Goal: Task Accomplishment & Management: Use online tool/utility

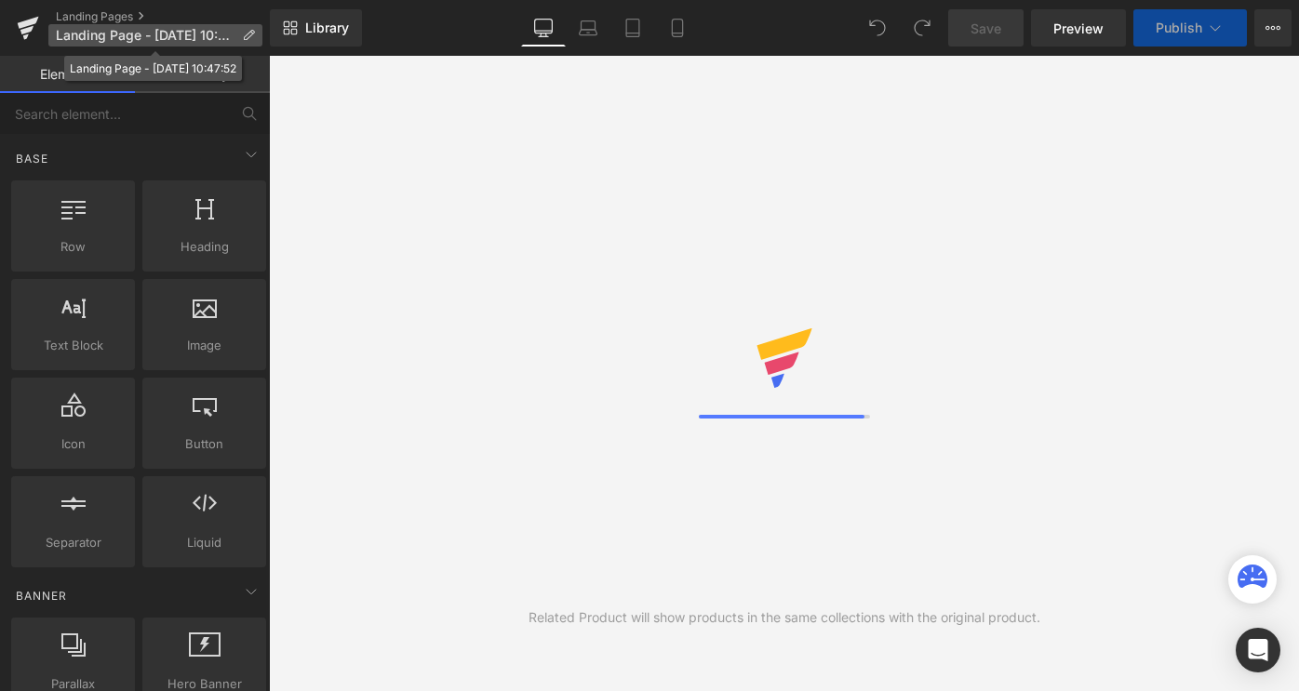
click at [151, 32] on span "Landing Page - [DATE] 10:47:52" at bounding box center [145, 35] width 179 height 15
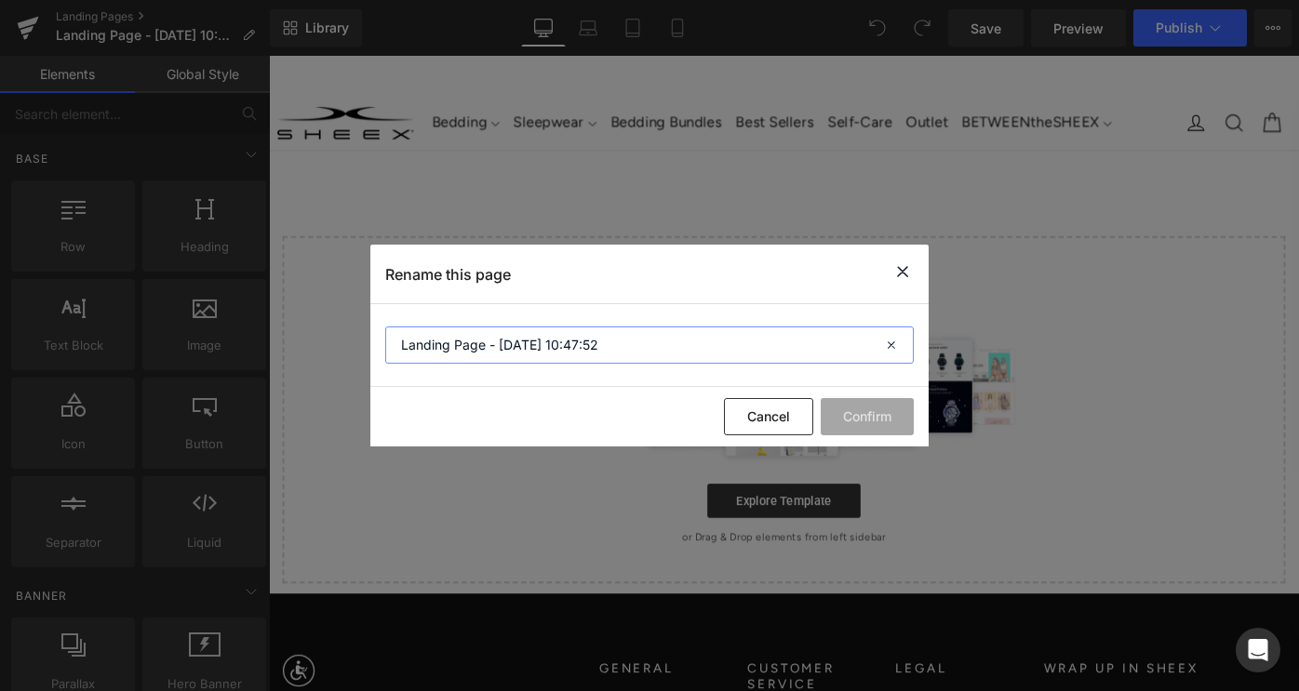
click at [511, 345] on input "Landing Page - [DATE] 10:47:52" at bounding box center [649, 345] width 529 height 37
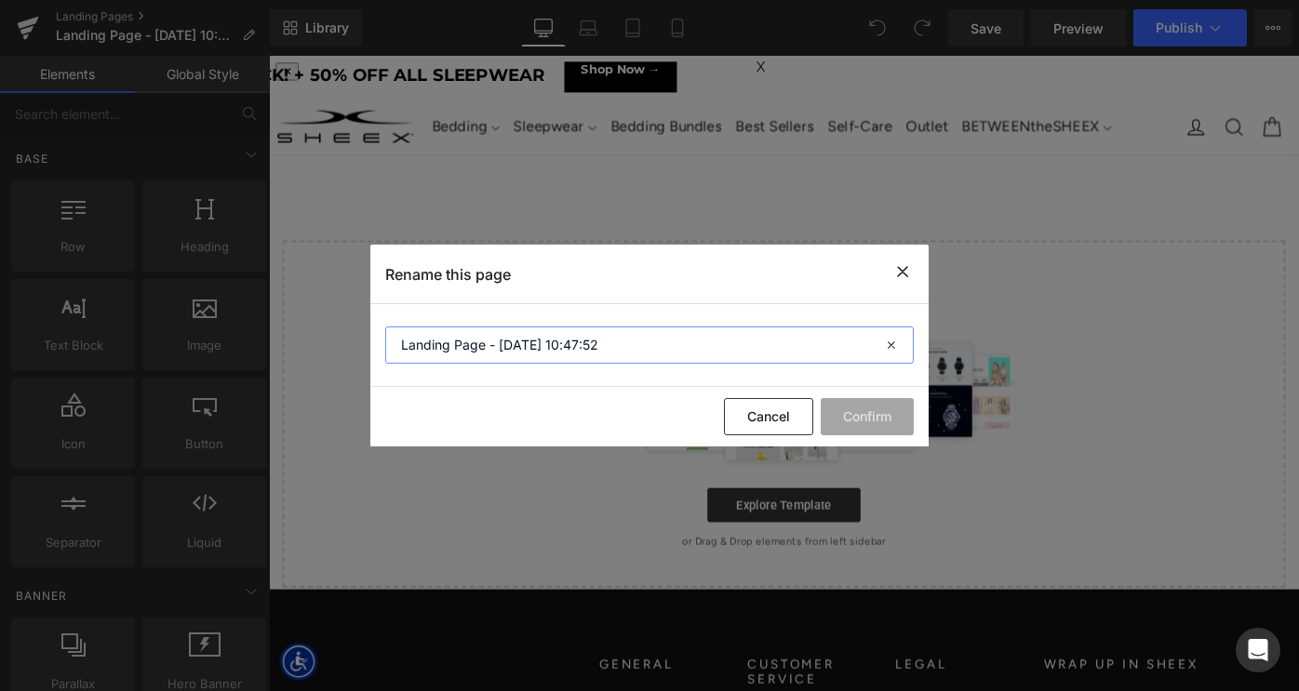
click at [511, 345] on input "Landing Page - Sep 29, 10:47:52" at bounding box center [649, 345] width 529 height 37
type input "Friends & Family Event"
click at [863, 414] on button "Confirm" at bounding box center [867, 416] width 93 height 37
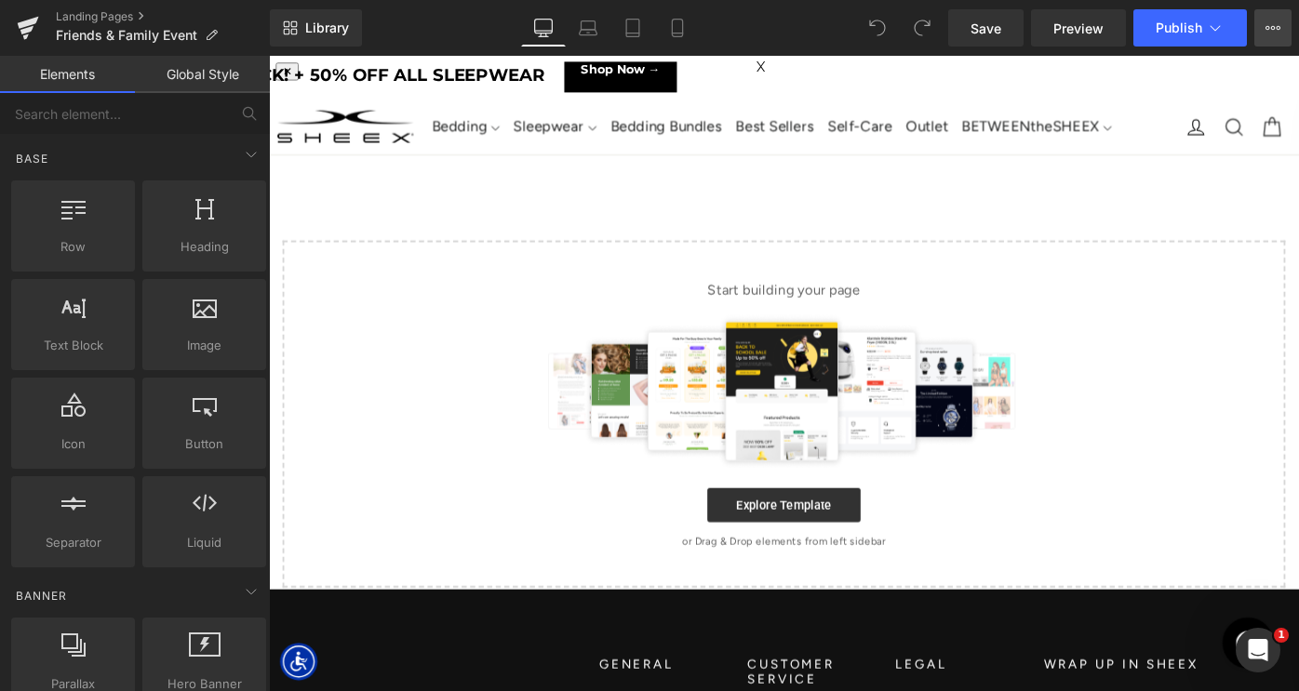
click at [1284, 33] on button "View Live Page View with current Template Save Template to Library Schedule Pub…" at bounding box center [1273, 27] width 37 height 37
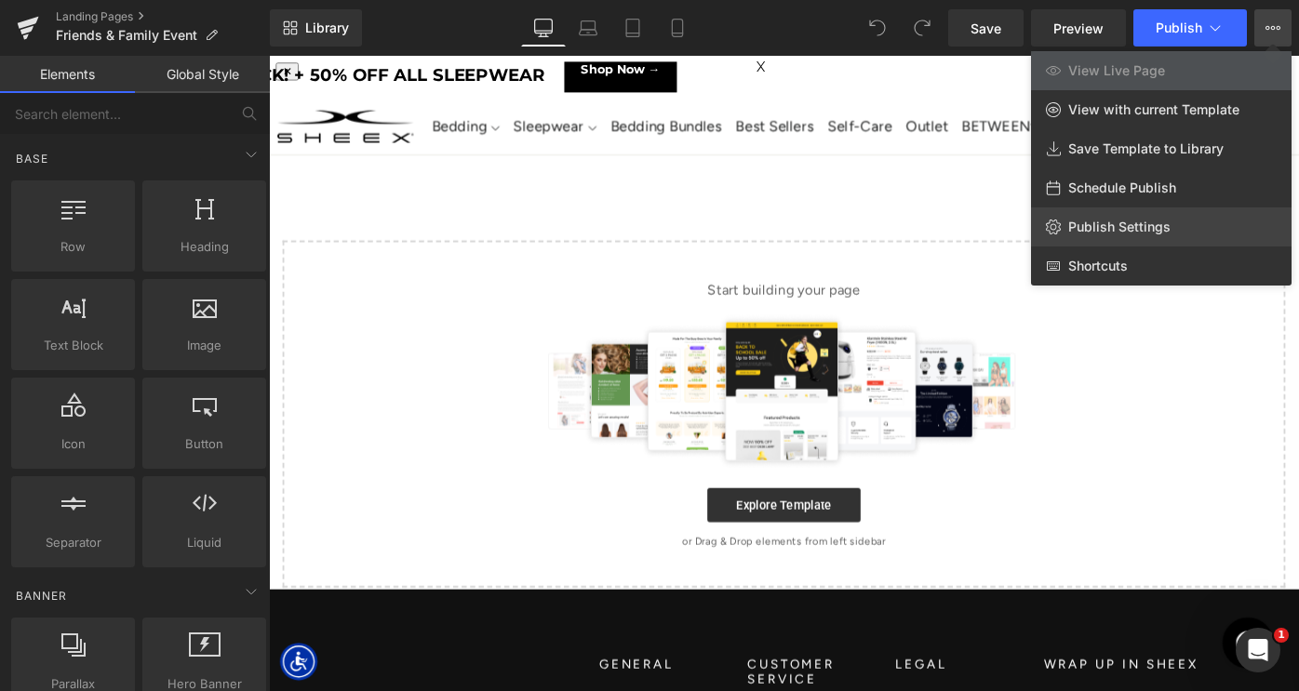
click at [1134, 225] on span "Publish Settings" at bounding box center [1119, 227] width 102 height 17
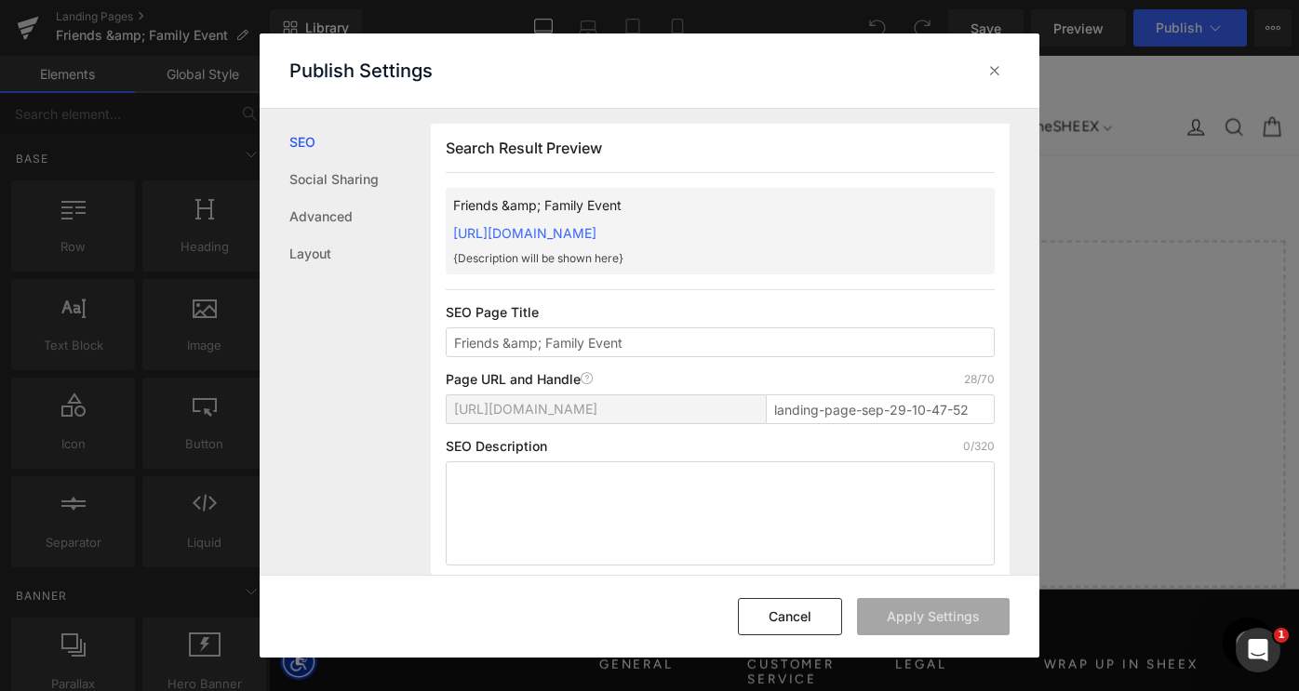
scroll to position [1, 0]
click at [859, 417] on input "landing-page-sep-29-10-47-52" at bounding box center [880, 409] width 229 height 30
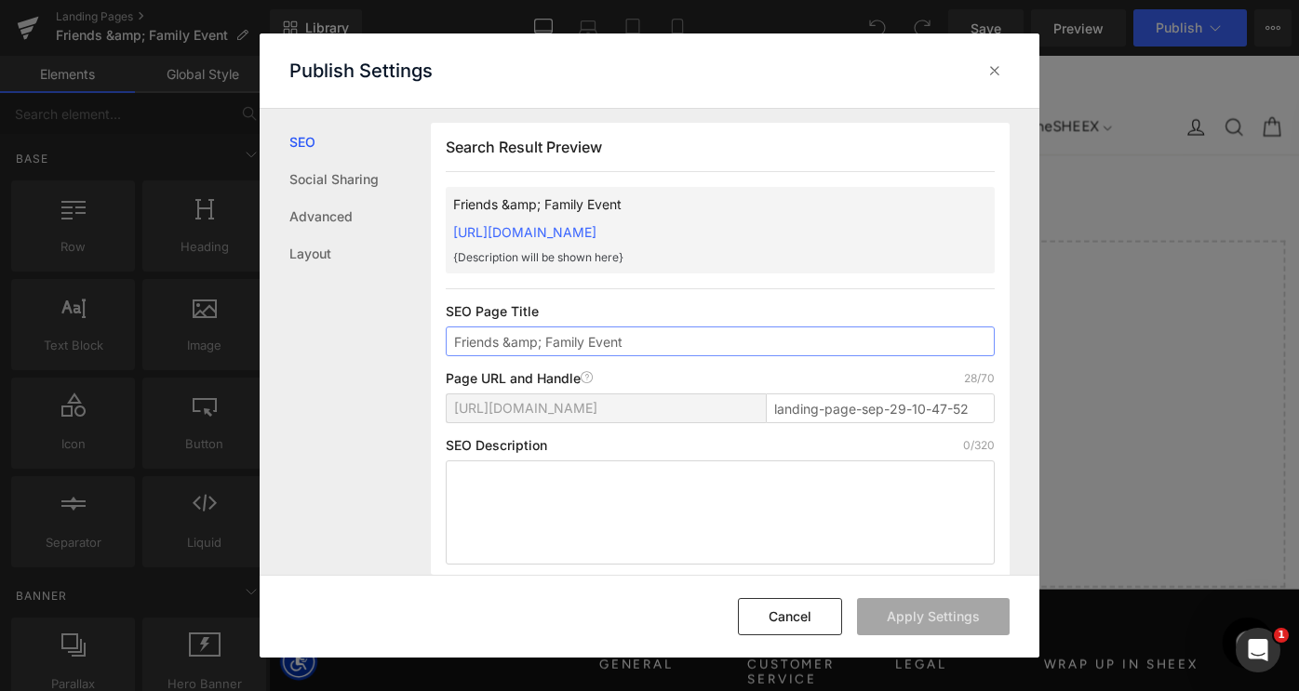
drag, startPoint x: 544, startPoint y: 346, endPoint x: 504, endPoint y: 348, distance: 40.1
click at [504, 348] on input "Friends &amp; Family Event" at bounding box center [720, 342] width 549 height 30
type input "Friends and Family Event"
click at [870, 414] on input "landing-page-sep-29-10-47-52" at bounding box center [880, 409] width 229 height 30
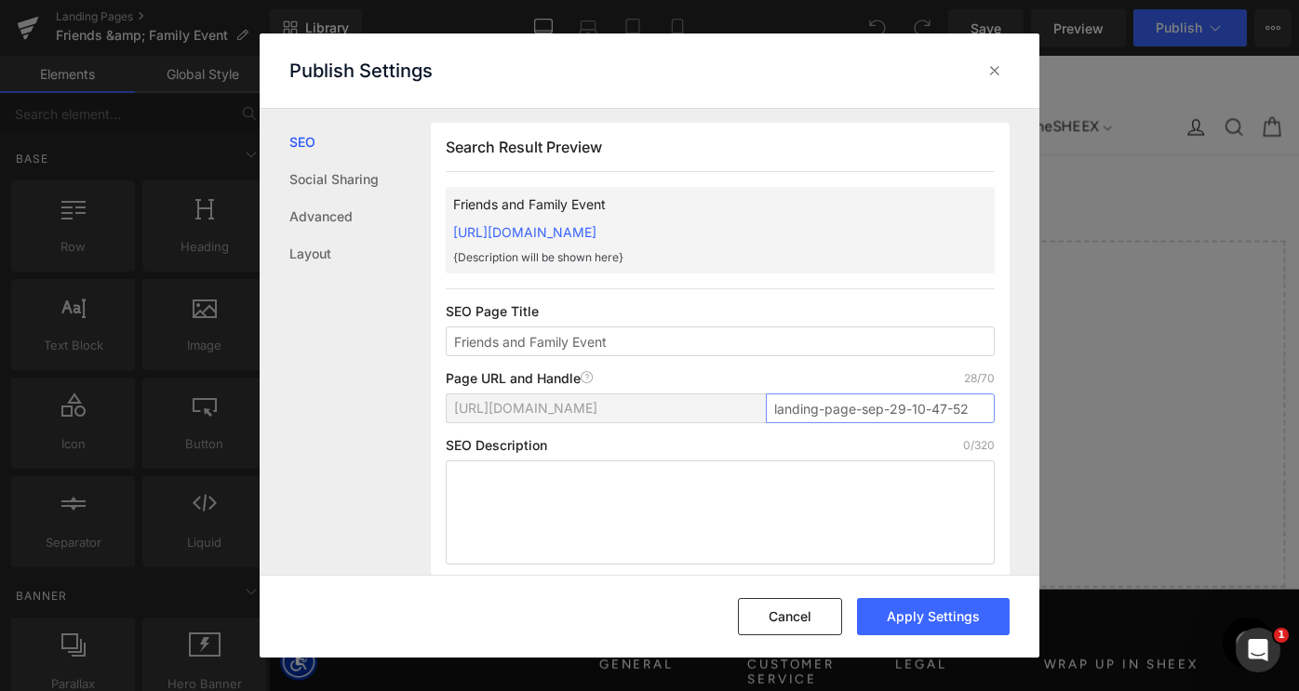
click at [870, 414] on input "landing-page-sep-29-10-47-52" at bounding box center [880, 409] width 229 height 30
type input "friends-and-family-event"
click at [926, 625] on button "Apply Settings" at bounding box center [933, 616] width 153 height 37
click at [987, 77] on icon at bounding box center [995, 70] width 19 height 19
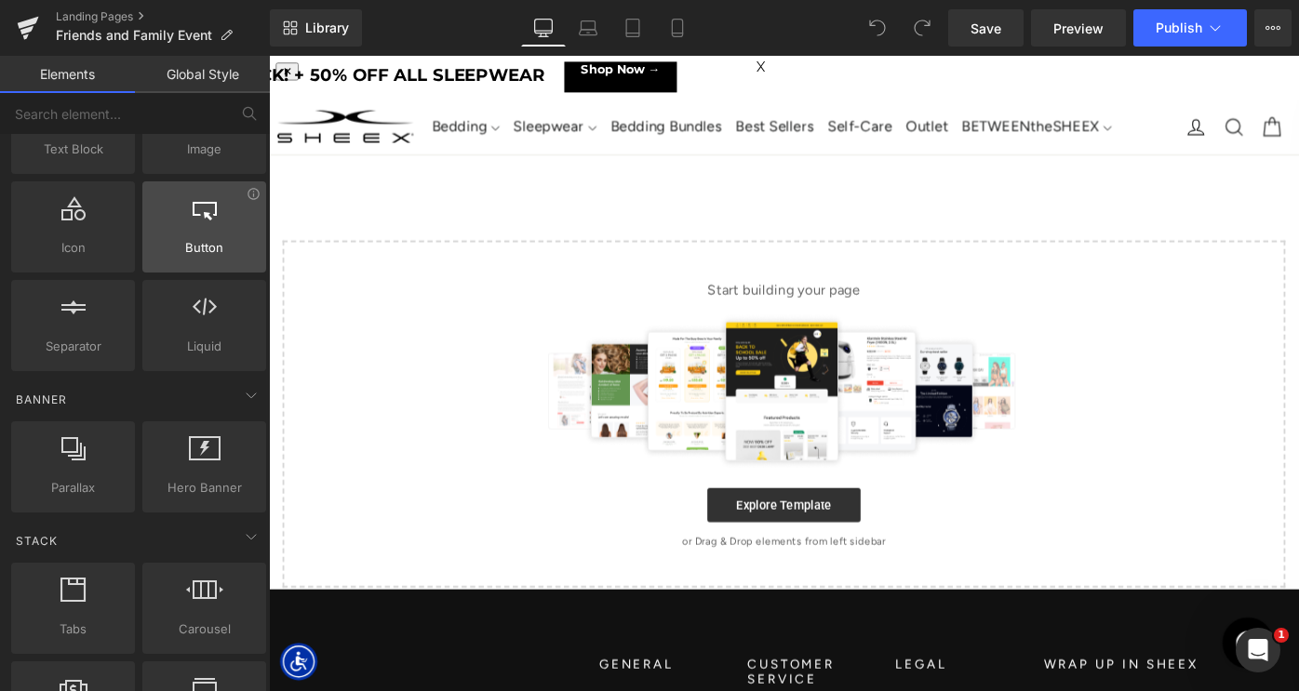
scroll to position [261, 0]
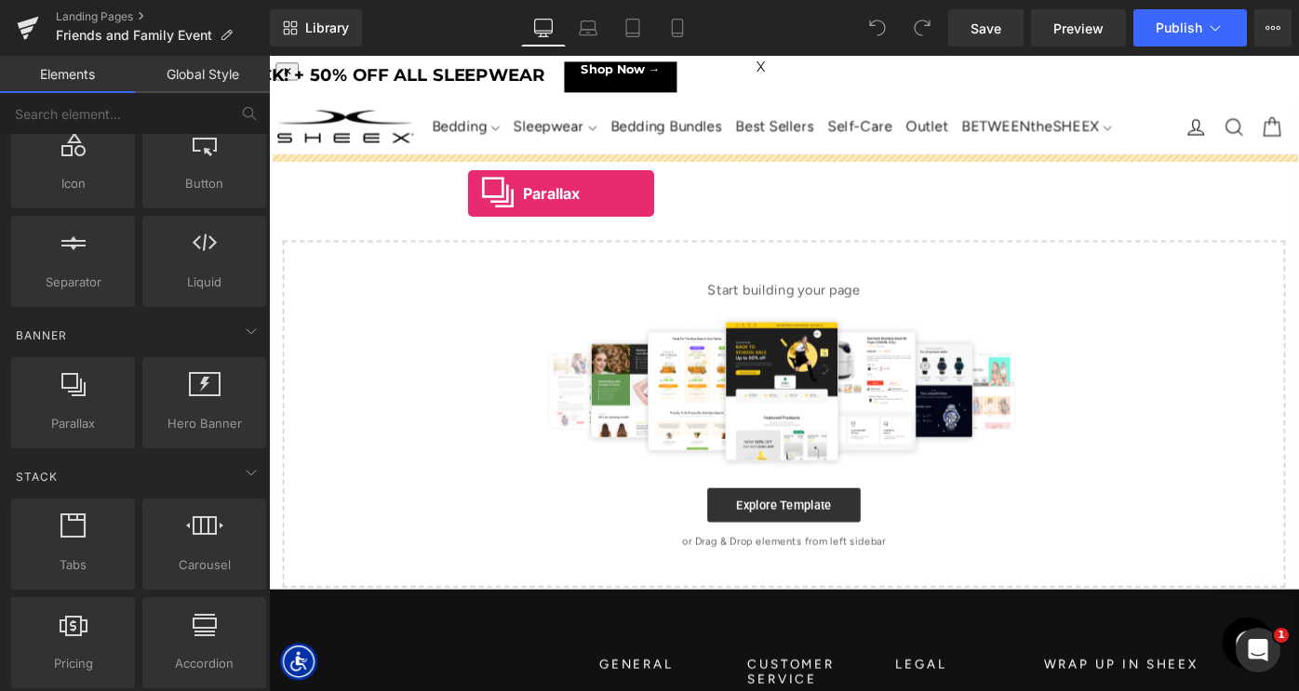
drag, startPoint x: 339, startPoint y: 463, endPoint x: 487, endPoint y: 194, distance: 307.8
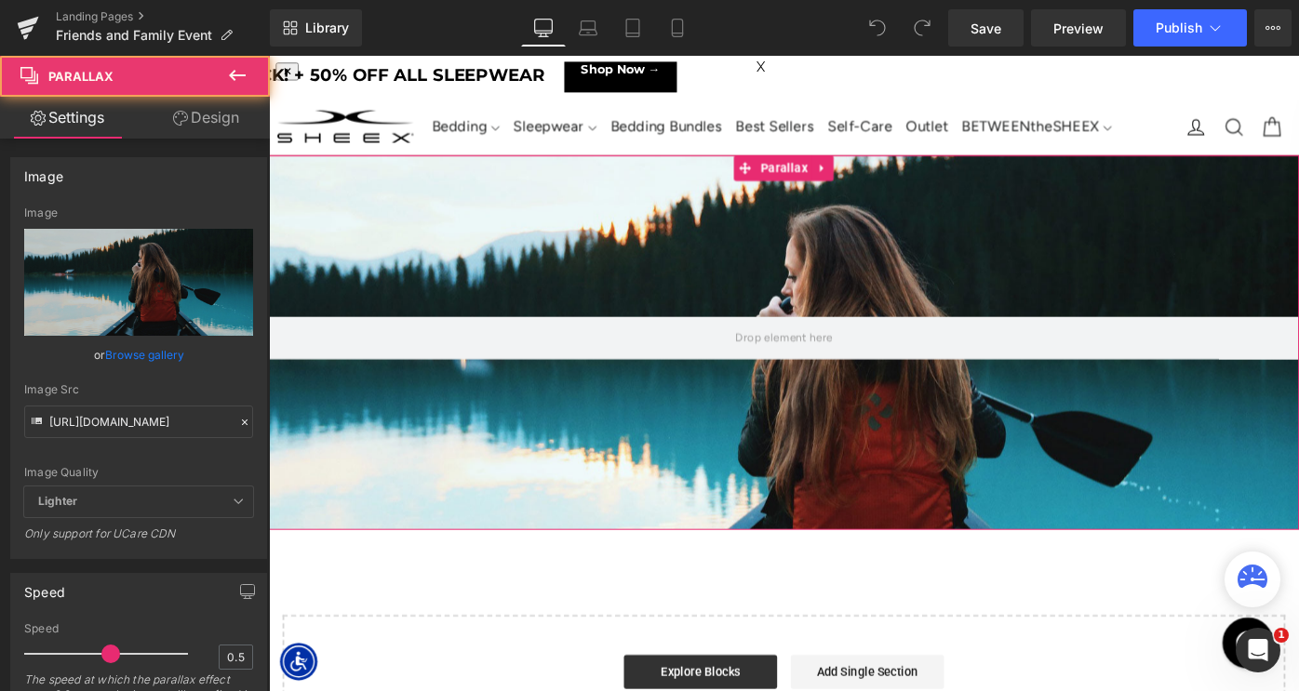
scroll to position [1352, 1126]
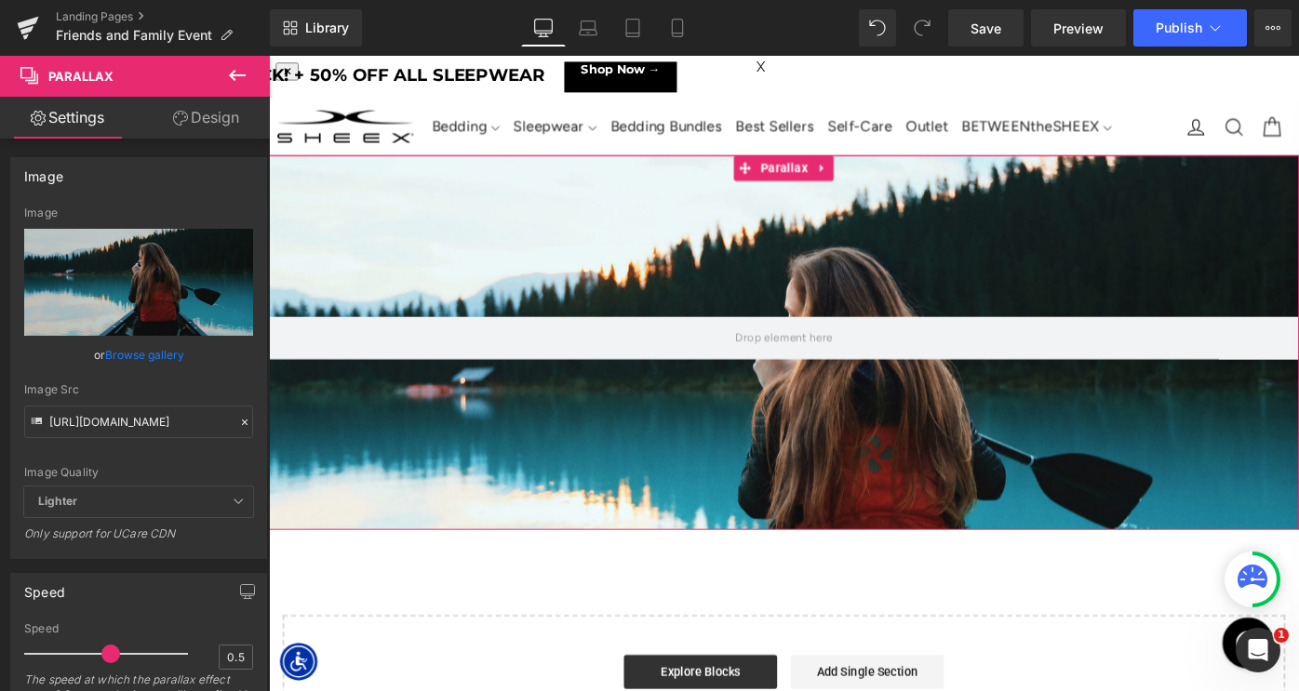
click at [213, 108] on link "Design" at bounding box center [206, 118] width 135 height 42
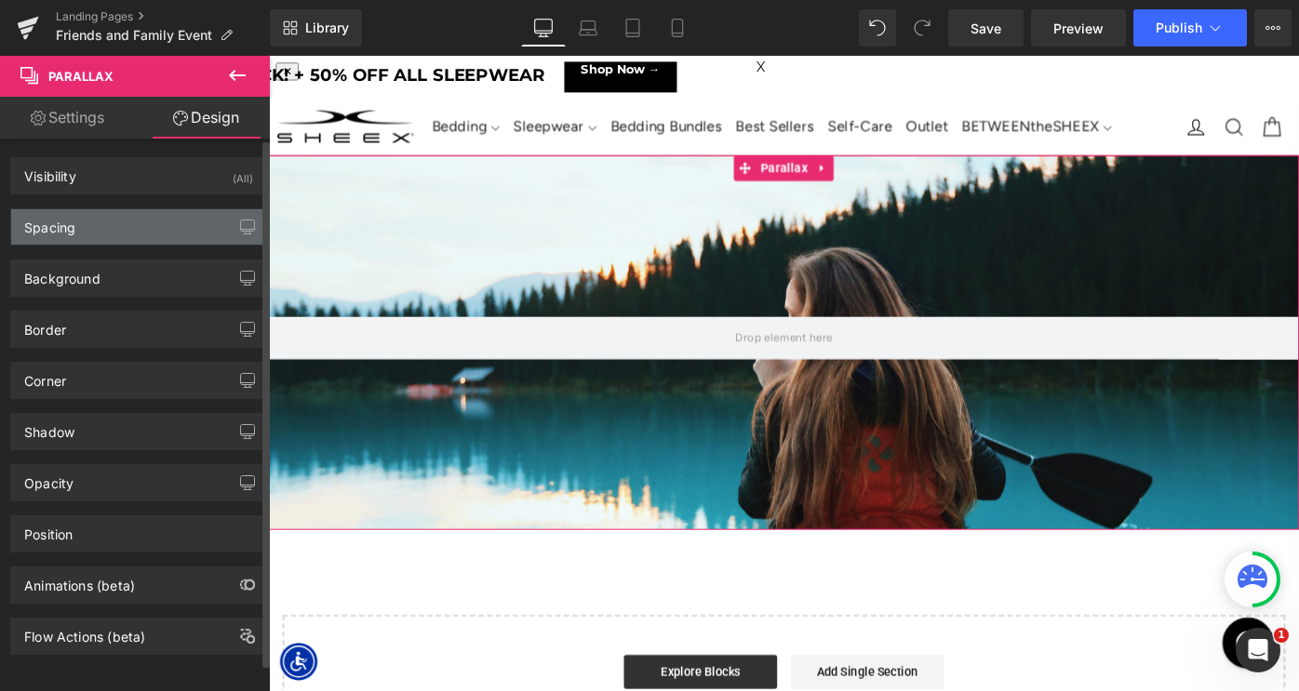
click at [96, 234] on div "Spacing" at bounding box center [138, 226] width 255 height 35
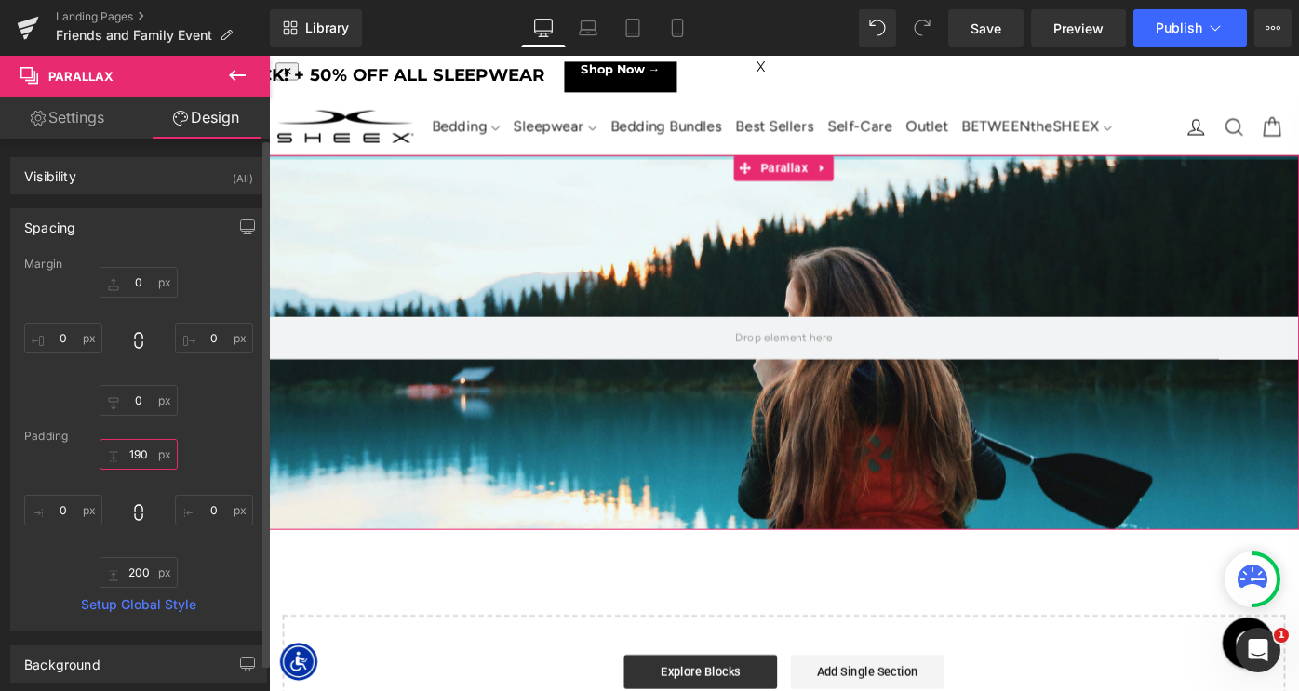
click at [135, 450] on input "190" at bounding box center [139, 454] width 78 height 31
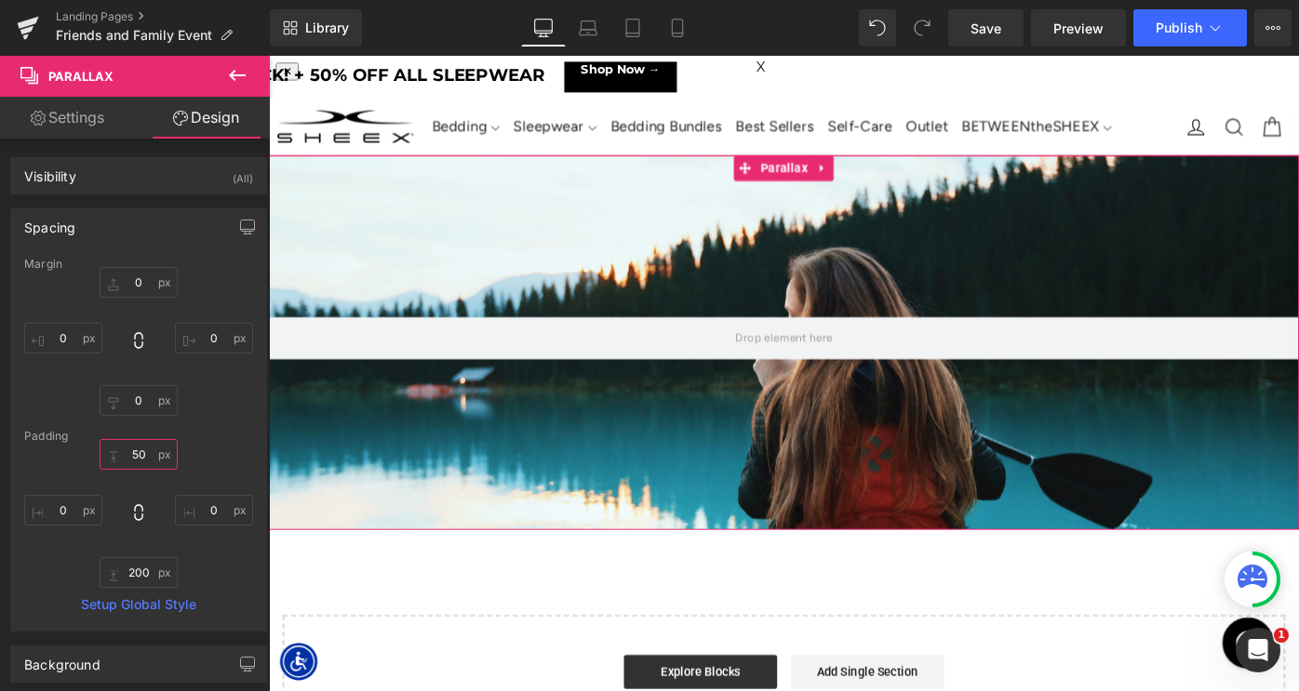
scroll to position [1222, 1126]
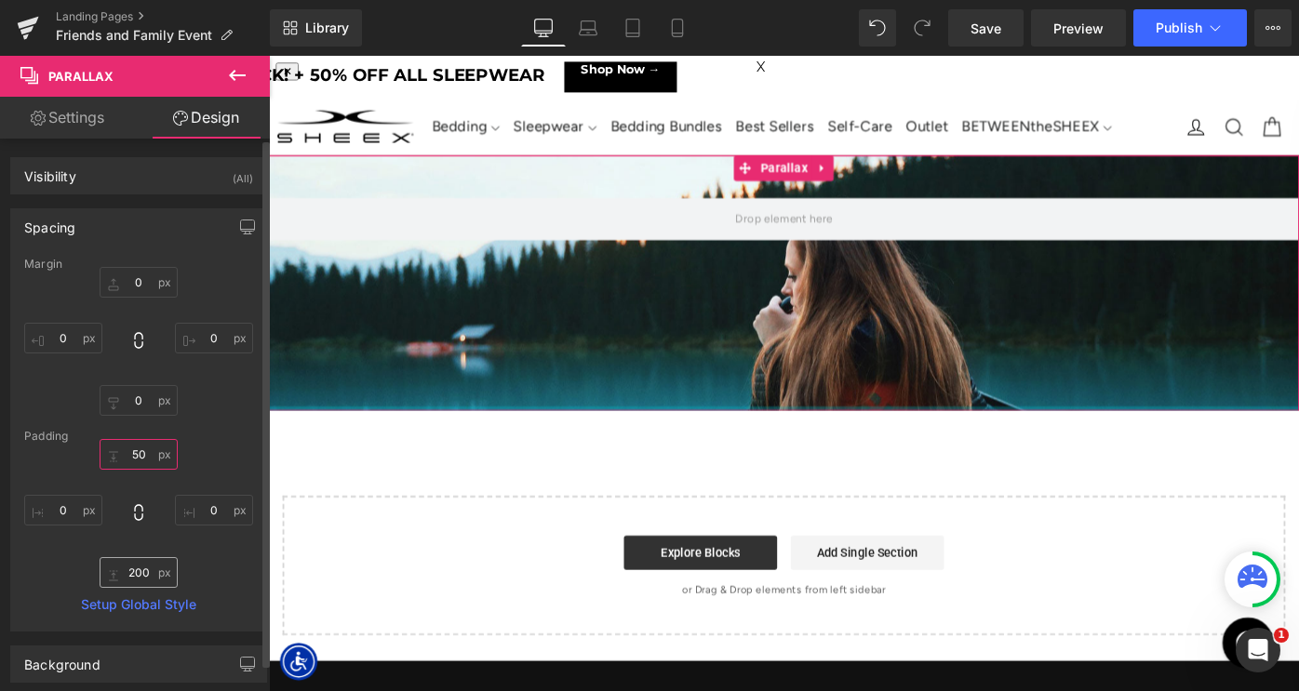
type input "50"
click at [136, 569] on input "200" at bounding box center [139, 572] width 78 height 31
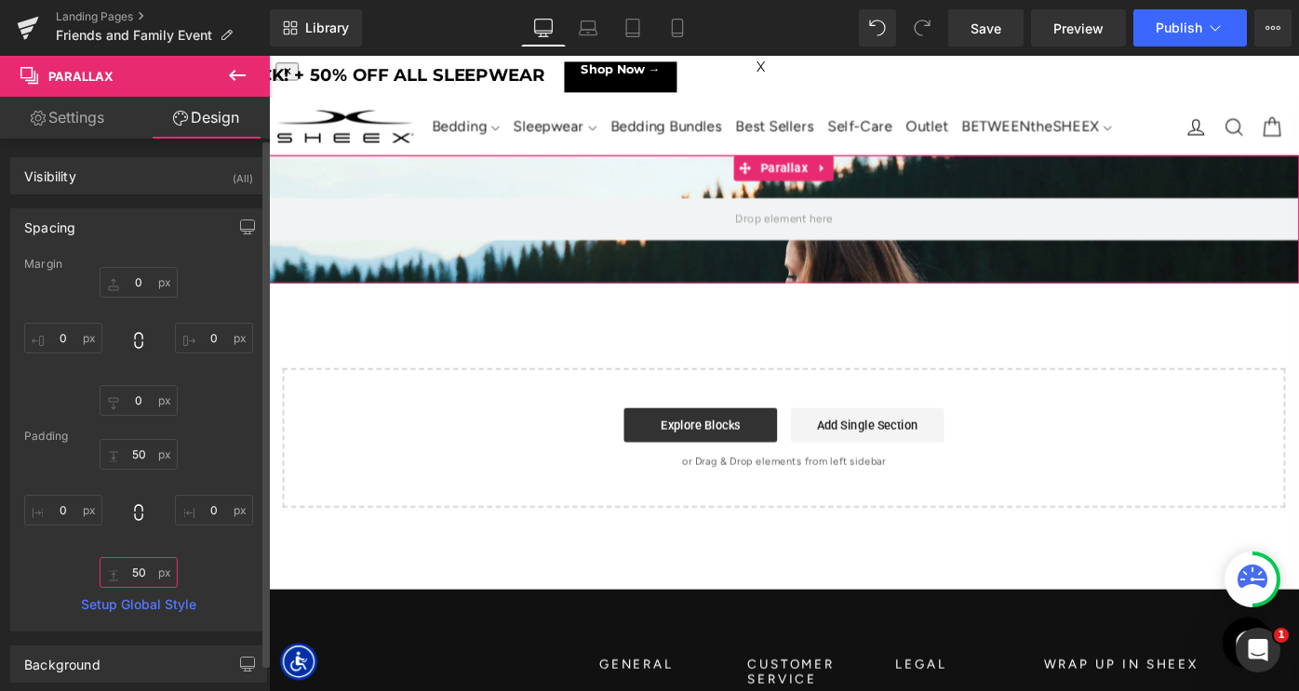
scroll to position [9, 9]
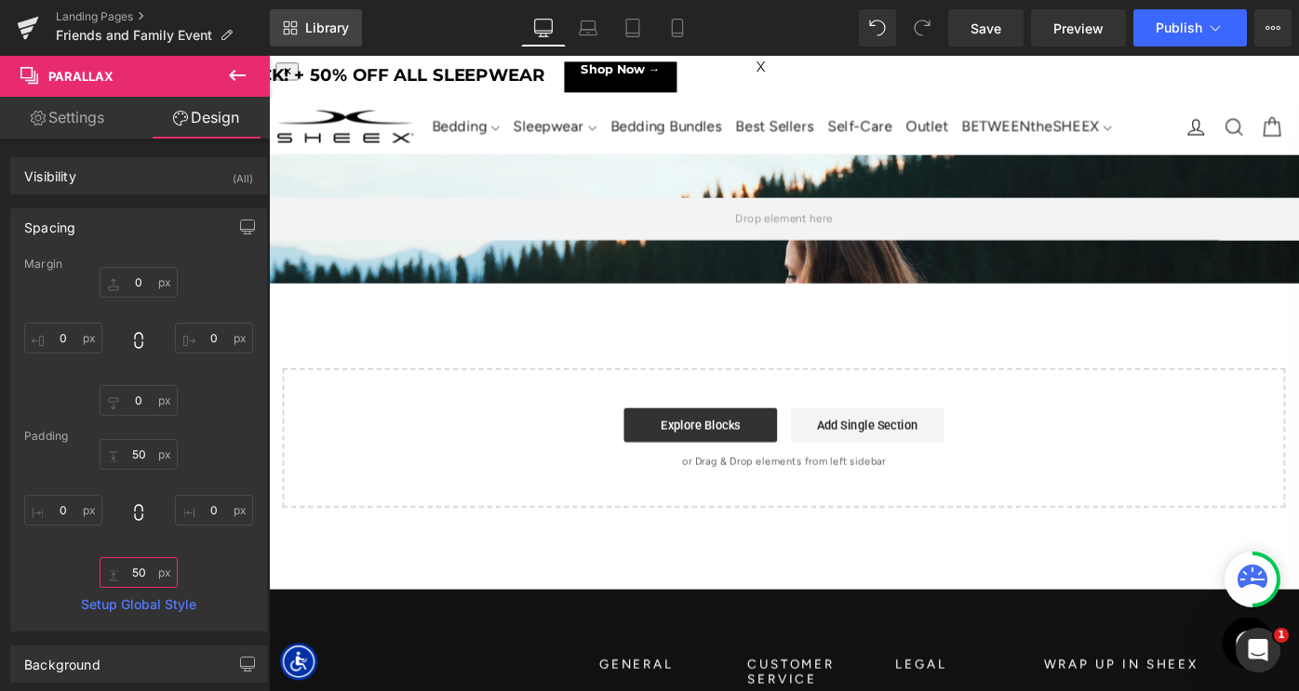
type input "50"
click at [329, 22] on span "Library" at bounding box center [327, 28] width 44 height 17
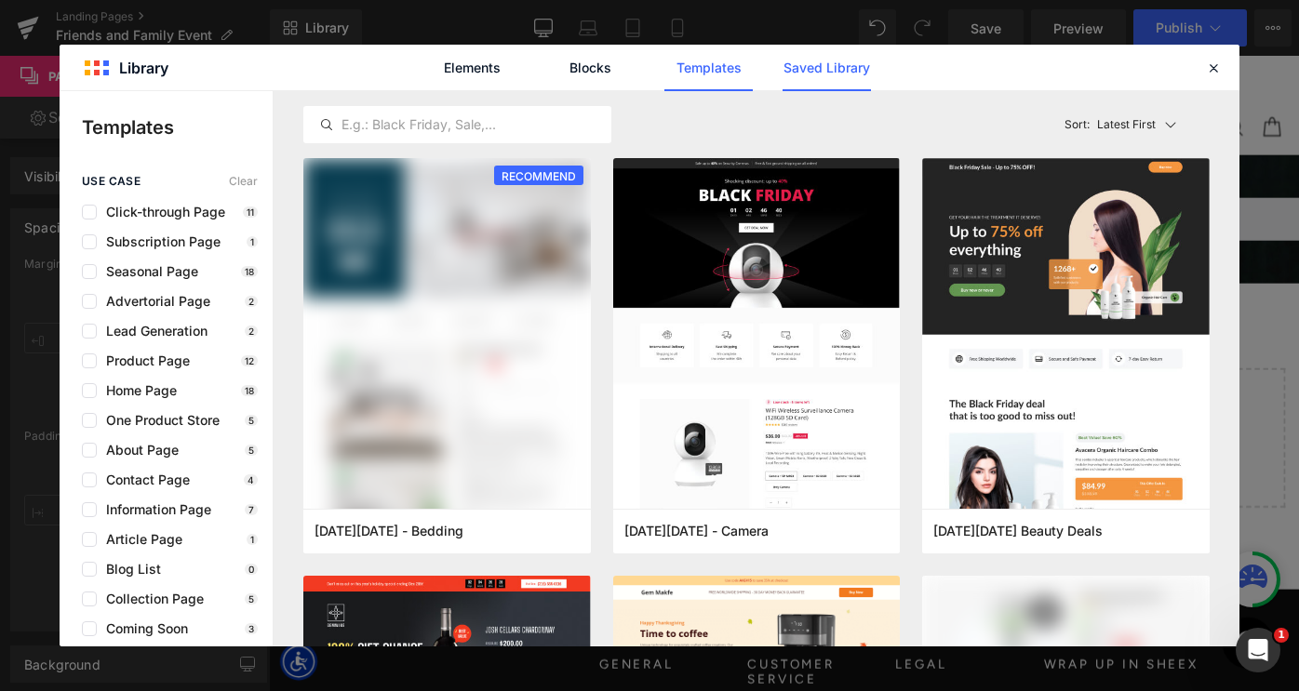
click at [837, 85] on link "Saved Library" at bounding box center [827, 68] width 88 height 47
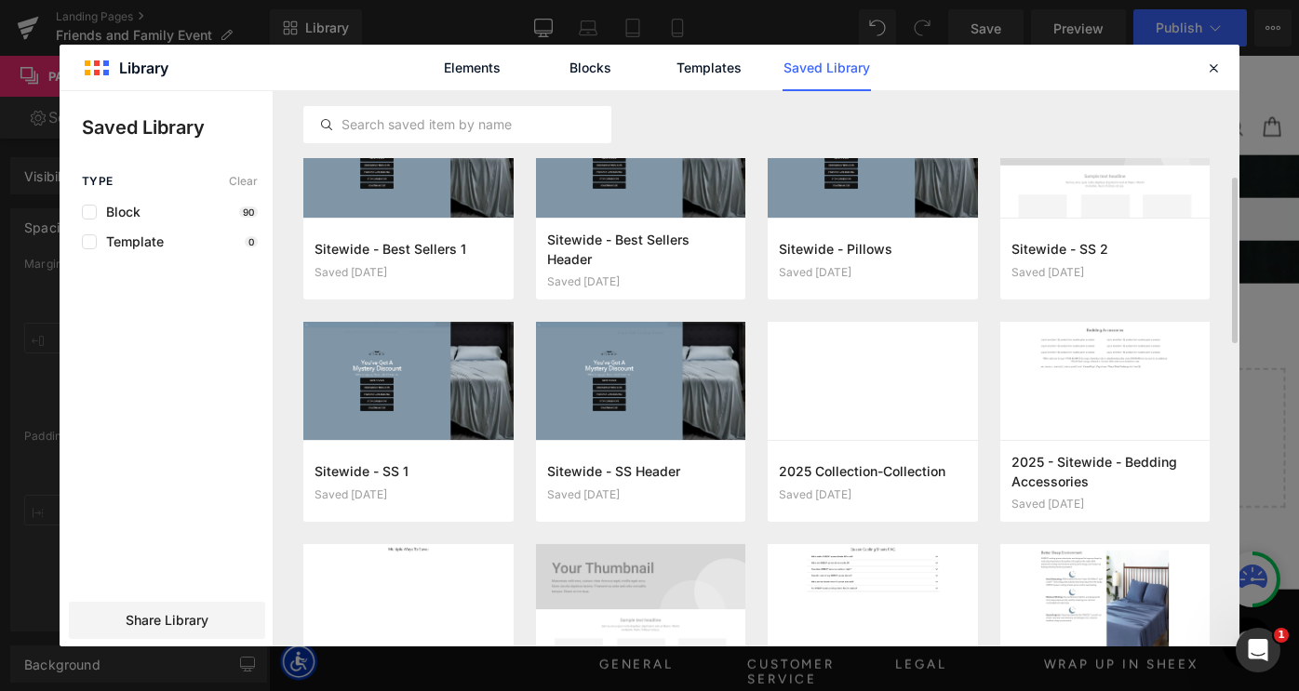
scroll to position [287, 0]
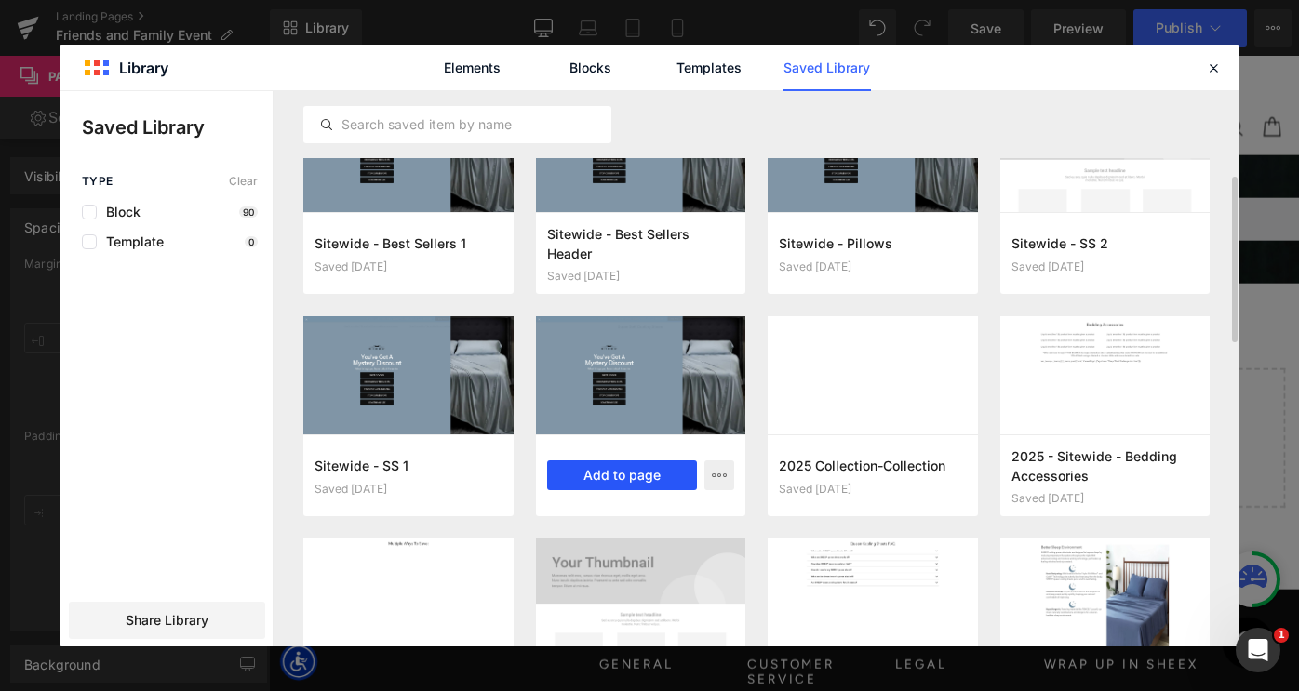
click at [593, 476] on button "Add to page" at bounding box center [622, 476] width 151 height 30
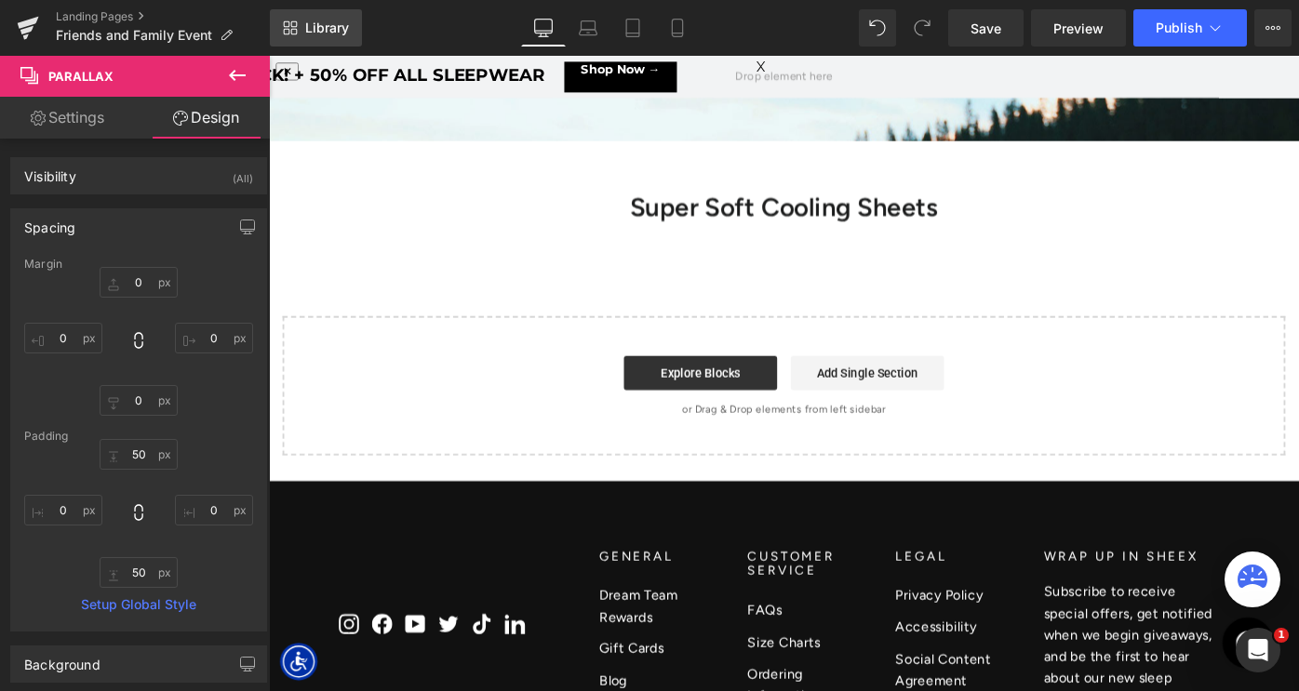
scroll to position [1181, 1126]
click at [315, 19] on link "Library" at bounding box center [316, 27] width 92 height 37
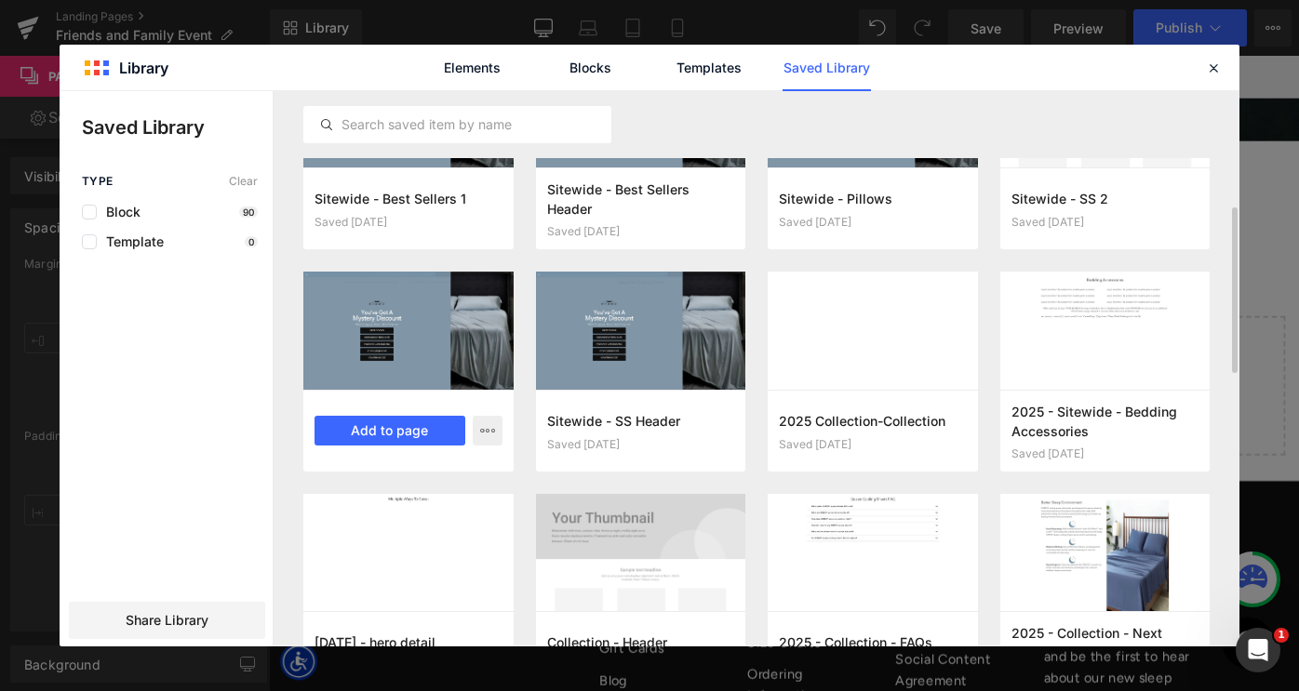
scroll to position [361, 0]
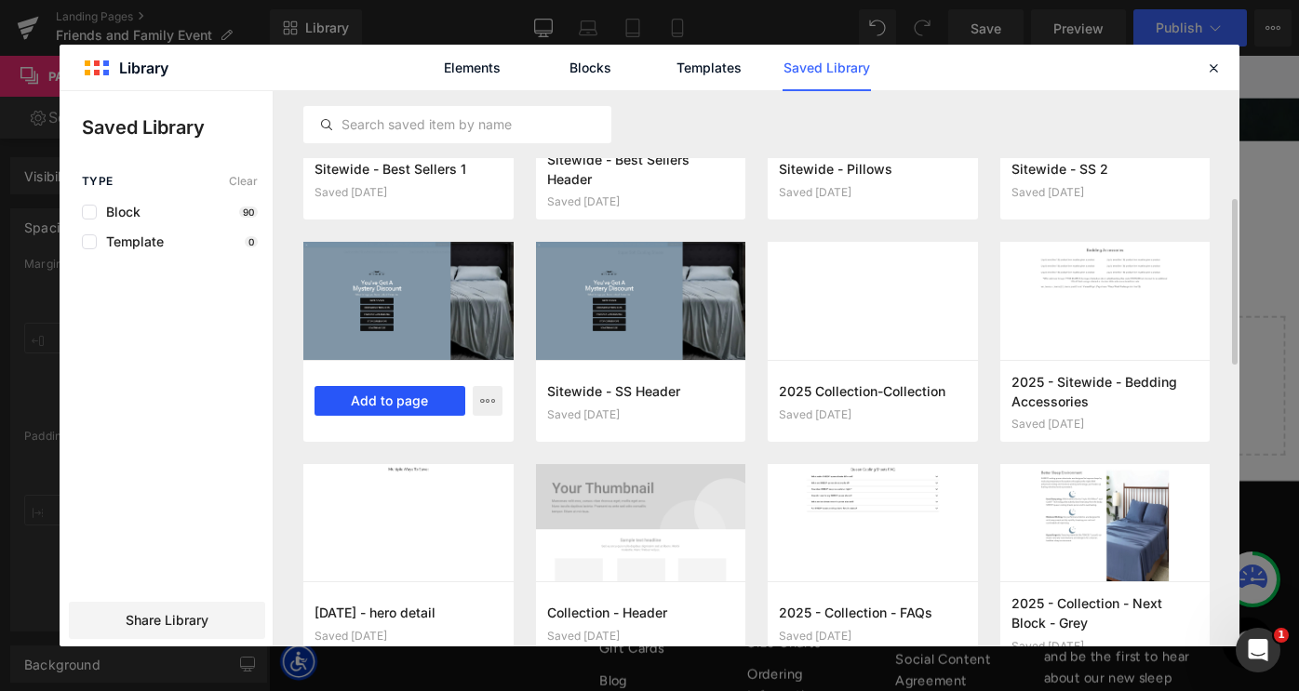
click at [396, 404] on button "Add to page" at bounding box center [390, 401] width 151 height 30
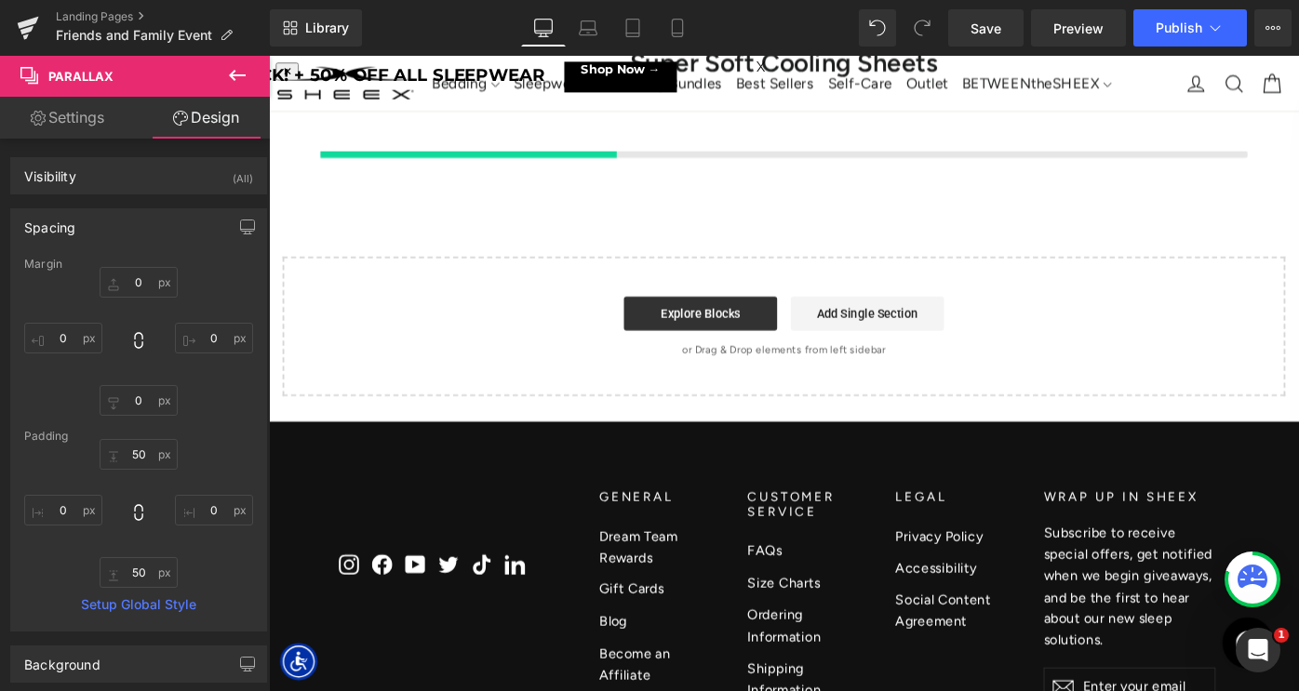
scroll to position [254, 0]
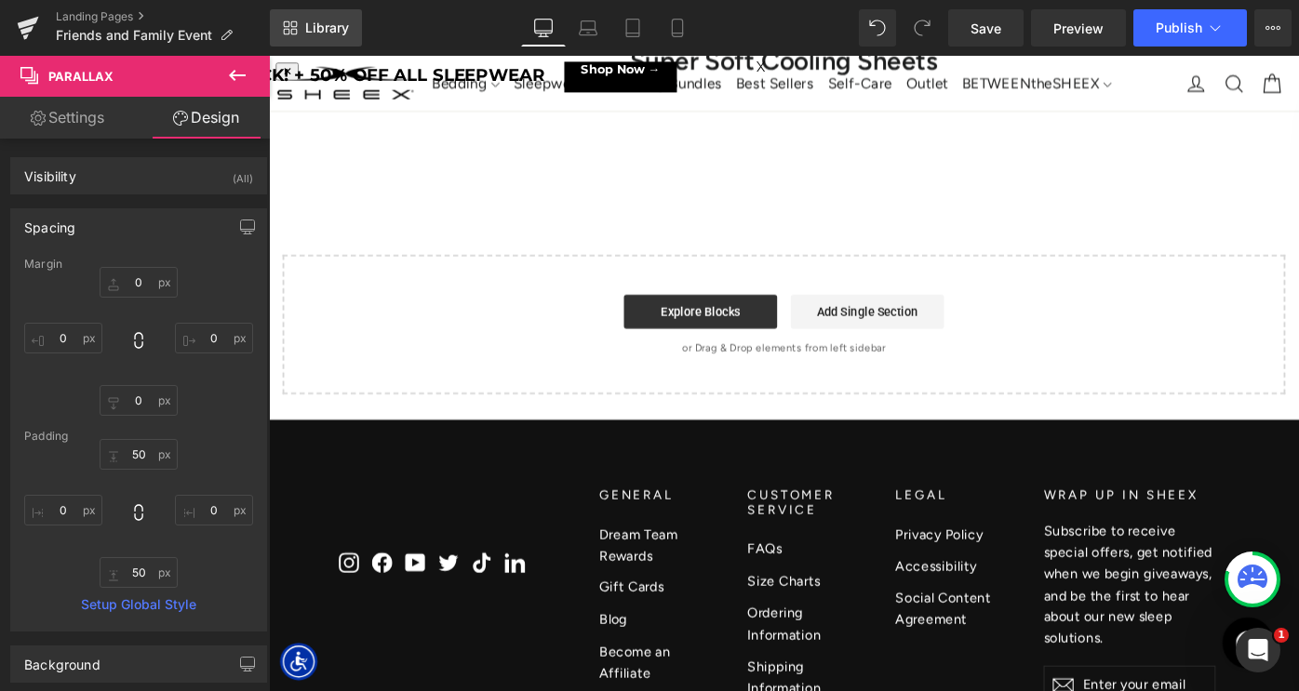
click at [317, 25] on span "Library" at bounding box center [327, 28] width 44 height 17
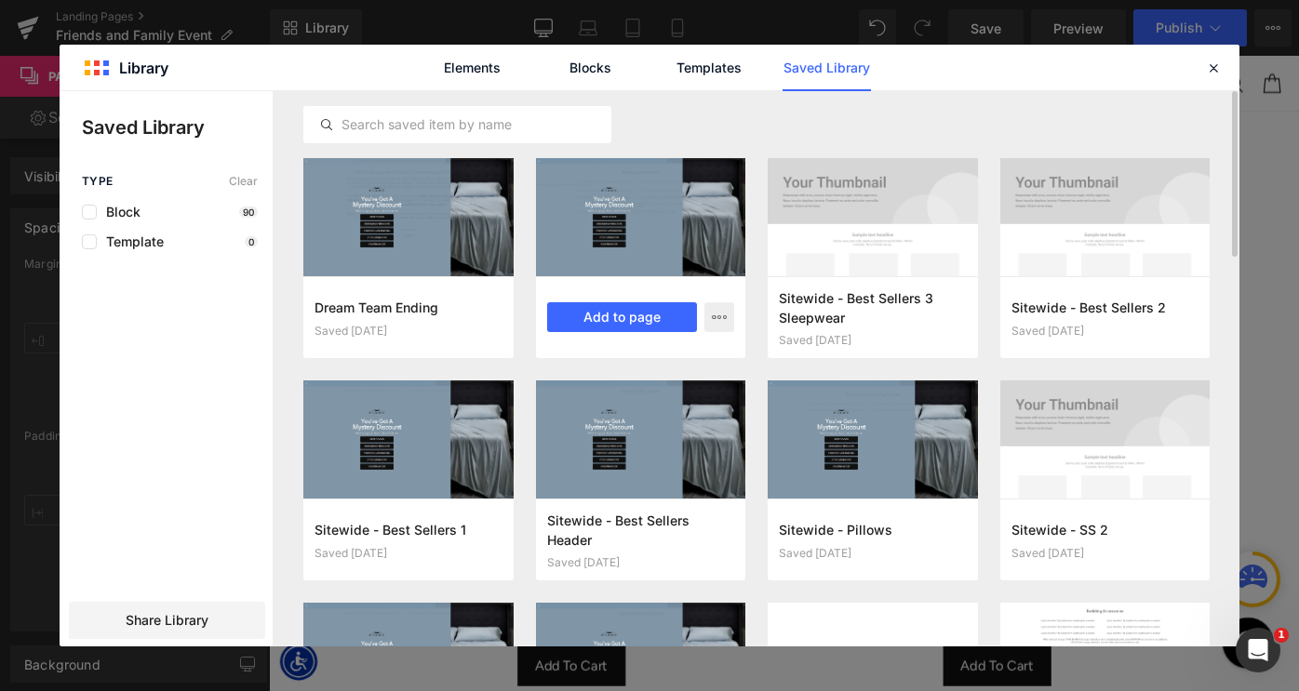
scroll to position [1815, 1126]
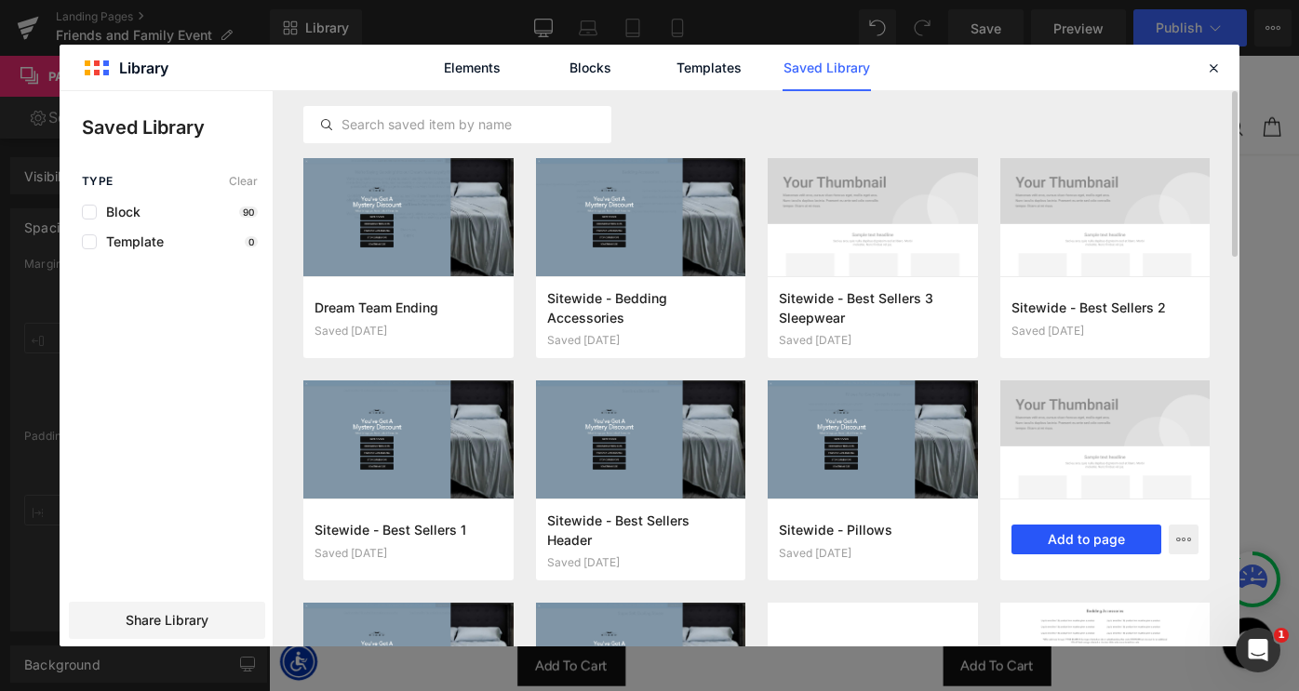
click at [1101, 537] on button "Add to page" at bounding box center [1087, 540] width 151 height 30
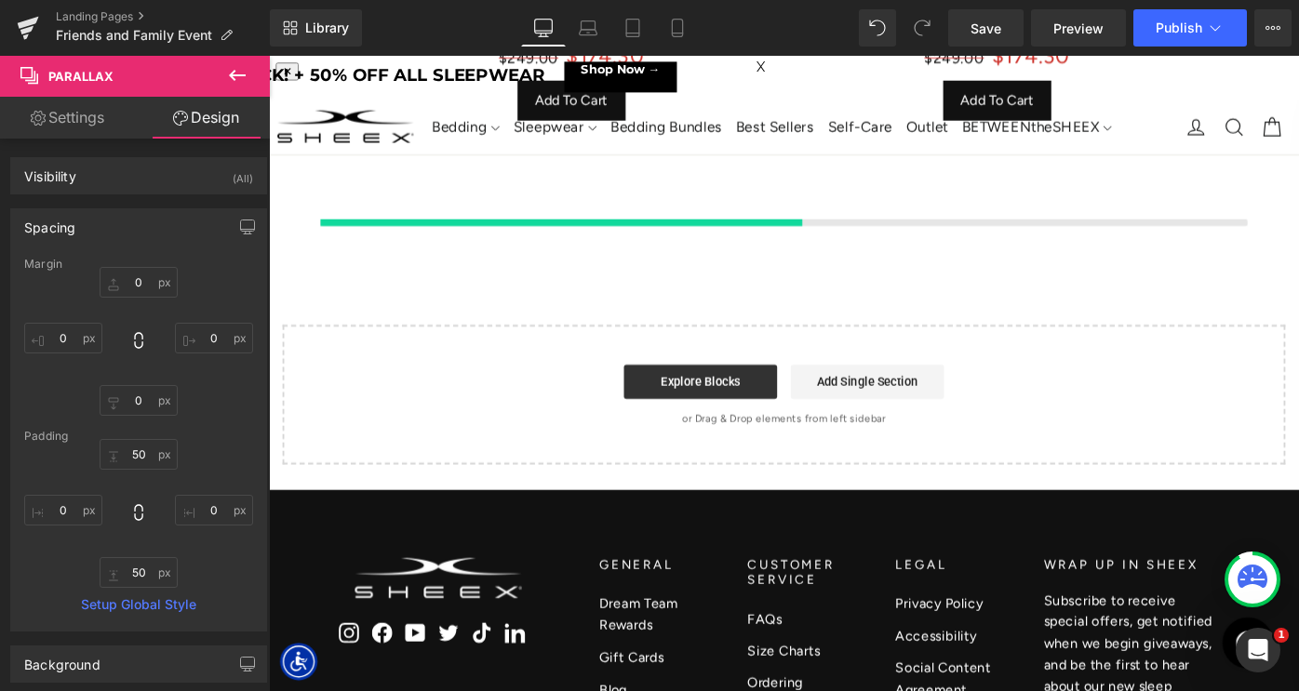
scroll to position [887, 0]
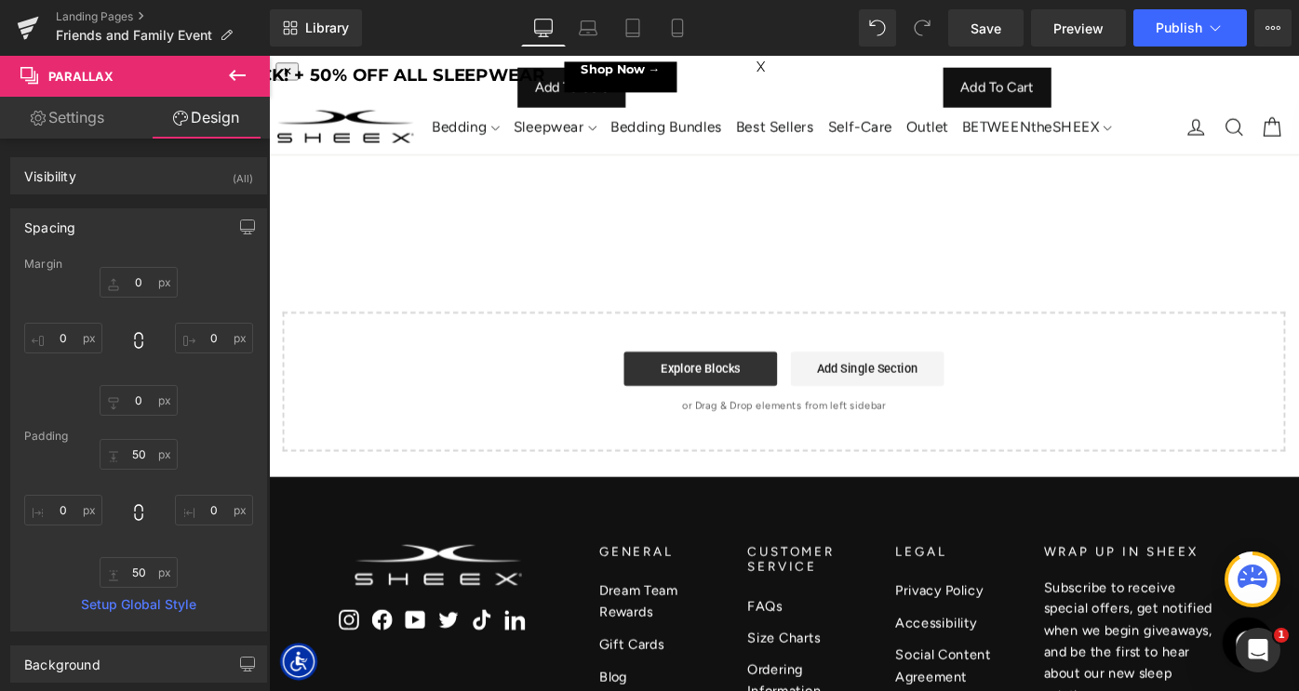
select select "King/[PERSON_NAME]"
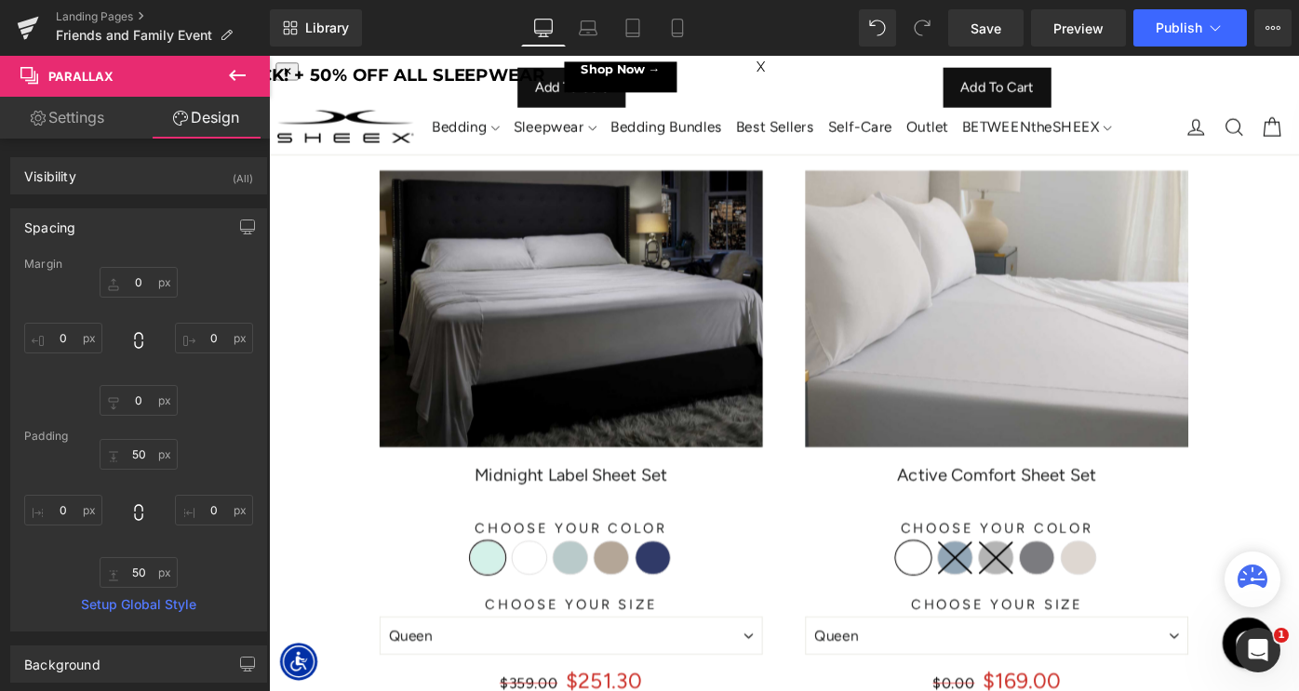
scroll to position [2560, 1126]
click at [311, 31] on span "Library" at bounding box center [327, 28] width 44 height 17
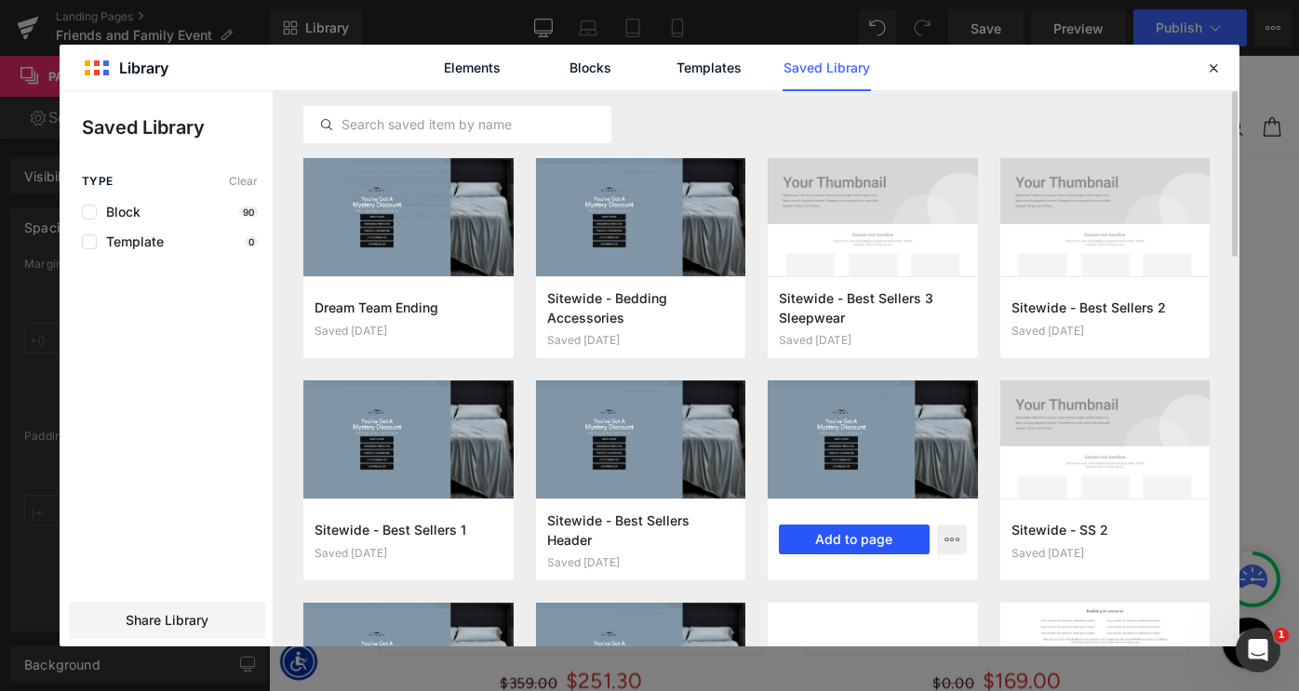
click at [847, 531] on button "Add to page" at bounding box center [854, 540] width 151 height 30
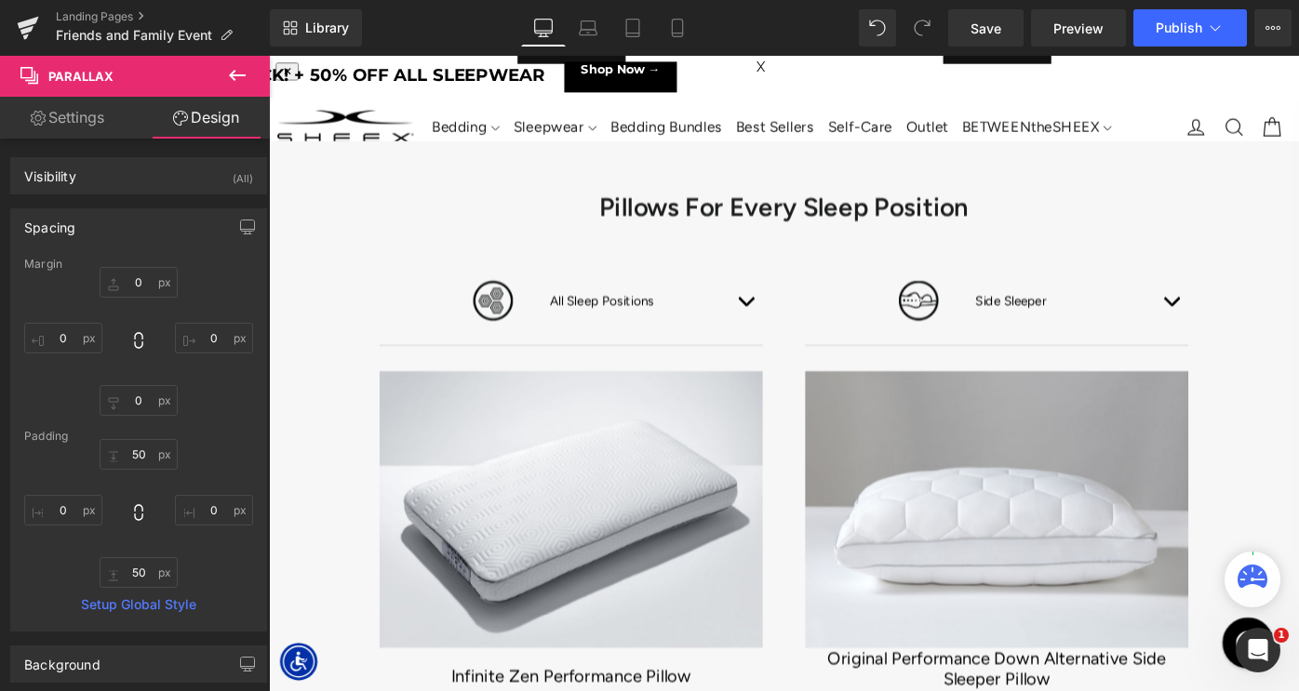
scroll to position [0, 0]
click at [328, 25] on span "Library" at bounding box center [327, 28] width 44 height 17
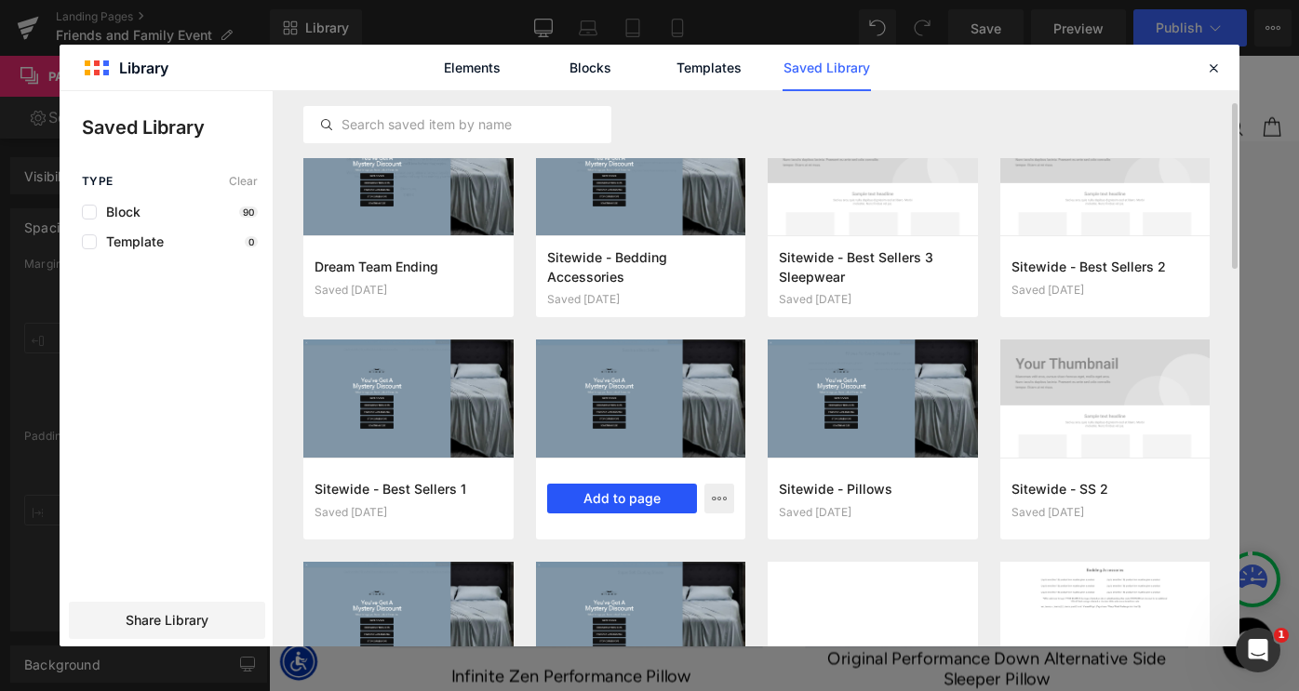
click at [627, 499] on button "Add to page" at bounding box center [622, 499] width 151 height 30
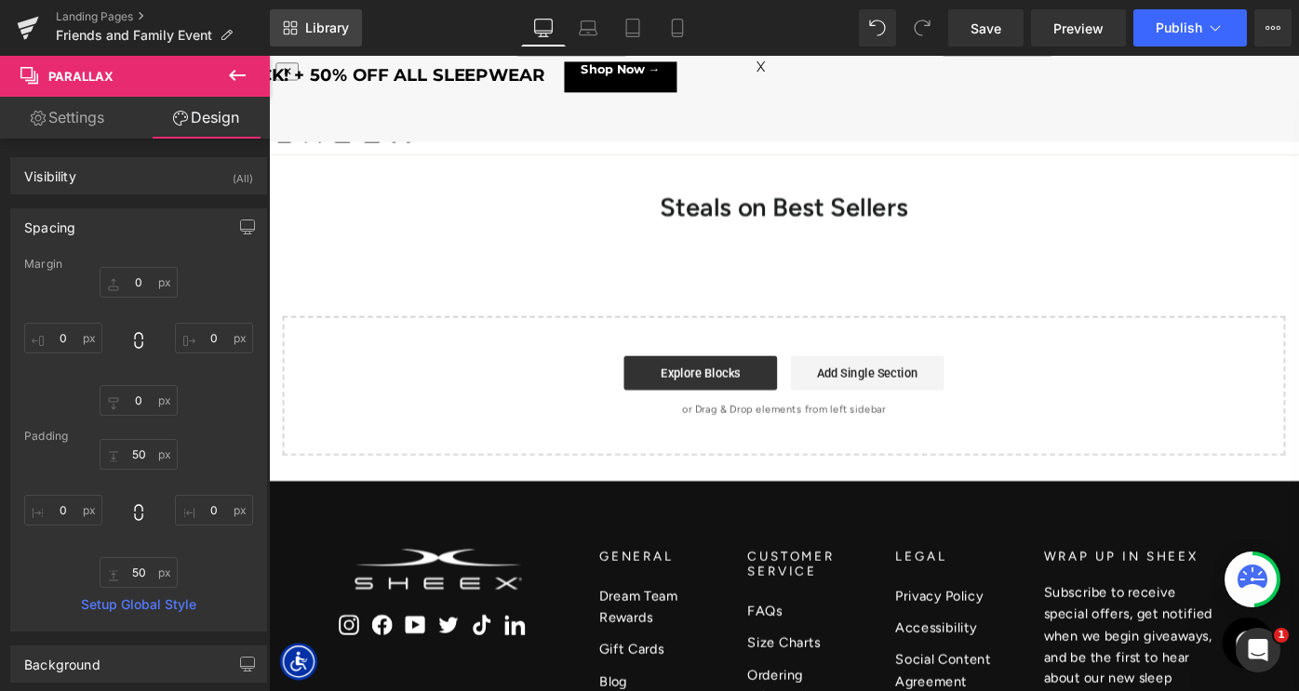
click at [311, 23] on span "Library" at bounding box center [327, 28] width 44 height 17
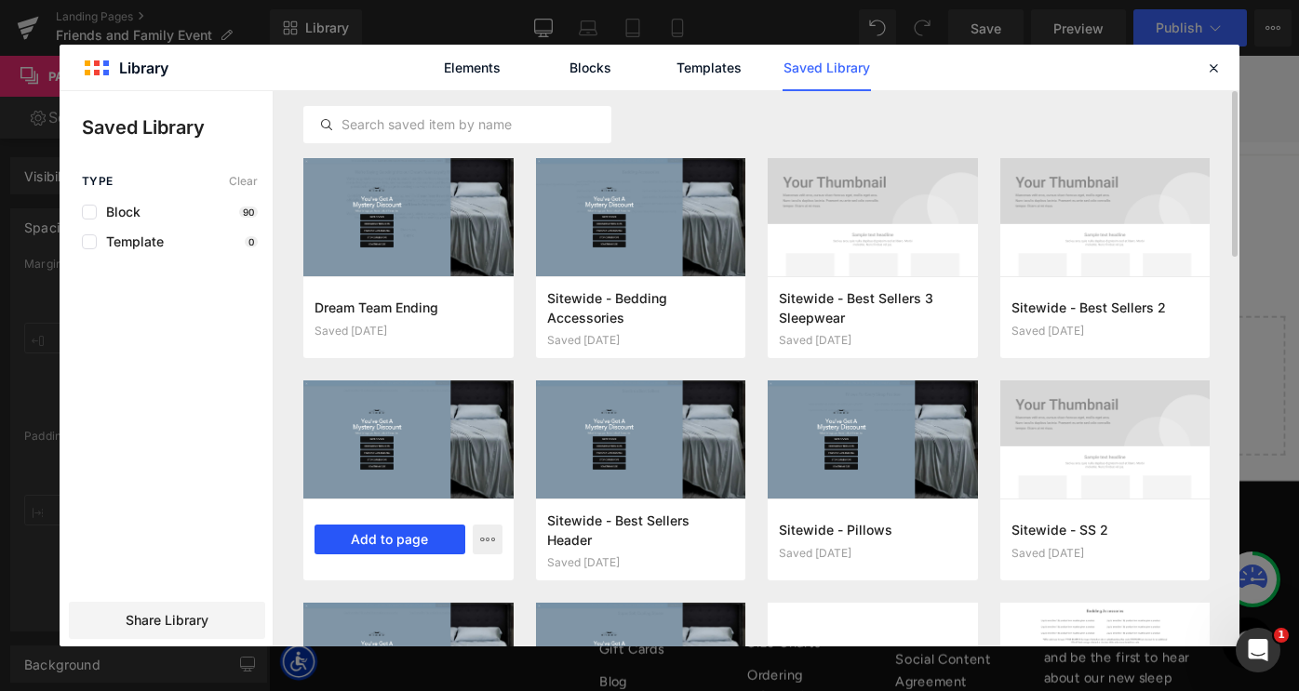
click at [425, 536] on button "Add to page" at bounding box center [390, 540] width 151 height 30
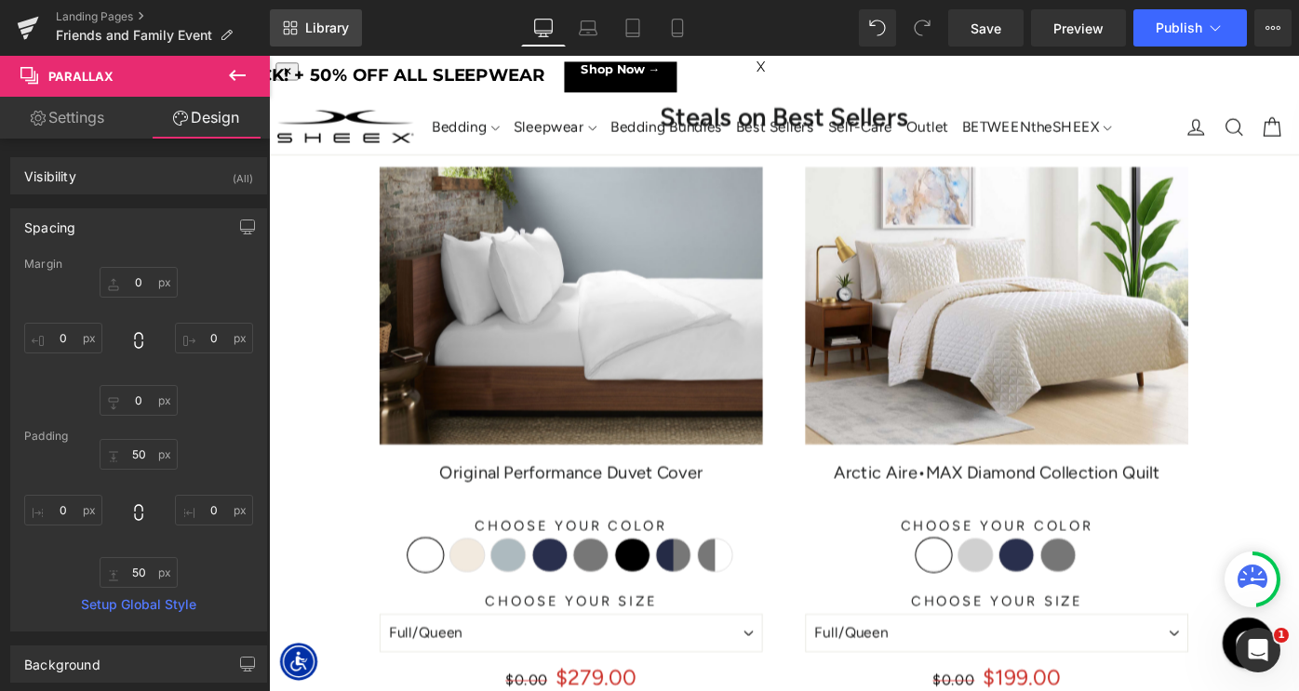
click at [318, 31] on span "Library" at bounding box center [327, 28] width 44 height 17
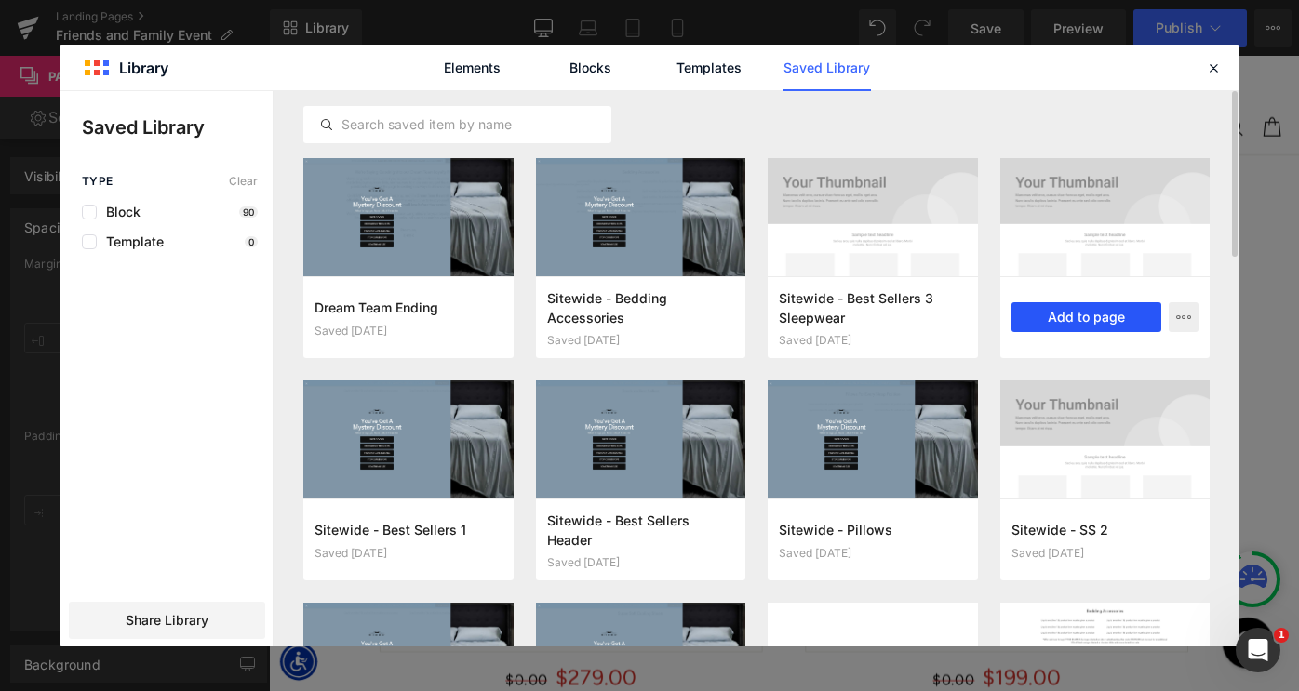
click at [1063, 321] on button "Add to page" at bounding box center [1087, 317] width 151 height 30
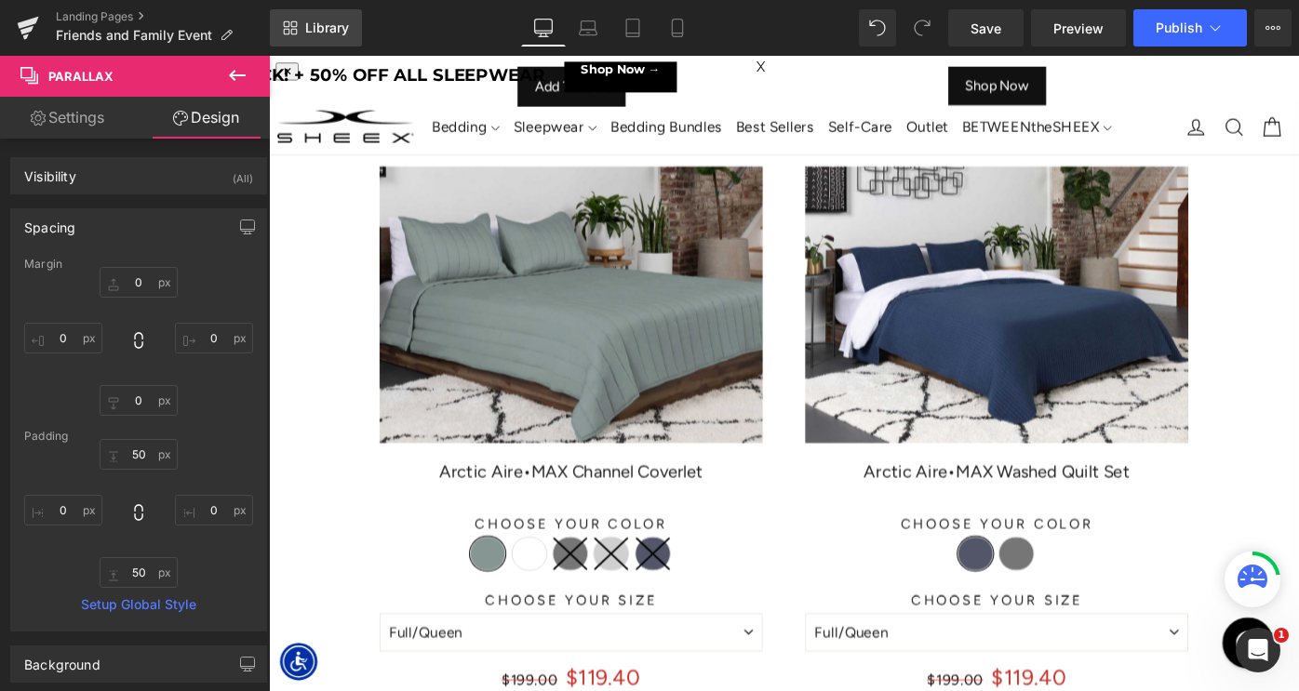
click at [306, 29] on span "Library" at bounding box center [327, 28] width 44 height 17
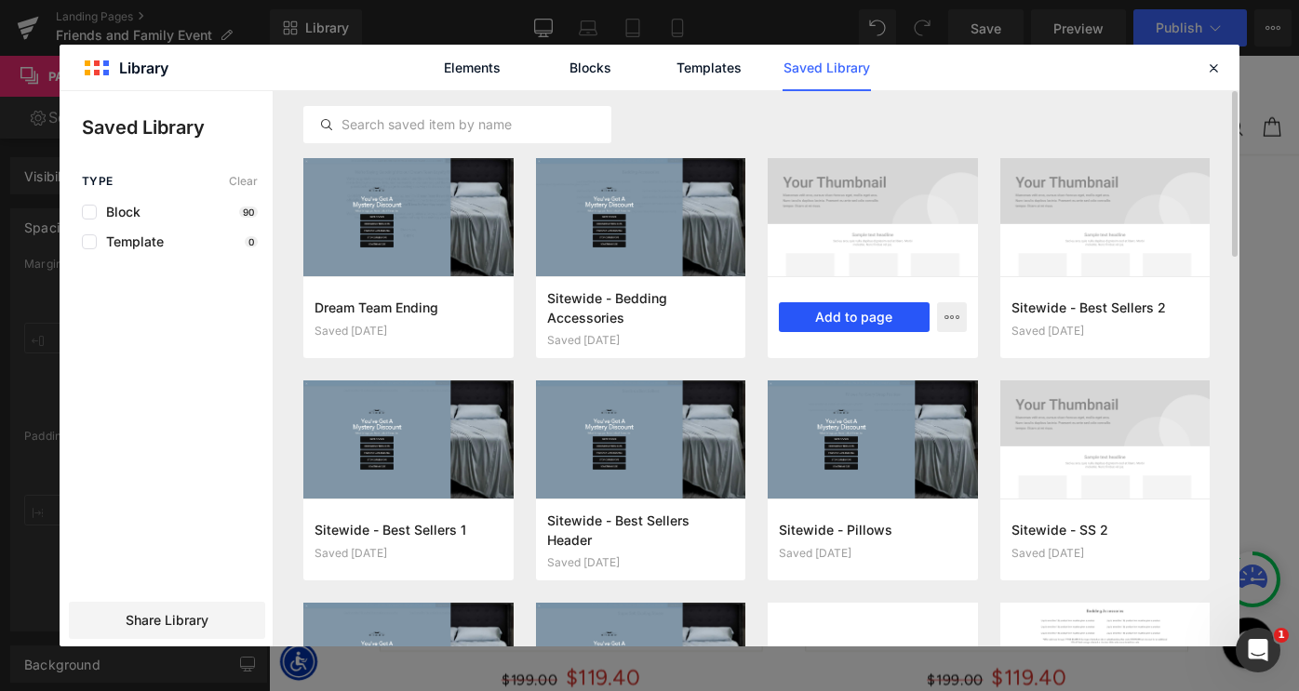
drag, startPoint x: 836, startPoint y: 319, endPoint x: 620, endPoint y: 288, distance: 218.2
click at [836, 319] on button "Add to page" at bounding box center [854, 317] width 151 height 30
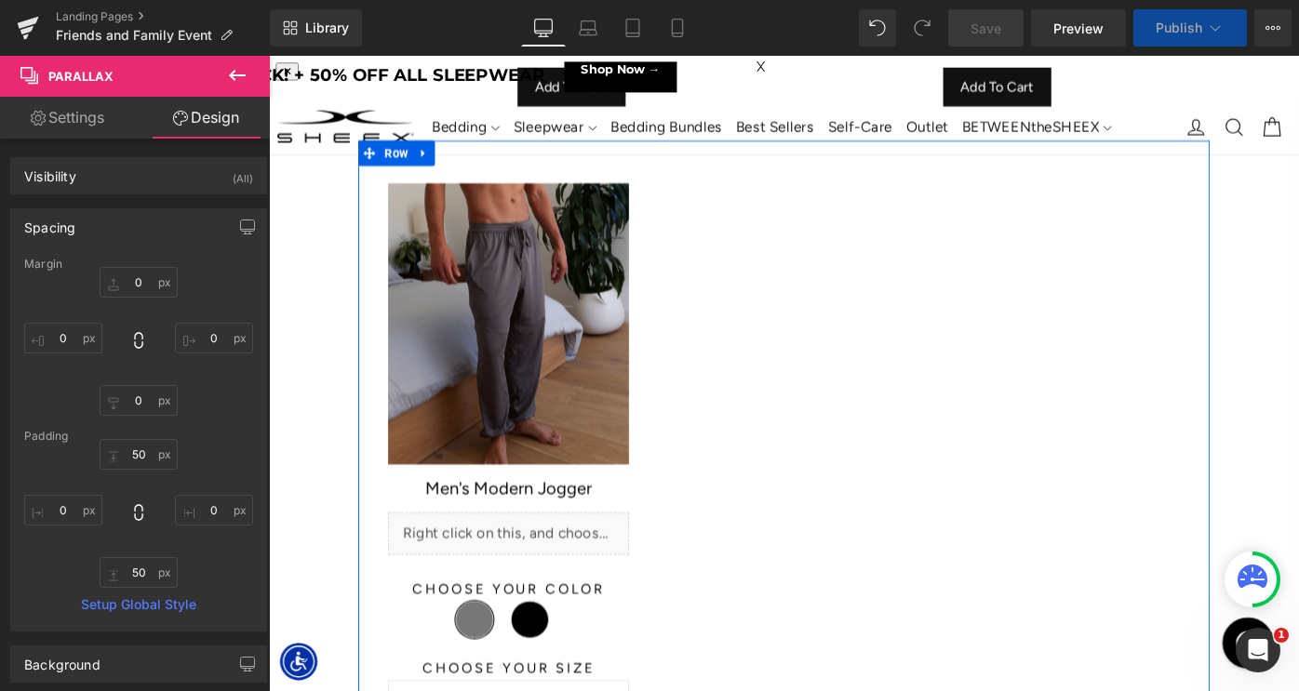
select select "XL"
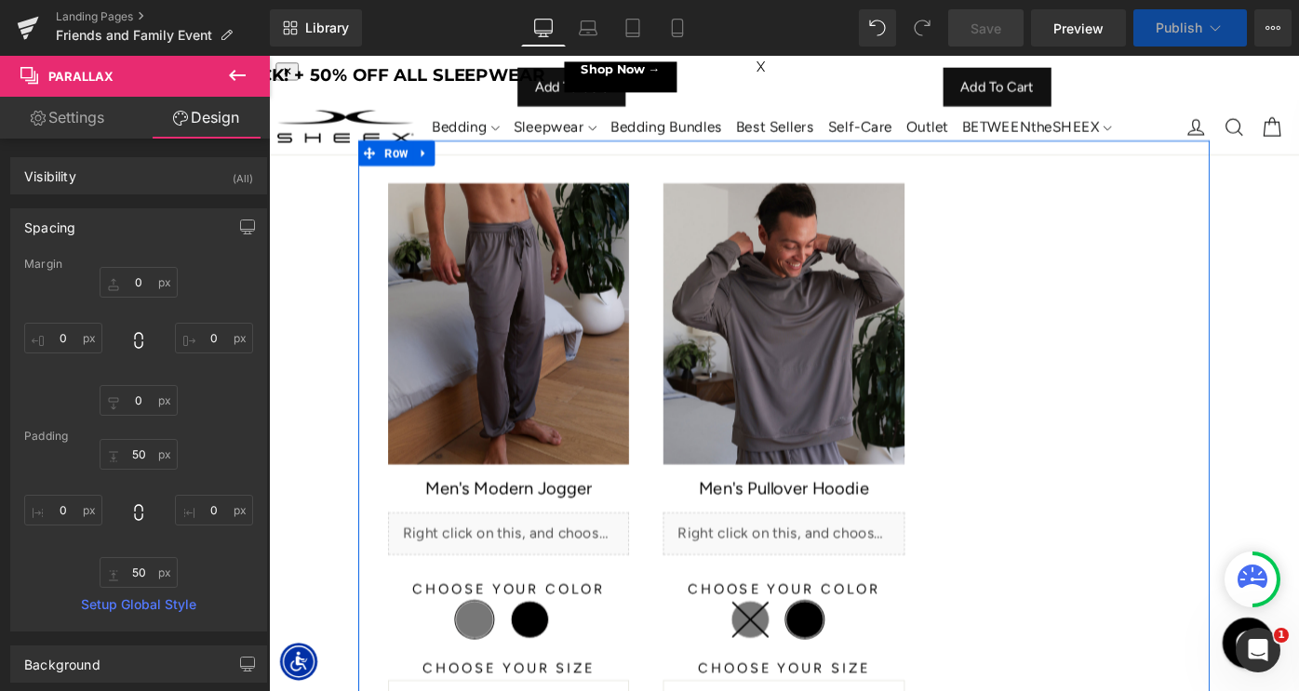
select select "M"
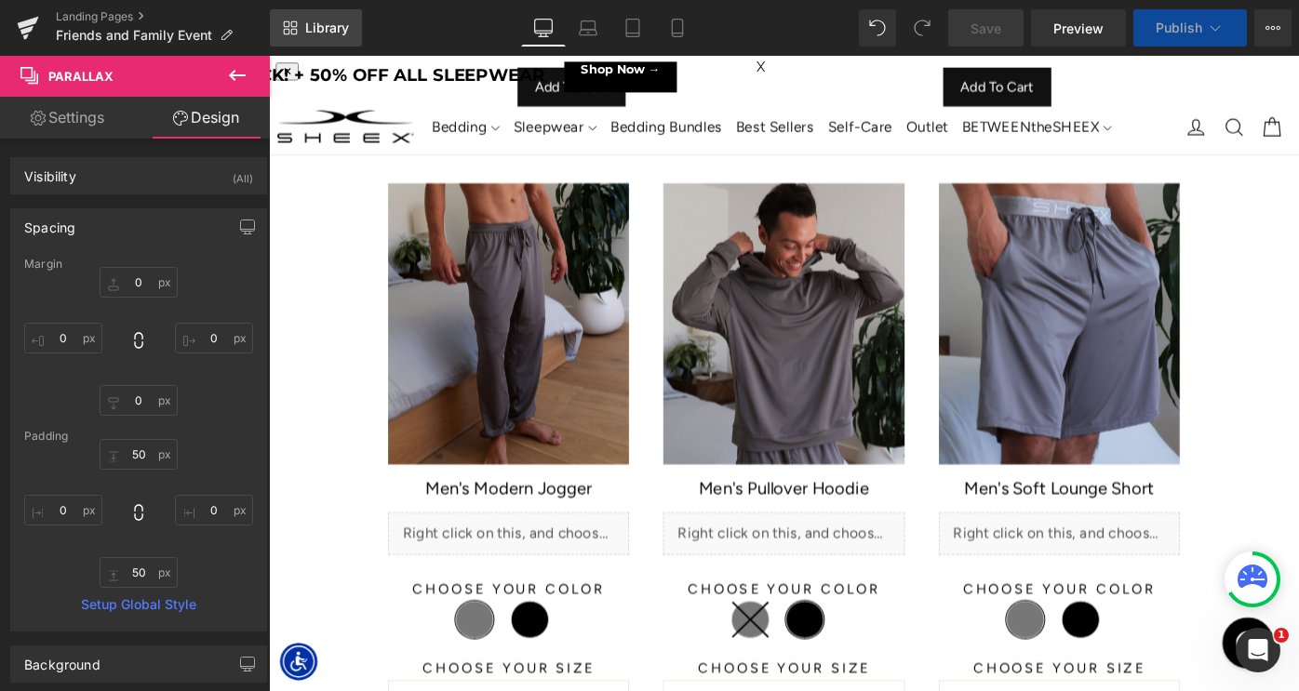
click at [309, 24] on span "Library" at bounding box center [327, 28] width 44 height 17
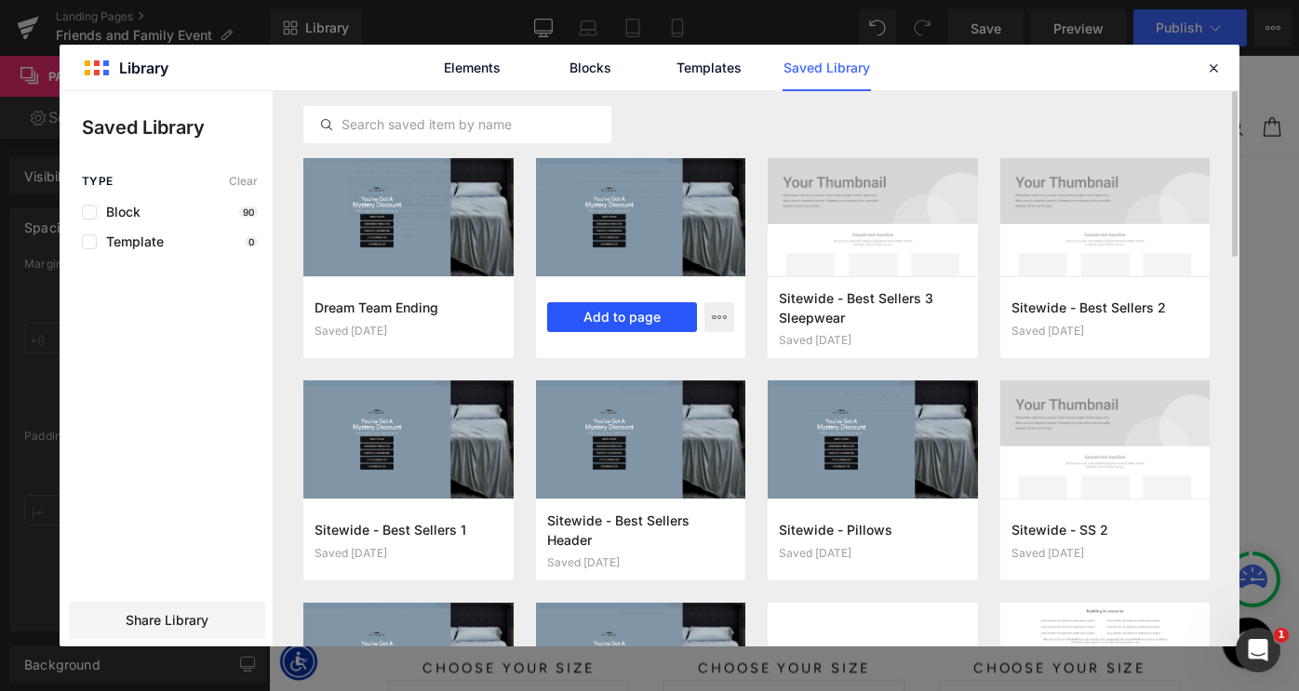
click at [599, 314] on button "Add to page" at bounding box center [622, 317] width 151 height 30
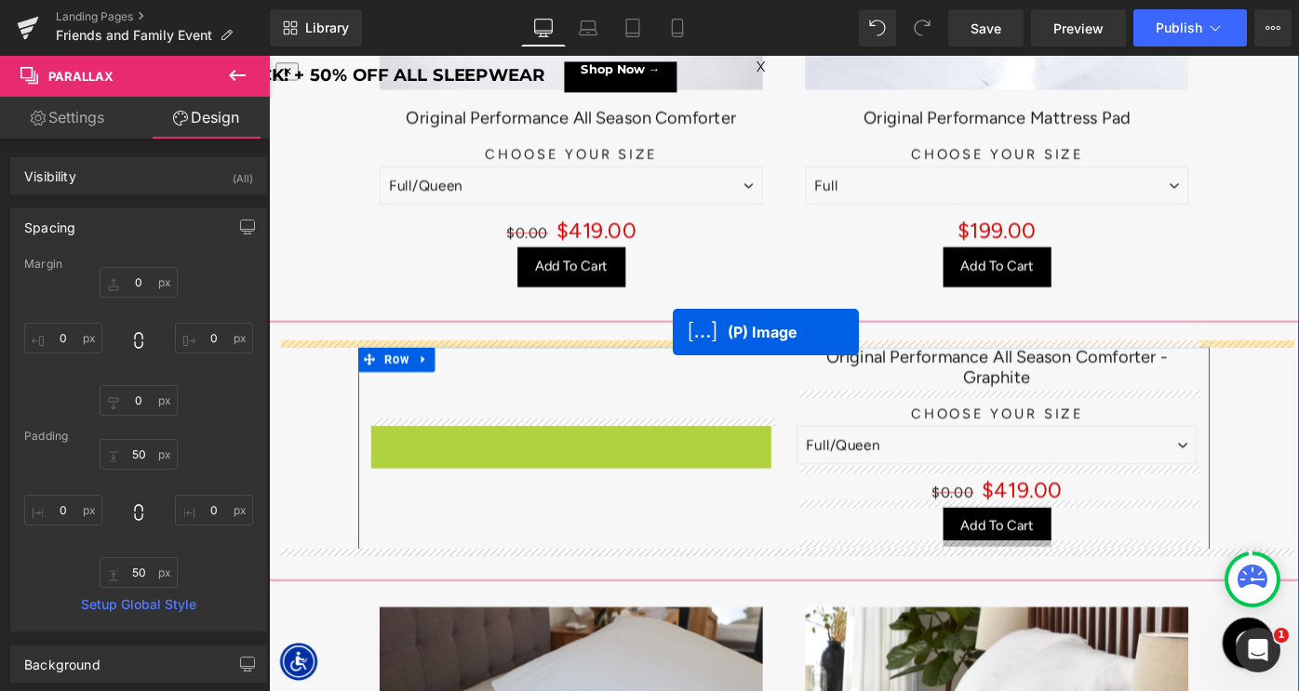
drag, startPoint x: 557, startPoint y: 526, endPoint x: 710, endPoint y: 358, distance: 227.3
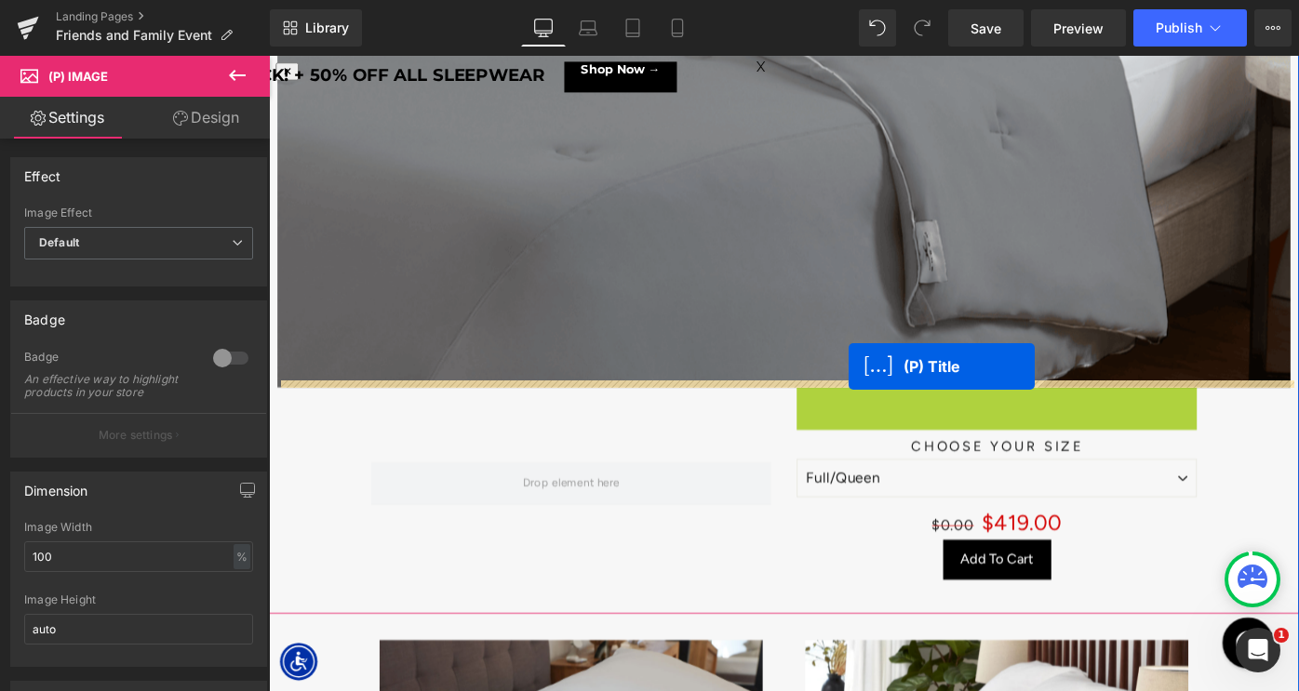
drag, startPoint x: 1023, startPoint y: 445, endPoint x: 903, endPoint y: 396, distance: 129.8
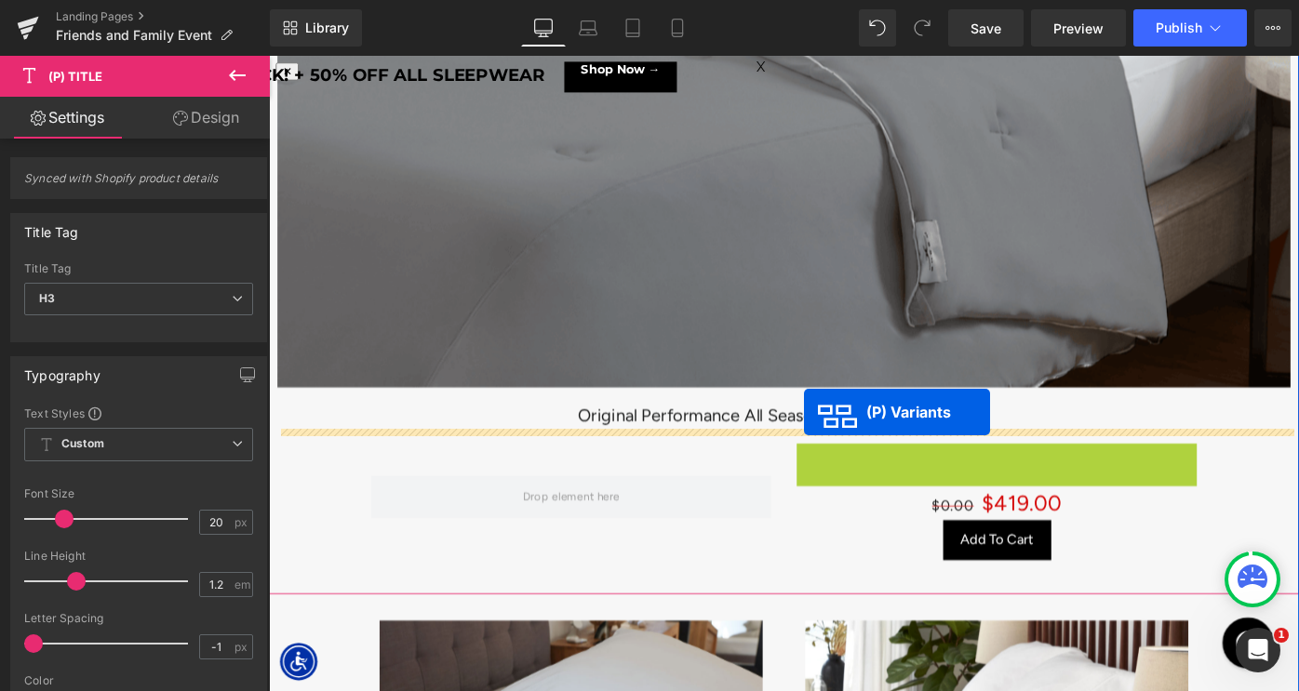
drag, startPoint x: 1007, startPoint y: 505, endPoint x: 854, endPoint y: 451, distance: 161.9
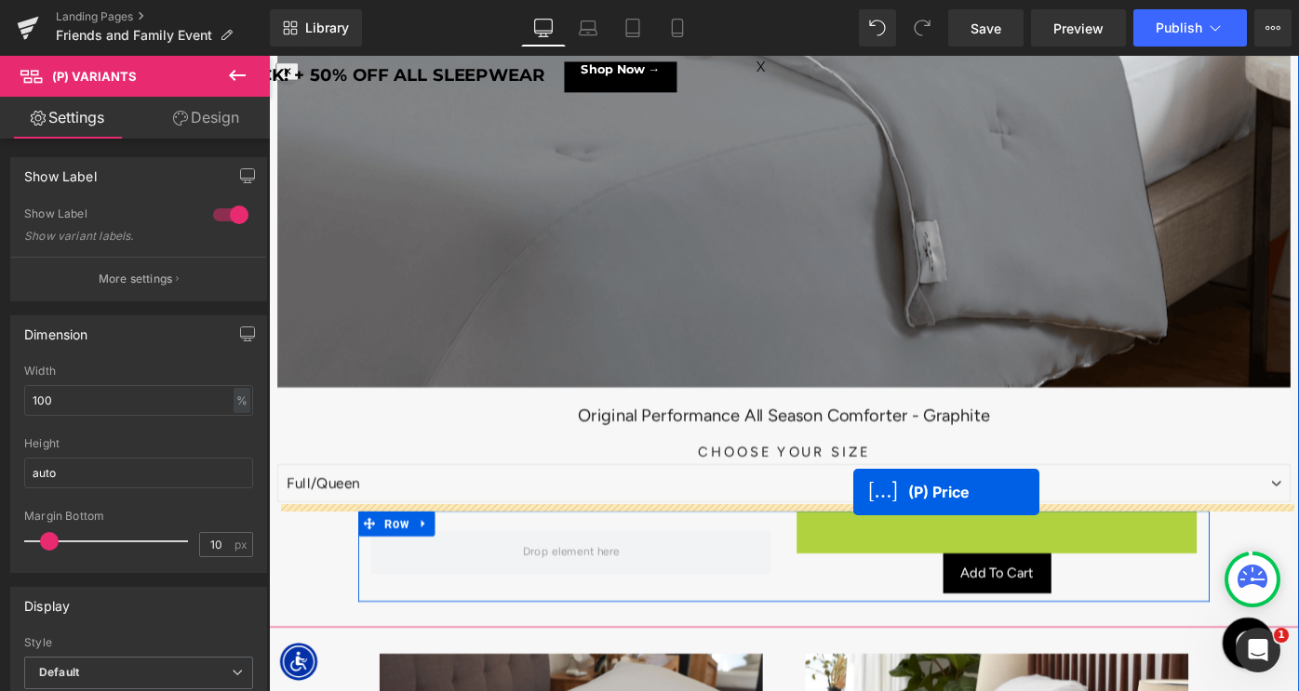
drag, startPoint x: 1050, startPoint y: 567, endPoint x: 907, endPoint y: 533, distance: 146.3
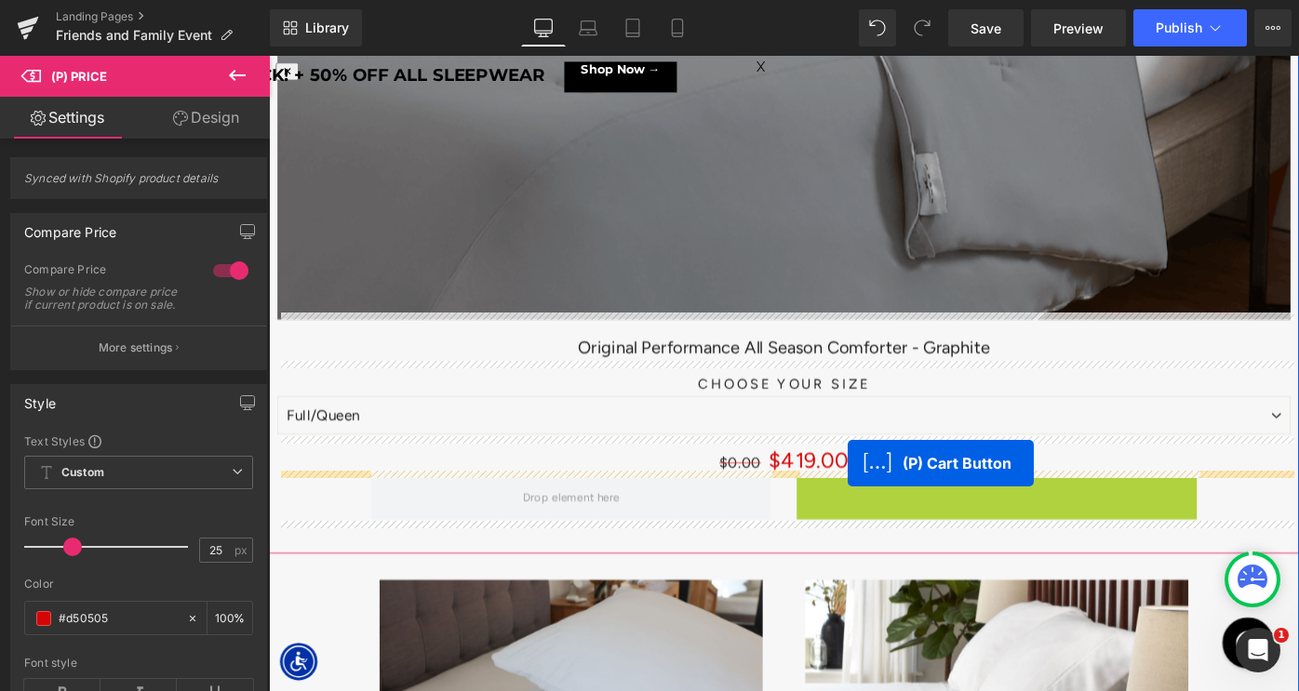
drag, startPoint x: 1003, startPoint y: 535, endPoint x: 894, endPoint y: 490, distance: 117.7
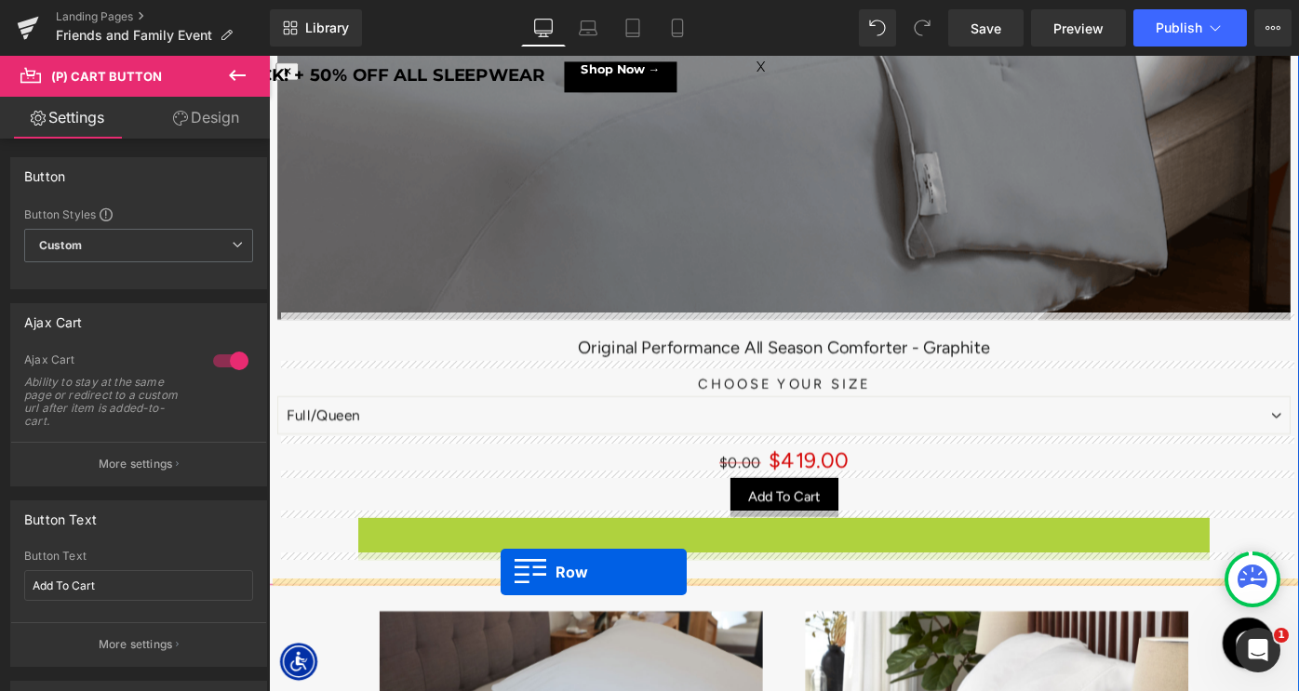
drag, startPoint x: 384, startPoint y: 571, endPoint x: 522, endPoint y: 622, distance: 146.6
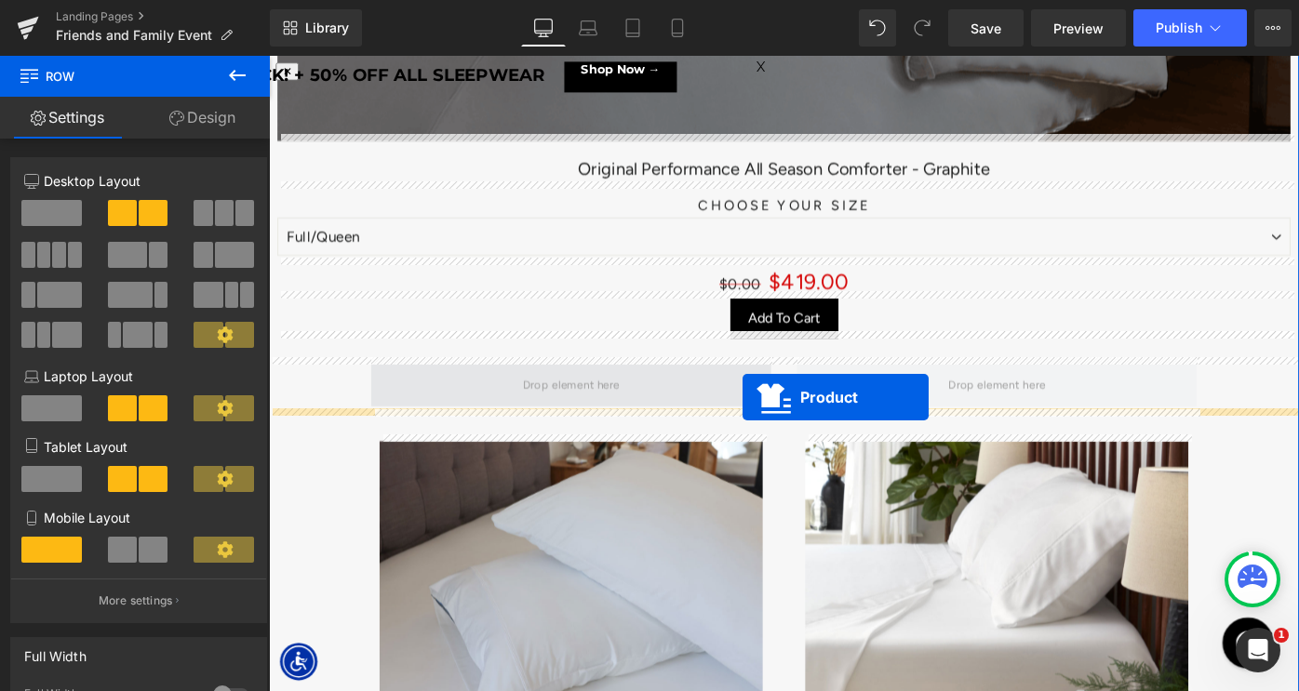
drag, startPoint x: 1020, startPoint y: 201, endPoint x: 786, endPoint y: 429, distance: 326.4
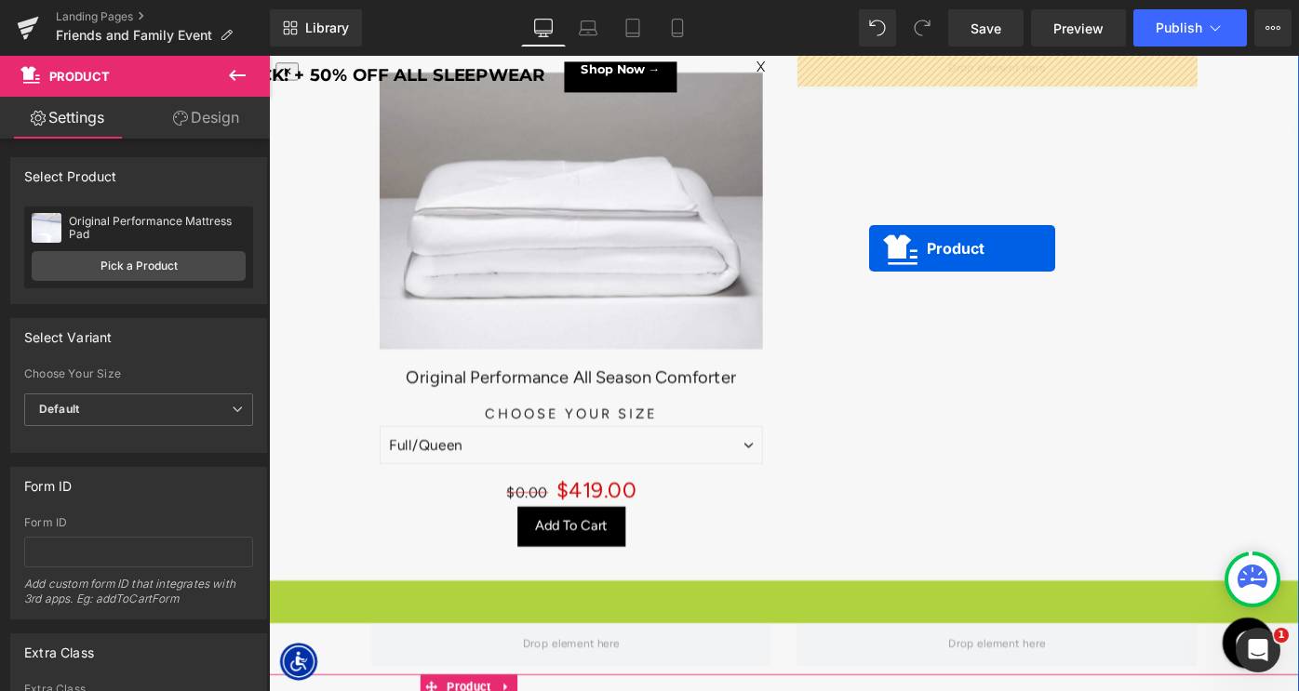
drag, startPoint x: 796, startPoint y: 644, endPoint x: 925, endPoint y: 266, distance: 399.4
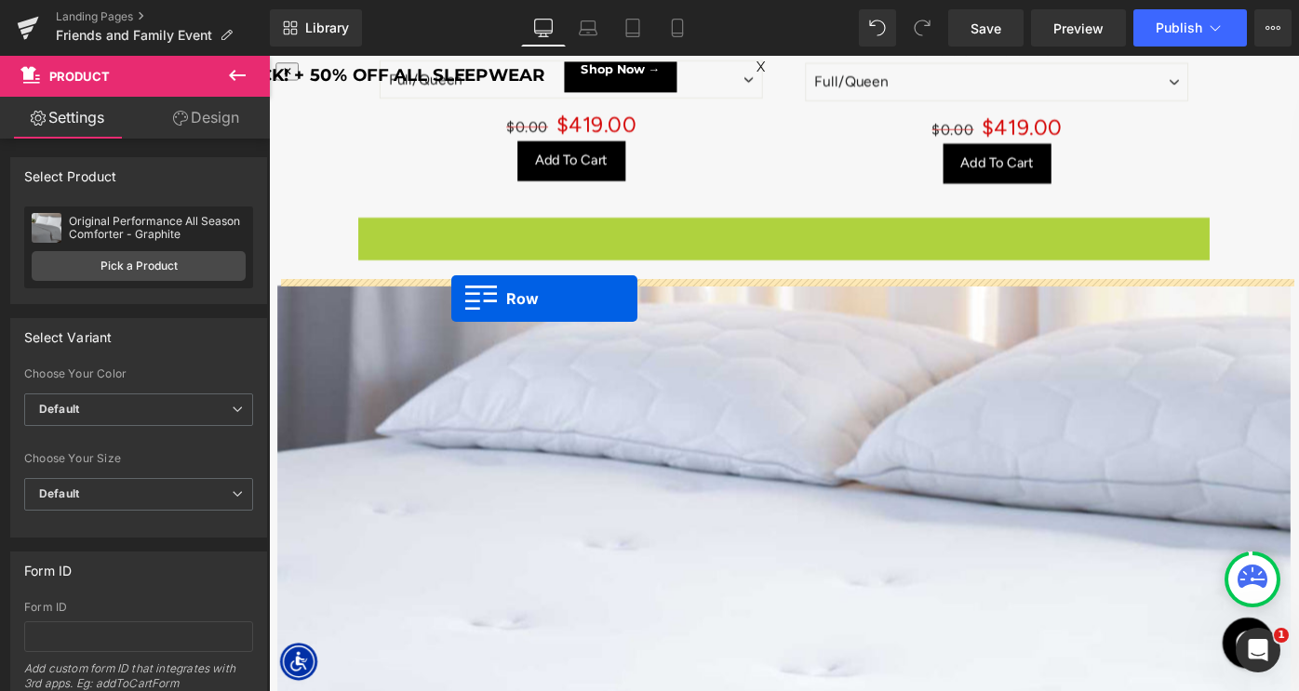
drag, startPoint x: 383, startPoint y: 237, endPoint x: 468, endPoint y: 321, distance: 119.1
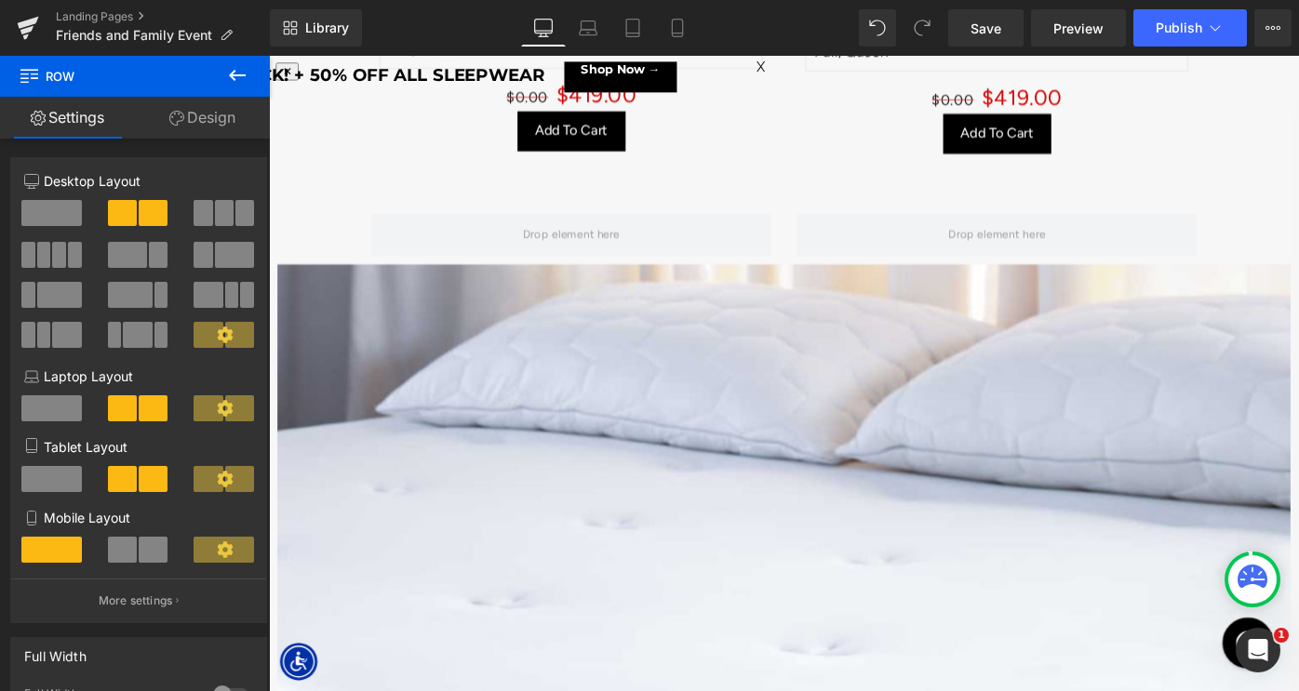
click at [737, 526] on img at bounding box center [832, 684] width 1108 height 800
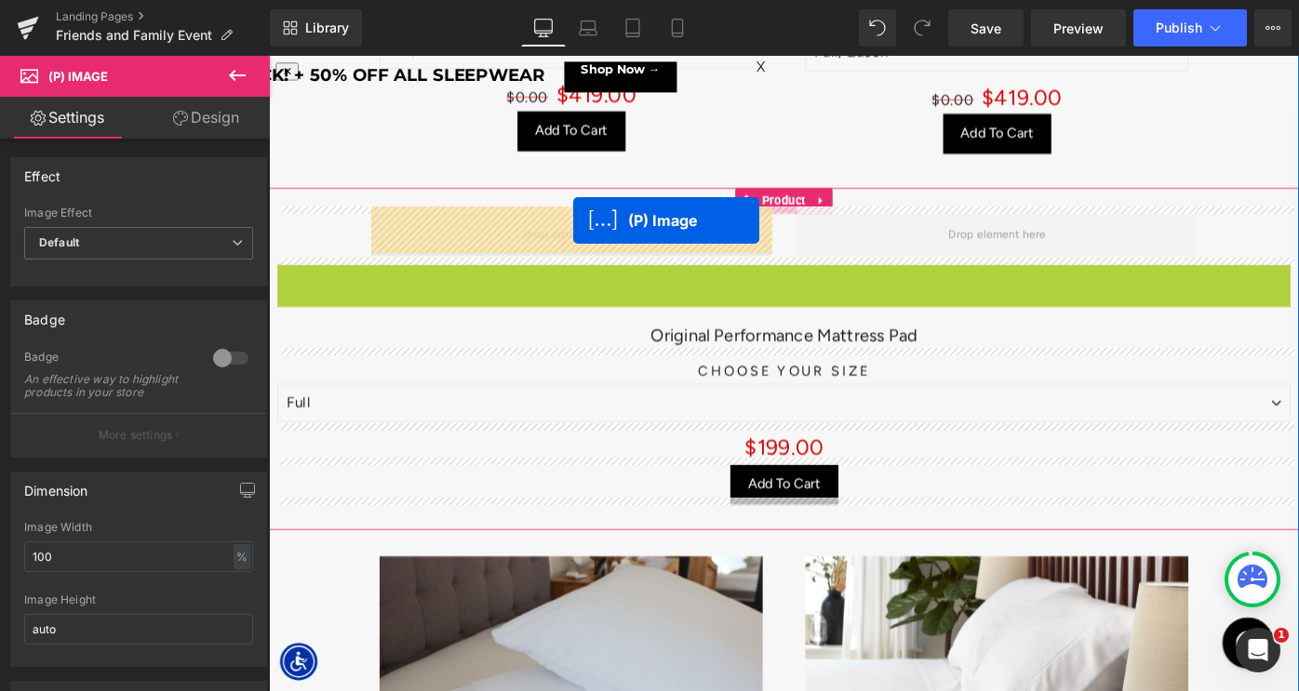
drag, startPoint x: 785, startPoint y: 680, endPoint x: 600, endPoint y: 235, distance: 481.9
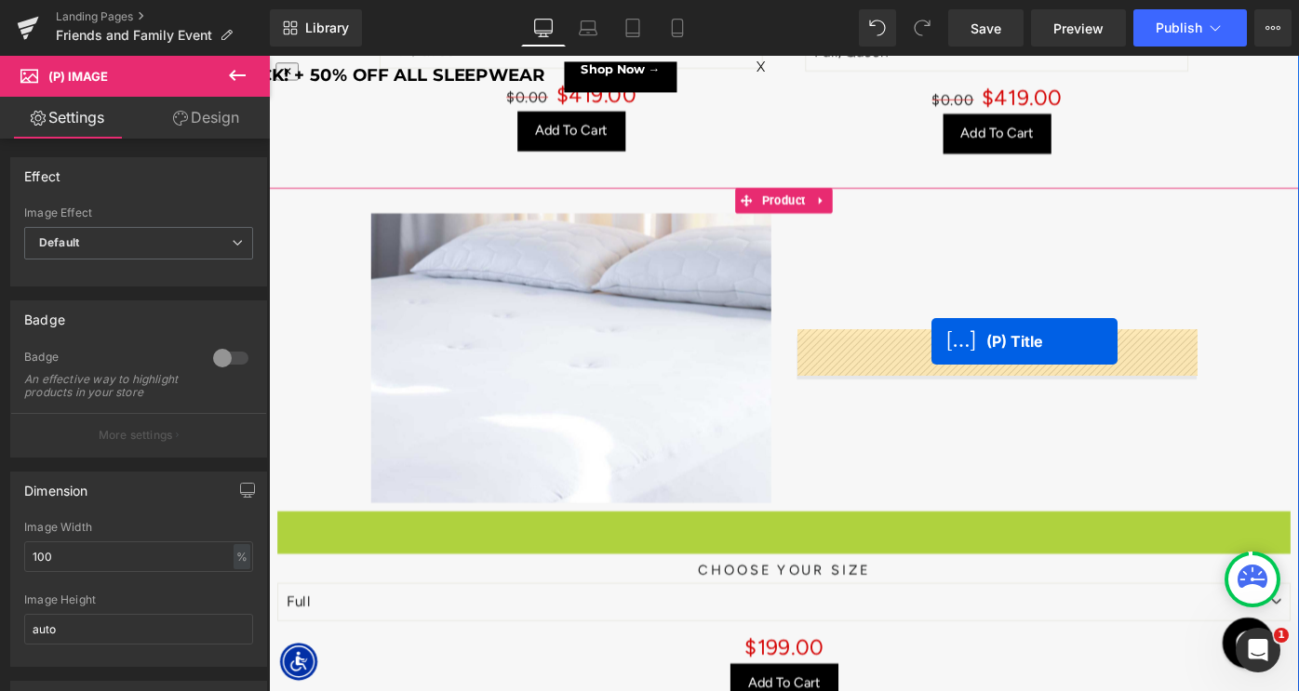
drag, startPoint x: 791, startPoint y: 568, endPoint x: 993, endPoint y: 368, distance: 284.3
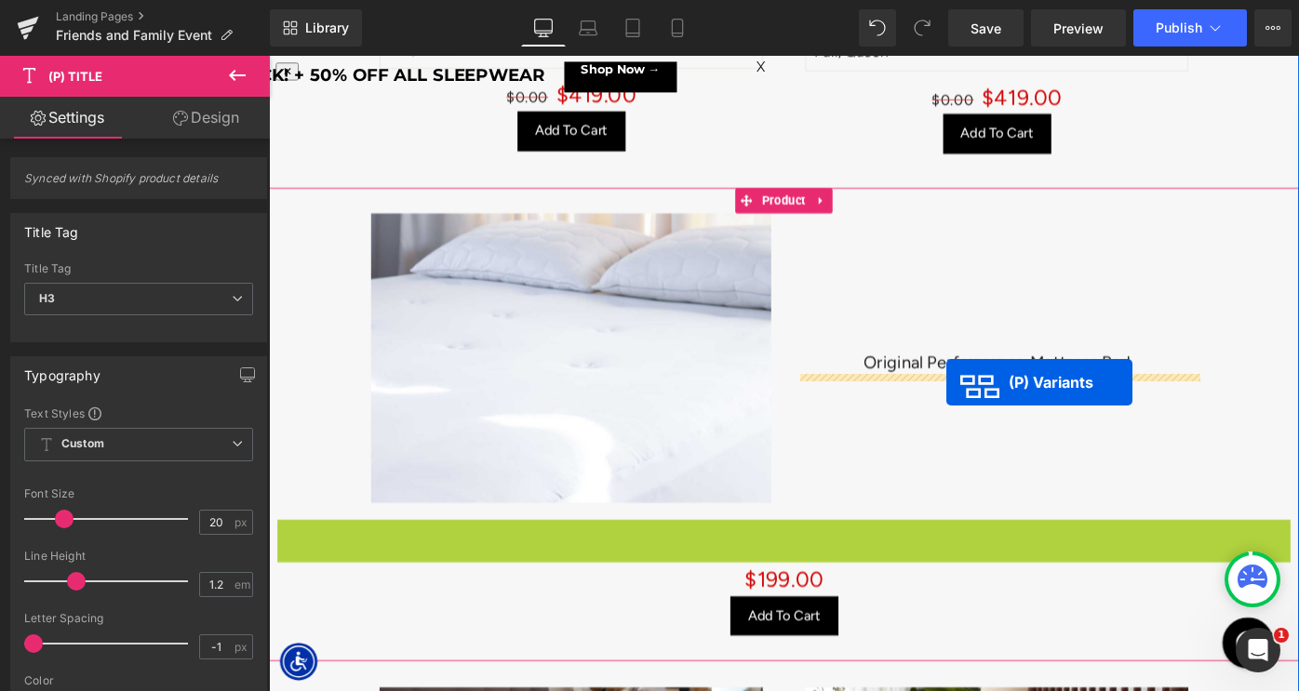
drag, startPoint x: 779, startPoint y: 593, endPoint x: 1010, endPoint y: 413, distance: 292.5
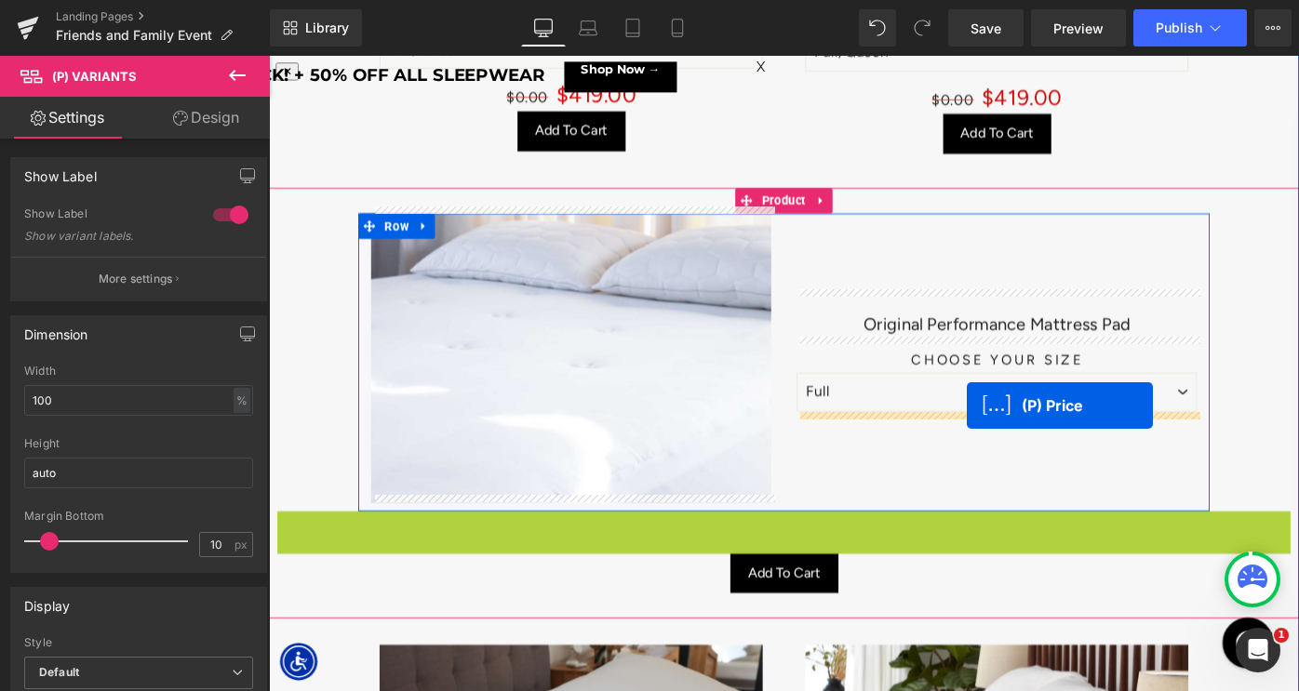
drag, startPoint x: 793, startPoint y: 564, endPoint x: 1032, endPoint y: 438, distance: 270.2
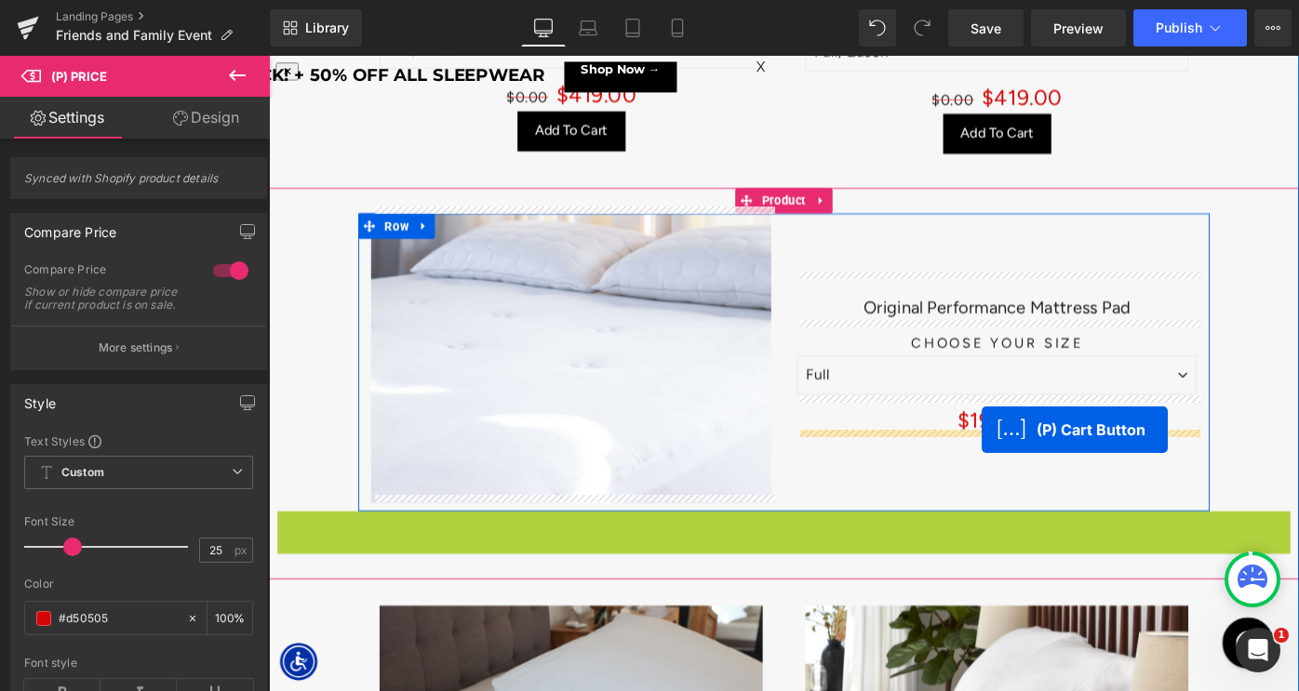
drag, startPoint x: 1067, startPoint y: 521, endPoint x: 1048, endPoint y: 463, distance: 61.8
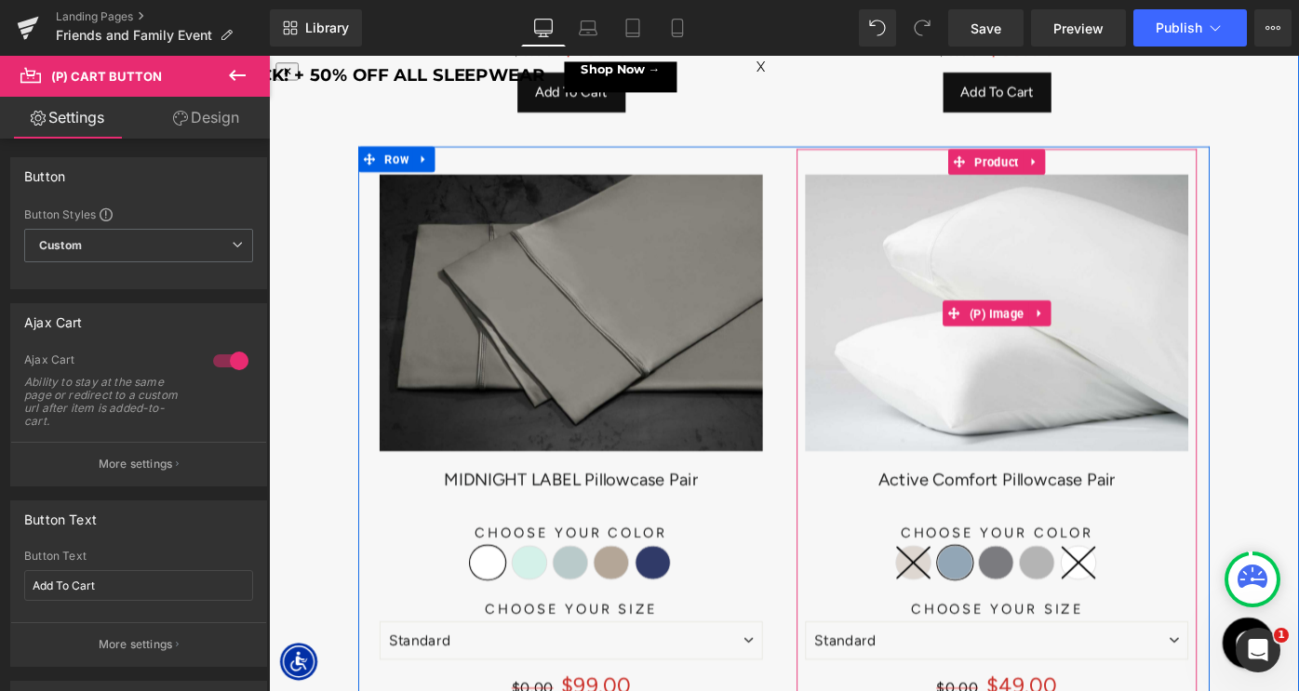
click at [1068, 342] on span "(P) Image" at bounding box center [1065, 338] width 70 height 28
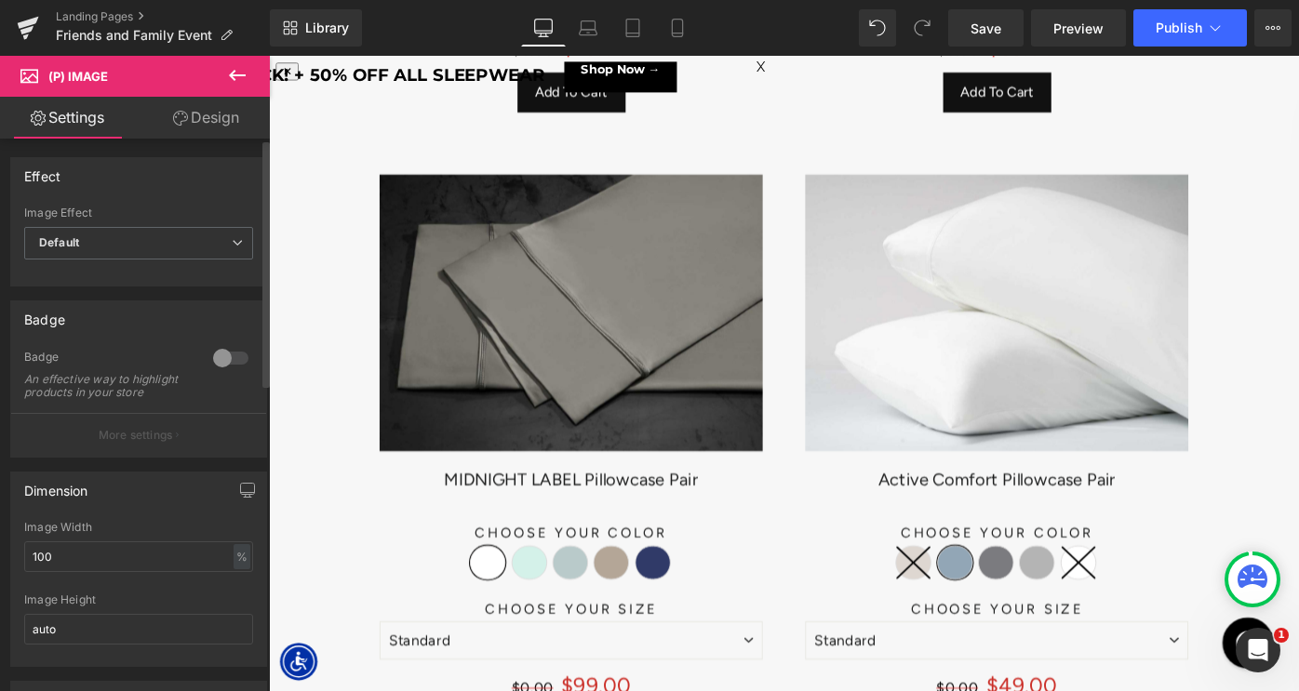
click at [224, 365] on div at bounding box center [230, 358] width 45 height 30
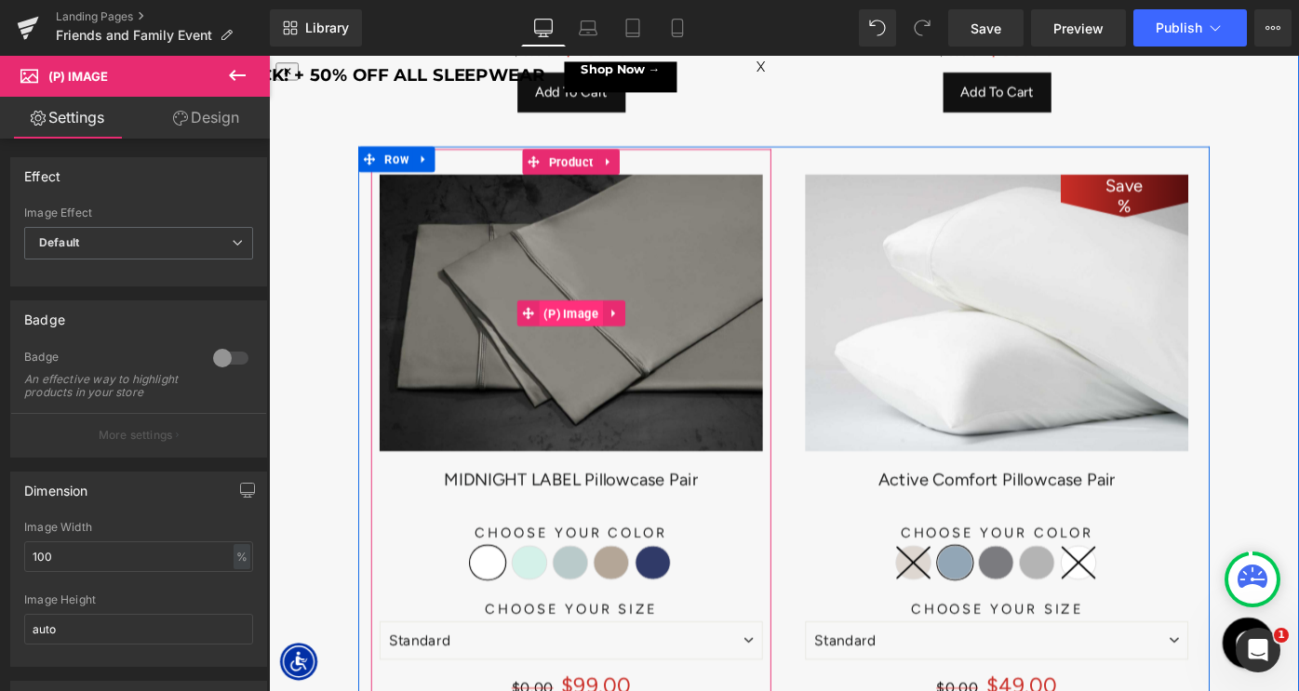
click at [628, 322] on div "Save 9900 % (P) Image" at bounding box center [599, 337] width 419 height 302
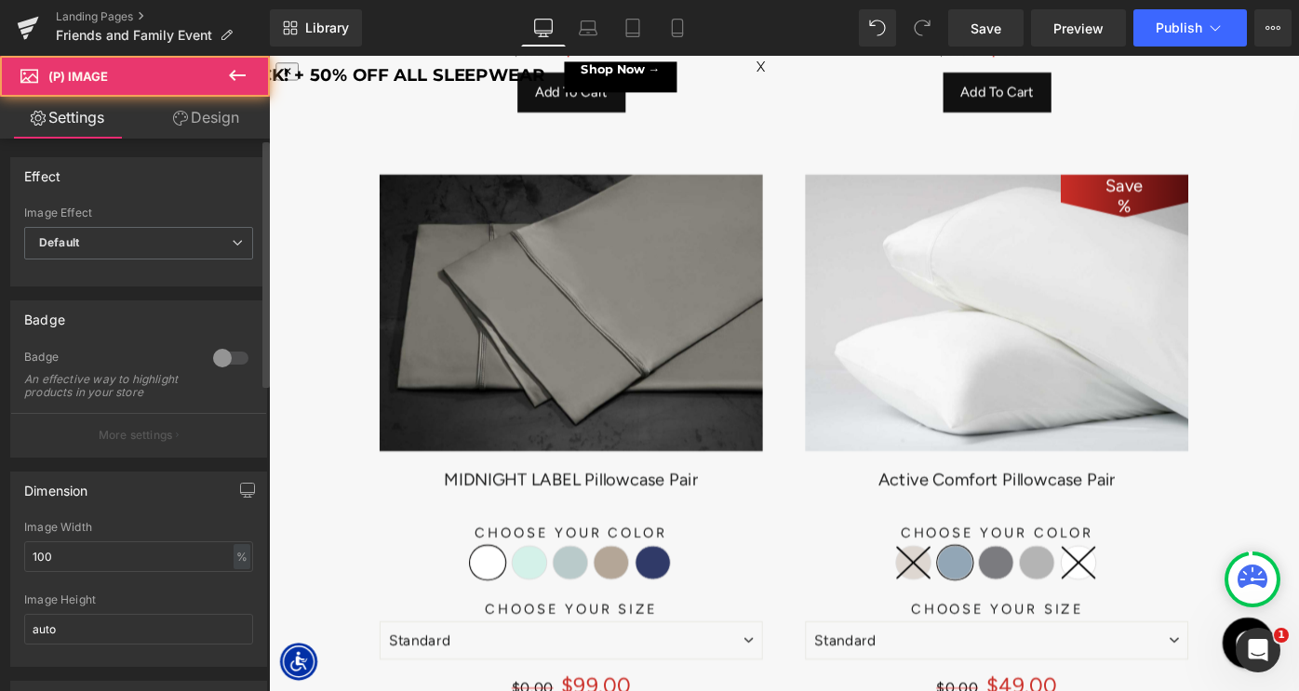
drag, startPoint x: 232, startPoint y: 363, endPoint x: 540, endPoint y: 290, distance: 316.5
click at [232, 363] on div at bounding box center [230, 358] width 45 height 30
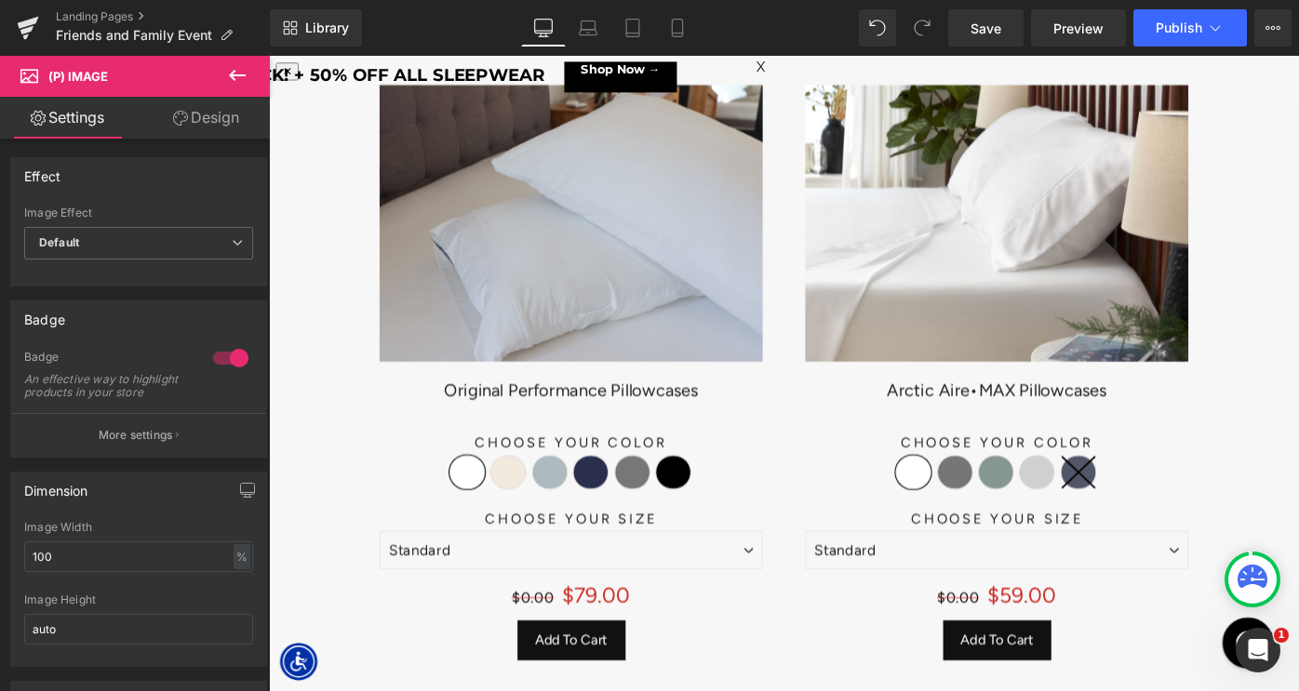
click at [970, 256] on img at bounding box center [1064, 238] width 419 height 302
drag, startPoint x: 221, startPoint y: 357, endPoint x: 260, endPoint y: 345, distance: 40.9
click at [221, 357] on div at bounding box center [230, 358] width 45 height 30
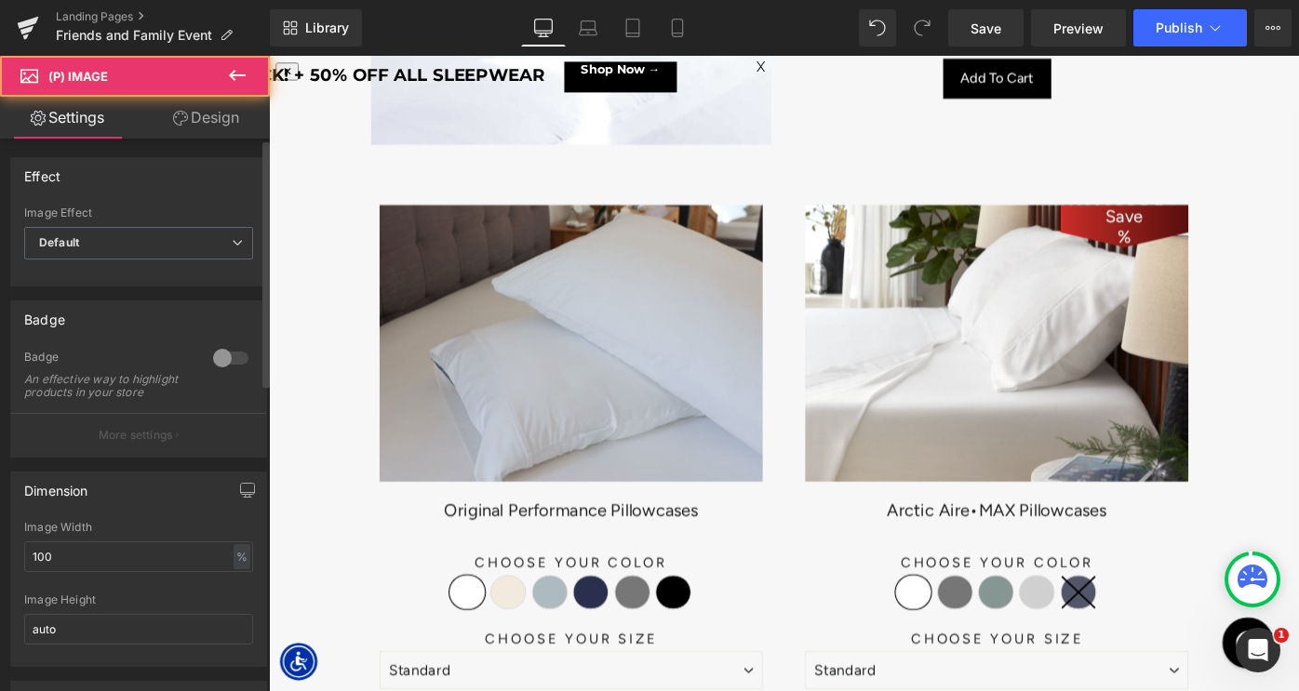
click at [217, 356] on div at bounding box center [230, 358] width 45 height 30
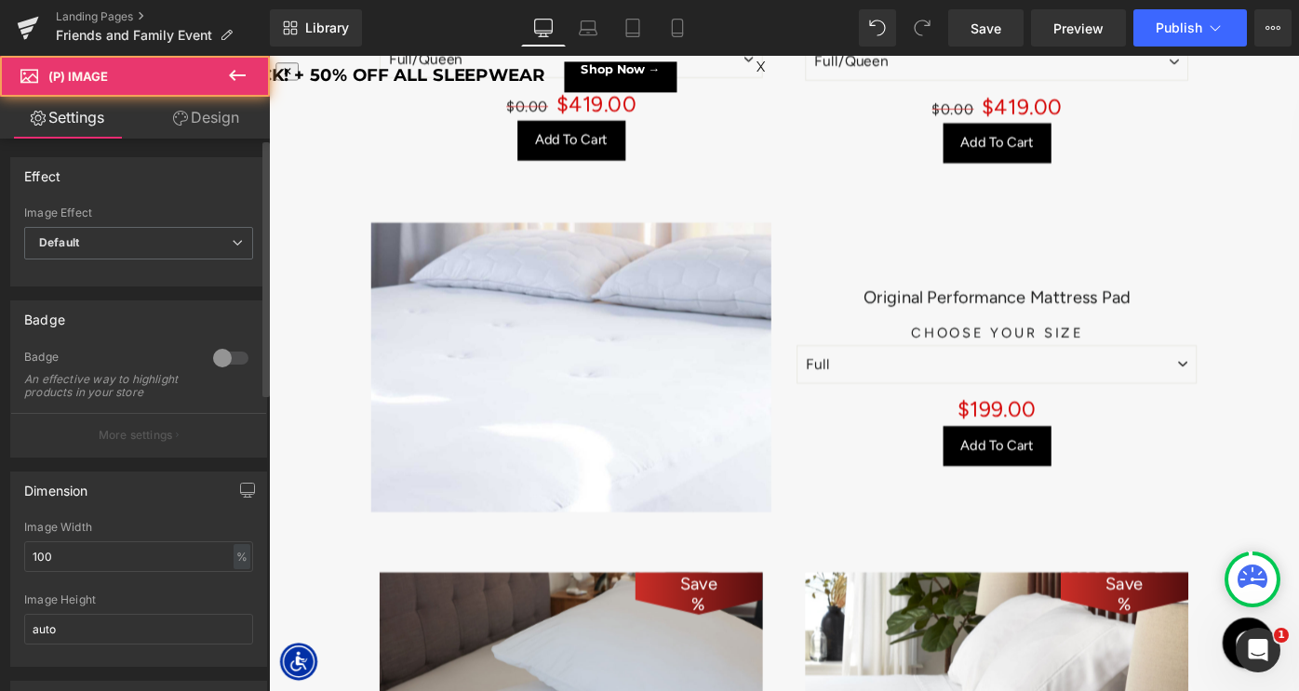
click at [214, 362] on div at bounding box center [230, 358] width 45 height 30
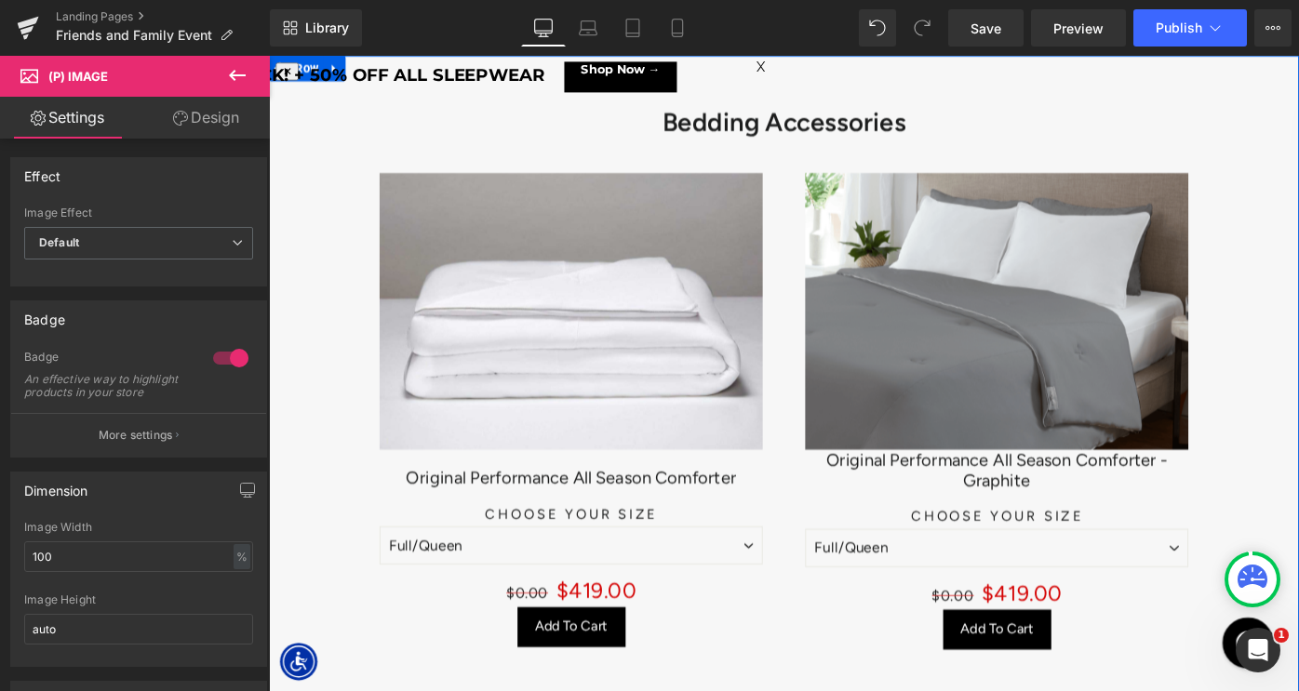
scroll to position [7071, 0]
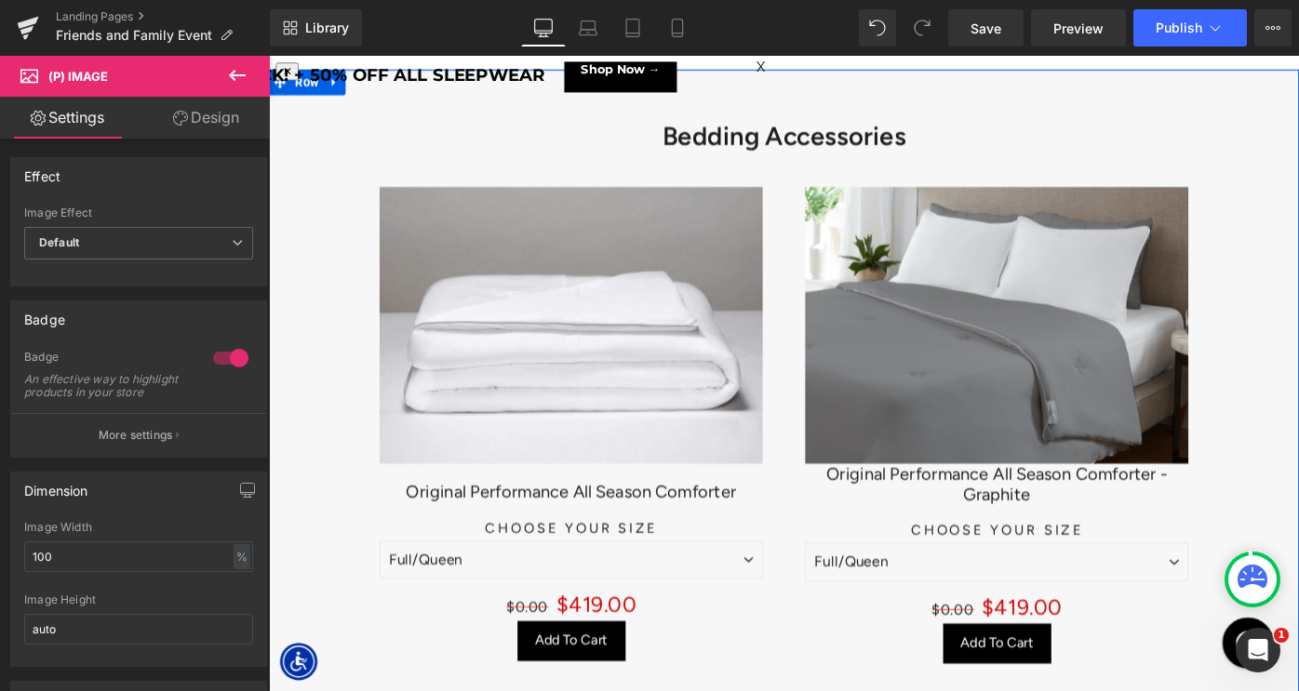
click at [1039, 326] on img at bounding box center [1064, 350] width 419 height 302
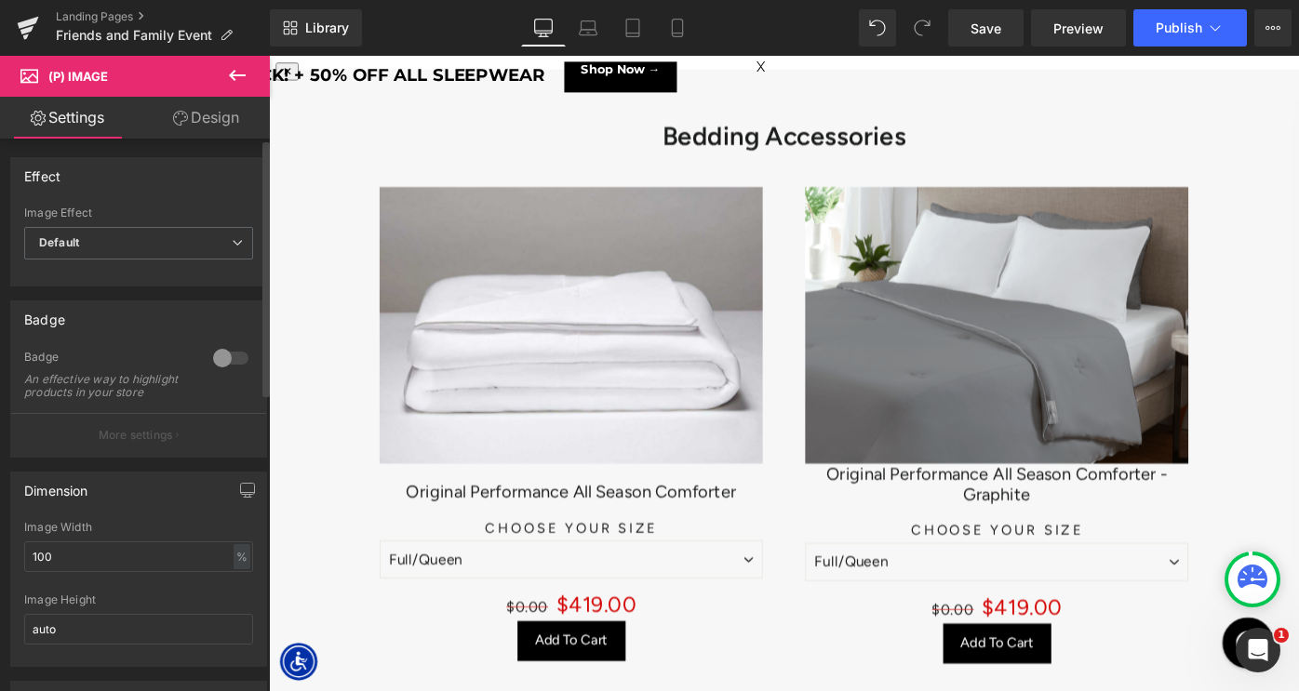
click at [212, 364] on div at bounding box center [230, 358] width 45 height 30
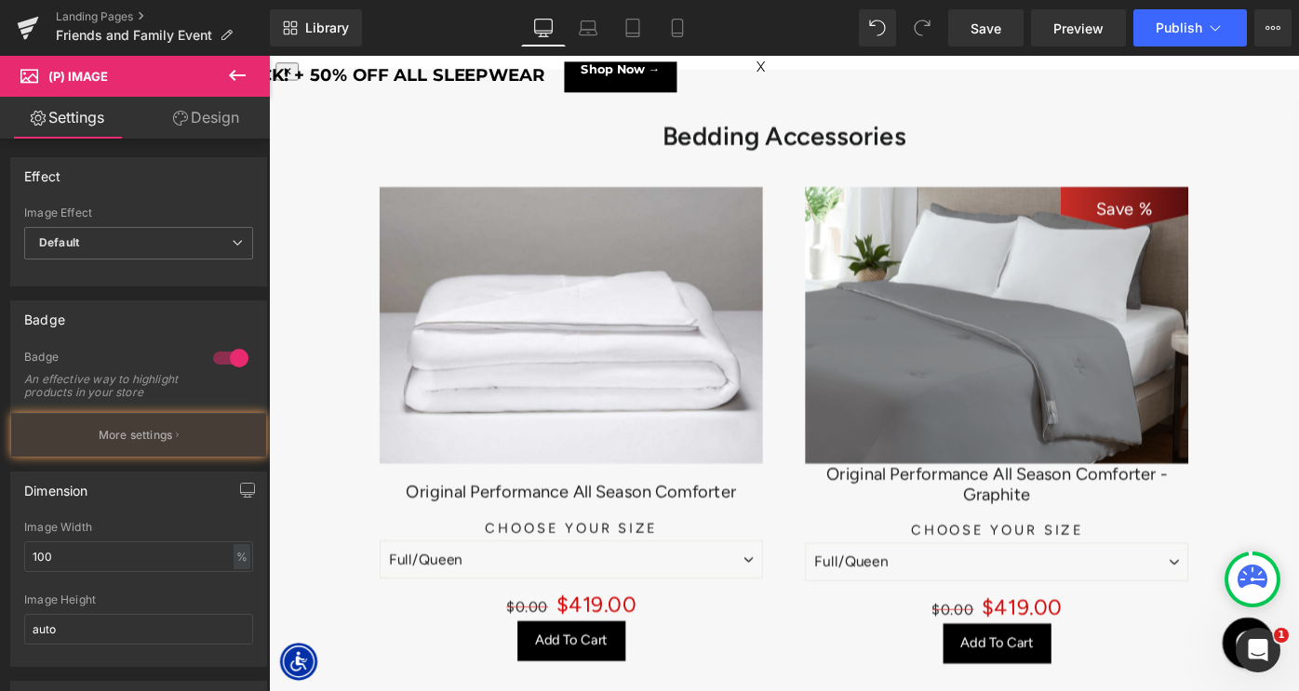
click at [596, 358] on img at bounding box center [599, 350] width 419 height 302
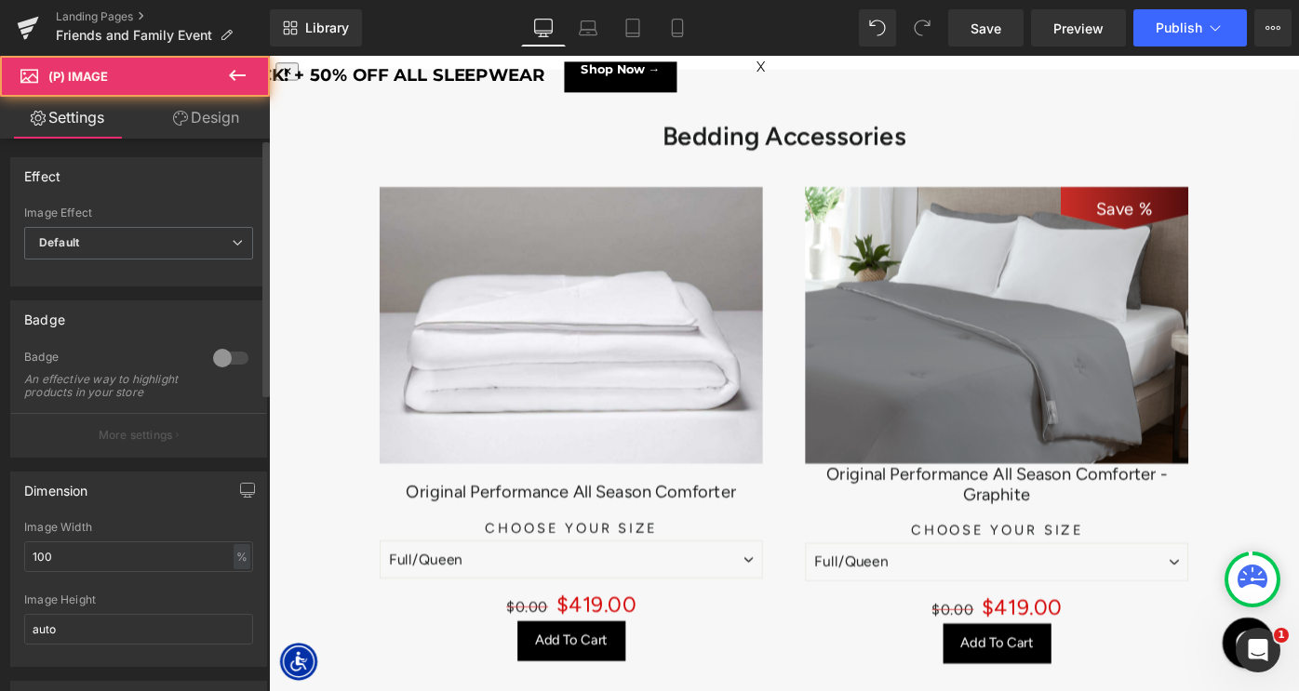
click at [213, 367] on div at bounding box center [230, 358] width 45 height 30
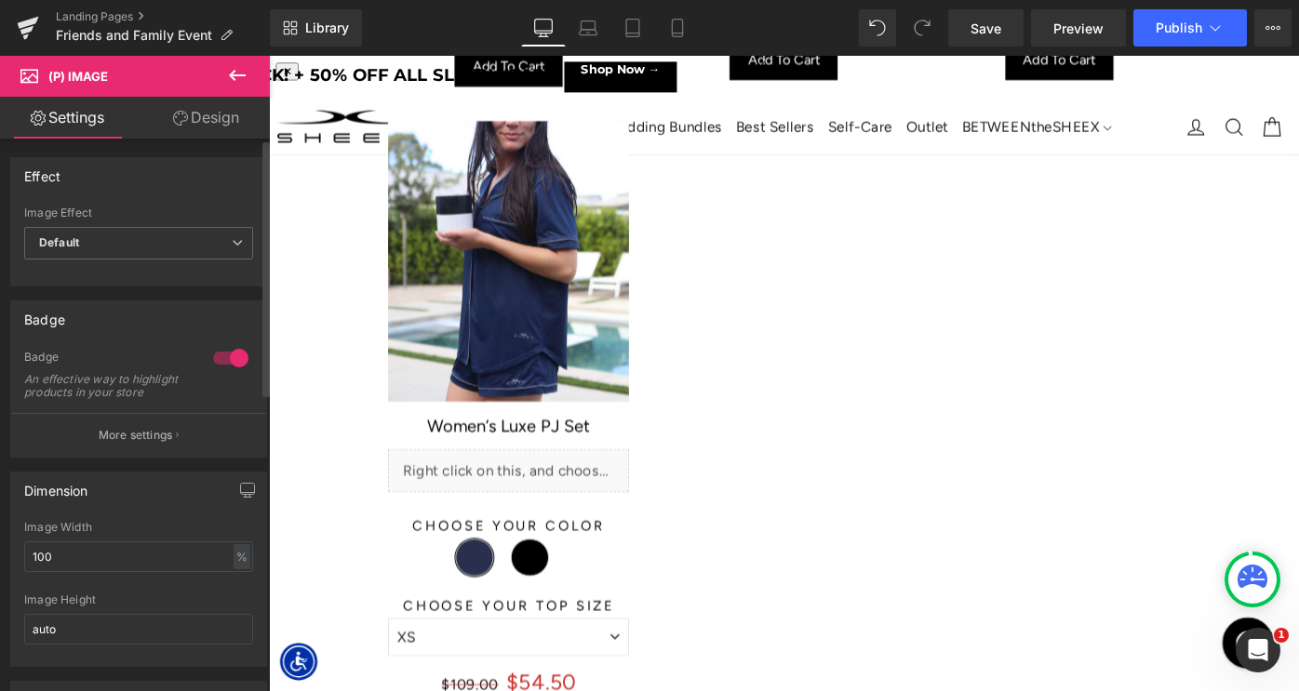
scroll to position [6007, 0]
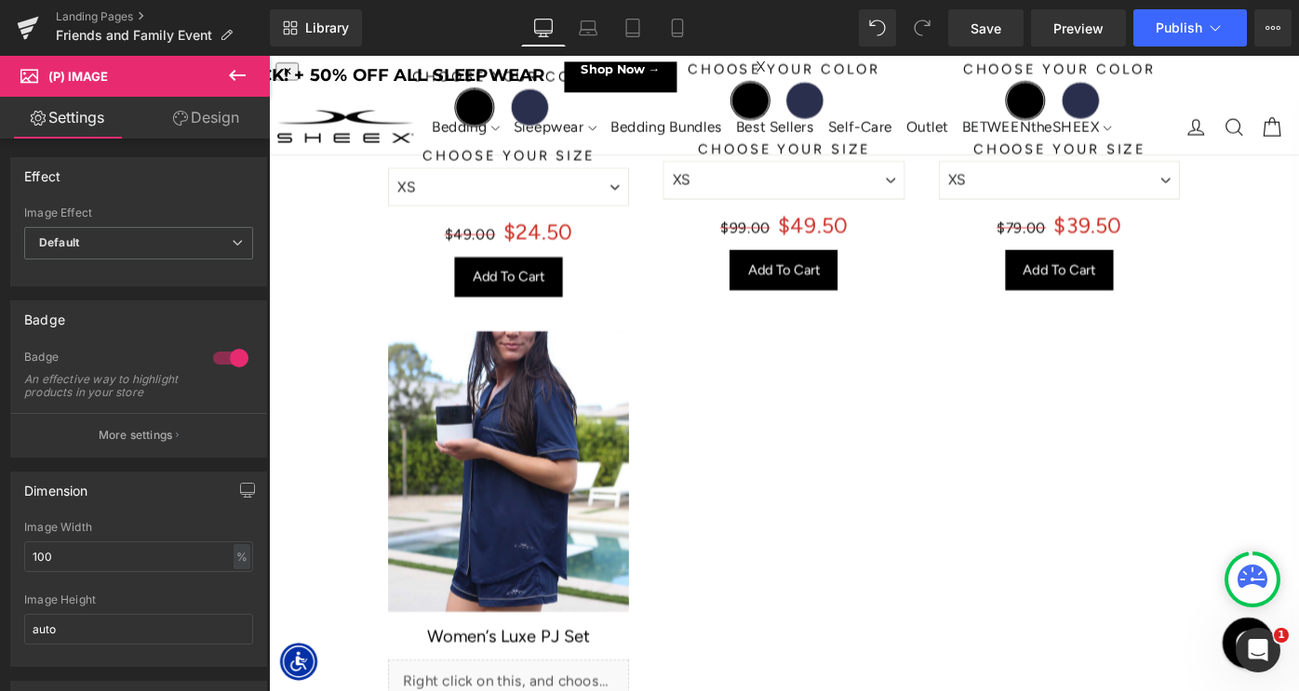
click at [551, 392] on img at bounding box center [530, 510] width 263 height 307
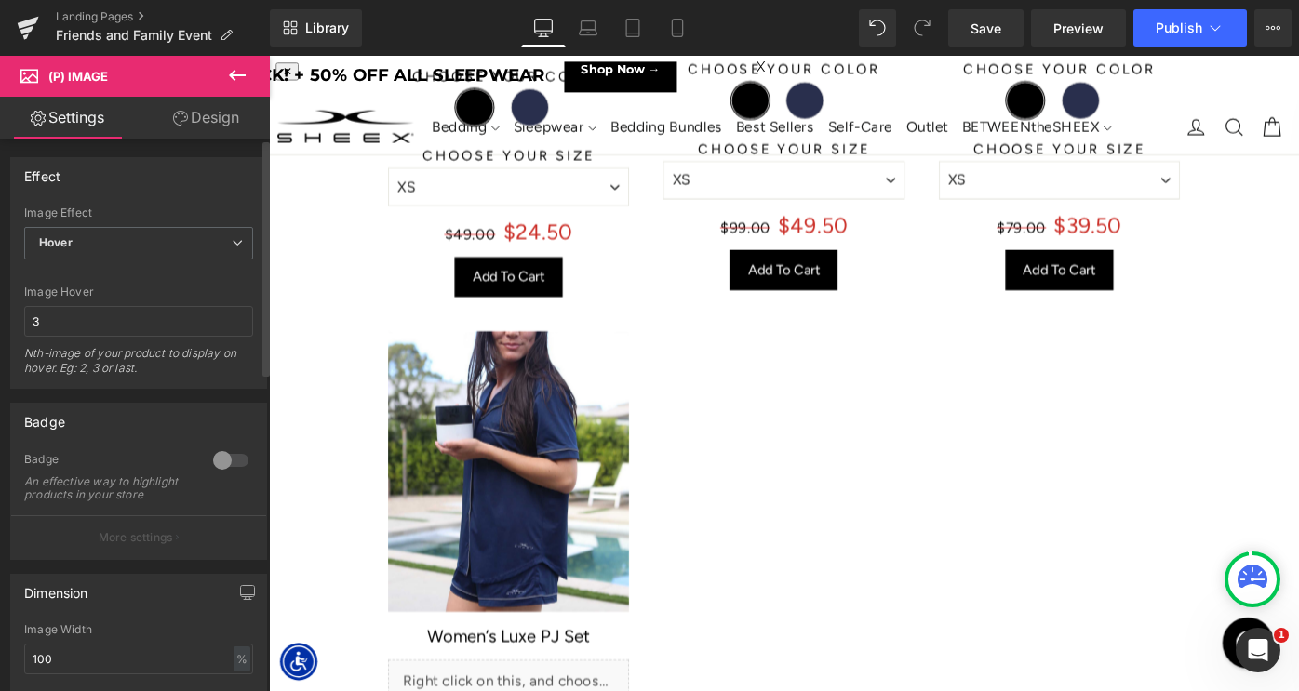
click at [222, 460] on div at bounding box center [230, 461] width 45 height 30
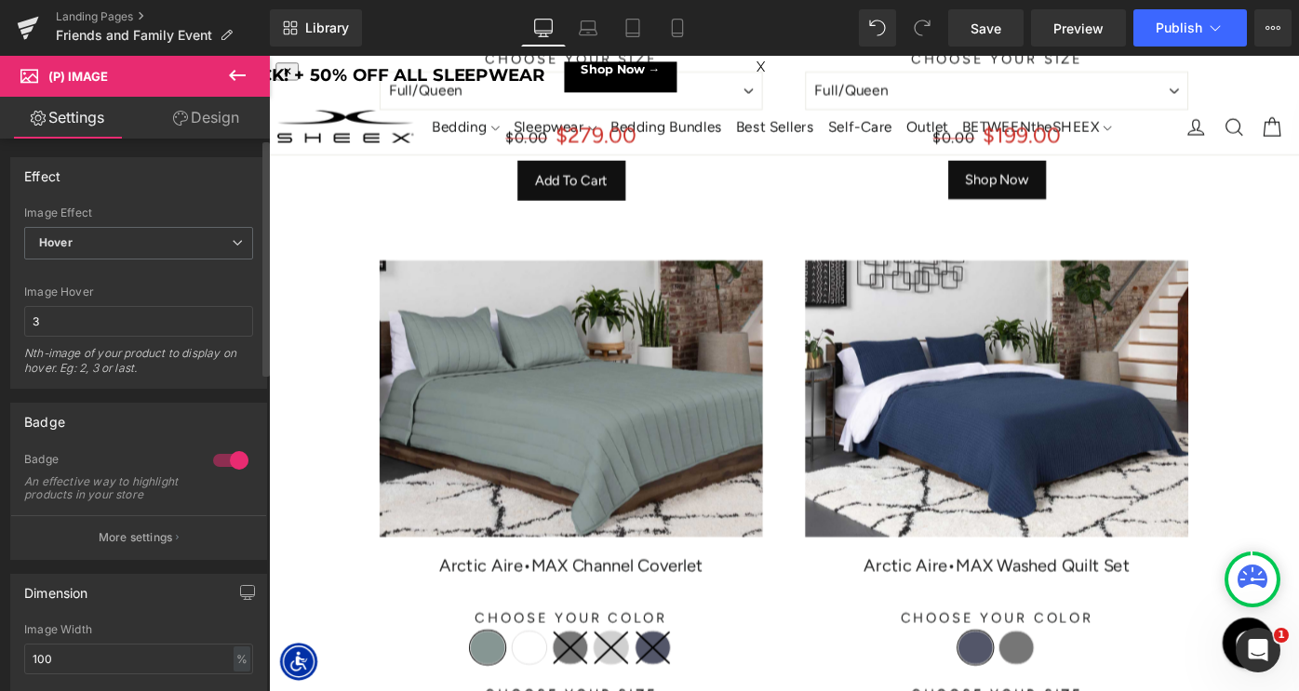
scroll to position [3912, 0]
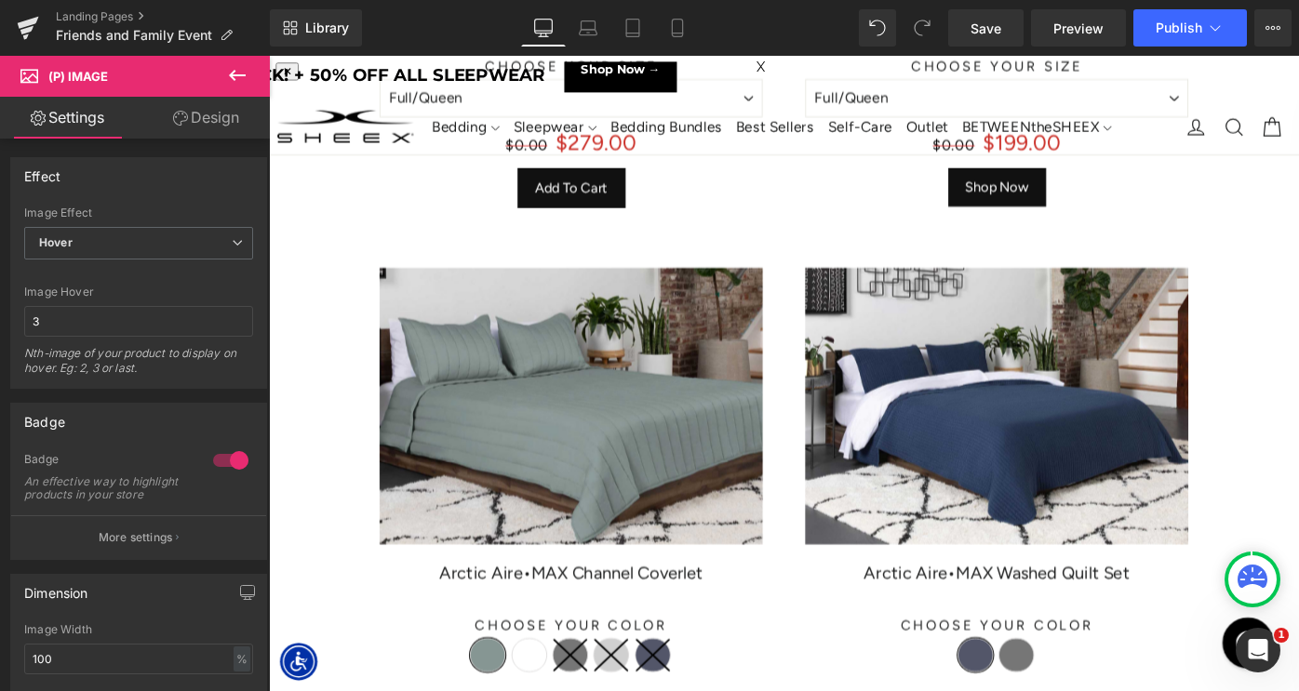
click at [581, 453] on img at bounding box center [599, 439] width 419 height 302
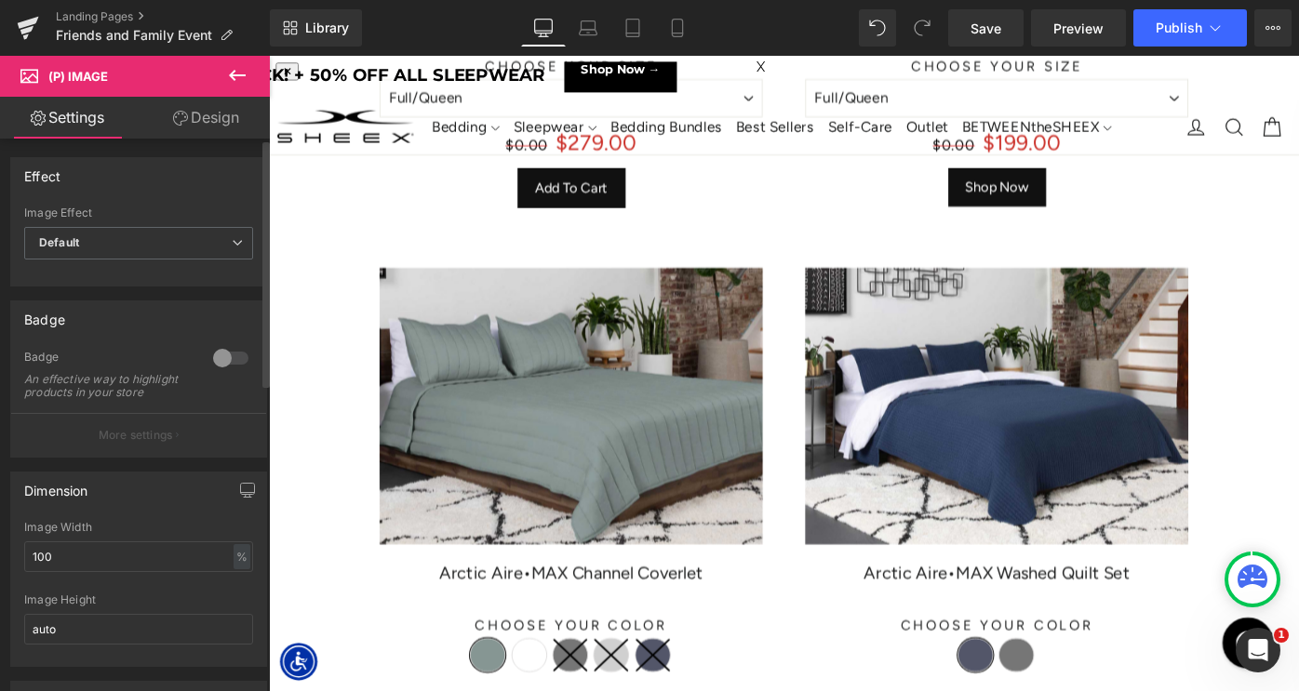
click at [225, 355] on div at bounding box center [230, 358] width 45 height 30
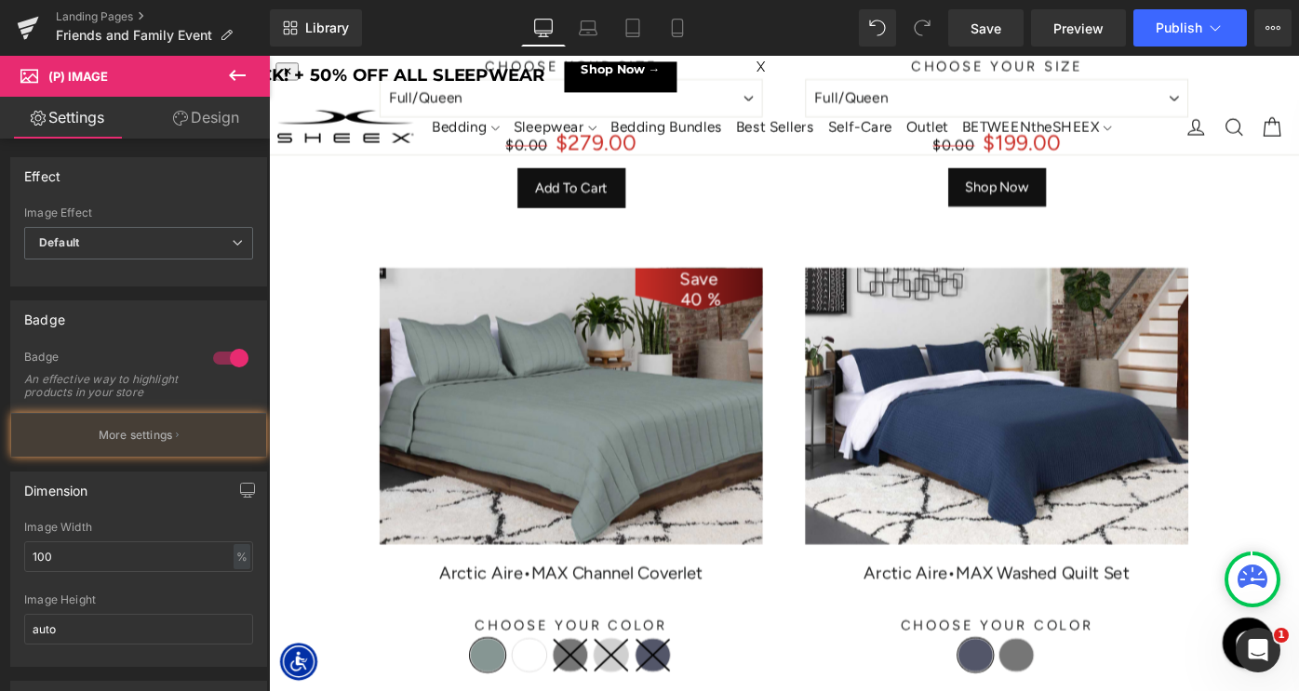
click at [1102, 399] on img at bounding box center [1064, 439] width 419 height 302
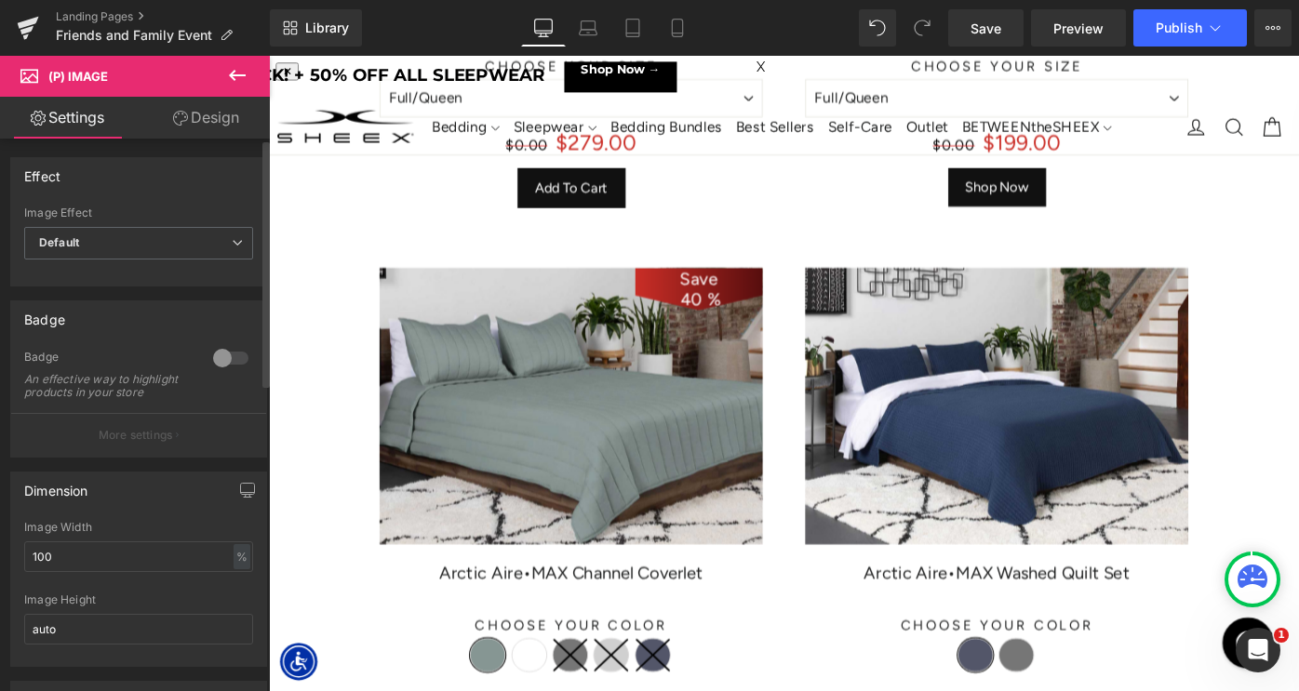
click at [233, 359] on div at bounding box center [230, 358] width 45 height 30
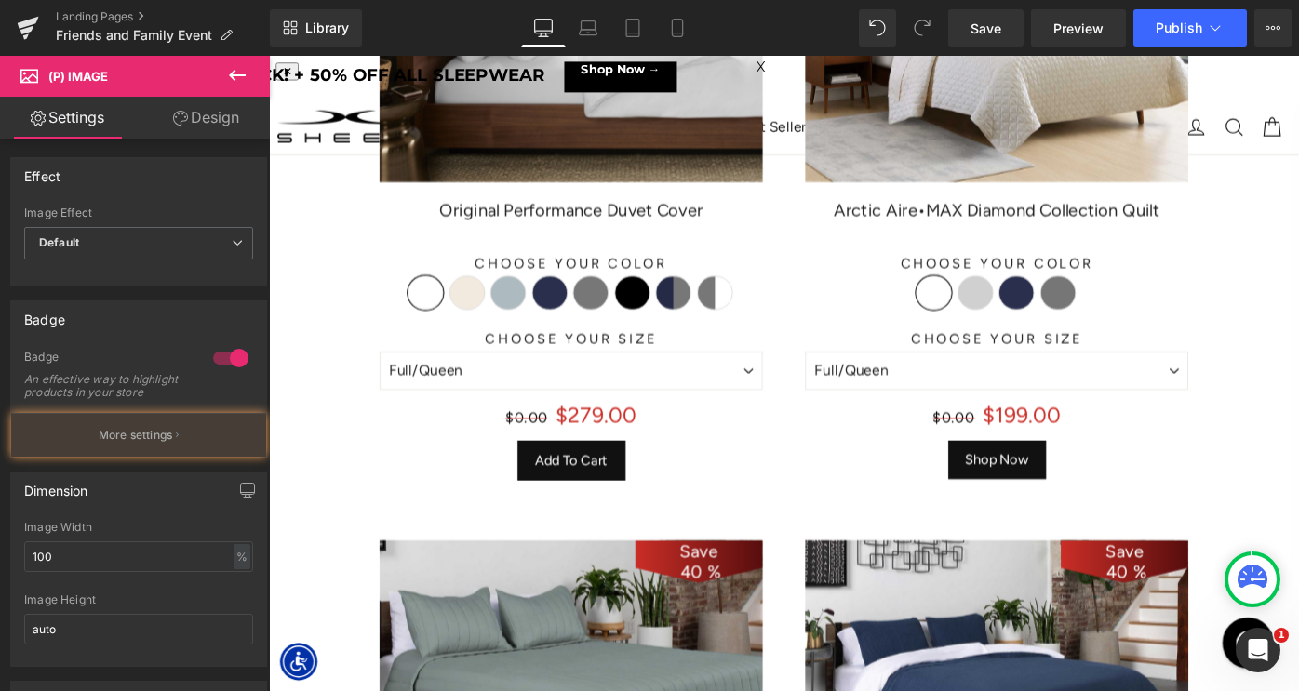
scroll to position [3307, 0]
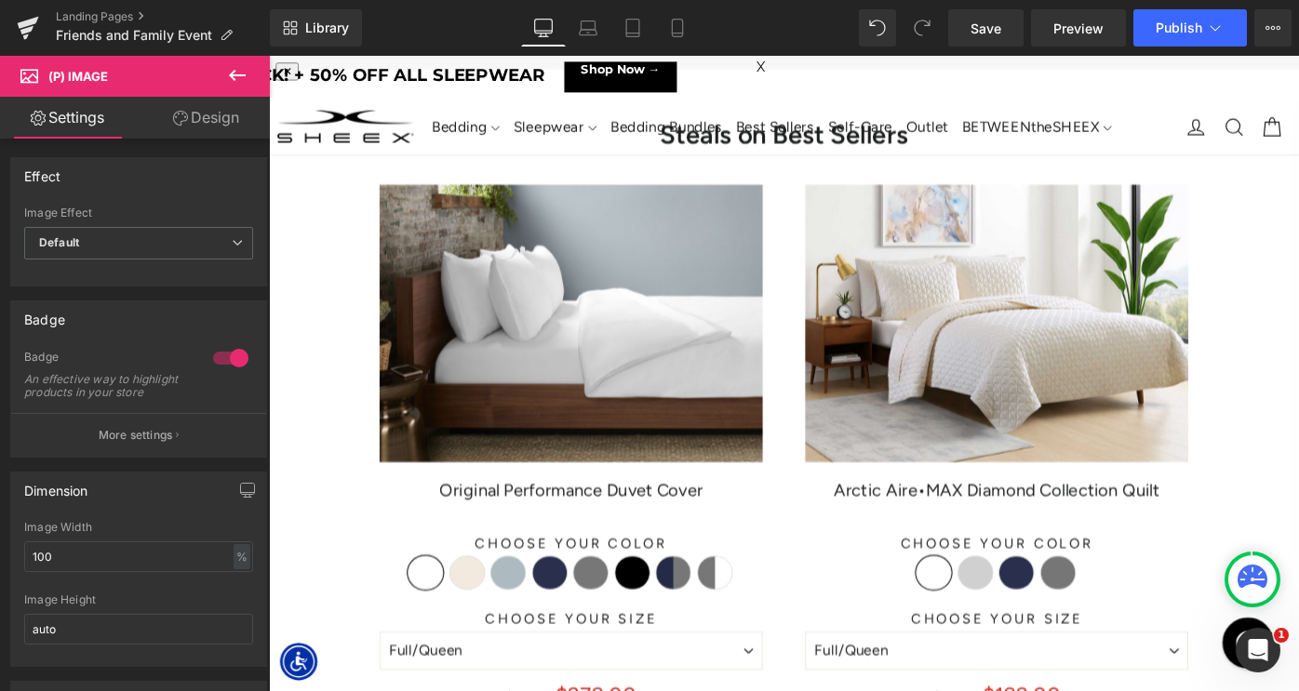
click at [624, 357] on div "Save 27900 % (P) Image" at bounding box center [599, 348] width 419 height 302
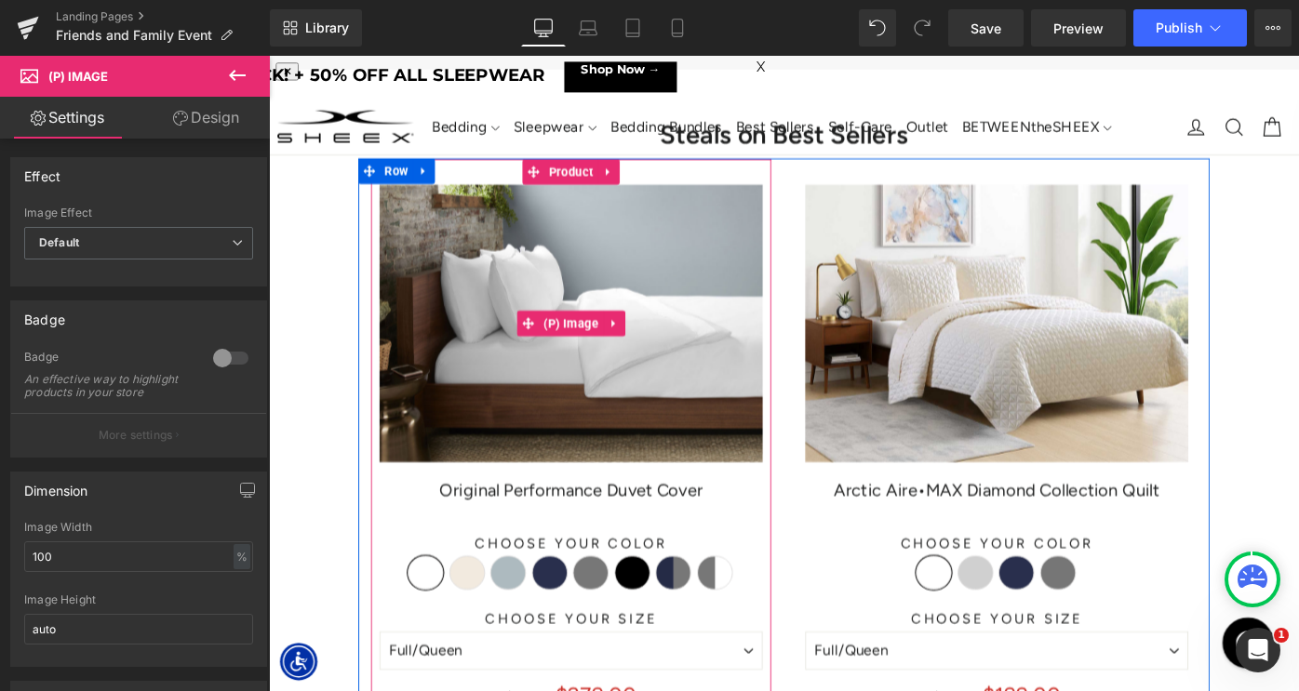
click at [586, 373] on img at bounding box center [599, 348] width 419 height 302
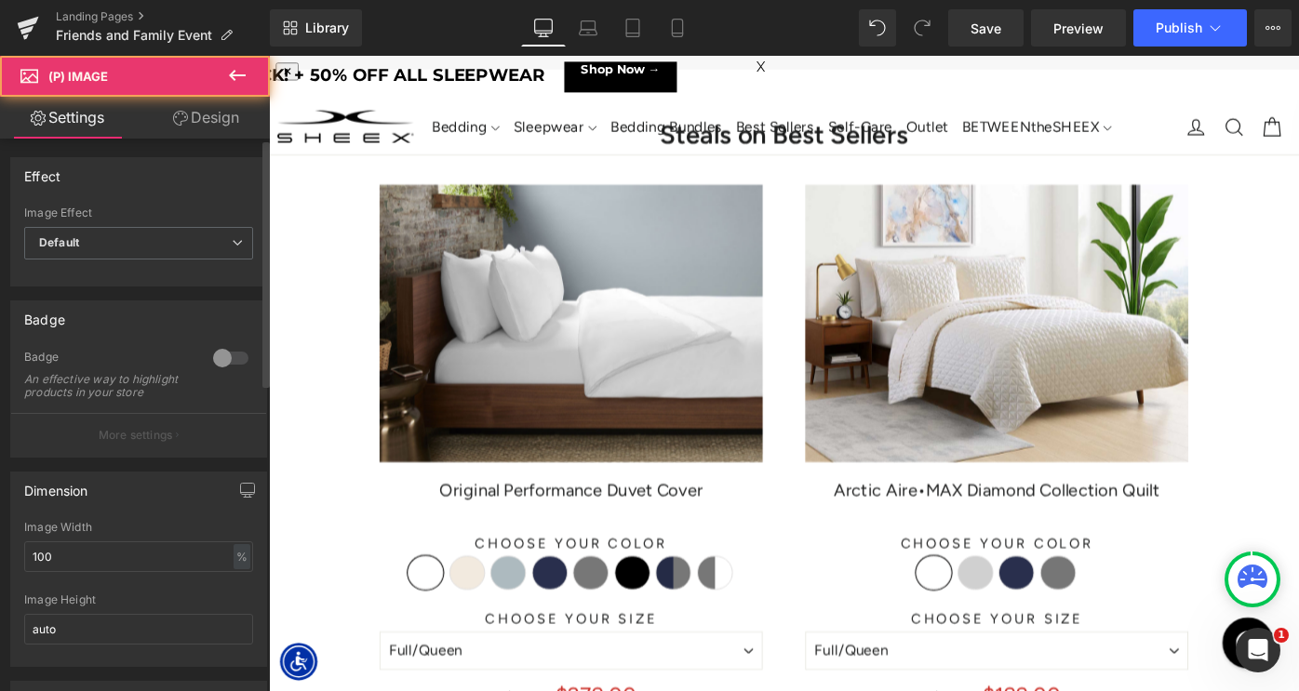
drag, startPoint x: 217, startPoint y: 357, endPoint x: 746, endPoint y: 267, distance: 537.2
click at [217, 357] on div at bounding box center [230, 358] width 45 height 30
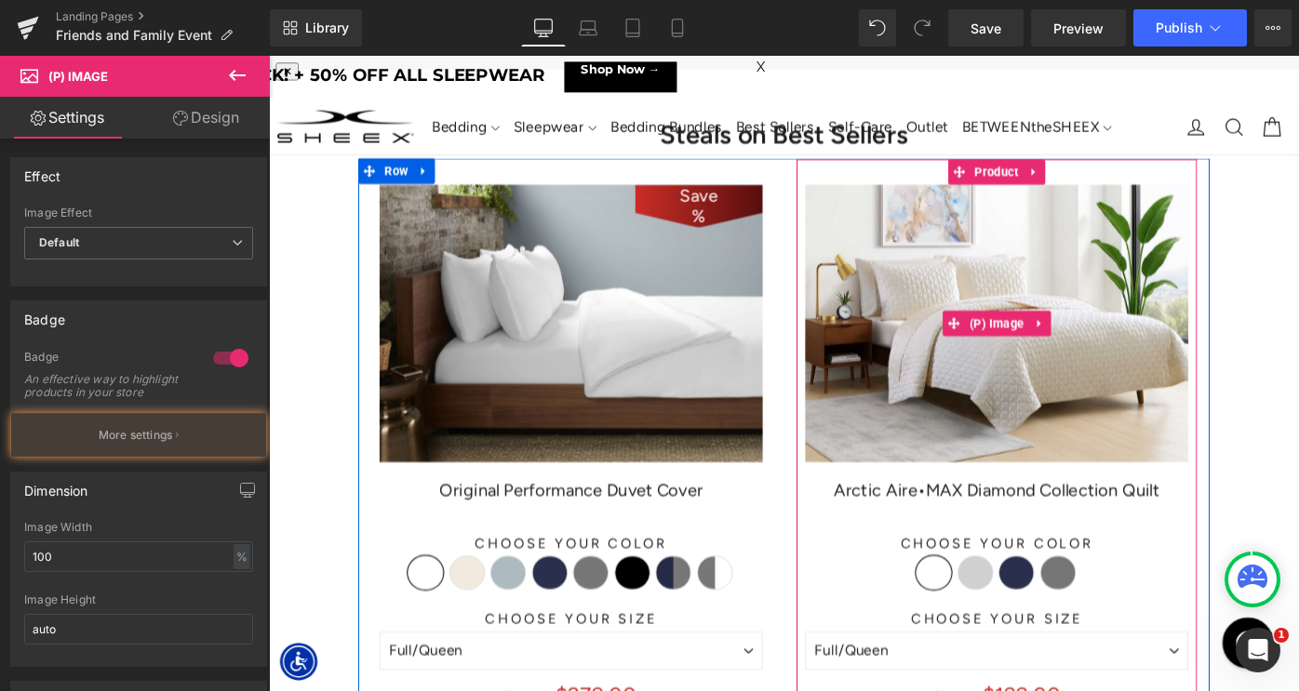
click at [1062, 302] on img at bounding box center [1064, 348] width 419 height 302
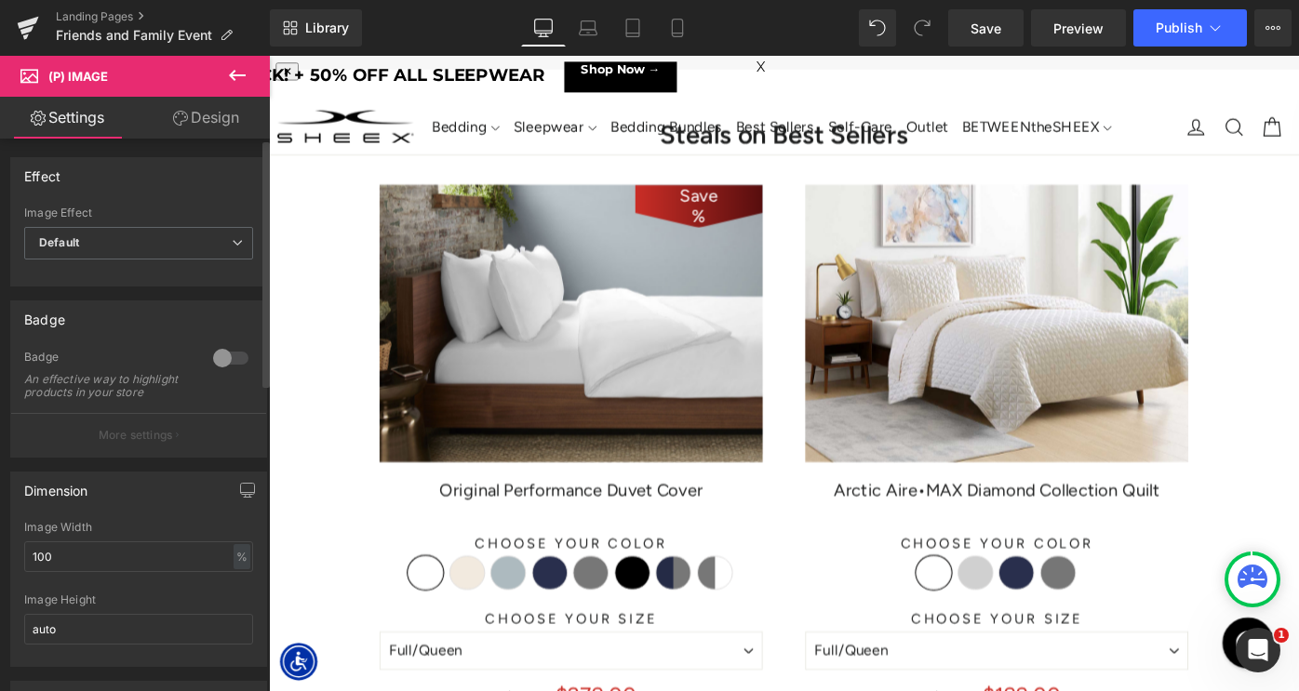
click at [216, 357] on div at bounding box center [230, 358] width 45 height 30
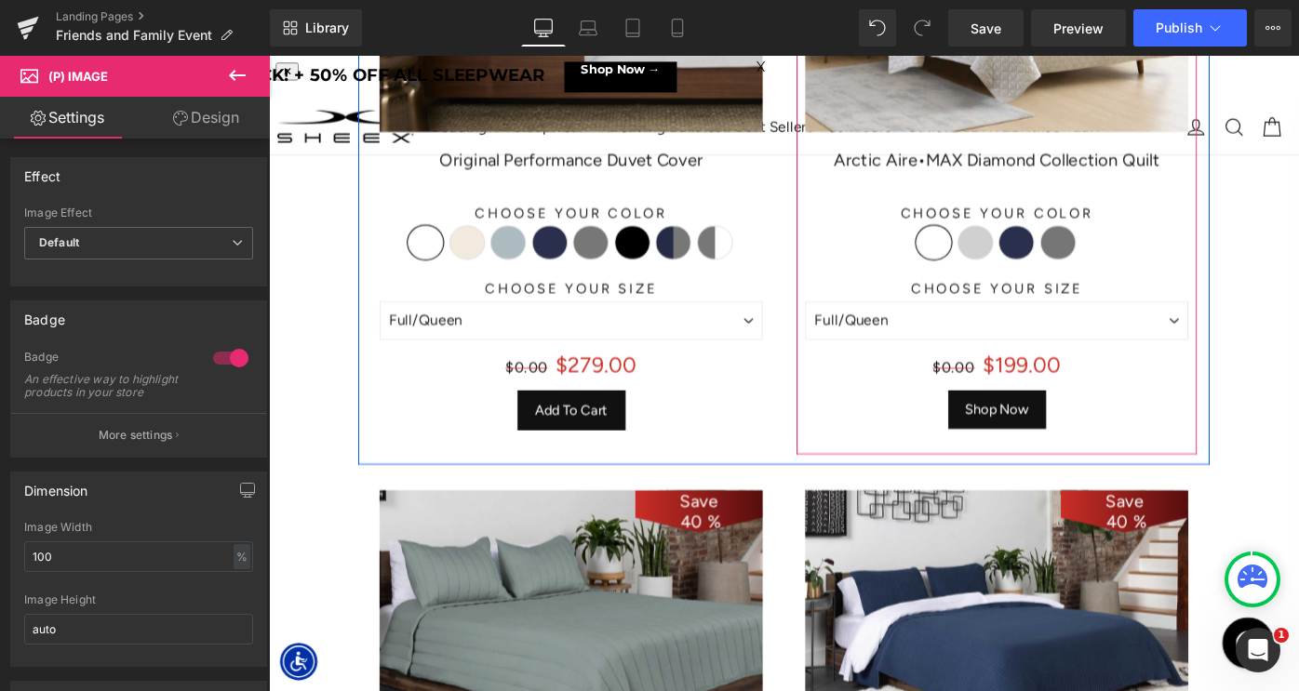
scroll to position [3709, 0]
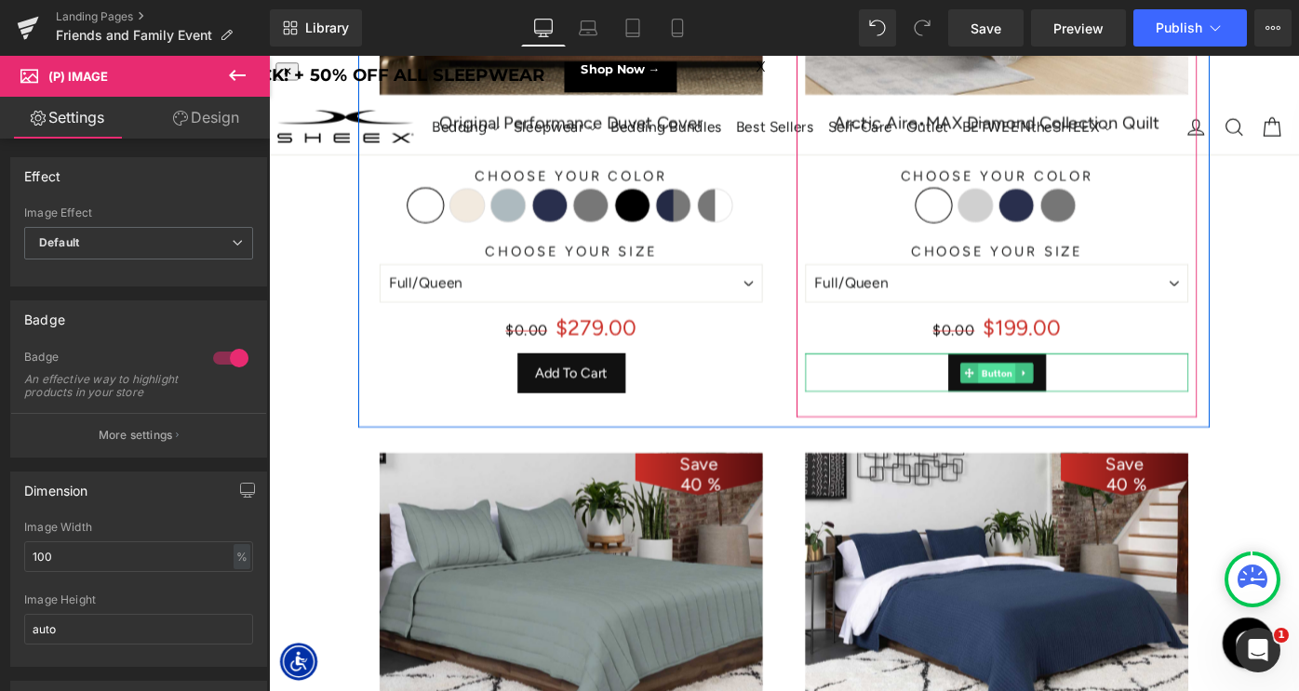
click at [1062, 400] on span "Button" at bounding box center [1064, 403] width 41 height 22
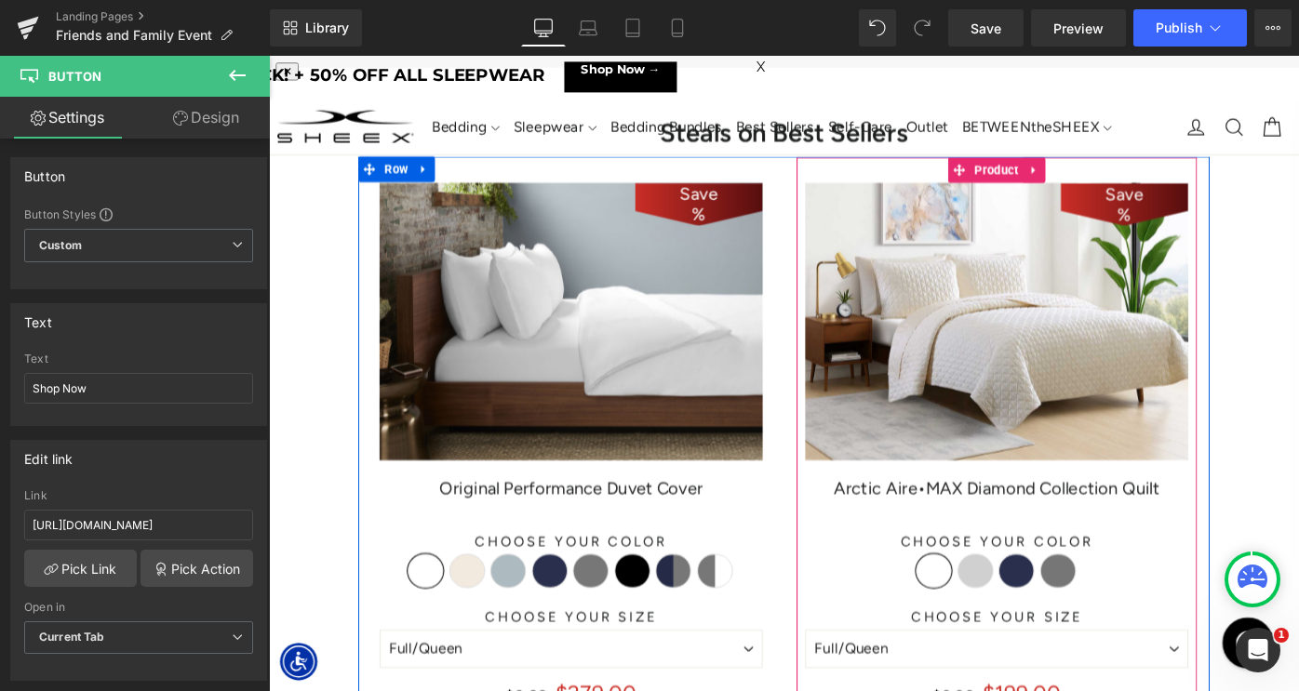
scroll to position [3266, 0]
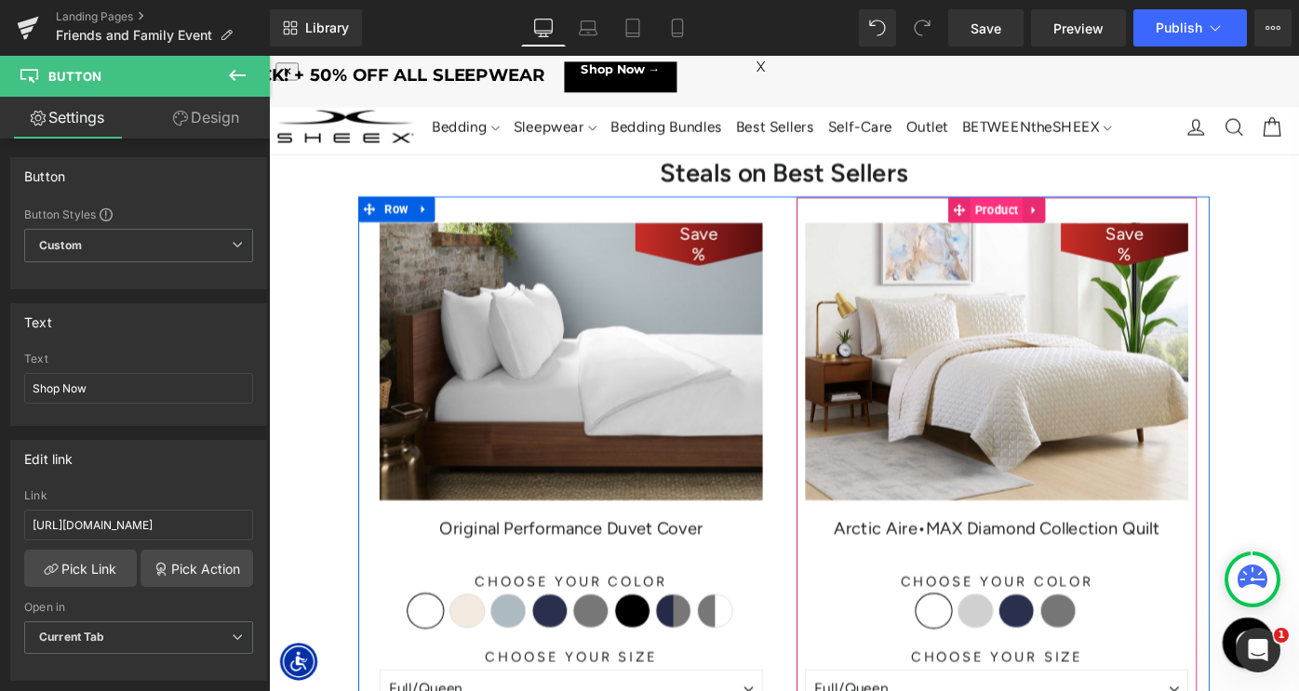
click at [1057, 224] on span "Product" at bounding box center [1065, 224] width 58 height 28
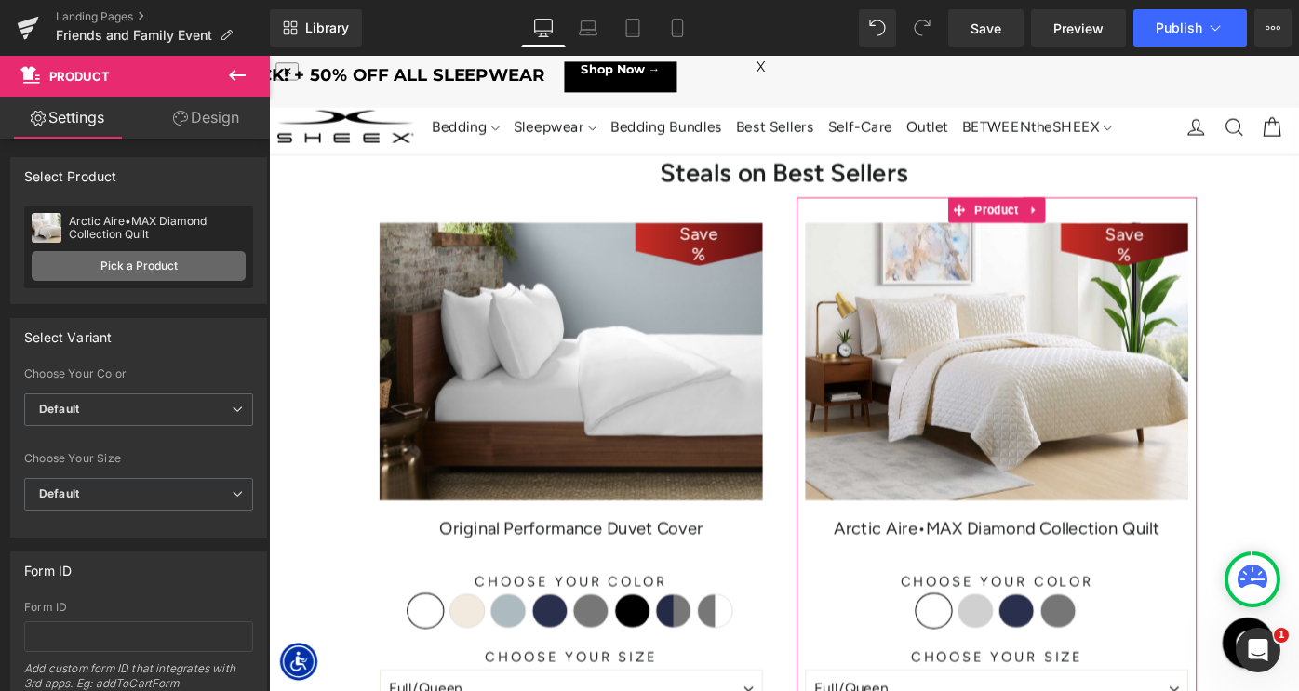
click at [130, 271] on link "Pick a Product" at bounding box center [139, 266] width 214 height 30
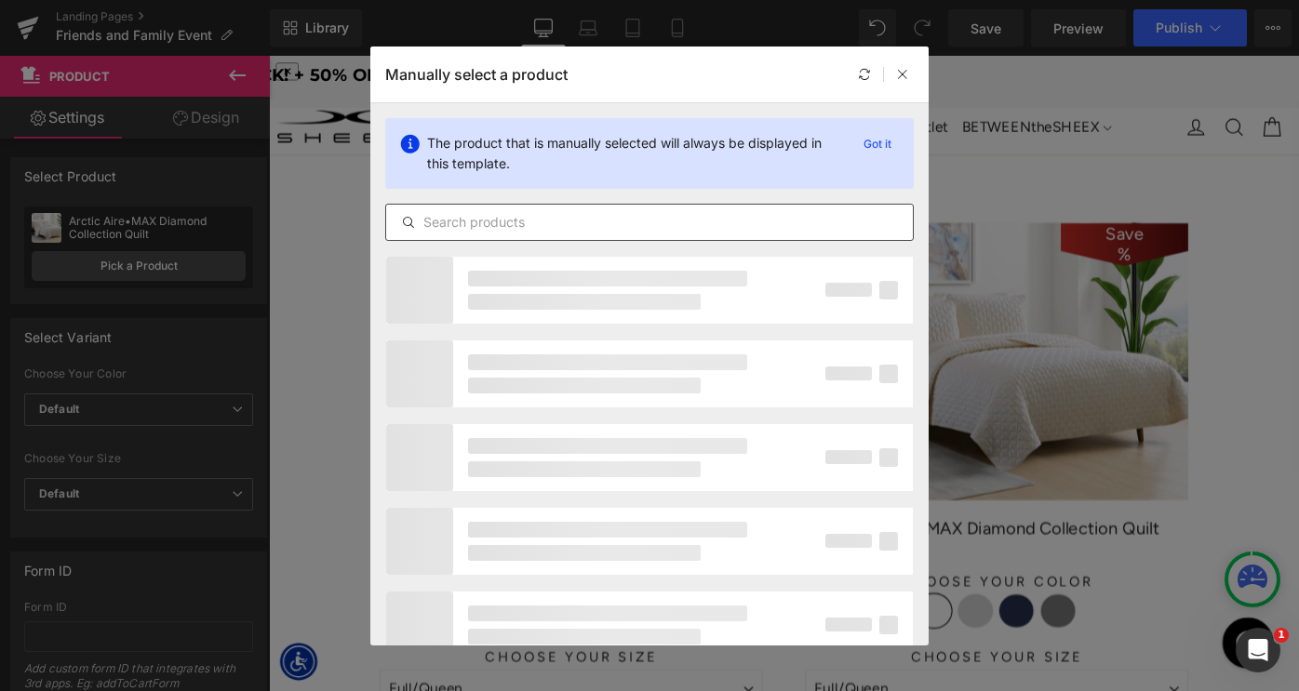
click at [567, 218] on input "text" at bounding box center [649, 222] width 527 height 22
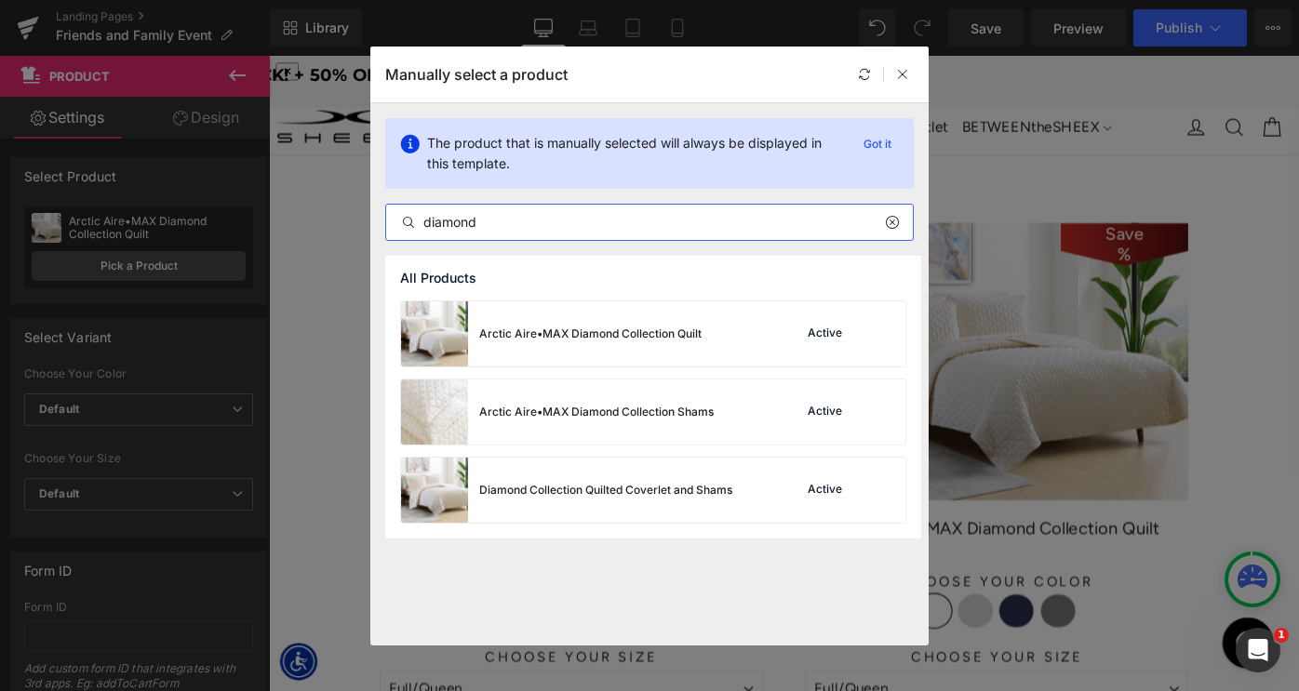
type input "diamond"
click at [648, 493] on div "Diamond Collection Quilted Coverlet and Shams" at bounding box center [605, 490] width 253 height 17
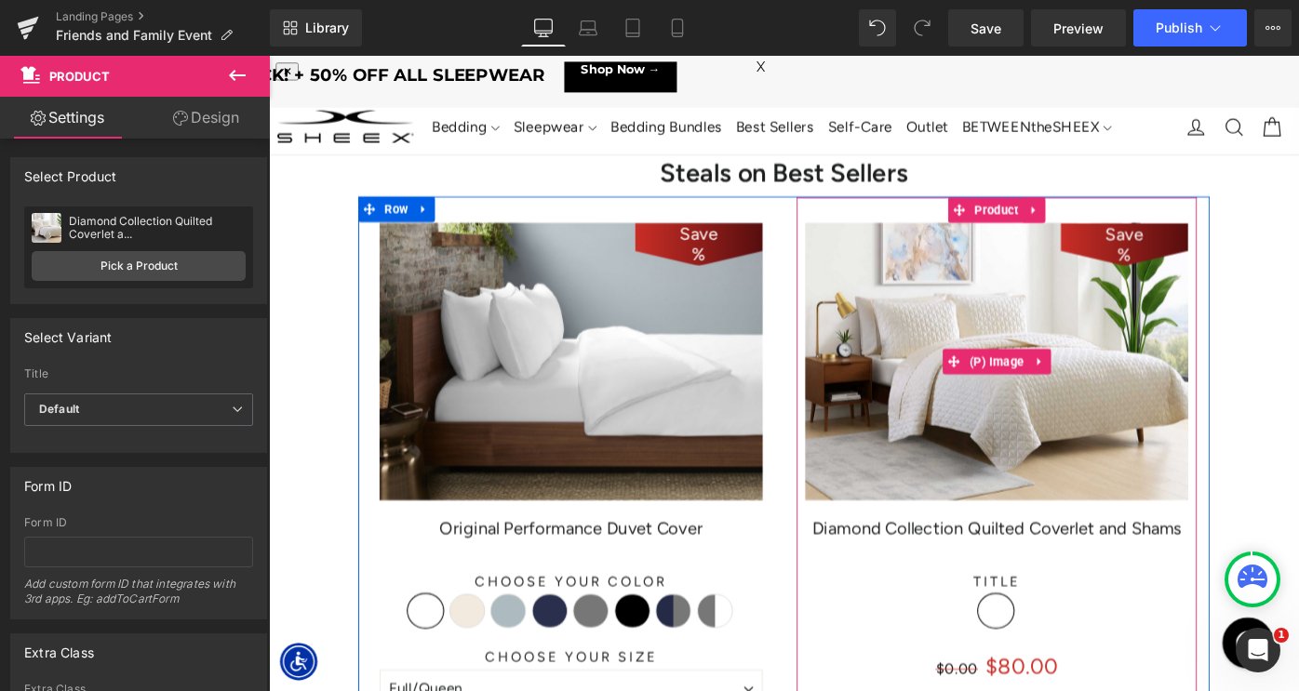
scroll to position [3400, 0]
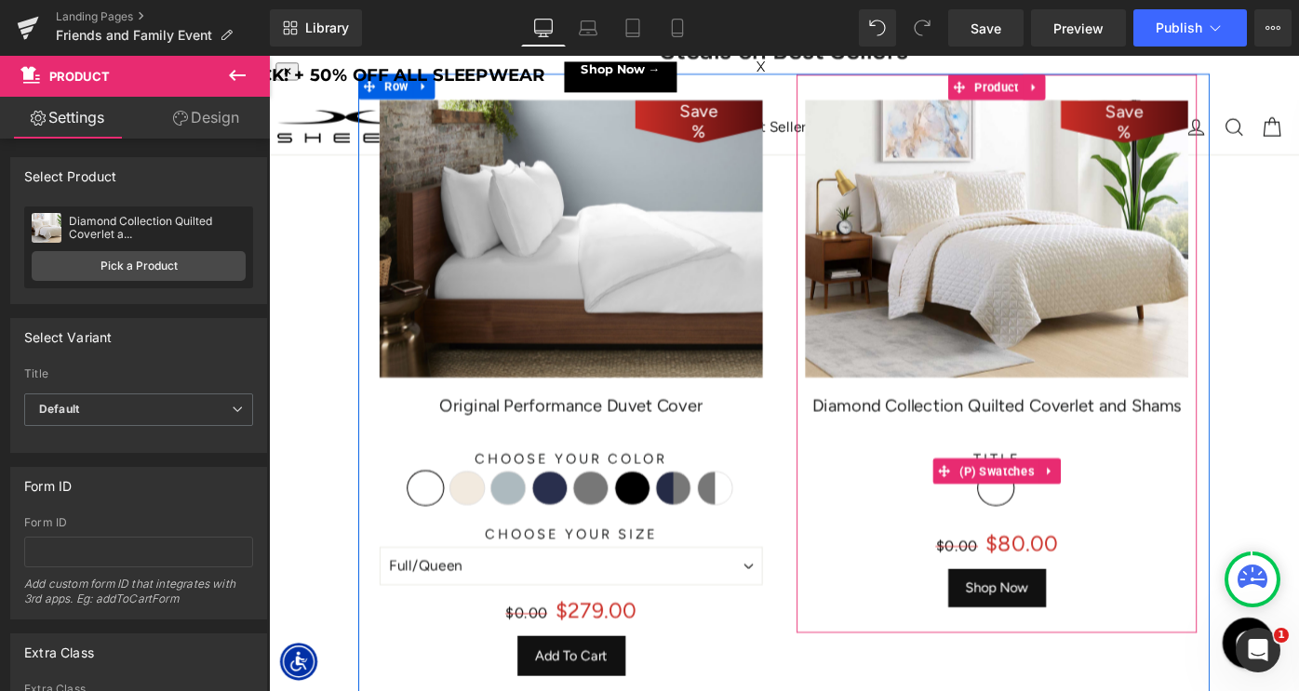
click at [1064, 512] on span "(P) Swatches" at bounding box center [1064, 510] width 91 height 28
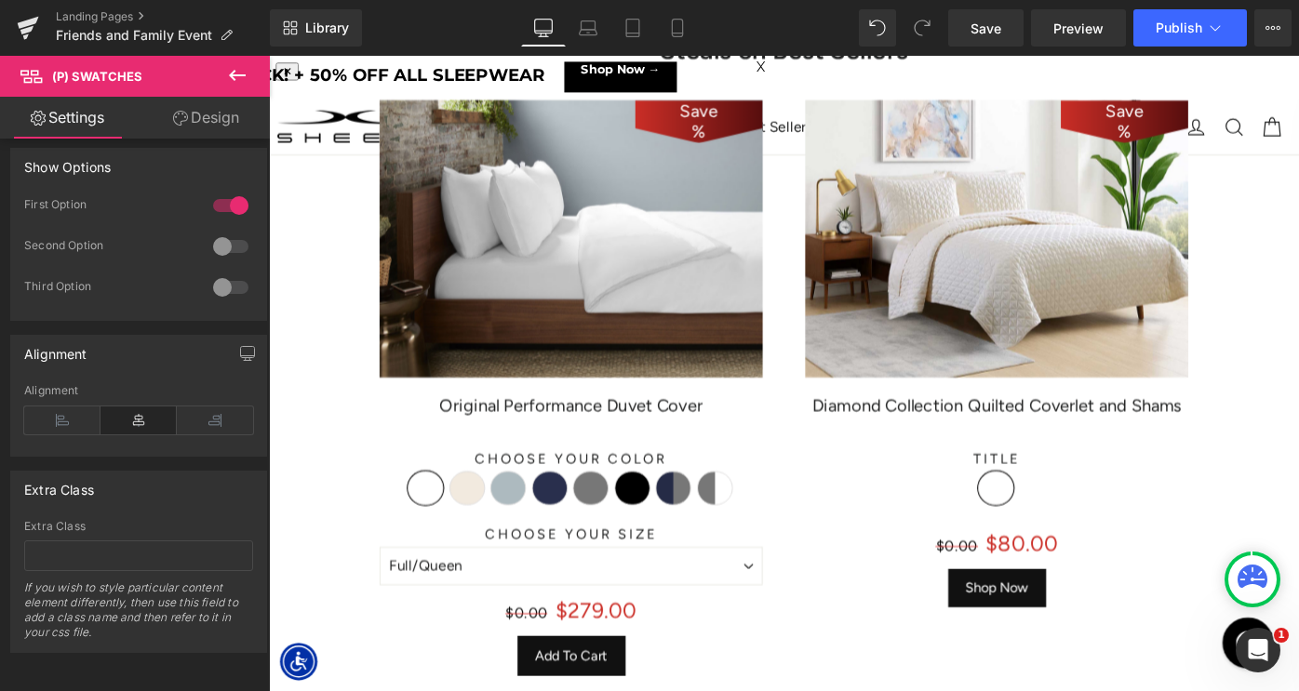
scroll to position [1317, 0]
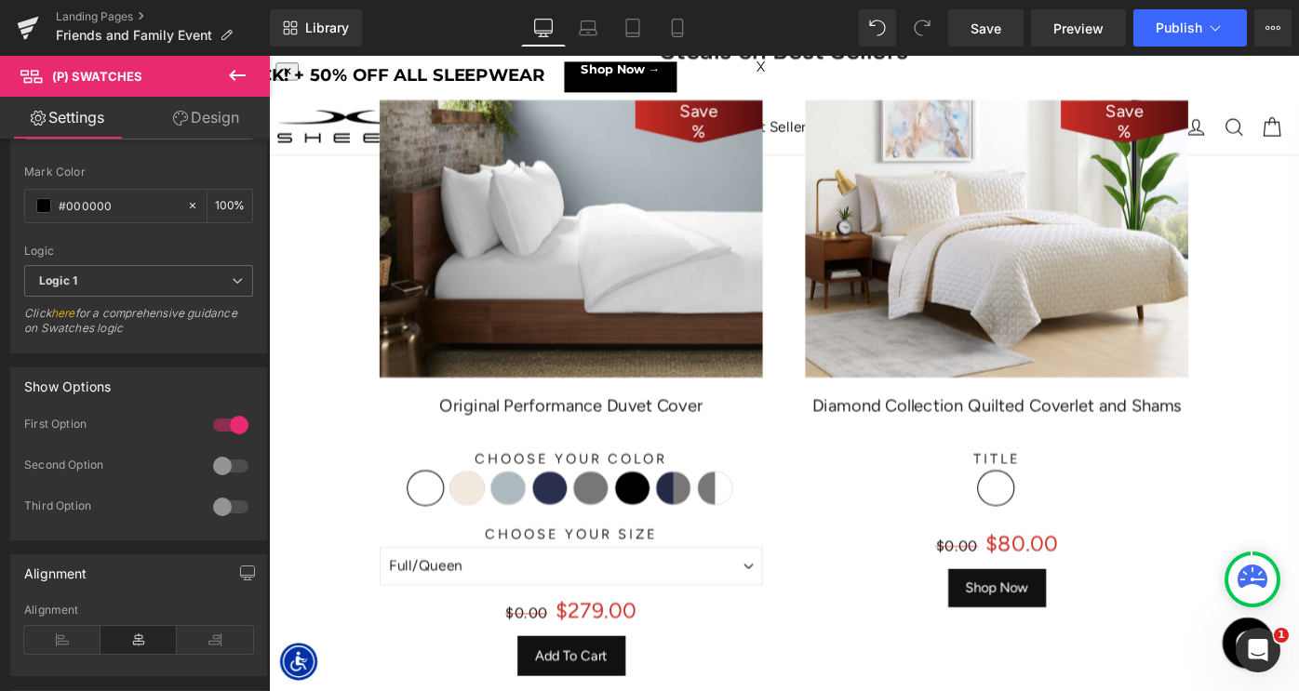
click at [218, 464] on div at bounding box center [230, 466] width 45 height 30
click at [225, 431] on div at bounding box center [230, 425] width 45 height 30
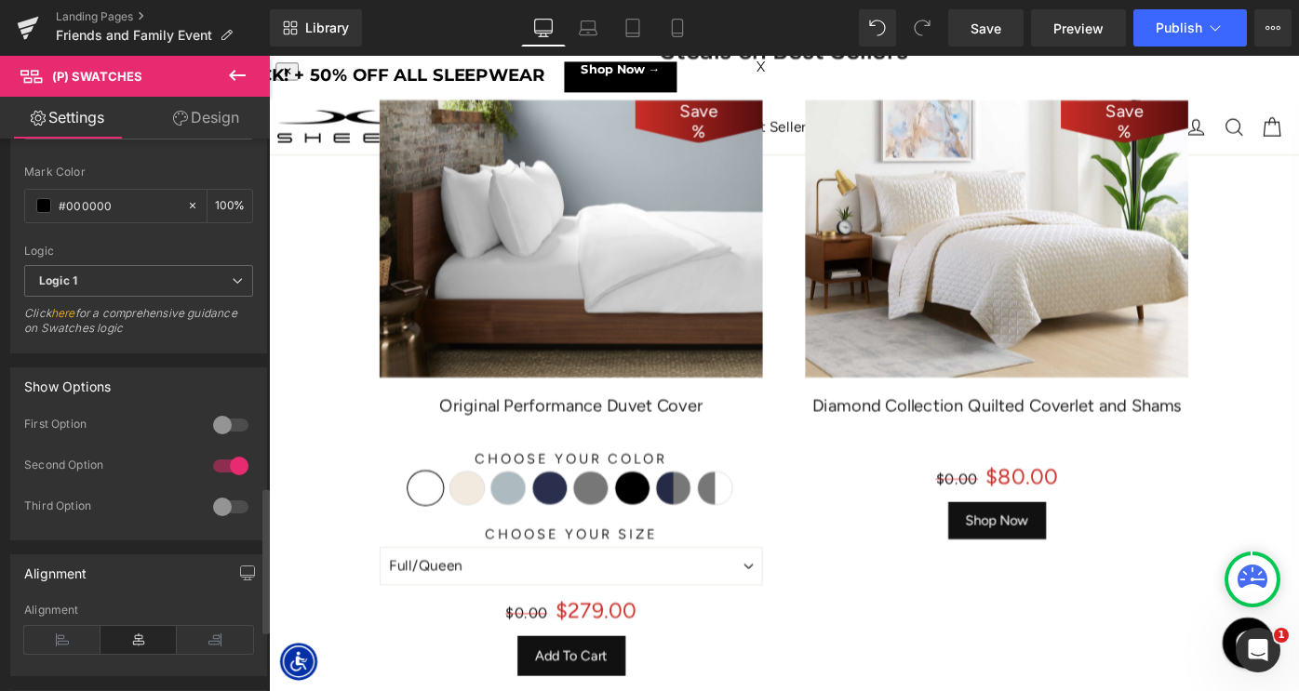
click at [232, 466] on div at bounding box center [230, 466] width 45 height 30
click at [222, 502] on div at bounding box center [230, 507] width 45 height 30
click at [217, 419] on div at bounding box center [230, 425] width 45 height 30
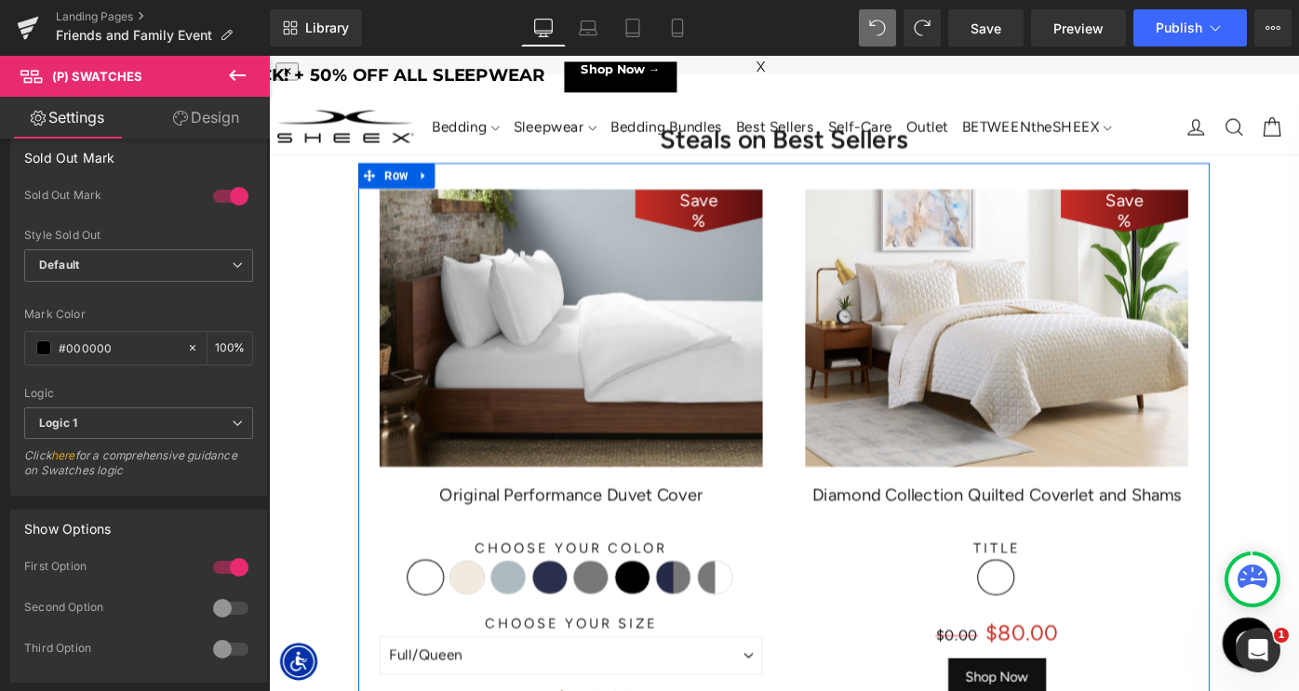
scroll to position [3237, 0]
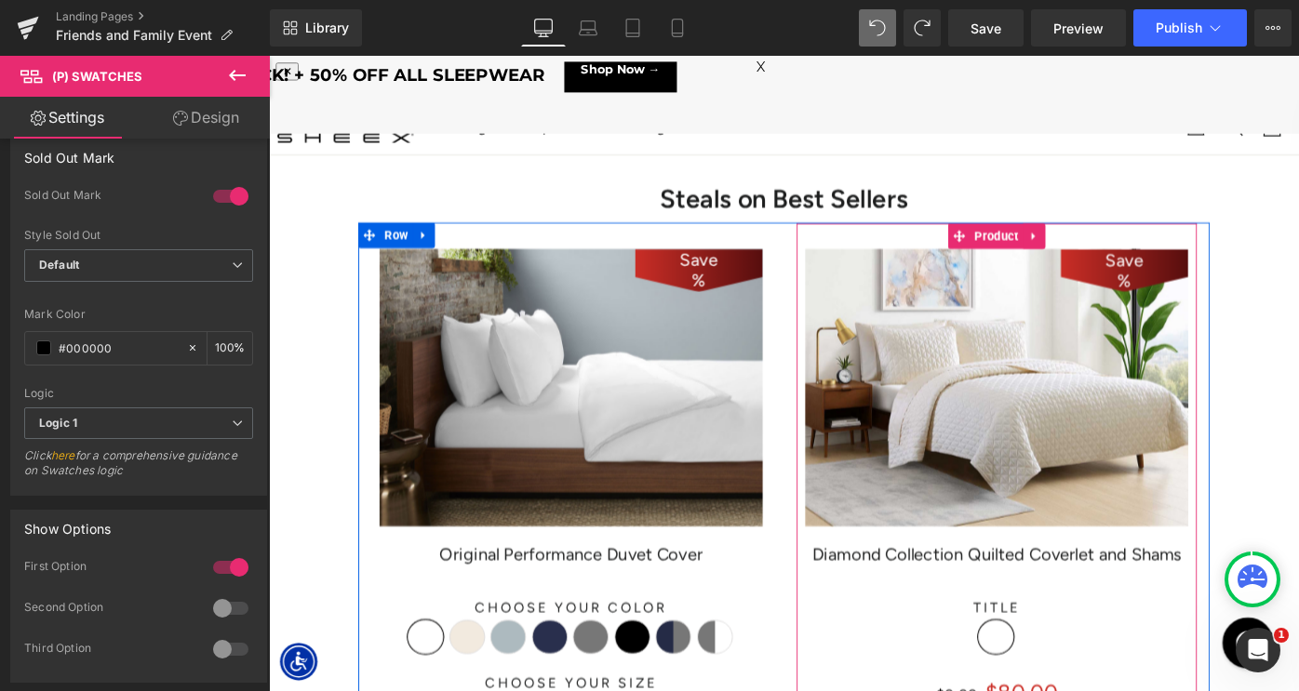
click at [1052, 252] on span "Product" at bounding box center [1065, 253] width 58 height 28
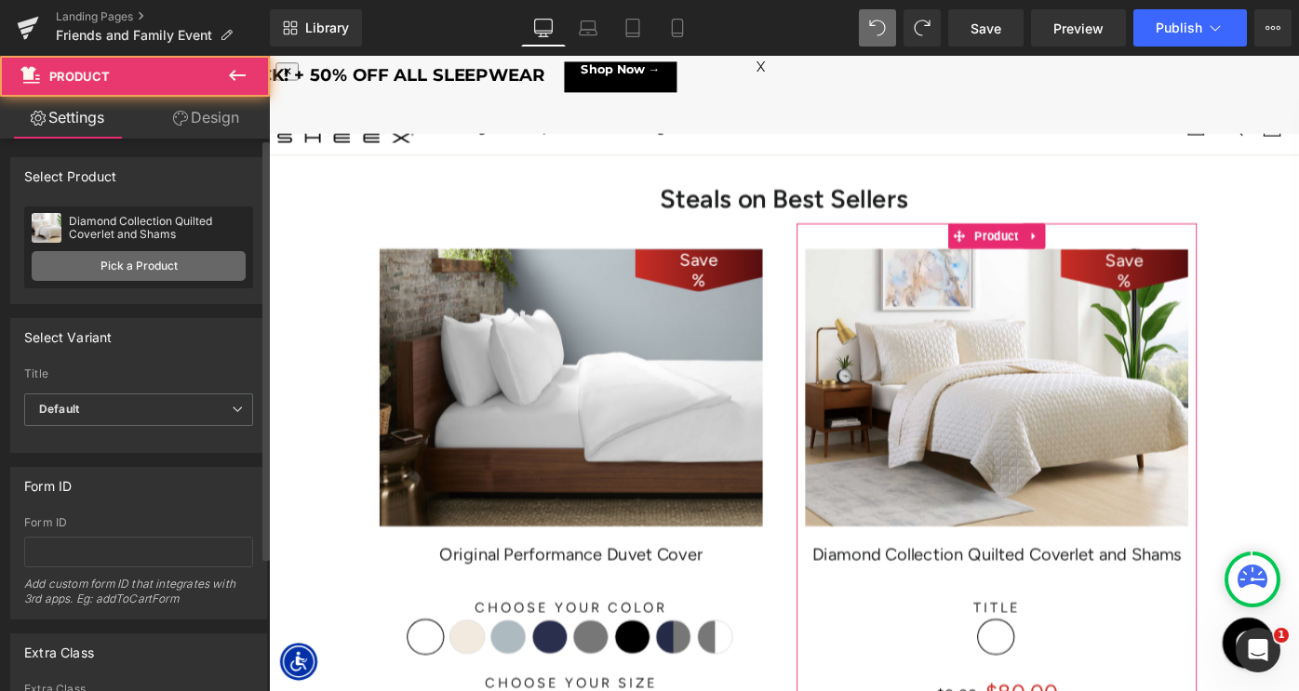
click at [109, 269] on link "Pick a Product" at bounding box center [139, 266] width 214 height 30
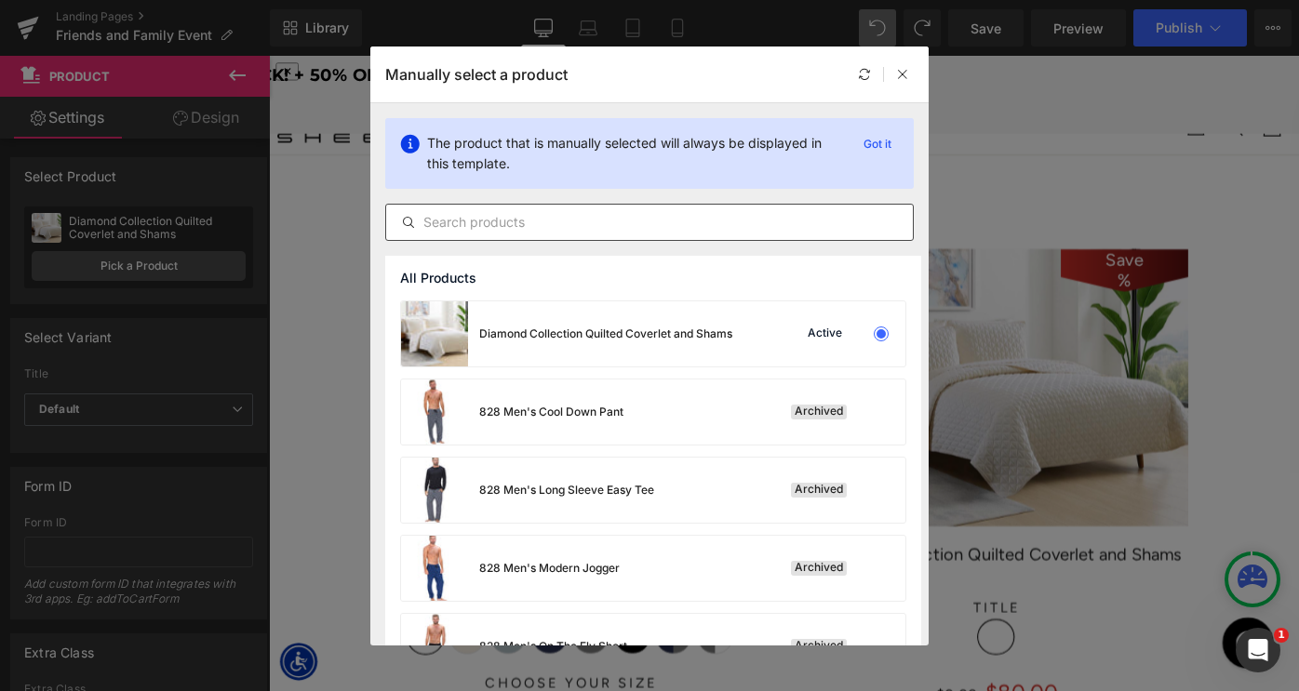
click at [579, 222] on input "text" at bounding box center [649, 222] width 527 height 22
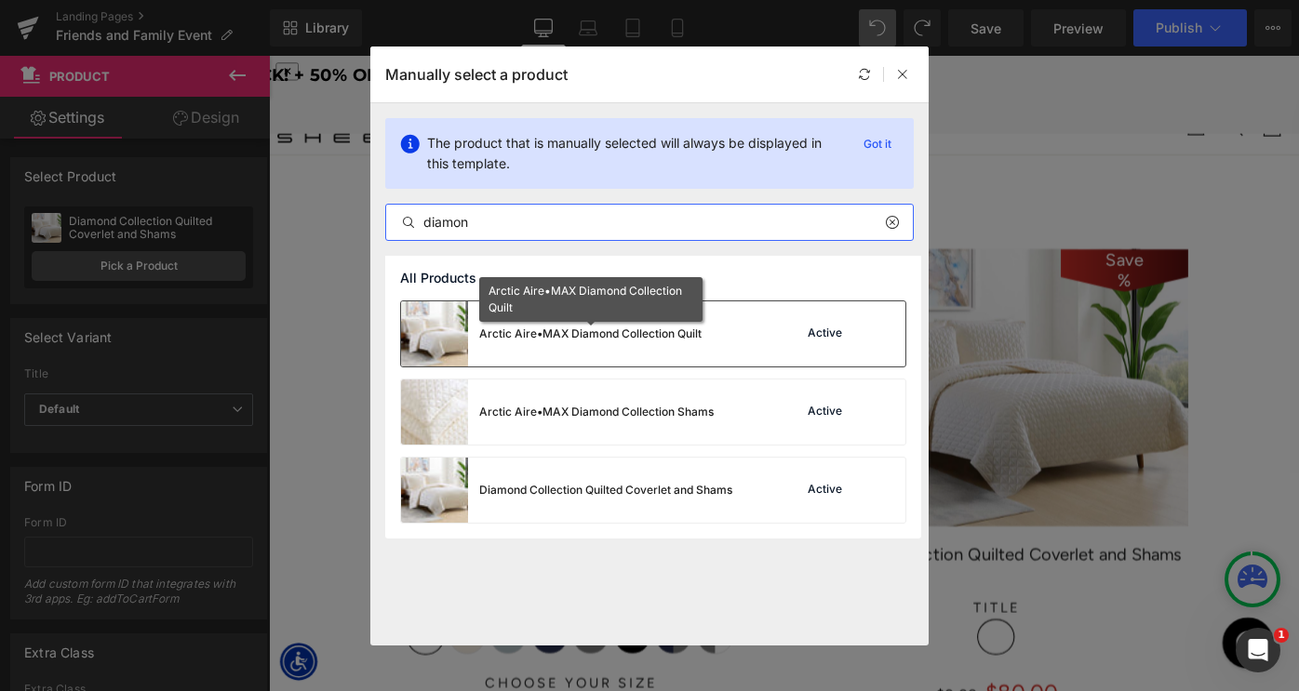
type input "diamon"
click at [574, 339] on div "Arctic Aire•MAX Diamond Collection Quilt" at bounding box center [590, 334] width 222 height 17
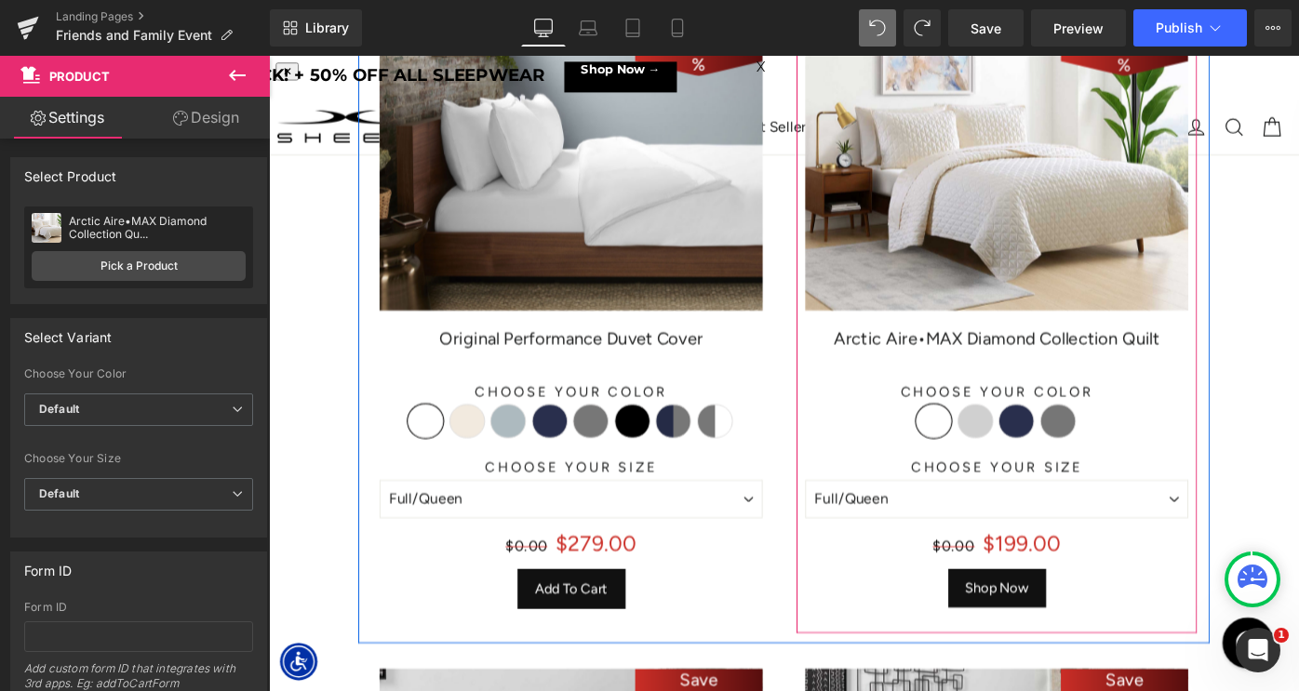
scroll to position [3477, 0]
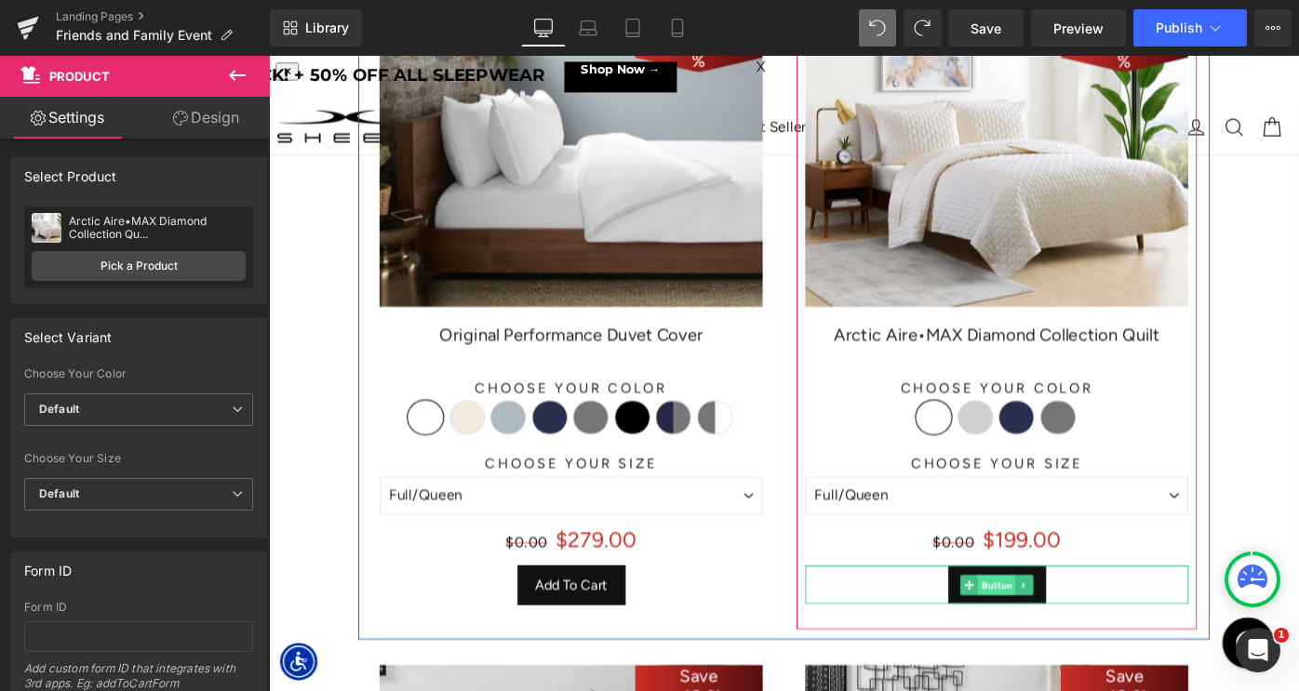
click at [1063, 635] on span "Button" at bounding box center [1064, 635] width 41 height 22
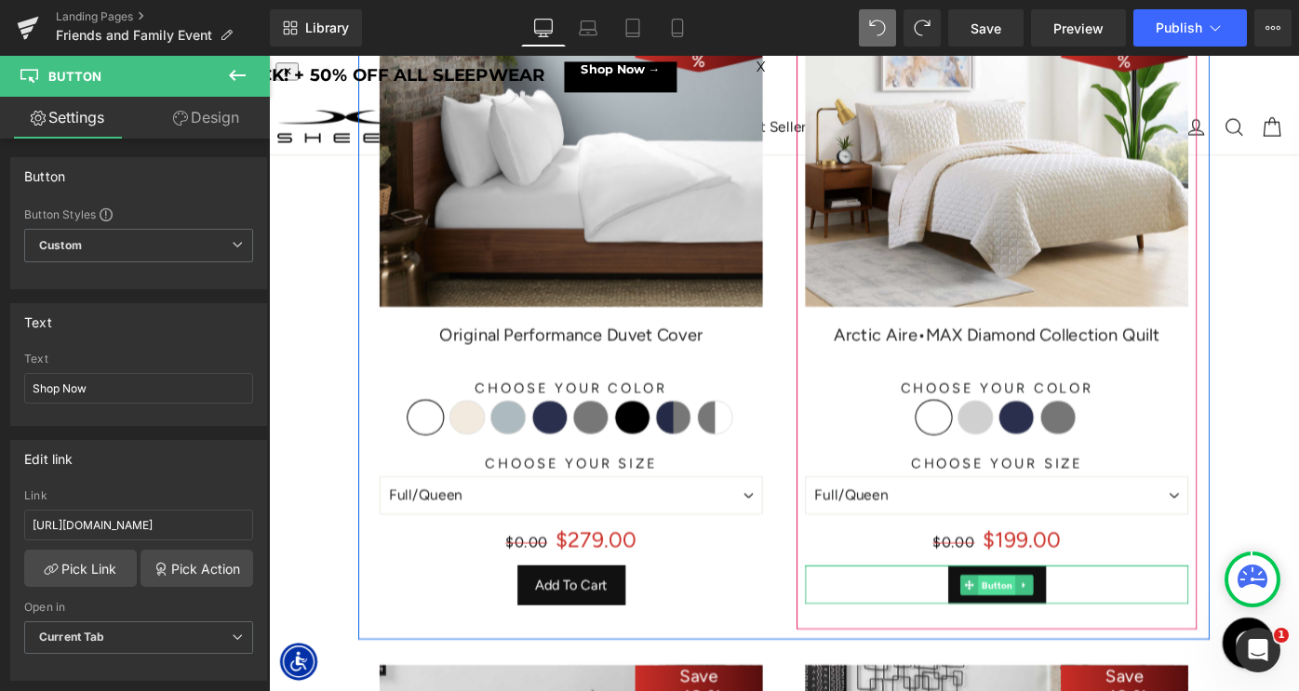
click at [1054, 637] on span "Button" at bounding box center [1064, 635] width 41 height 22
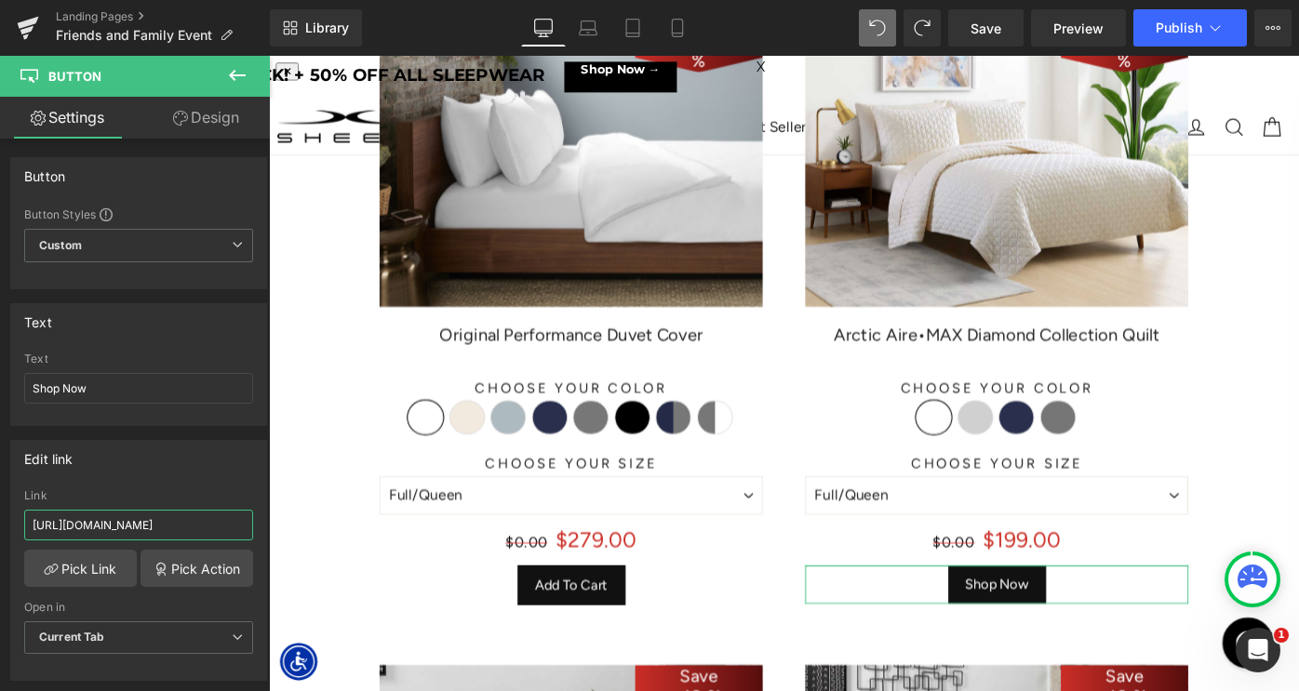
scroll to position [0, 401]
drag, startPoint x: 373, startPoint y: 586, endPoint x: 382, endPoint y: 598, distance: 14.7
click at [226, 525] on input "https://www.sheex.com/products/arctic-aire-max-diamond-collection-quilt-and-sha…" at bounding box center [138, 525] width 229 height 31
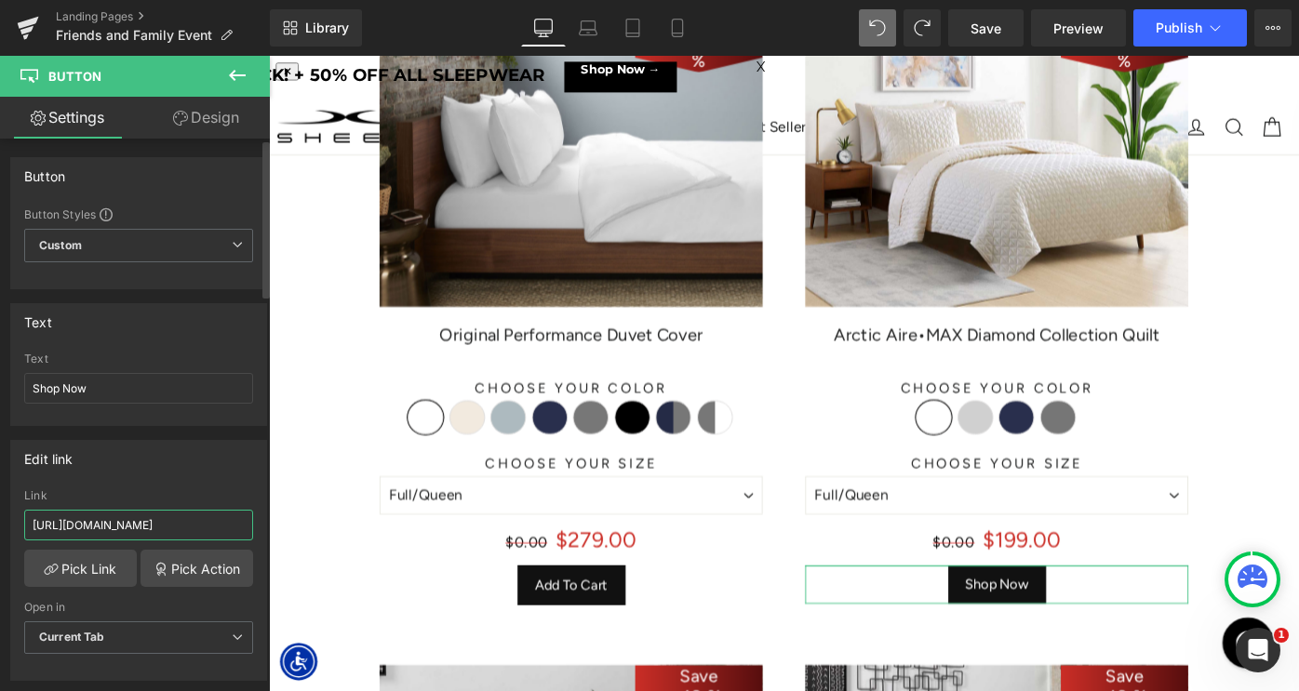
click at [226, 525] on input "https://www.sheex.com/products/arctic-aire-max-diamond-collection-quilt-and-sha…" at bounding box center [138, 525] width 229 height 31
paste input "diamond-collection-quilt-and-shams"
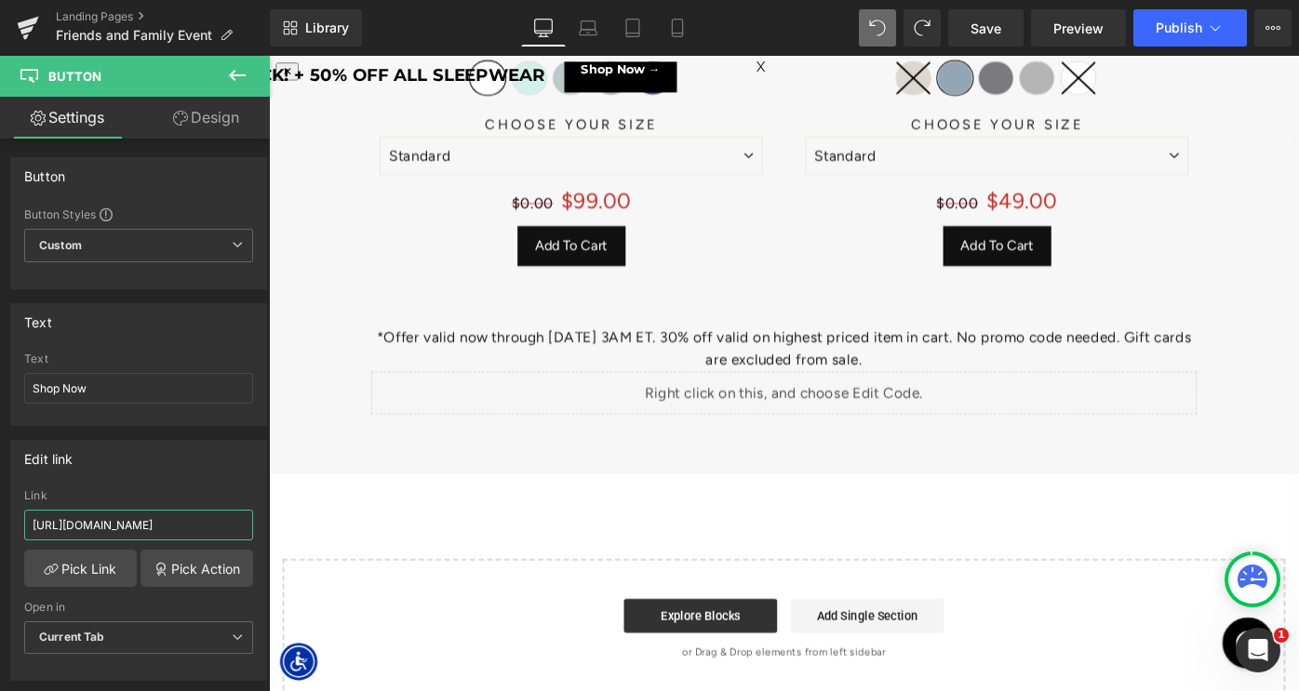
scroll to position [9269, 0]
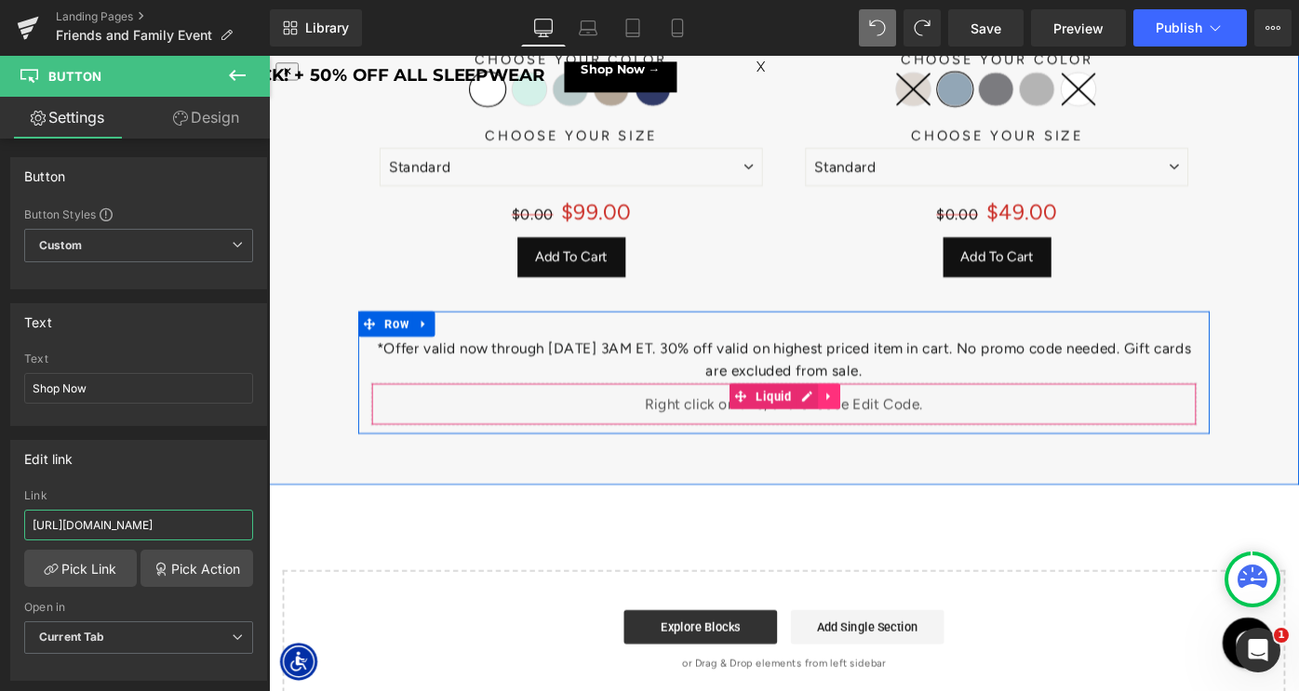
type input "https://www.sheex.com/products/diamond-collection-quilt-and-shams"
click at [880, 424] on icon at bounding box center [881, 428] width 4 height 8
click at [893, 422] on icon at bounding box center [893, 429] width 13 height 14
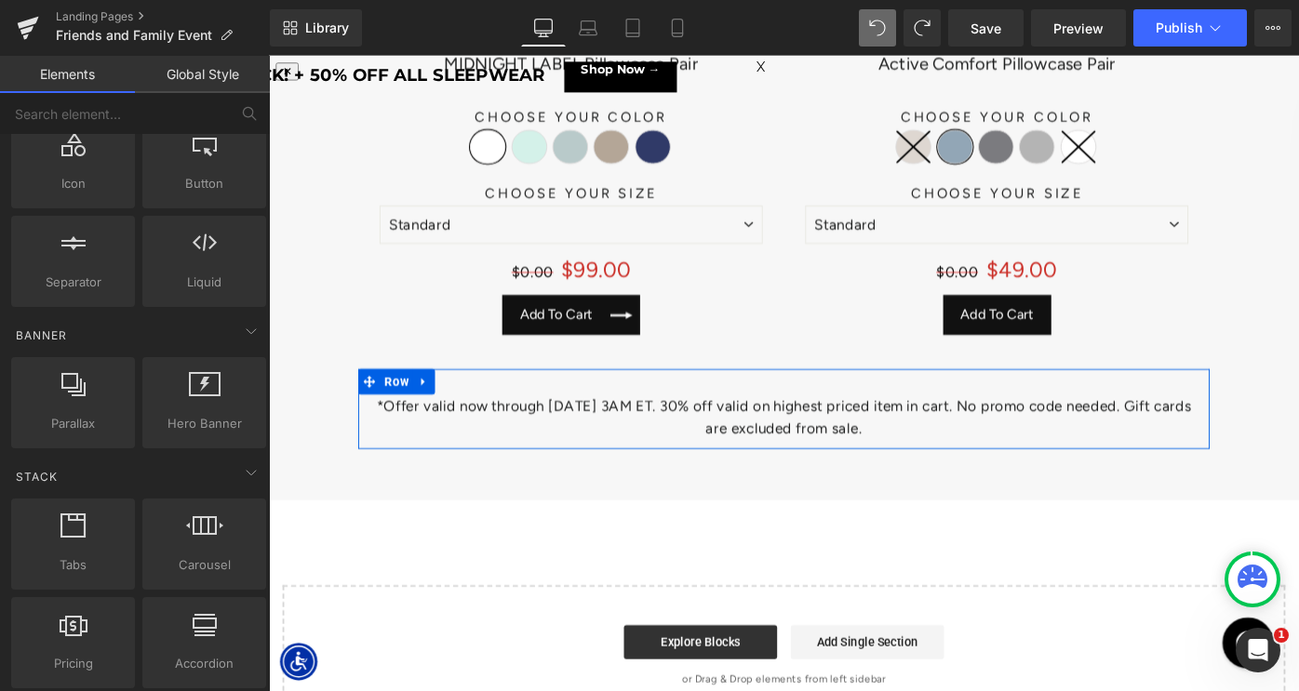
scroll to position [9160, 0]
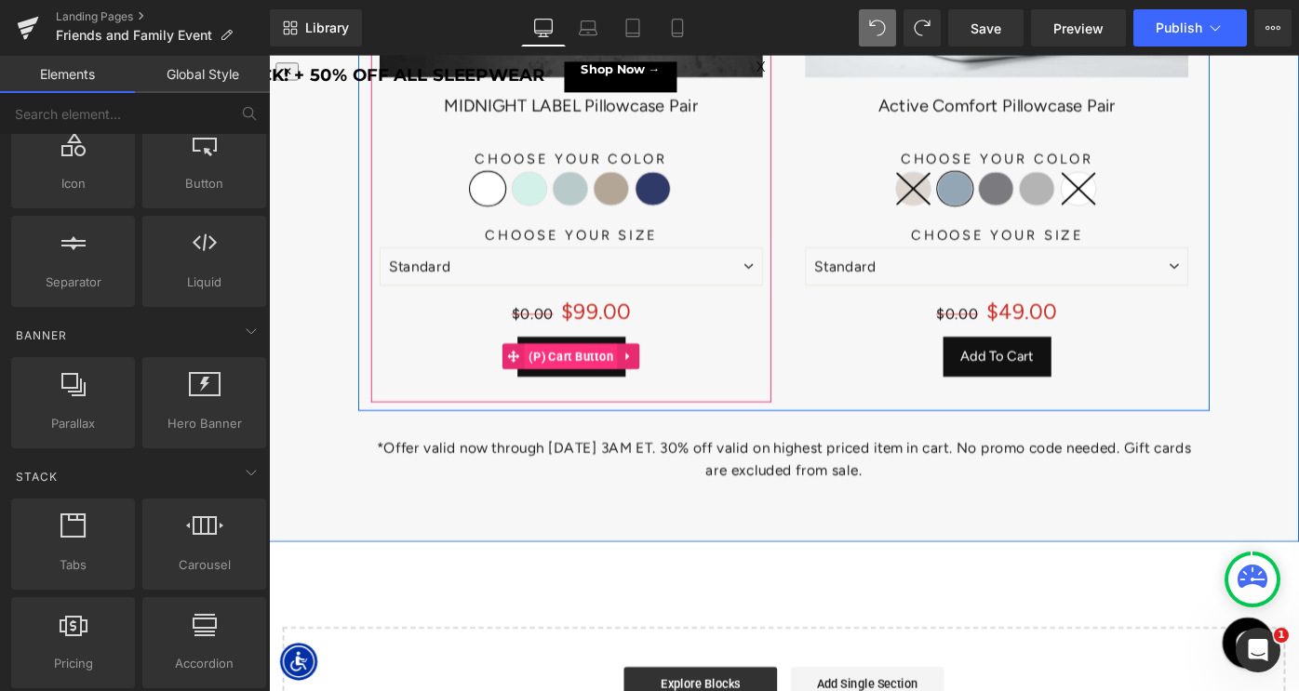
click at [591, 376] on span "(P) Cart Button" at bounding box center [599, 384] width 102 height 28
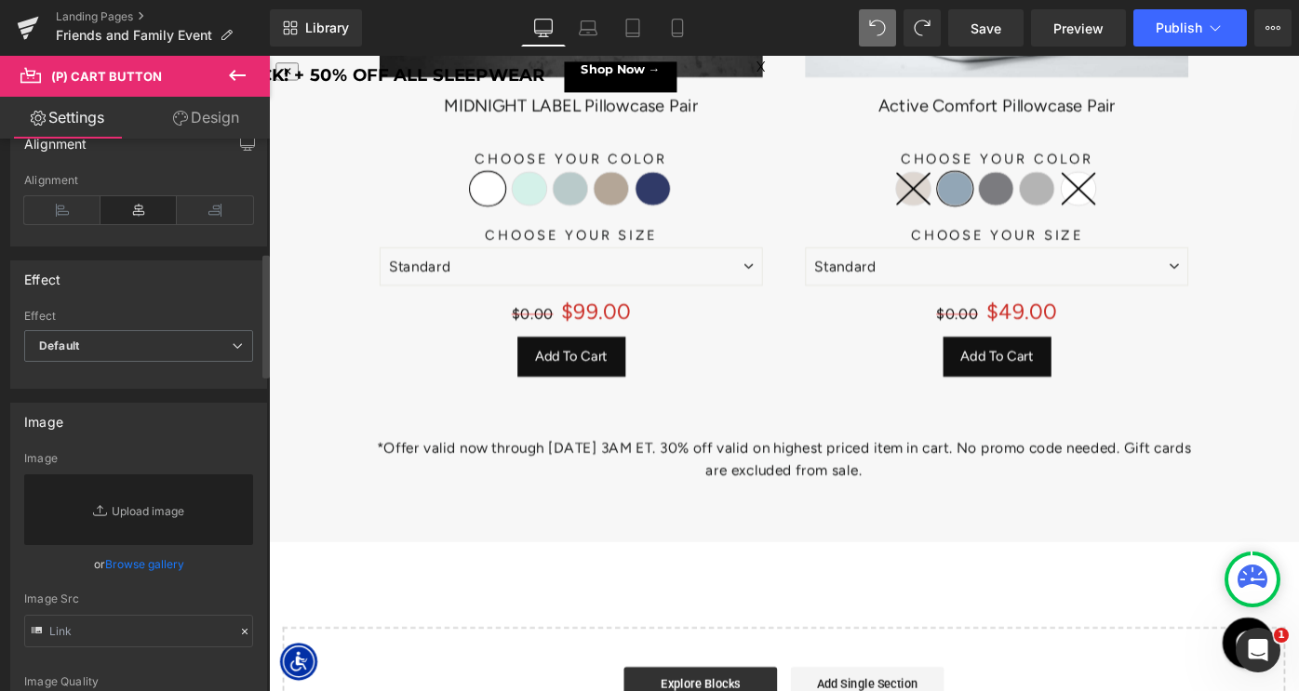
scroll to position [1908, 0]
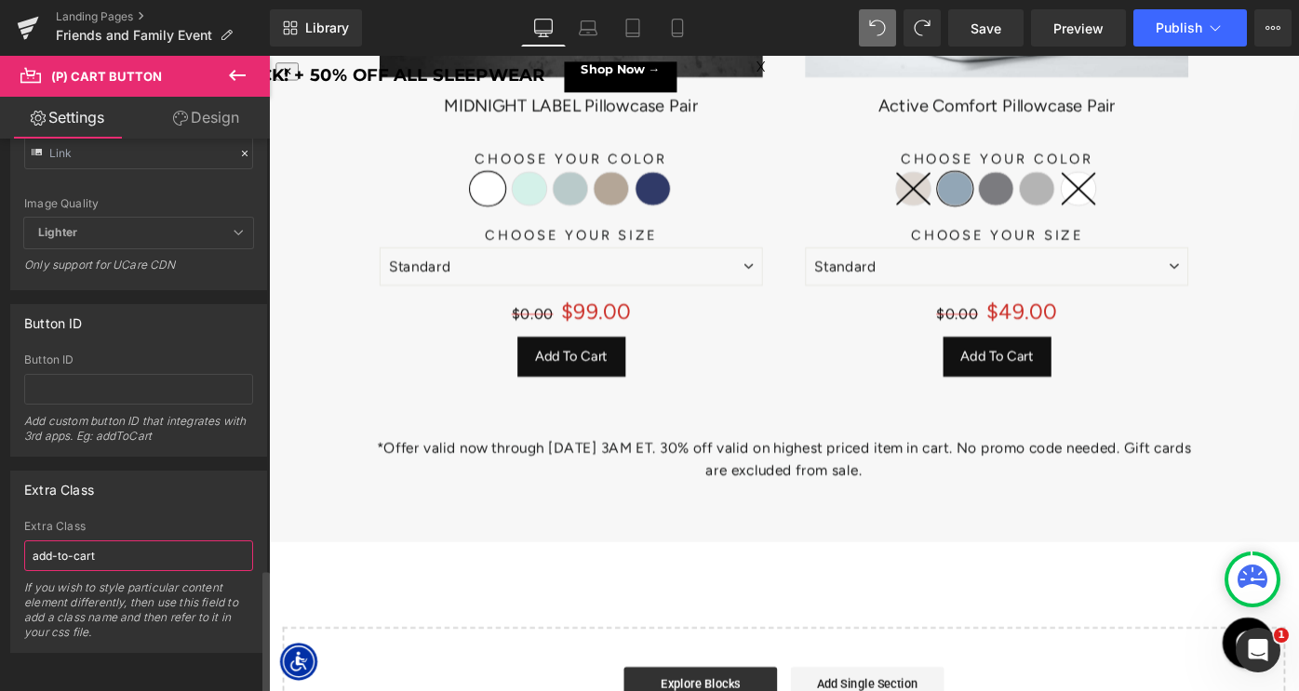
click at [89, 543] on input "add-to-cart" at bounding box center [138, 556] width 229 height 31
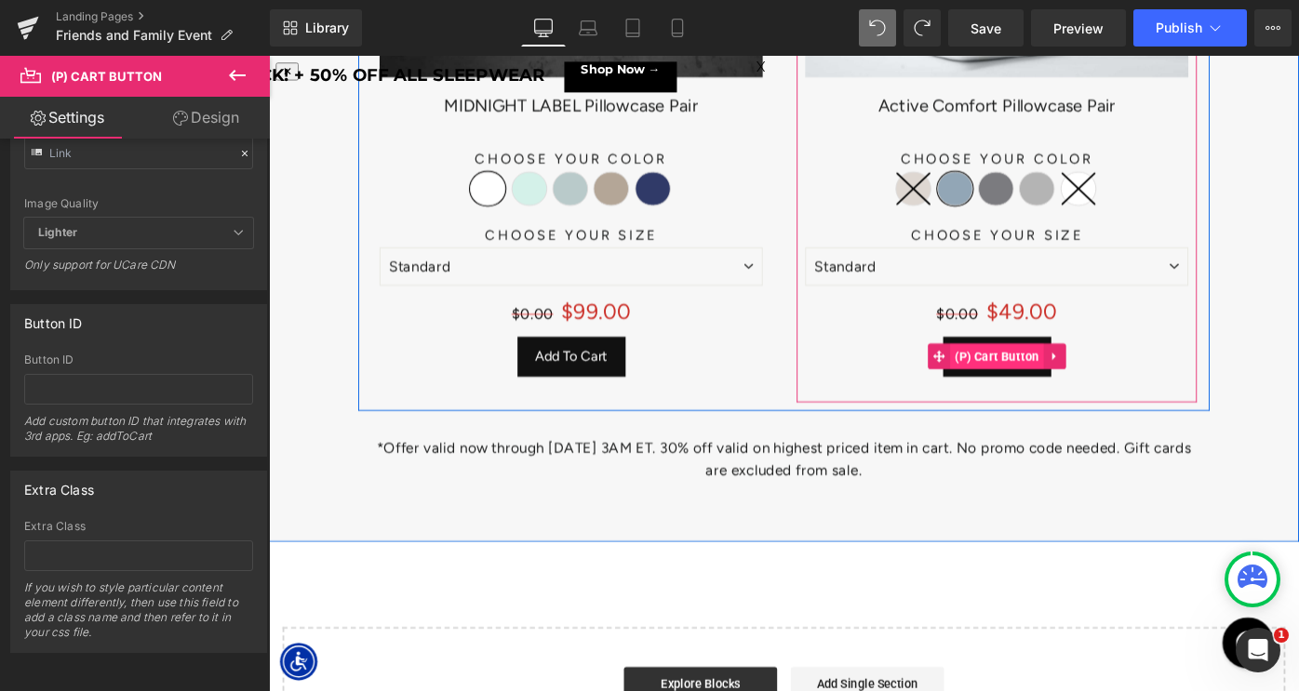
click at [1063, 375] on span "(P) Cart Button" at bounding box center [1065, 384] width 102 height 28
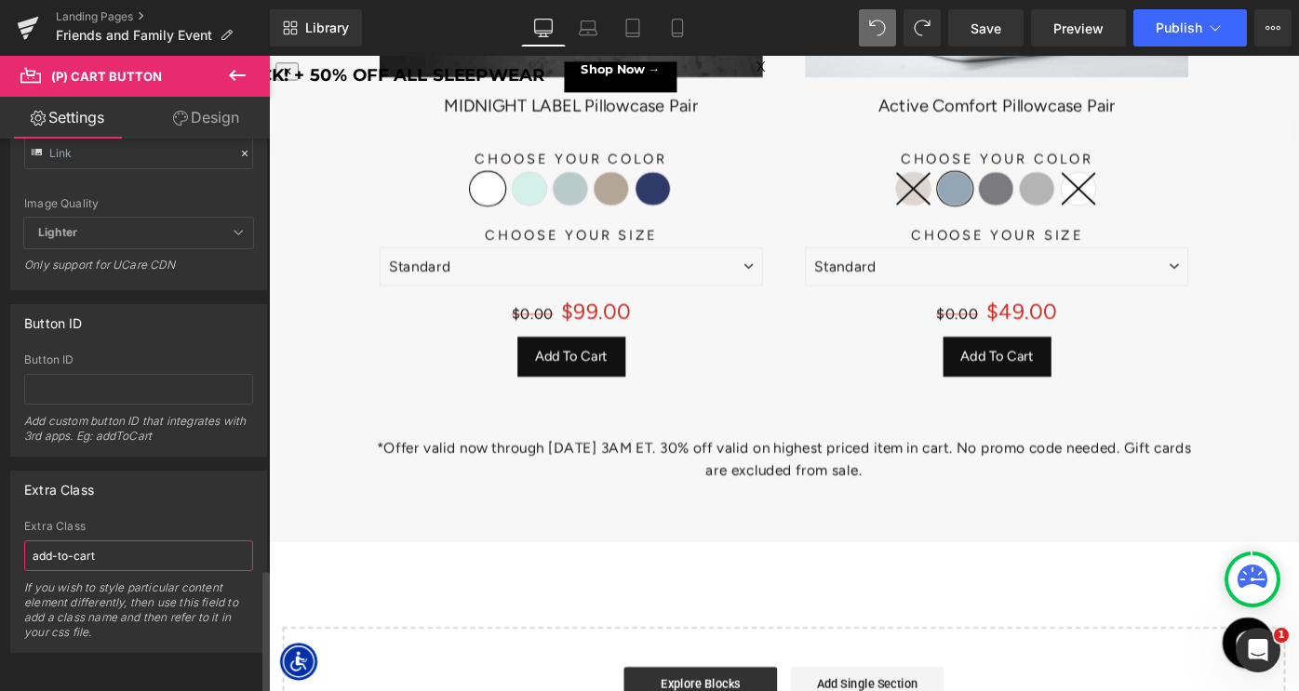
click at [123, 541] on input "add-to-cart" at bounding box center [138, 556] width 229 height 31
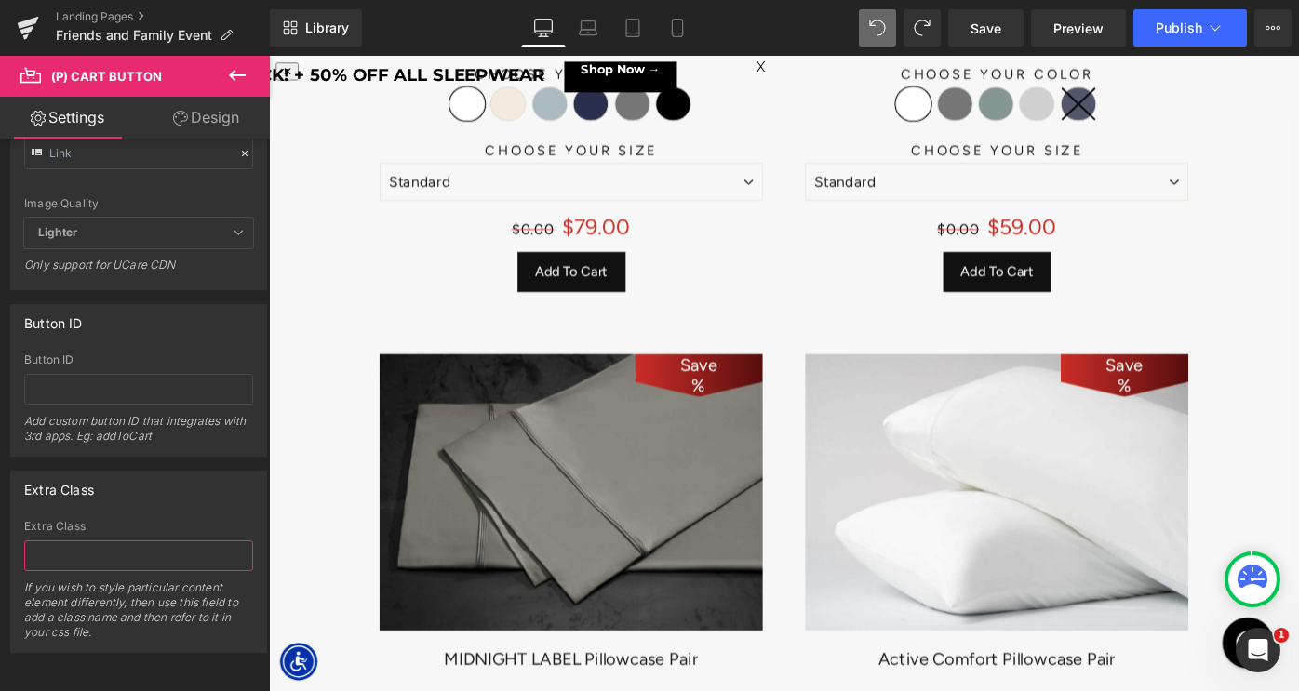
scroll to position [8432, 0]
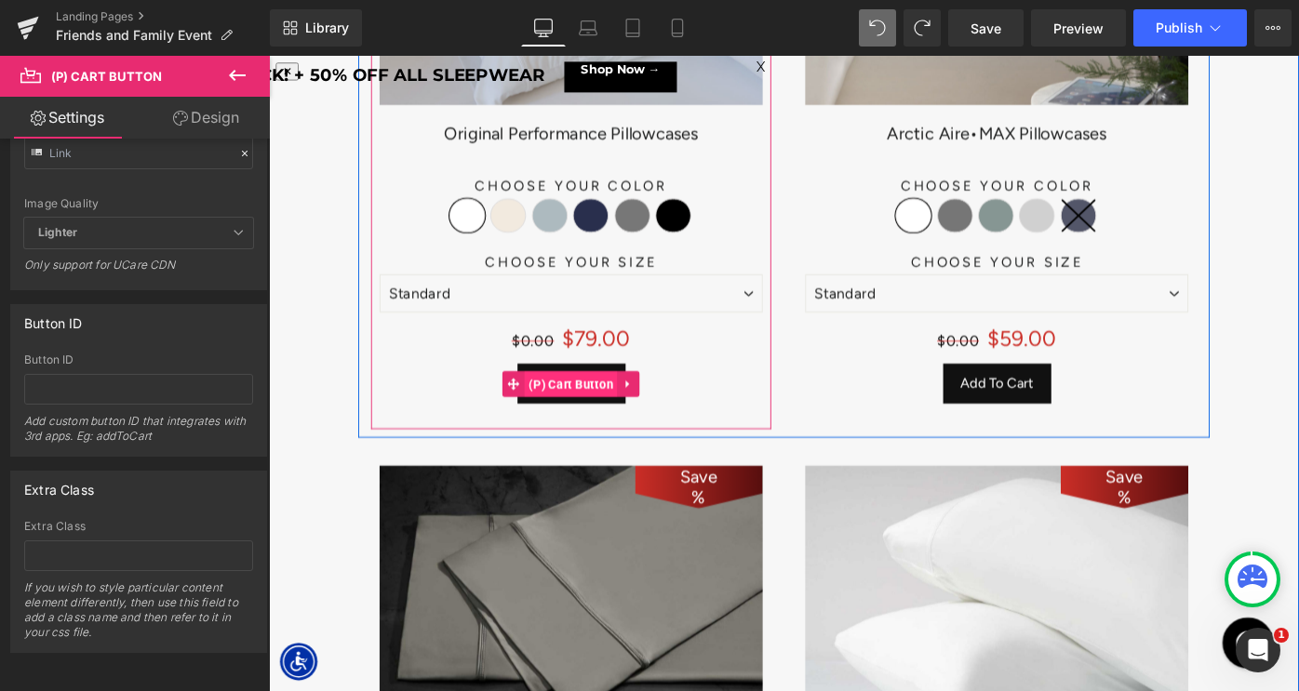
click at [596, 408] on span "(P) Cart Button" at bounding box center [599, 415] width 102 height 28
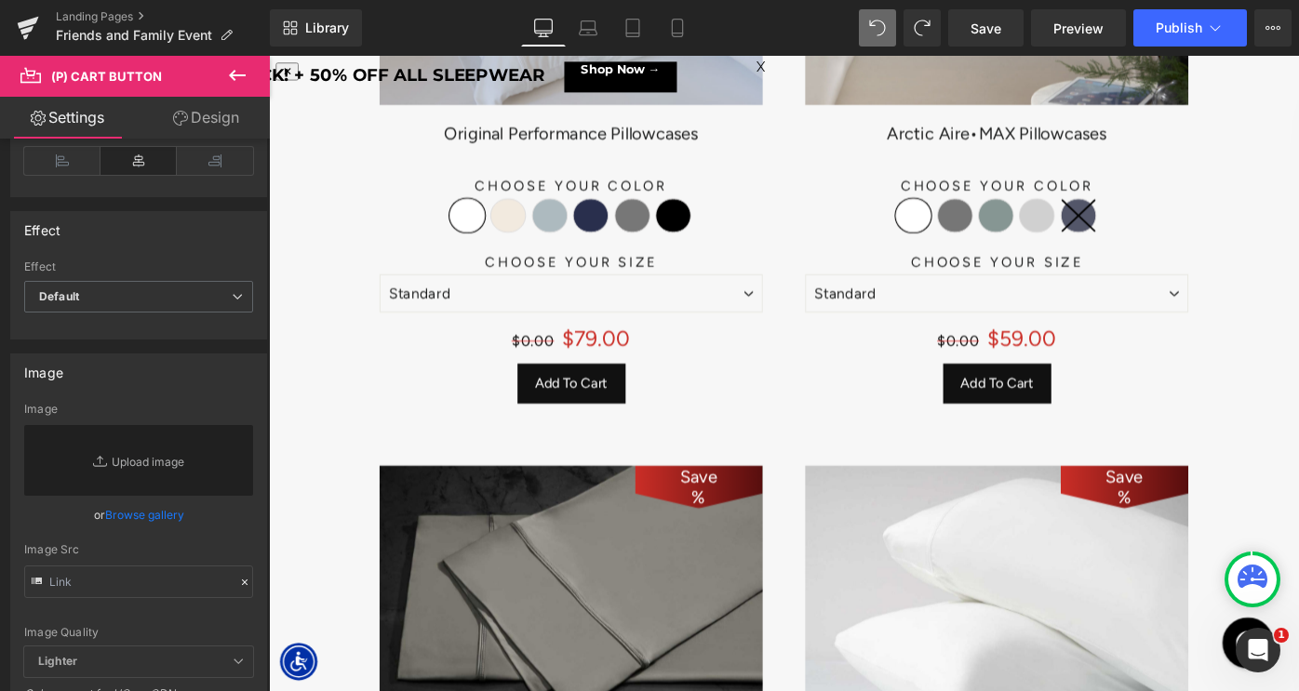
scroll to position [1908, 0]
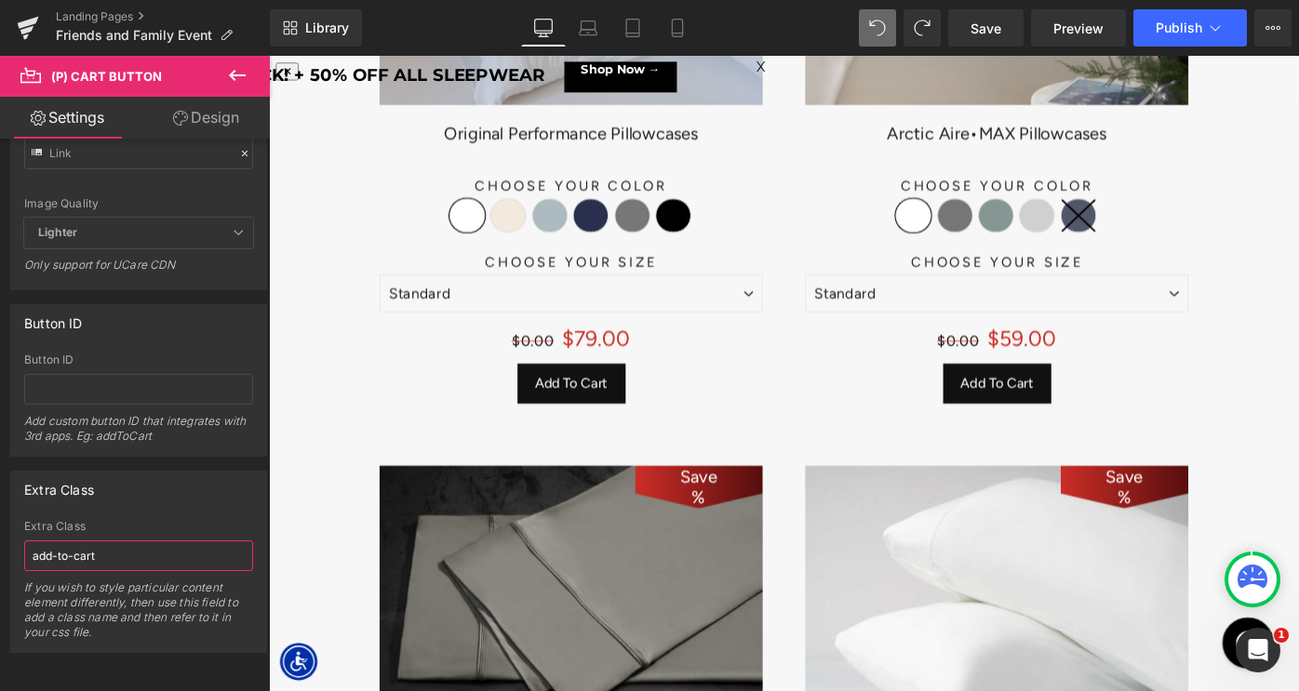
click at [126, 541] on input "add-to-cart" at bounding box center [138, 556] width 229 height 31
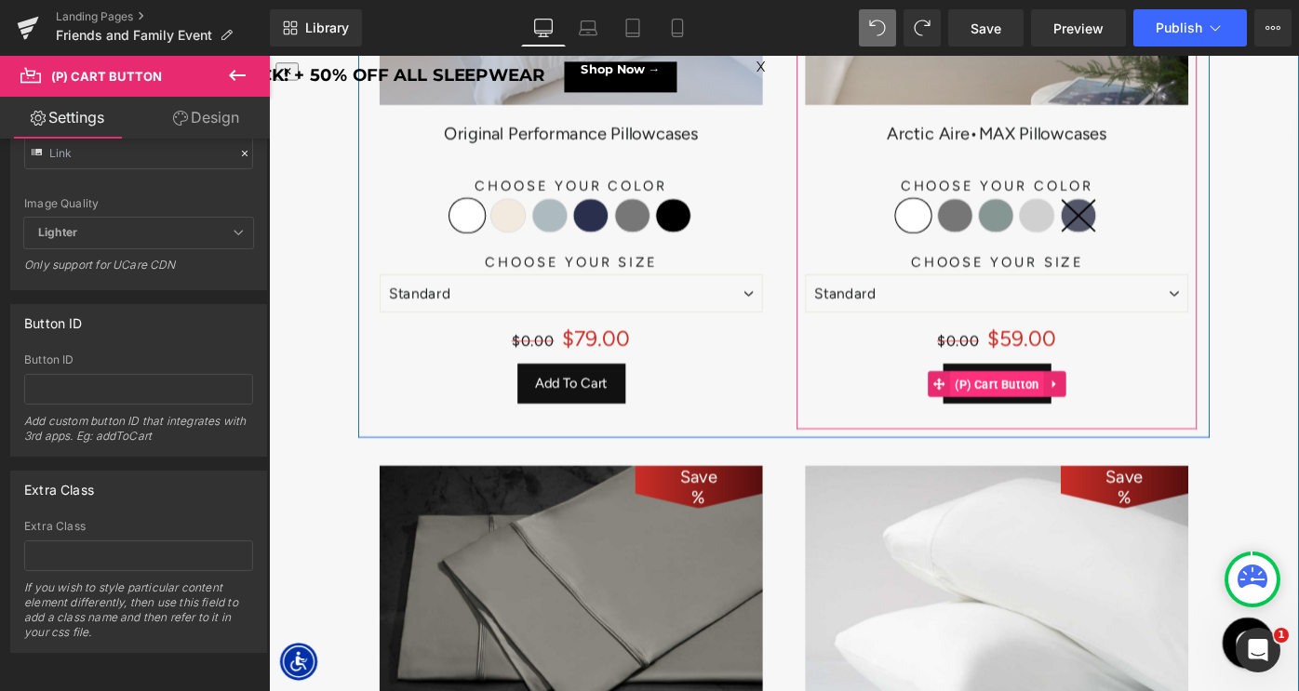
click at [1052, 408] on span "(P) Cart Button" at bounding box center [1065, 415] width 102 height 28
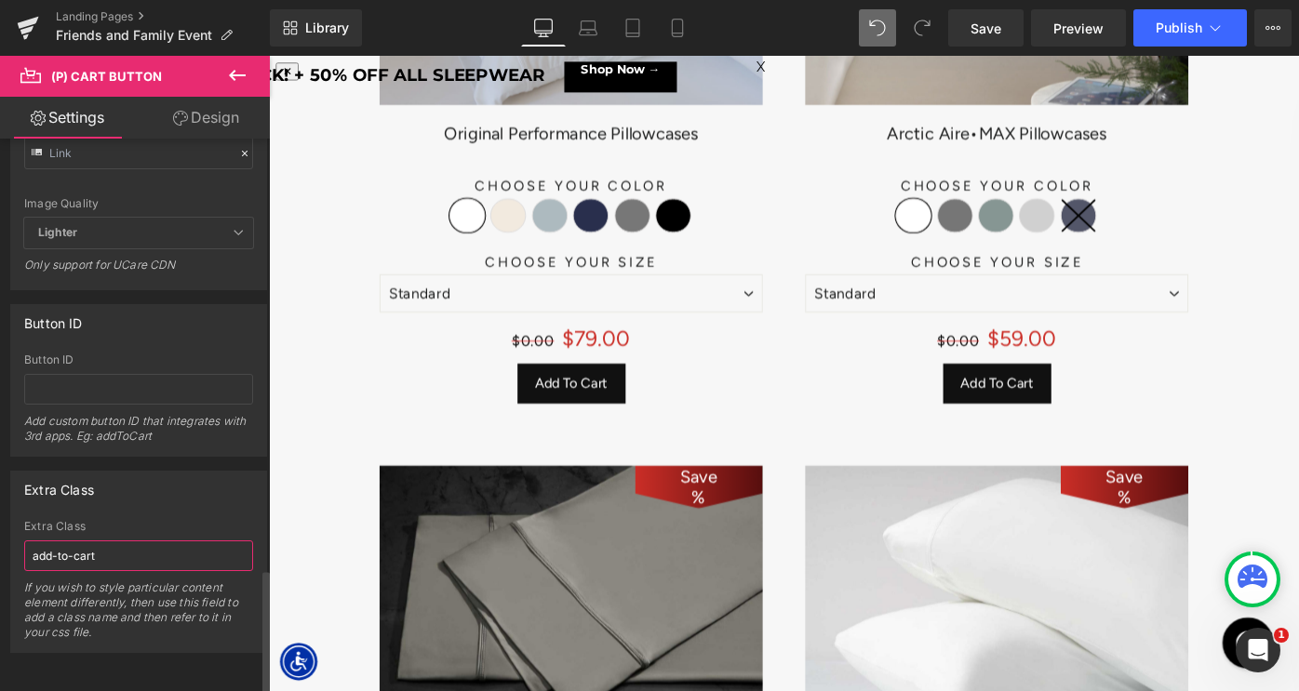
click at [104, 542] on input "add-to-cart" at bounding box center [138, 556] width 229 height 31
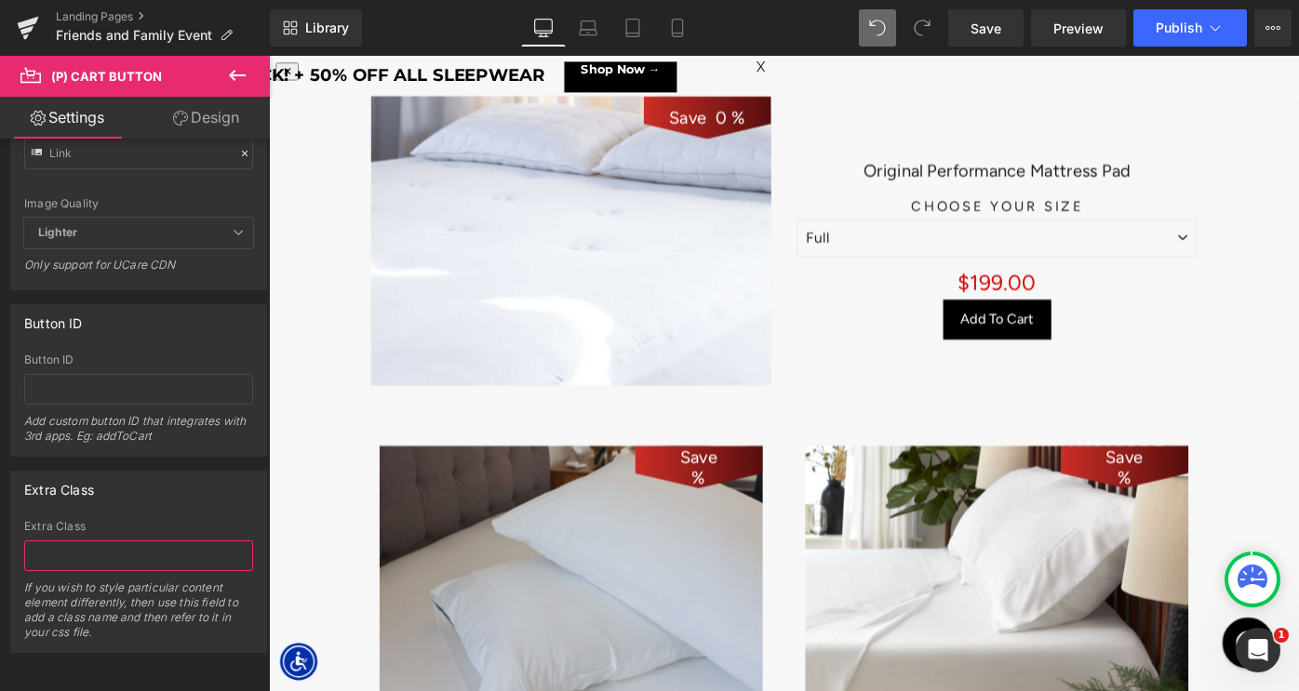
scroll to position [7740, 0]
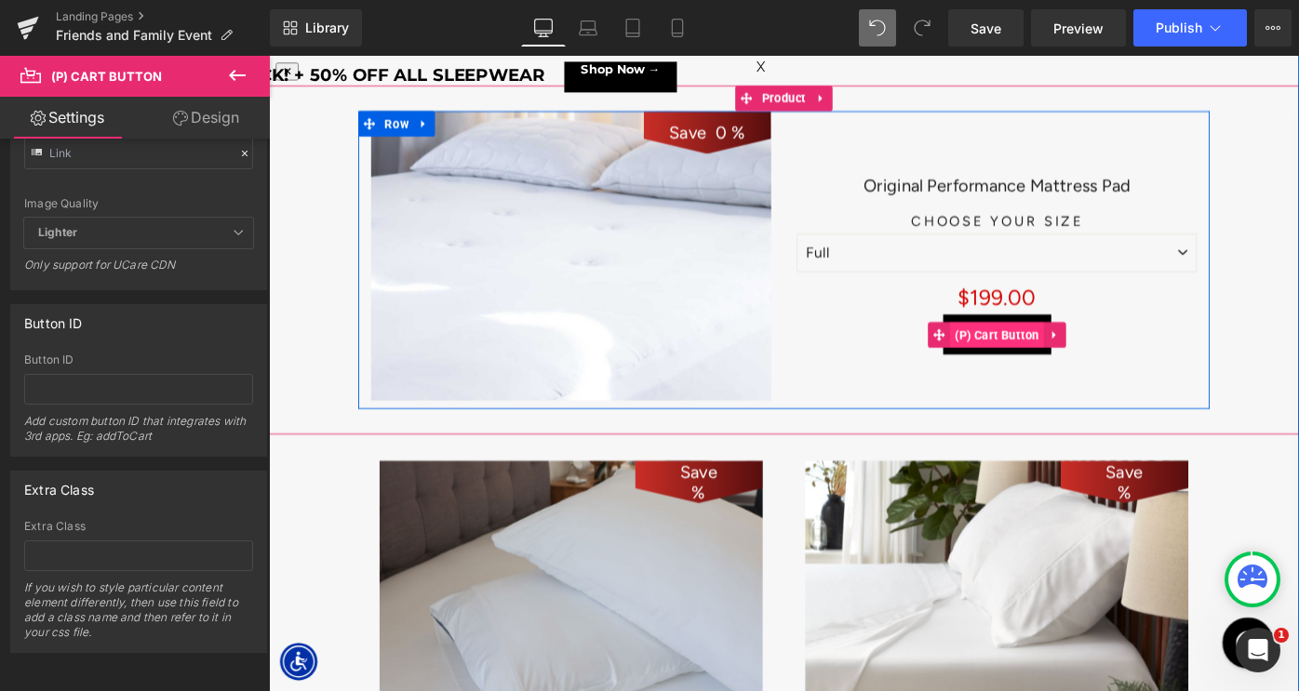
click at [1054, 355] on span "(P) Cart Button" at bounding box center [1065, 361] width 102 height 28
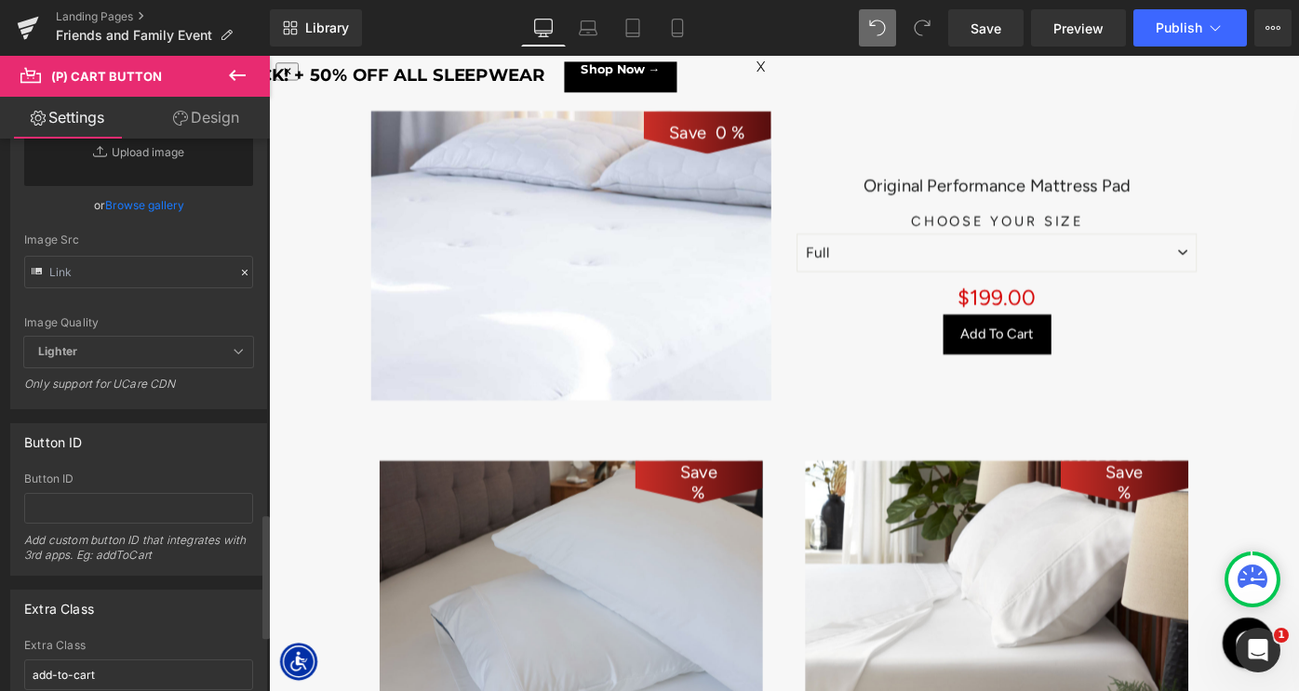
scroll to position [1908, 0]
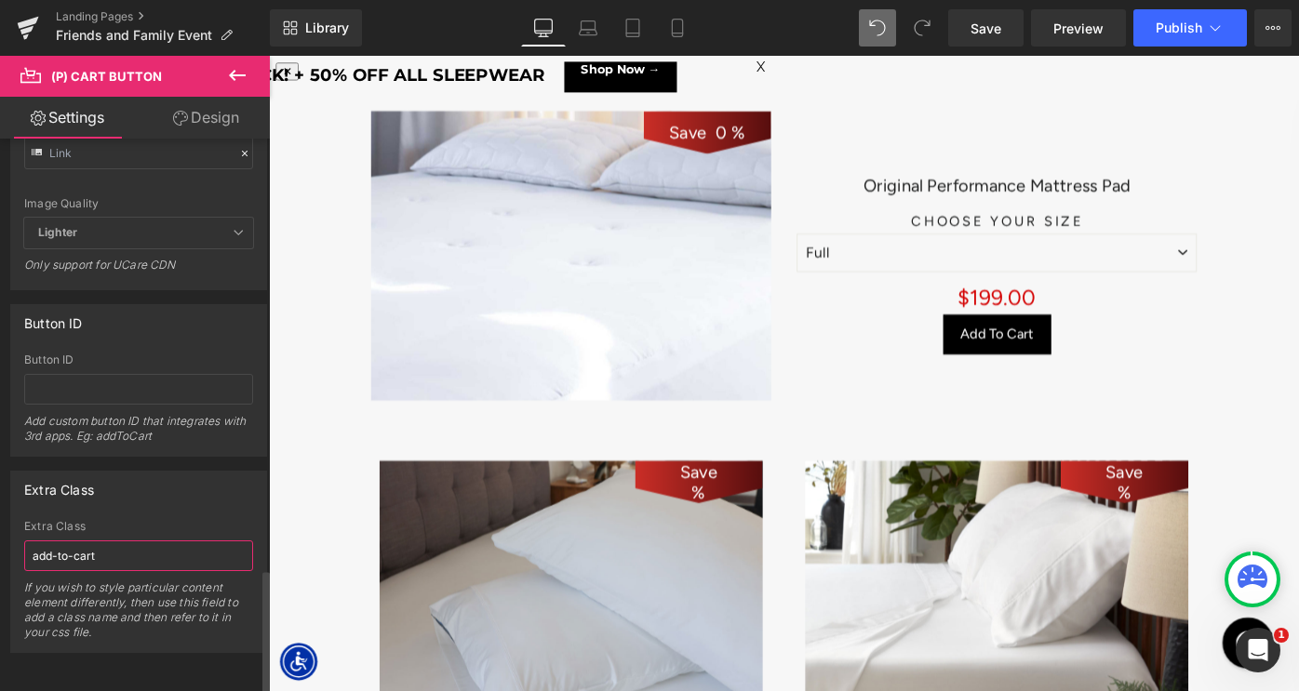
click at [114, 547] on input "add-to-cart" at bounding box center [138, 556] width 229 height 31
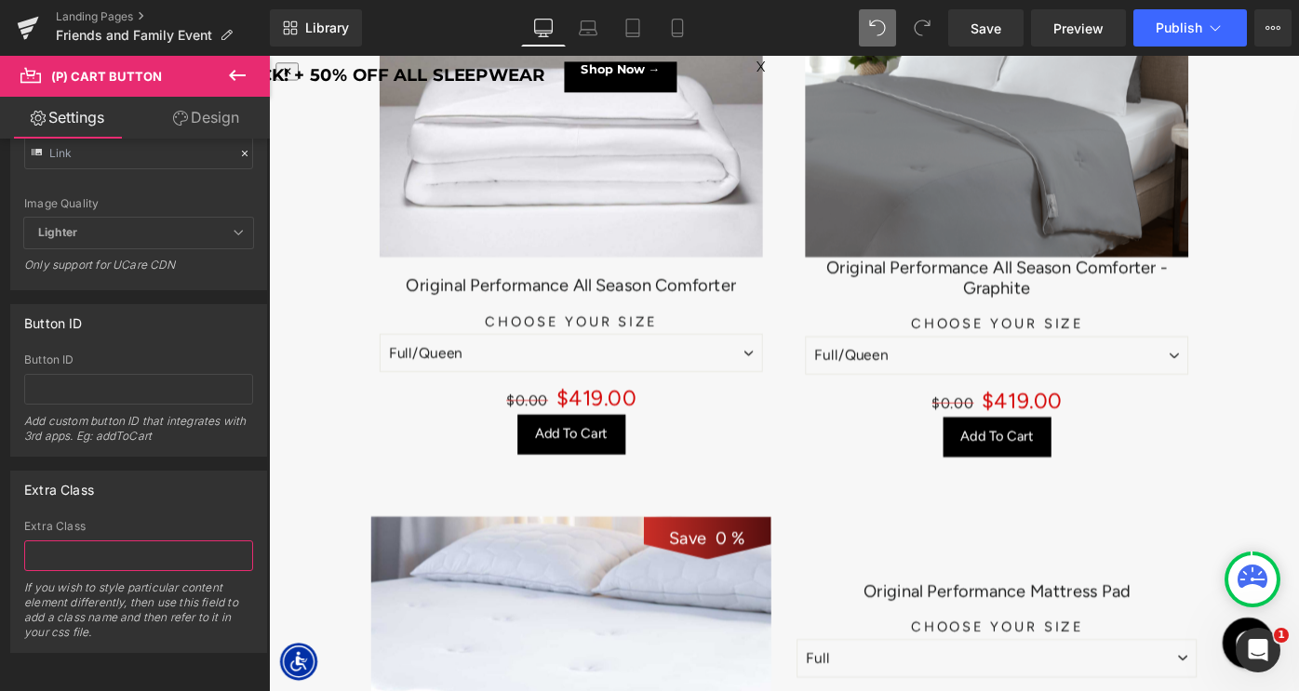
scroll to position [7217, 0]
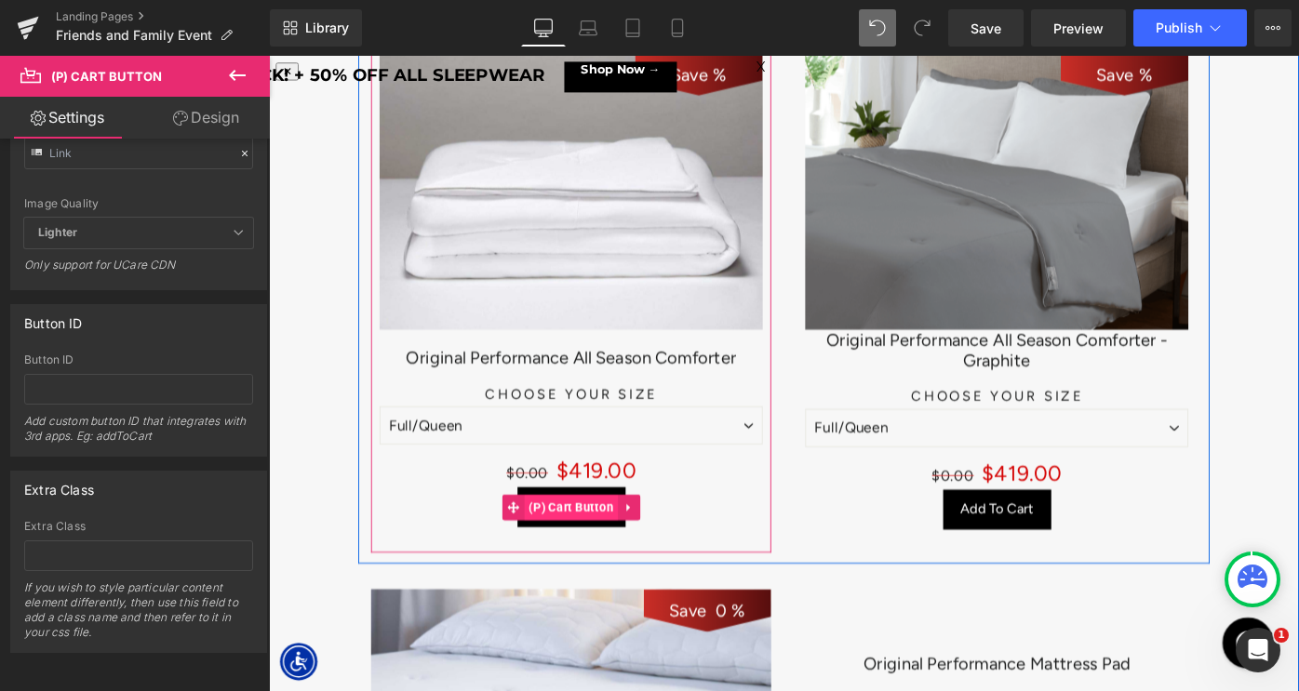
click at [598, 538] on span "(P) Cart Button" at bounding box center [599, 550] width 102 height 28
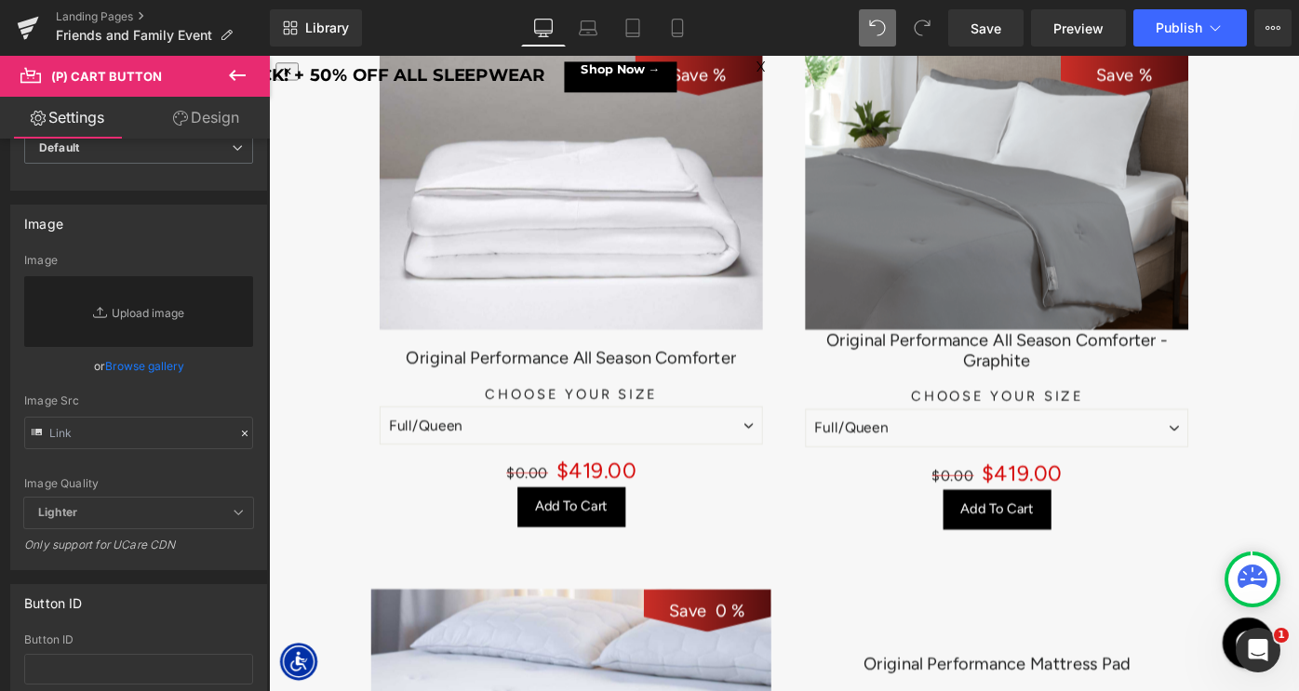
scroll to position [1908, 0]
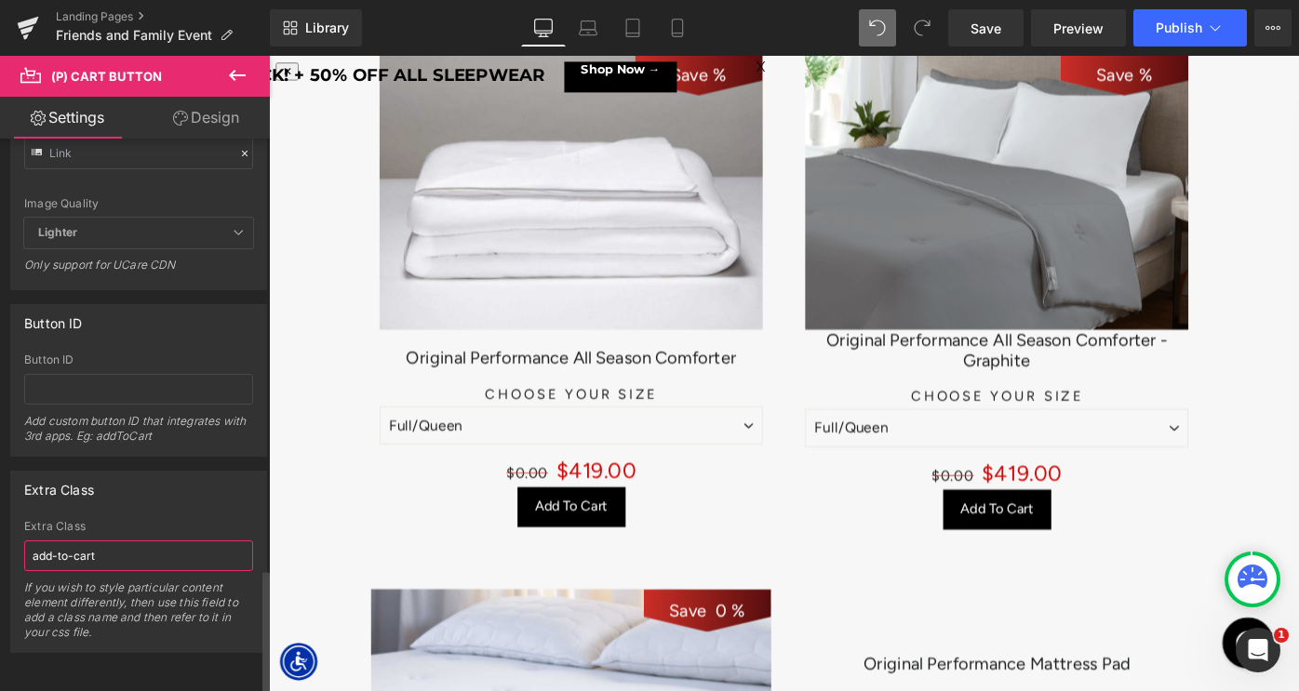
click at [92, 549] on input "add-to-cart" at bounding box center [138, 556] width 229 height 31
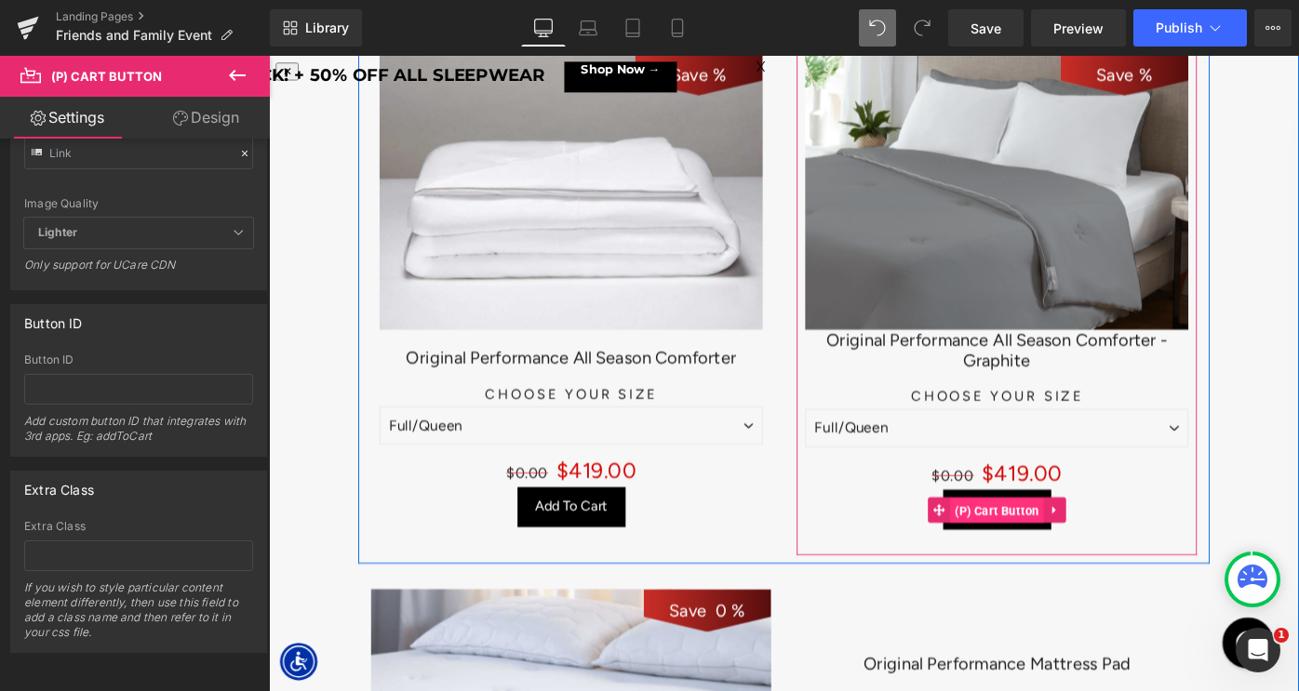
click at [1056, 541] on span "(P) Cart Button" at bounding box center [1065, 554] width 102 height 28
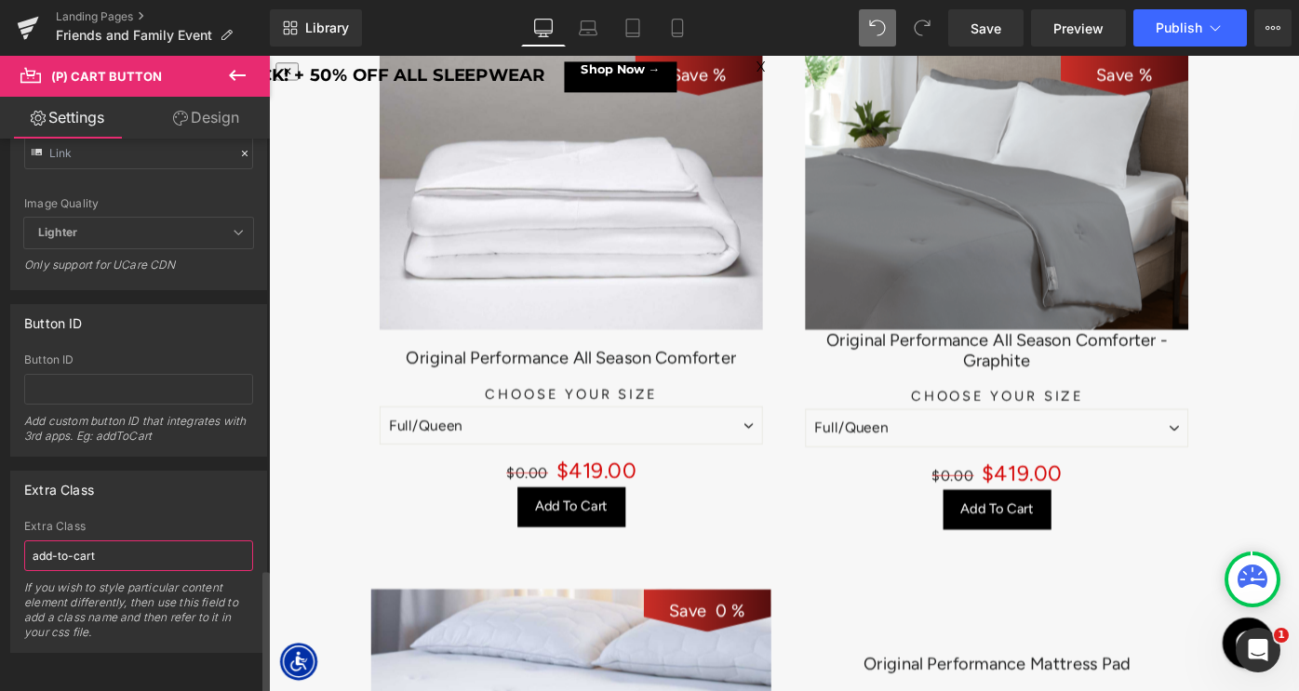
click at [99, 544] on input "add-to-cart" at bounding box center [138, 556] width 229 height 31
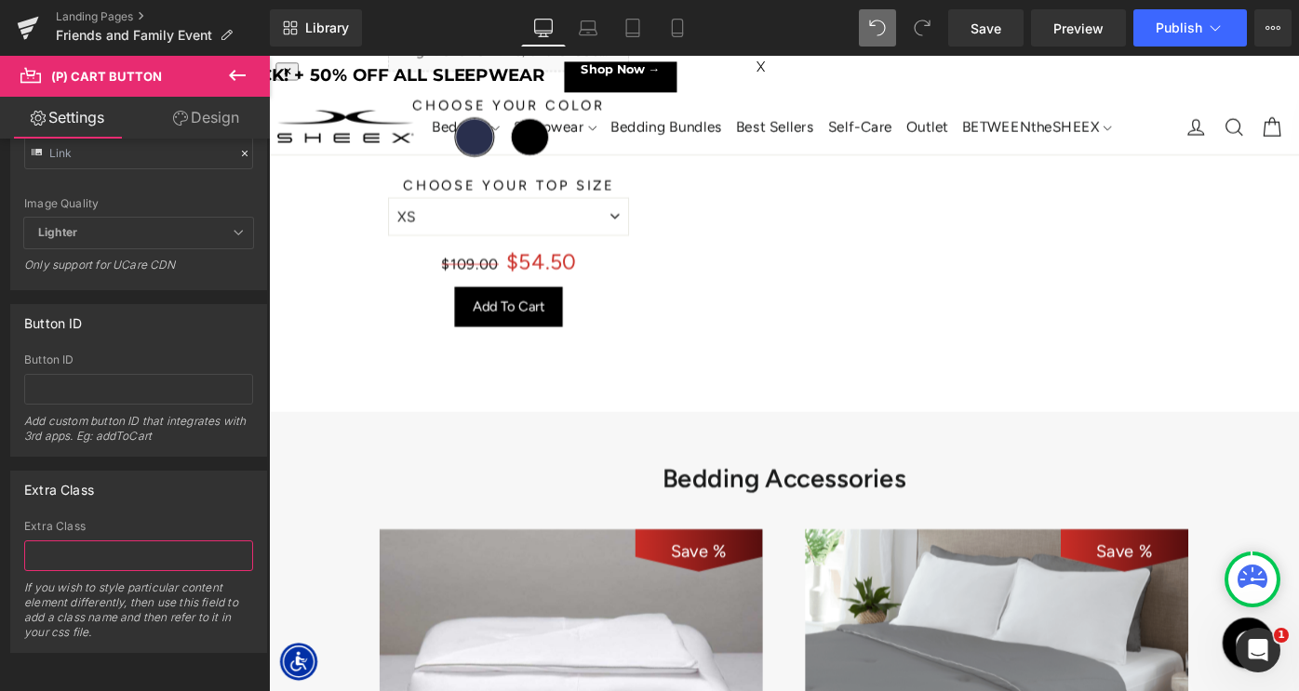
scroll to position [6639, 0]
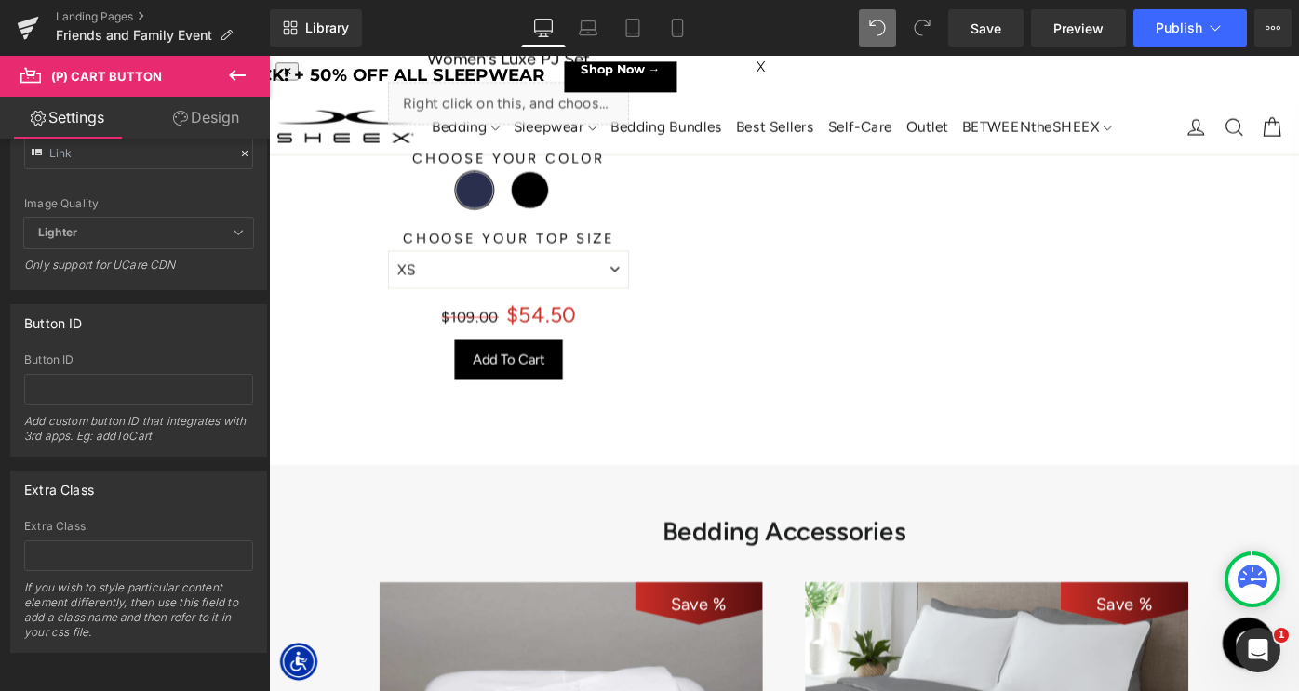
click at [525, 383] on span "(P) Cart Button" at bounding box center [531, 388] width 82 height 22
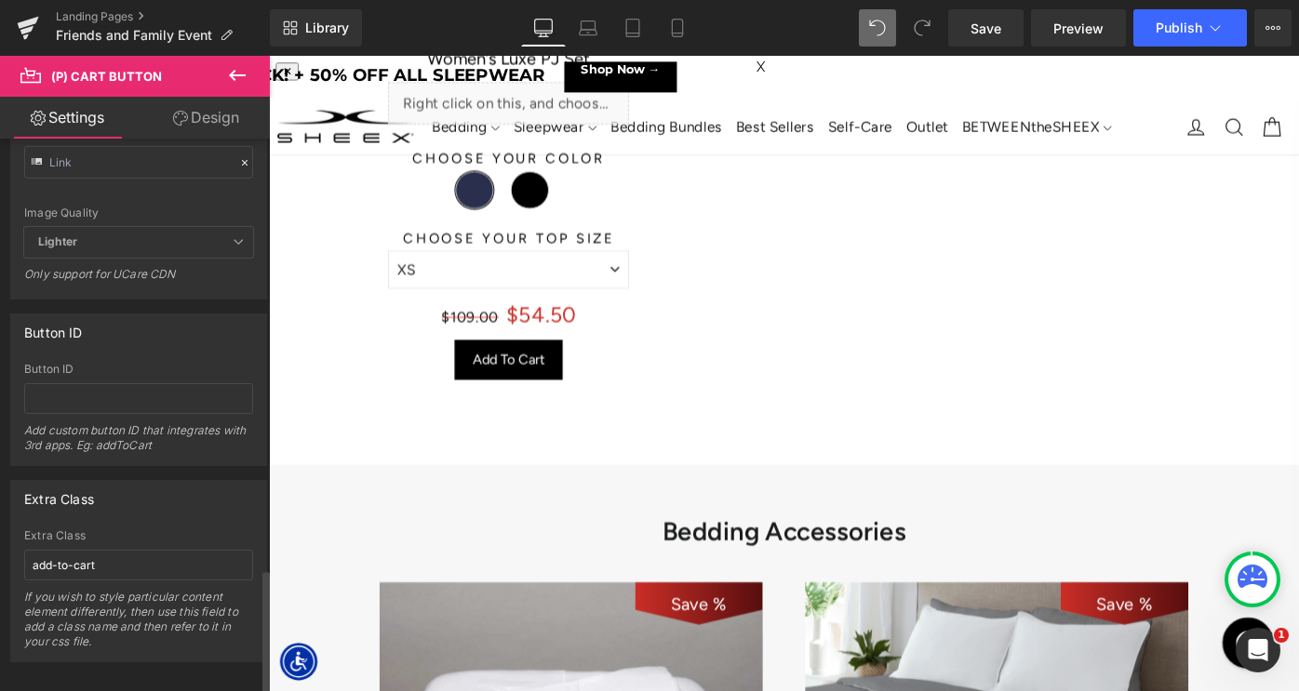
scroll to position [1908, 0]
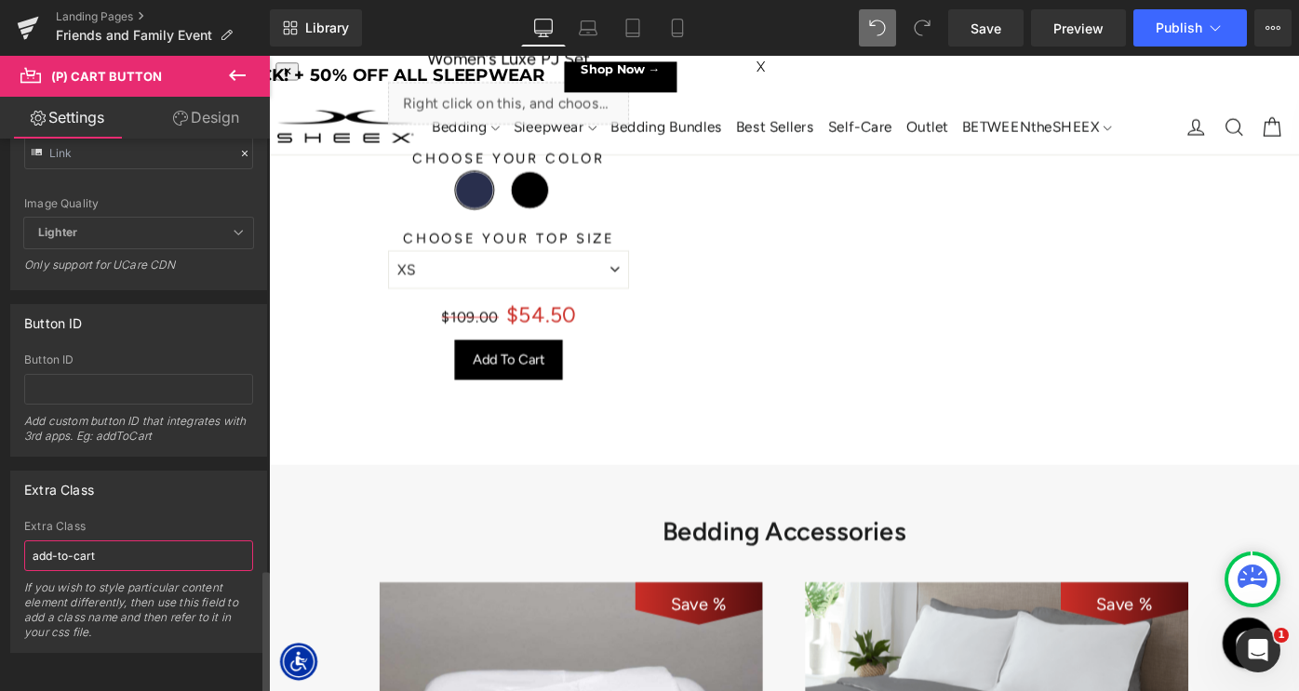
click at [108, 544] on input "add-to-cart" at bounding box center [138, 556] width 229 height 31
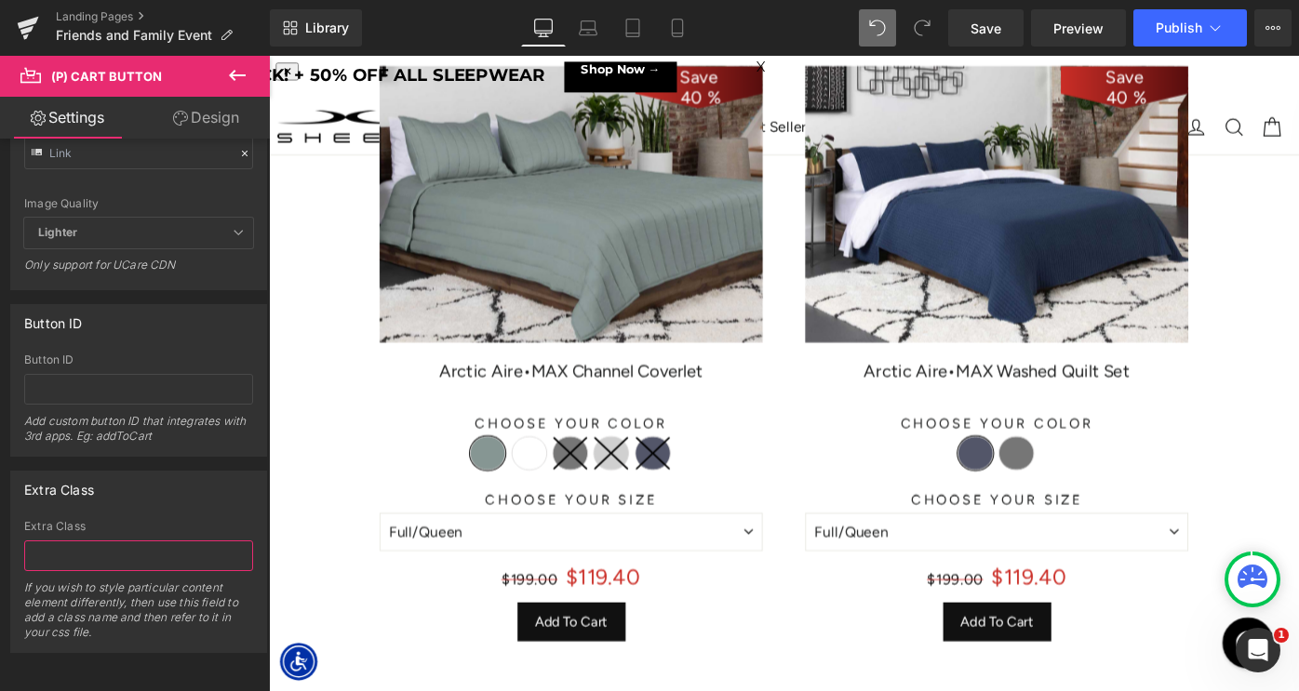
scroll to position [4188, 0]
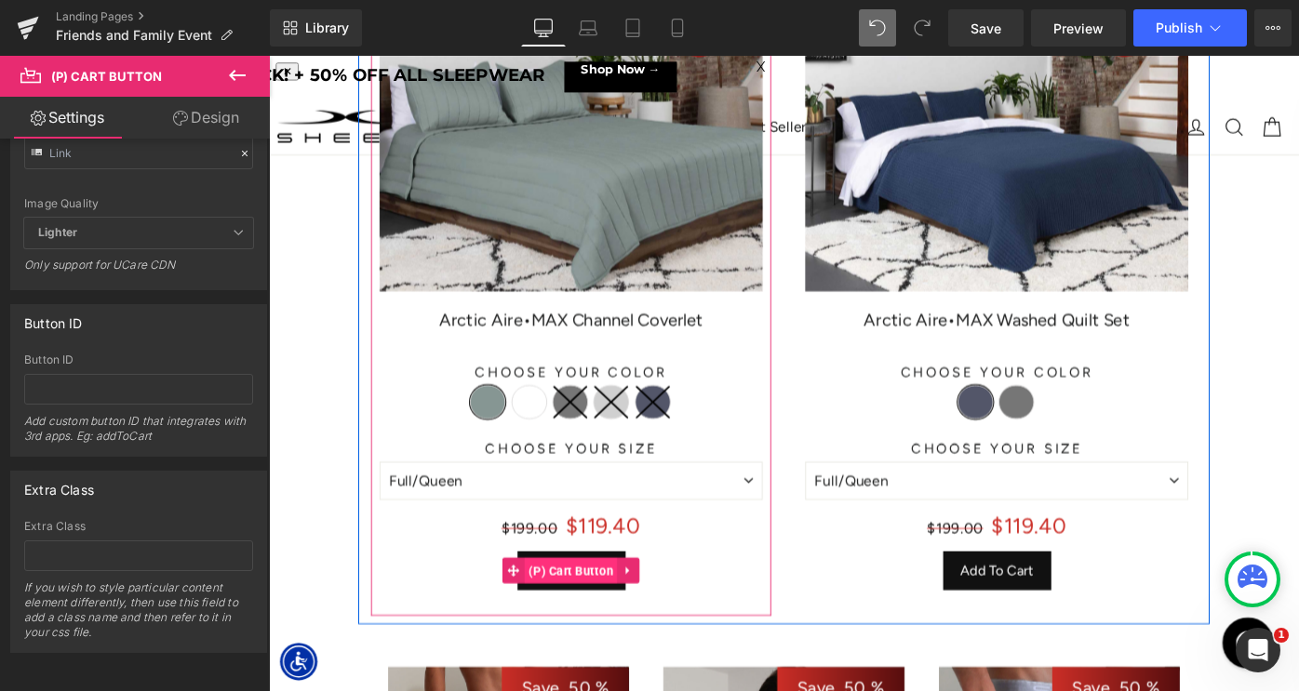
click at [593, 621] on span "(P) Cart Button" at bounding box center [599, 619] width 102 height 28
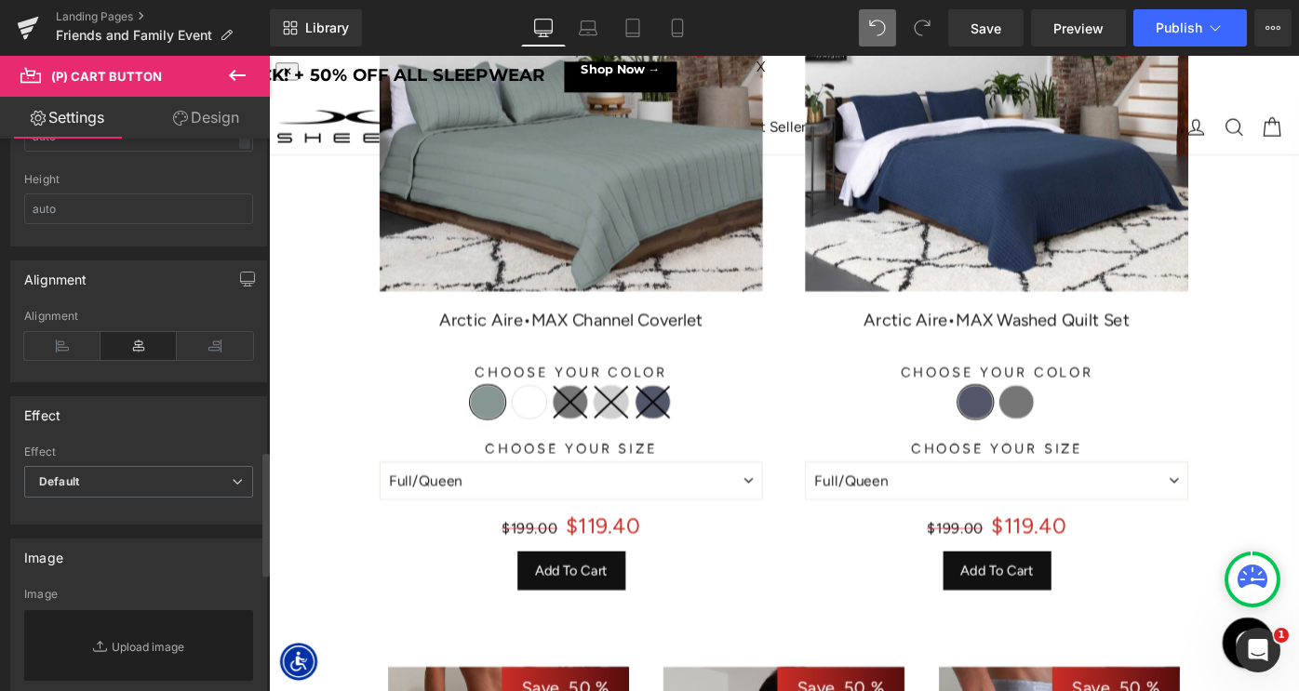
scroll to position [1908, 0]
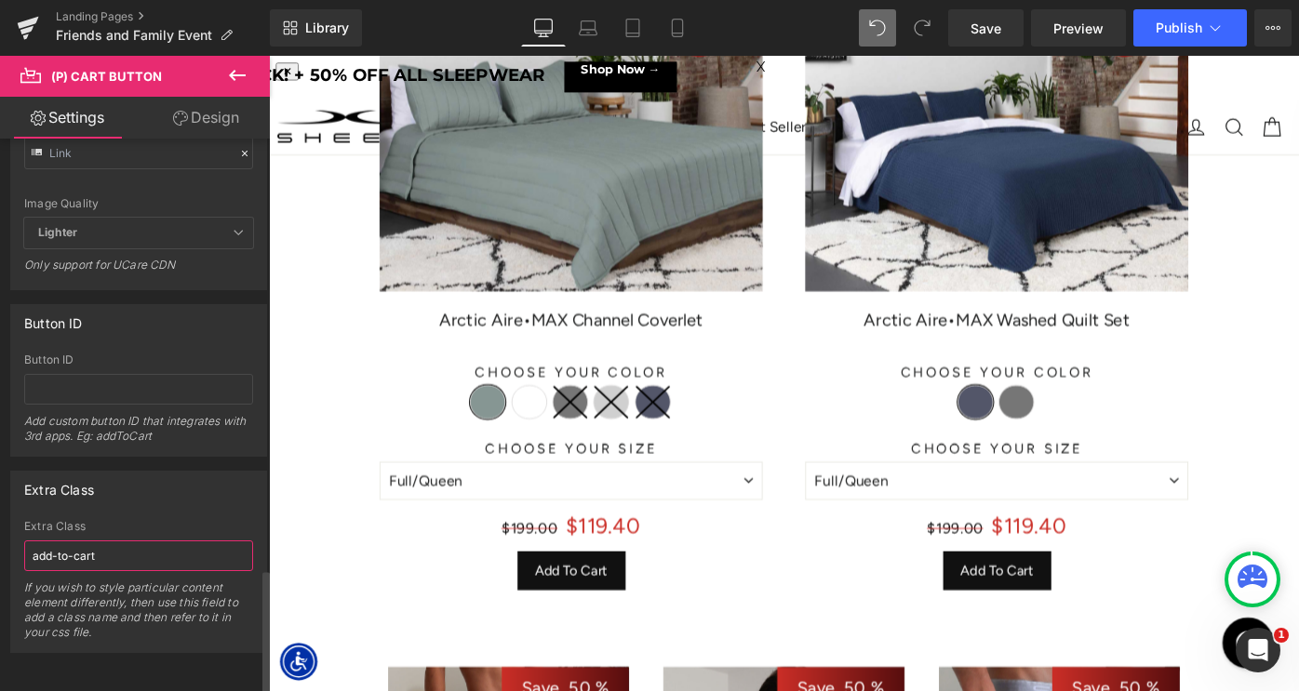
click at [138, 549] on input "add-to-cart" at bounding box center [138, 556] width 229 height 31
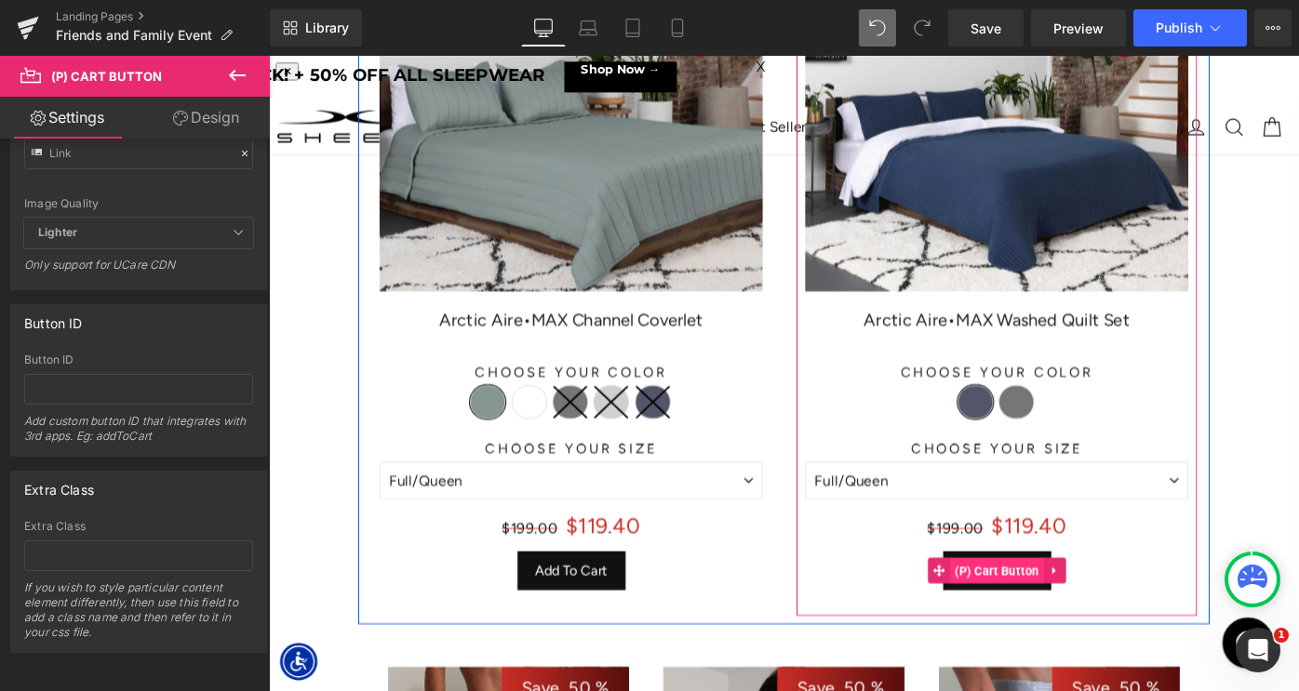
click at [1077, 617] on span "(P) Cart Button" at bounding box center [1065, 619] width 102 height 28
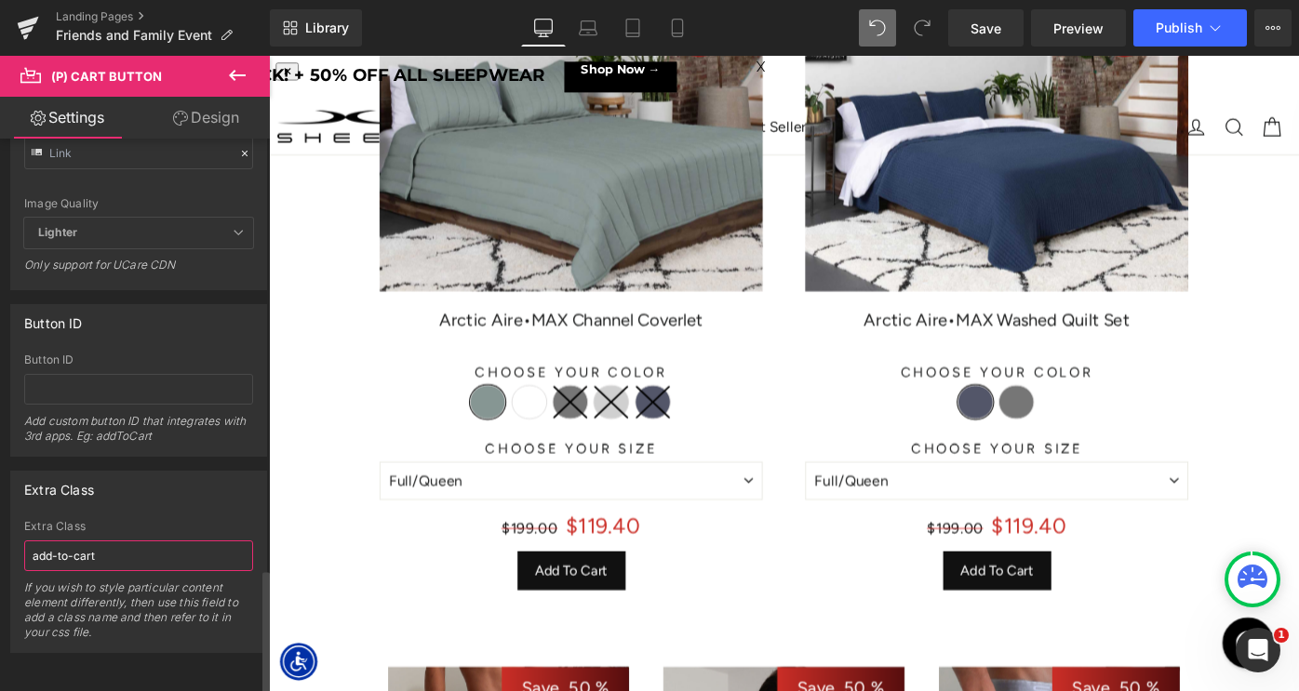
click at [97, 546] on input "add-to-cart" at bounding box center [138, 556] width 229 height 31
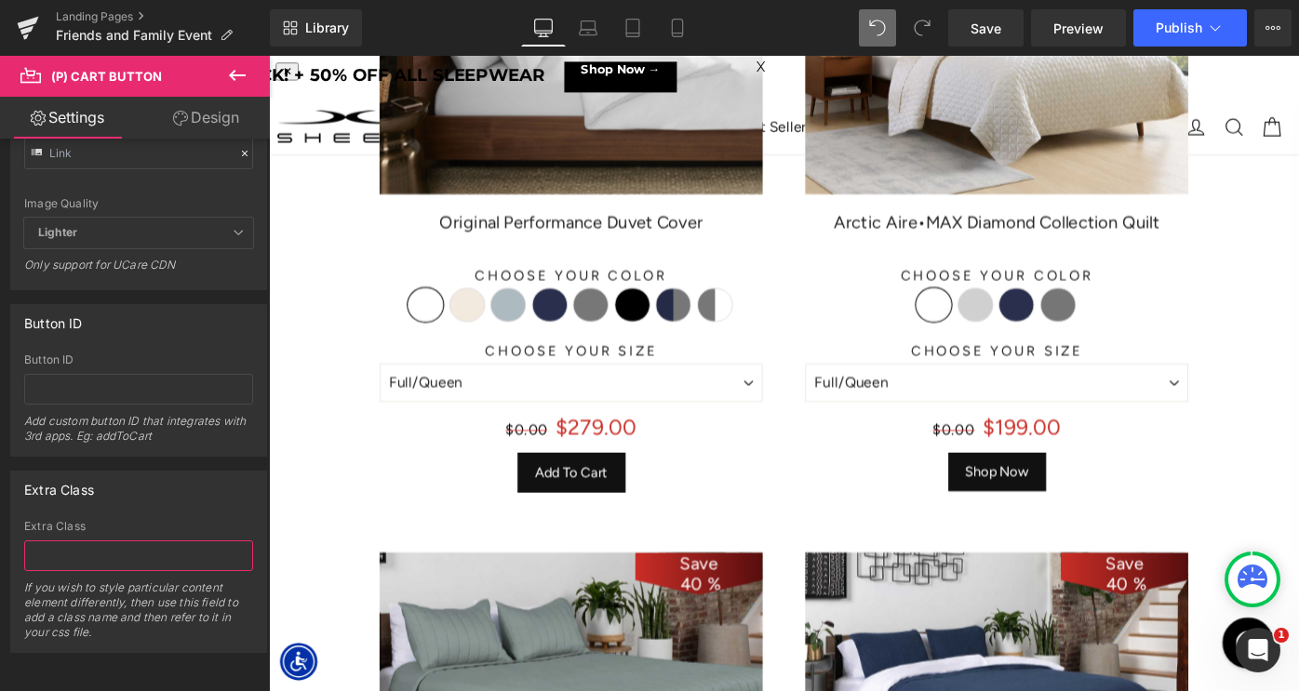
scroll to position [3587, 0]
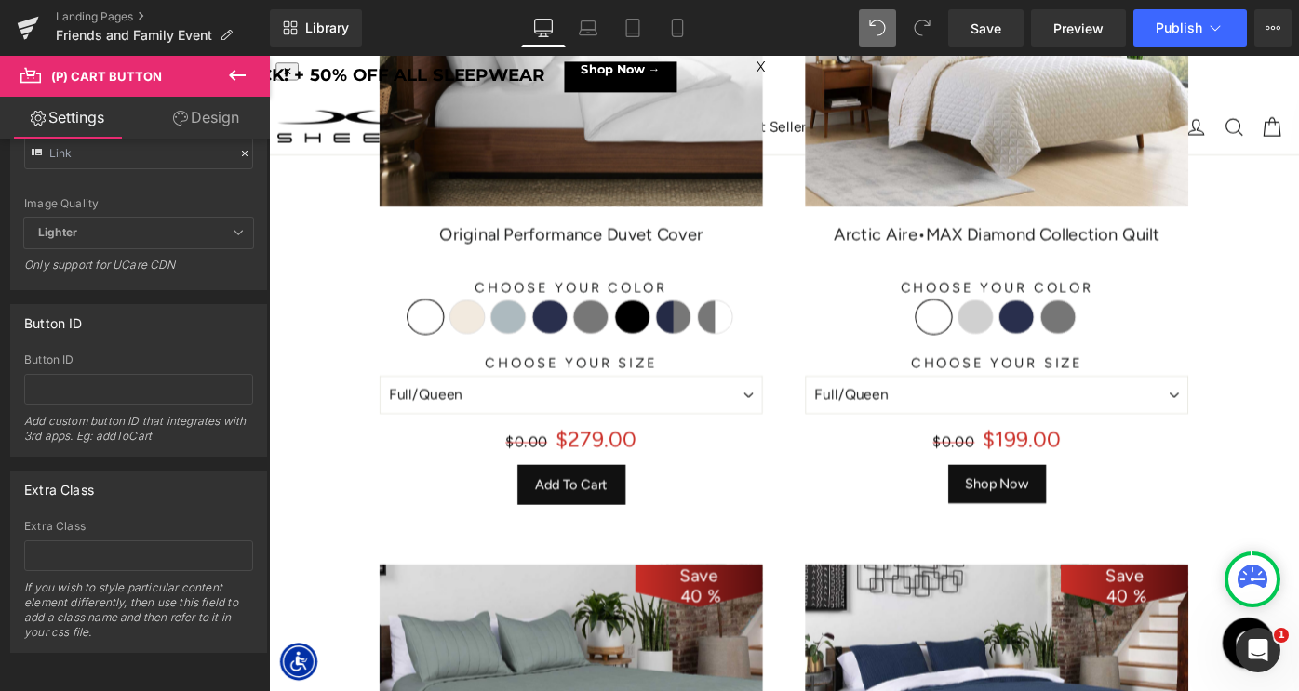
click at [587, 529] on div "Add To Cart (P) Cart Button" at bounding box center [599, 525] width 419 height 44
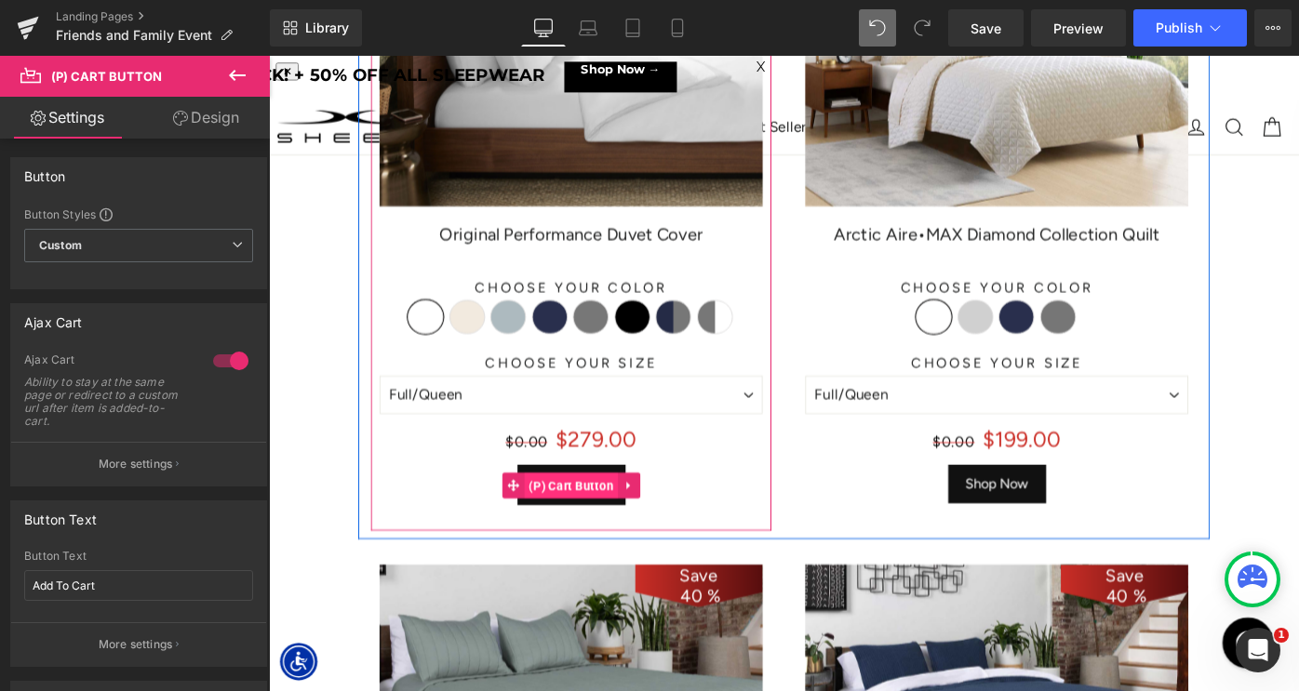
click at [590, 528] on span "(P) Cart Button" at bounding box center [599, 526] width 102 height 28
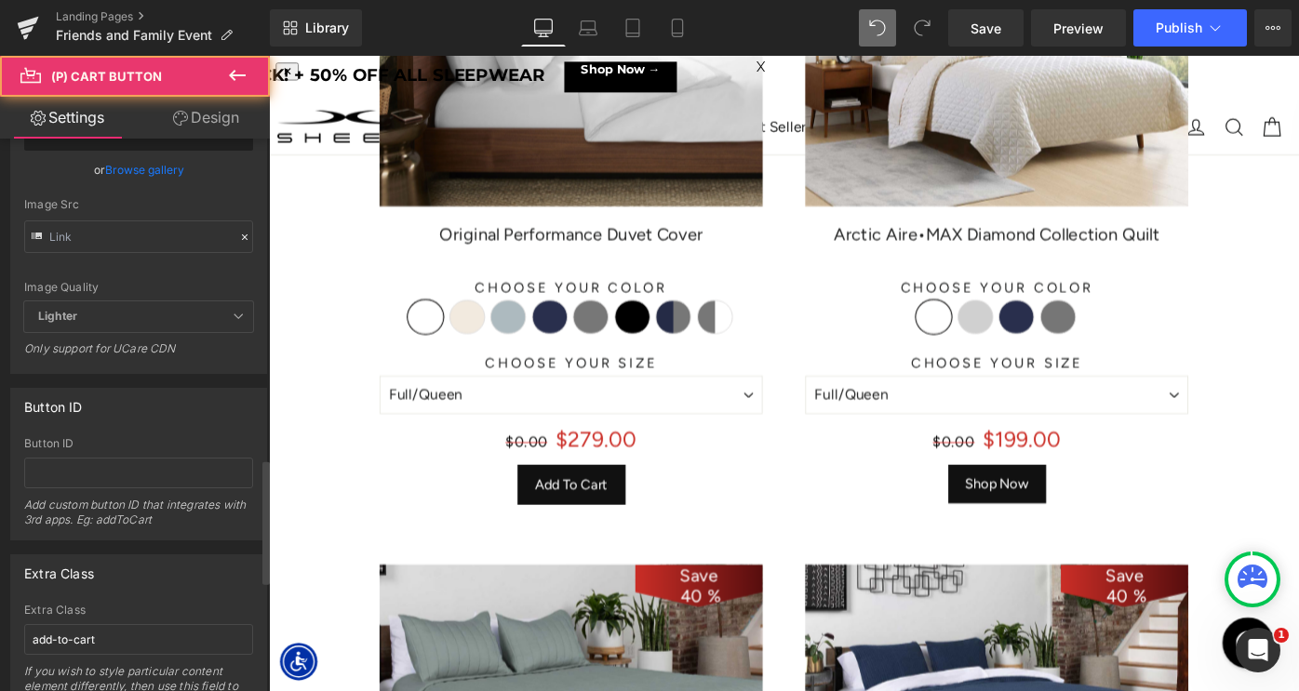
scroll to position [1908, 0]
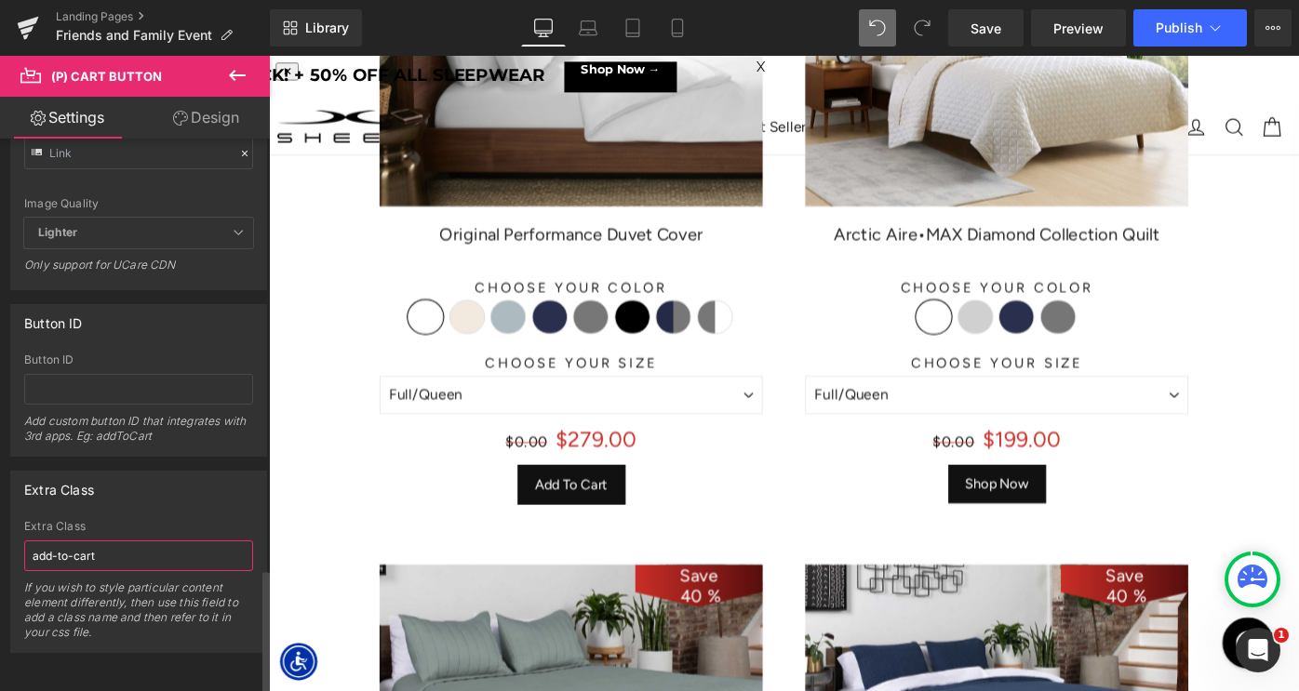
click at [102, 541] on input "add-to-cart" at bounding box center [138, 556] width 229 height 31
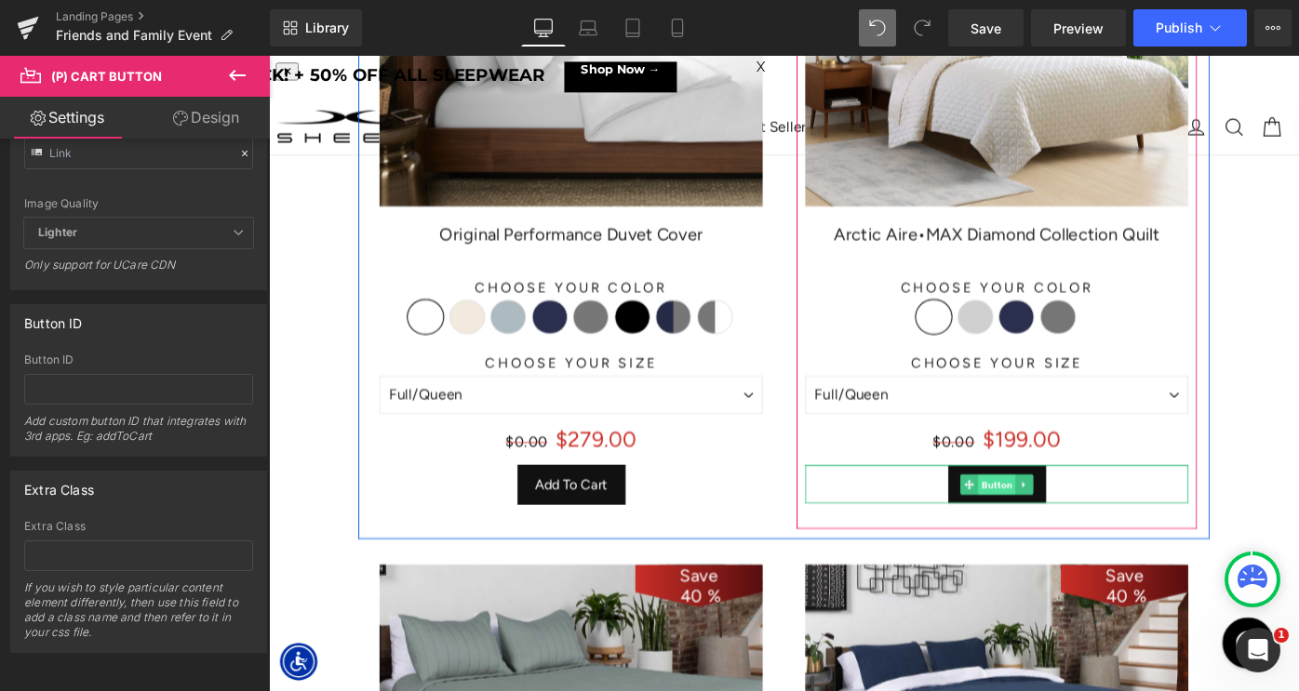
click at [1064, 521] on span "Button" at bounding box center [1064, 525] width 41 height 22
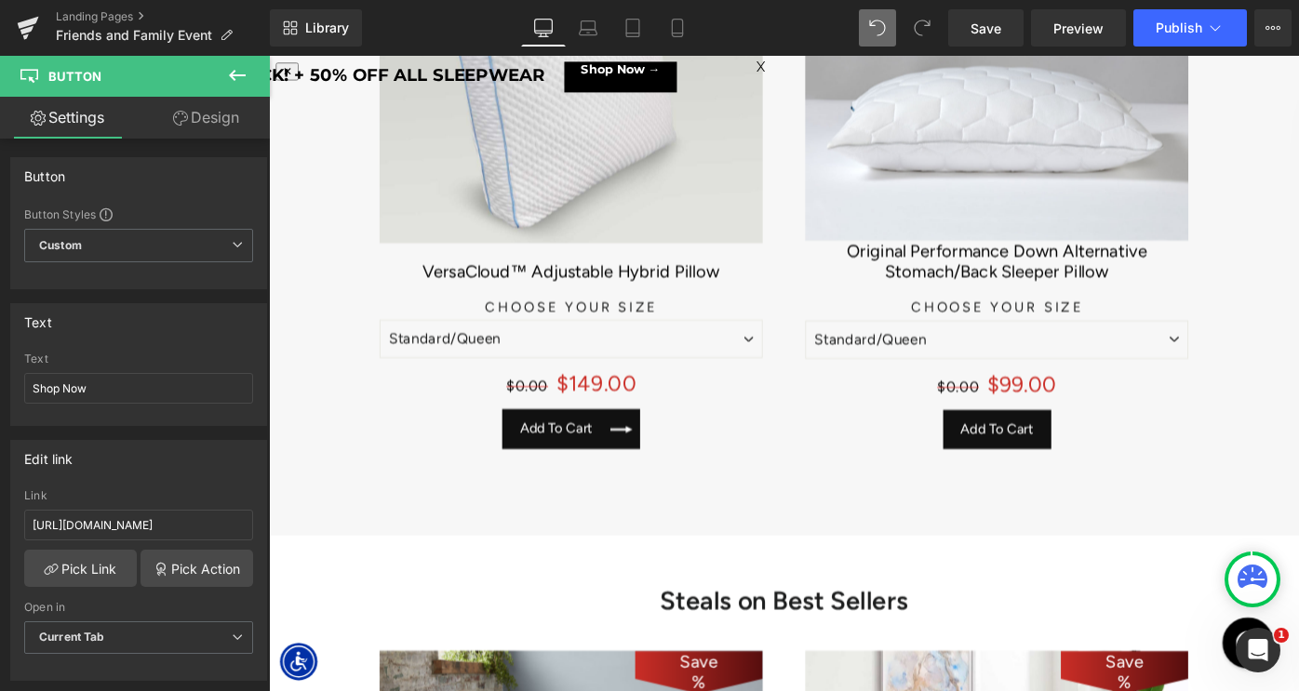
scroll to position [2776, 0]
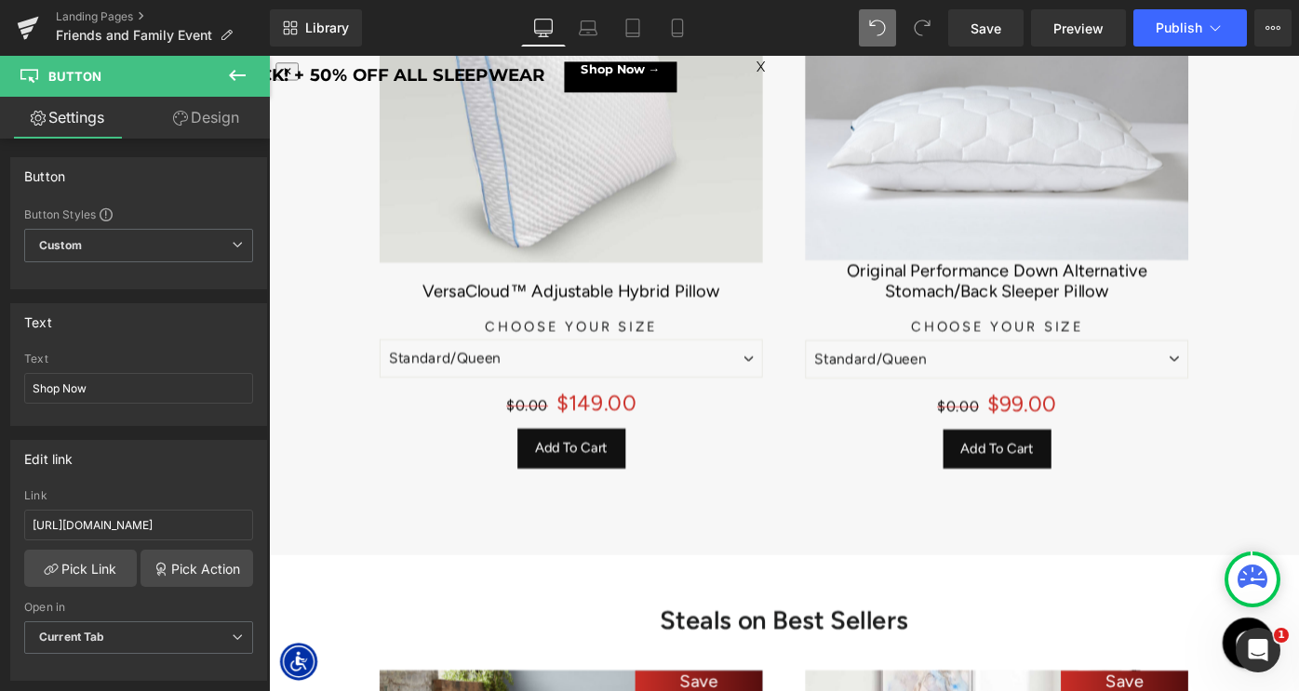
click at [596, 482] on div "Add To Cart (P) Cart Button" at bounding box center [599, 485] width 419 height 44
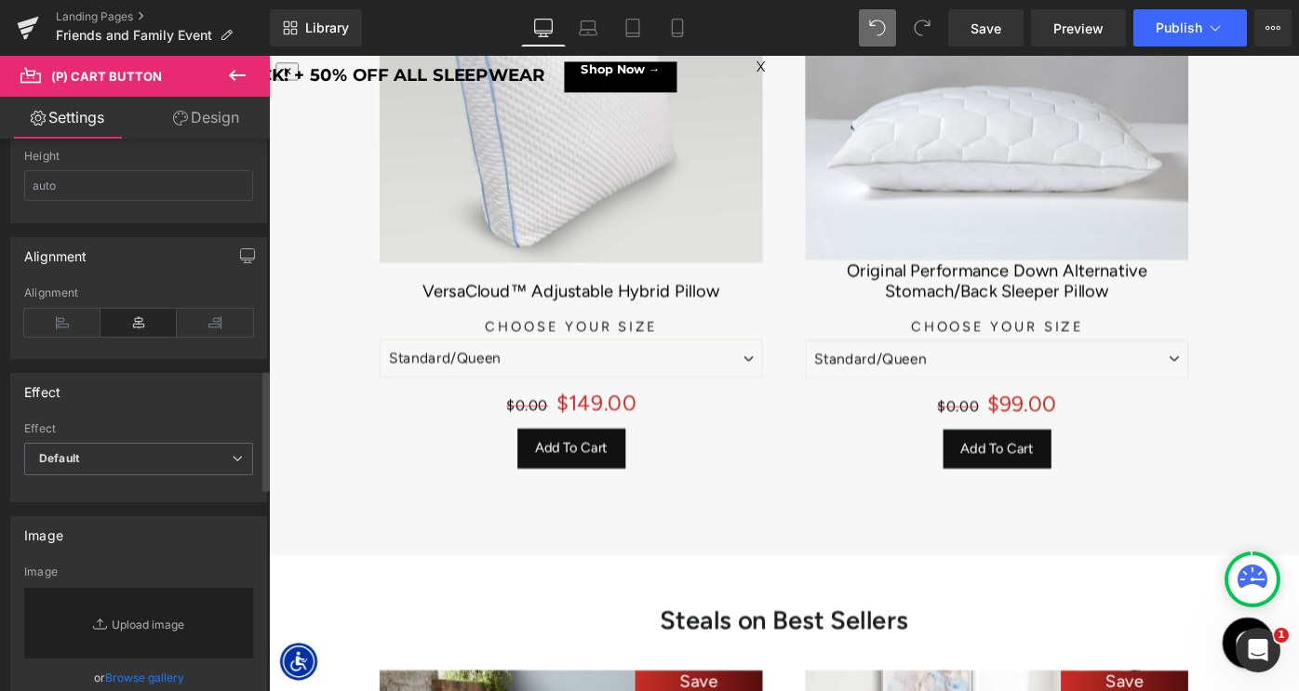
scroll to position [1987, 0]
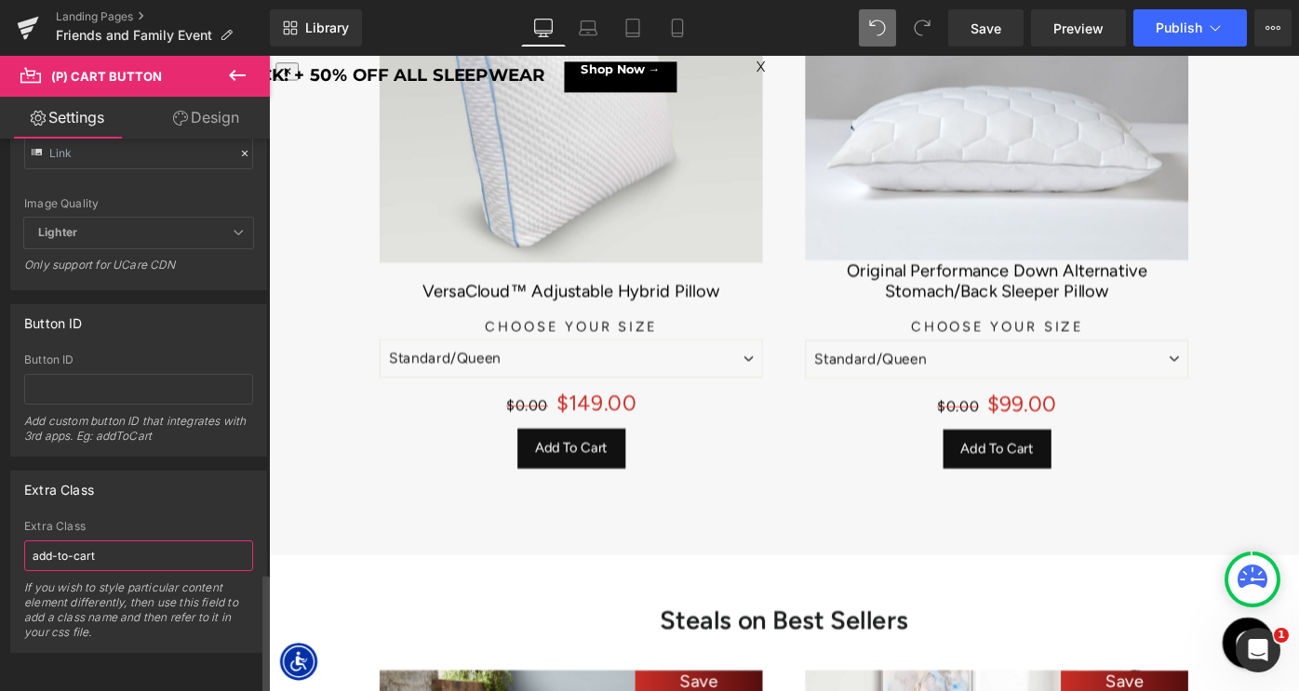
click at [125, 544] on input "add-to-cart" at bounding box center [138, 556] width 229 height 31
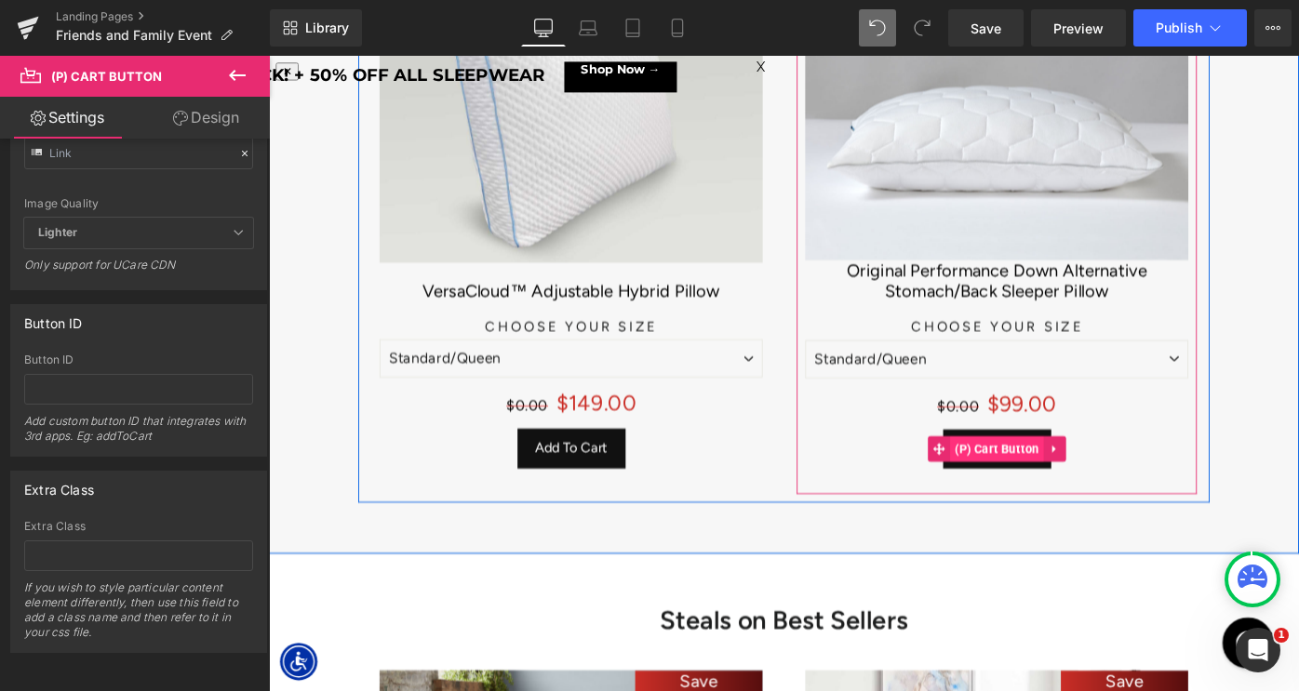
click at [1048, 482] on span "(P) Cart Button" at bounding box center [1065, 486] width 102 height 28
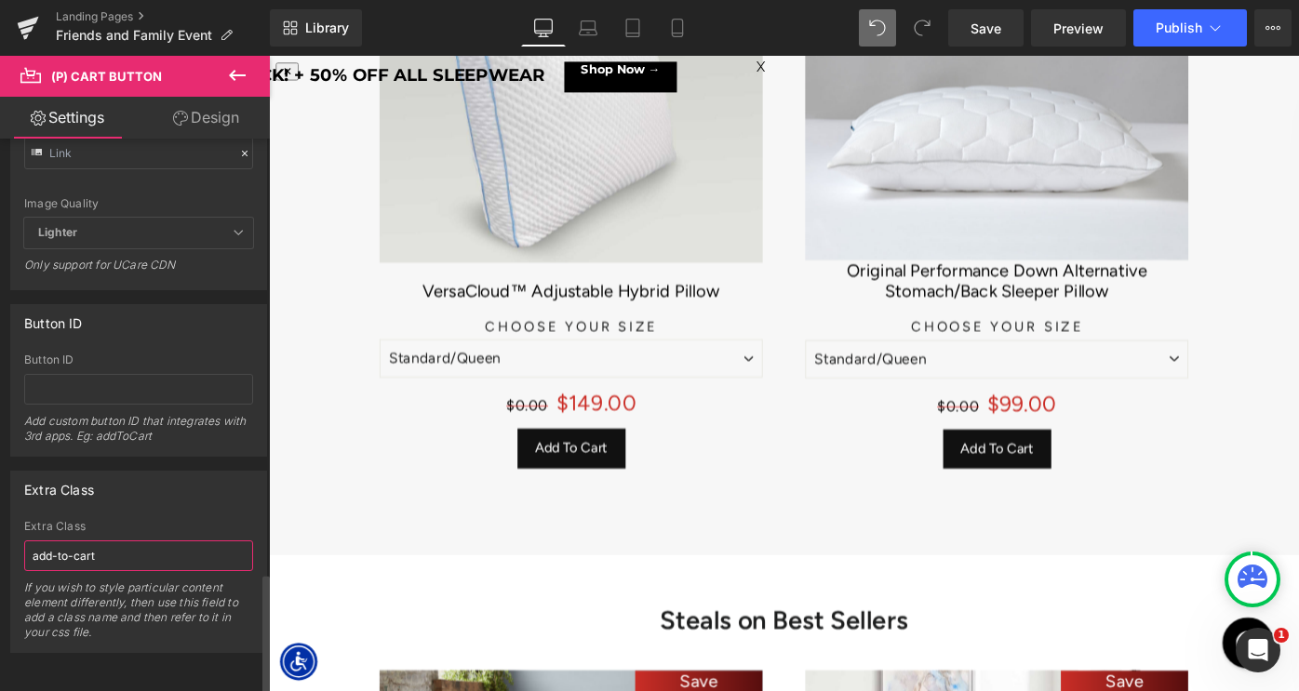
click at [125, 552] on input "add-to-cart" at bounding box center [138, 556] width 229 height 31
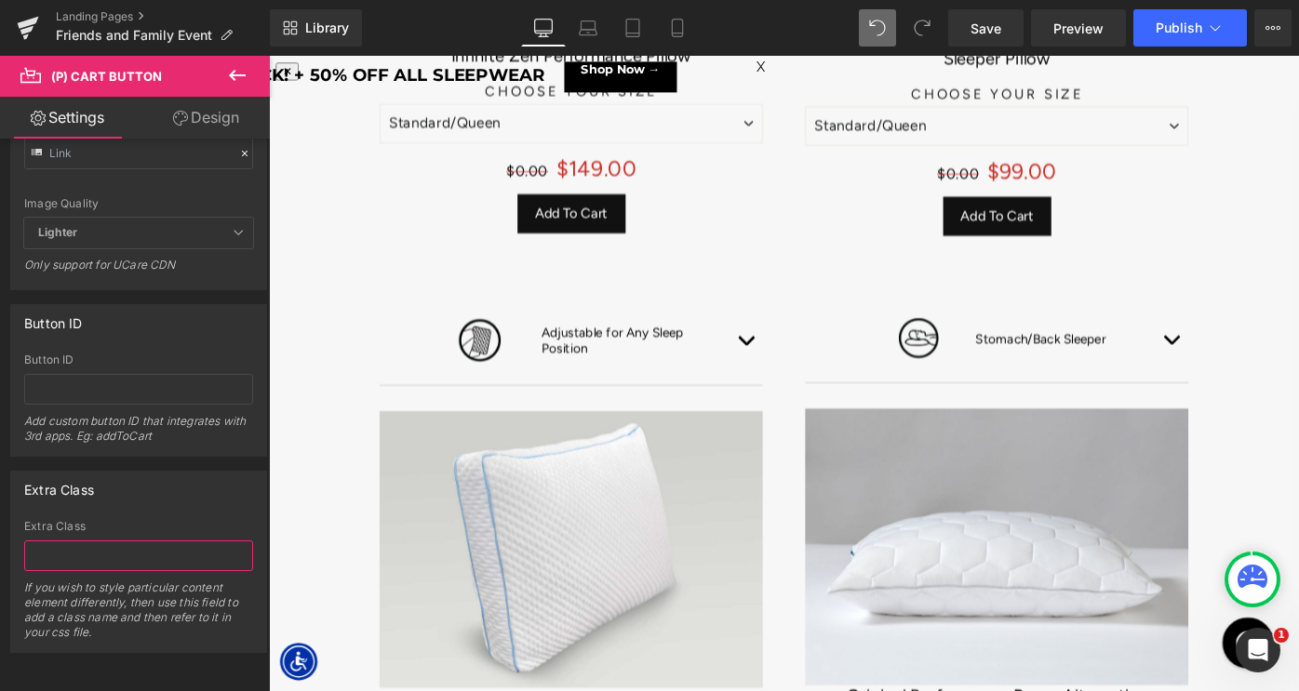
scroll to position [2244, 0]
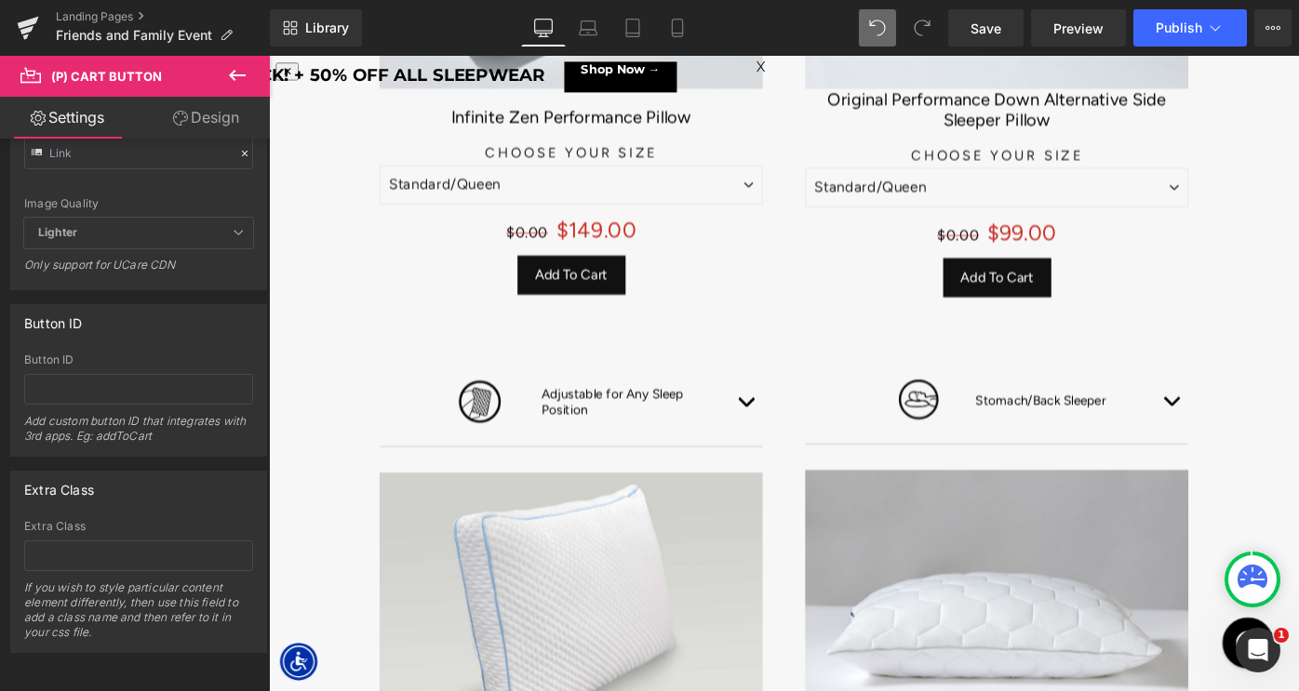
click at [582, 594] on img at bounding box center [599, 663] width 419 height 302
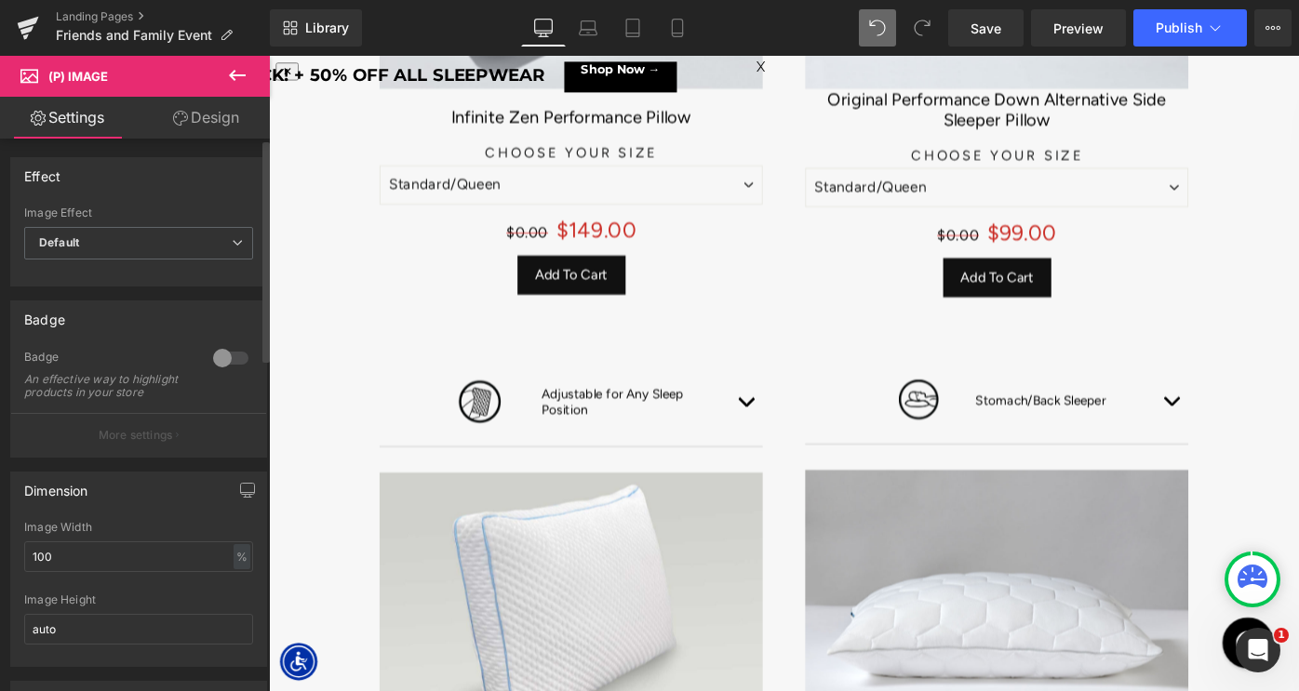
click at [208, 353] on div at bounding box center [230, 358] width 45 height 30
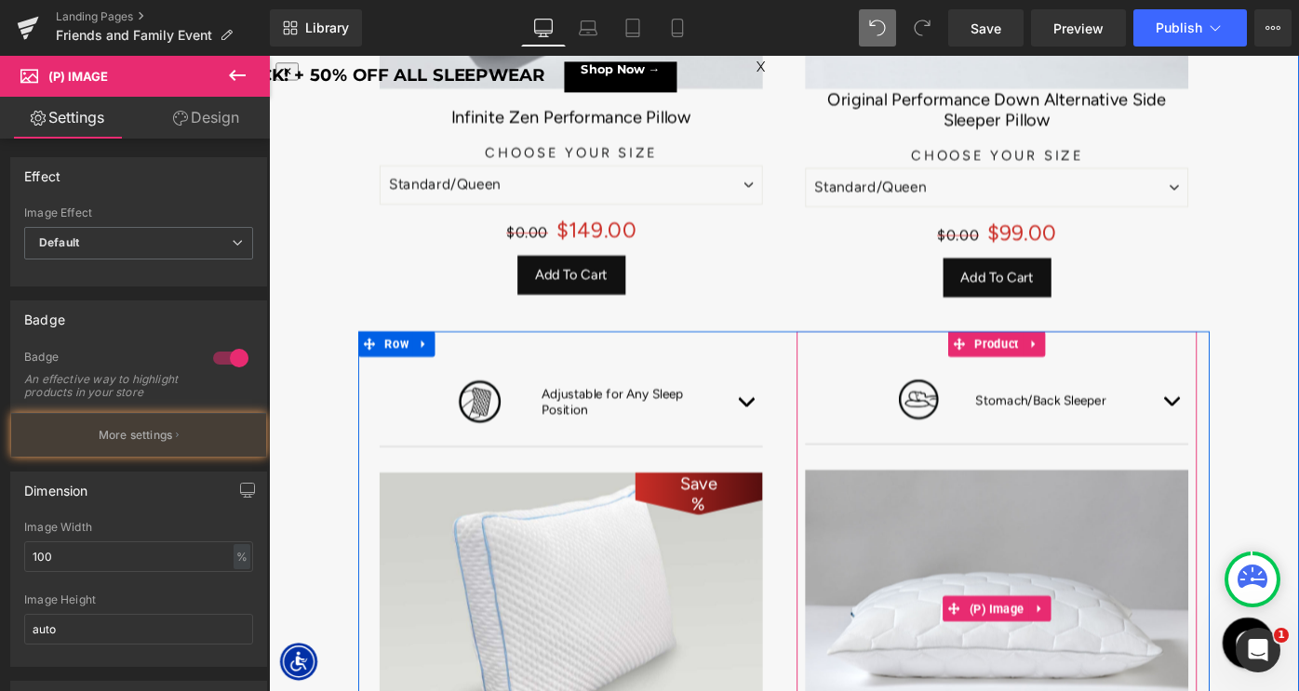
click at [1107, 606] on img at bounding box center [1064, 660] width 419 height 302
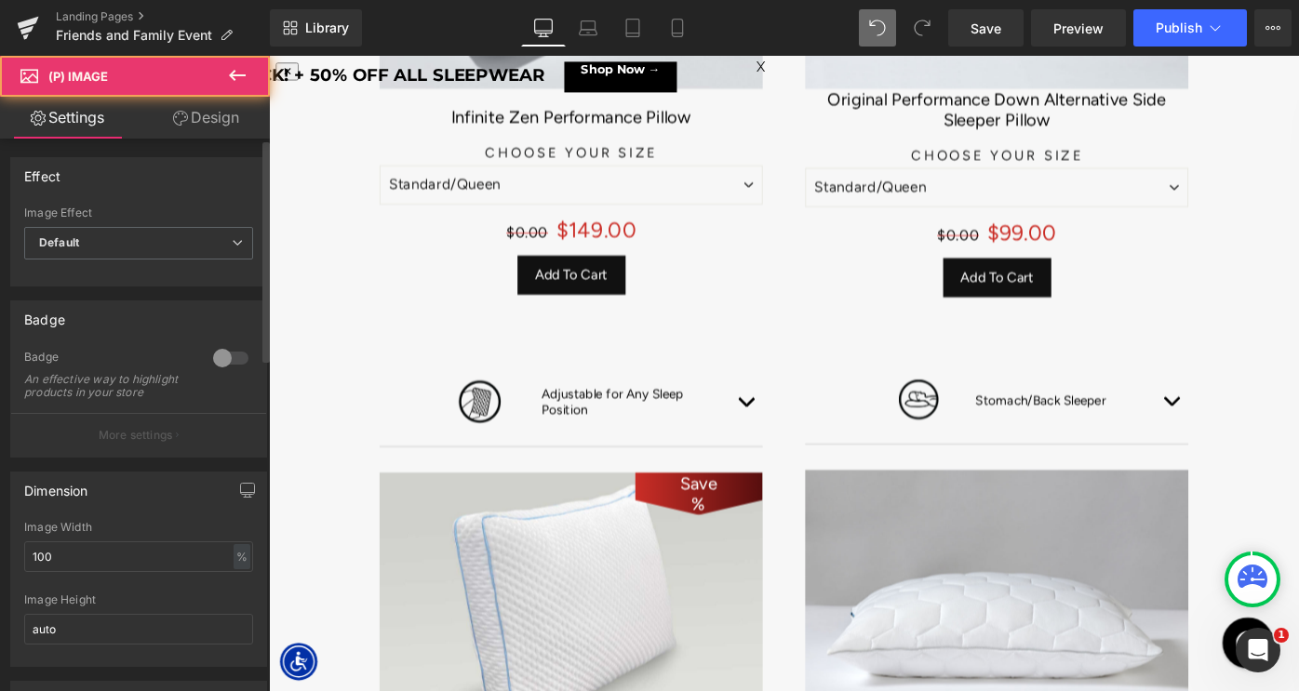
drag, startPoint x: 222, startPoint y: 367, endPoint x: 333, endPoint y: 430, distance: 127.6
click at [222, 367] on div at bounding box center [230, 358] width 45 height 30
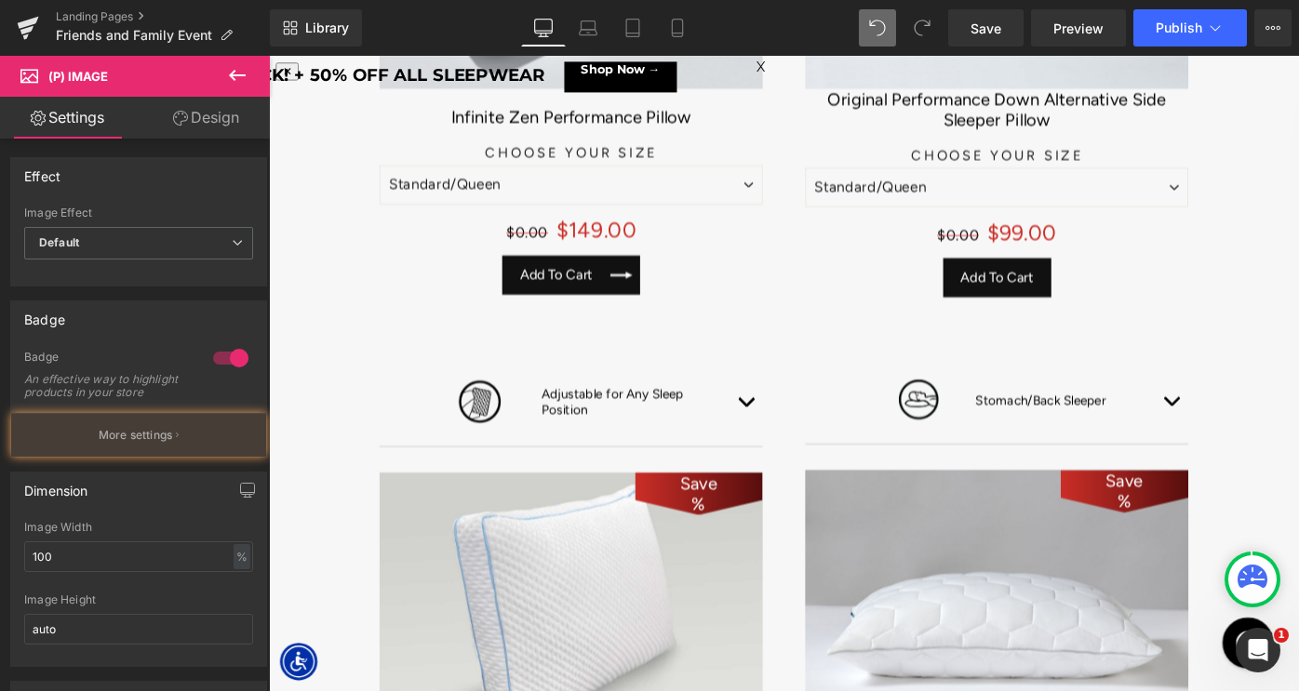
scroll to position [2113, 0]
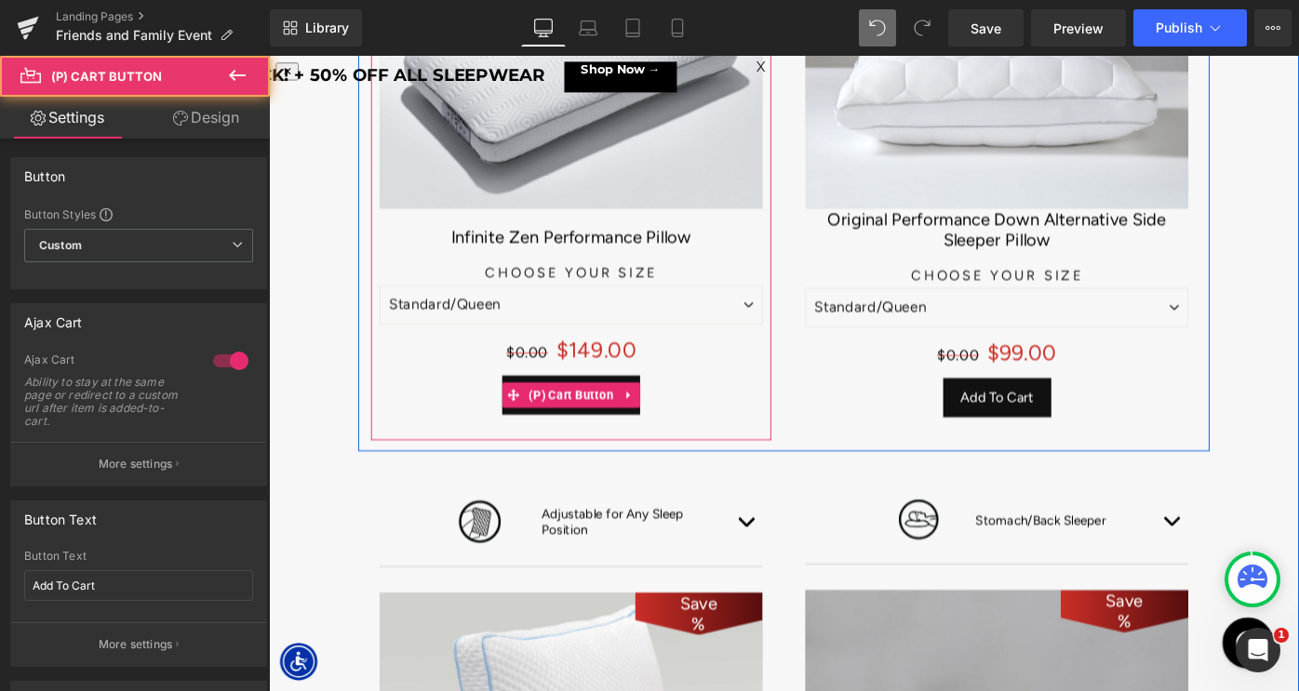
click at [597, 413] on div "Add To Cart (P) Cart Button" at bounding box center [599, 428] width 419 height 44
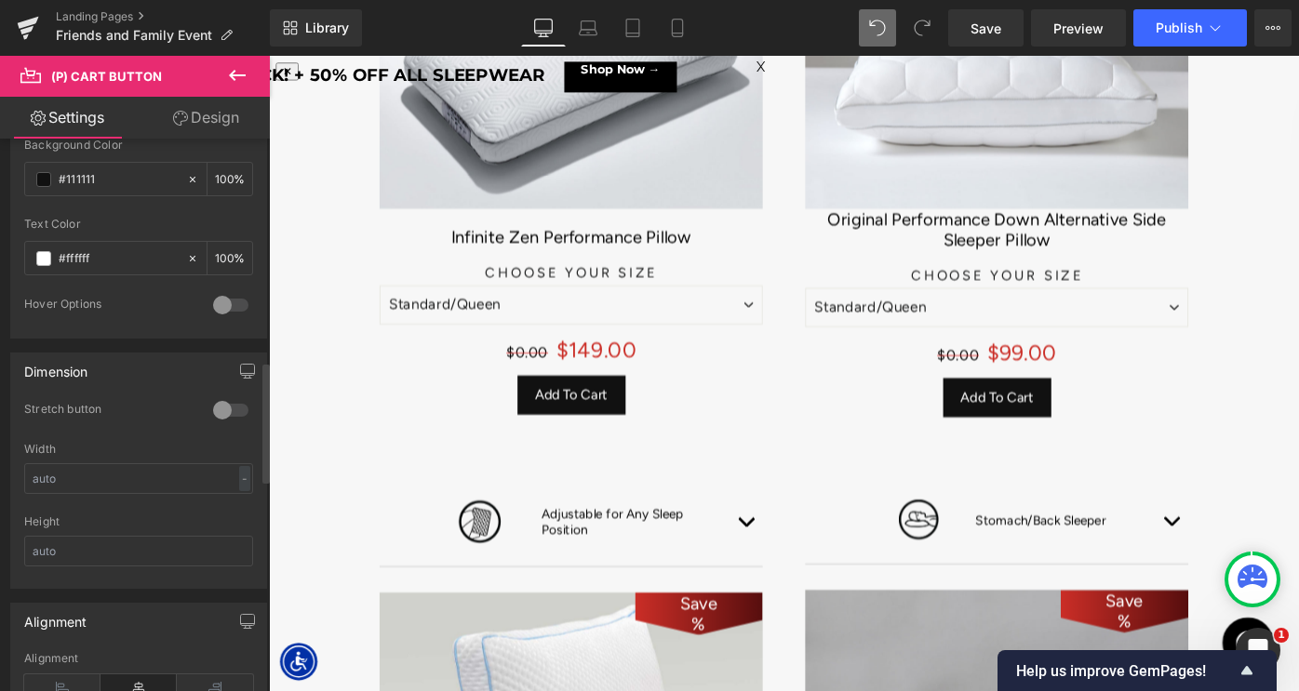
scroll to position [1987, 0]
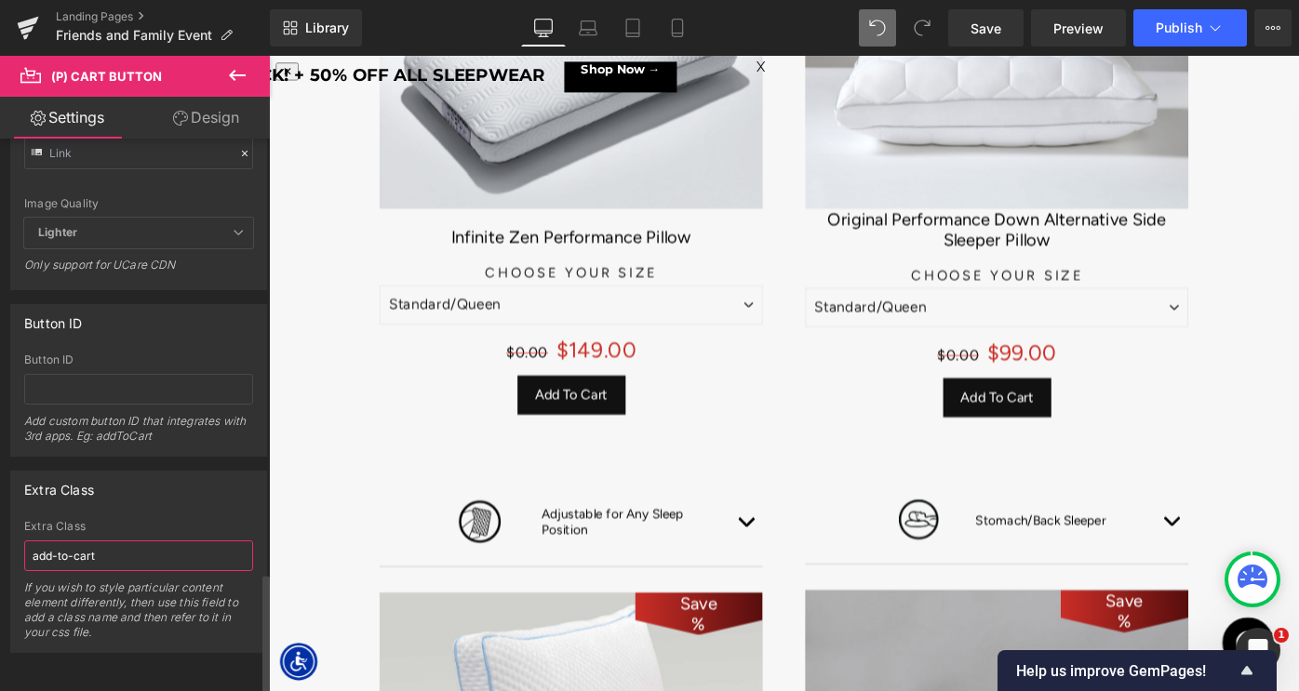
click at [118, 541] on input "add-to-cart" at bounding box center [138, 556] width 229 height 31
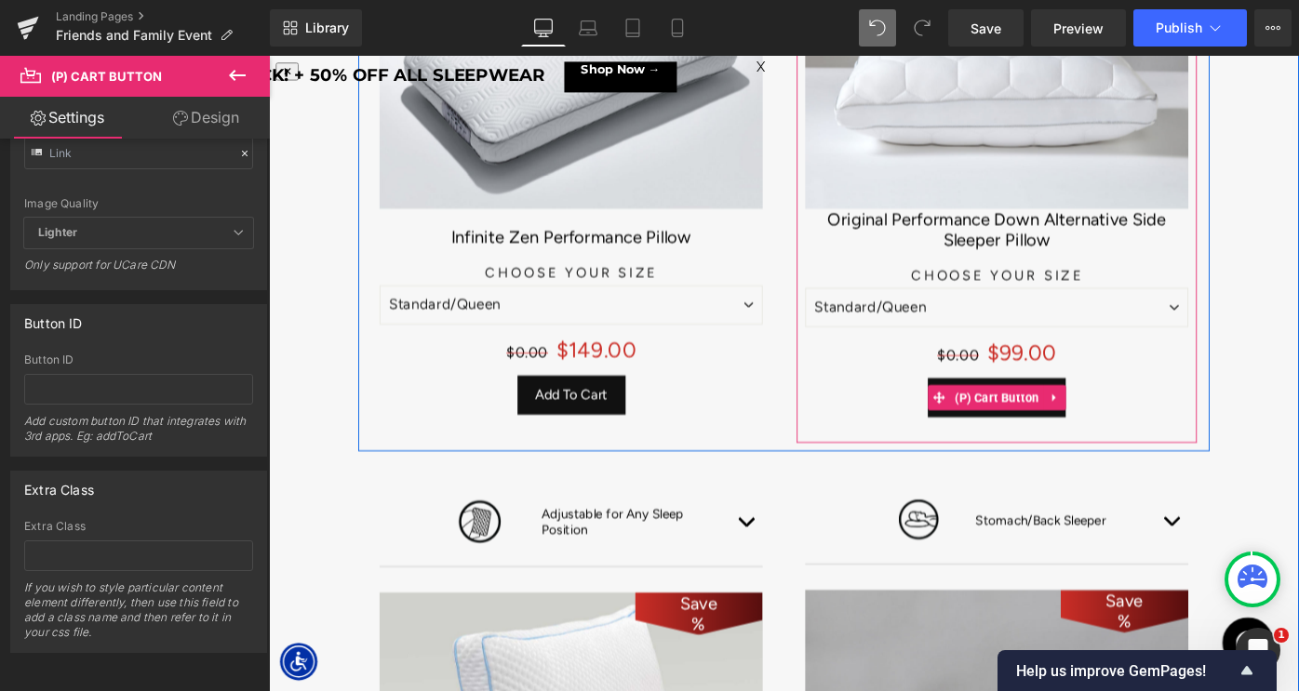
click at [1077, 432] on span "(P) Cart Button" at bounding box center [1065, 430] width 102 height 28
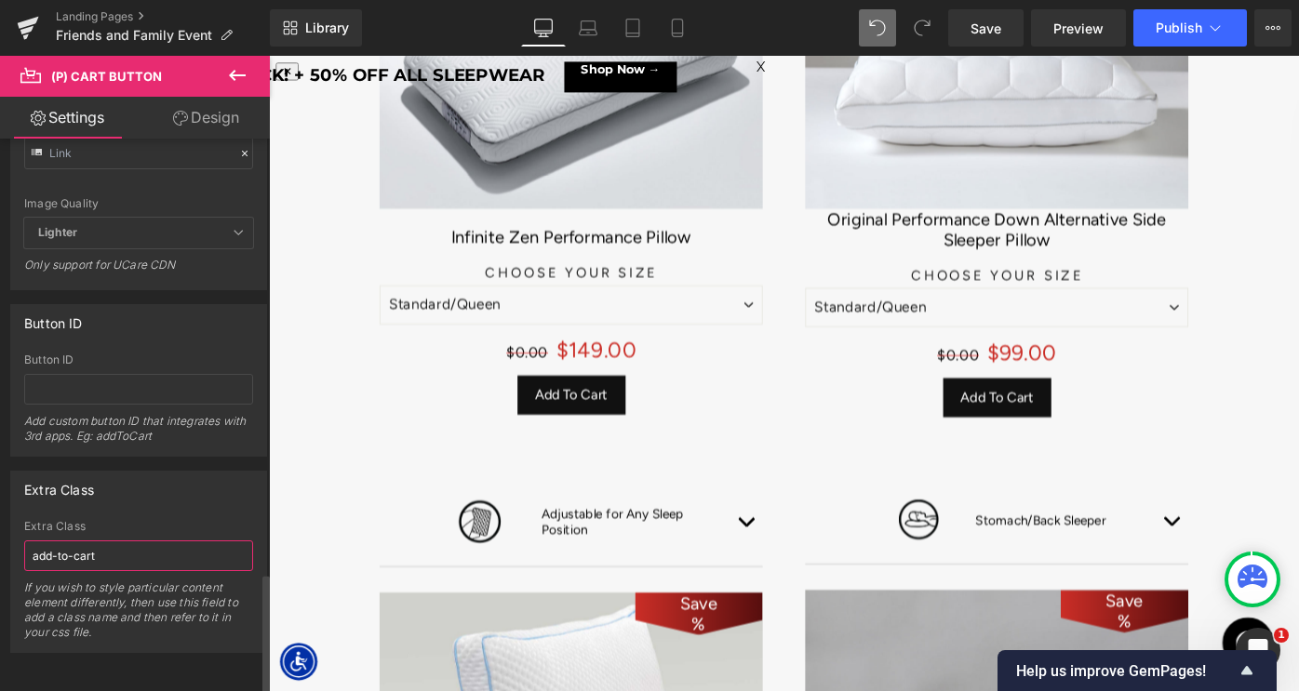
click at [114, 544] on input "add-to-cart" at bounding box center [138, 556] width 229 height 31
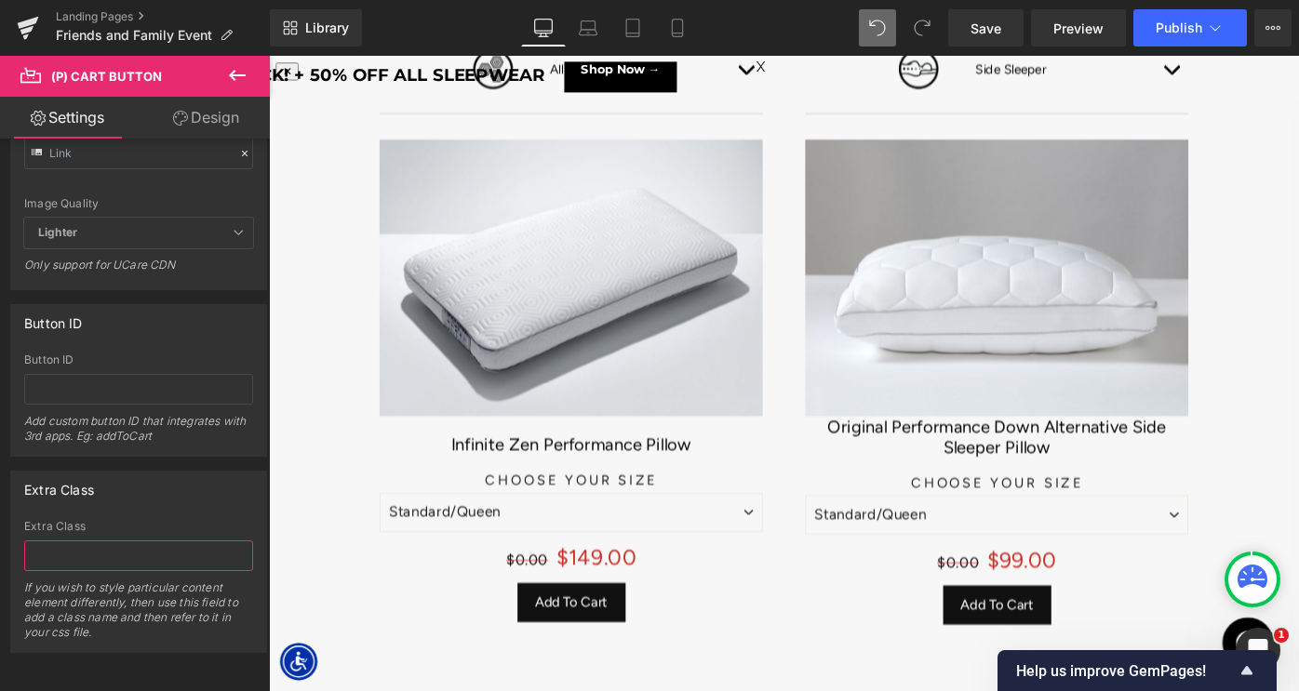
scroll to position [1815, 0]
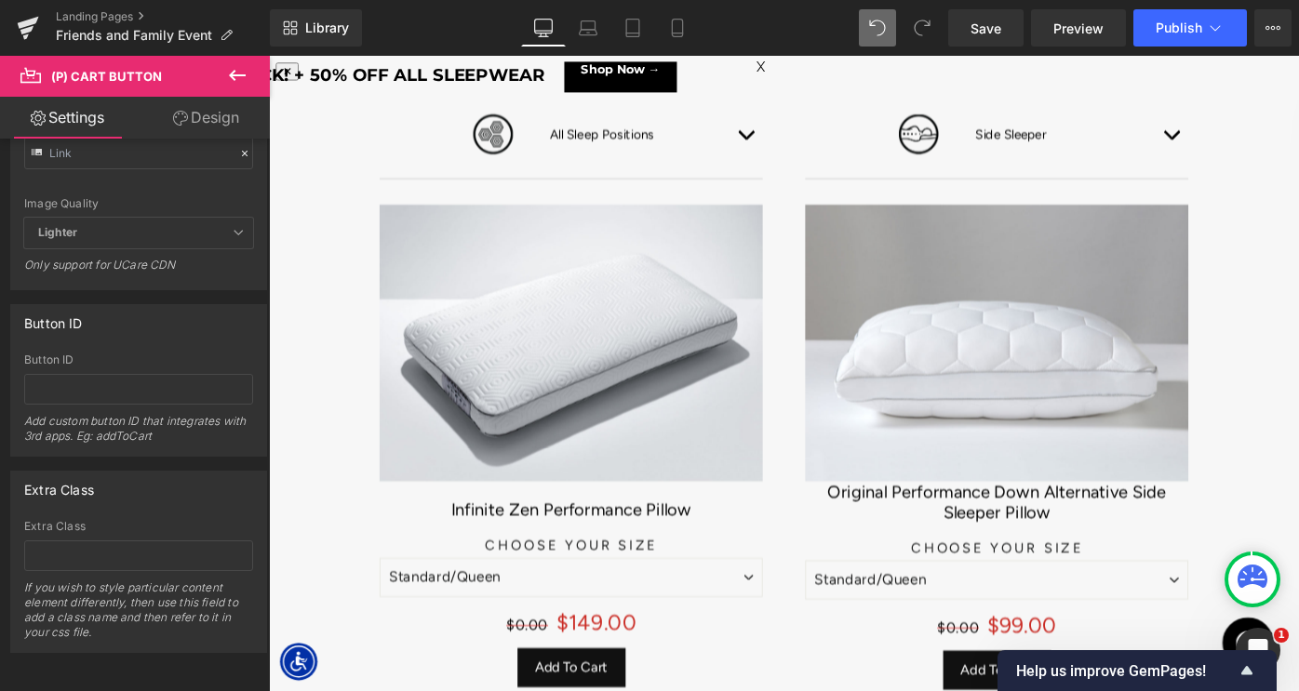
click at [608, 363] on div "Save 14900 % (P) Image" at bounding box center [599, 370] width 419 height 302
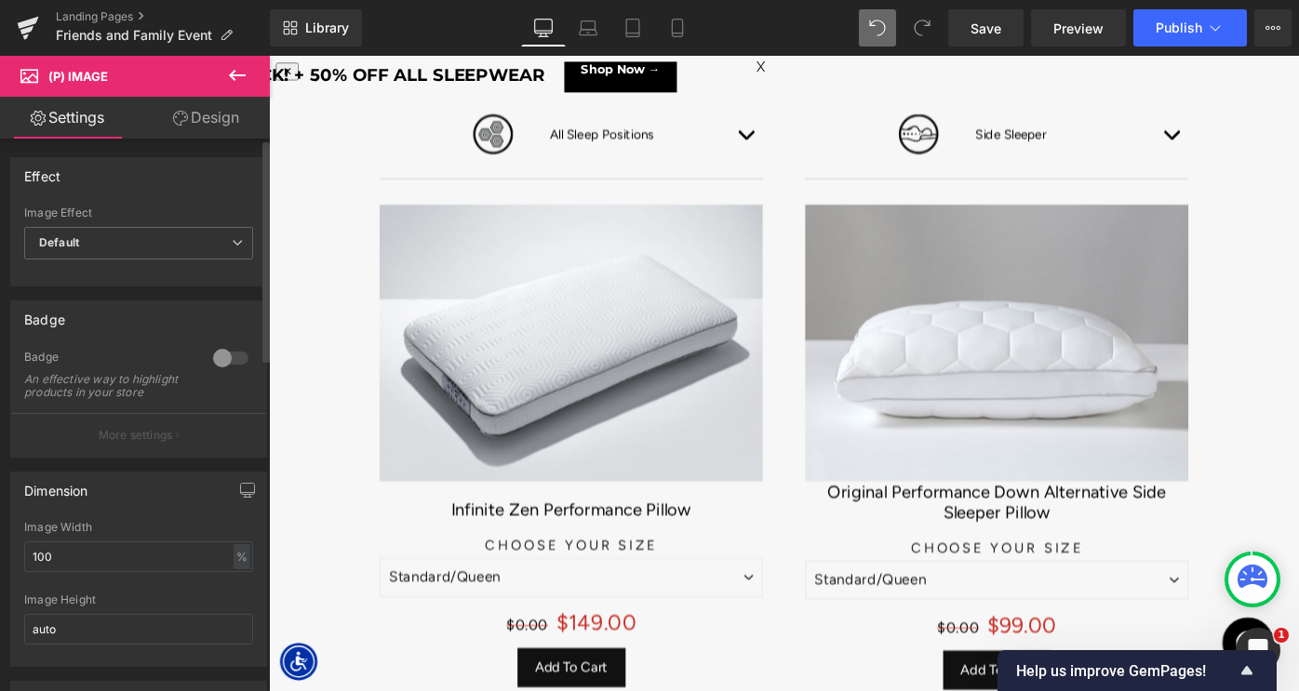
drag, startPoint x: 212, startPoint y: 361, endPoint x: 889, endPoint y: 302, distance: 679.2
click at [212, 361] on div at bounding box center [230, 358] width 45 height 30
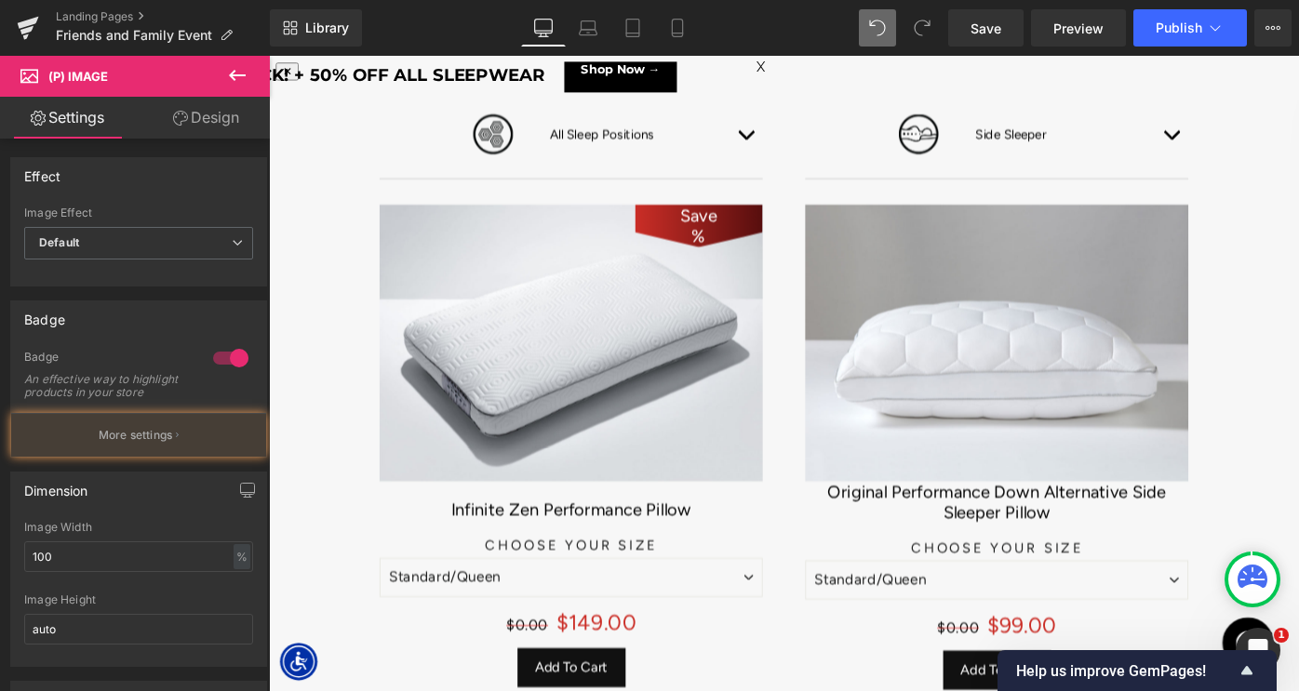
click at [1158, 357] on img at bounding box center [1064, 370] width 419 height 302
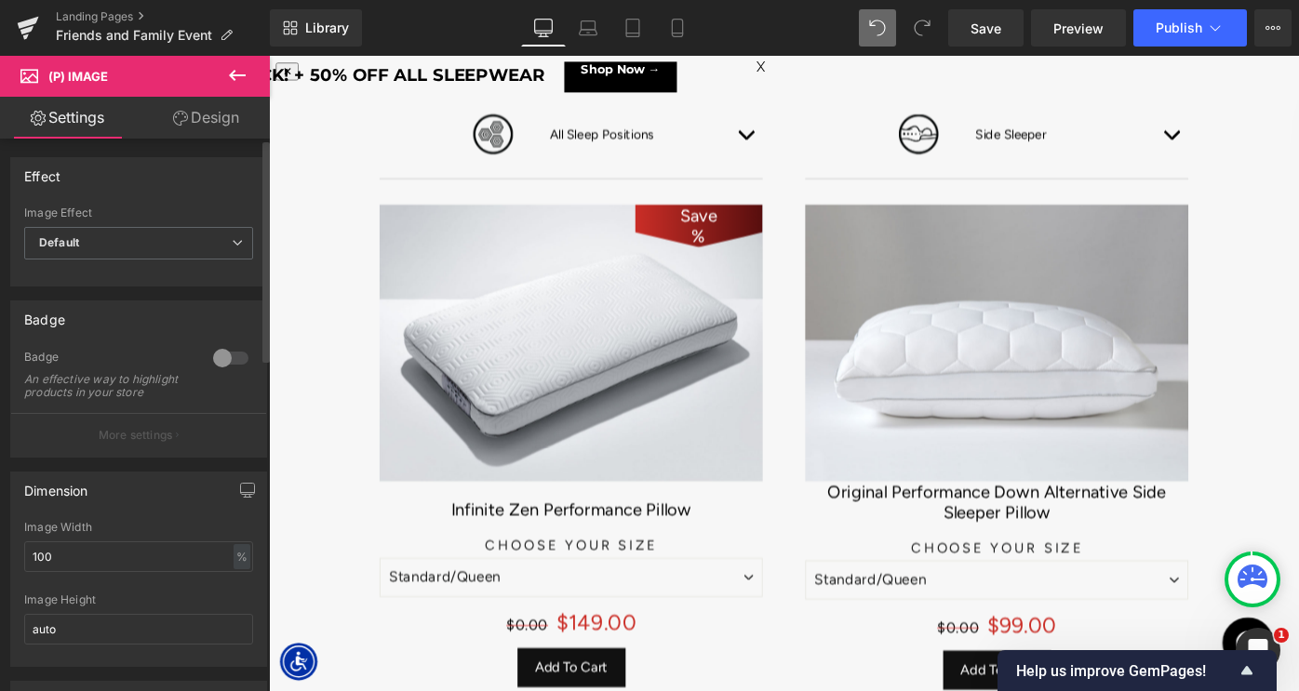
drag, startPoint x: 222, startPoint y: 362, endPoint x: 413, endPoint y: 375, distance: 191.2
click at [222, 362] on div at bounding box center [230, 358] width 45 height 30
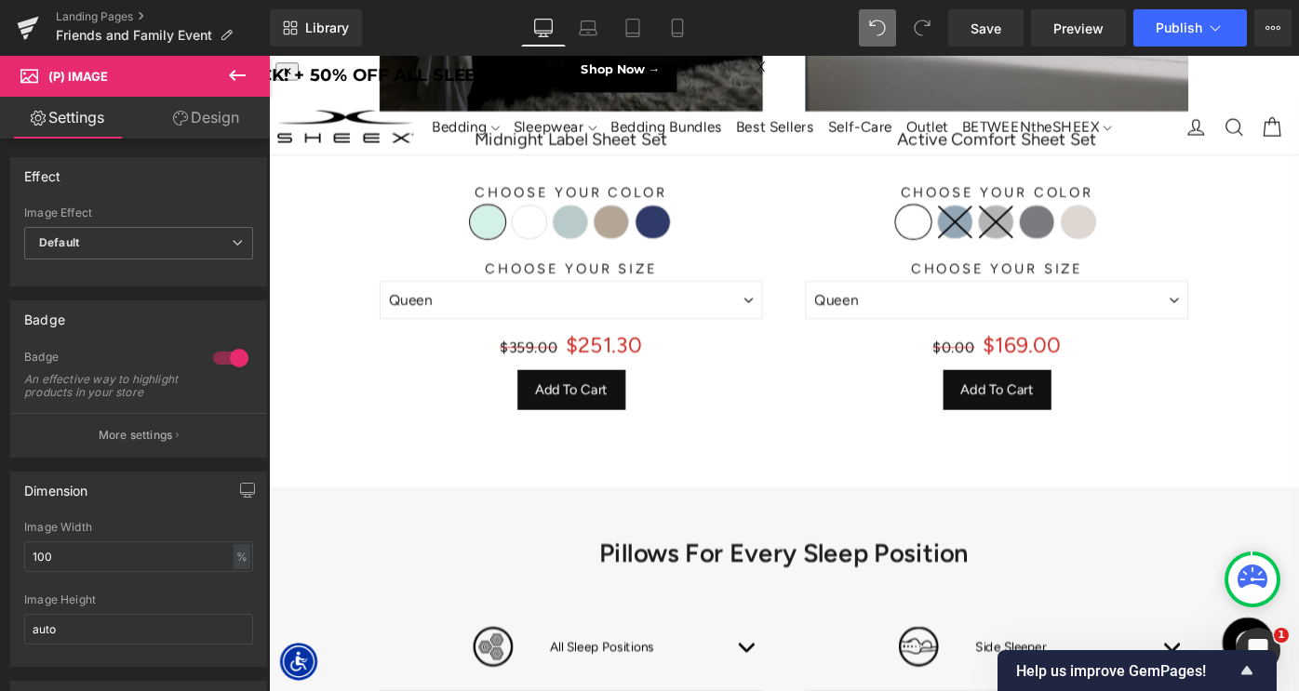
scroll to position [1222, 0]
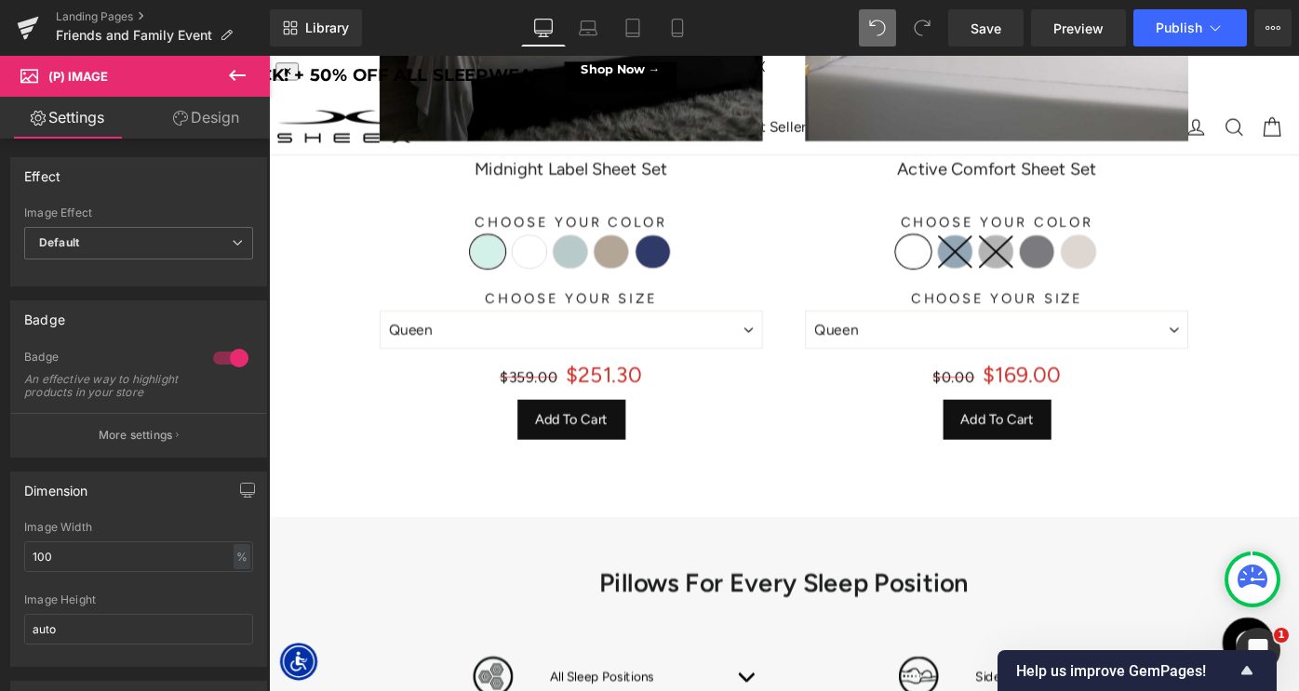
click at [590, 450] on span "(P) Cart Button" at bounding box center [599, 454] width 82 height 22
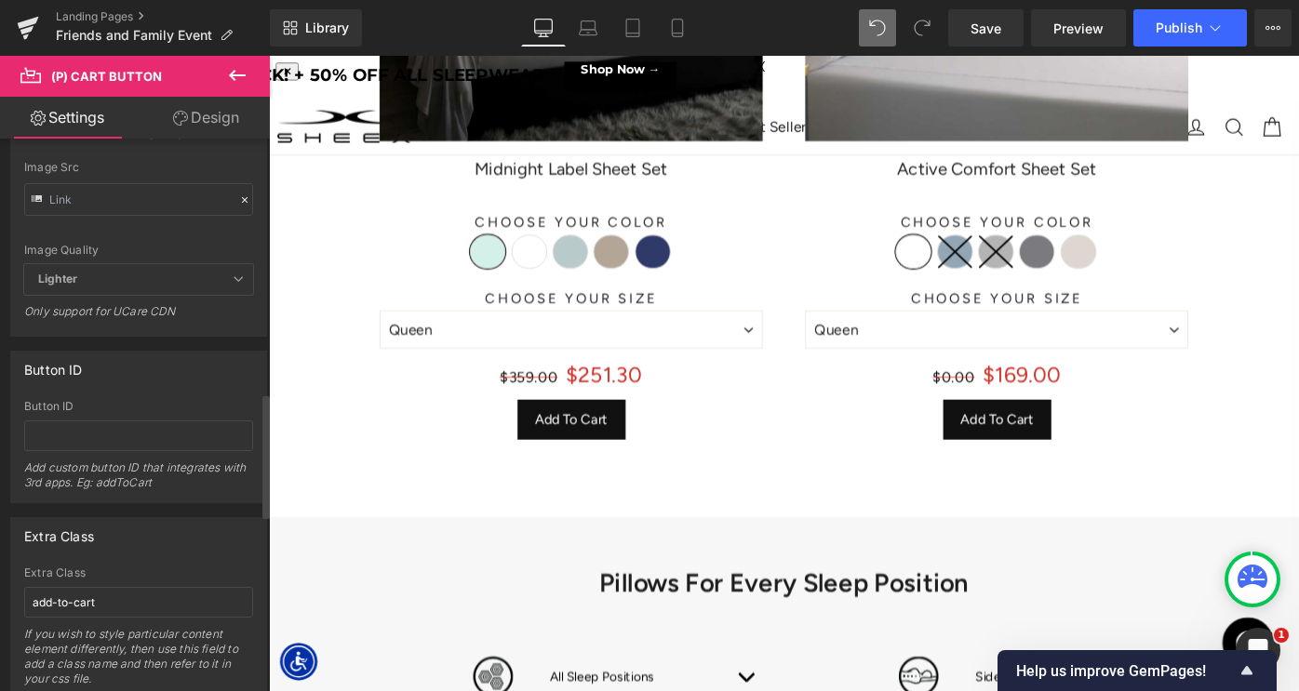
scroll to position [1908, 0]
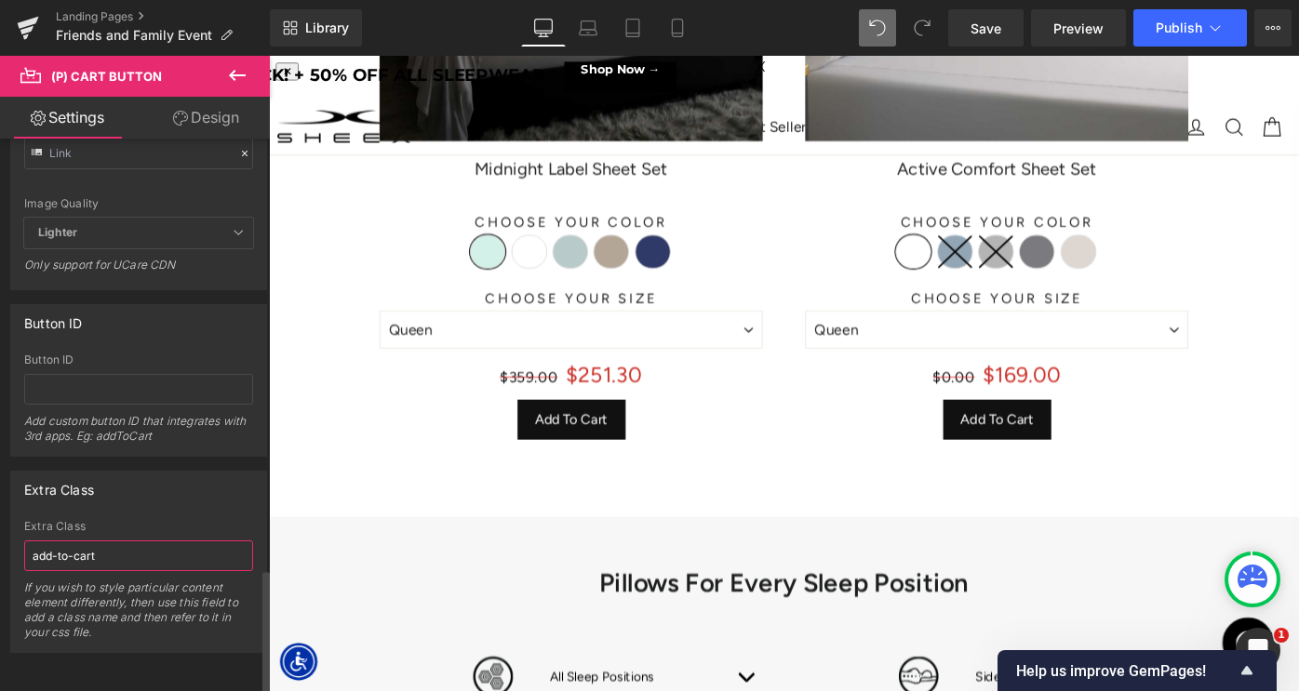
click at [128, 551] on input "add-to-cart" at bounding box center [138, 556] width 229 height 31
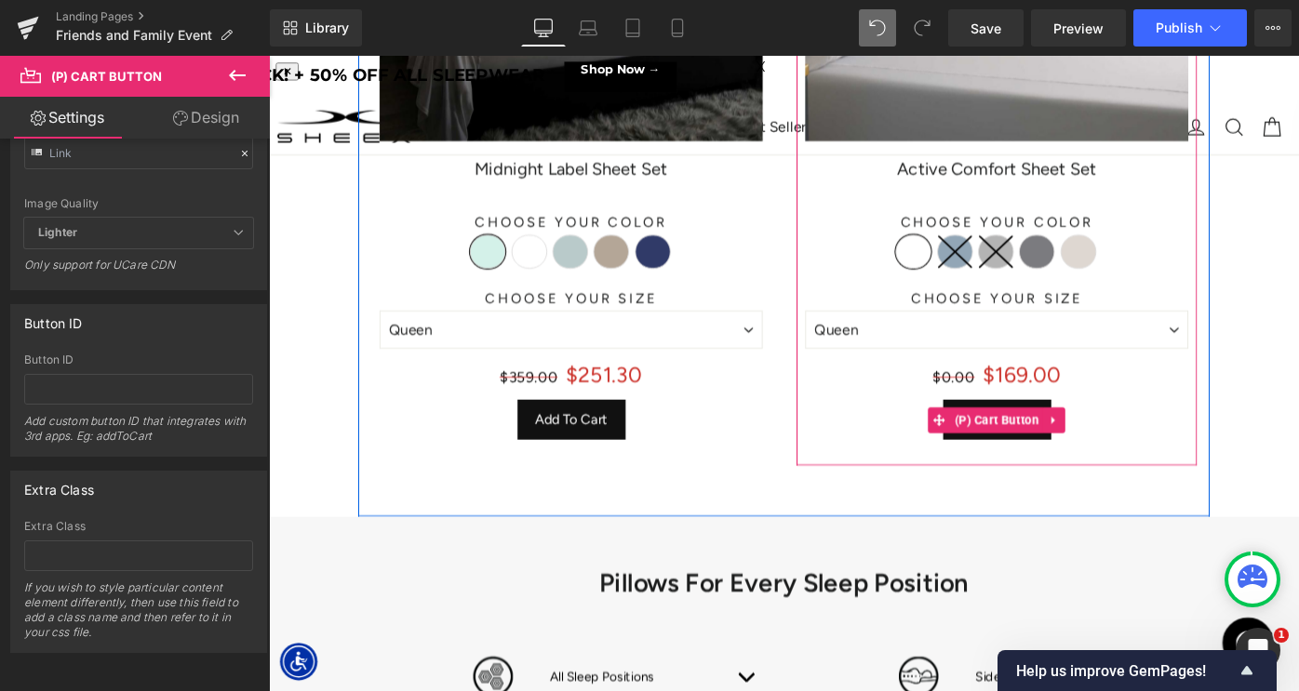
click at [1046, 455] on span "(P) Cart Button" at bounding box center [1065, 454] width 102 height 28
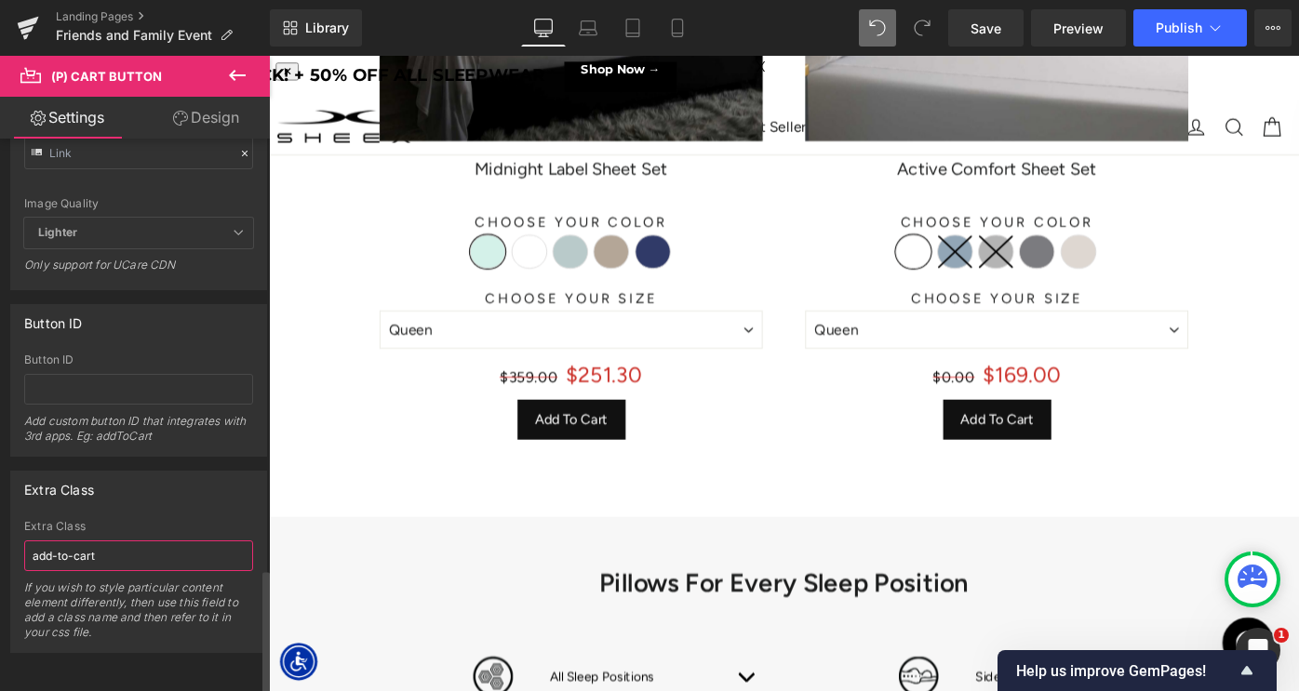
click at [90, 546] on input "add-to-cart" at bounding box center [138, 556] width 229 height 31
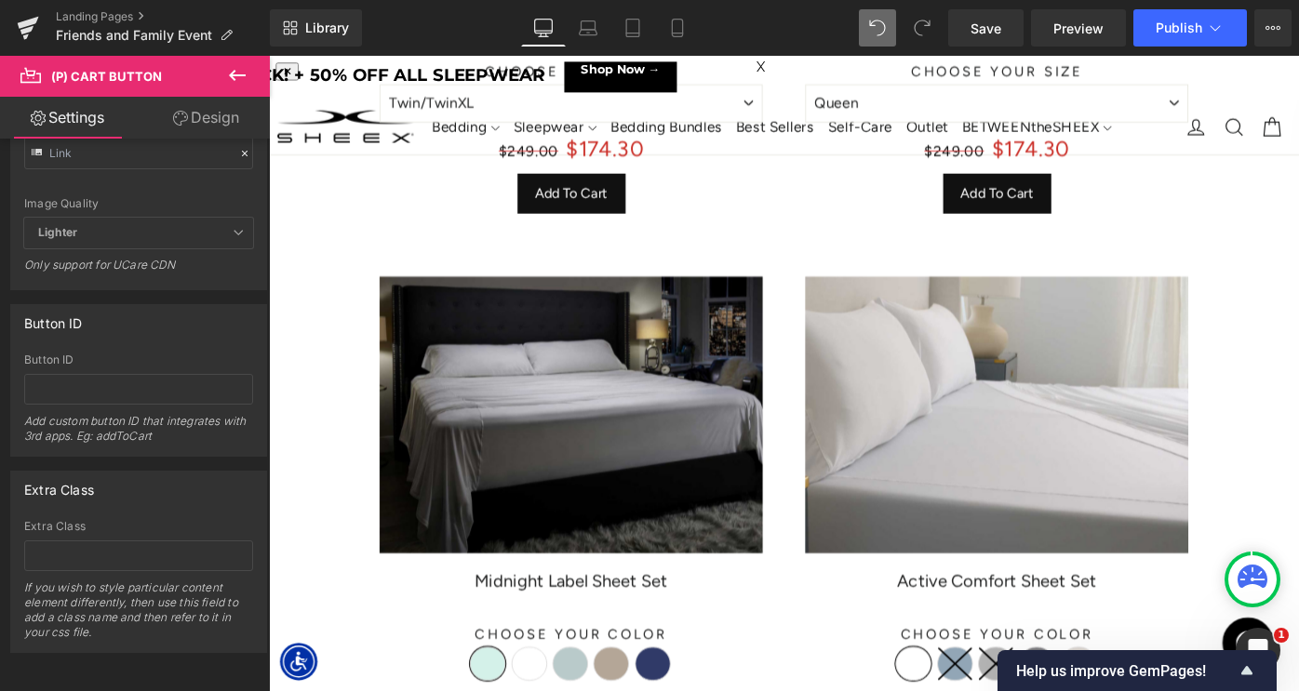
drag, startPoint x: 538, startPoint y: 399, endPoint x: 568, endPoint y: 422, distance: 37.2
click at [538, 399] on img at bounding box center [599, 448] width 419 height 302
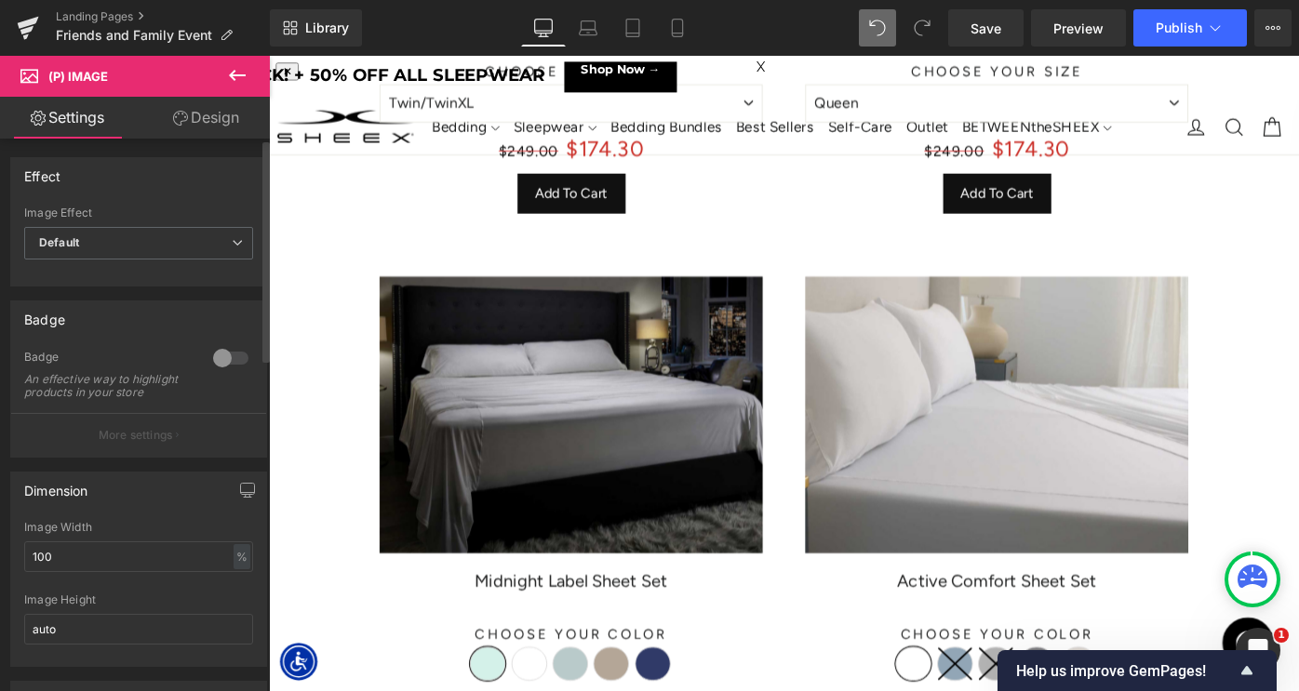
click at [223, 345] on div at bounding box center [230, 358] width 45 height 30
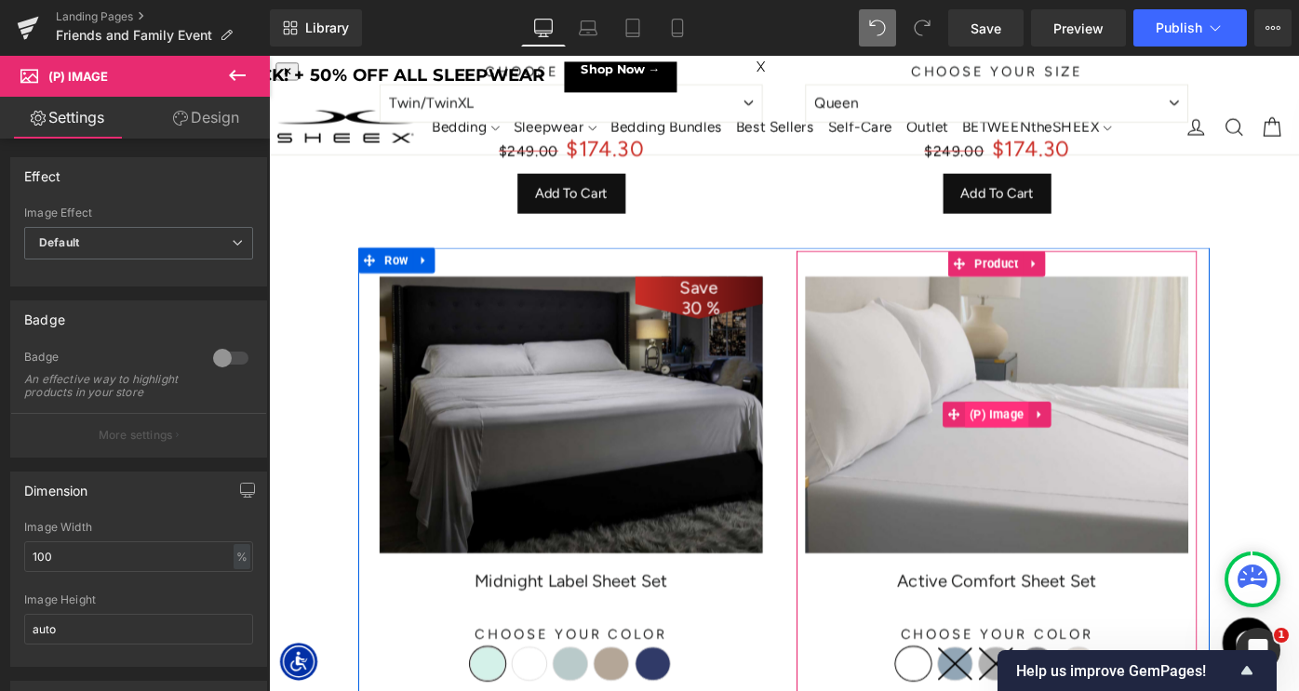
click at [1074, 455] on div "Save 16900 % (P) Image" at bounding box center [1064, 448] width 419 height 302
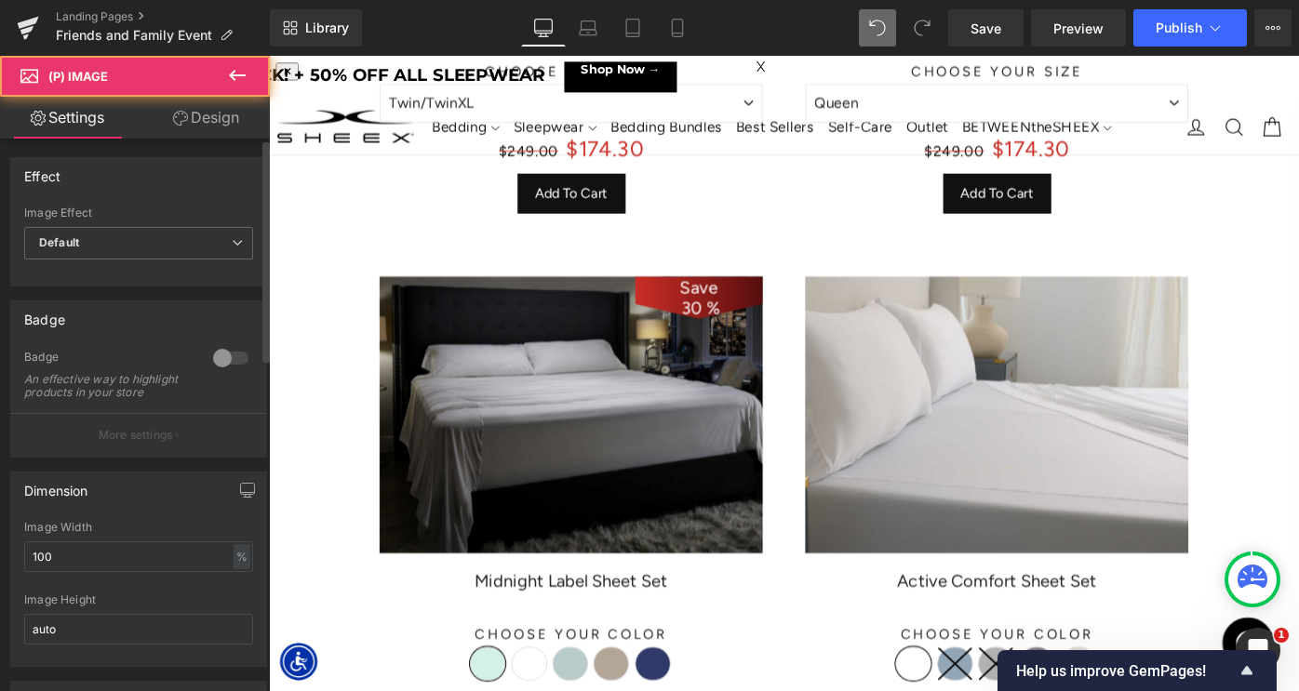
click at [209, 351] on div at bounding box center [230, 358] width 45 height 30
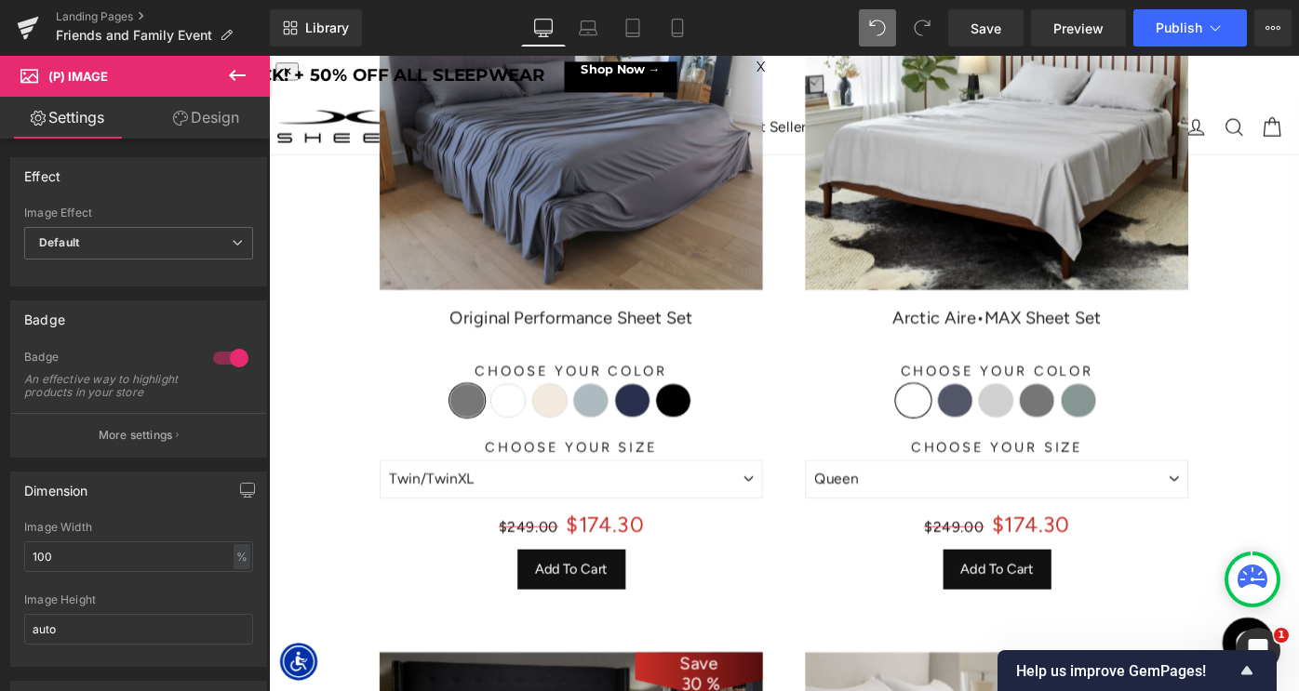
scroll to position [323, 0]
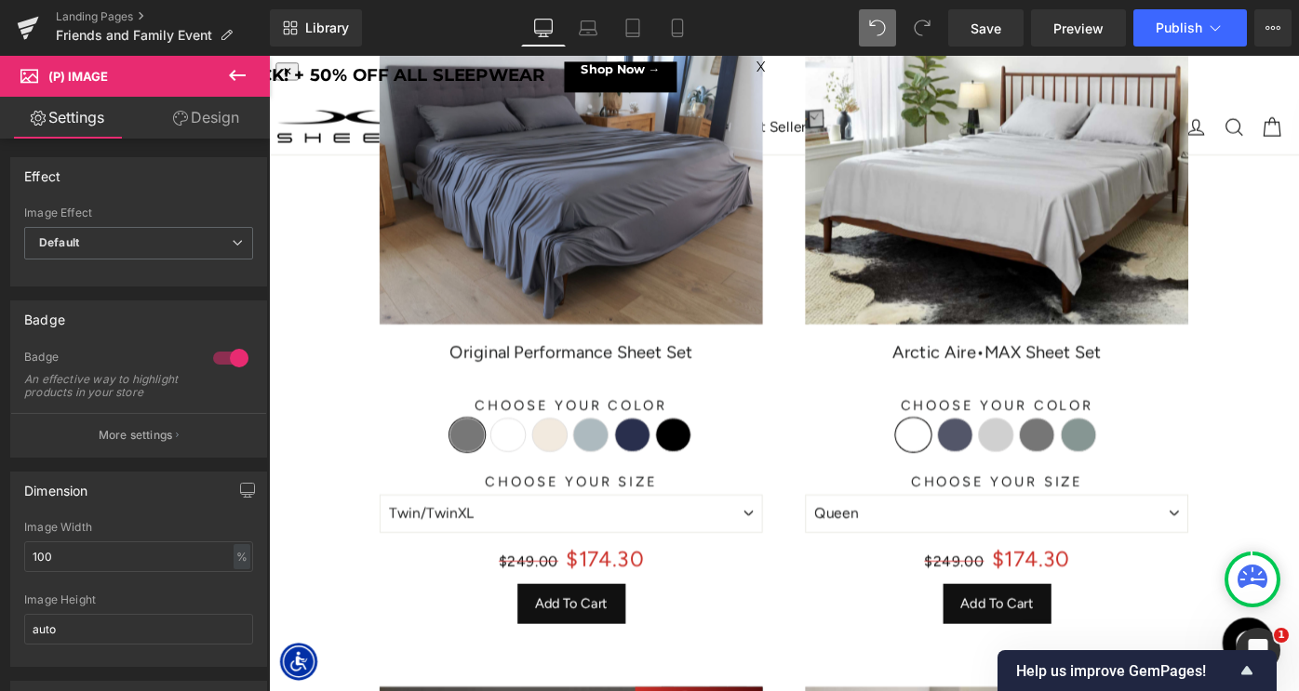
click at [589, 659] on span "(P) Cart Button" at bounding box center [599, 654] width 82 height 22
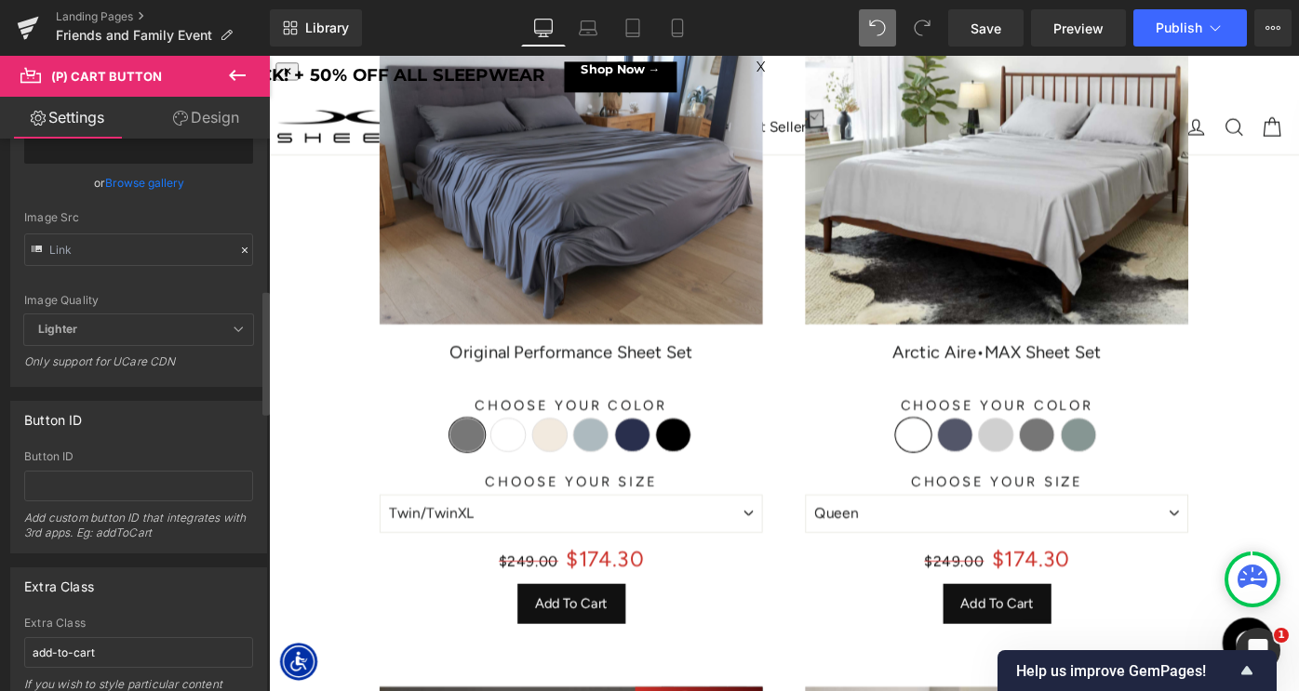
scroll to position [1908, 0]
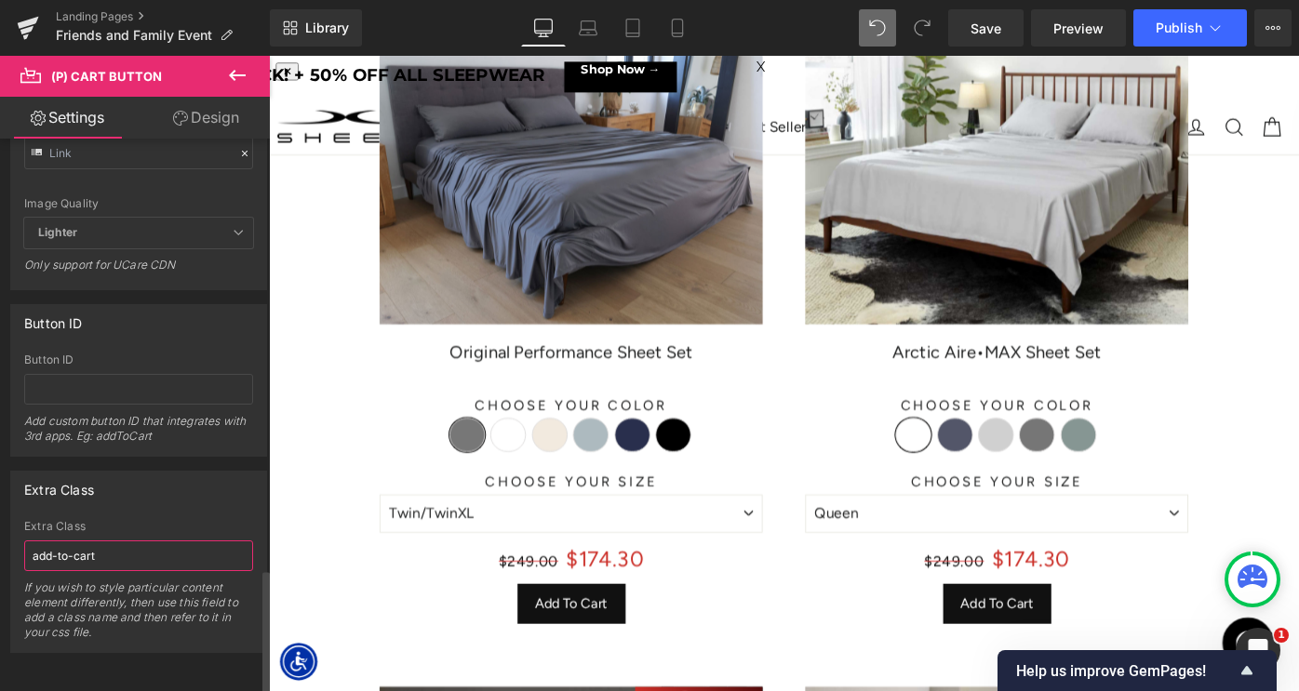
click at [84, 541] on input "add-to-cart" at bounding box center [138, 556] width 229 height 31
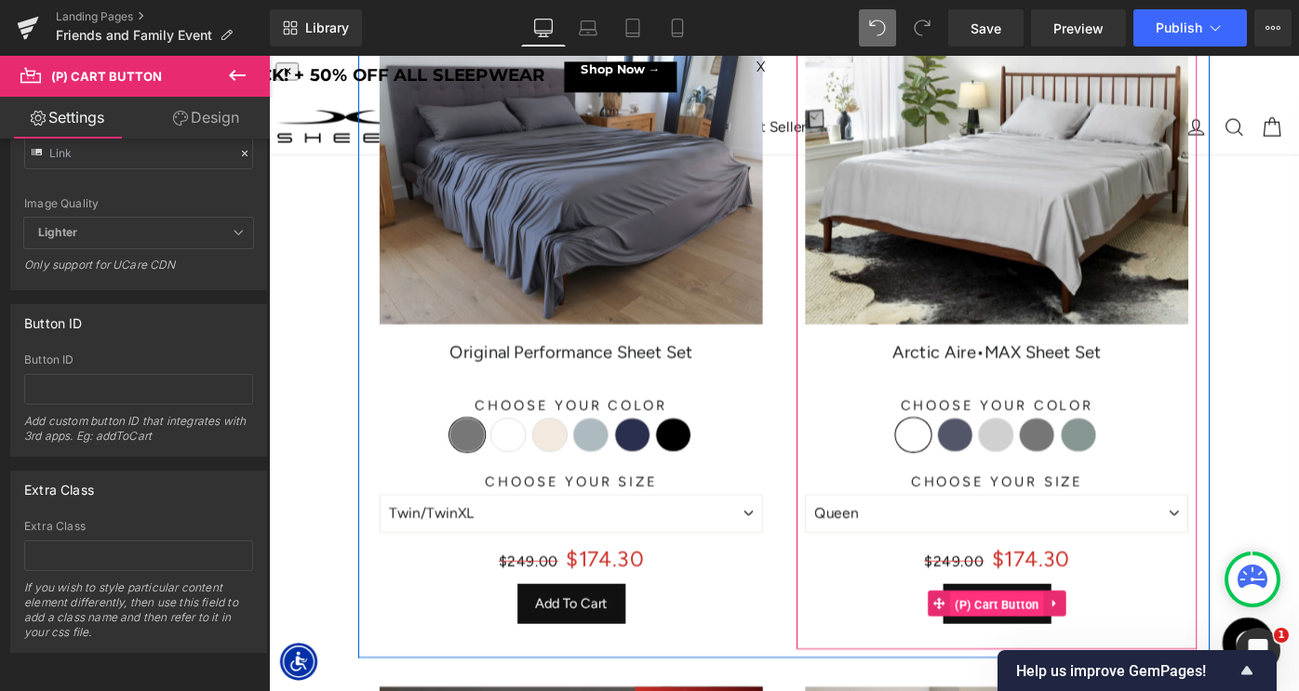
click at [1060, 650] on span "(P) Cart Button" at bounding box center [1065, 655] width 102 height 28
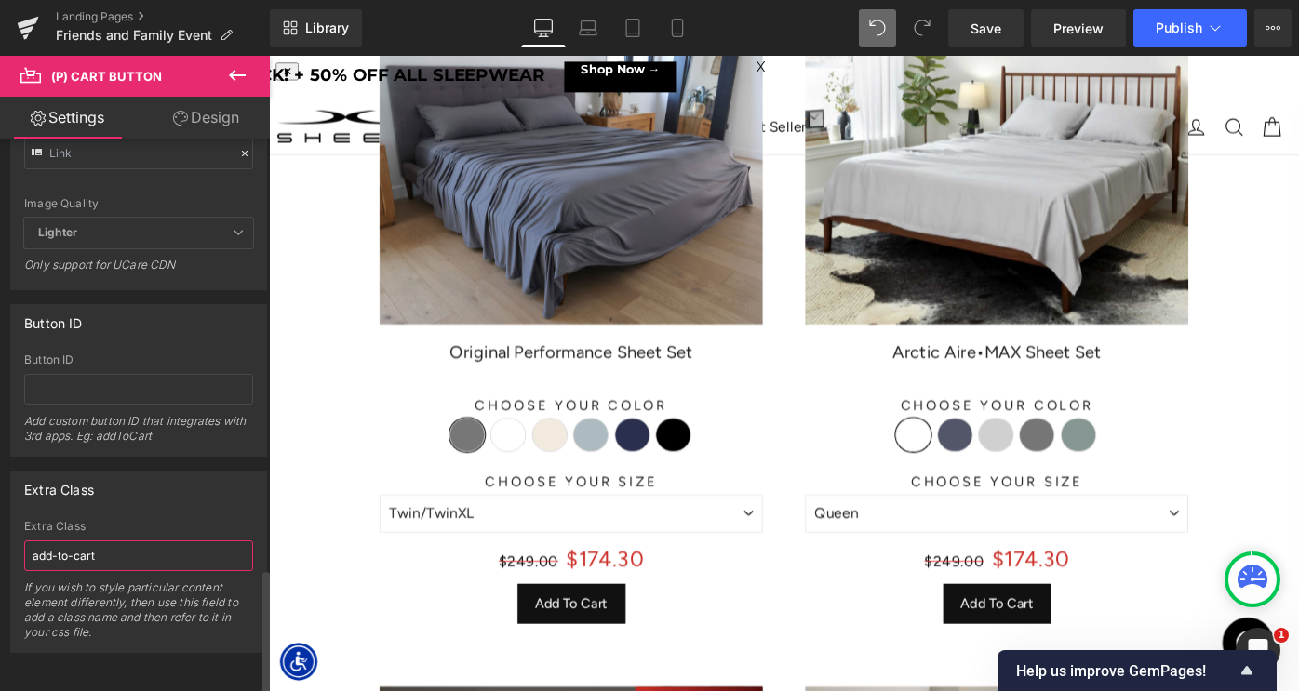
click at [98, 552] on input "add-to-cart" at bounding box center [138, 556] width 229 height 31
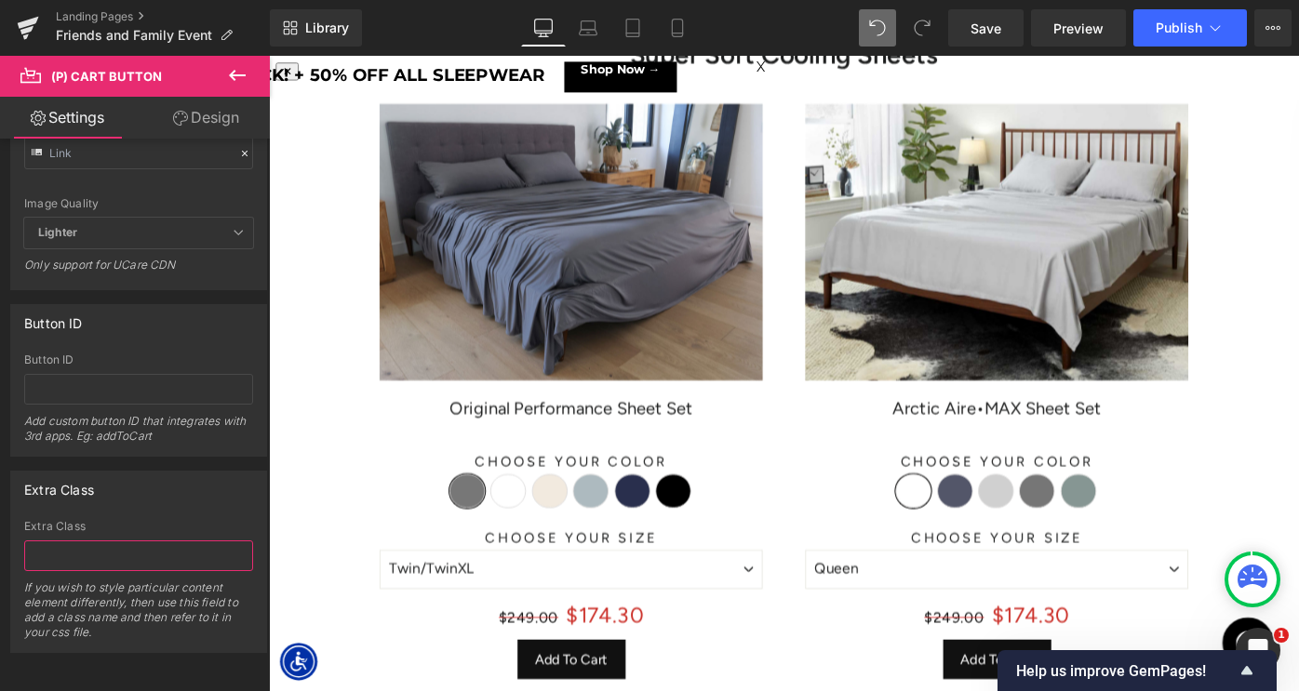
scroll to position [10580, 1126]
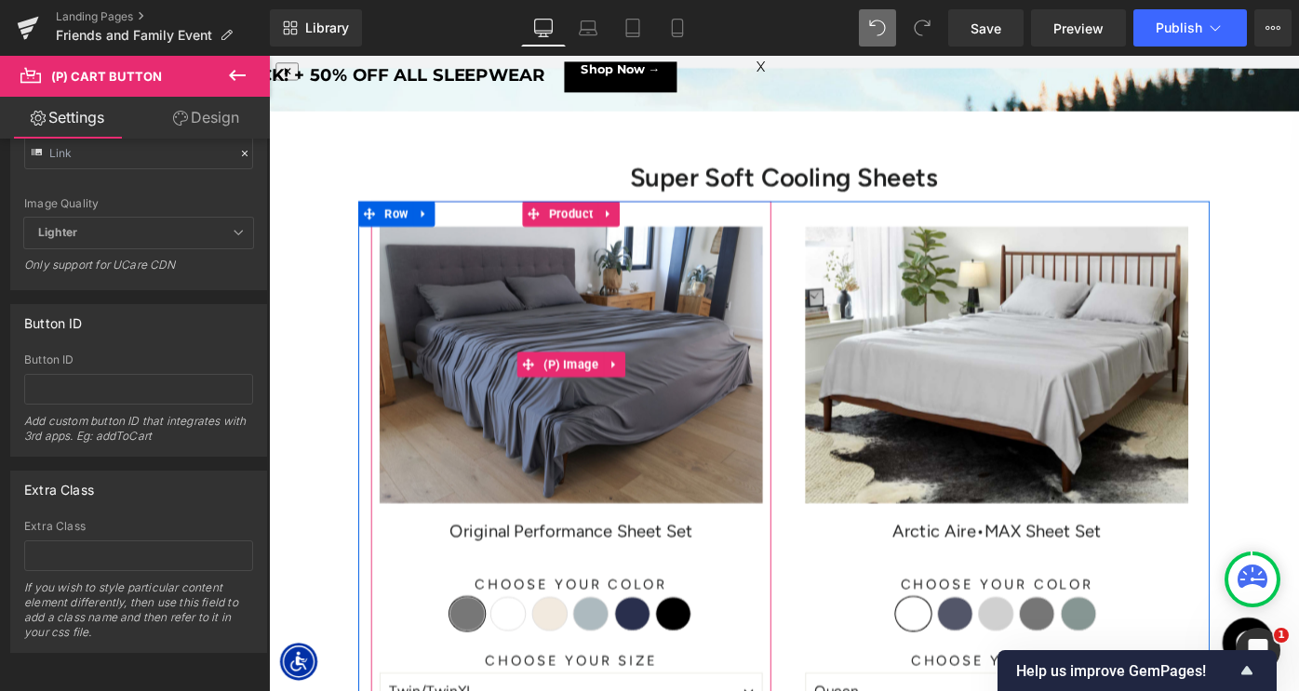
click at [557, 344] on img at bounding box center [599, 394] width 419 height 302
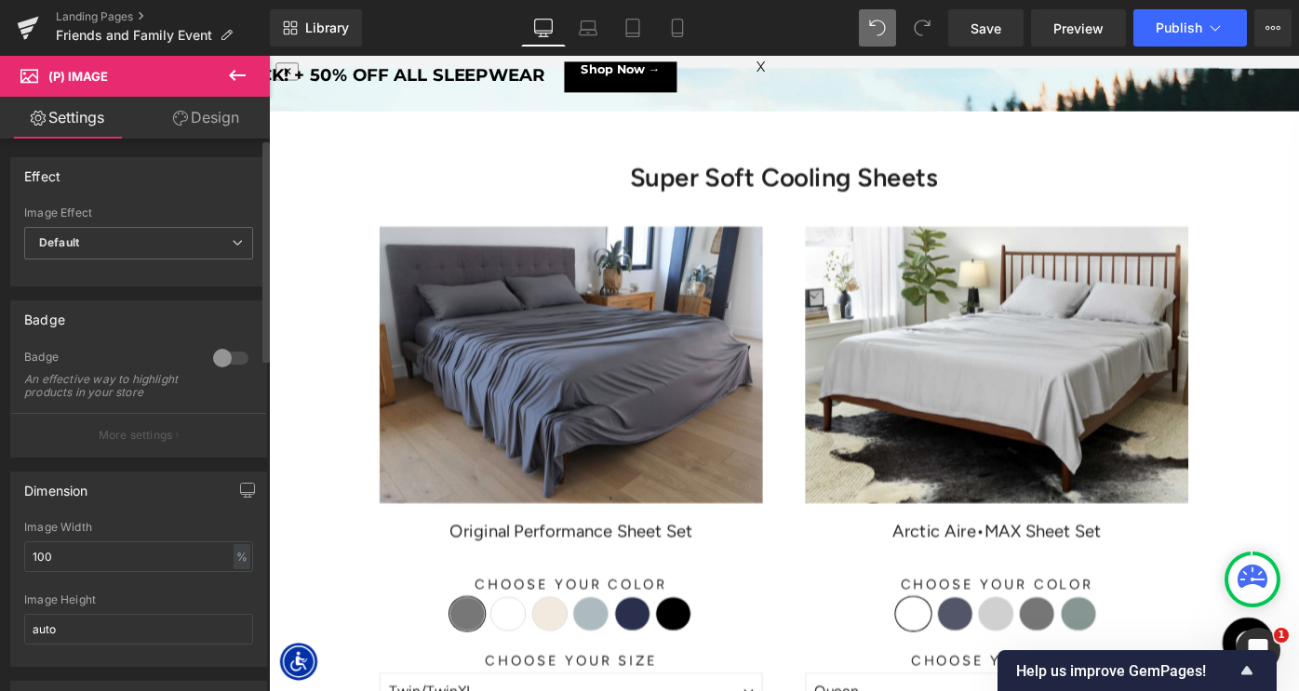
click at [216, 360] on div at bounding box center [230, 358] width 45 height 30
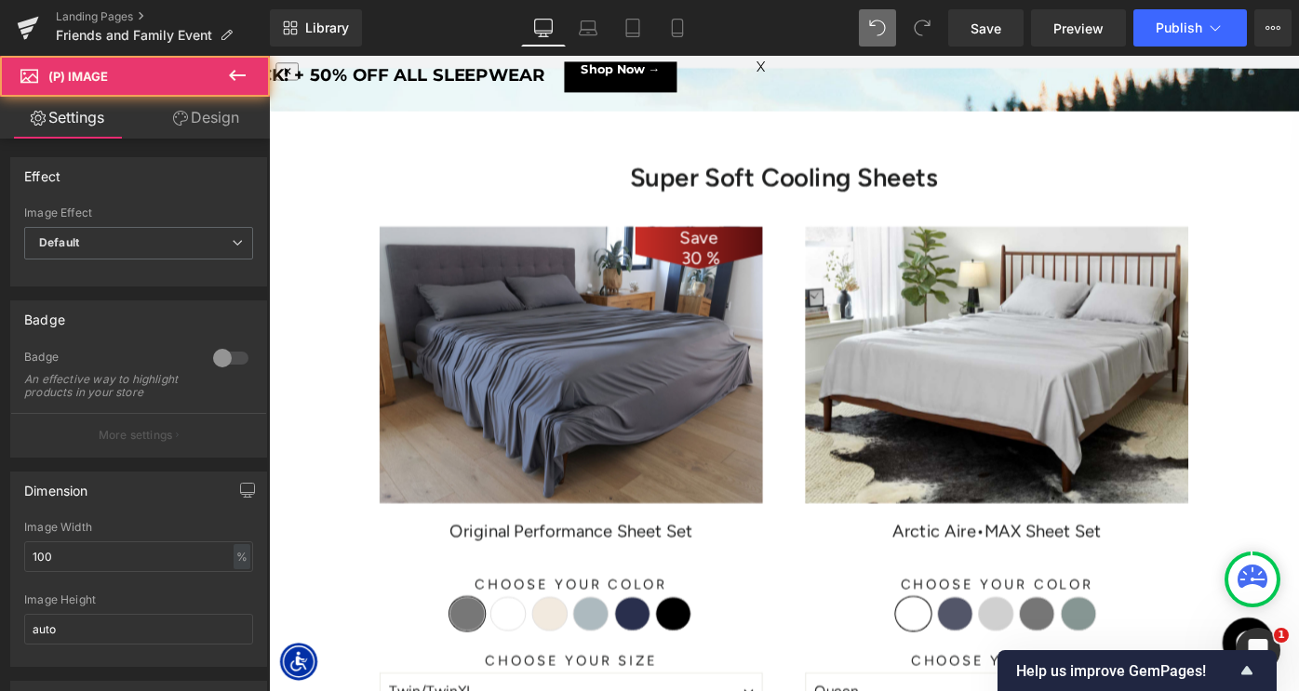
click at [948, 369] on img at bounding box center [1064, 394] width 419 height 302
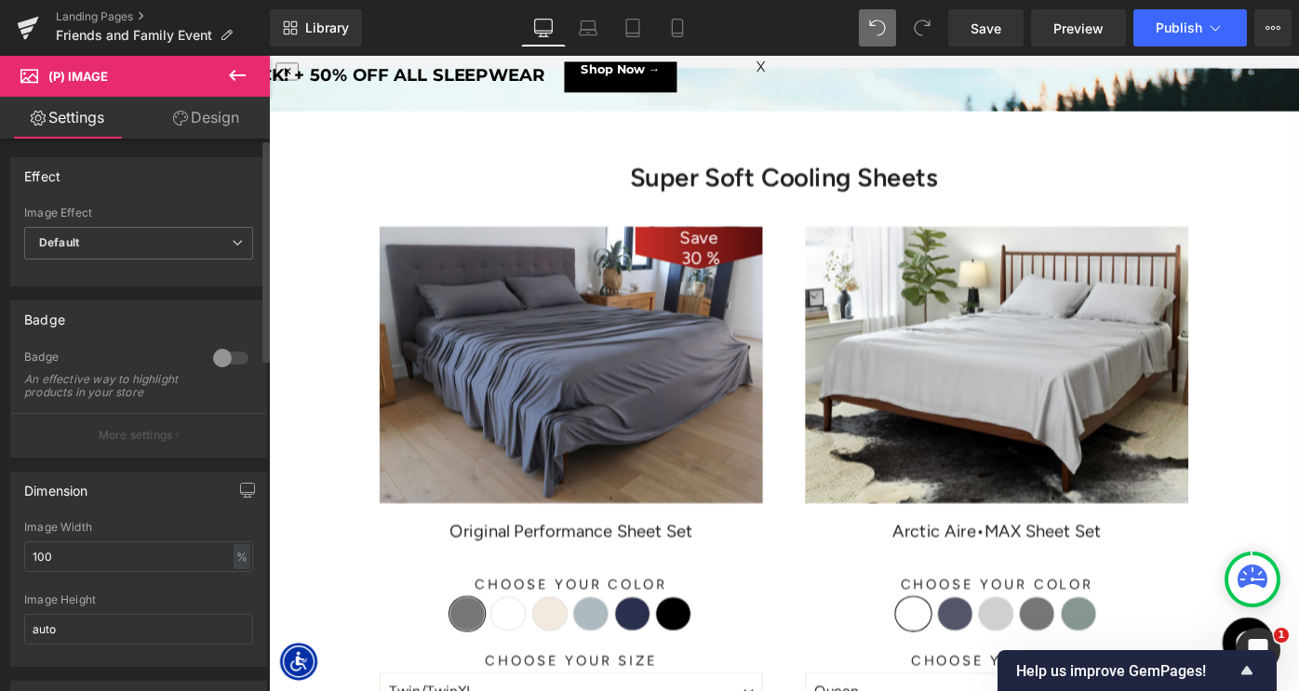
click at [233, 356] on div at bounding box center [230, 358] width 45 height 30
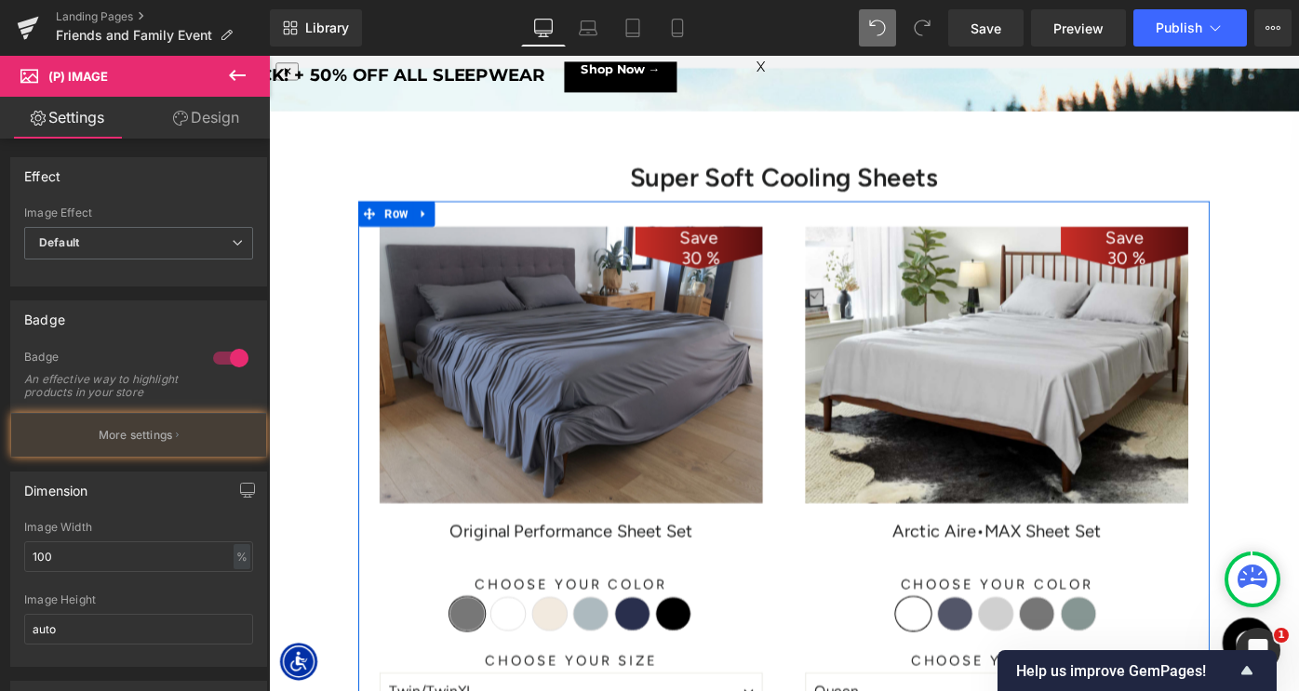
scroll to position [0, 0]
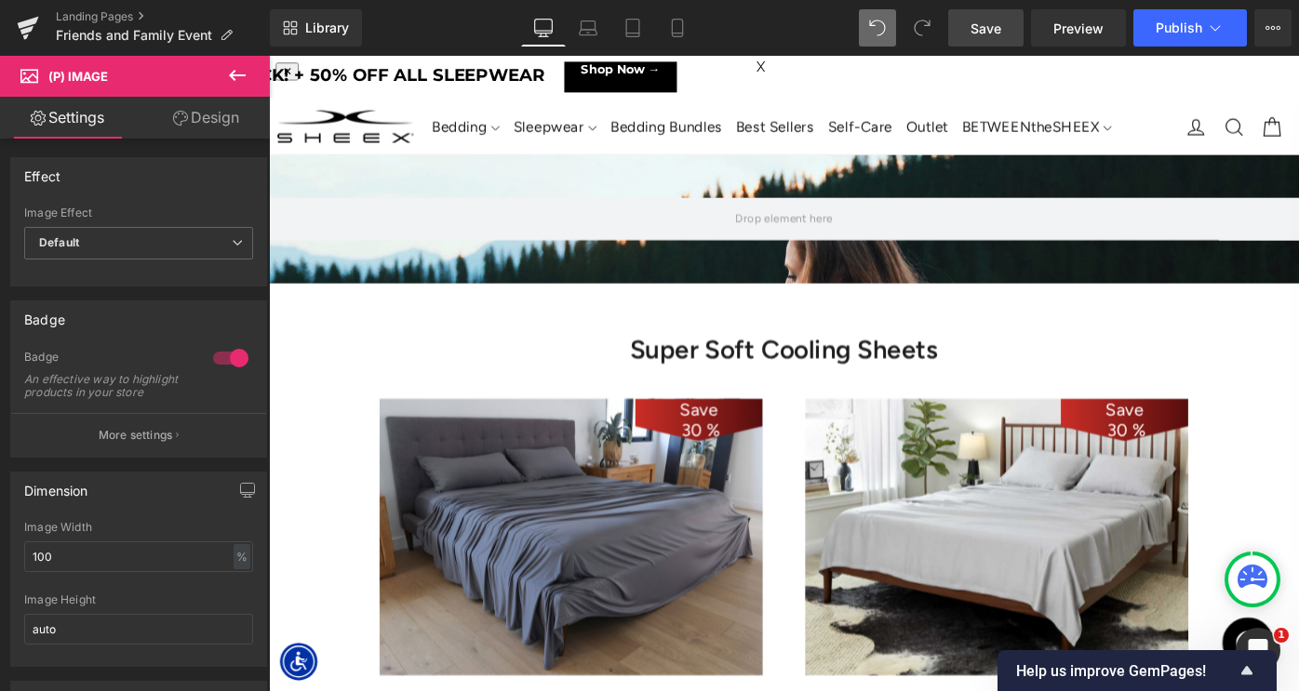
drag, startPoint x: 972, startPoint y: 31, endPoint x: 519, endPoint y: 334, distance: 544.6
click at [972, 31] on link "Save" at bounding box center [985, 27] width 75 height 37
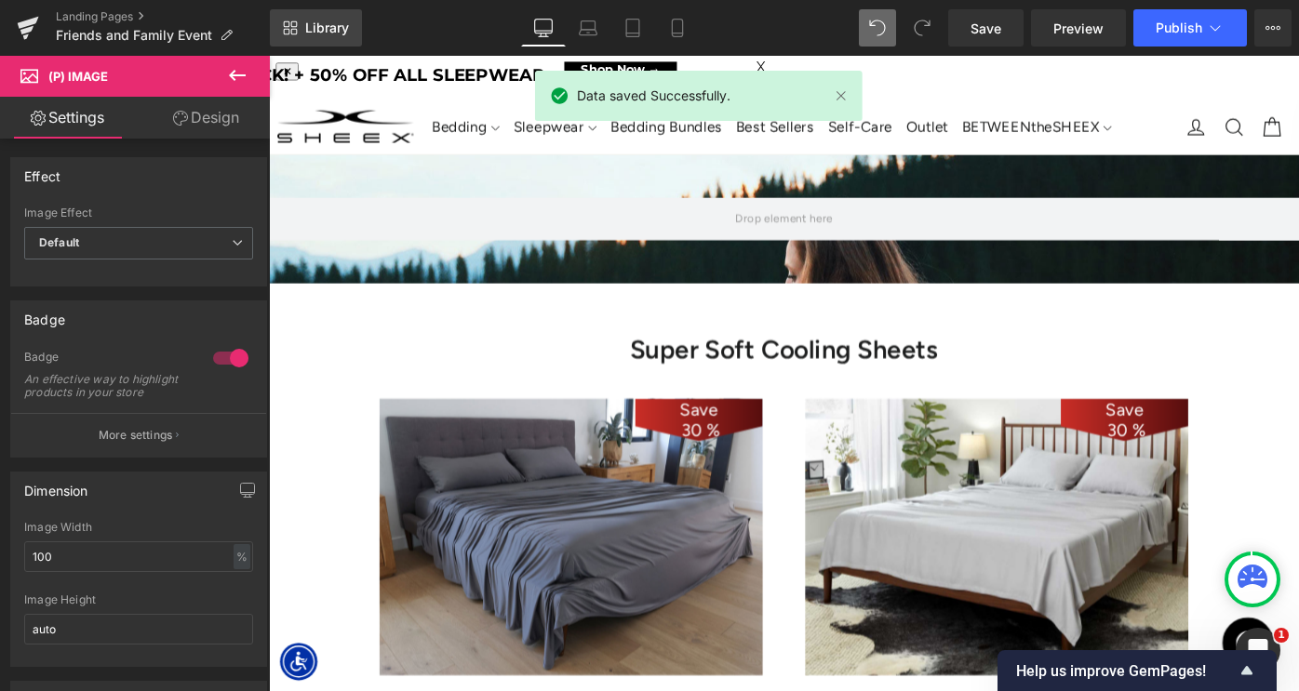
click at [310, 29] on span "Library" at bounding box center [327, 28] width 44 height 17
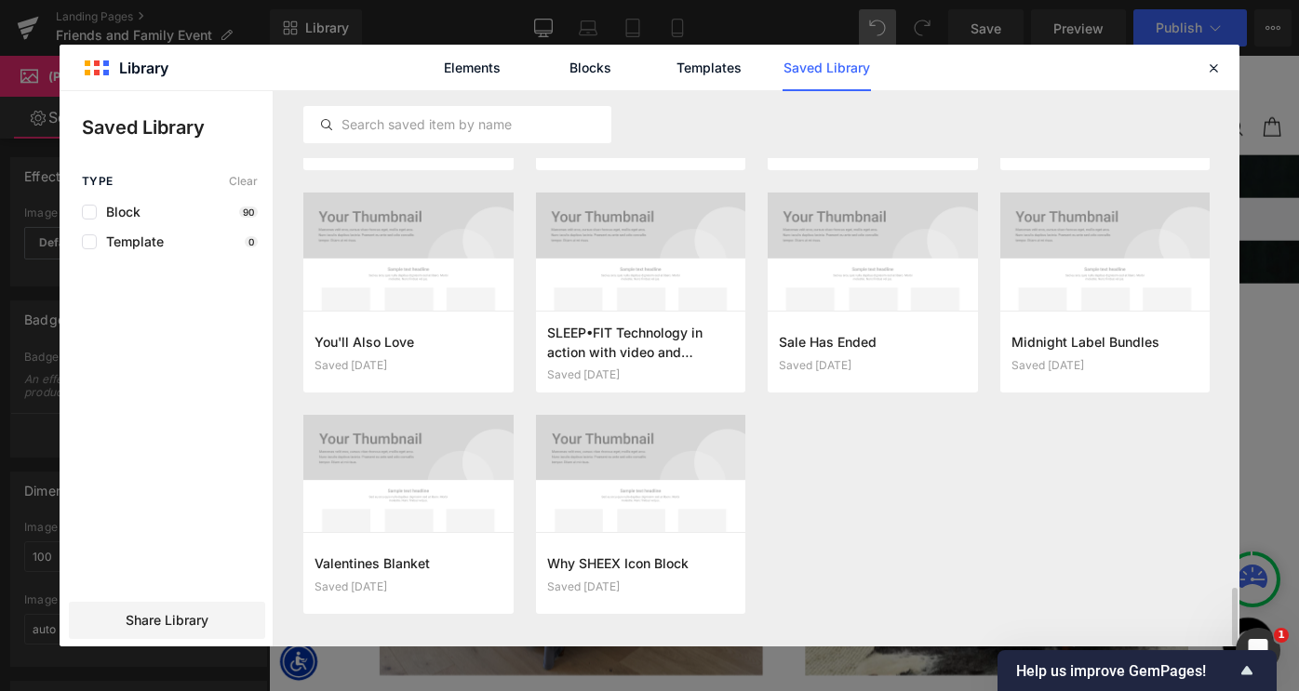
scroll to position [4629, 0]
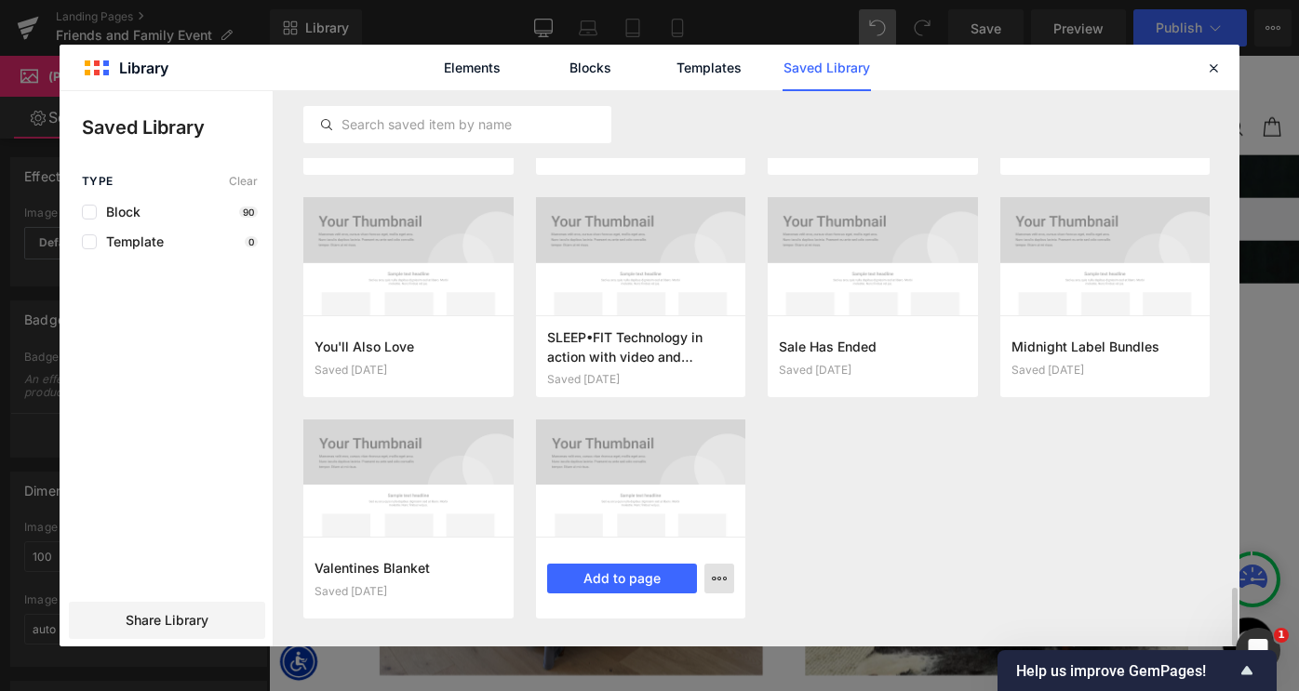
click at [722, 583] on icon "button" at bounding box center [719, 578] width 15 height 15
click at [826, 553] on div at bounding box center [650, 369] width 1180 height 556
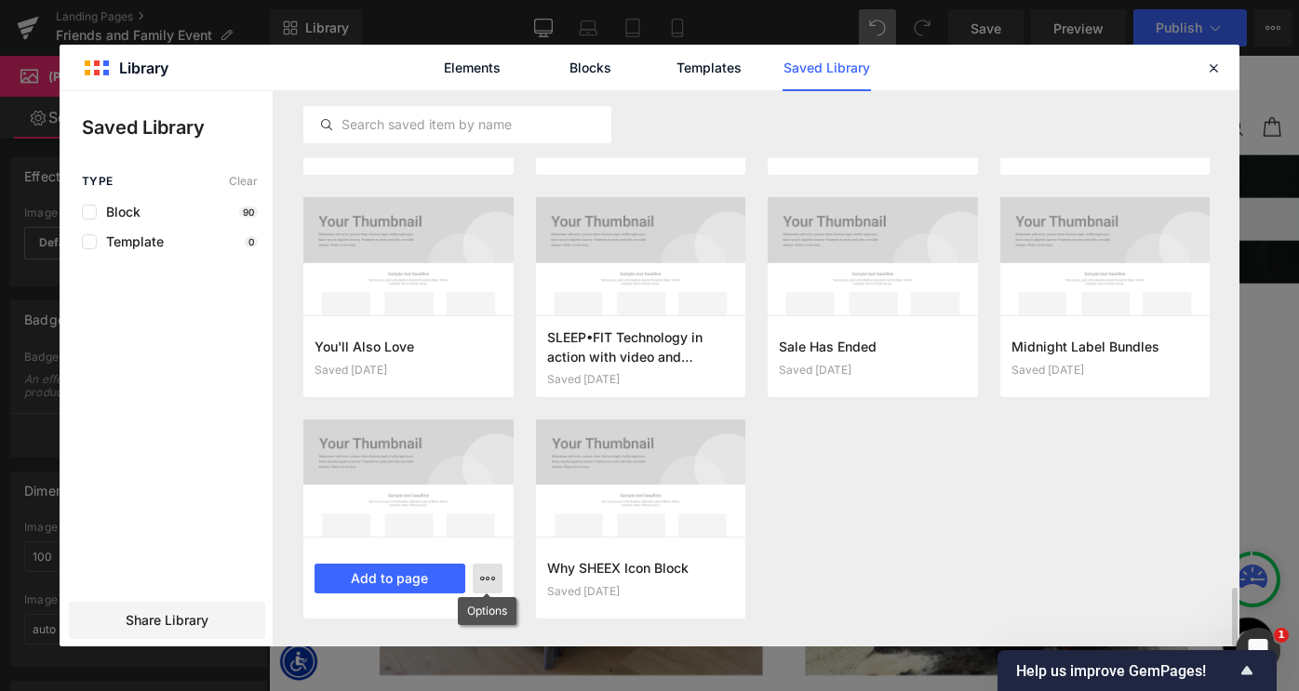
click at [490, 582] on icon "button" at bounding box center [487, 578] width 15 height 15
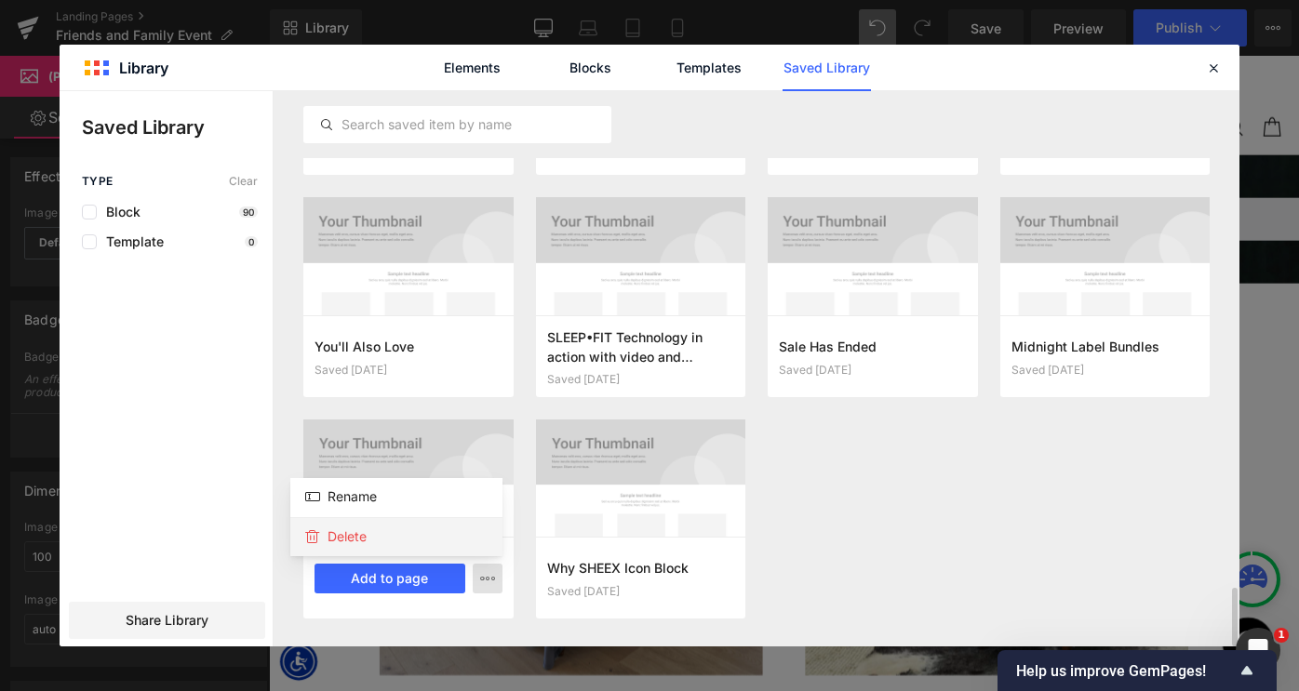
click at [422, 536] on div "Delete" at bounding box center [396, 536] width 212 height 39
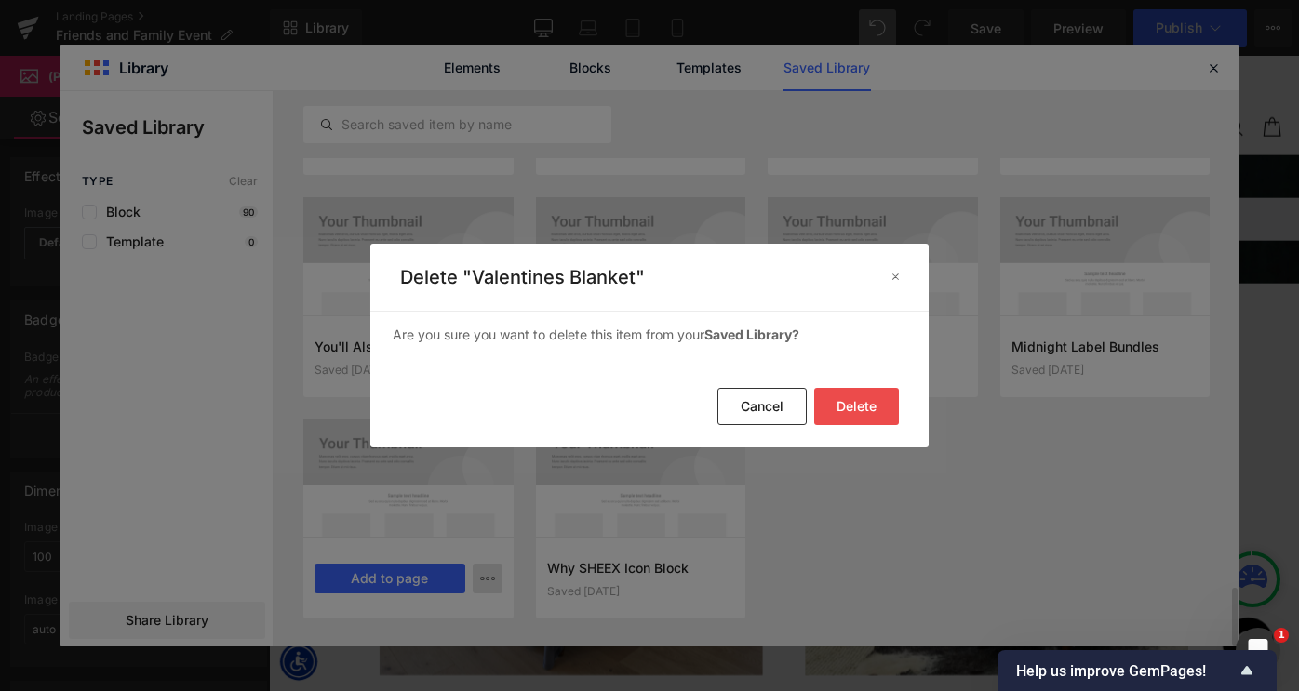
click at [854, 405] on button "Delete" at bounding box center [856, 406] width 85 height 37
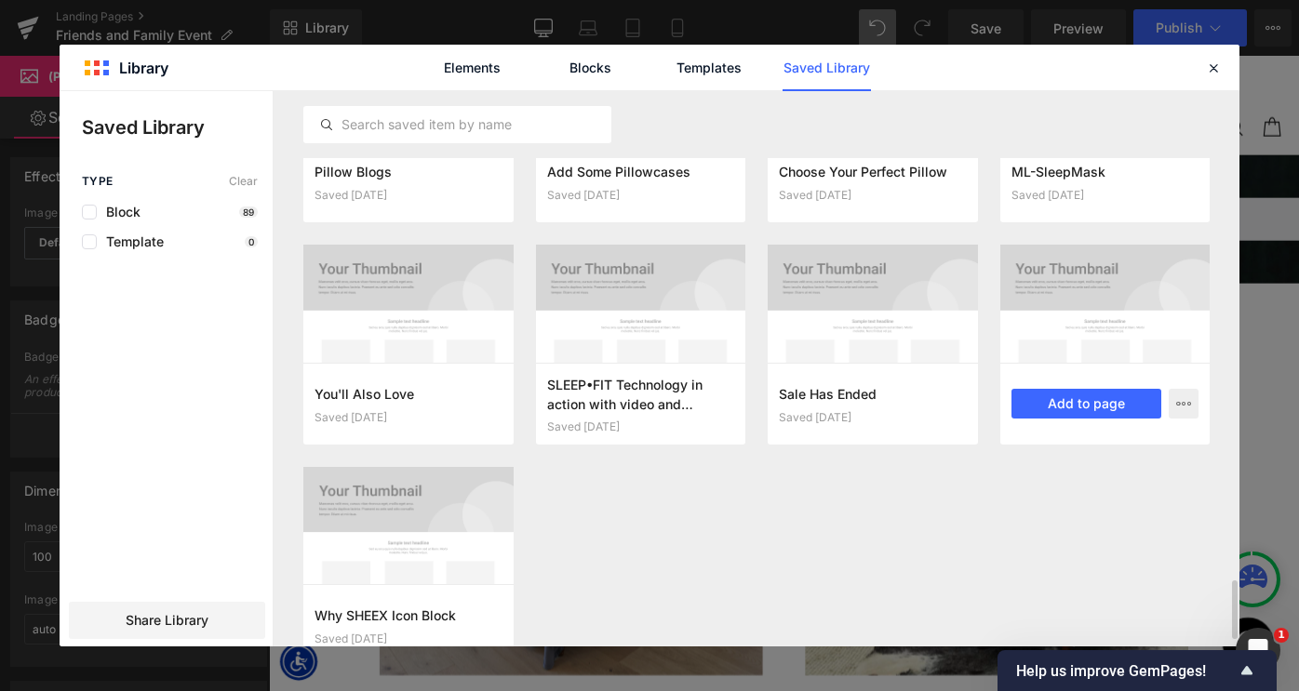
scroll to position [4580, 0]
click at [1183, 413] on button "button" at bounding box center [1184, 406] width 30 height 30
click at [1122, 485] on div "Delete" at bounding box center [1093, 486] width 212 height 39
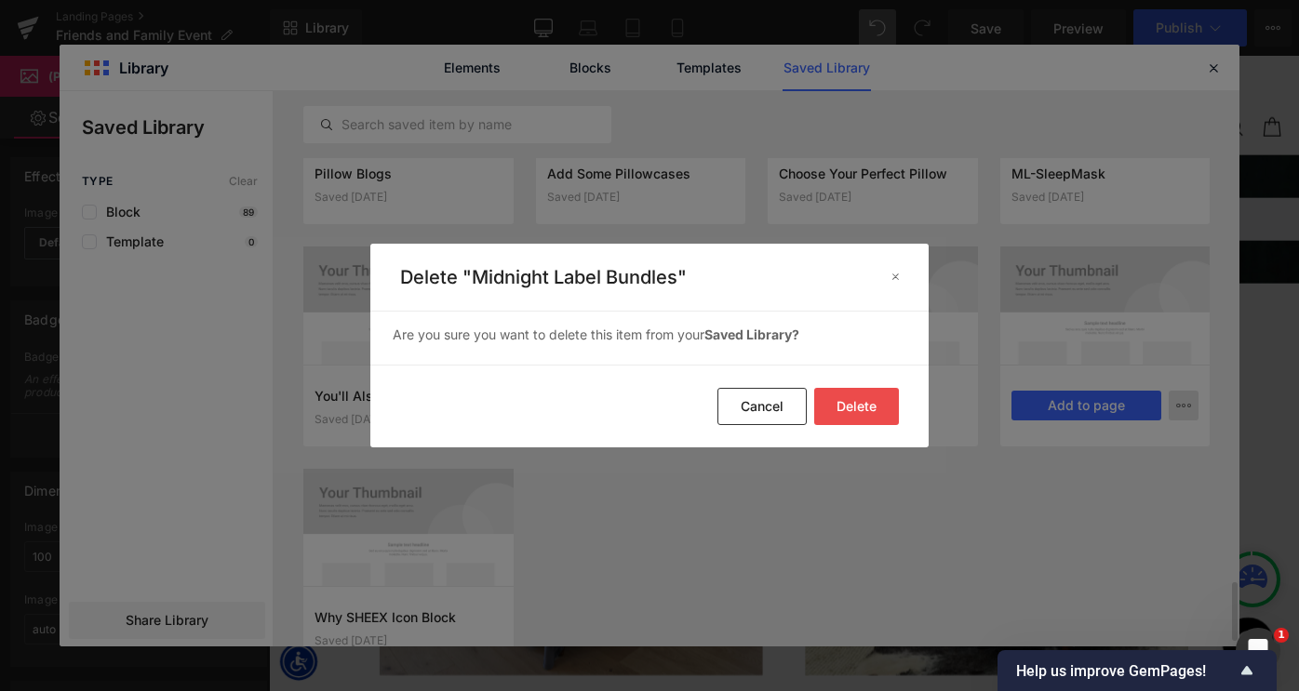
click at [863, 402] on button "Delete" at bounding box center [856, 406] width 85 height 37
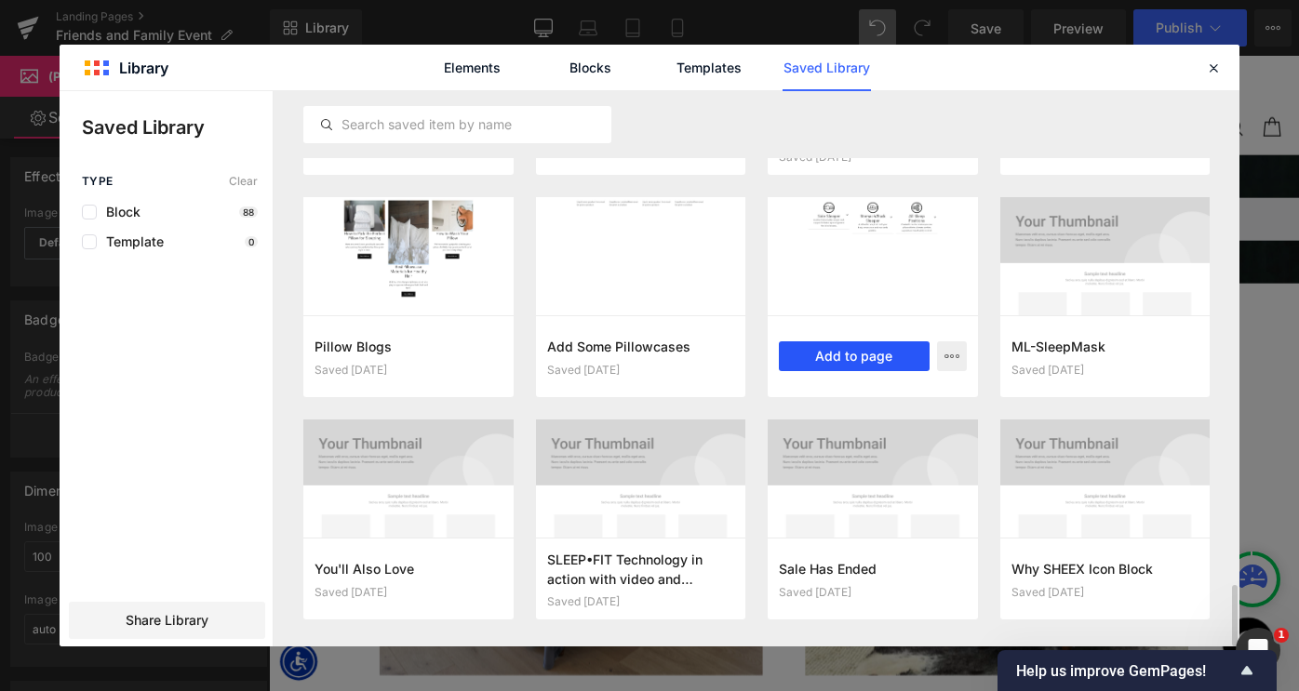
scroll to position [4401, 0]
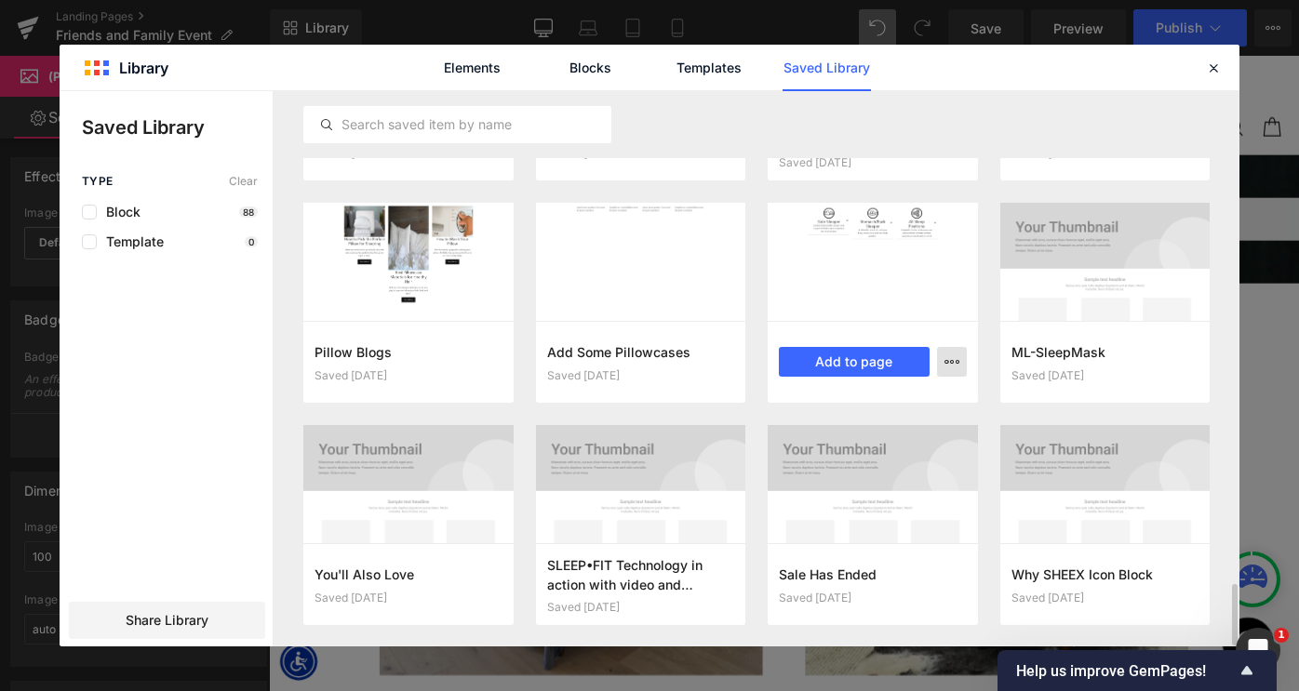
click at [957, 360] on icon "button" at bounding box center [952, 362] width 15 height 15
click at [884, 437] on div "Delete" at bounding box center [861, 442] width 212 height 39
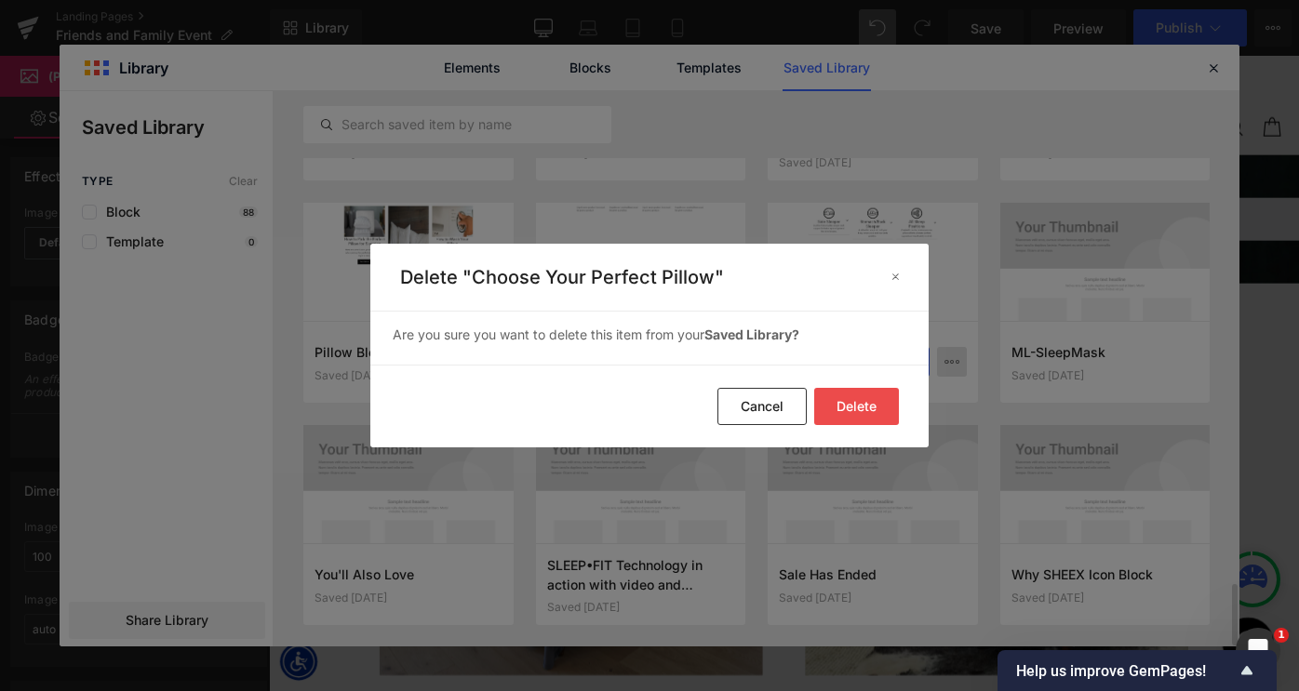
click at [864, 400] on button "Delete" at bounding box center [856, 406] width 85 height 37
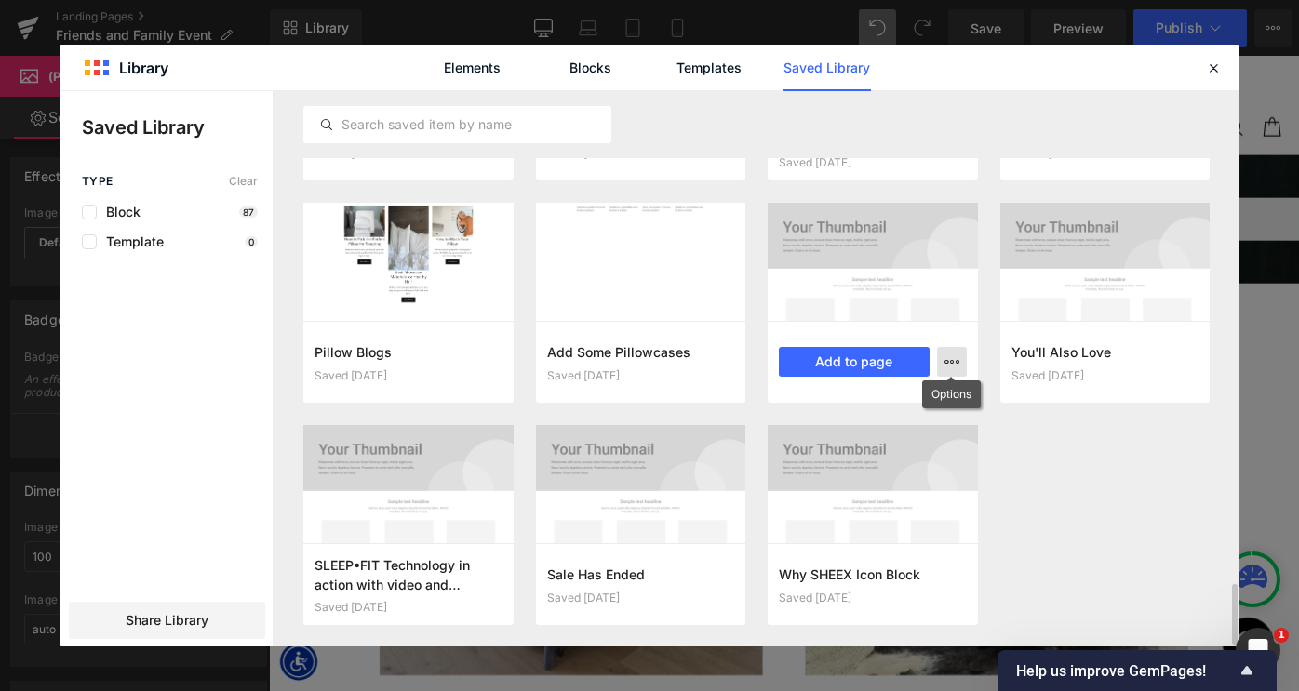
click at [953, 363] on icon "button" at bounding box center [952, 362] width 15 height 15
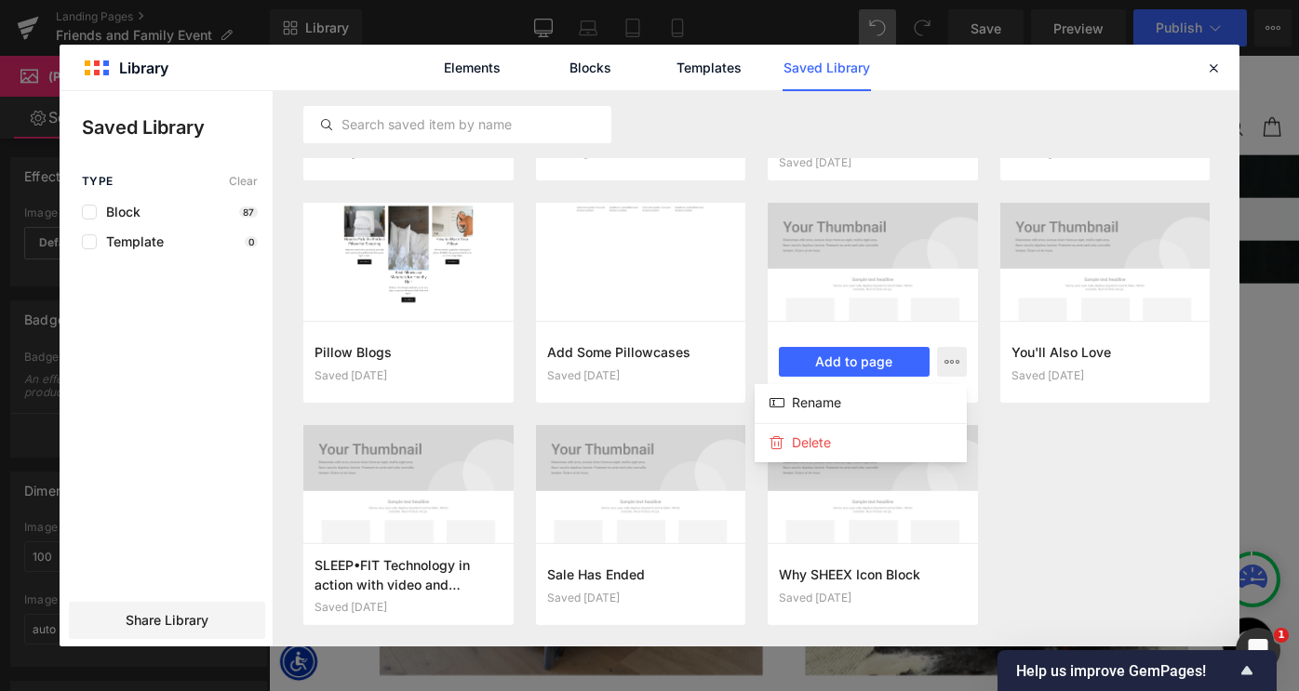
click at [1054, 474] on div at bounding box center [650, 369] width 1180 height 556
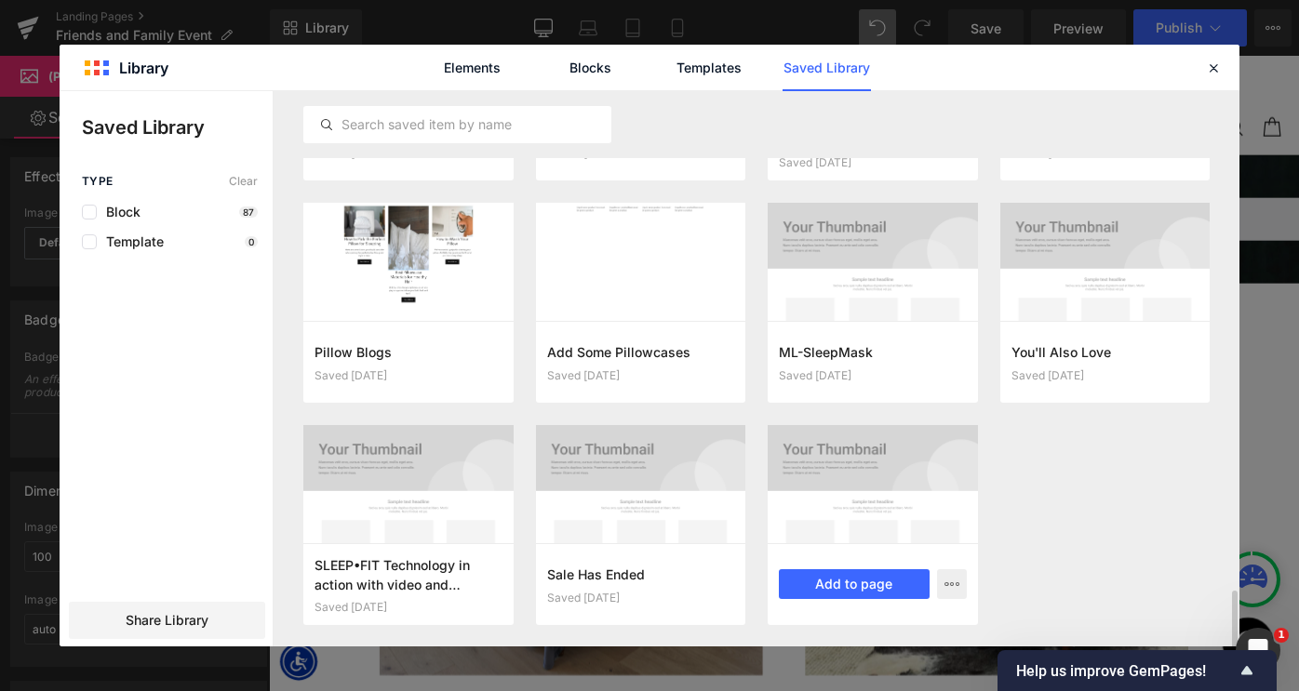
scroll to position [4407, 0]
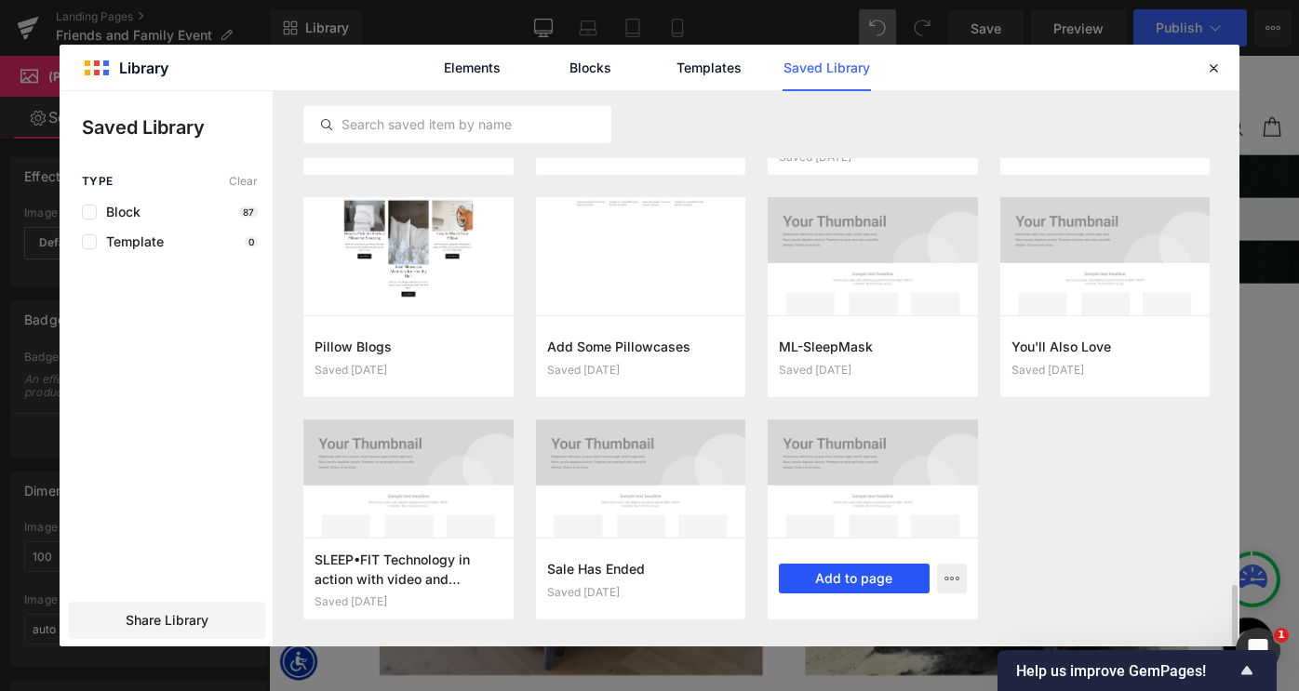
click at [887, 574] on button "Add to page" at bounding box center [854, 579] width 151 height 30
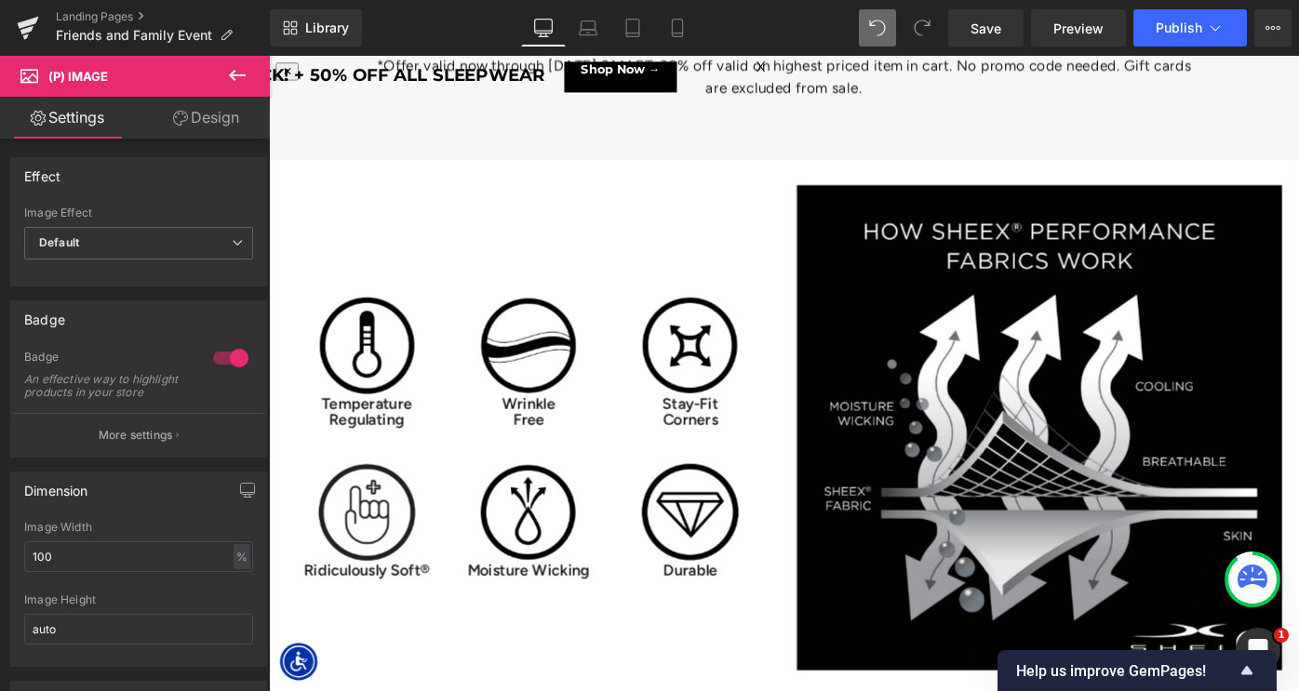
scroll to position [9555, 0]
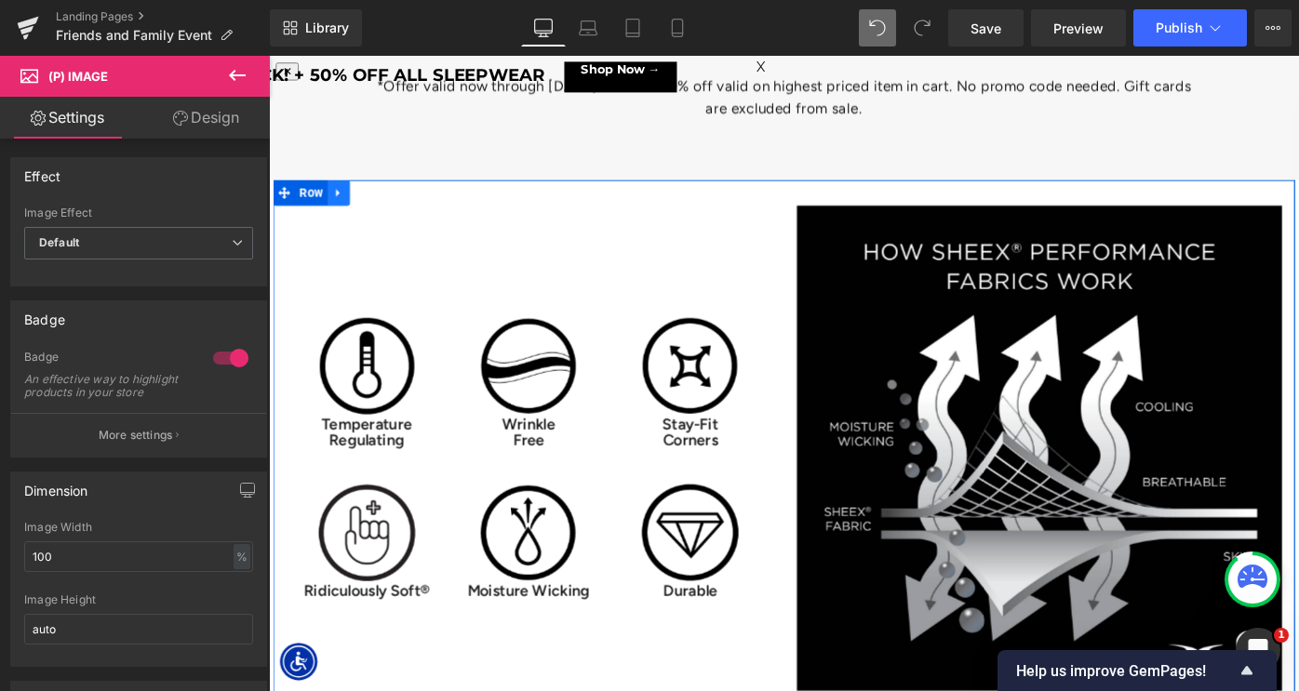
click at [349, 202] on icon at bounding box center [345, 206] width 13 height 14
click at [393, 204] on icon at bounding box center [393, 205] width 13 height 13
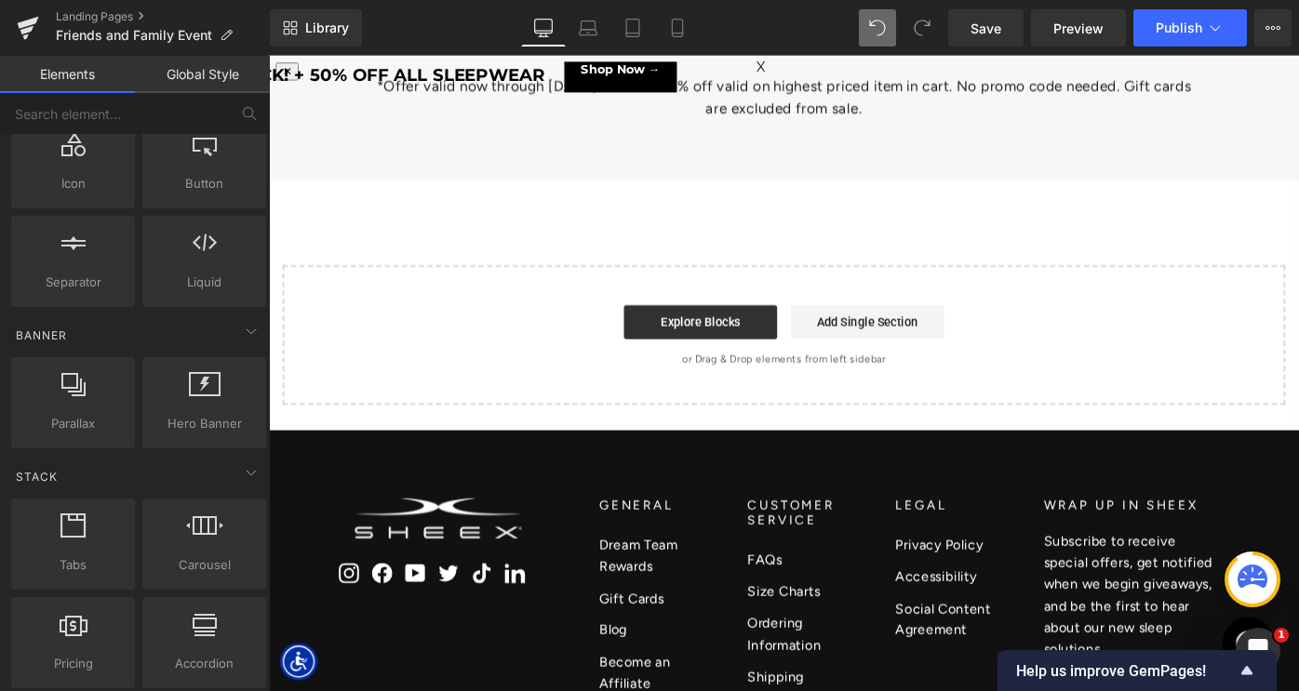
scroll to position [10519, 1126]
click at [312, 15] on link "Library" at bounding box center [316, 27] width 92 height 37
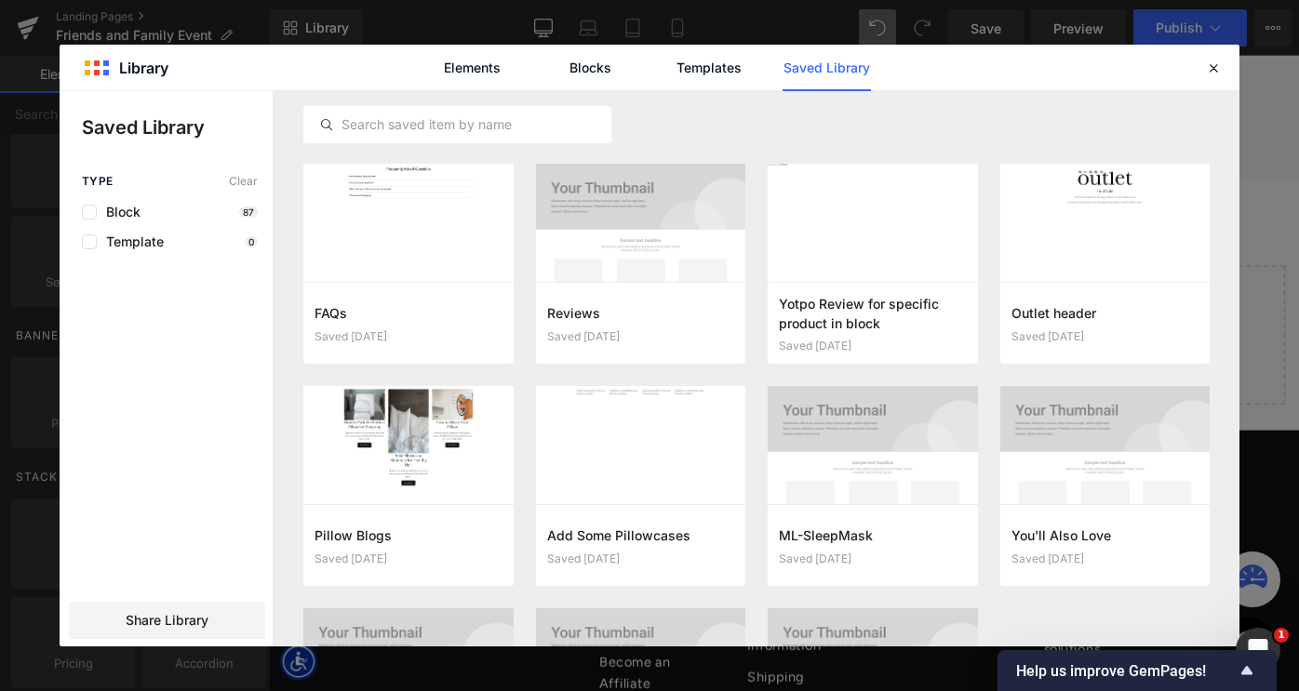
scroll to position [4407, 0]
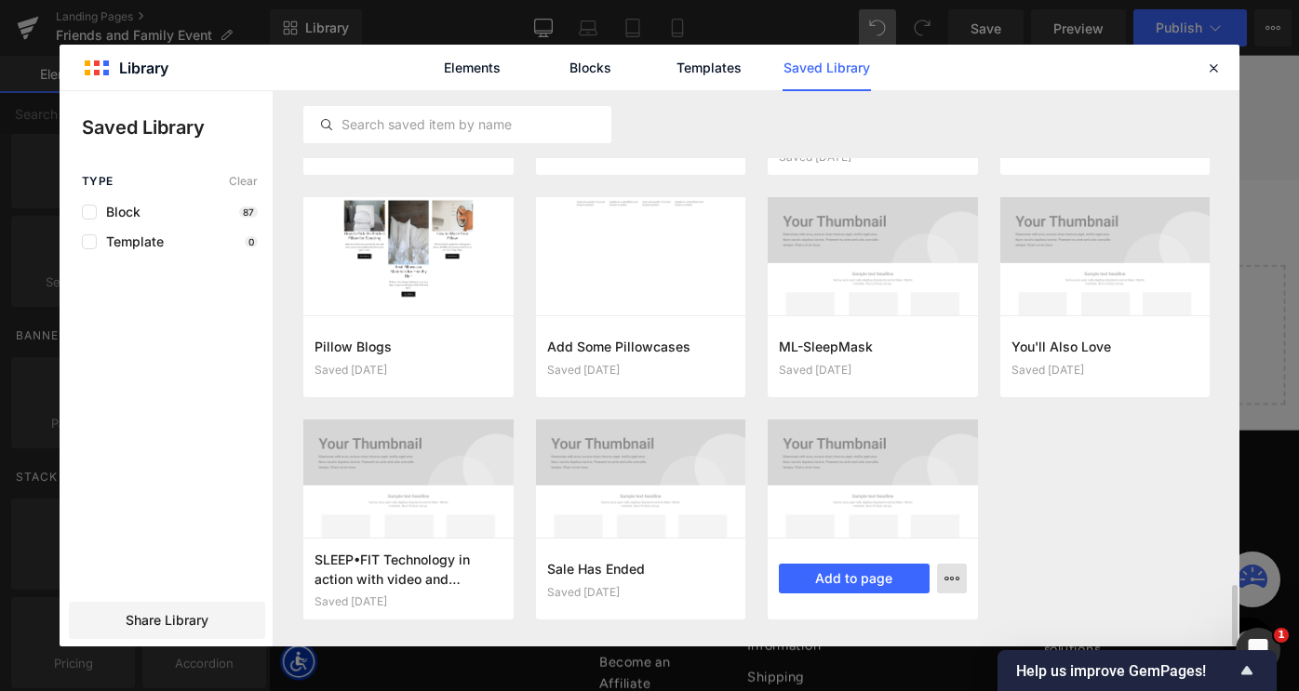
click at [945, 584] on icon "button" at bounding box center [952, 578] width 15 height 15
click at [889, 540] on div "Delete" at bounding box center [861, 536] width 212 height 39
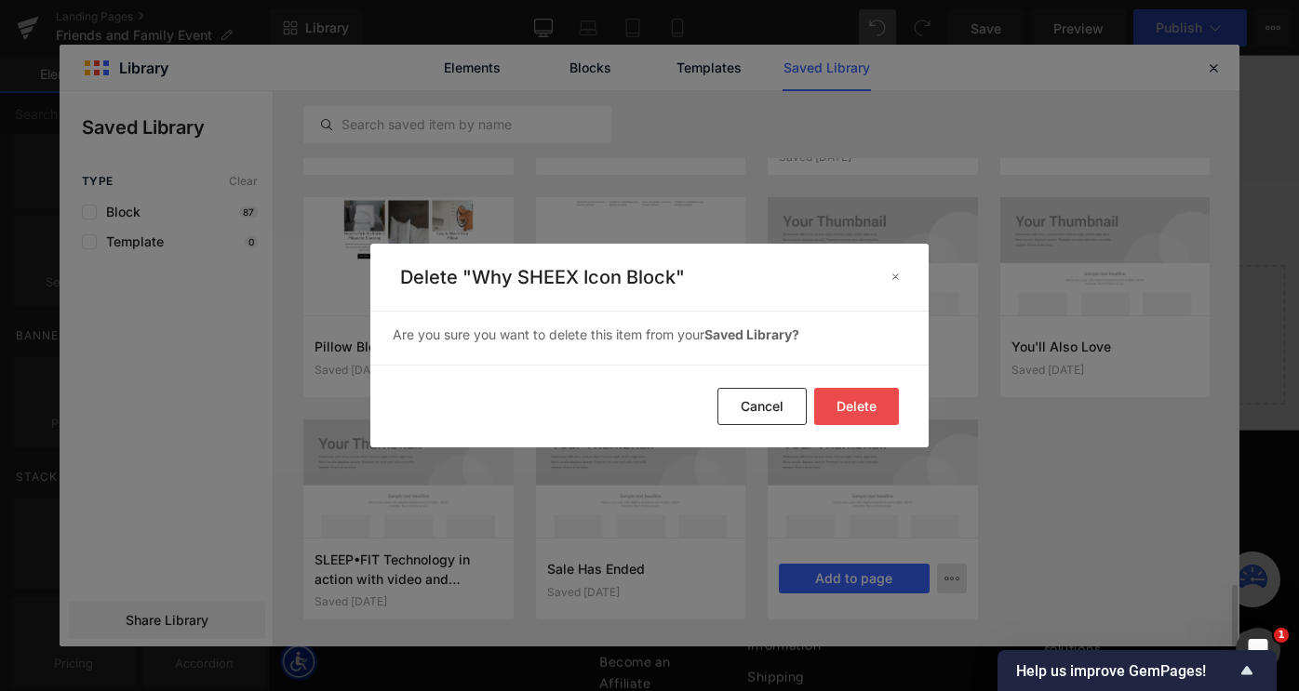
click at [874, 402] on button "Delete" at bounding box center [856, 406] width 85 height 37
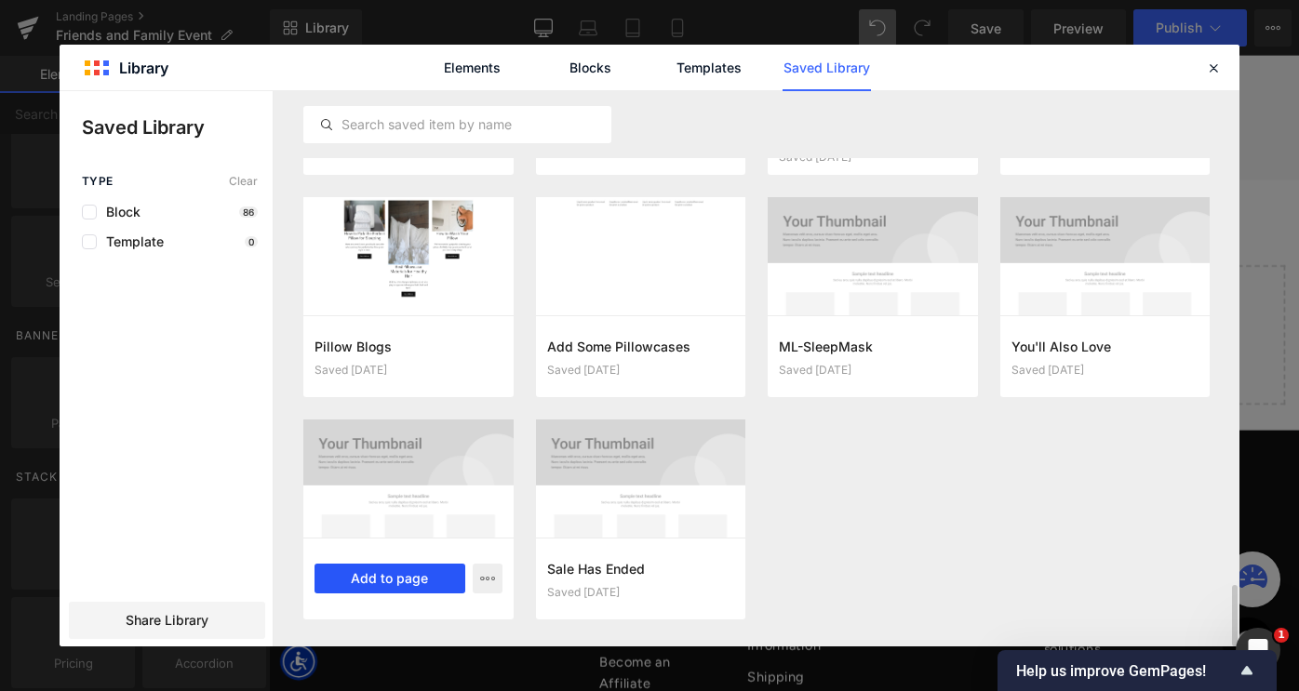
click at [422, 577] on button "Add to page" at bounding box center [390, 579] width 151 height 30
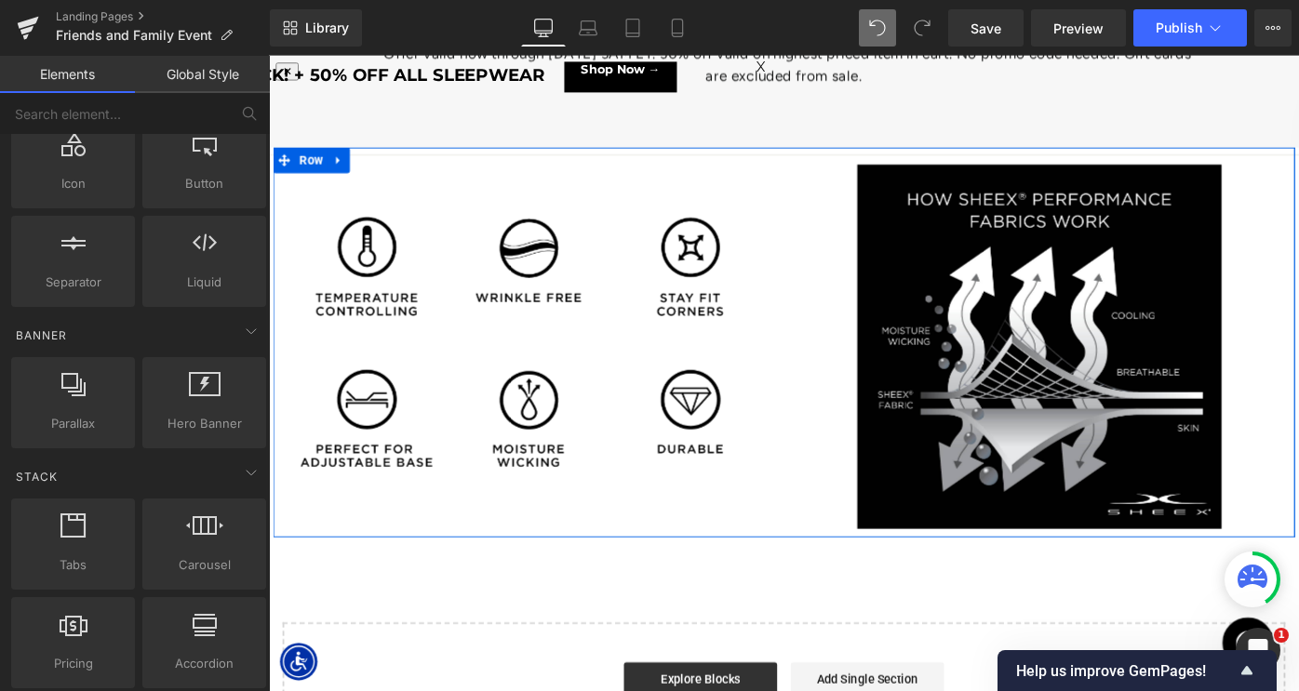
scroll to position [9364, 0]
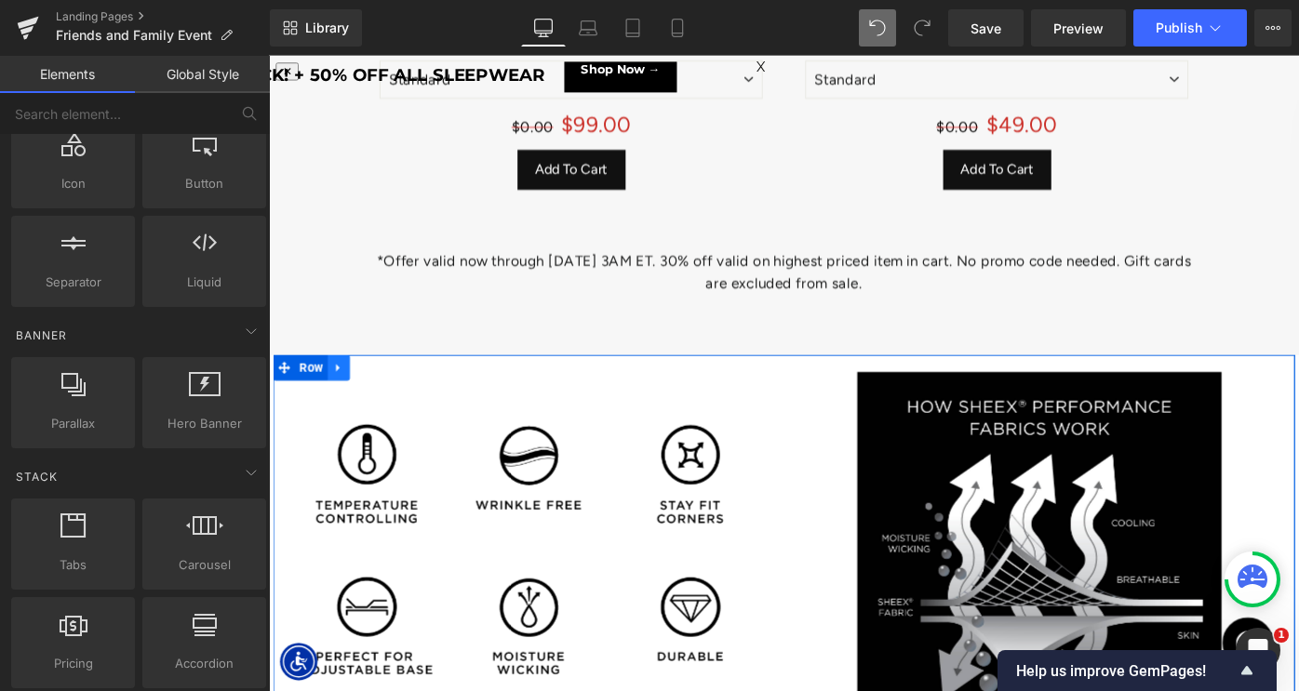
click at [344, 393] on icon at bounding box center [344, 397] width 4 height 8
click at [397, 390] on icon at bounding box center [393, 396] width 13 height 13
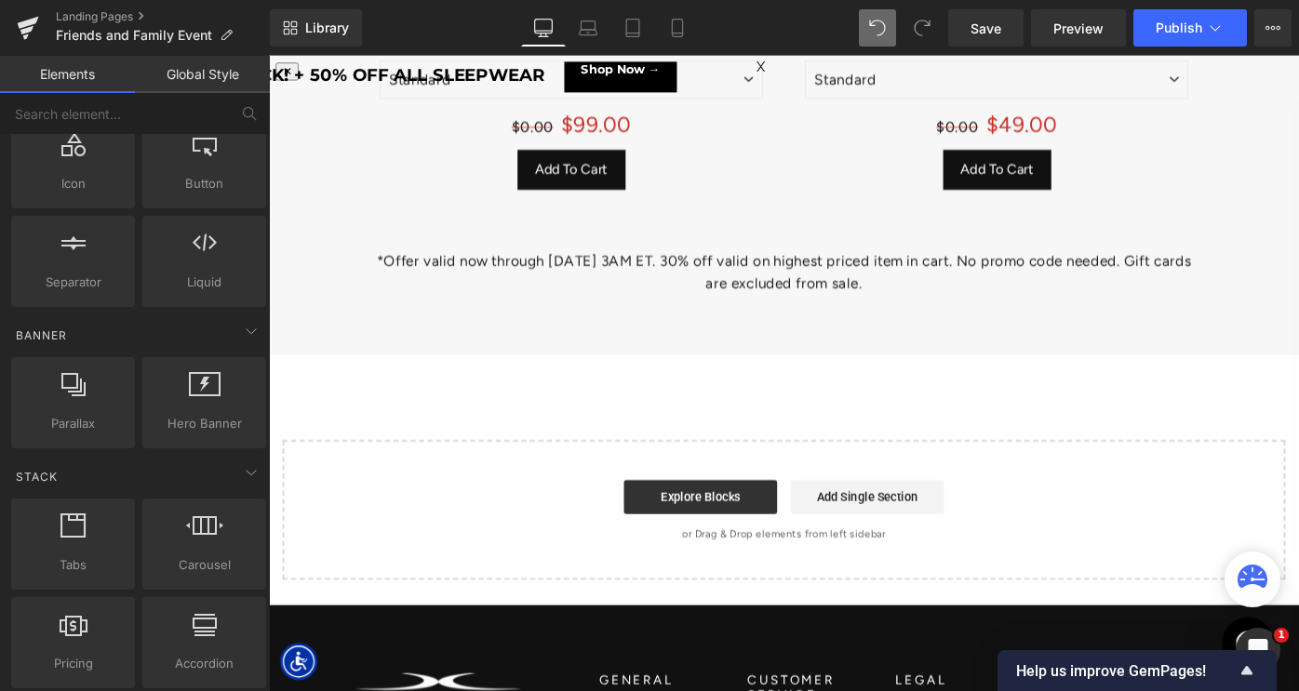
scroll to position [9, 9]
click at [315, 24] on span "Library" at bounding box center [327, 28] width 44 height 17
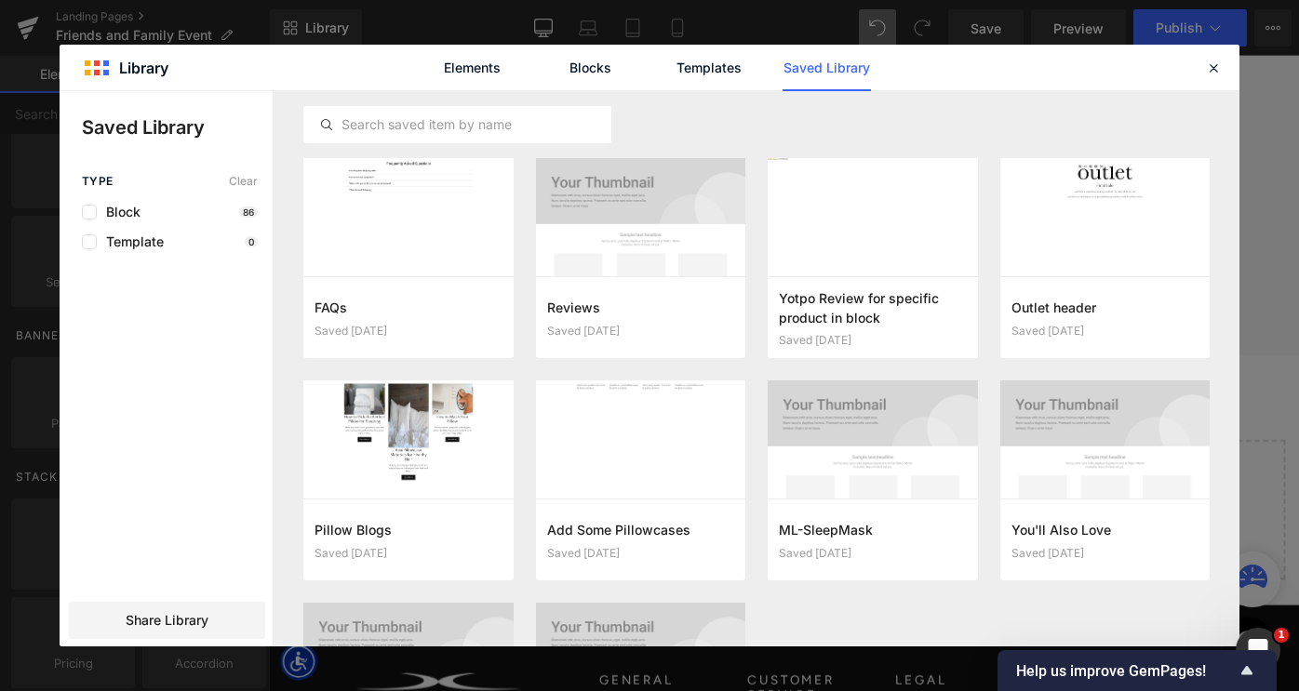
scroll to position [4407, 0]
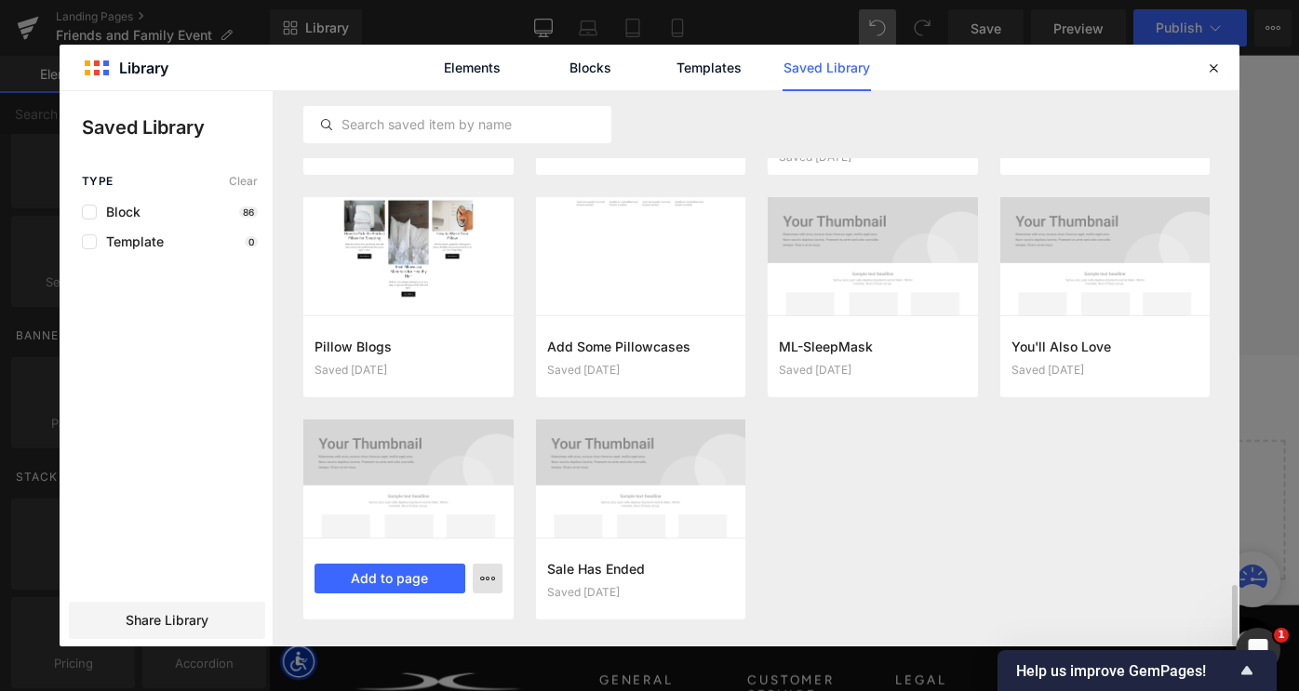
click at [486, 580] on icon "button" at bounding box center [487, 578] width 15 height 15
click at [448, 541] on div "Delete" at bounding box center [396, 536] width 212 height 39
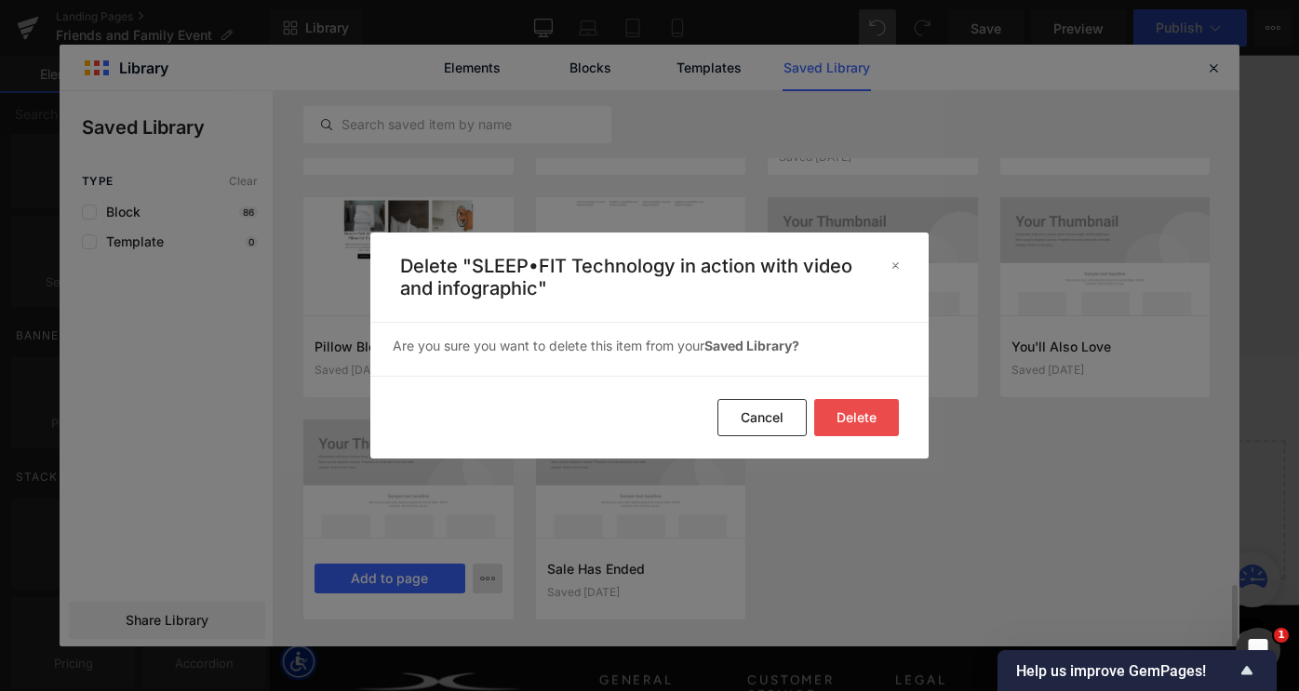
click at [864, 414] on button "Delete" at bounding box center [856, 417] width 85 height 37
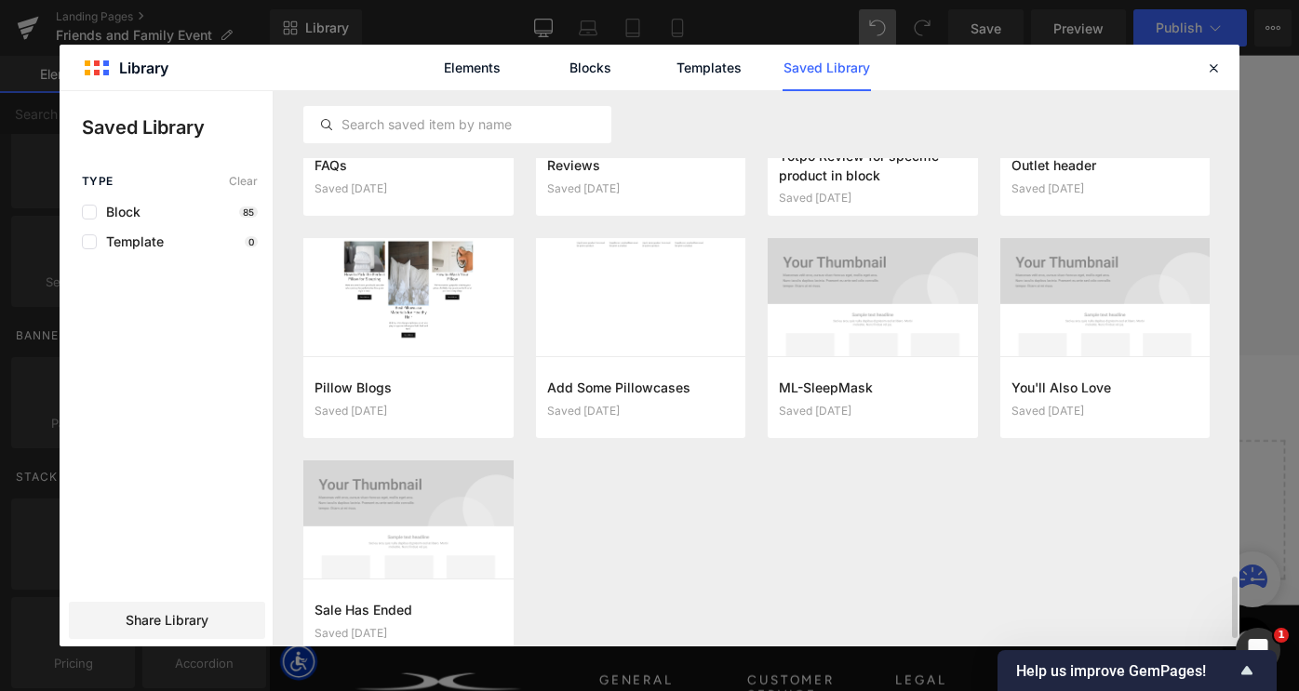
scroll to position [4331, 0]
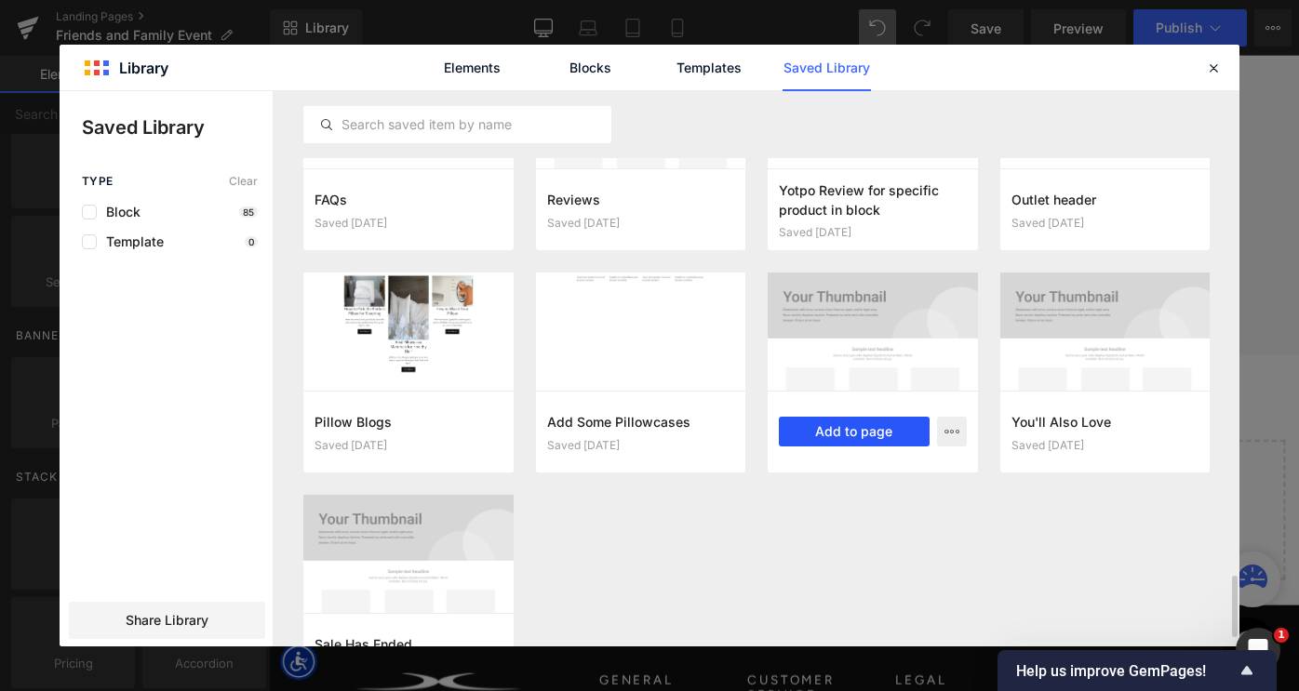
click at [893, 433] on button "Add to page" at bounding box center [854, 432] width 151 height 30
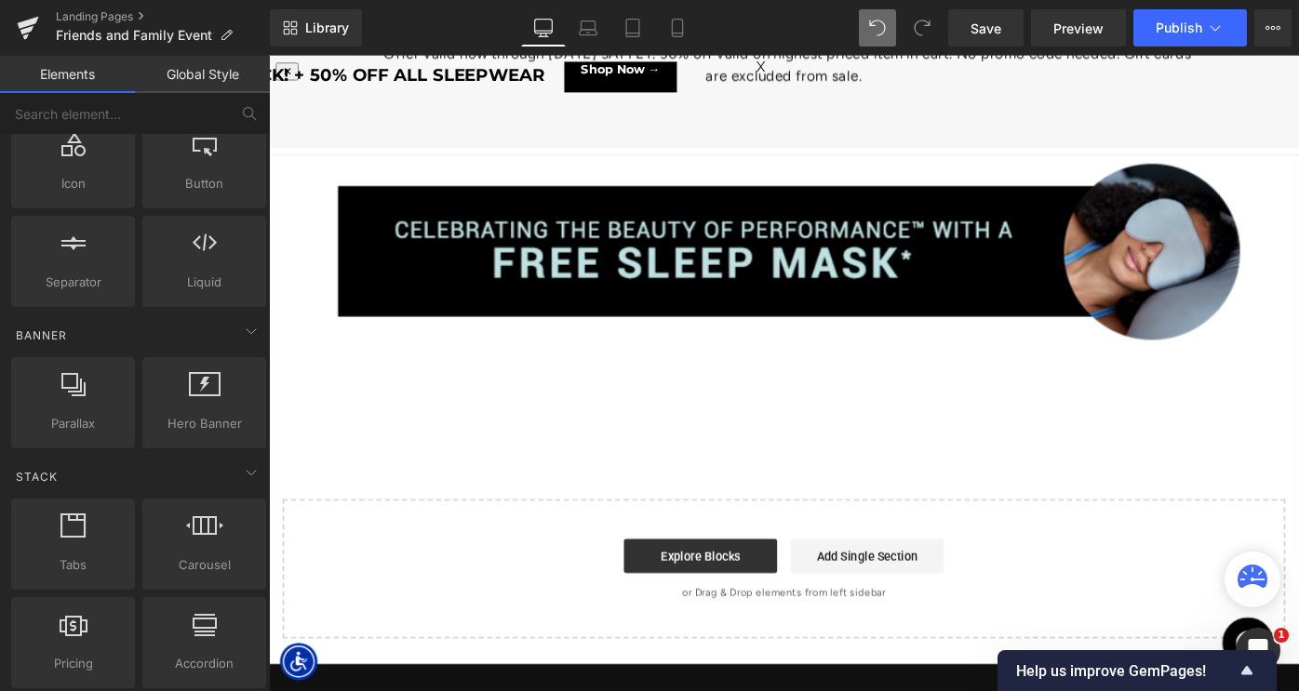
scroll to position [10810, 1126]
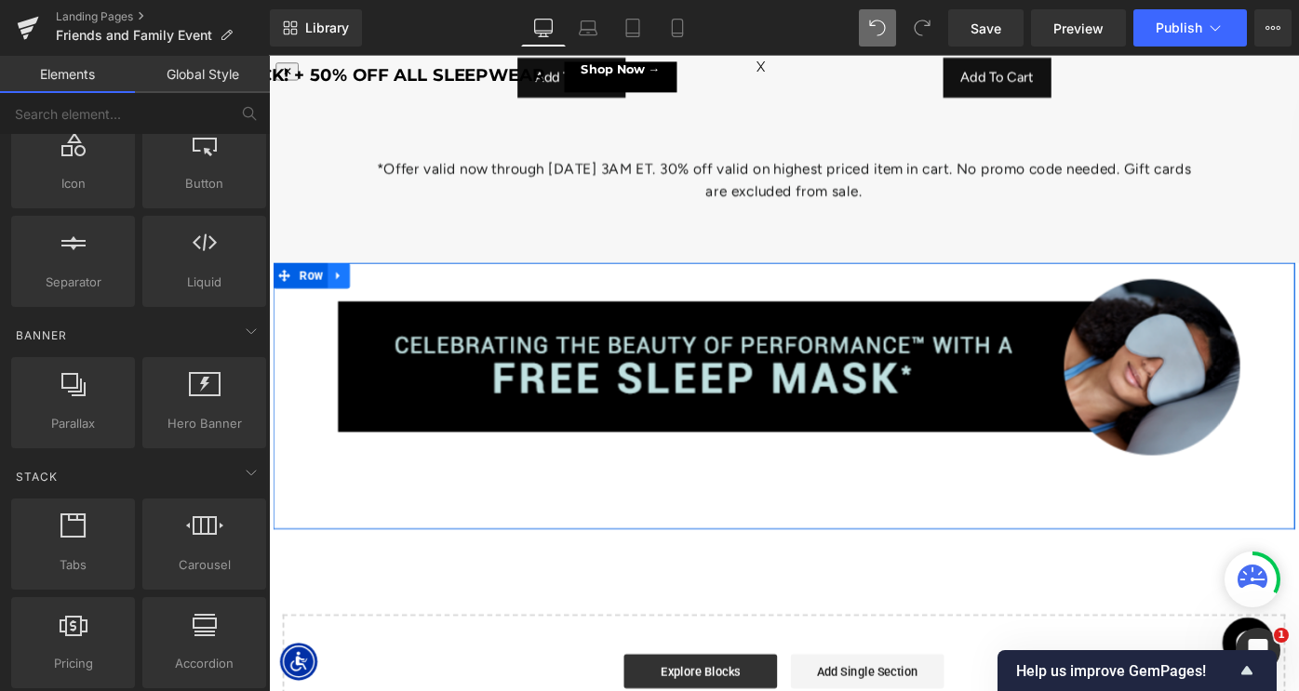
click at [352, 290] on link at bounding box center [345, 296] width 24 height 28
click at [395, 289] on icon at bounding box center [393, 296] width 13 height 14
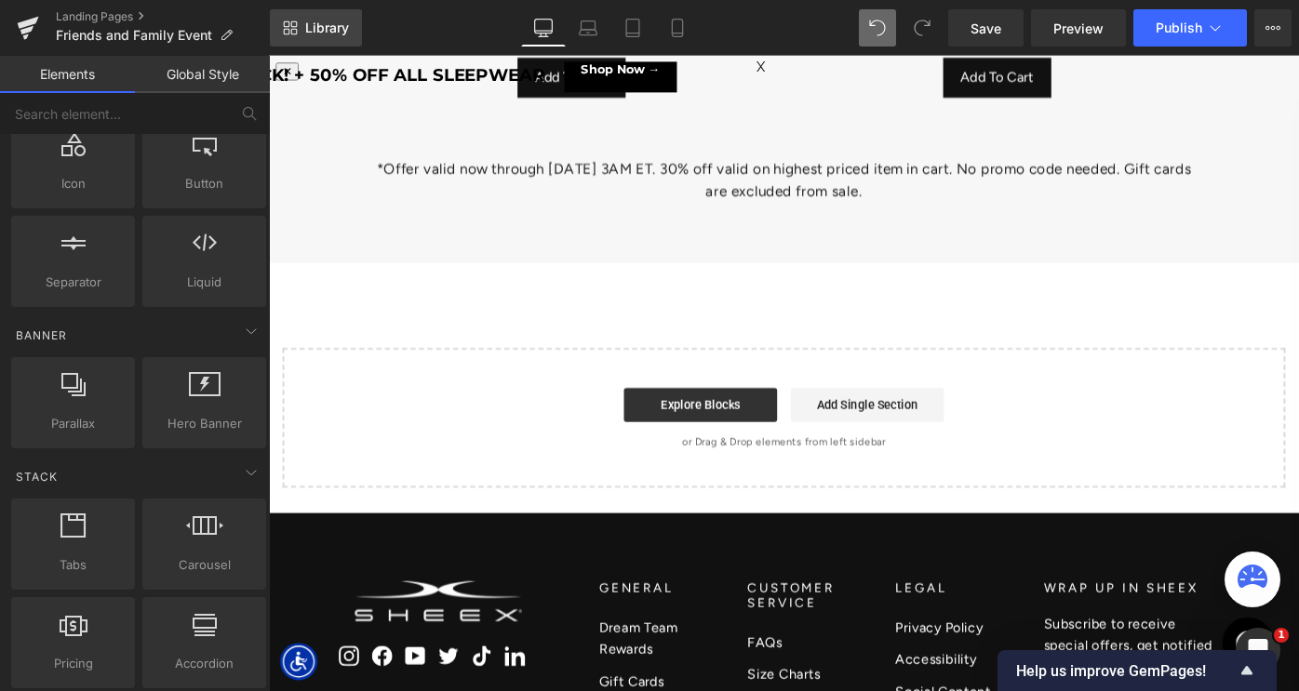
click at [338, 26] on span "Library" at bounding box center [327, 28] width 44 height 17
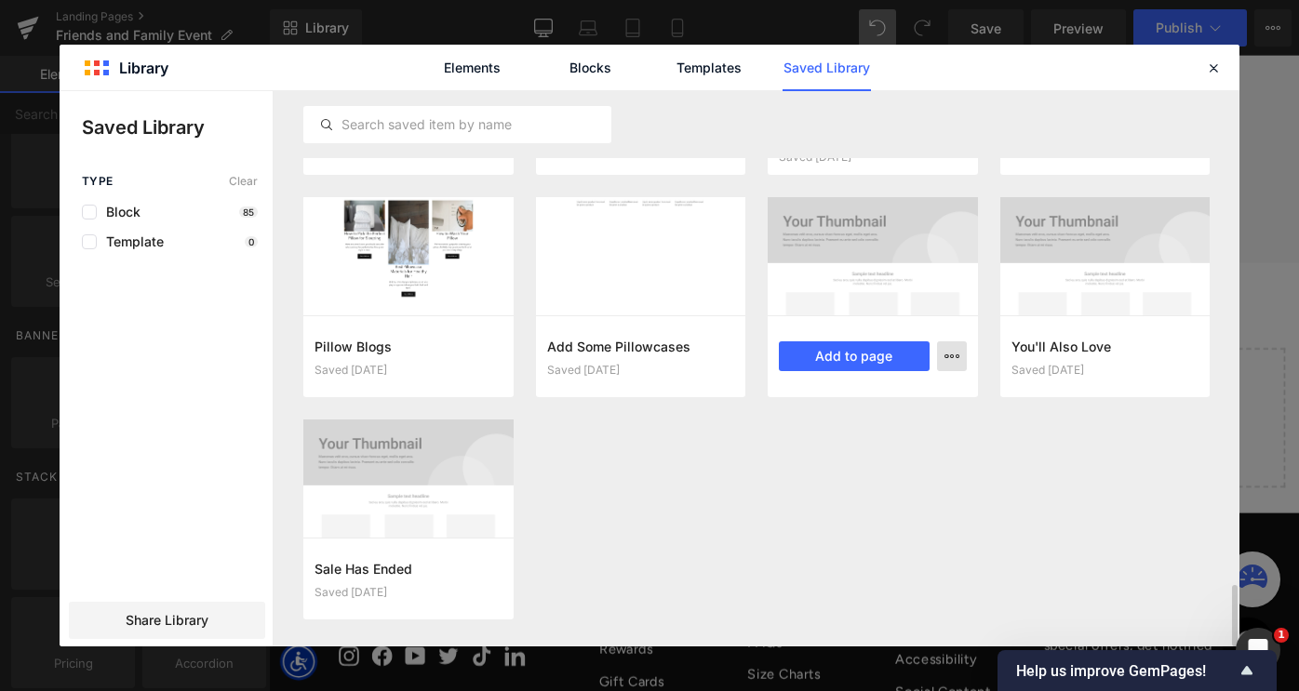
click at [951, 357] on icon "button" at bounding box center [952, 356] width 15 height 15
click at [884, 441] on div "Delete" at bounding box center [861, 437] width 212 height 39
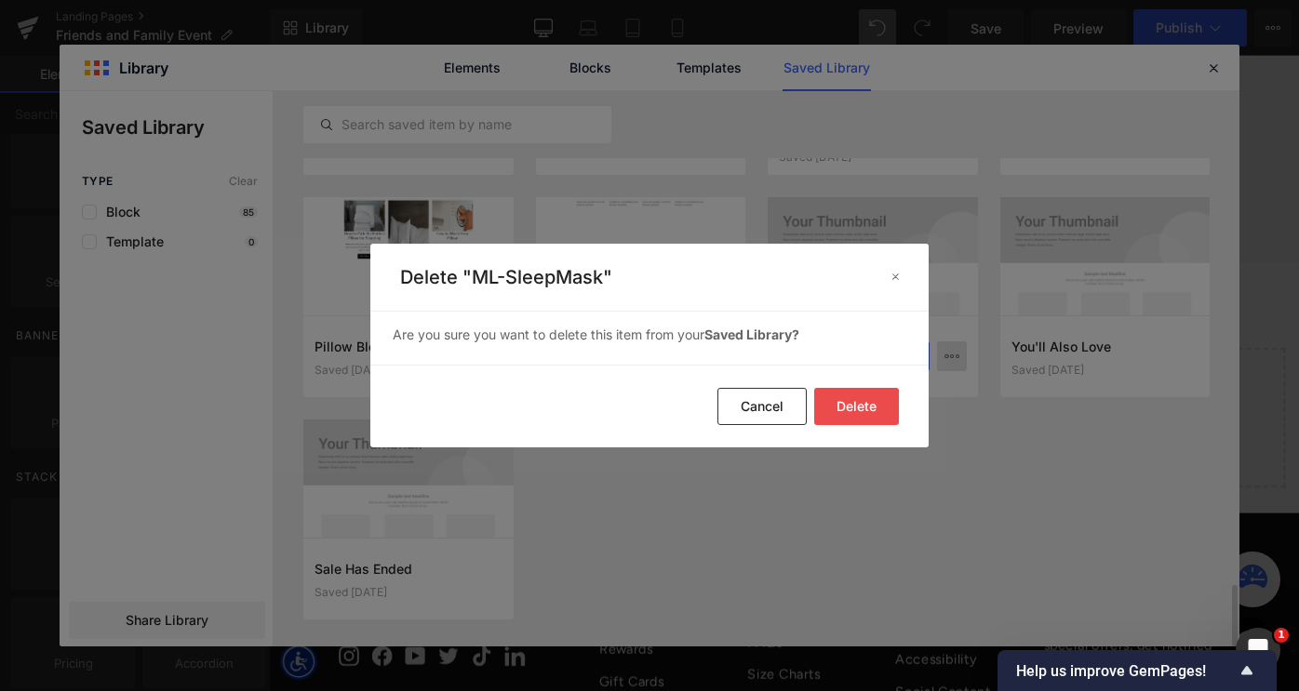
click at [894, 410] on button "Delete" at bounding box center [856, 406] width 85 height 37
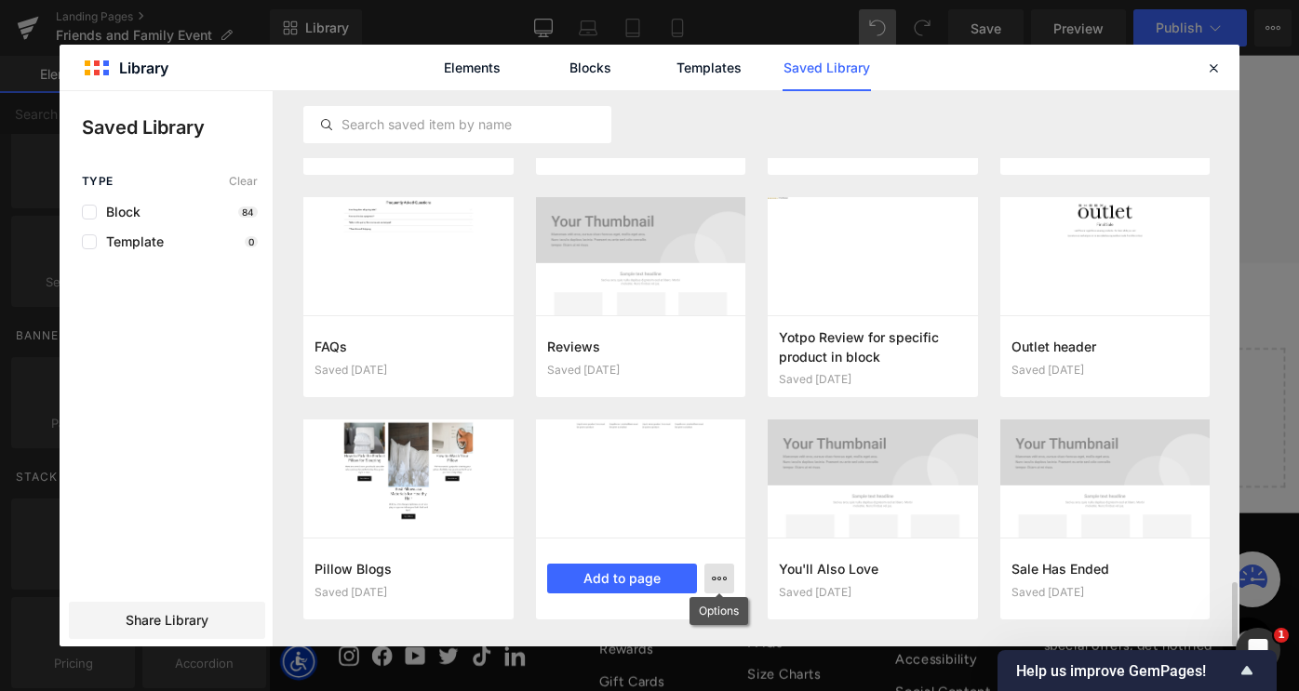
click at [725, 577] on icon "button" at bounding box center [719, 578] width 15 height 15
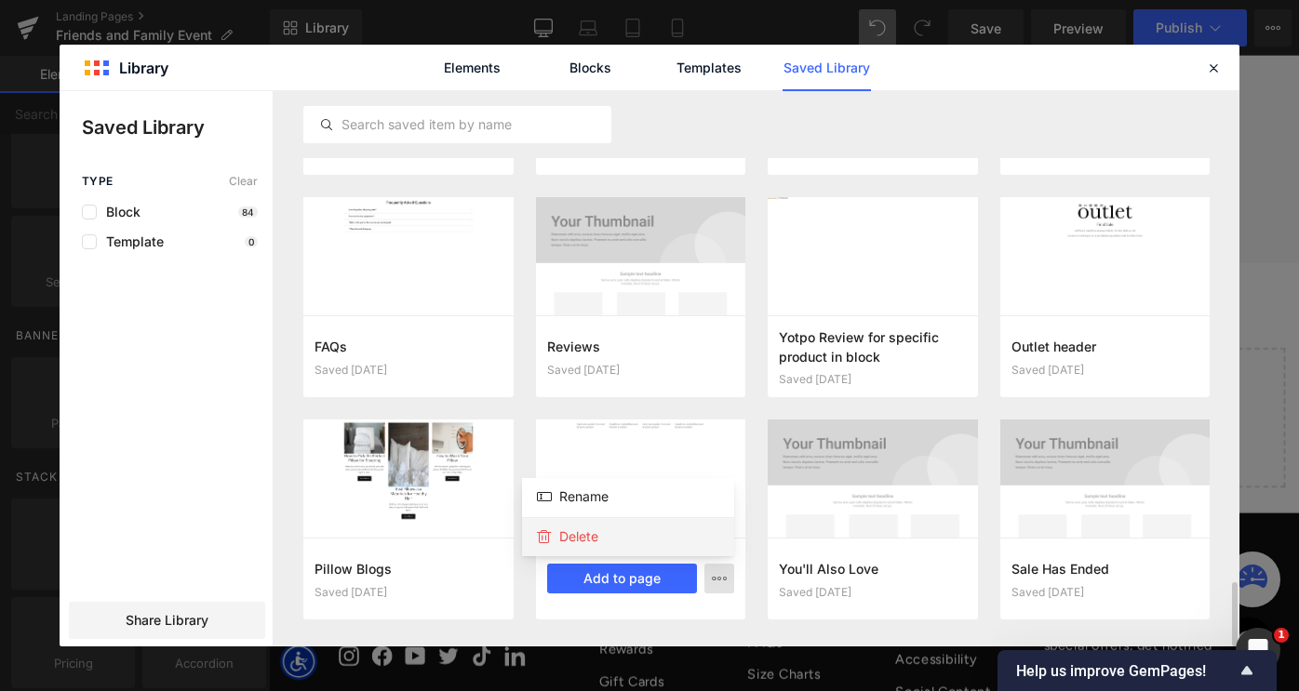
click at [638, 537] on div "Delete" at bounding box center [628, 536] width 212 height 39
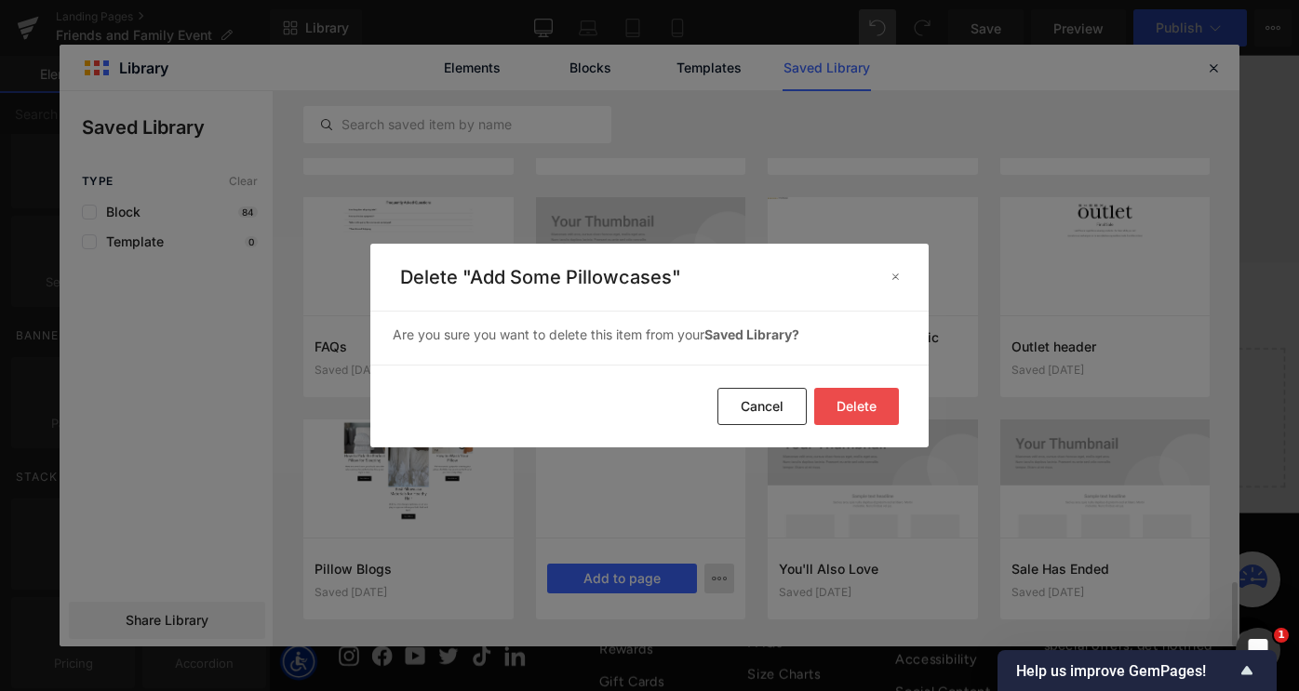
click at [871, 404] on button "Delete" at bounding box center [856, 406] width 85 height 37
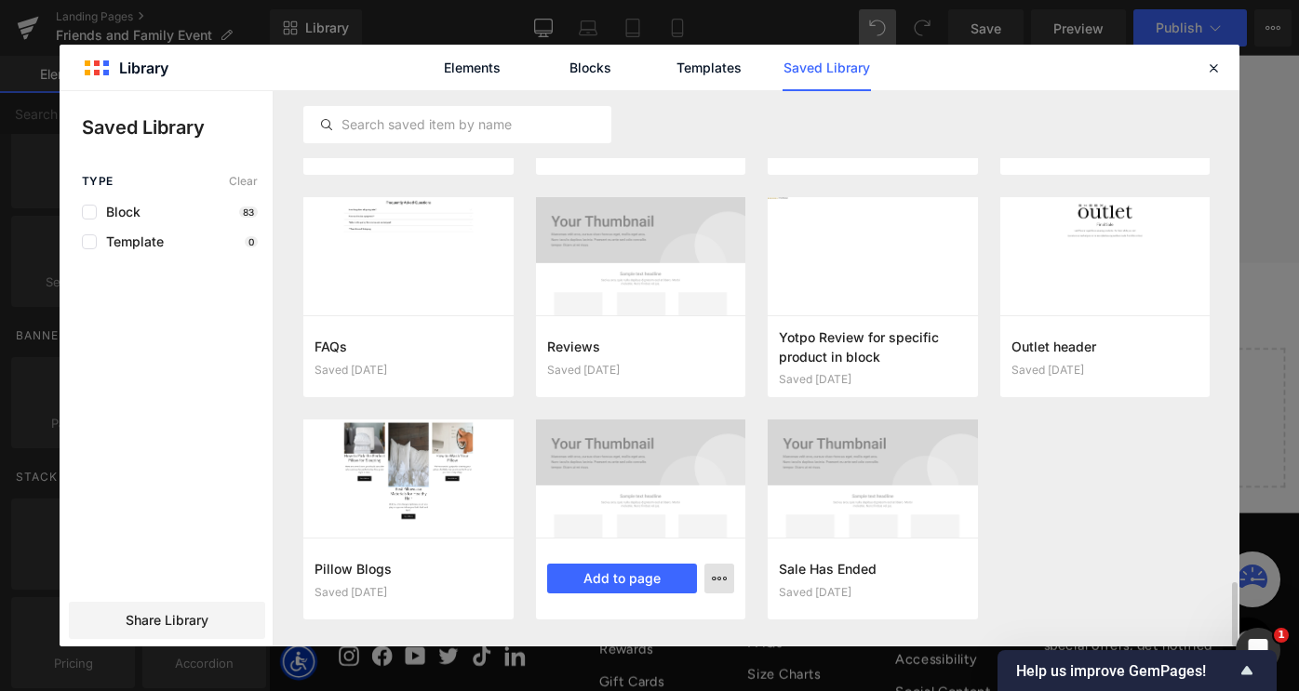
click at [722, 573] on icon "button" at bounding box center [719, 578] width 15 height 15
click at [677, 534] on div "Delete" at bounding box center [628, 536] width 212 height 39
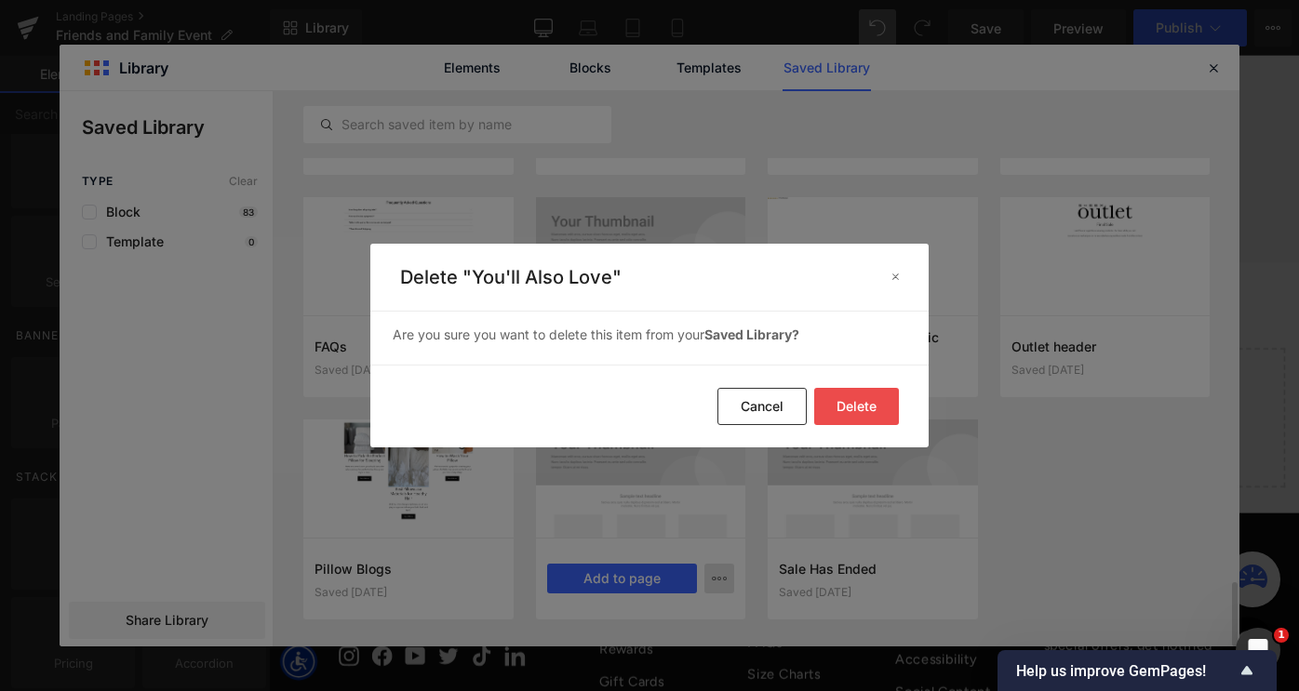
click at [854, 403] on button "Delete" at bounding box center [856, 406] width 85 height 37
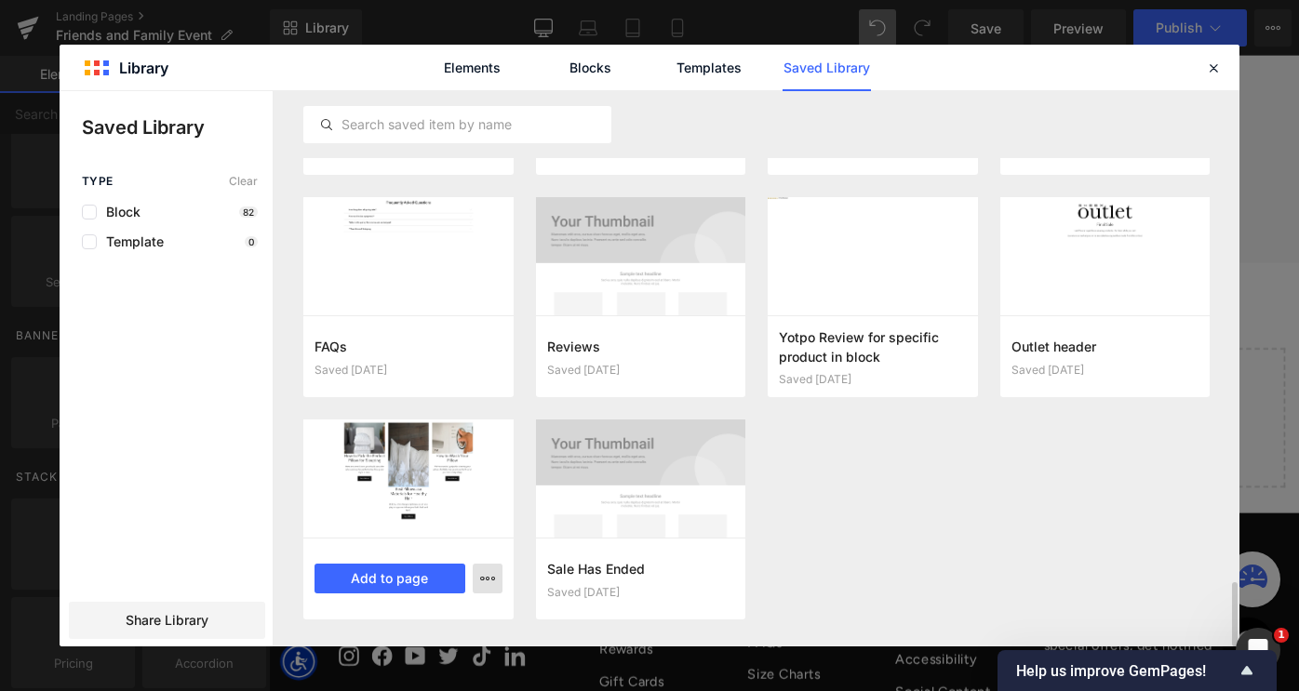
click at [484, 577] on icon "button" at bounding box center [487, 578] width 15 height 15
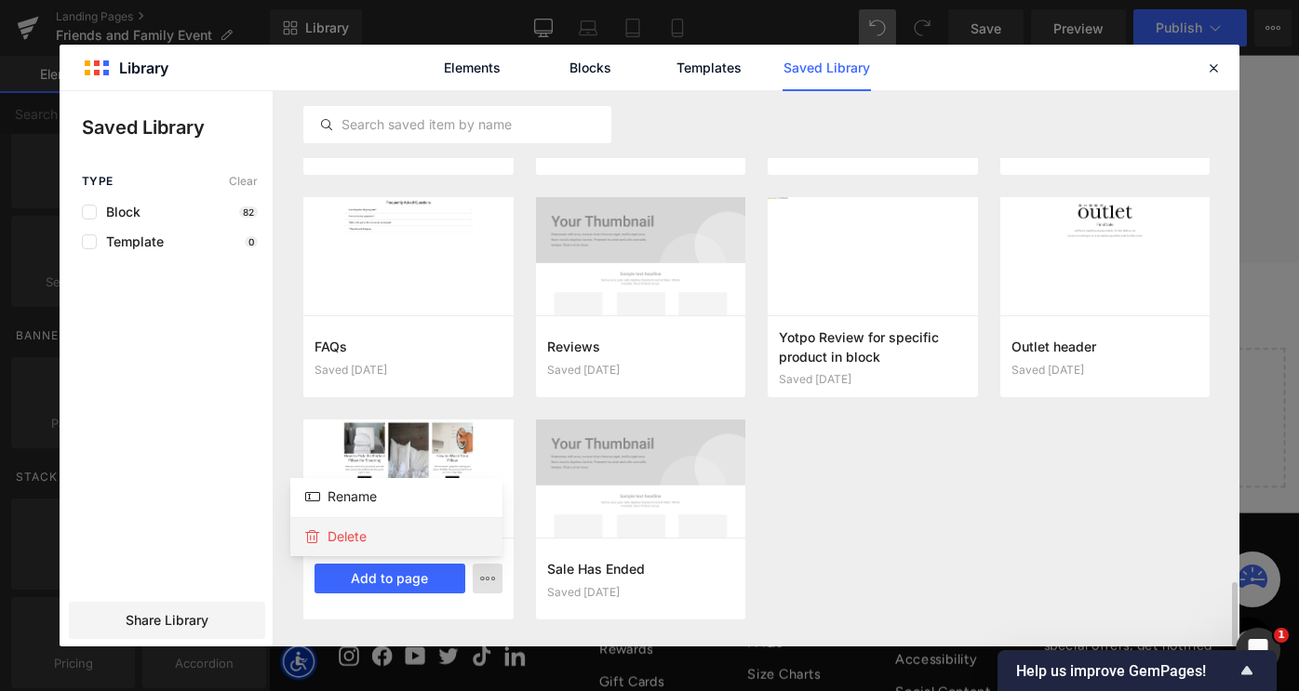
click at [441, 539] on div "Delete" at bounding box center [396, 536] width 212 height 39
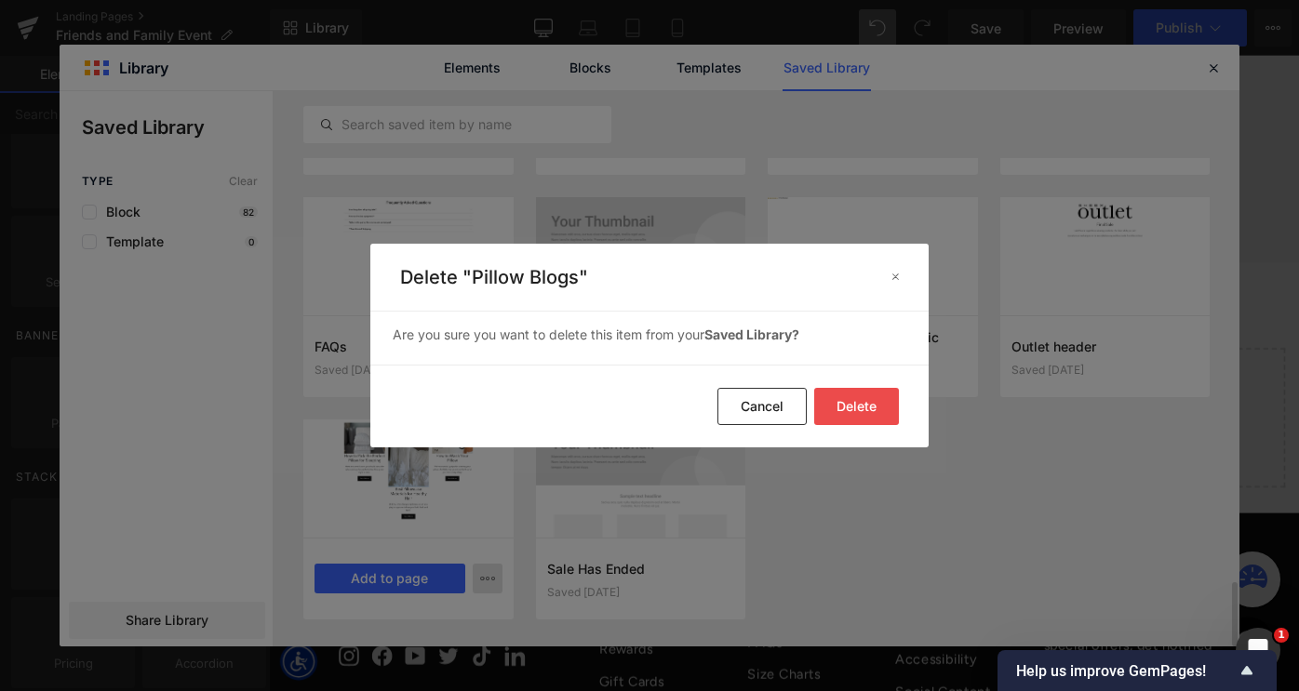
click at [848, 396] on button "Delete" at bounding box center [856, 406] width 85 height 37
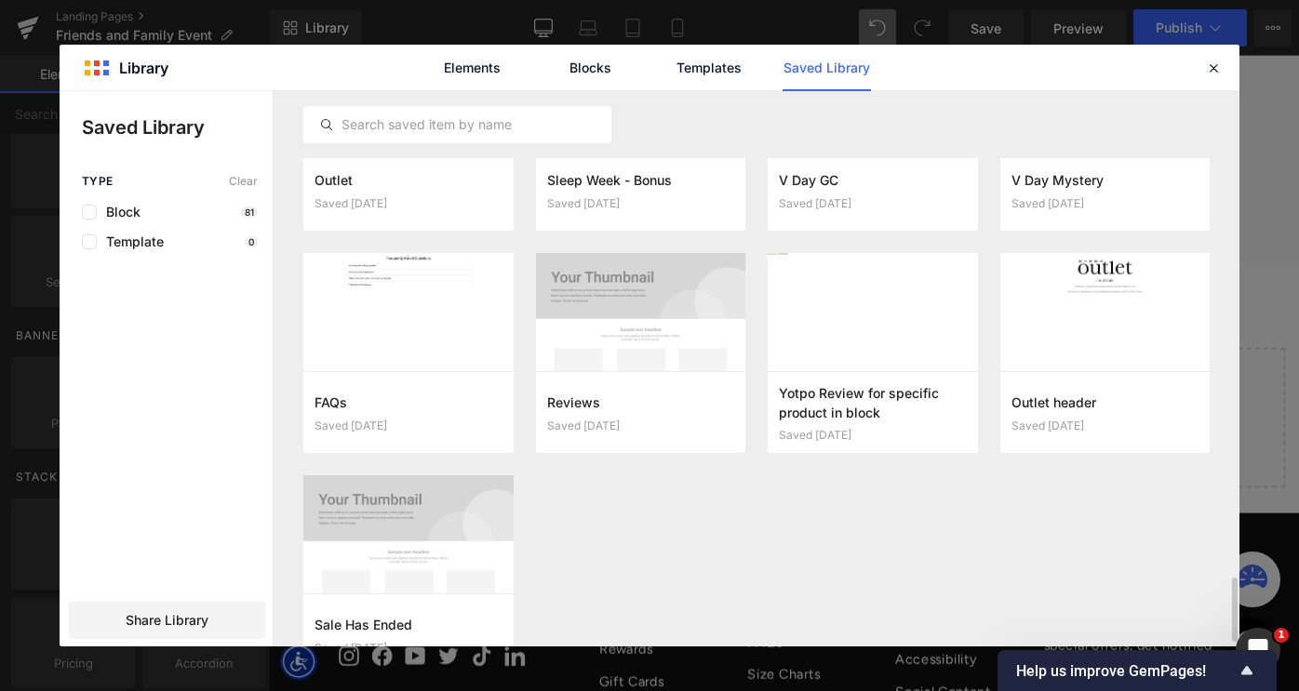
scroll to position [4128, 0]
click at [941, 414] on button "button" at bounding box center [952, 413] width 30 height 30
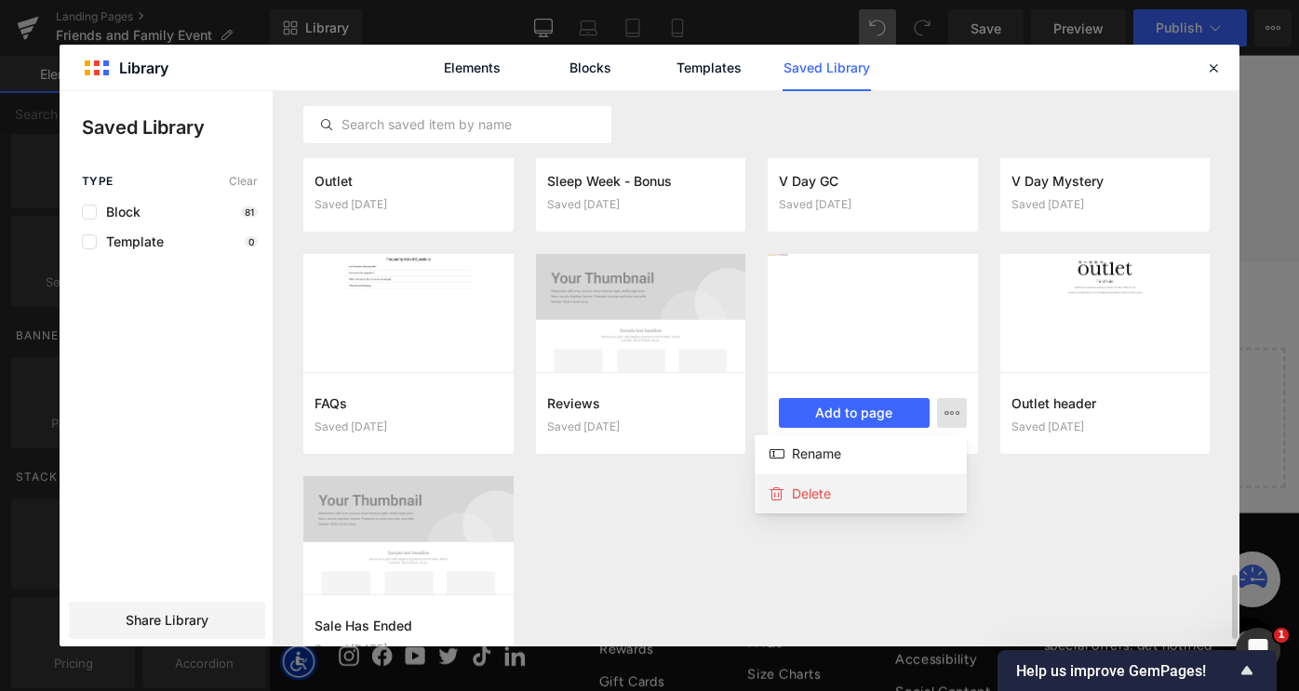
click at [870, 498] on div "Delete" at bounding box center [861, 494] width 212 height 39
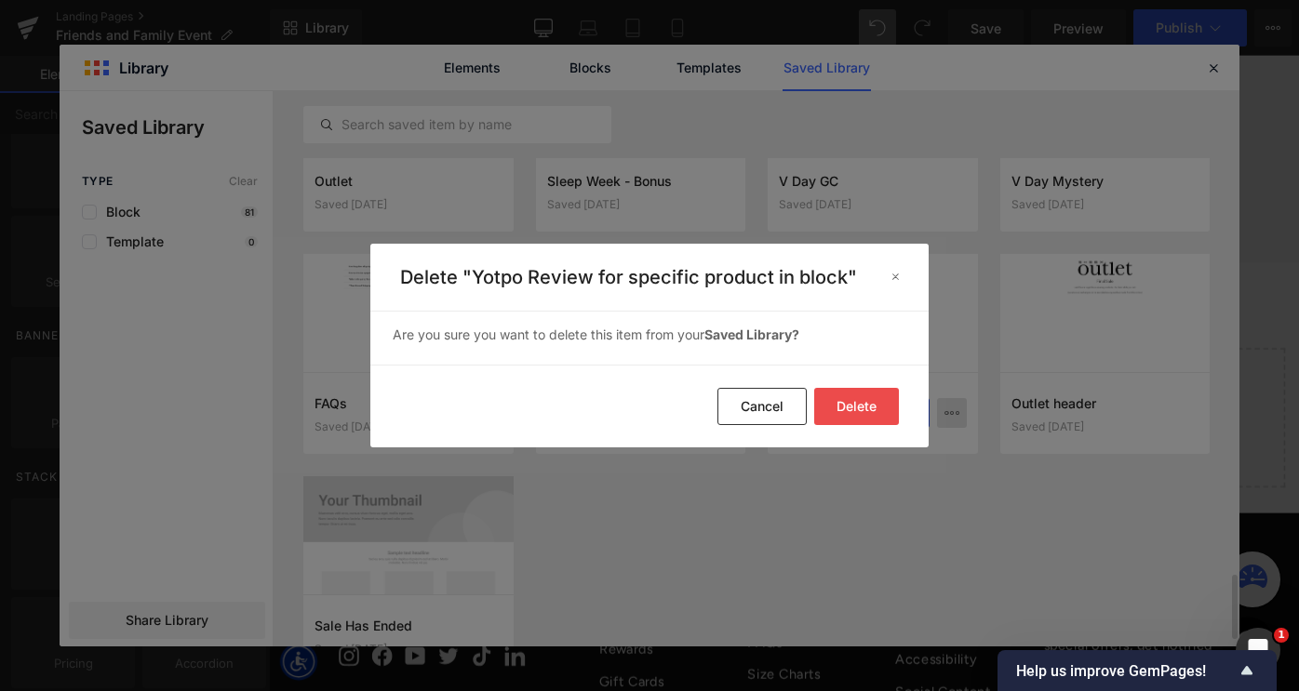
click at [863, 413] on button "Delete" at bounding box center [856, 406] width 85 height 37
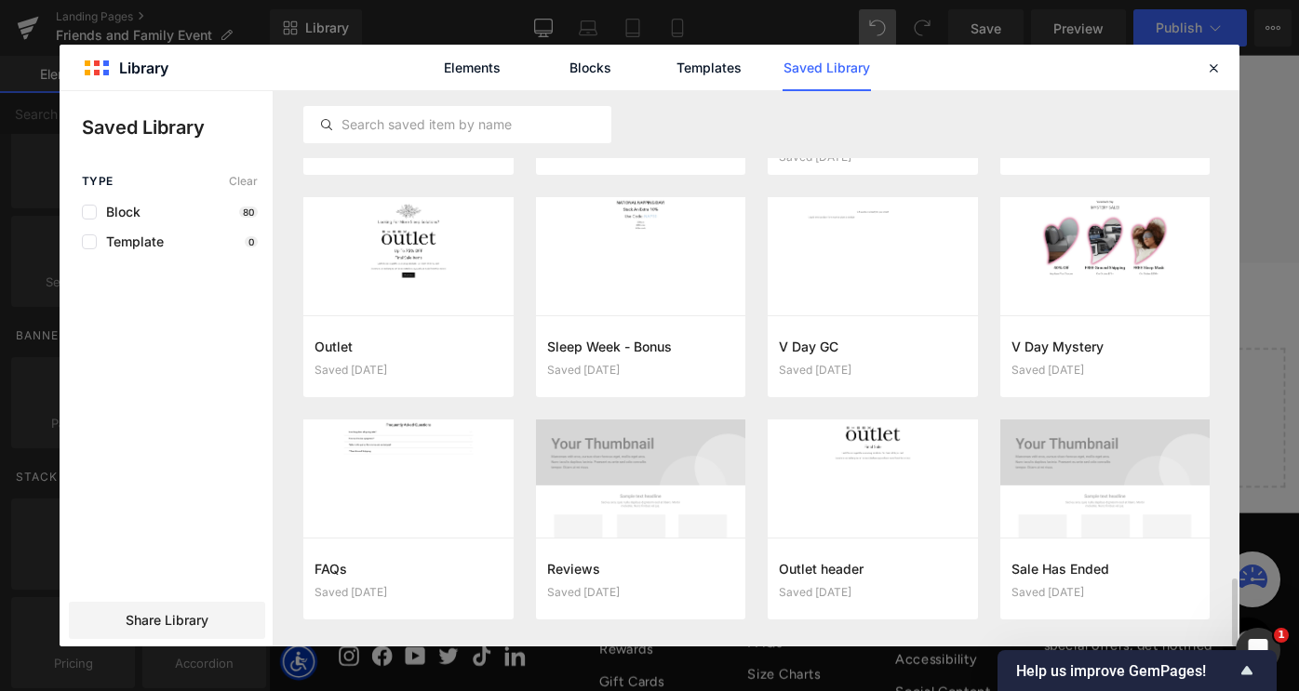
scroll to position [3962, 0]
click at [717, 579] on icon "button" at bounding box center [719, 578] width 15 height 15
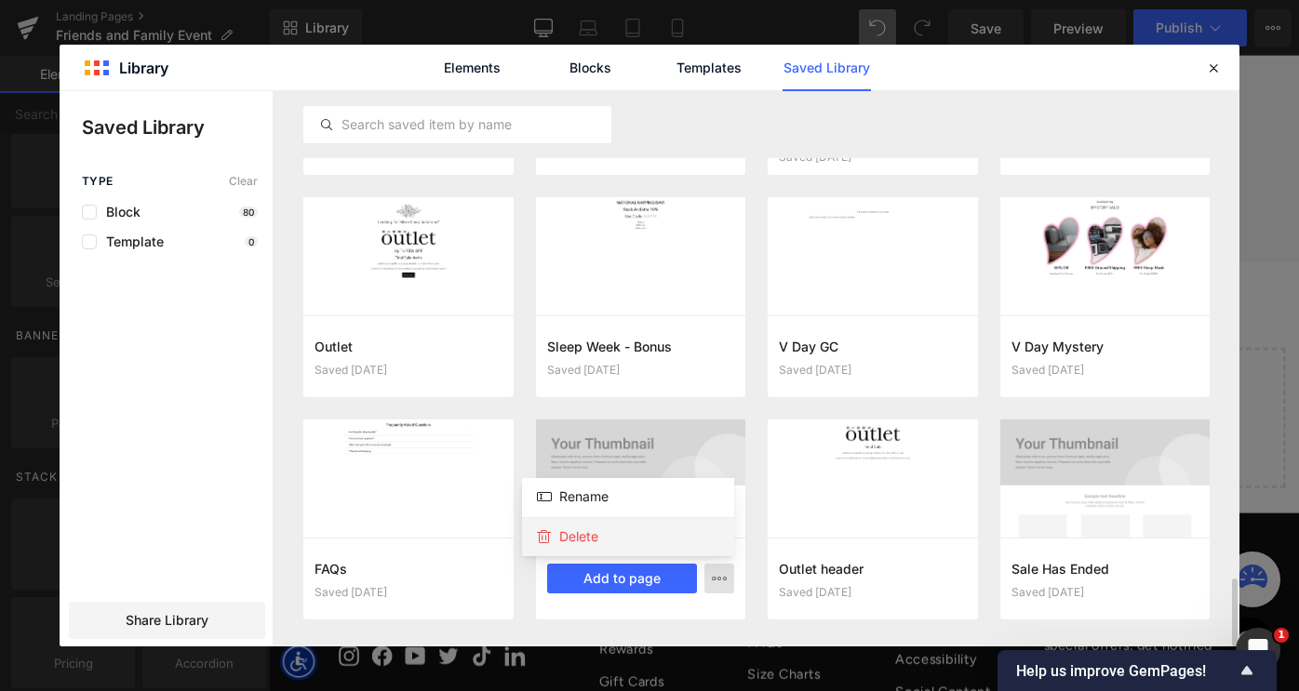
click at [649, 542] on div "Delete" at bounding box center [628, 536] width 212 height 39
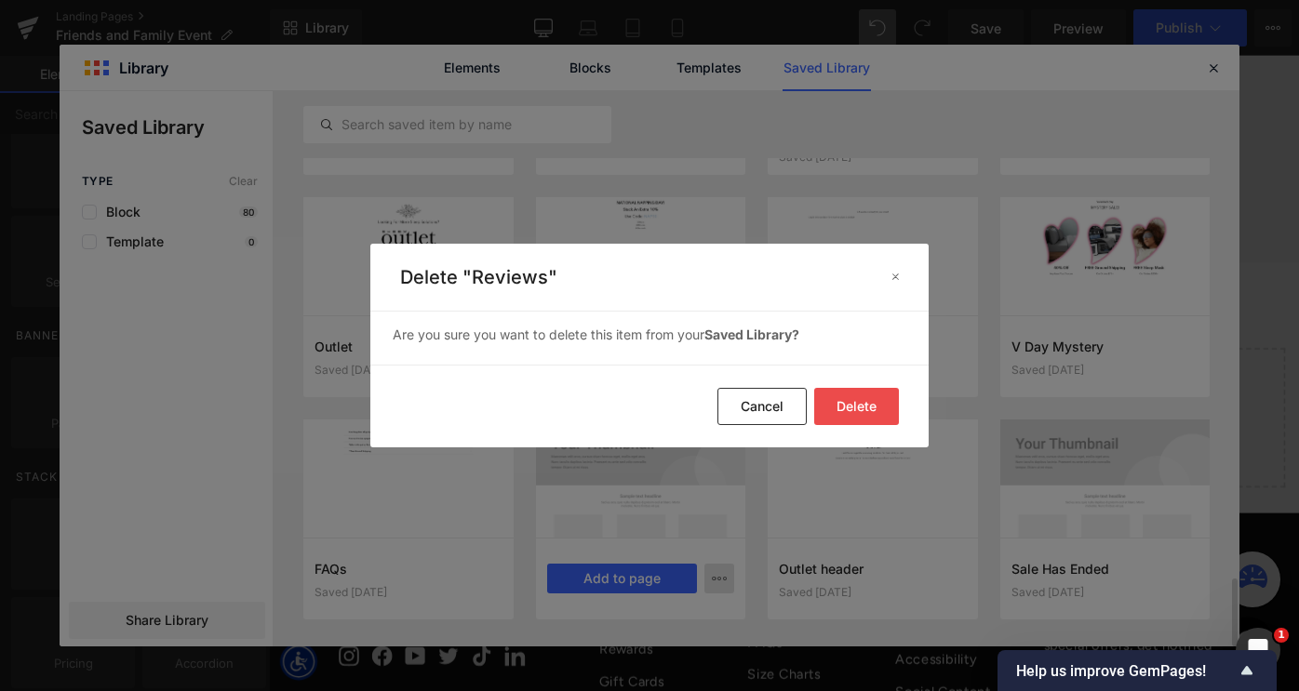
click at [875, 401] on button "Delete" at bounding box center [856, 406] width 85 height 37
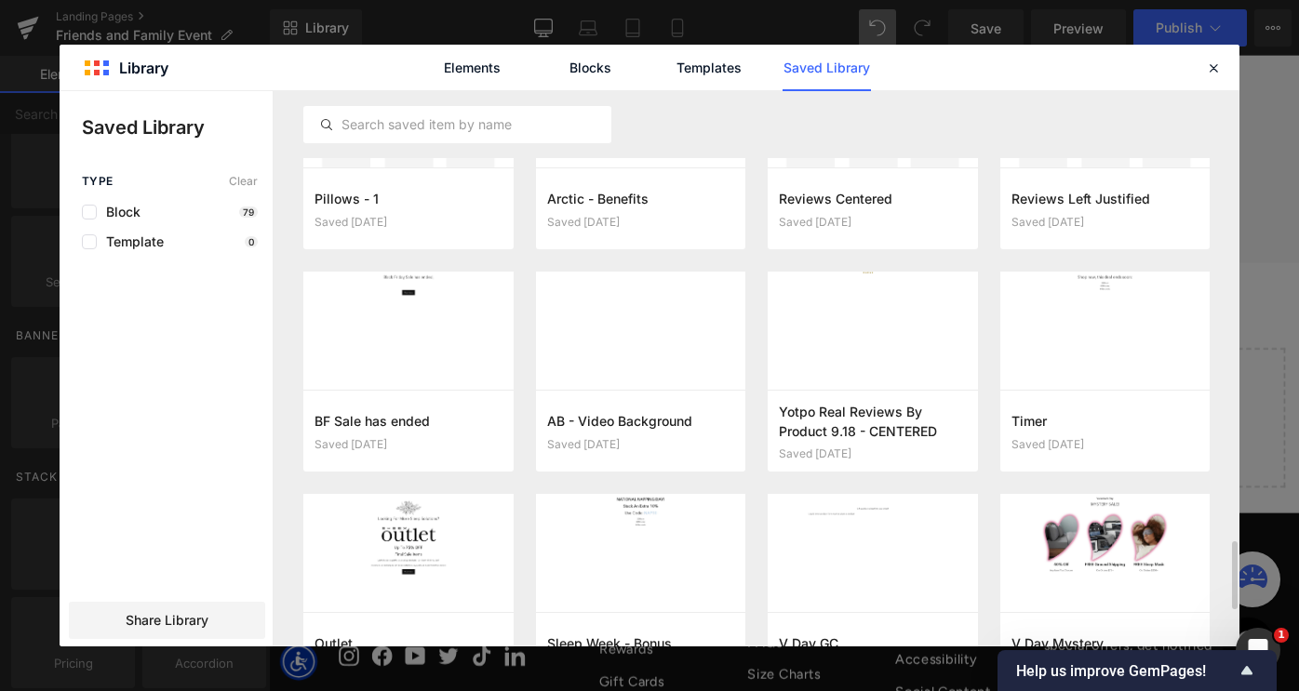
scroll to position [3663, 0]
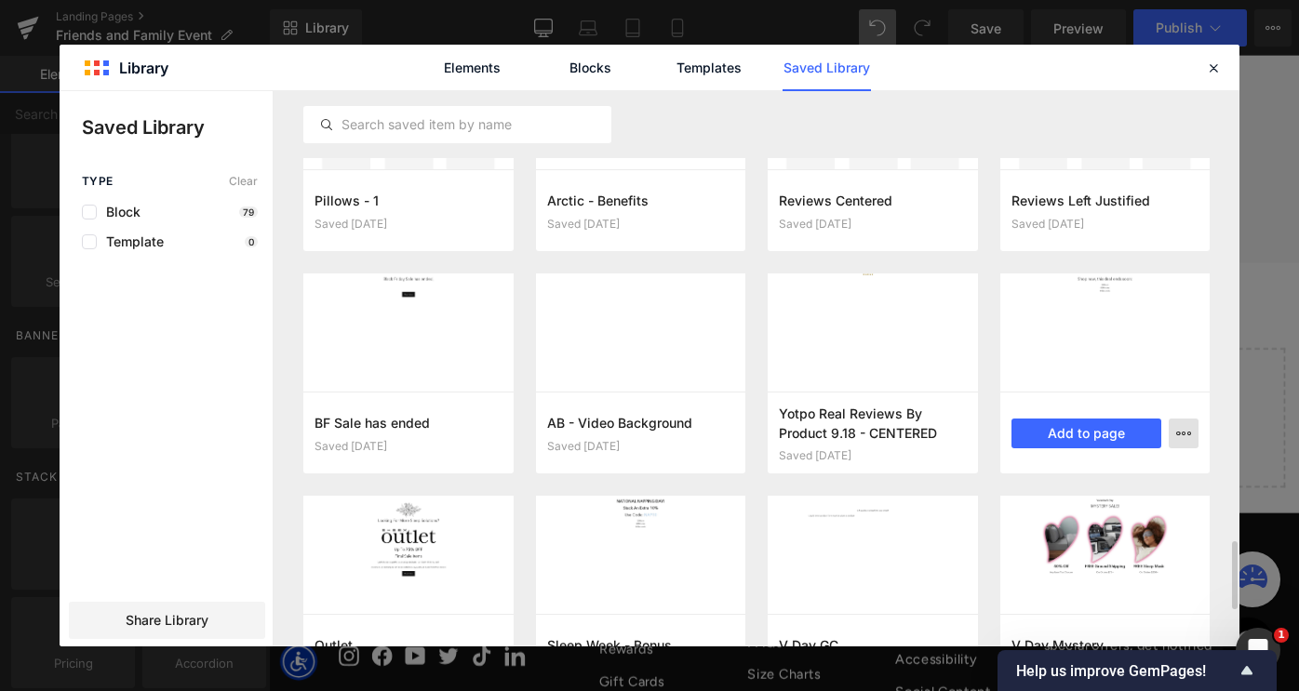
click at [1180, 435] on icon "button" at bounding box center [1183, 433] width 15 height 15
click at [1099, 503] on div "Delete" at bounding box center [1093, 514] width 212 height 39
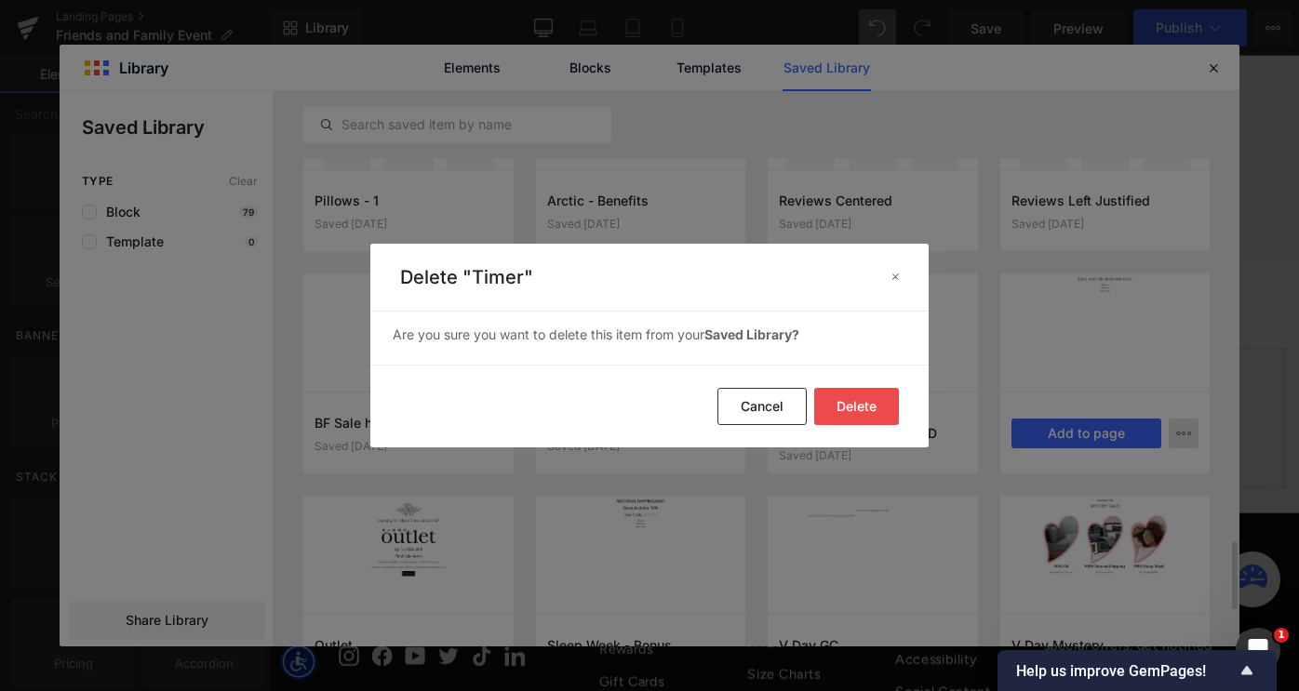
click at [869, 396] on button "Delete" at bounding box center [856, 406] width 85 height 37
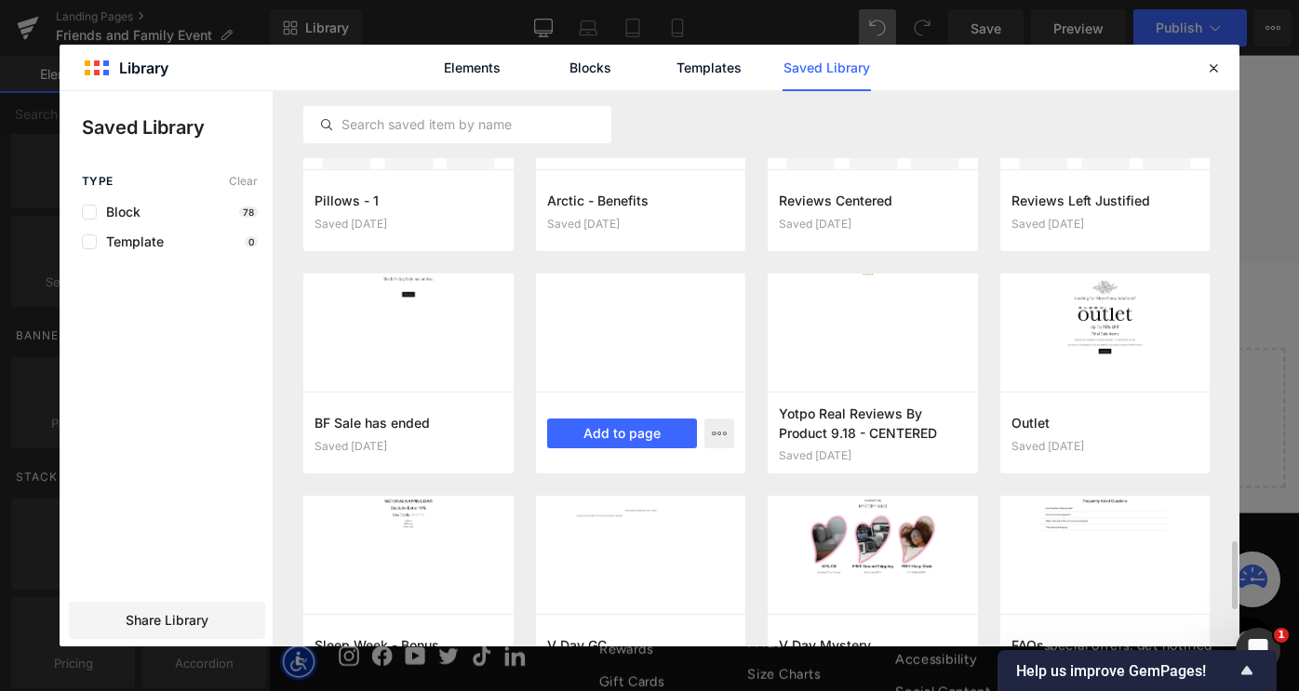
scroll to position [3651, 0]
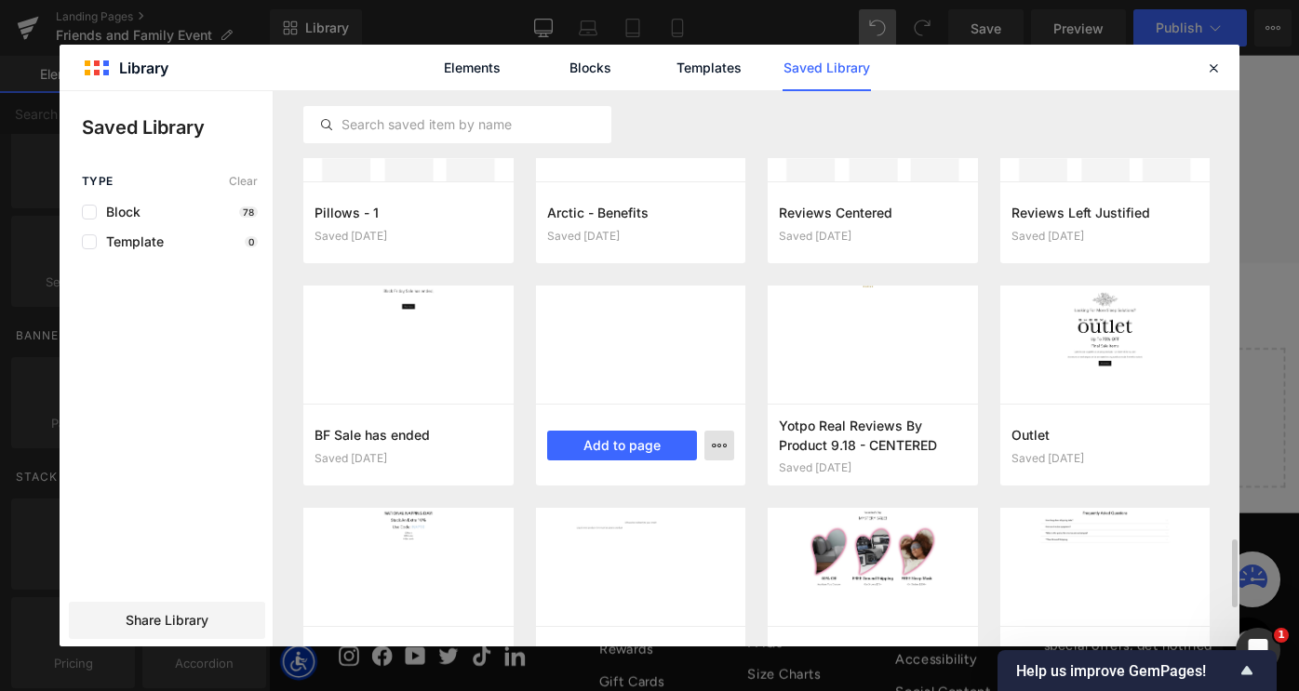
click at [720, 451] on icon "button" at bounding box center [719, 445] width 15 height 15
click at [620, 528] on div "Delete" at bounding box center [628, 526] width 212 height 39
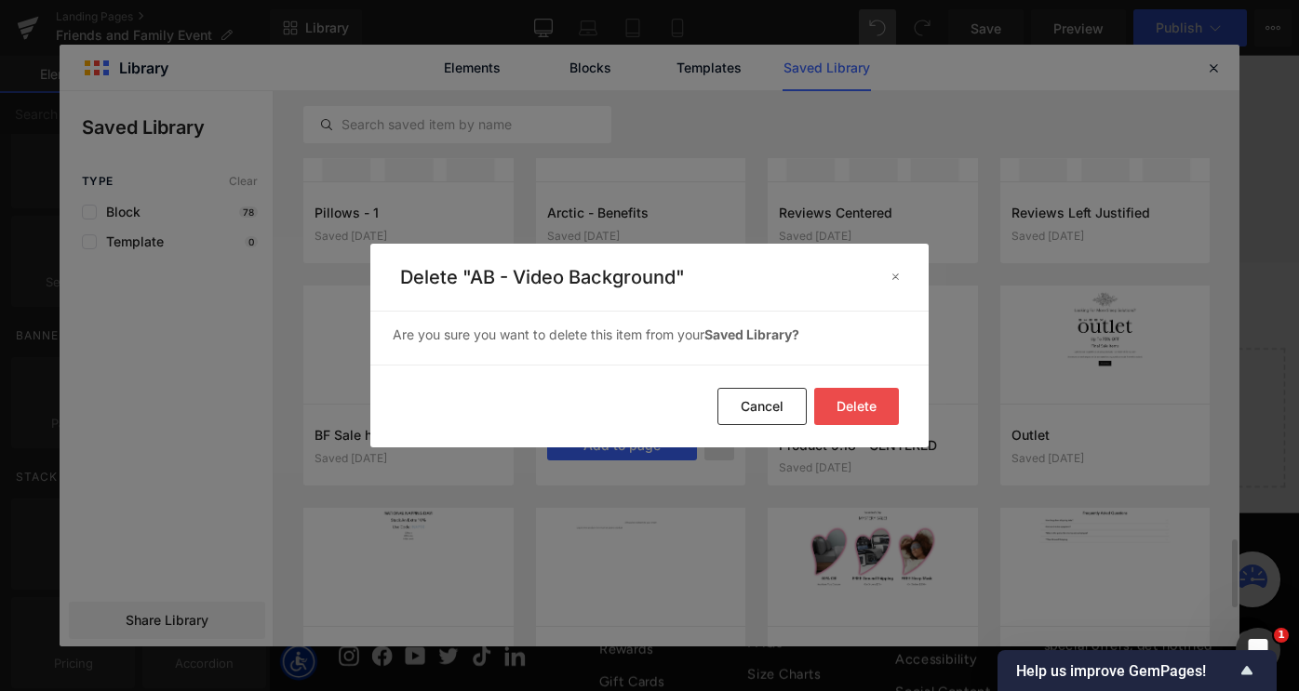
click at [869, 410] on button "Delete" at bounding box center [856, 406] width 85 height 37
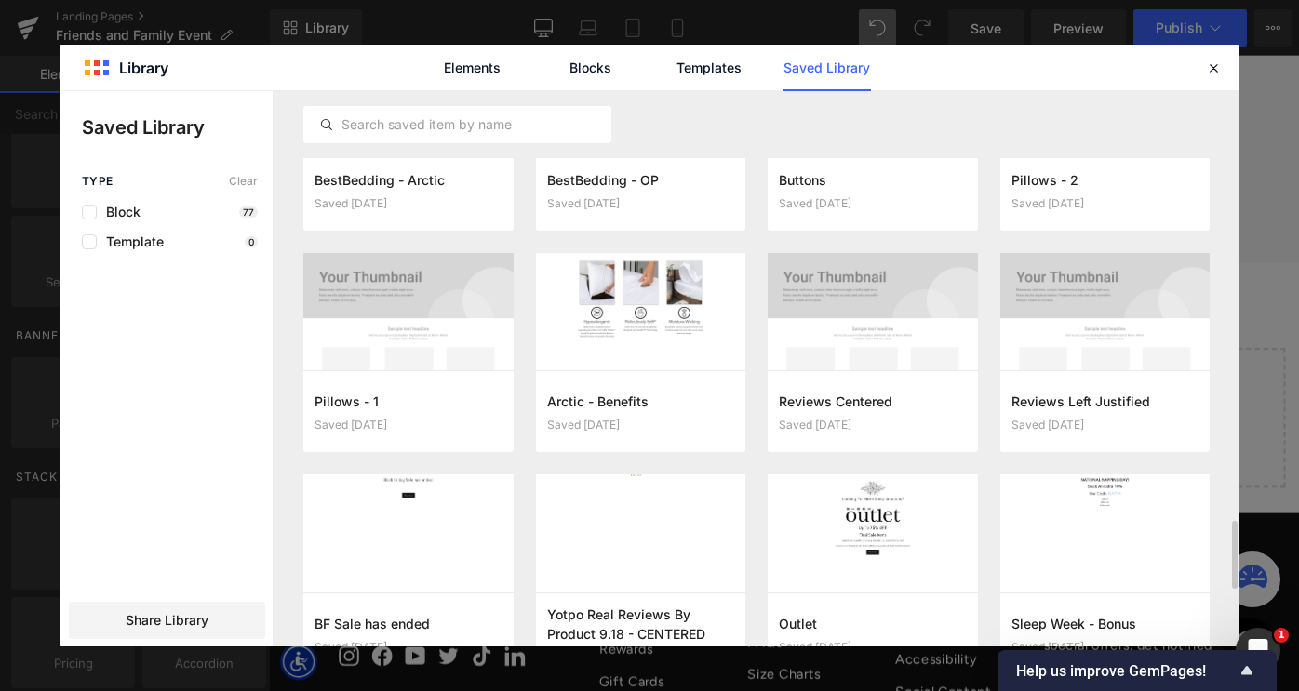
scroll to position [3459, 0]
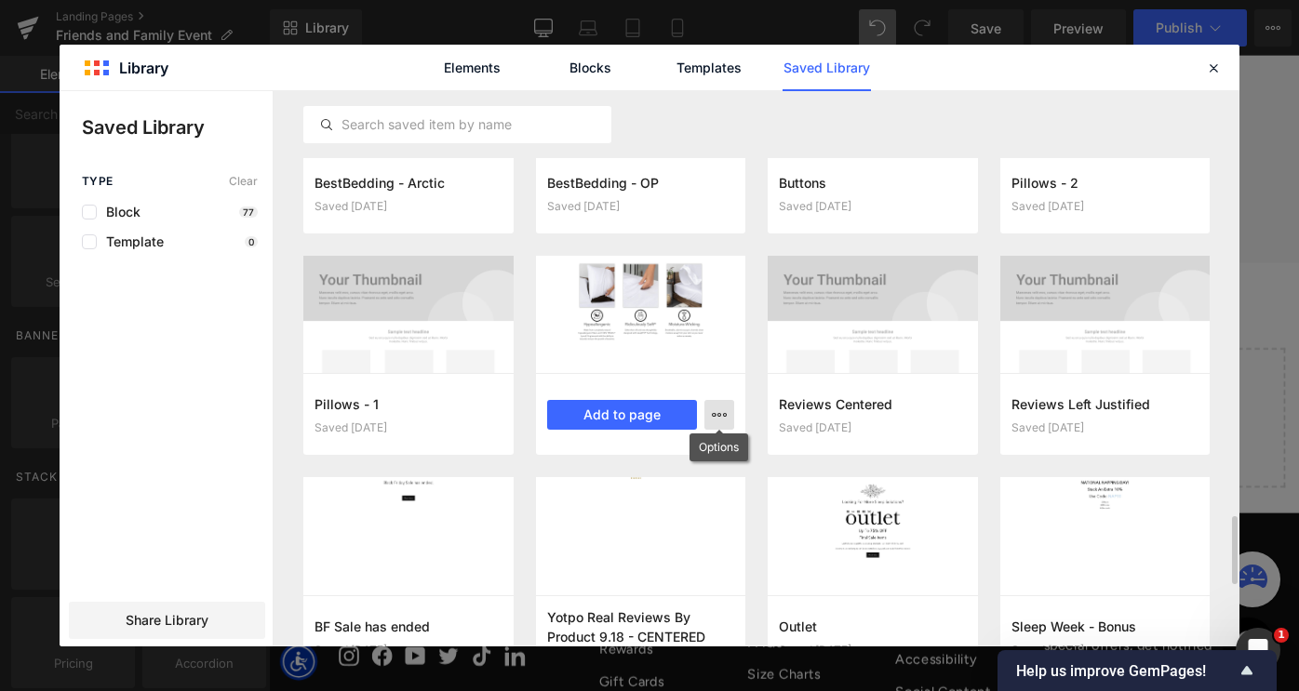
click at [717, 416] on icon "button" at bounding box center [719, 415] width 15 height 15
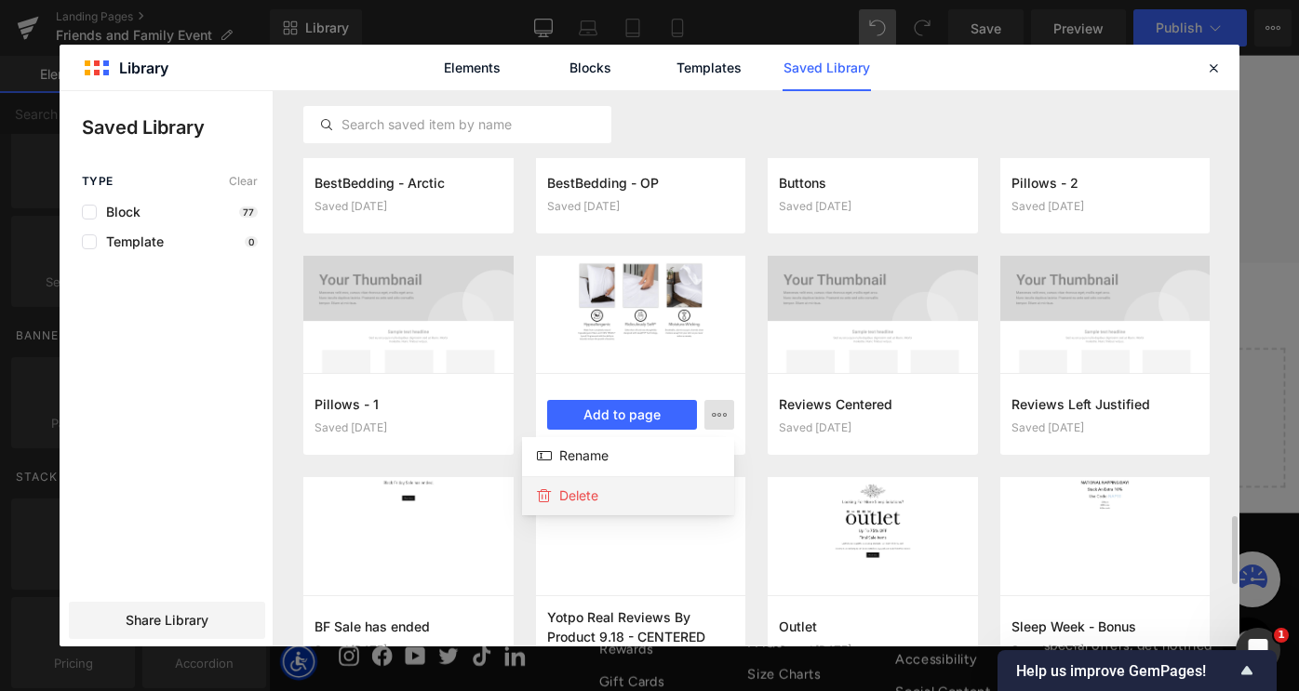
click at [637, 494] on div "Delete" at bounding box center [628, 496] width 212 height 39
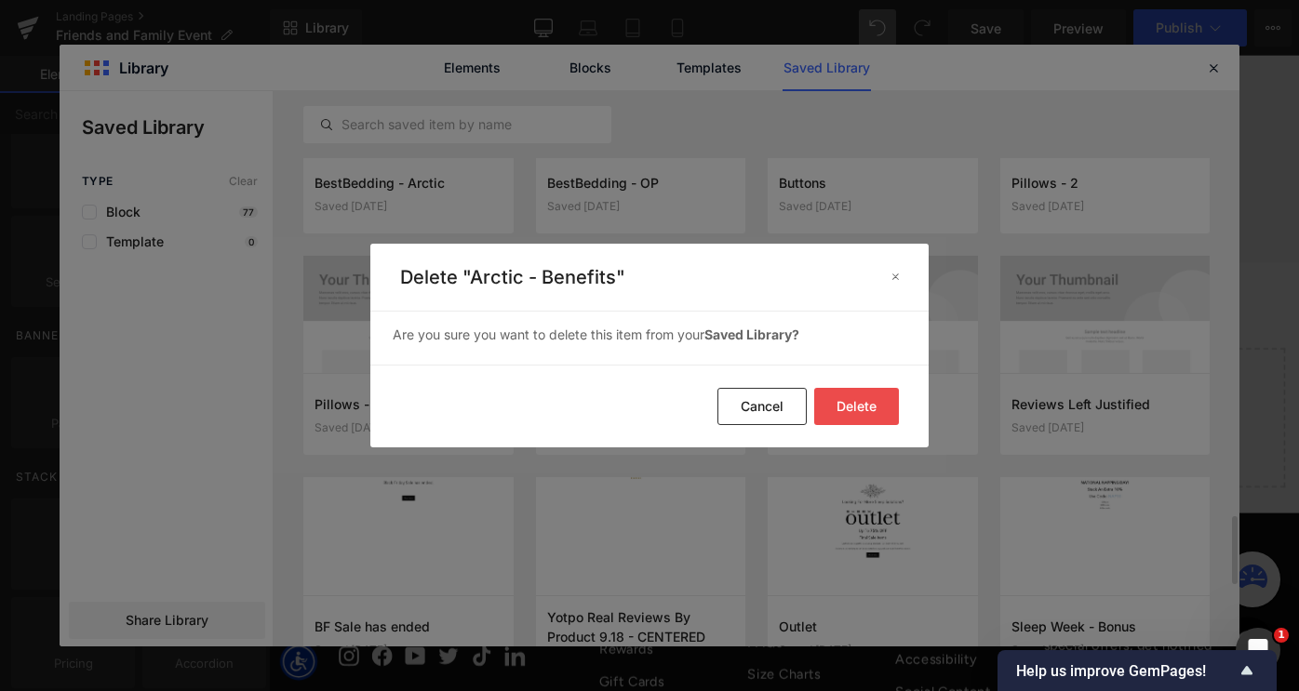
click at [852, 405] on button "Delete" at bounding box center [856, 406] width 85 height 37
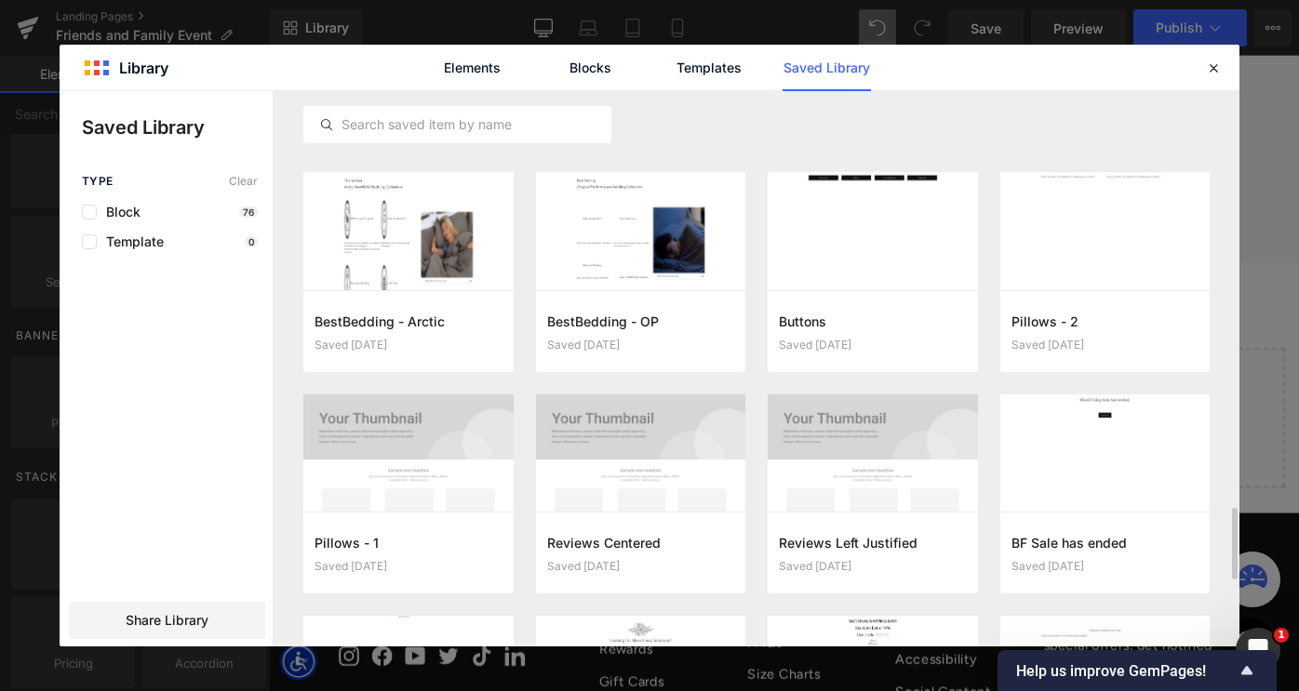
scroll to position [3309, 0]
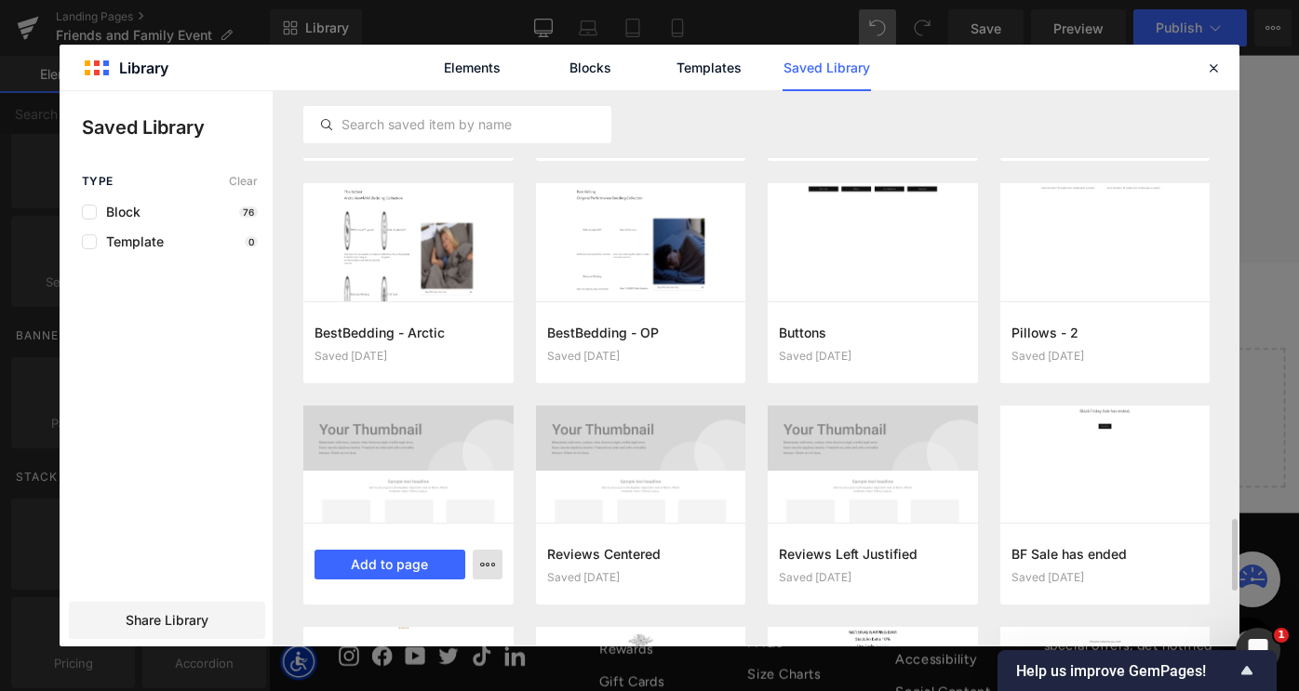
click at [490, 565] on icon "button" at bounding box center [487, 564] width 15 height 15
click at [457, 528] on div "Delete" at bounding box center [396, 522] width 212 height 39
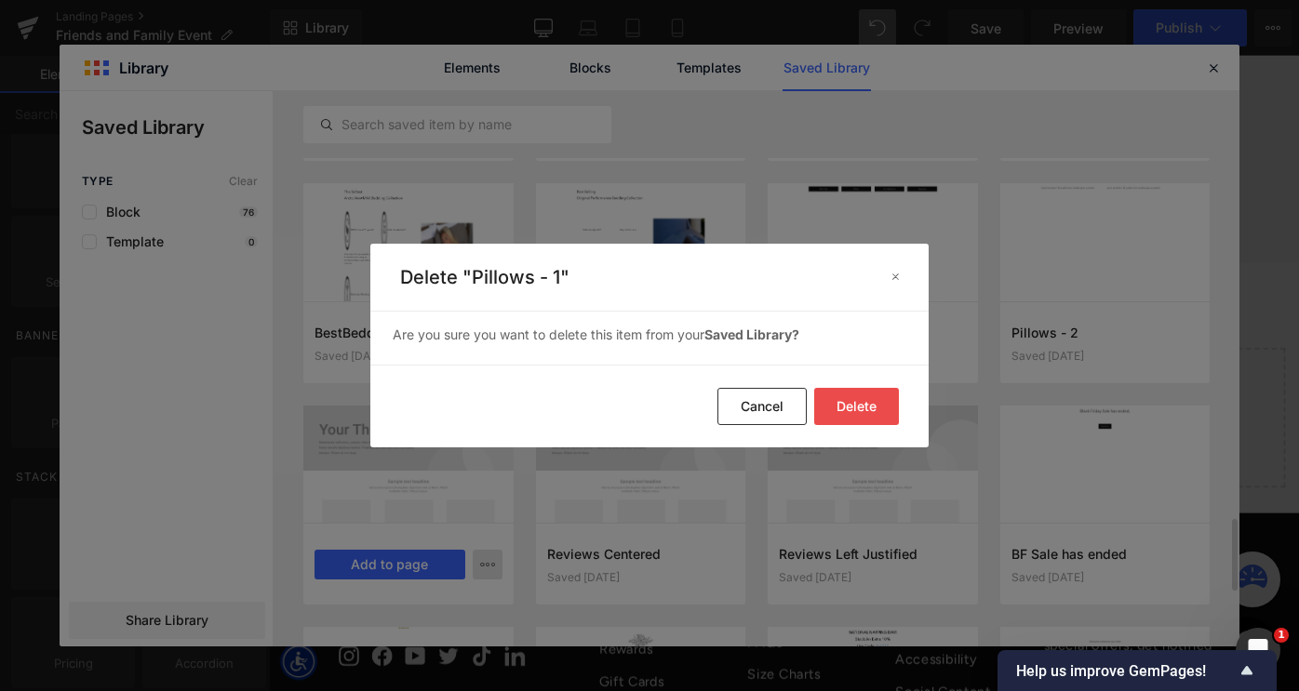
click at [849, 401] on button "Delete" at bounding box center [856, 406] width 85 height 37
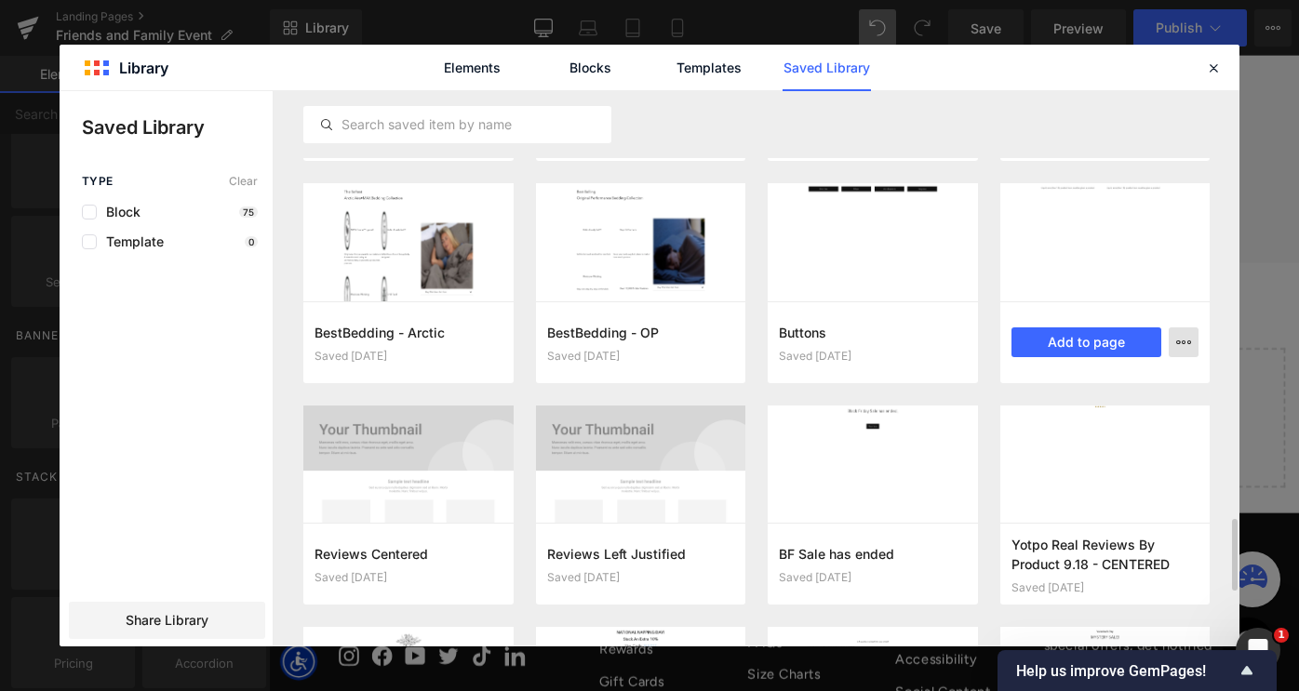
click at [1187, 348] on icon "button" at bounding box center [1183, 342] width 15 height 15
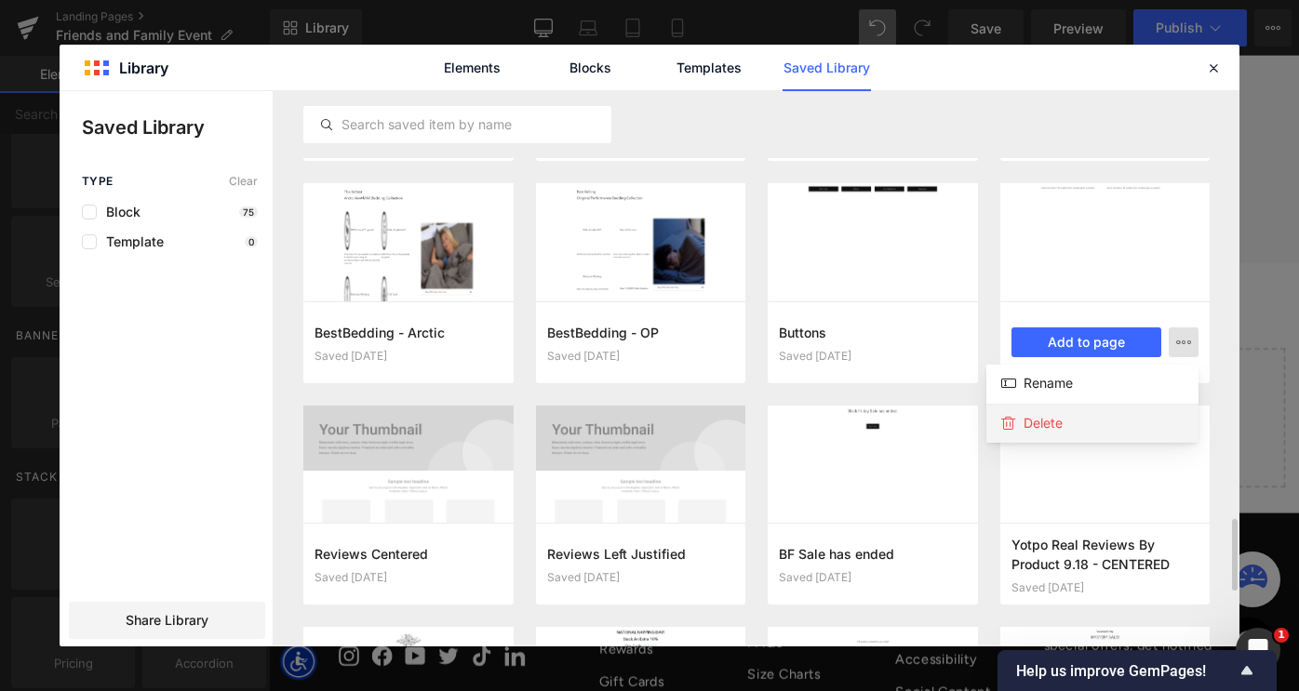
click at [1113, 423] on div "Delete" at bounding box center [1093, 423] width 212 height 39
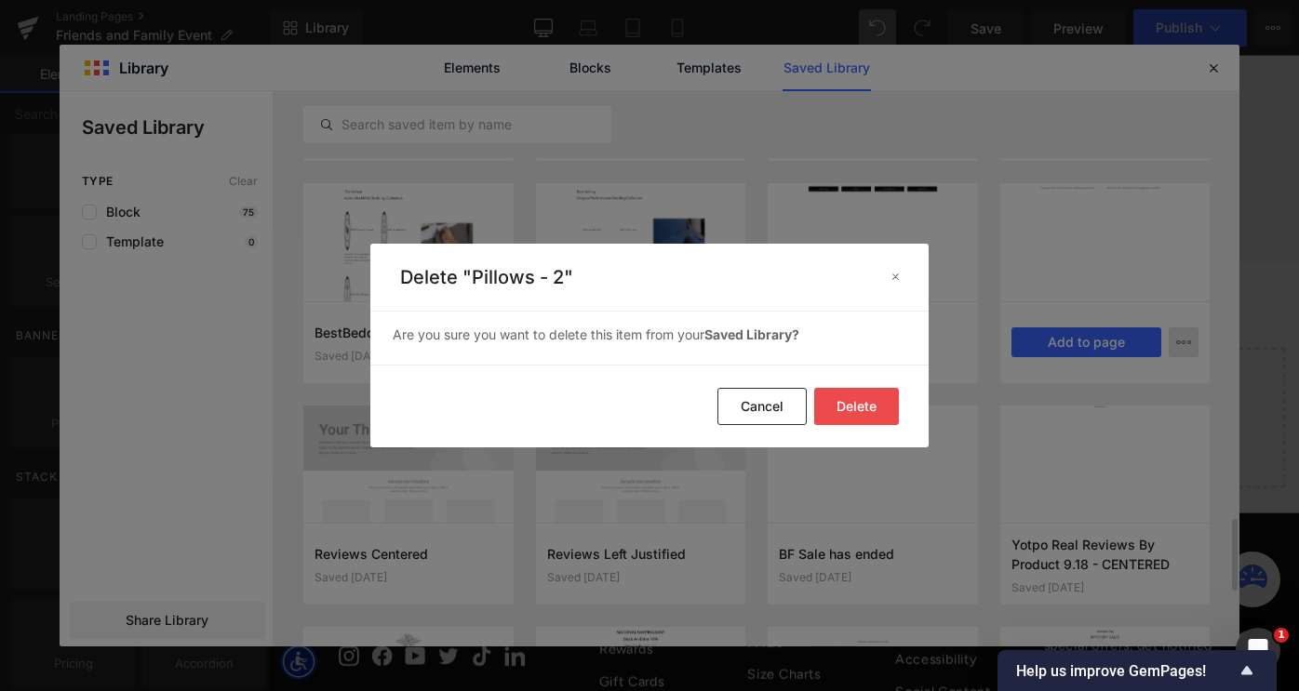
click at [873, 403] on button "Delete" at bounding box center [856, 406] width 85 height 37
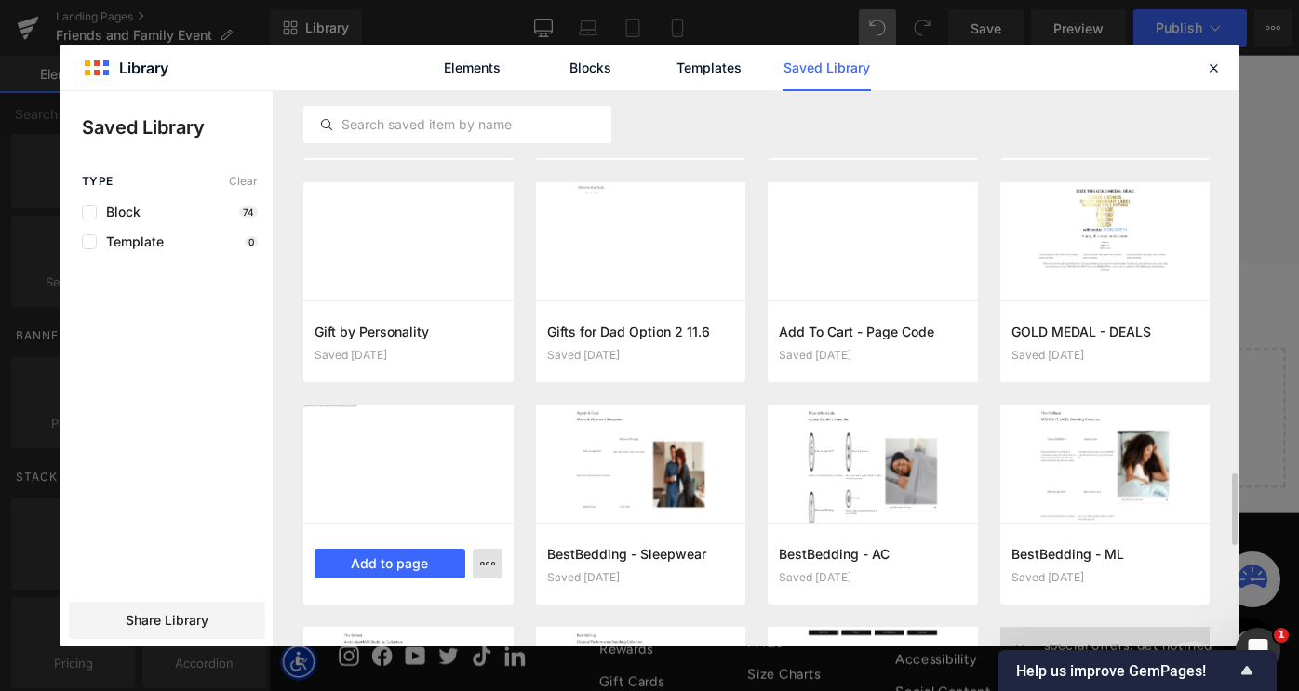
scroll to position [2916, 0]
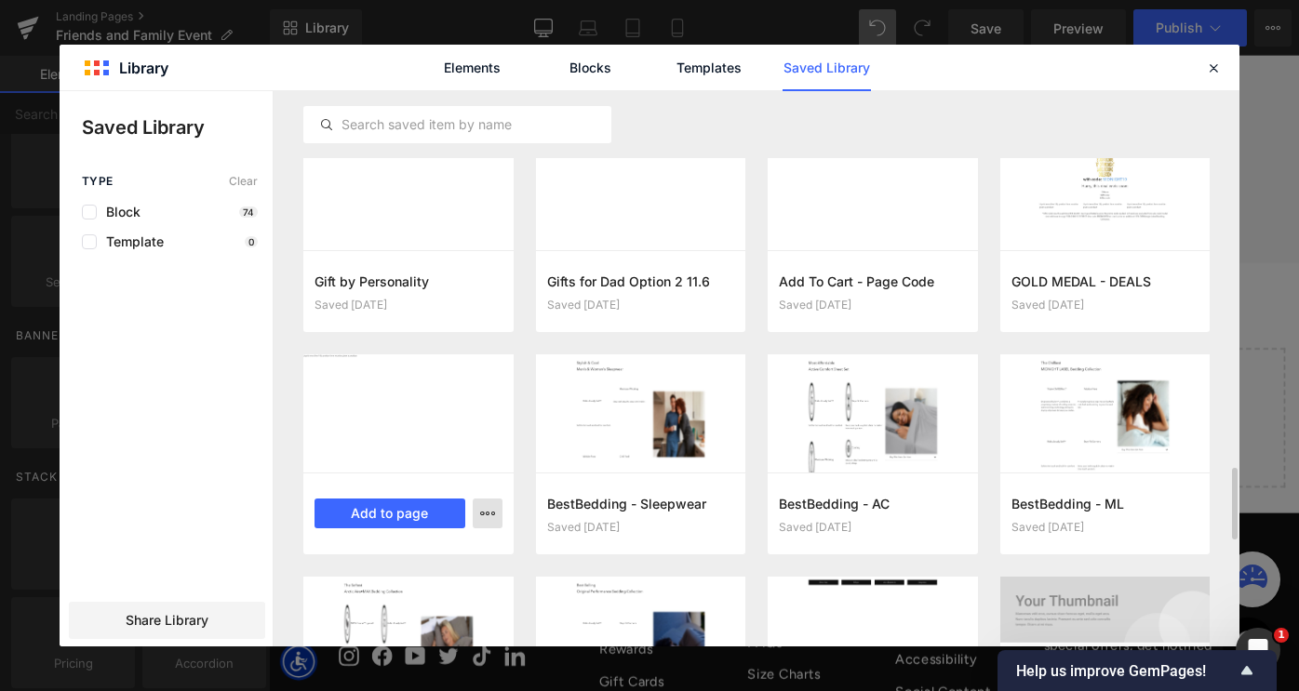
click at [493, 518] on icon "button" at bounding box center [487, 513] width 15 height 15
click at [407, 599] on div "Delete" at bounding box center [396, 594] width 212 height 39
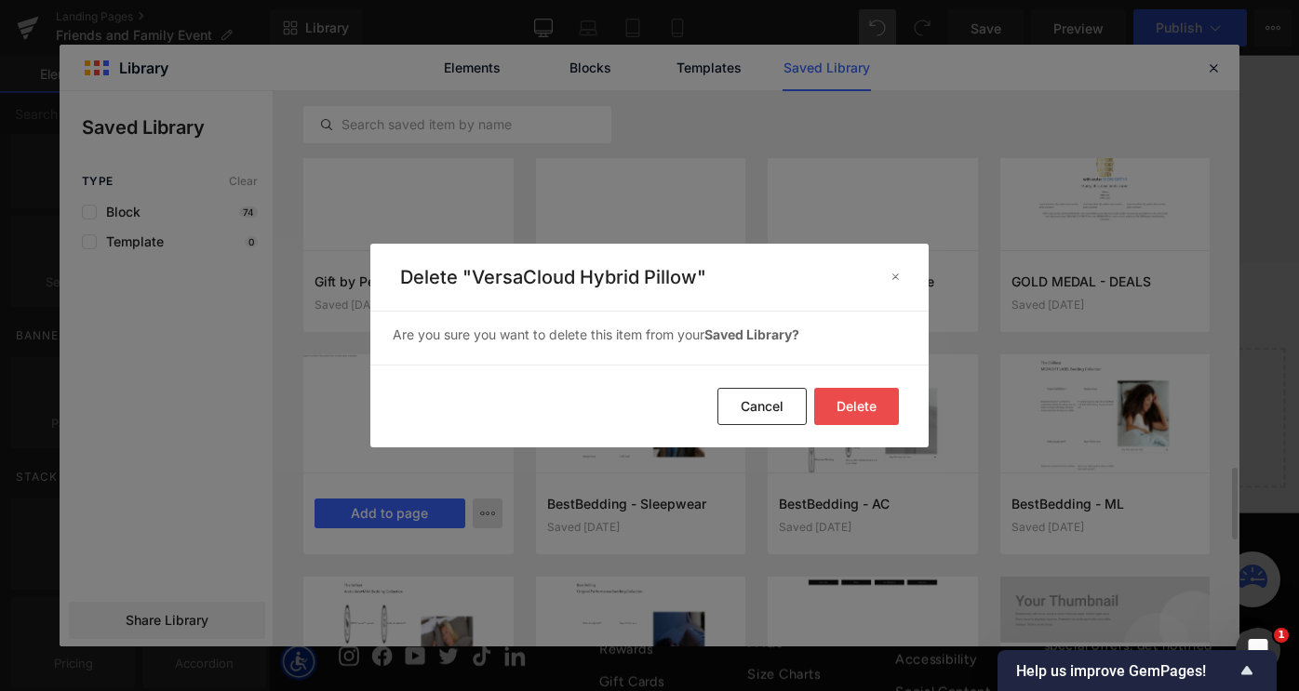
click at [857, 401] on button "Delete" at bounding box center [856, 406] width 85 height 37
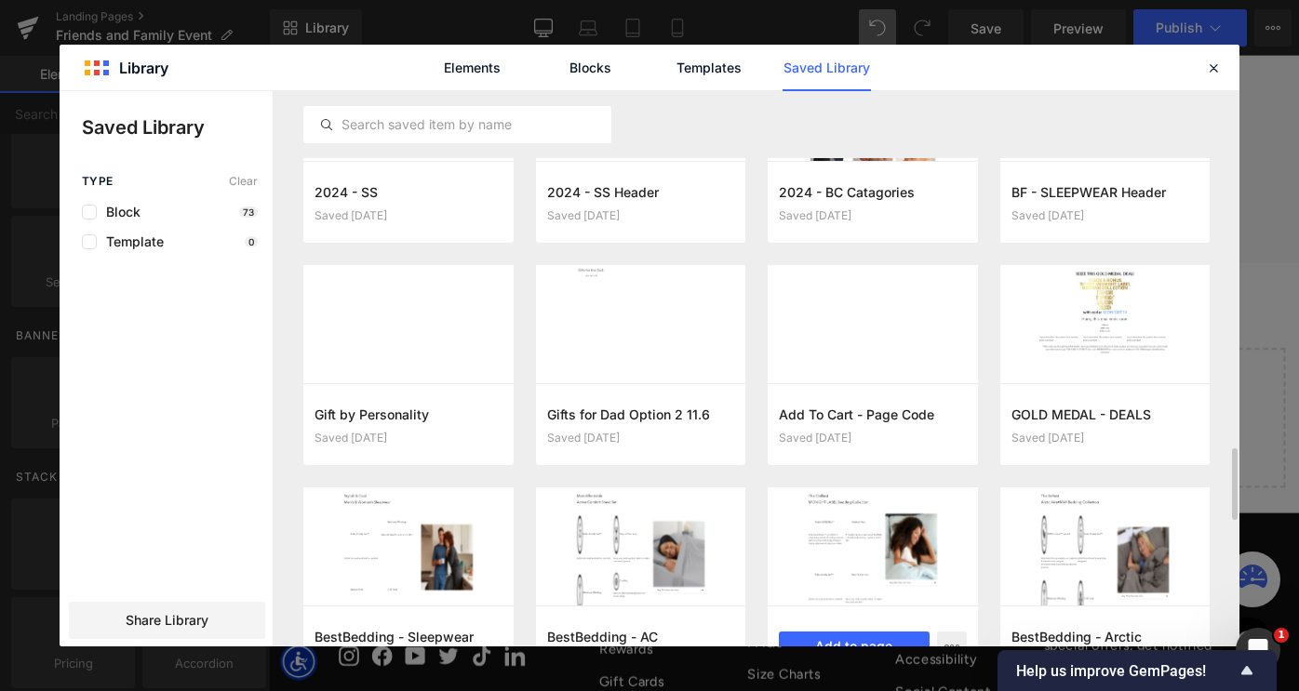
scroll to position [2781, 0]
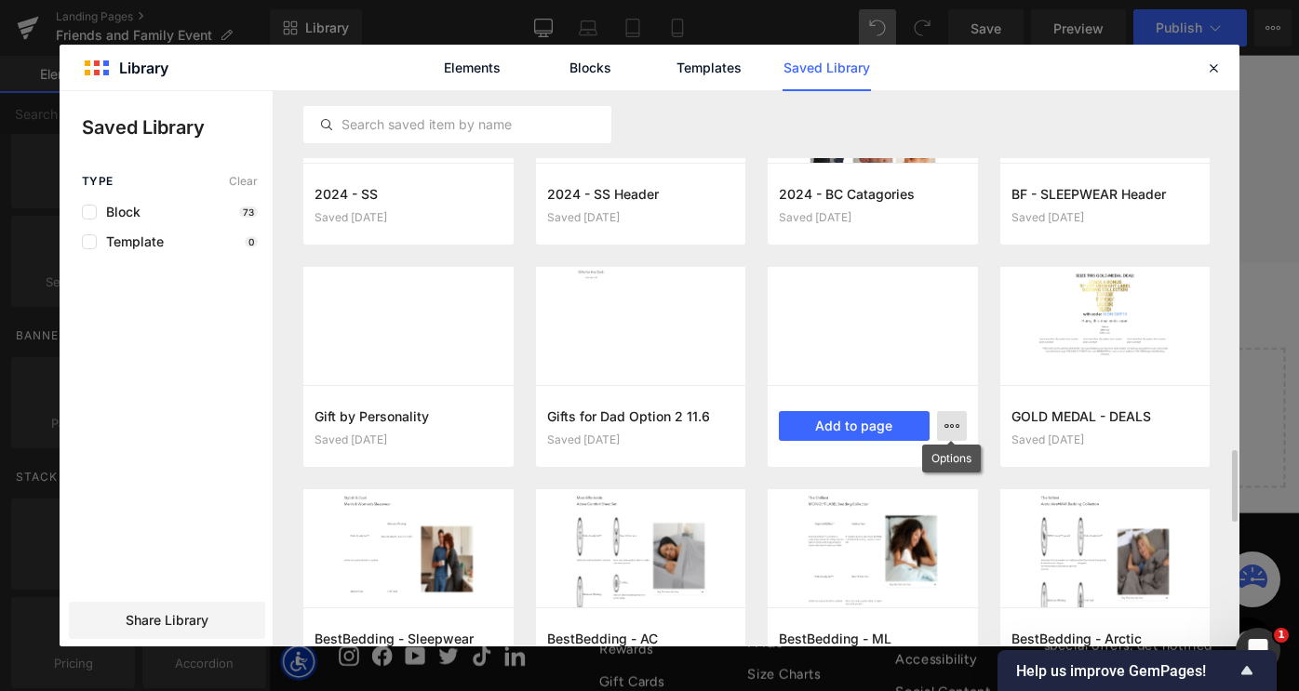
click at [955, 425] on icon "button" at bounding box center [952, 426] width 15 height 15
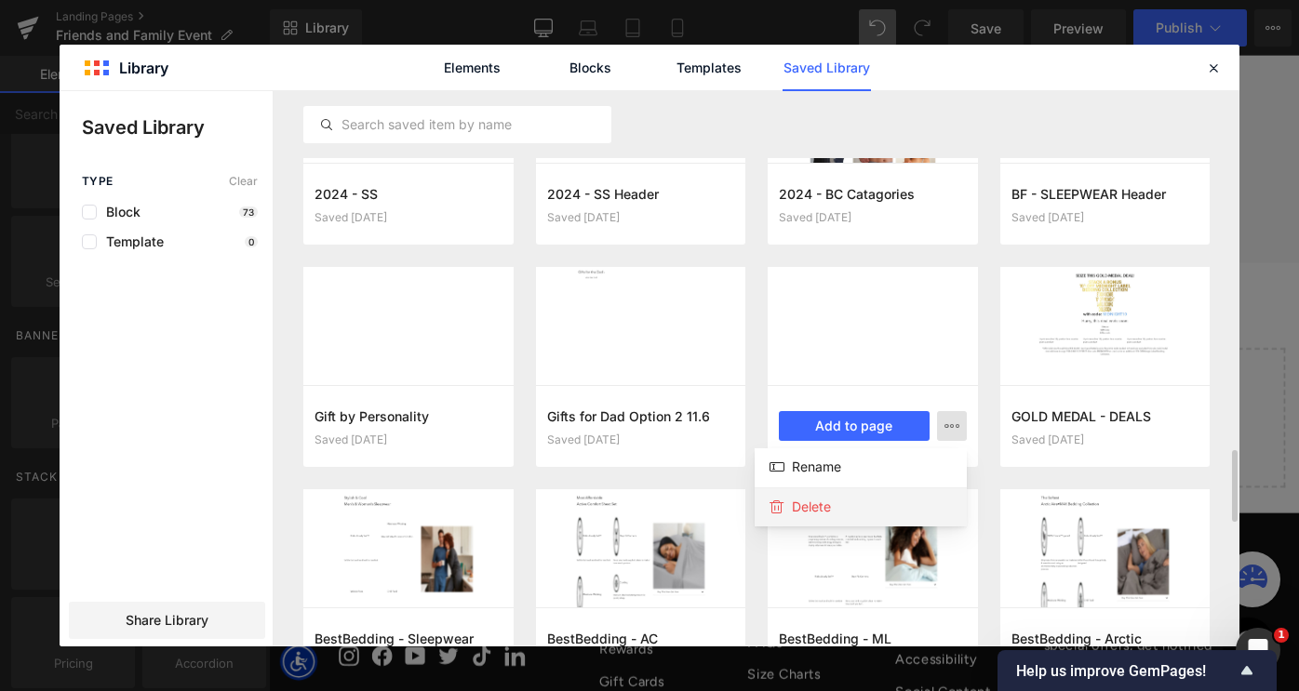
click at [857, 505] on div "Delete" at bounding box center [861, 507] width 212 height 39
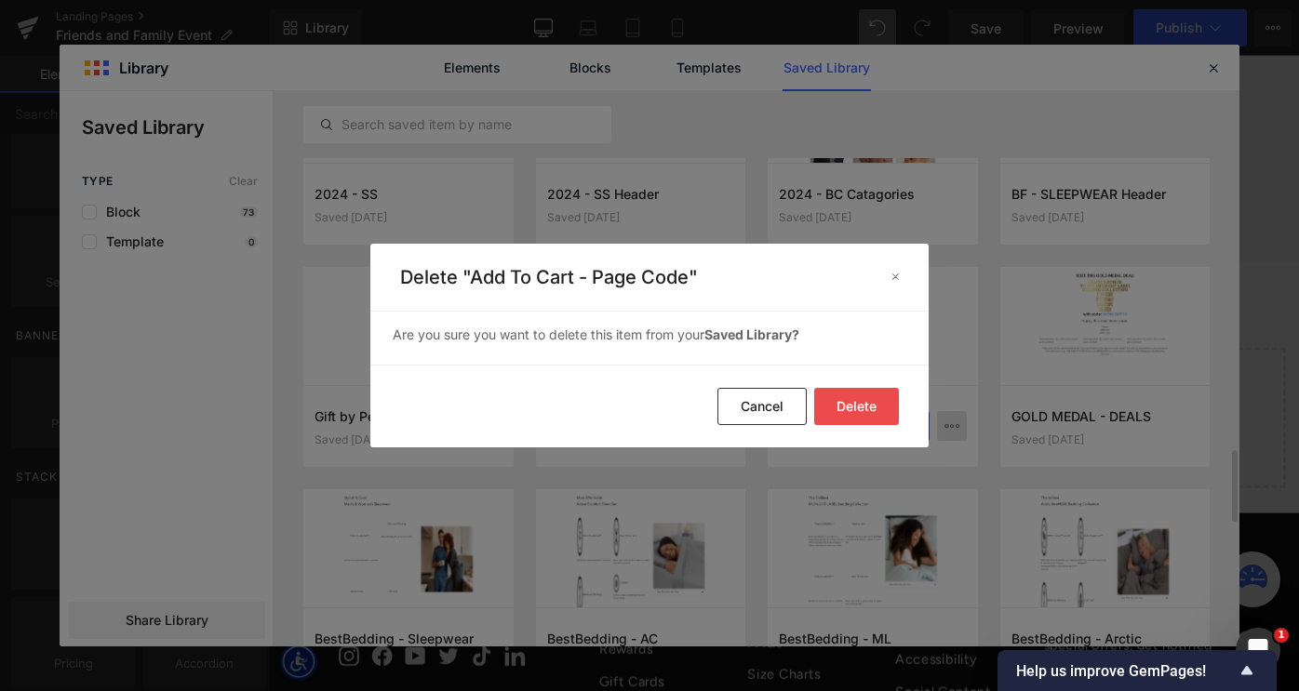
click at [854, 409] on button "Delete" at bounding box center [856, 406] width 85 height 37
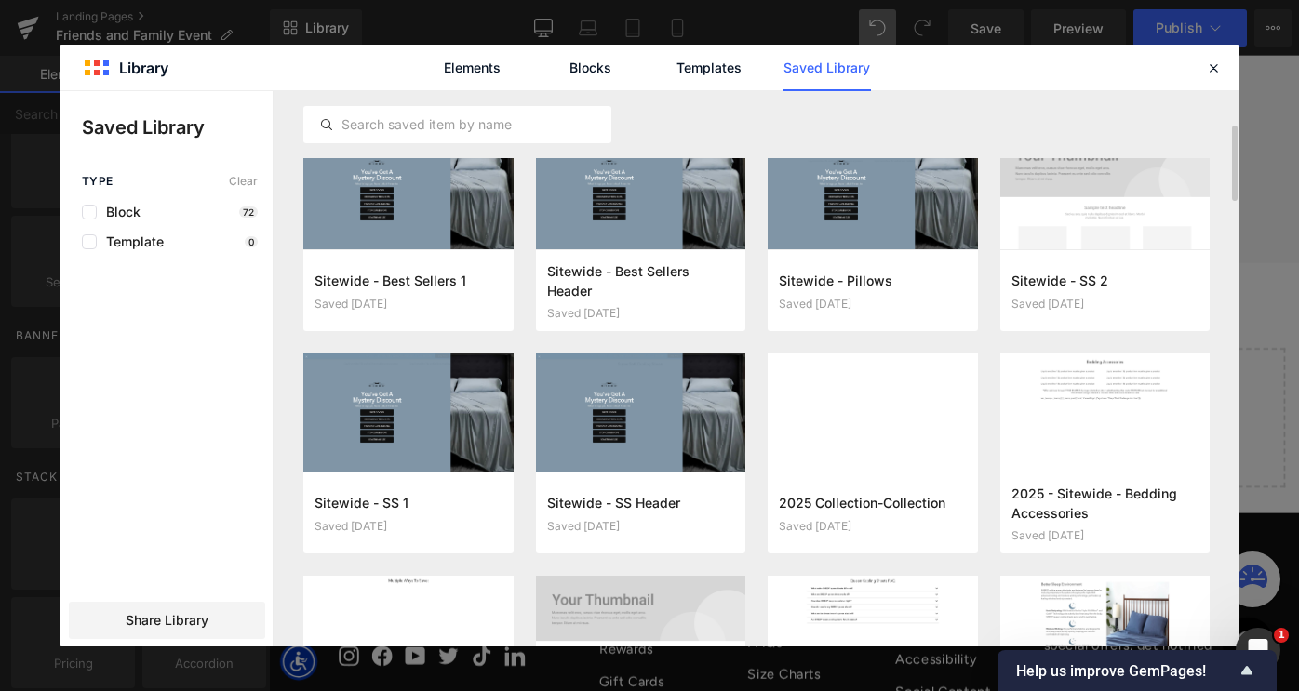
scroll to position [250, 0]
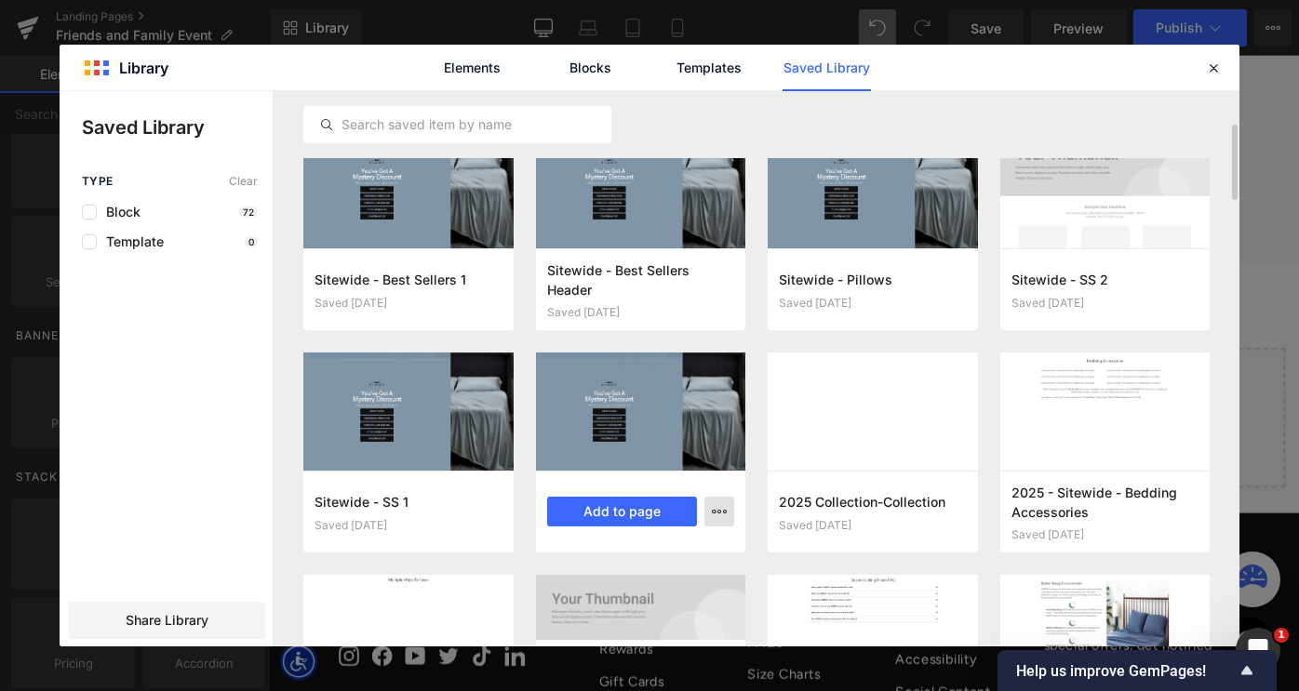
click at [725, 514] on icon "button" at bounding box center [719, 511] width 15 height 15
click at [689, 592] on div "Delete" at bounding box center [628, 592] width 212 height 39
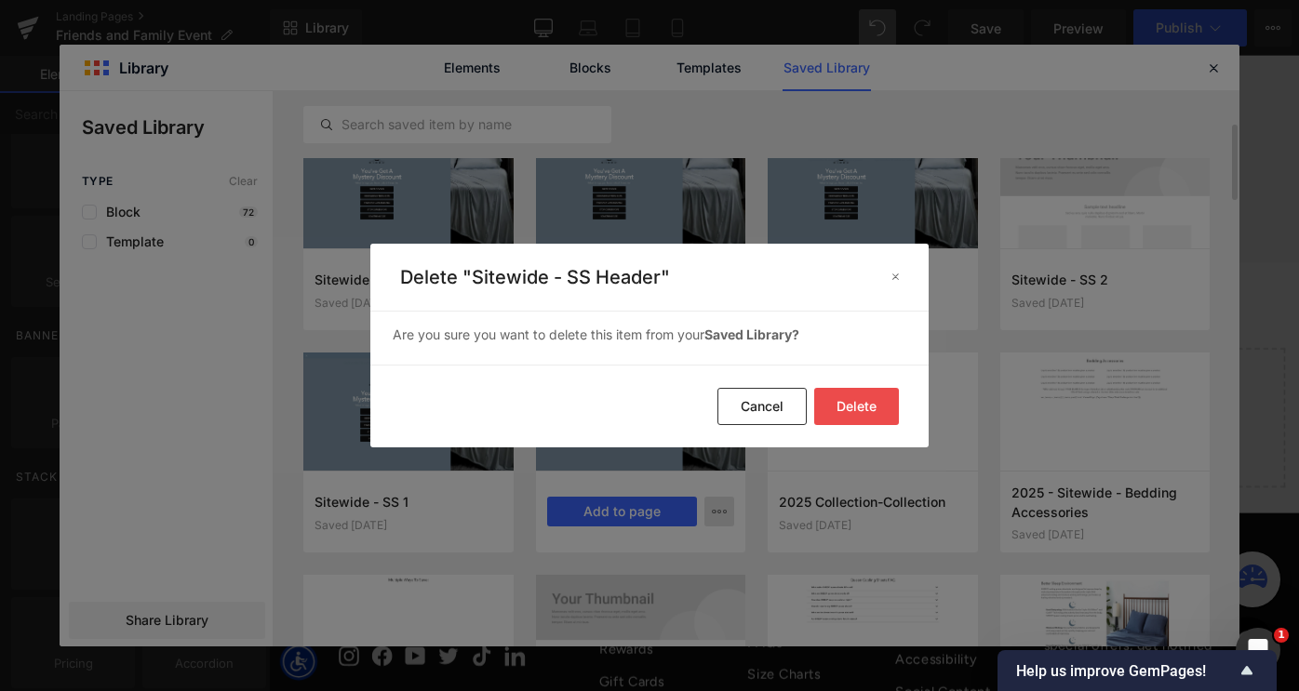
click at [861, 396] on button "Delete" at bounding box center [856, 406] width 85 height 37
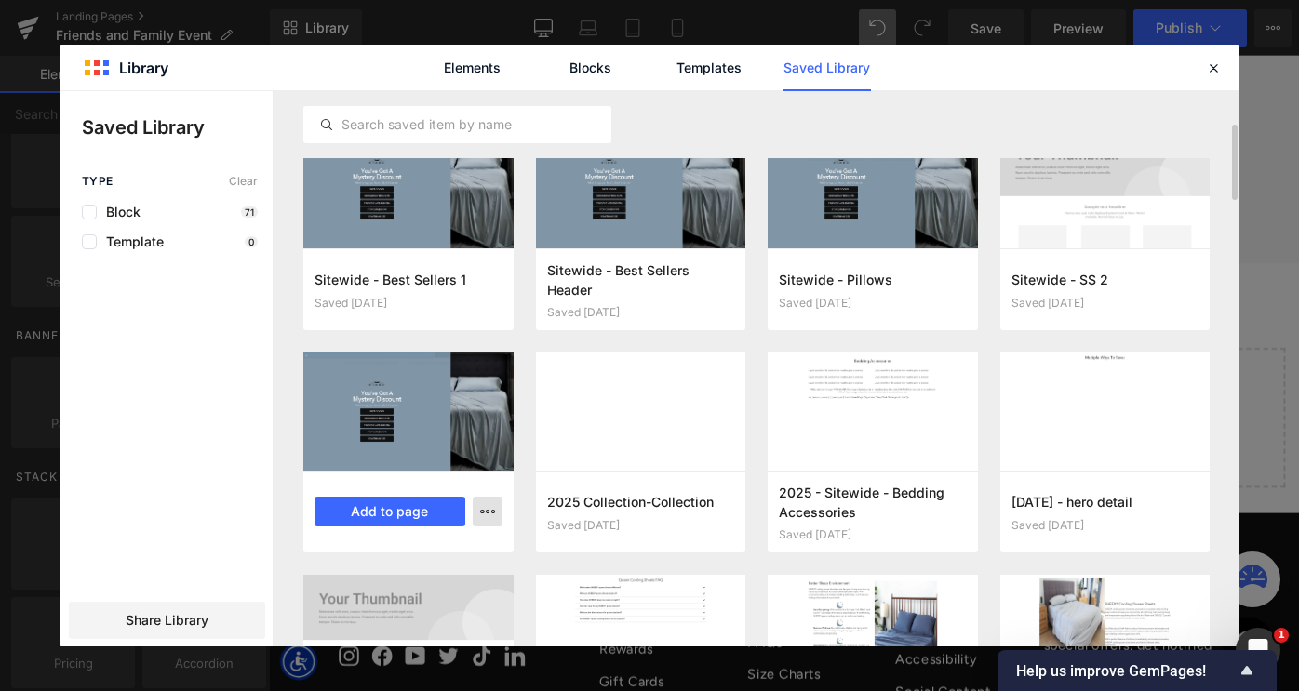
click at [485, 518] on icon "button" at bounding box center [487, 511] width 15 height 15
click at [426, 591] on div "Delete" at bounding box center [396, 592] width 212 height 39
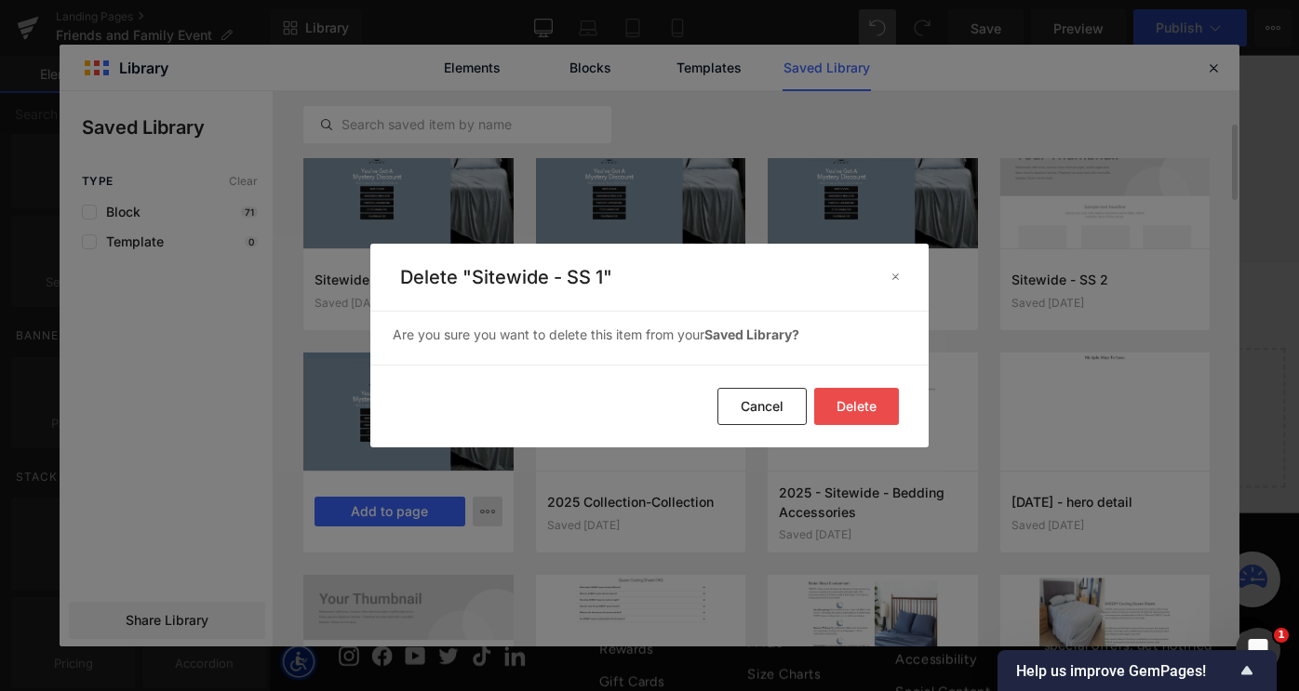
click at [850, 401] on button "Delete" at bounding box center [856, 406] width 85 height 37
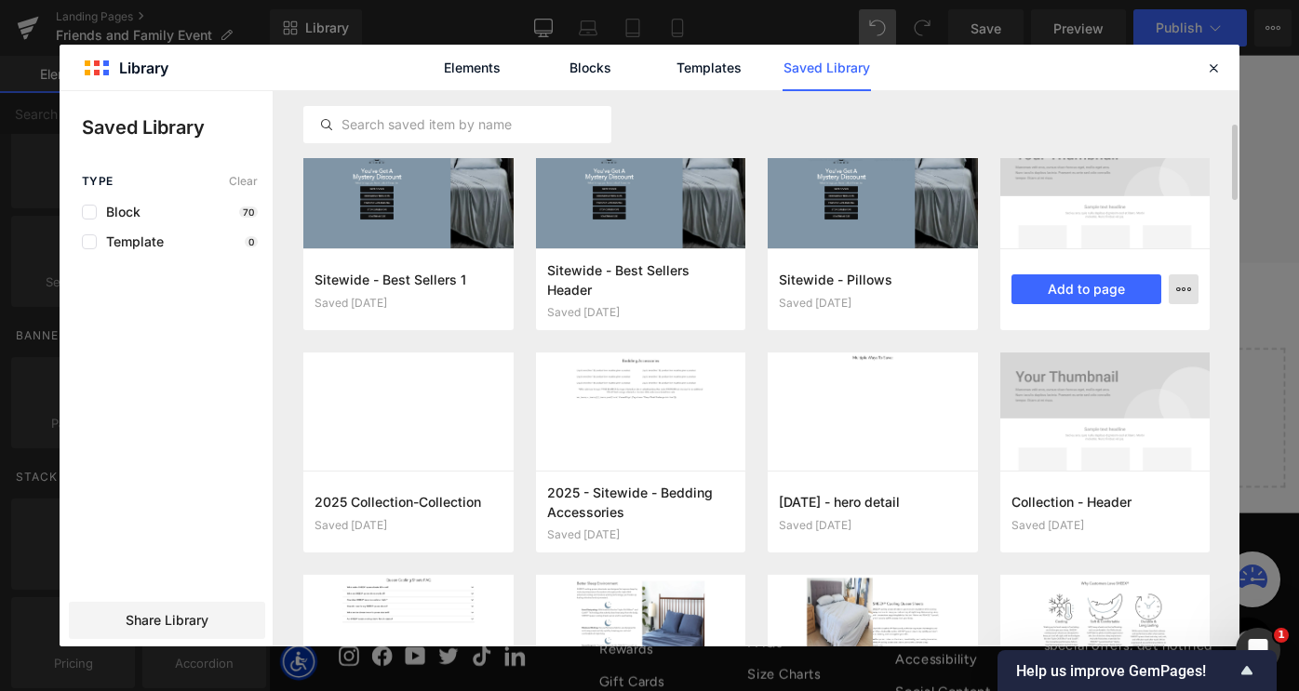
click at [1188, 291] on icon "button" at bounding box center [1183, 289] width 15 height 15
click at [1100, 369] on div "Delete" at bounding box center [1093, 370] width 212 height 39
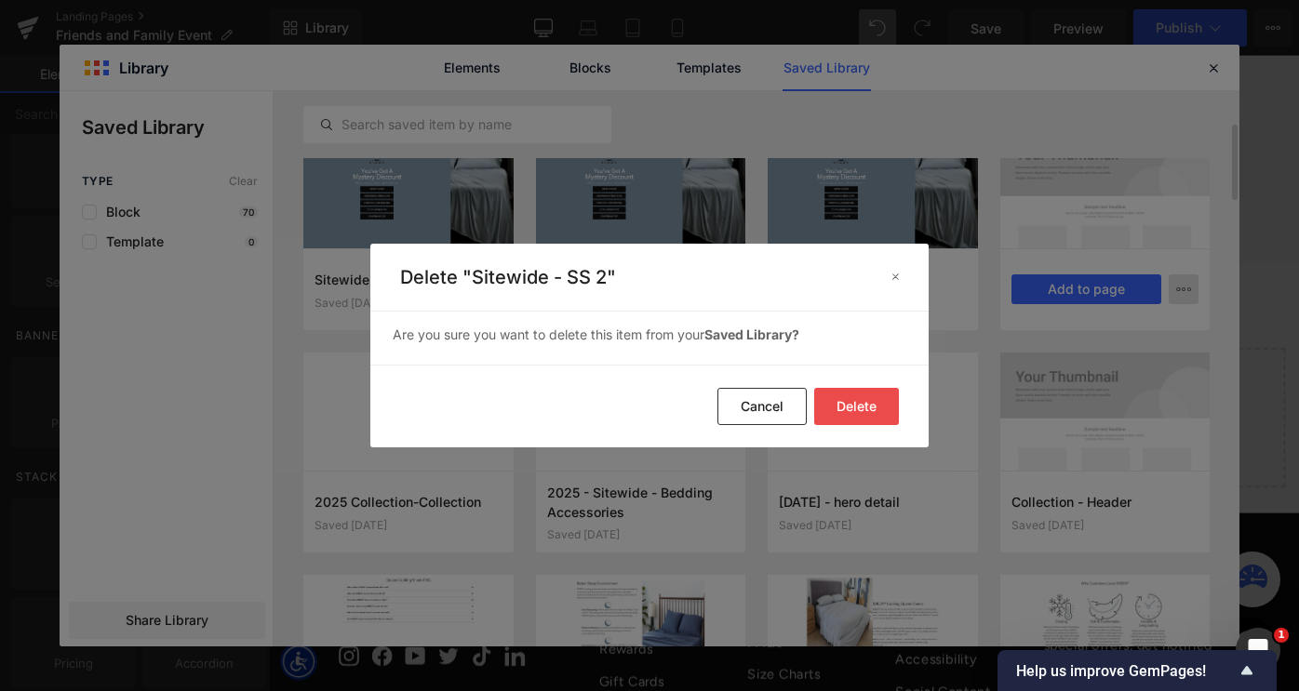
click at [878, 403] on button "Delete" at bounding box center [856, 406] width 85 height 37
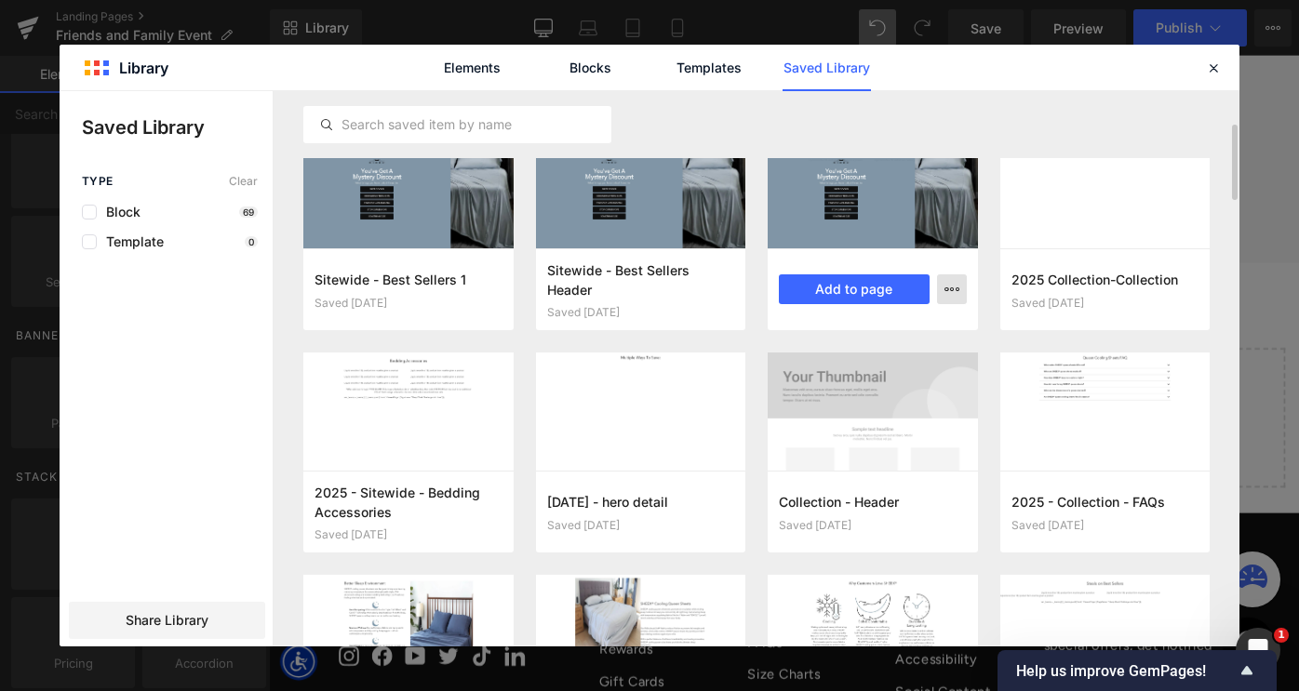
click at [945, 291] on icon "button" at bounding box center [952, 289] width 15 height 15
click at [877, 368] on div "Delete" at bounding box center [861, 370] width 212 height 39
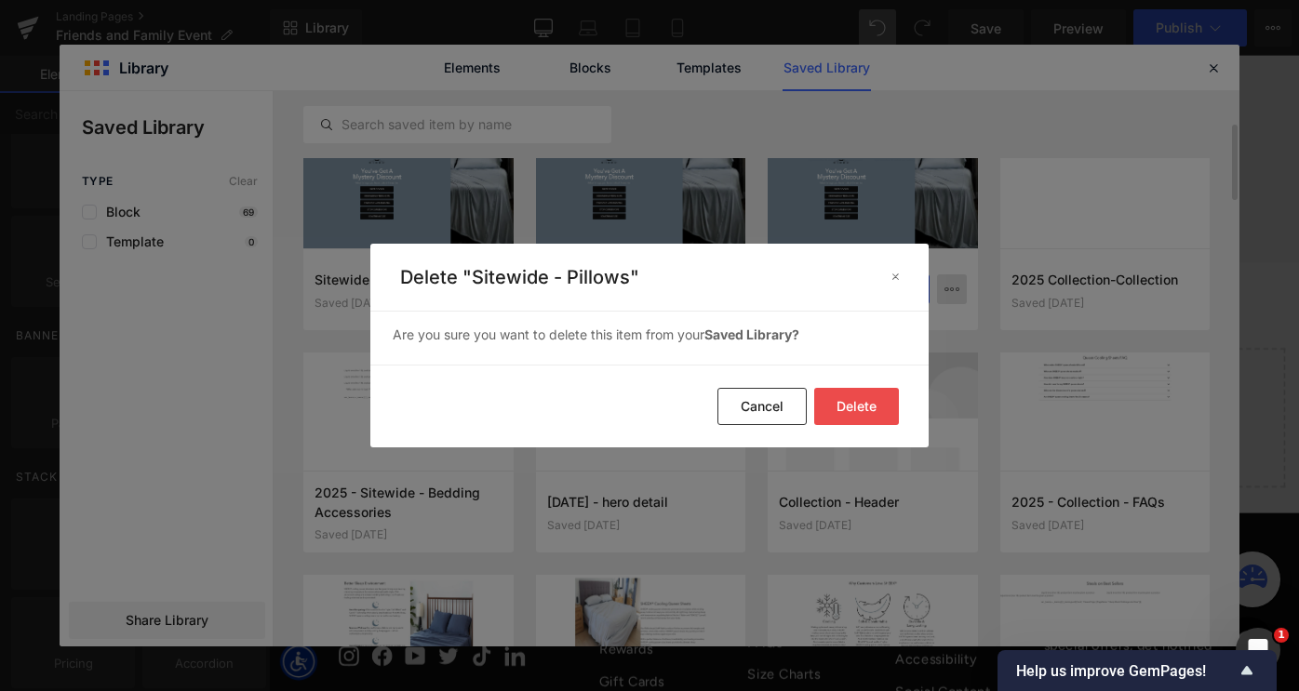
click at [860, 410] on button "Delete" at bounding box center [856, 406] width 85 height 37
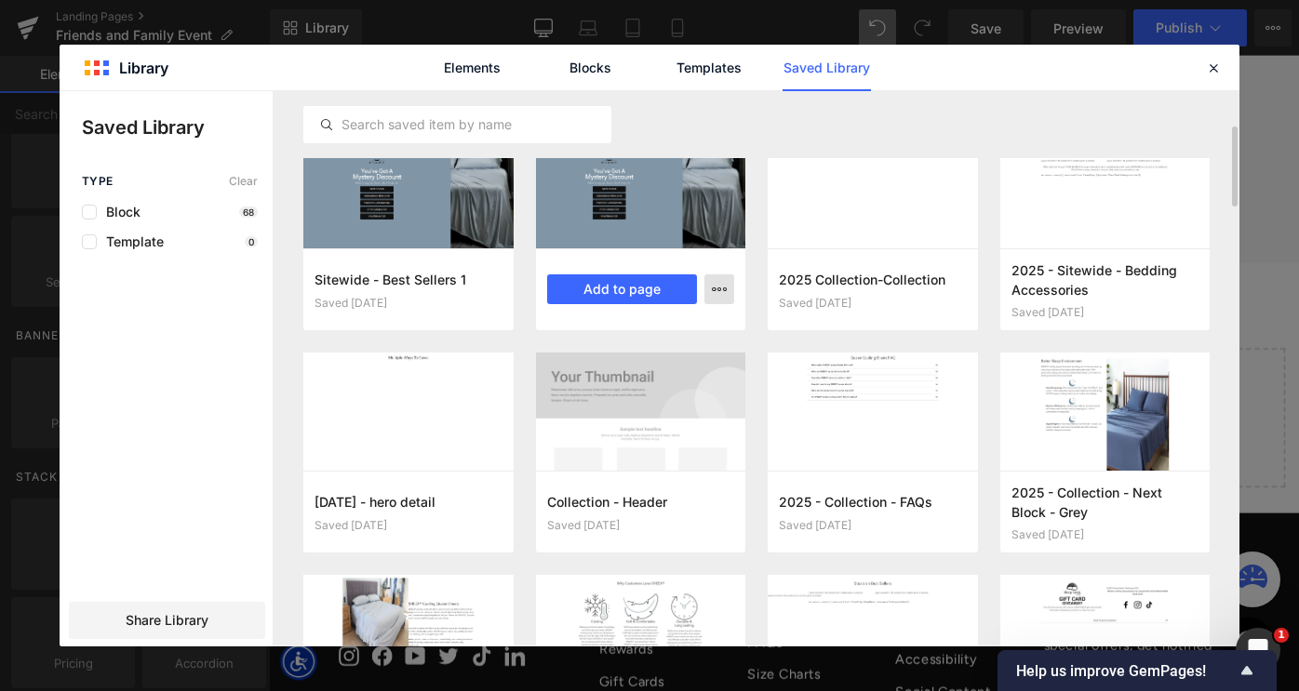
click at [718, 297] on button "button" at bounding box center [720, 290] width 30 height 30
click at [652, 371] on div "Delete" at bounding box center [628, 370] width 212 height 39
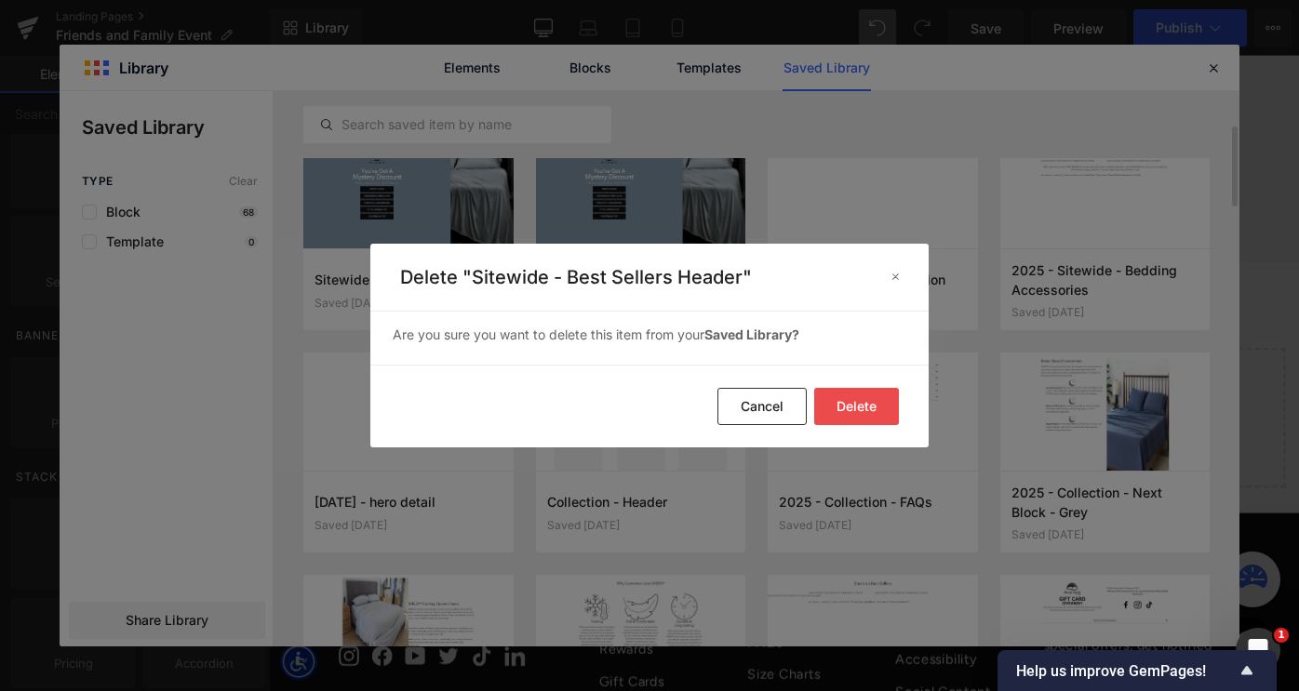
click at [860, 407] on button "Delete" at bounding box center [856, 406] width 85 height 37
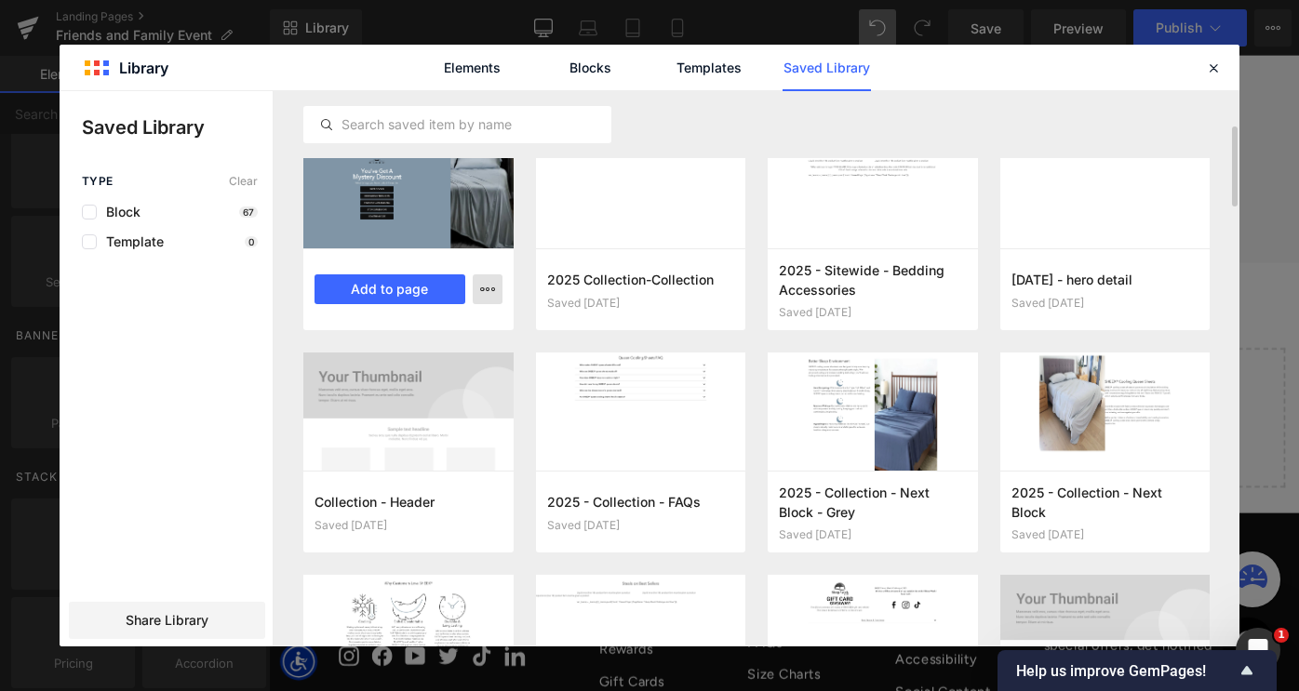
click at [491, 296] on icon "button" at bounding box center [487, 289] width 15 height 15
click at [430, 379] on div "Delete" at bounding box center [396, 370] width 212 height 39
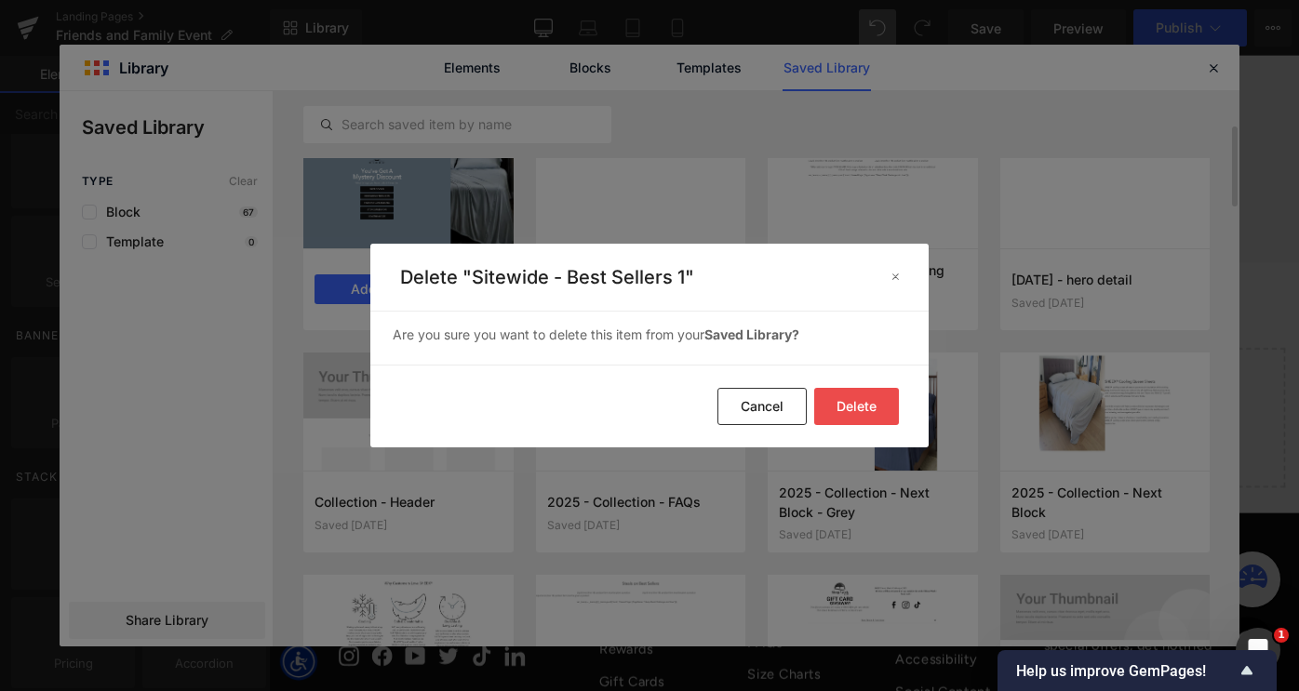
click at [841, 391] on button "Delete" at bounding box center [856, 406] width 85 height 37
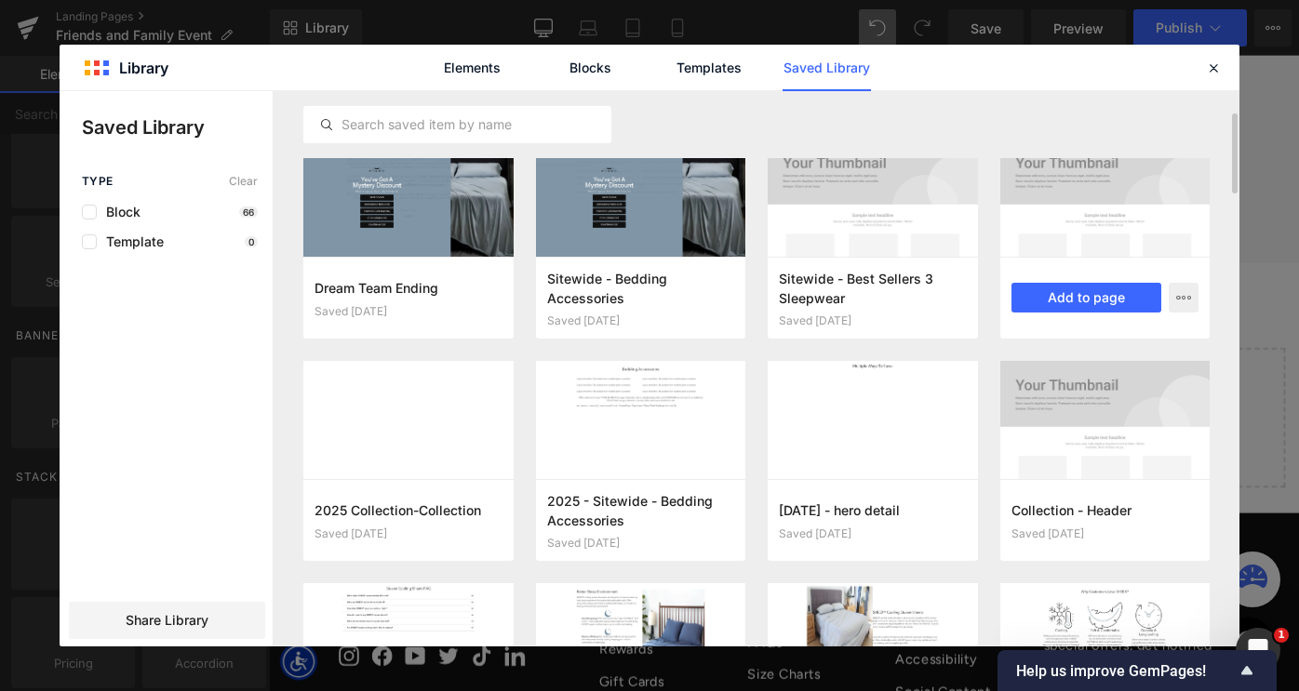
scroll to position [13, 0]
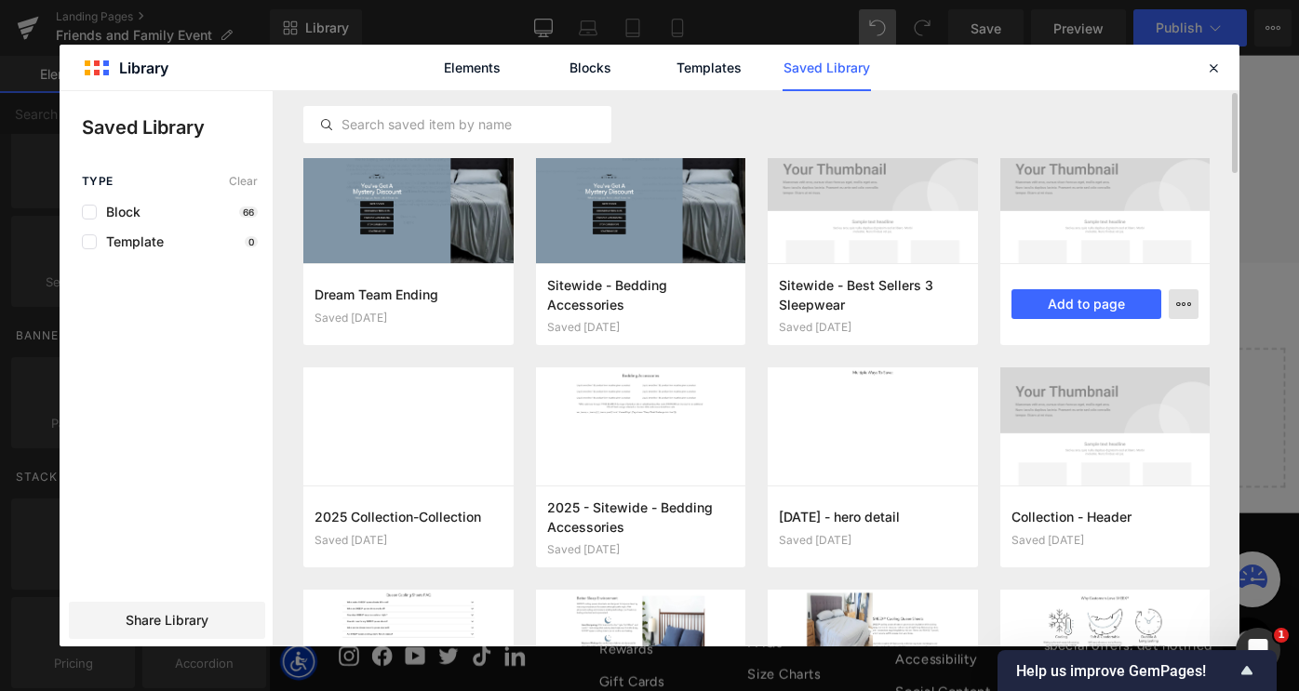
click at [1188, 309] on icon "button" at bounding box center [1183, 304] width 15 height 15
click at [1093, 387] on div "Delete" at bounding box center [1093, 385] width 212 height 39
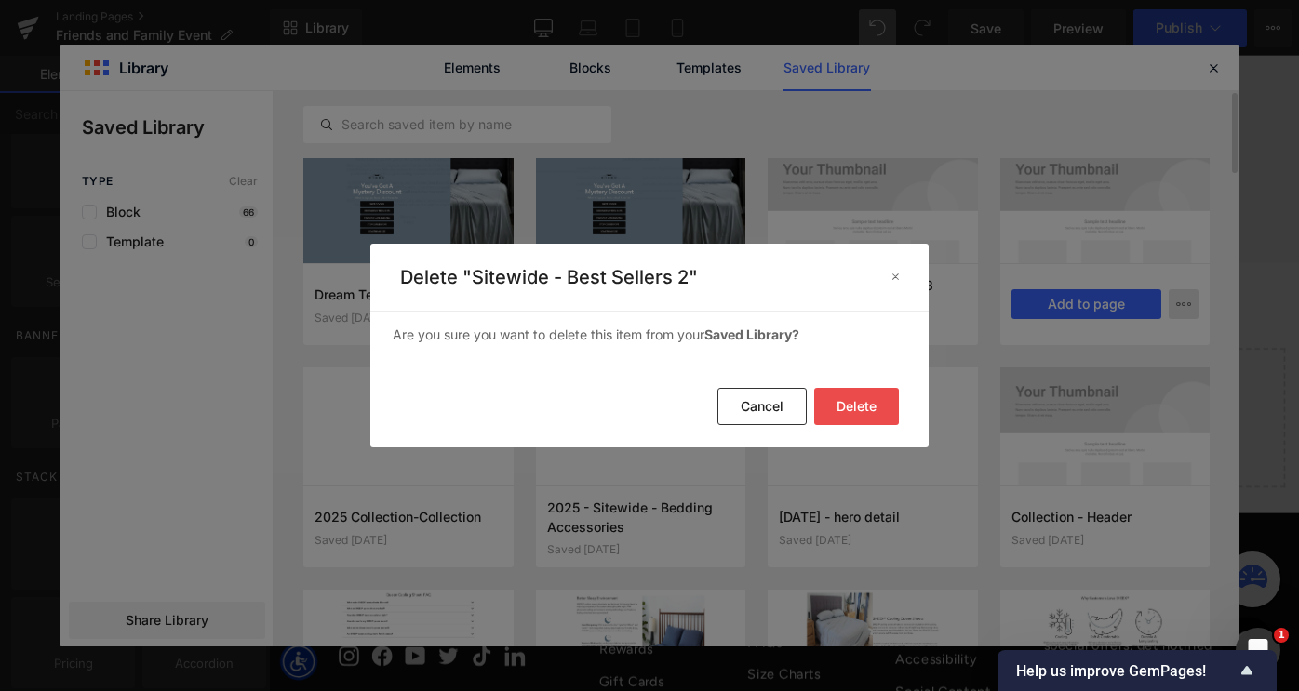
click at [871, 409] on button "Delete" at bounding box center [856, 406] width 85 height 37
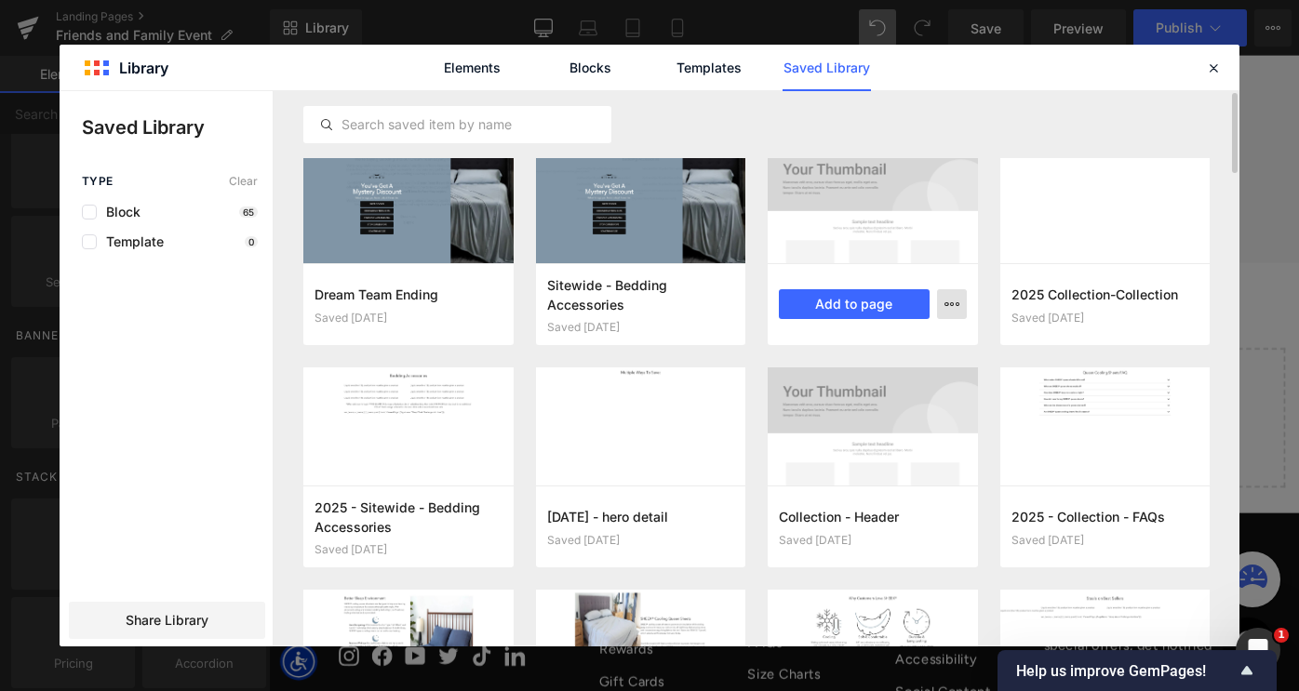
click at [947, 313] on button "button" at bounding box center [952, 304] width 30 height 30
click at [853, 392] on div "Delete" at bounding box center [861, 385] width 212 height 39
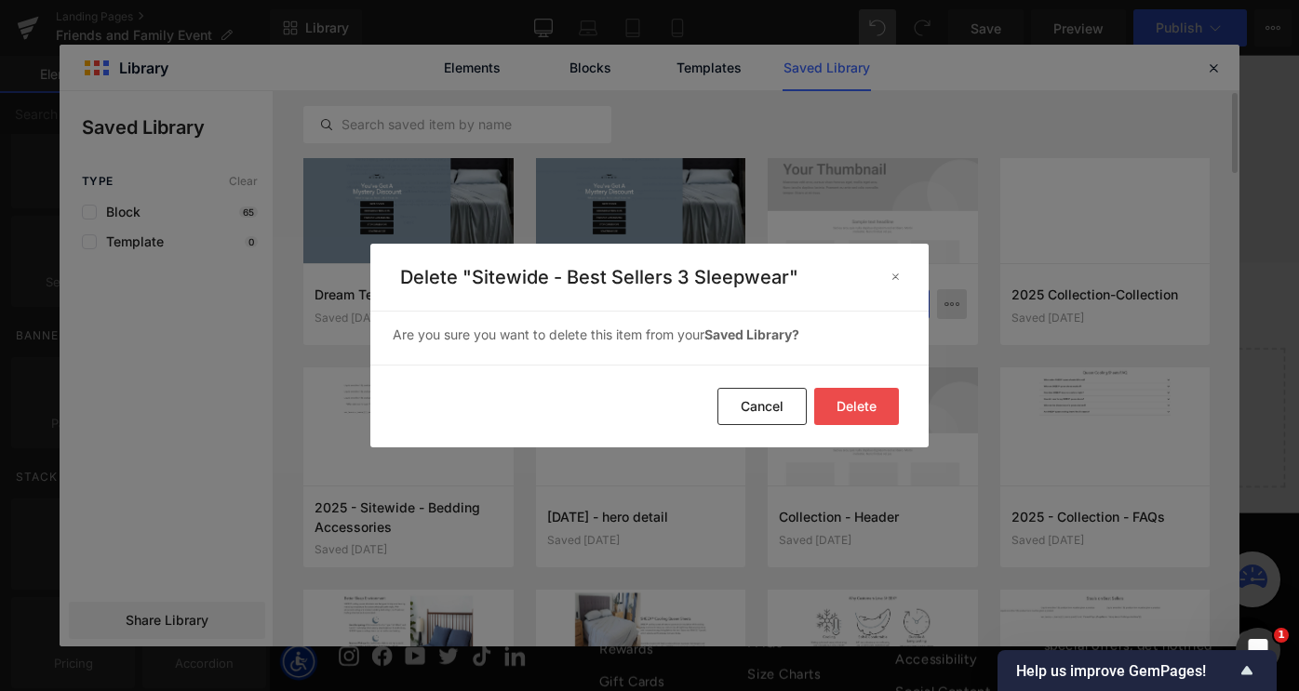
click at [854, 403] on button "Delete" at bounding box center [856, 406] width 85 height 37
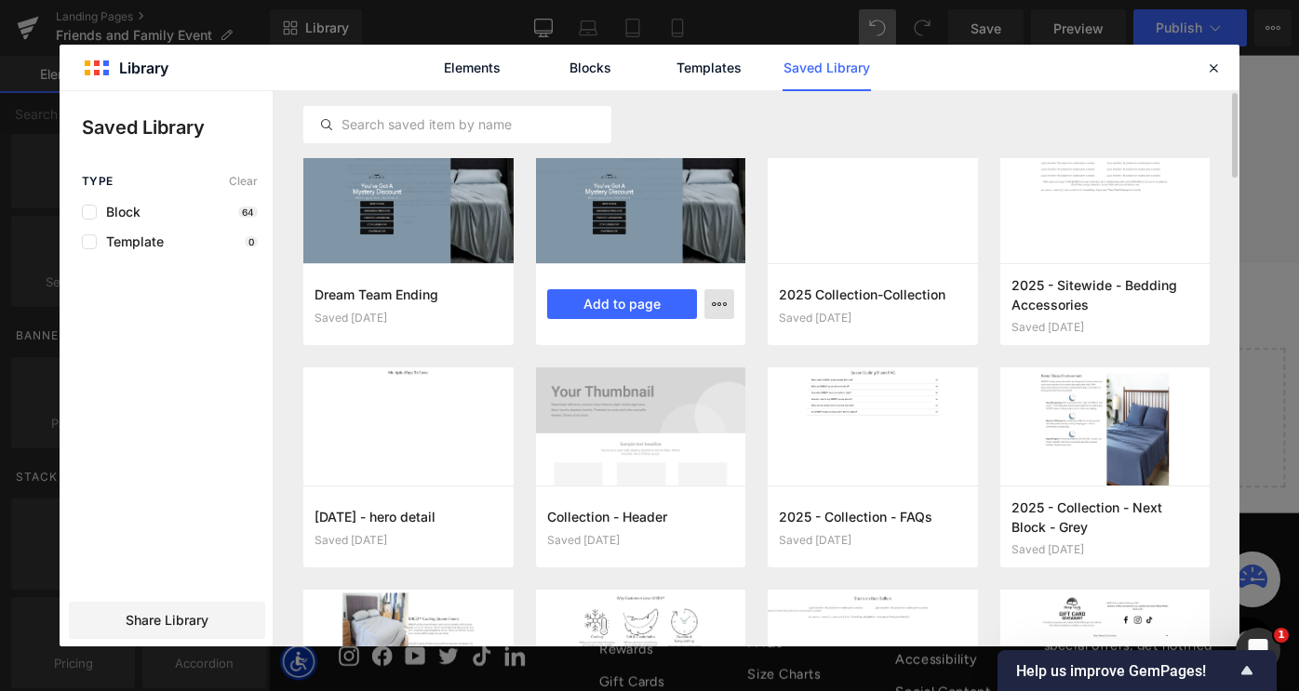
click at [718, 308] on icon "button" at bounding box center [719, 304] width 15 height 15
click at [659, 391] on div "Delete" at bounding box center [628, 385] width 212 height 39
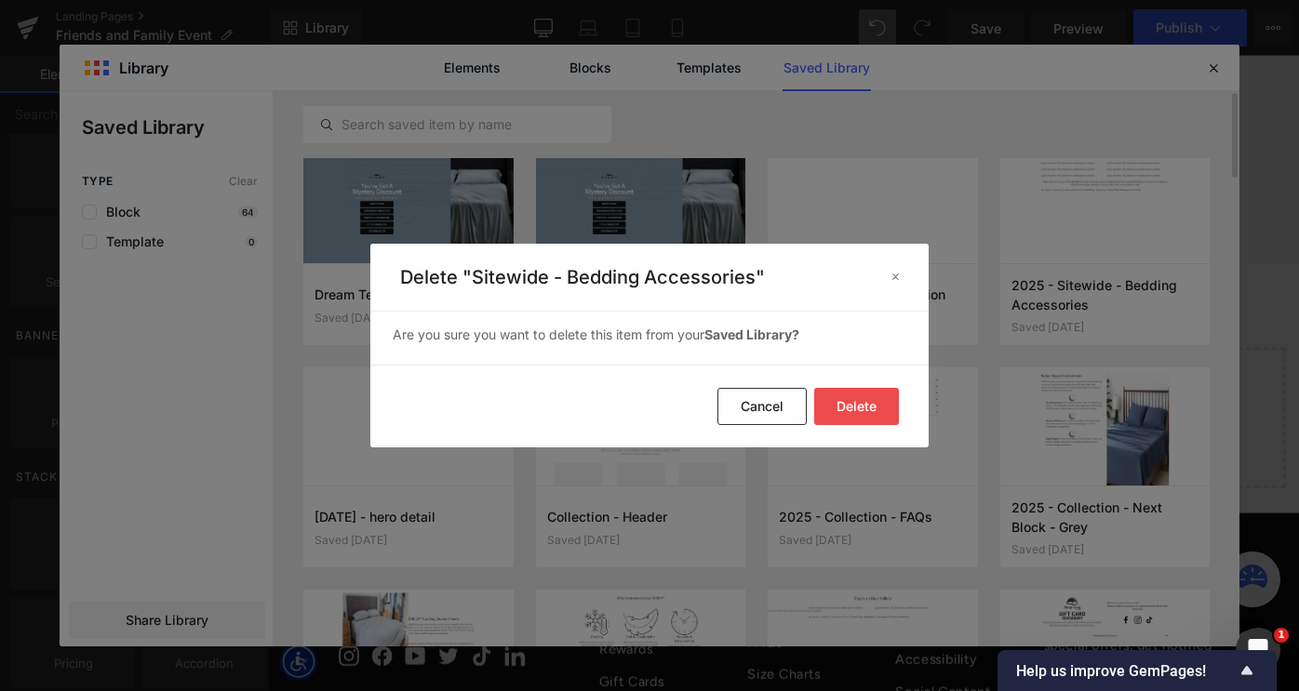
click at [844, 430] on footer "Delete Cancel" at bounding box center [649, 406] width 558 height 83
click at [871, 408] on button "Delete" at bounding box center [856, 406] width 85 height 37
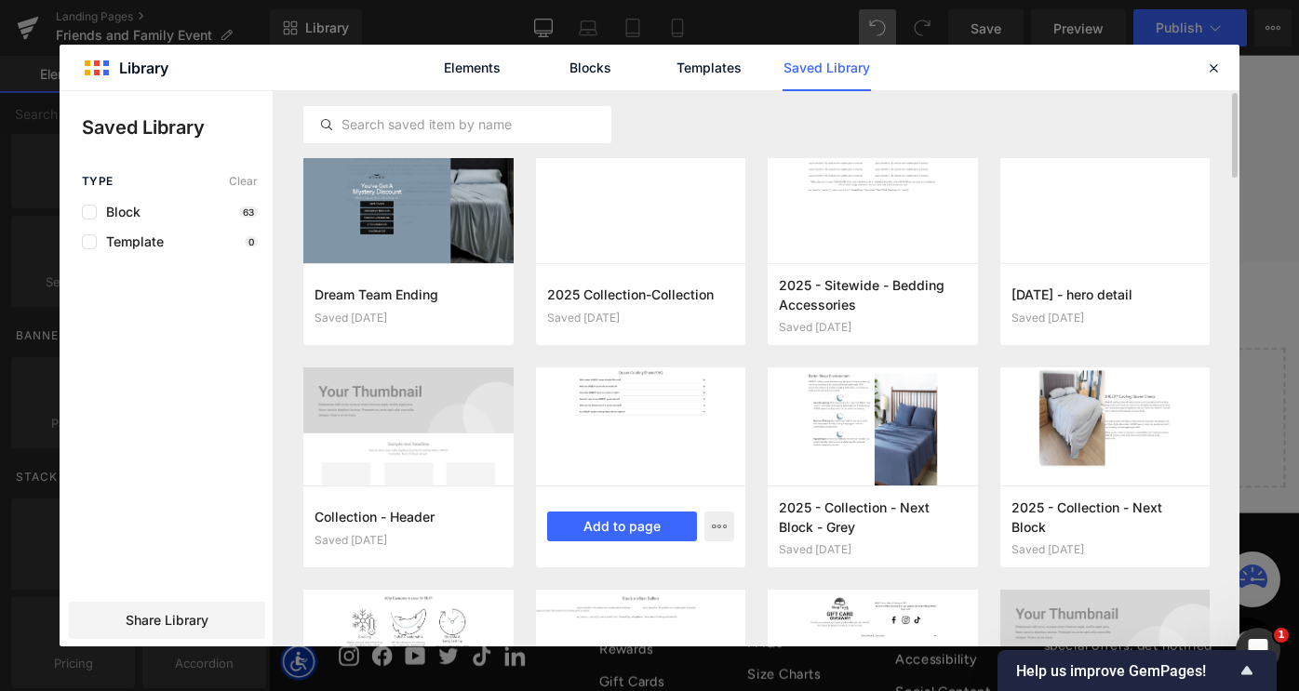
scroll to position [0, 0]
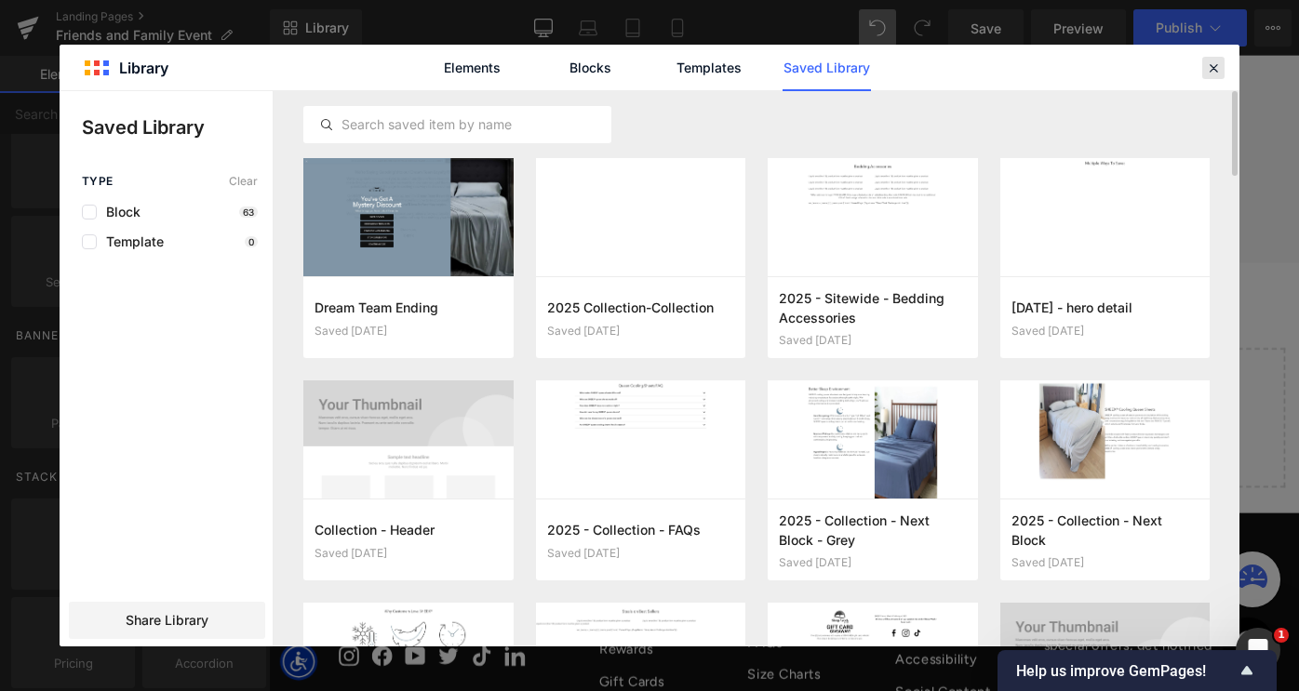
click at [1214, 60] on icon at bounding box center [1213, 68] width 17 height 17
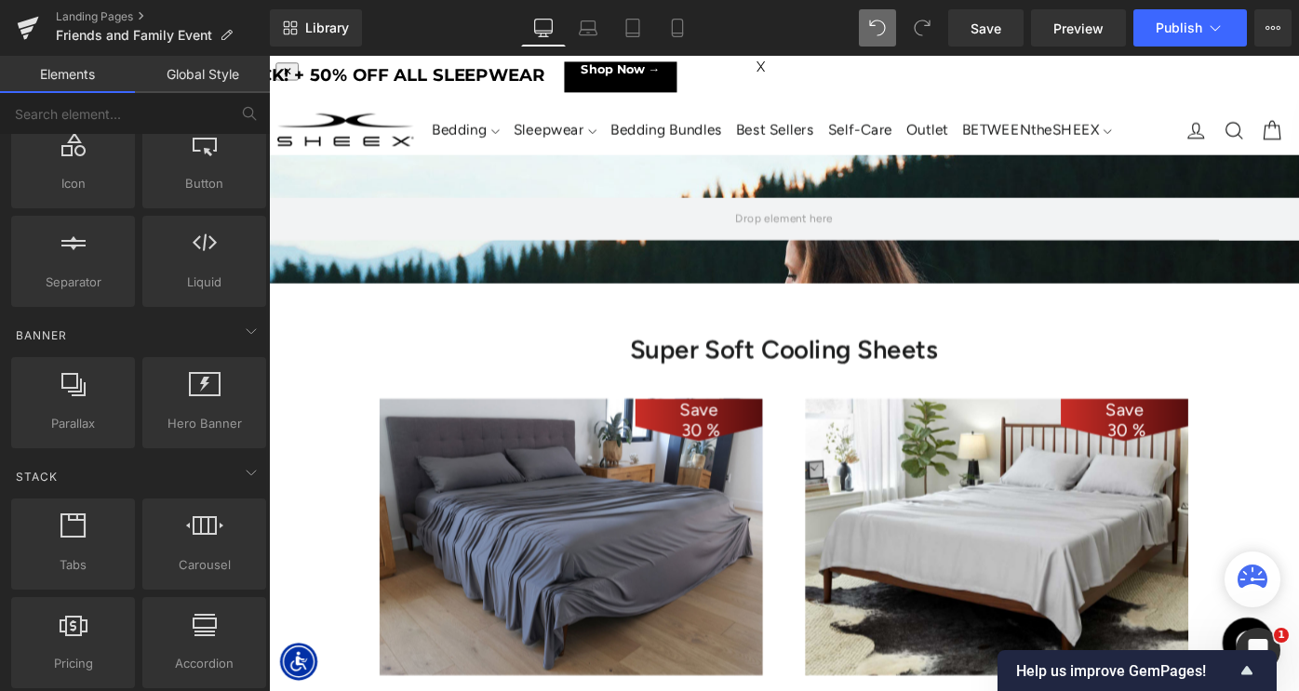
scroll to position [7, 0]
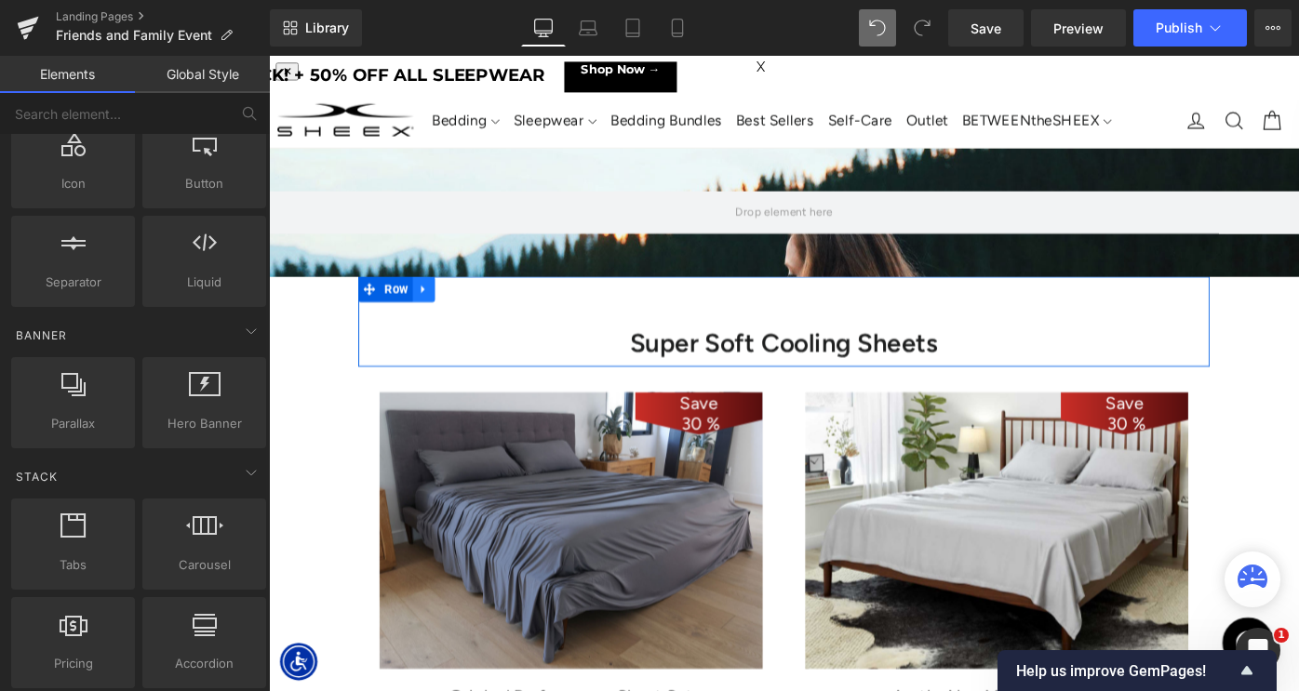
click at [436, 307] on icon at bounding box center [438, 311] width 4 height 8
click at [435, 310] on icon at bounding box center [438, 310] width 13 height 13
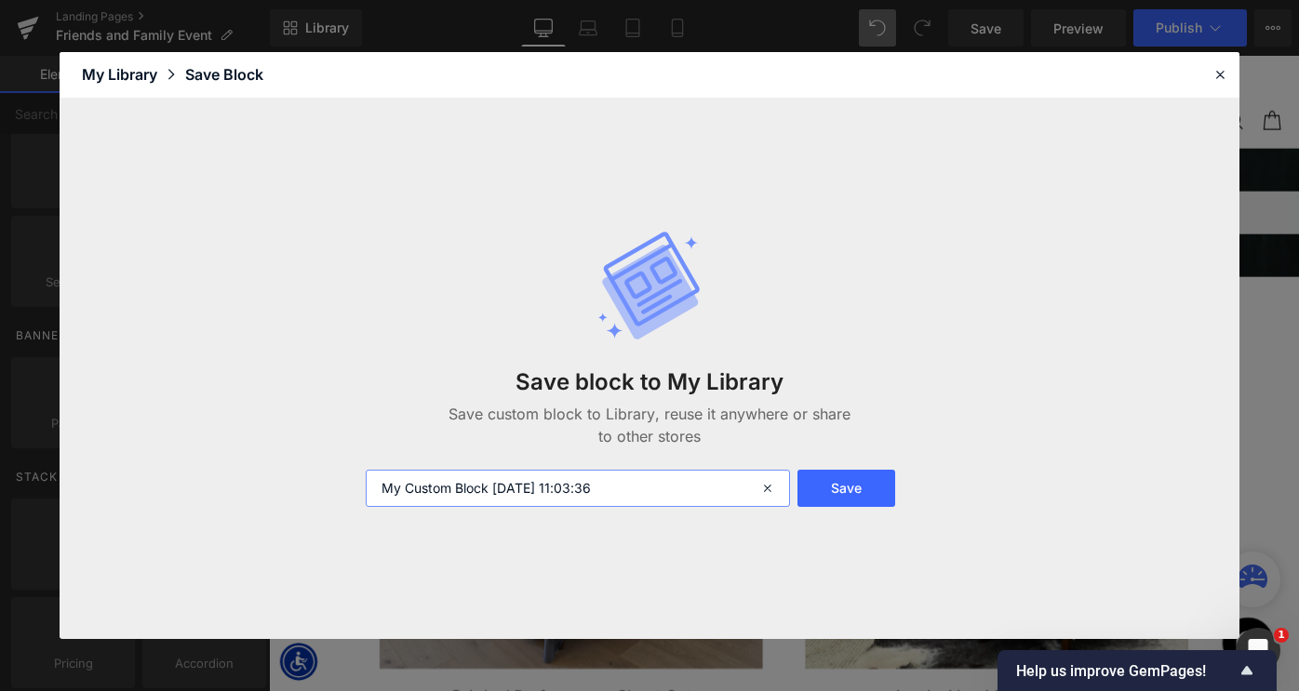
click at [588, 487] on input "My Custom Block 2025-09-29 11:03:36" at bounding box center [578, 488] width 424 height 37
type input "Sitewide - SS Header"
click at [843, 485] on button "Save" at bounding box center [847, 488] width 99 height 37
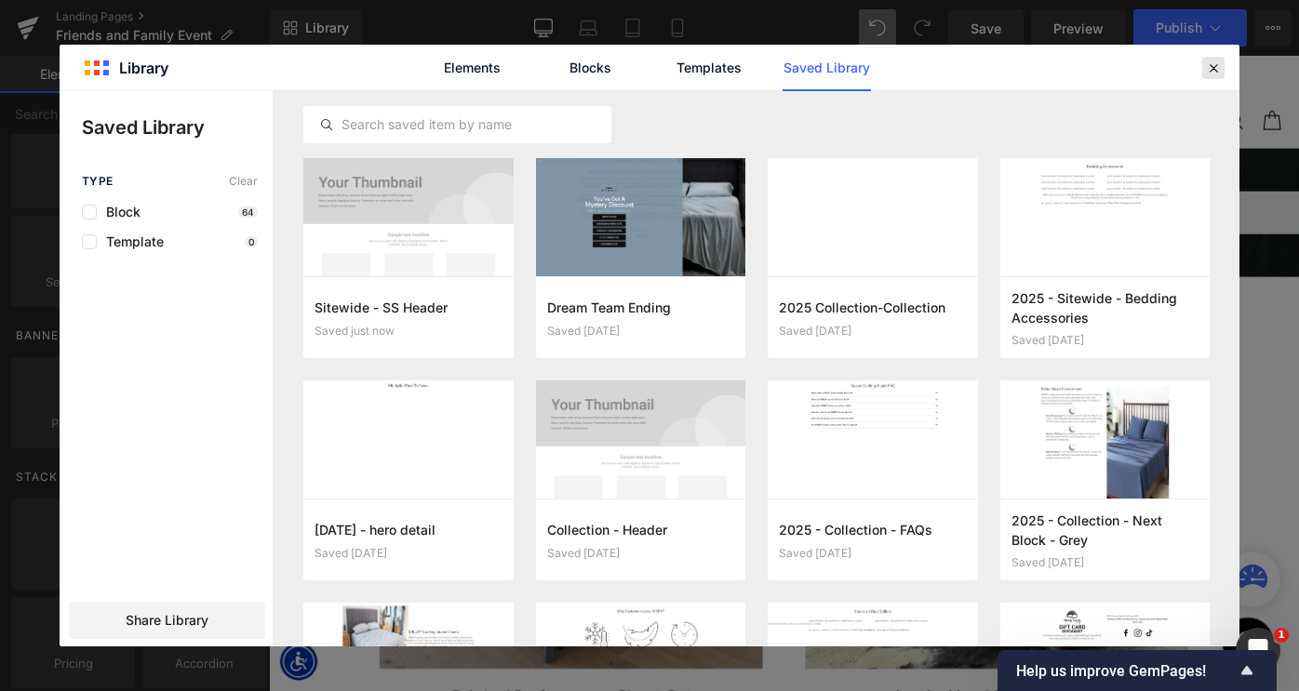
click at [1215, 58] on div at bounding box center [1213, 68] width 22 height 22
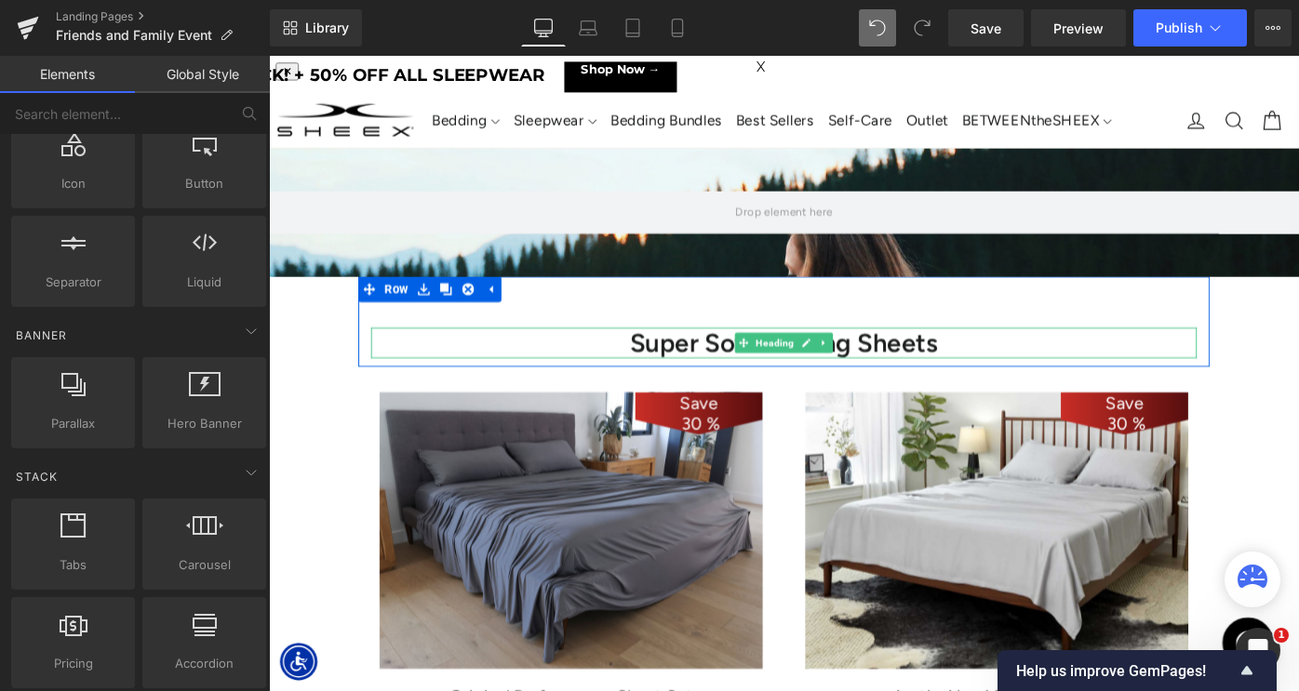
scroll to position [24, 0]
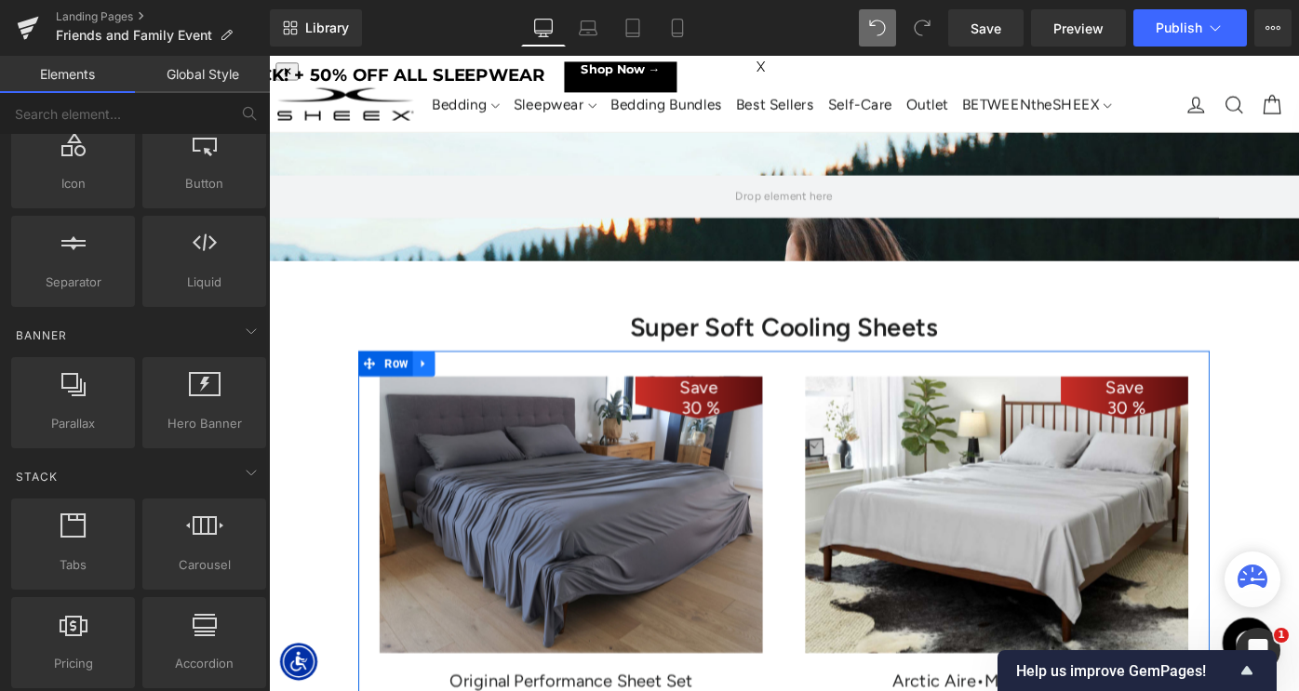
click at [438, 391] on icon at bounding box center [438, 393] width 4 height 8
click at [433, 392] on icon at bounding box center [438, 392] width 13 height 14
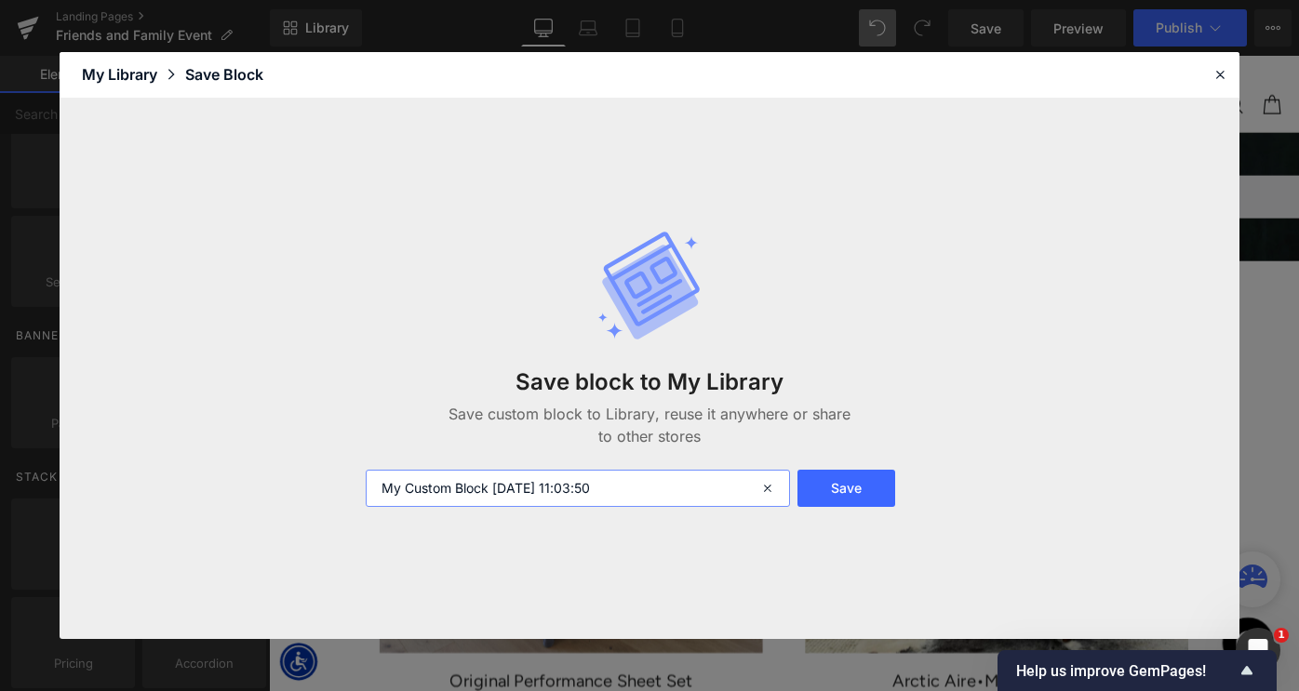
click at [561, 495] on input "My Custom Block 2025-09-29 11:03:50" at bounding box center [578, 488] width 424 height 37
paste input "Sitewide - SS Header"
type input "Sitewide - SS 1"
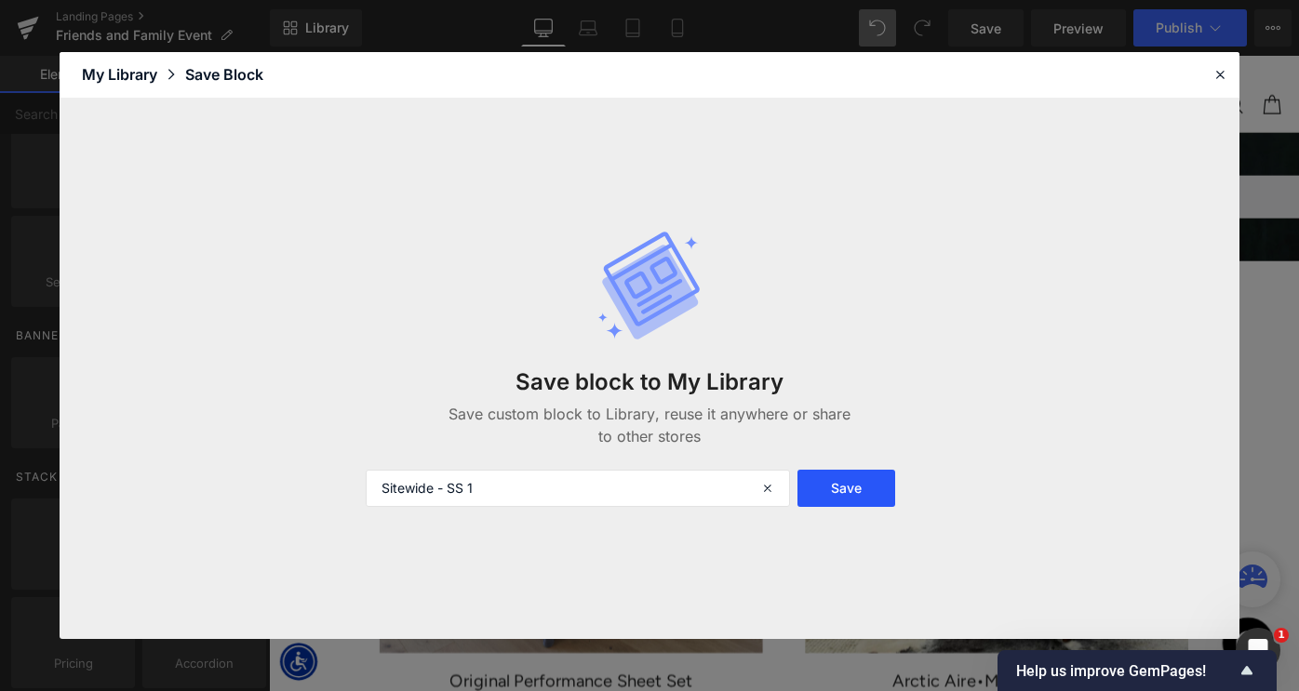
click at [858, 497] on button "Save" at bounding box center [847, 488] width 99 height 37
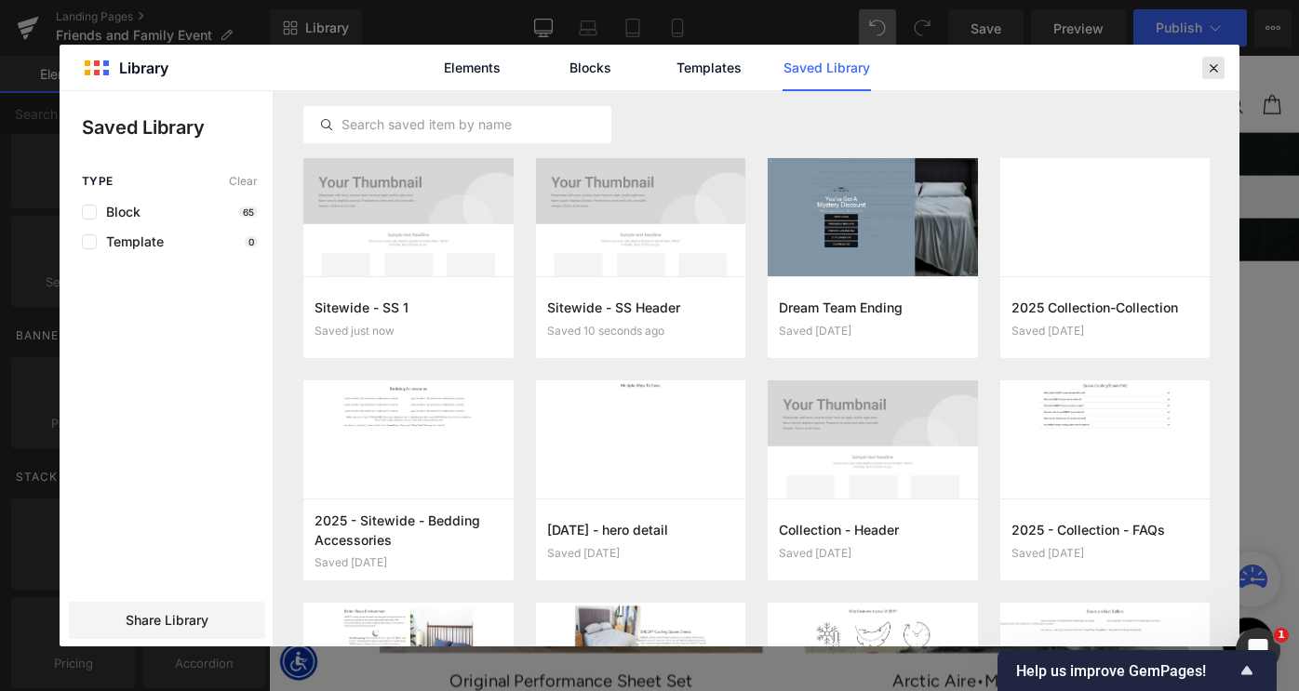
drag, startPoint x: 1217, startPoint y: 60, endPoint x: 1037, endPoint y: 5, distance: 188.7
click at [1217, 60] on icon at bounding box center [1213, 68] width 17 height 17
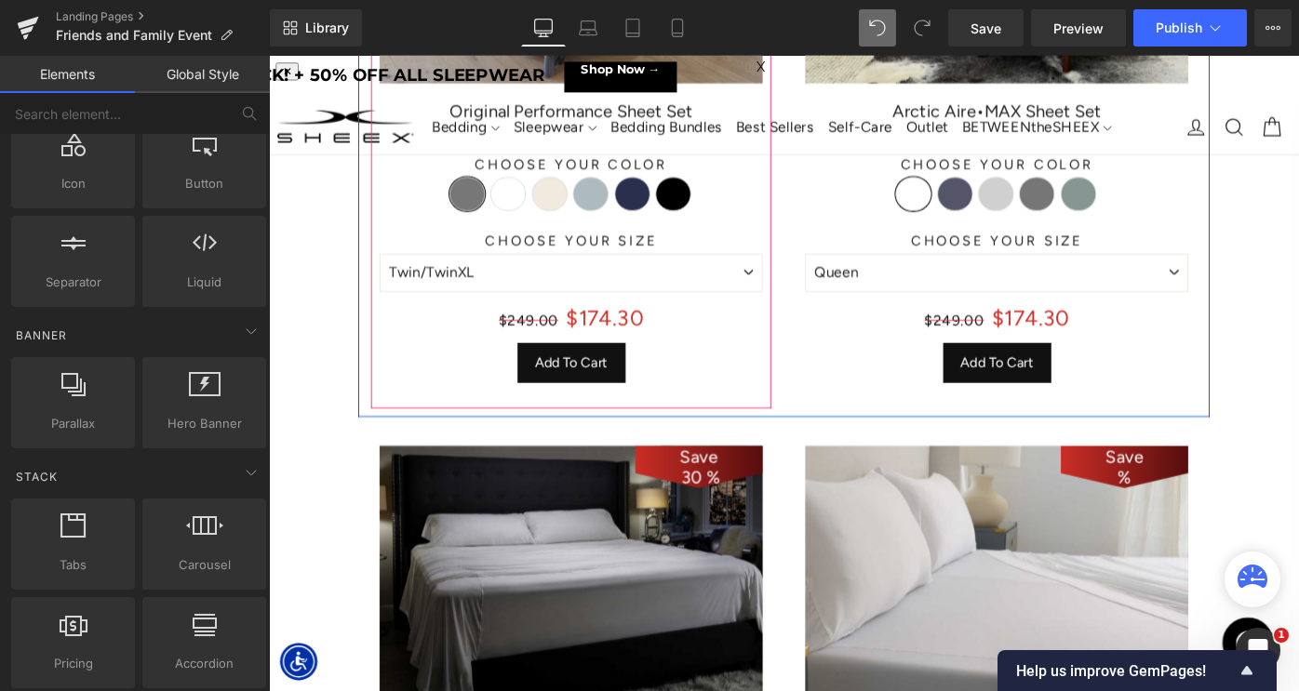
scroll to position [602, 0]
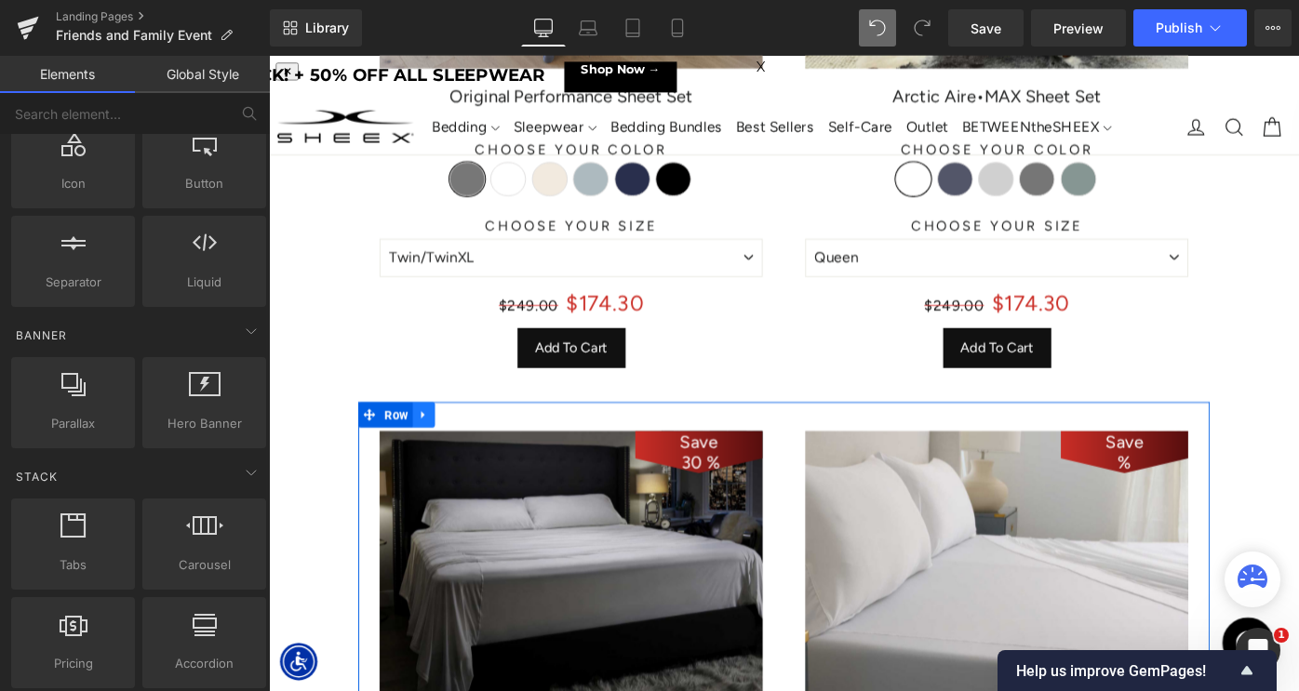
click at [443, 450] on icon at bounding box center [438, 448] width 13 height 14
click at [438, 450] on icon at bounding box center [438, 448] width 13 height 13
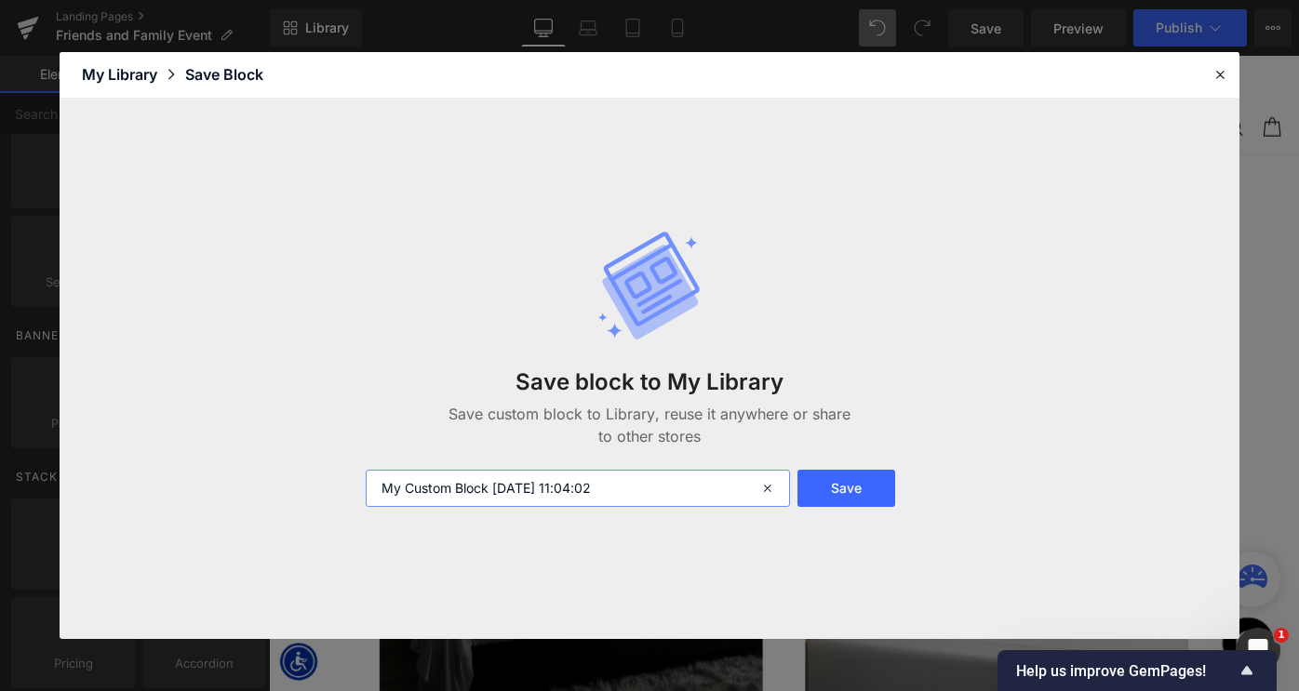
click at [549, 490] on input "My Custom Block 2025-09-29 11:04:02" at bounding box center [578, 488] width 424 height 37
paste input "Sitewide - SS 1"
type input "Sitewide - SS 2"
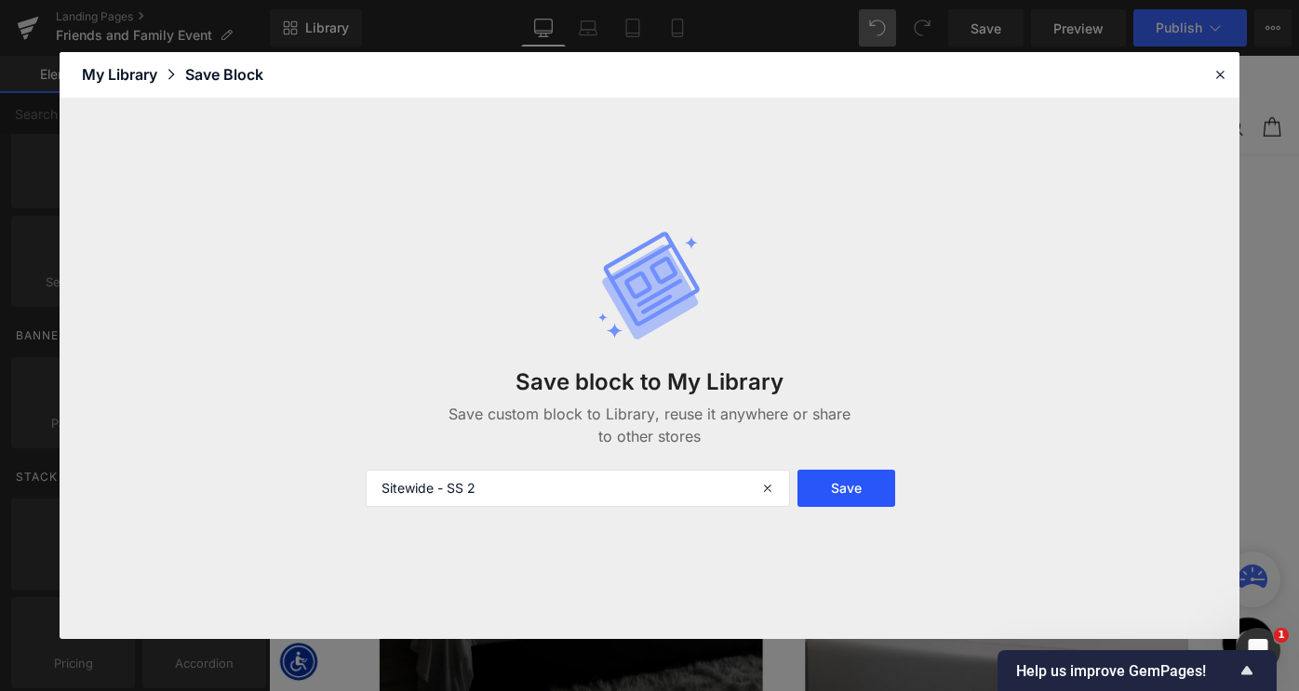
click at [846, 488] on button "Save" at bounding box center [847, 488] width 99 height 37
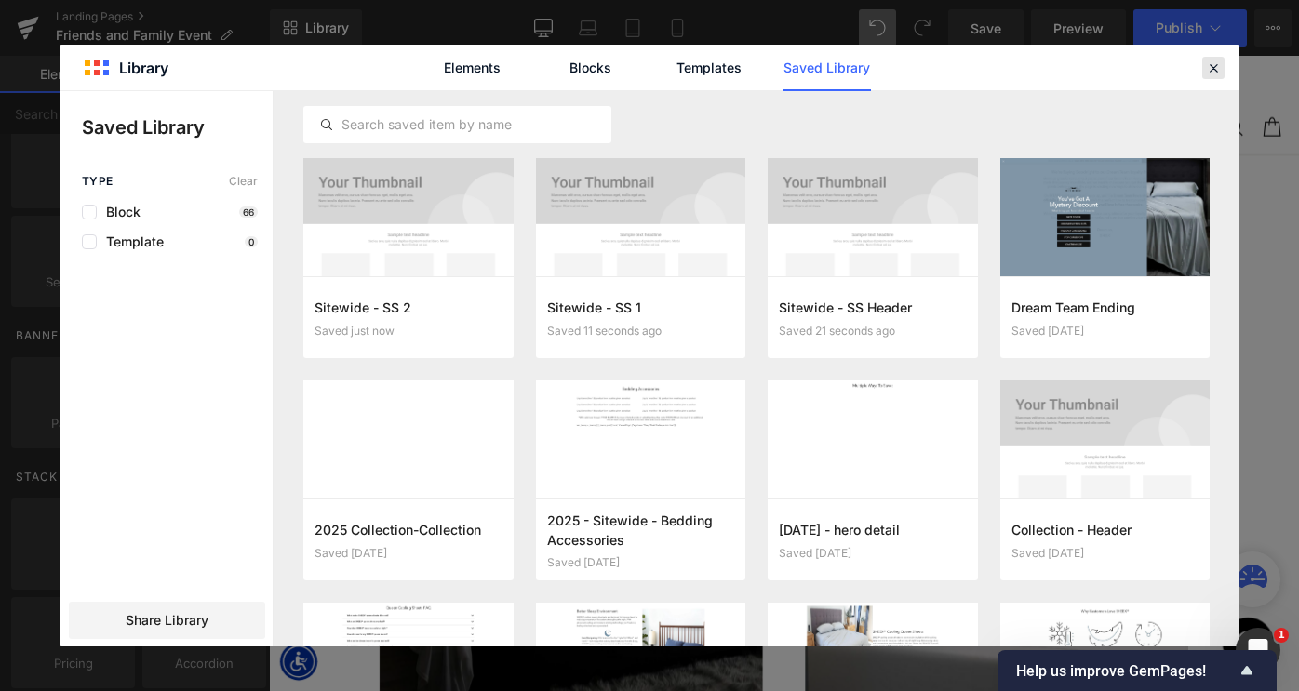
click at [1212, 66] on icon at bounding box center [1213, 68] width 17 height 17
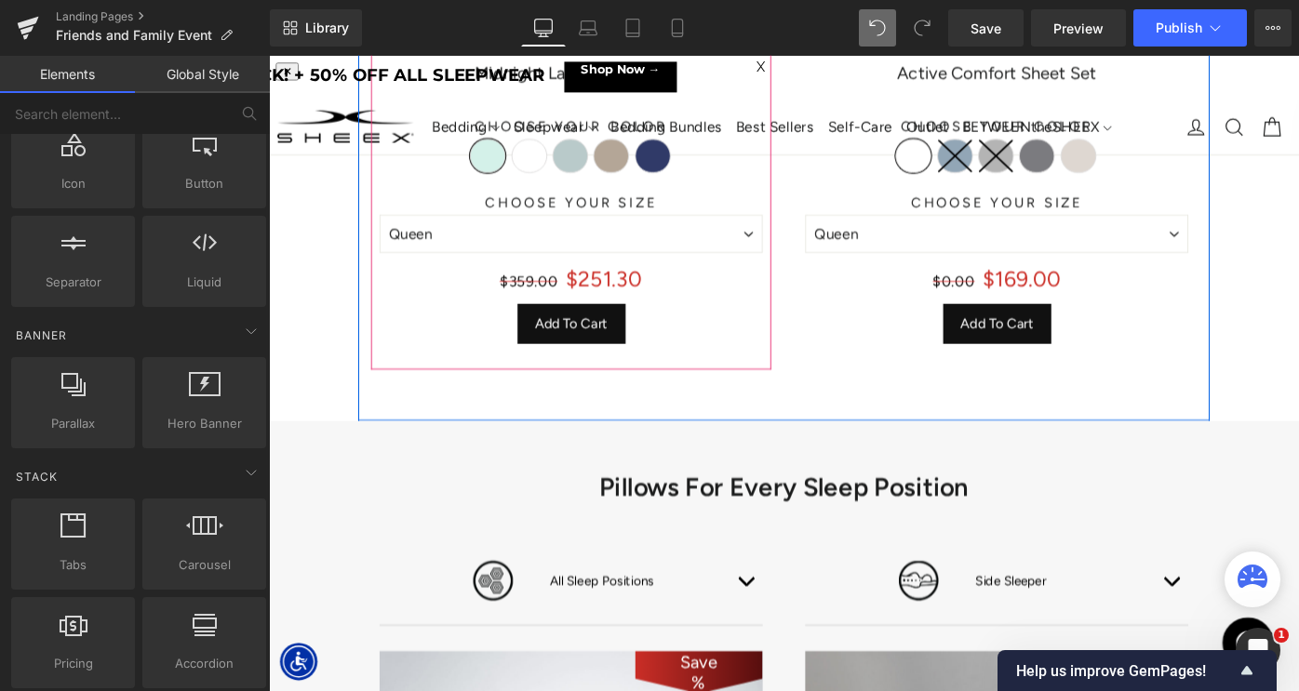
scroll to position [1383, 0]
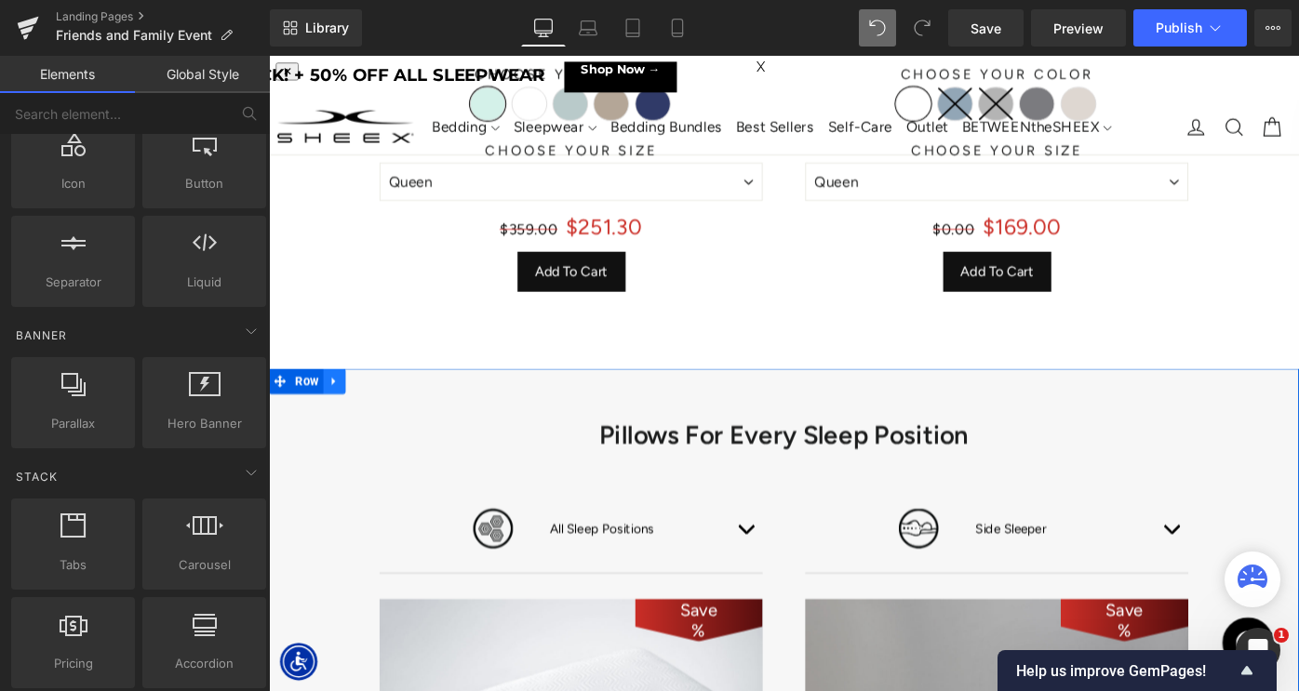
click at [341, 409] on icon at bounding box center [340, 413] width 13 height 14
click at [342, 414] on icon at bounding box center [340, 413] width 13 height 14
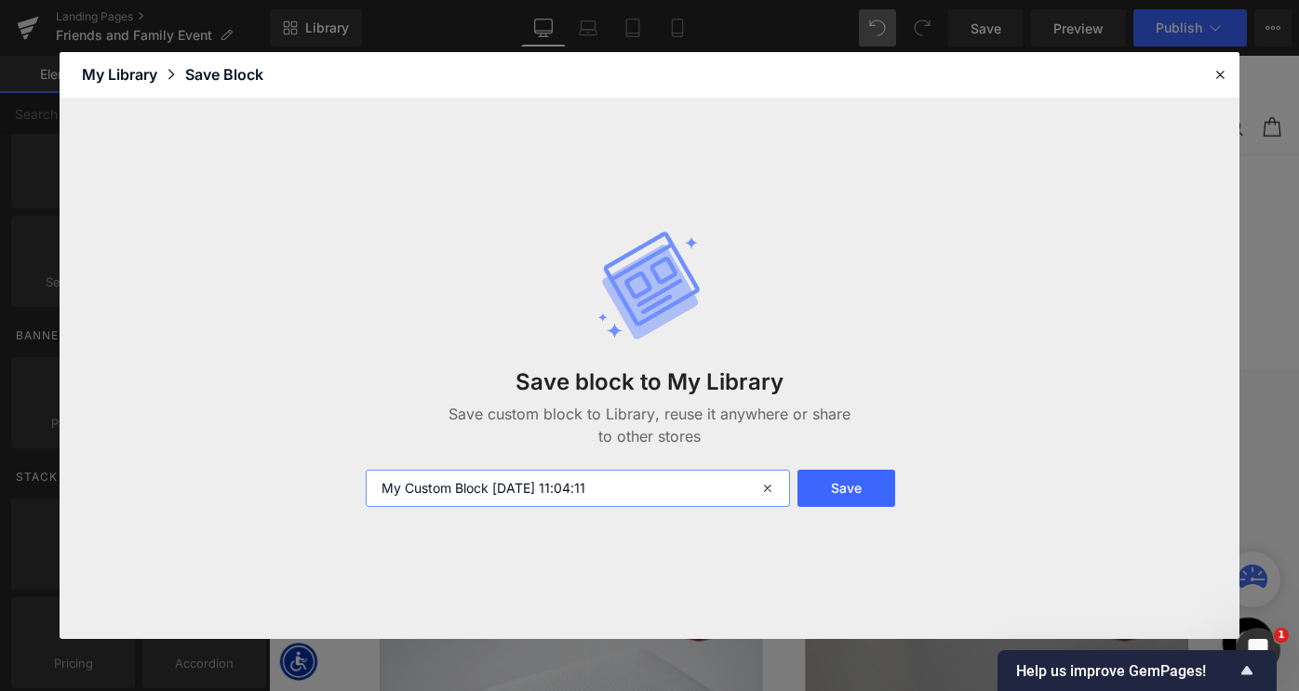
click at [542, 498] on input "My Custom Block 2025-09-29 11:04:11" at bounding box center [578, 488] width 424 height 37
paste input "Sitewide - SS"
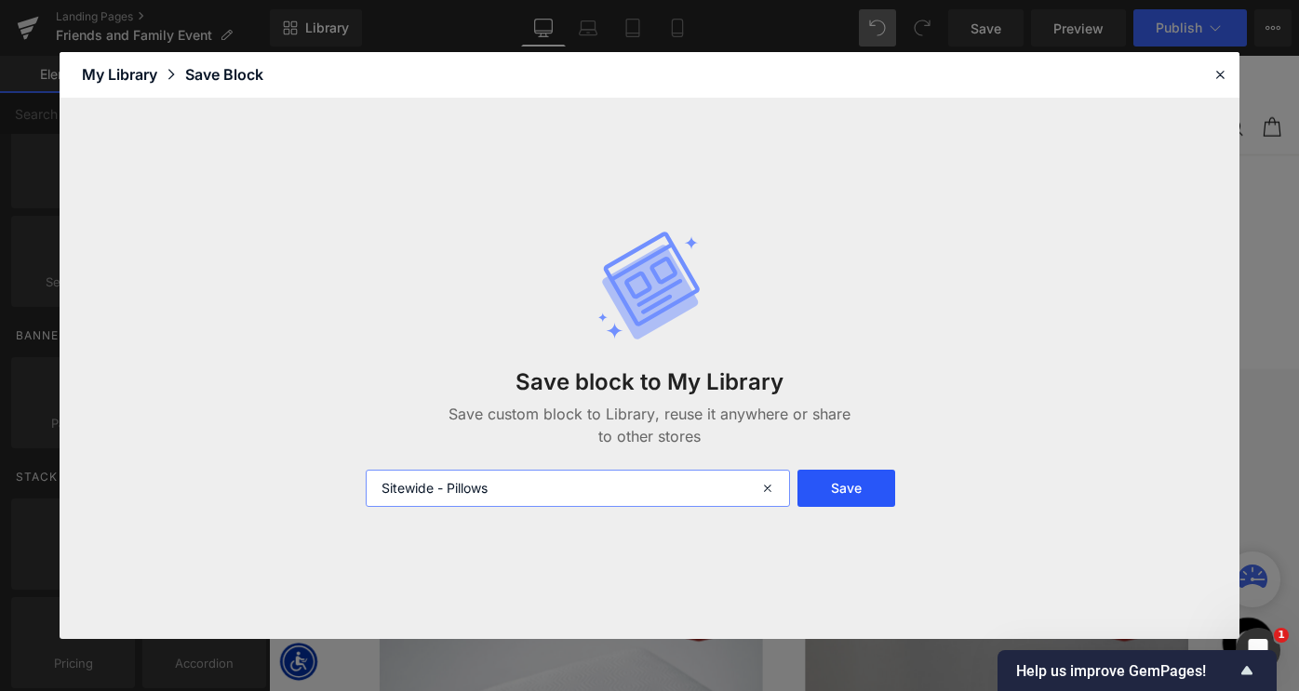
type input "Sitewide - Pillows"
click at [855, 493] on button "Save" at bounding box center [847, 488] width 99 height 37
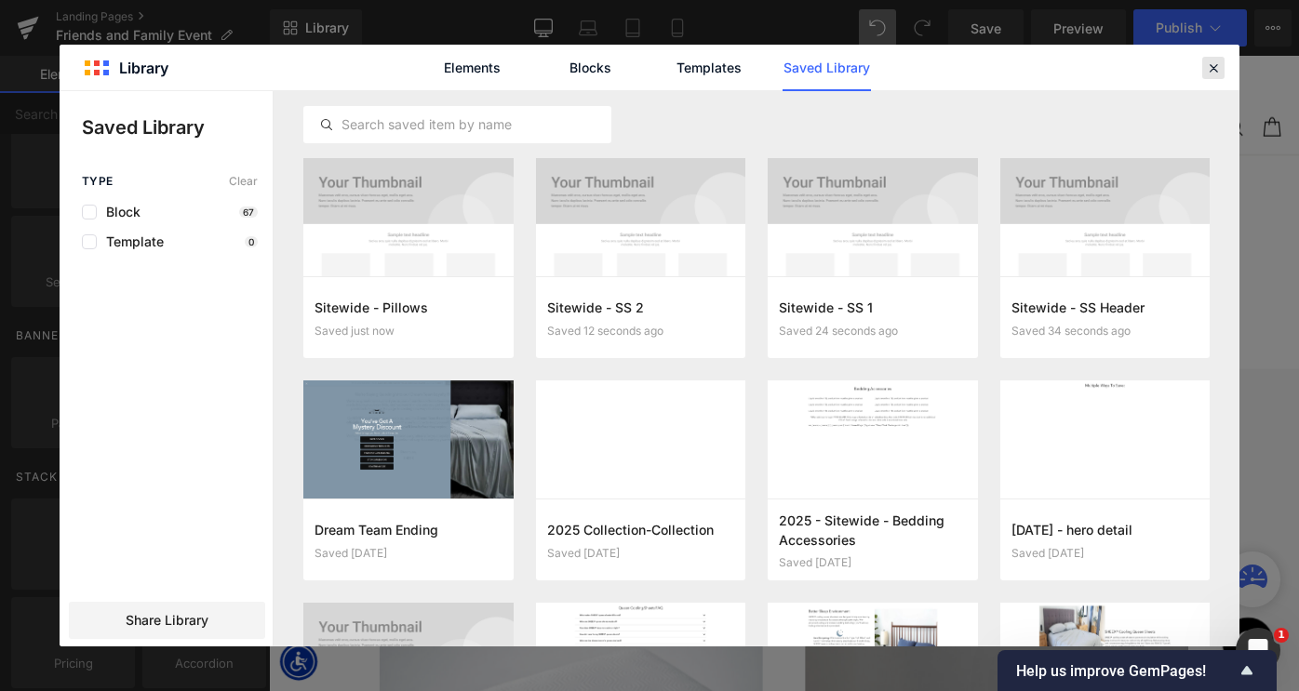
click at [1213, 65] on icon at bounding box center [1213, 68] width 17 height 17
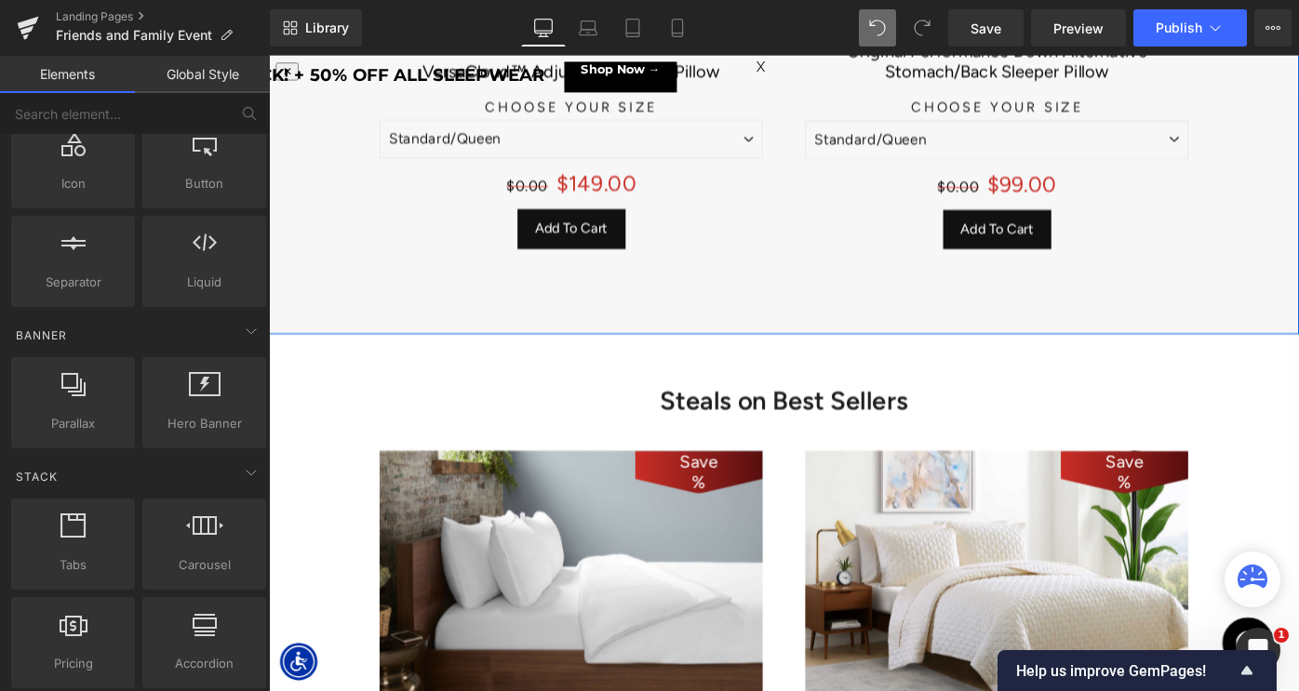
scroll to position [3217, 0]
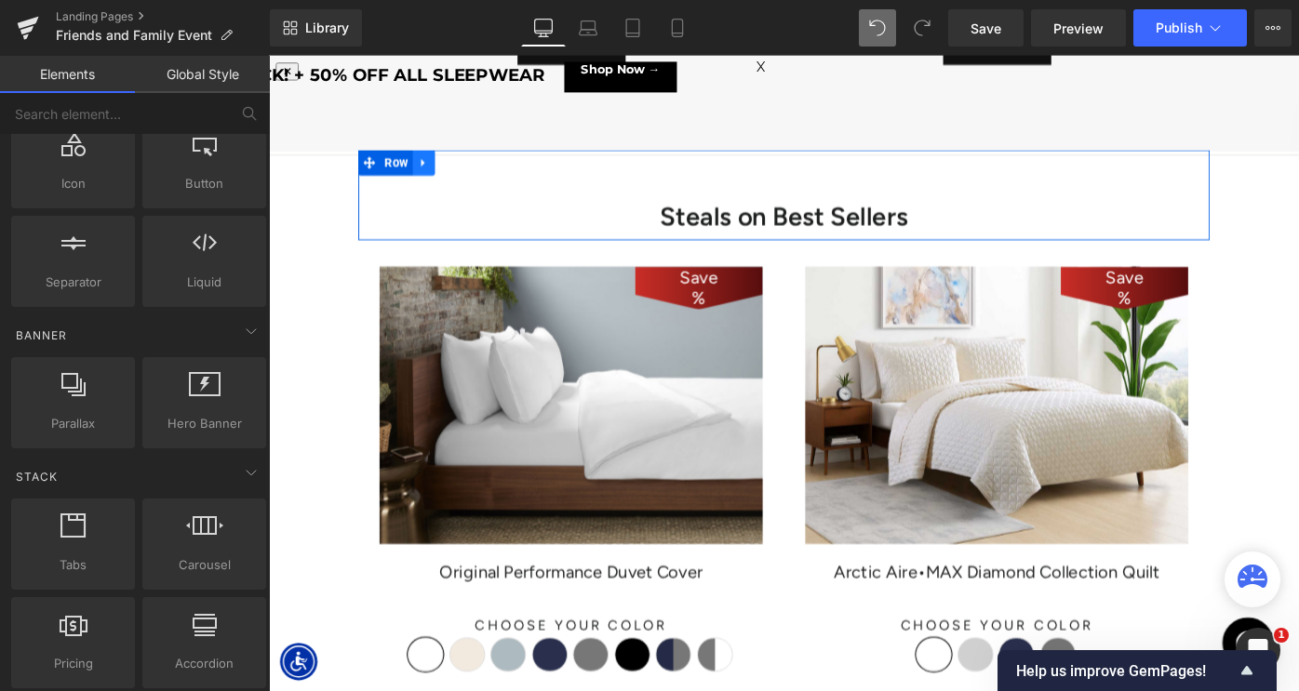
click at [434, 168] on icon at bounding box center [438, 174] width 13 height 14
click at [438, 165] on link at bounding box center [438, 173] width 24 height 28
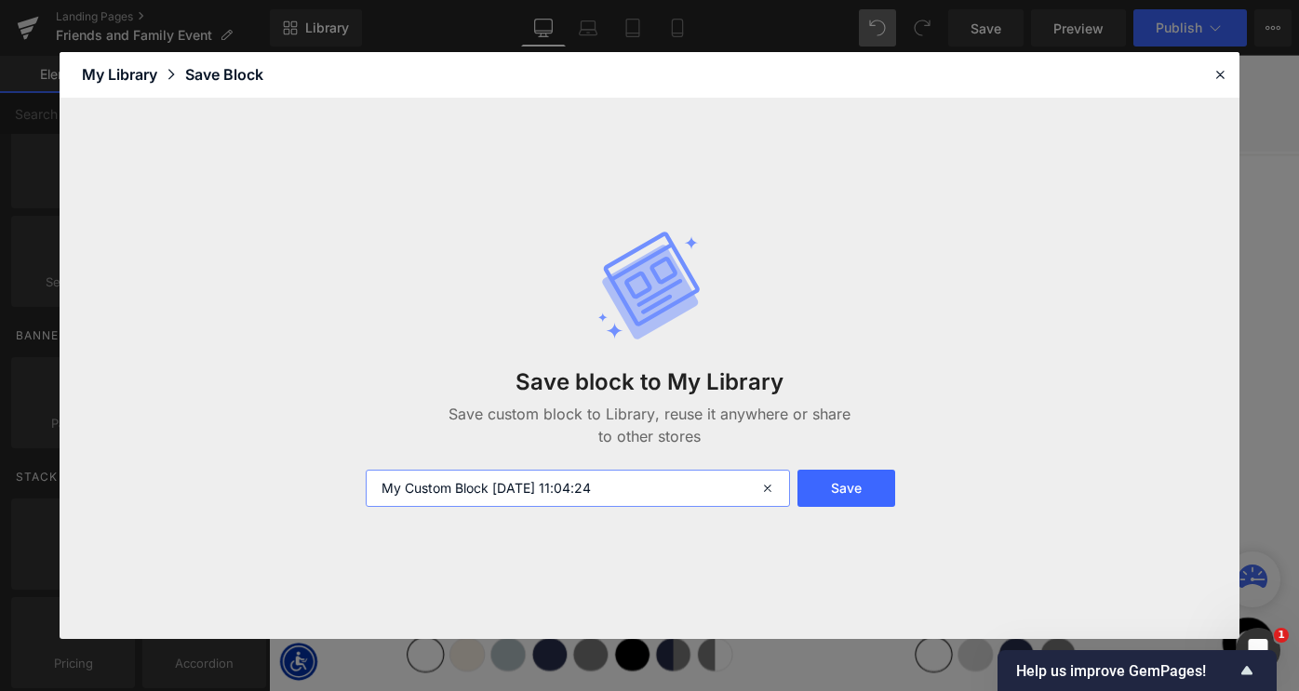
click at [594, 484] on input "My Custom Block 2025-09-29 11:04:24" at bounding box center [578, 488] width 424 height 37
paste input "Sitewide - SS 1"
type input "Sitewide - Best Sellers 1"
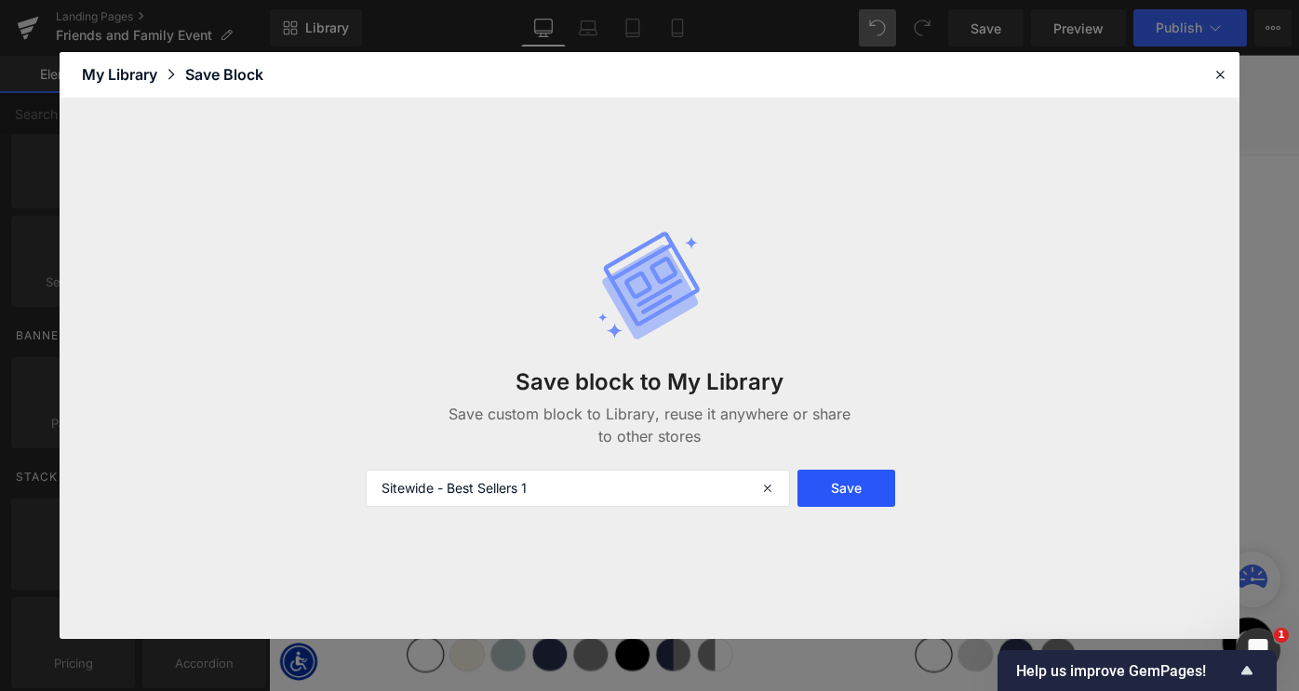
click at [847, 491] on button "Save" at bounding box center [847, 488] width 99 height 37
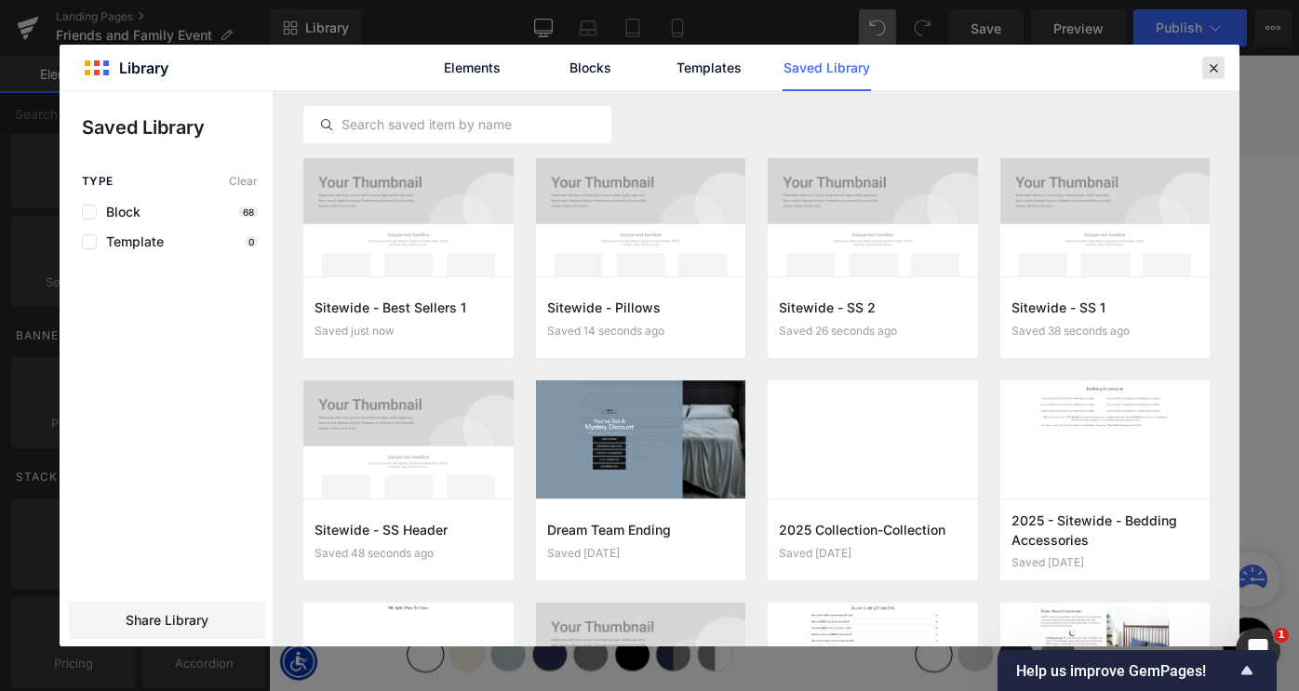
click at [1212, 66] on icon at bounding box center [1213, 68] width 17 height 17
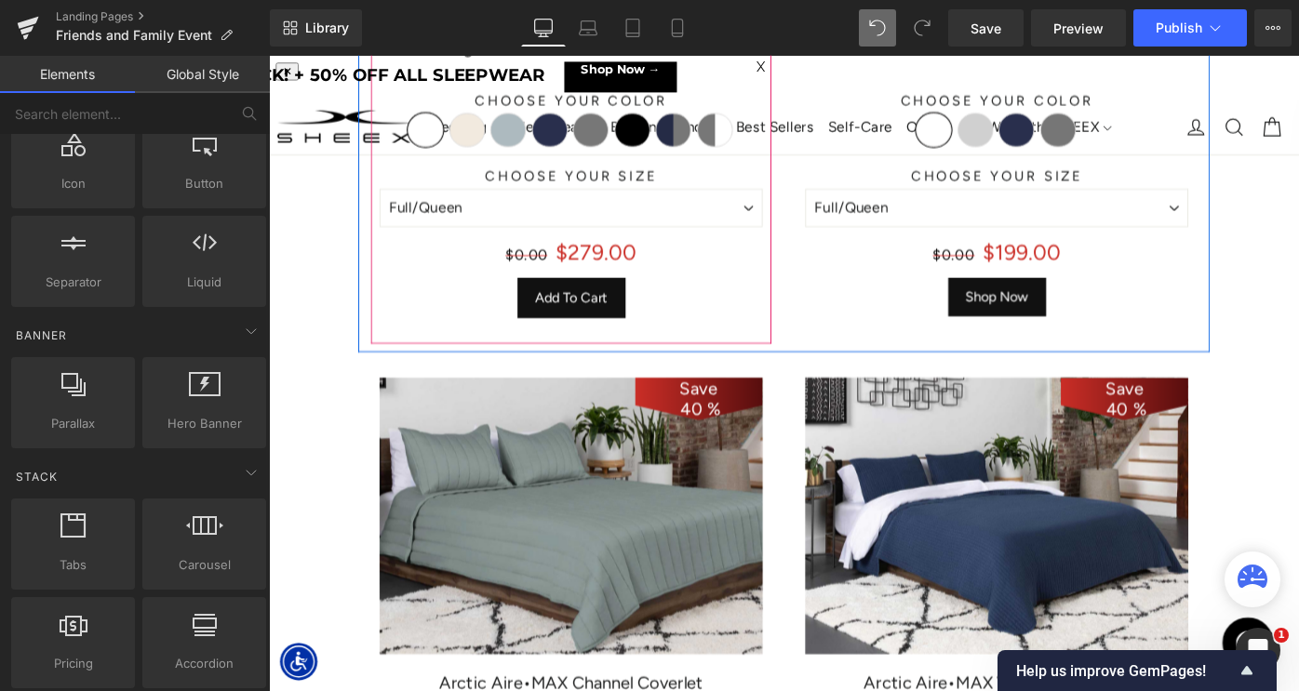
scroll to position [3807, 0]
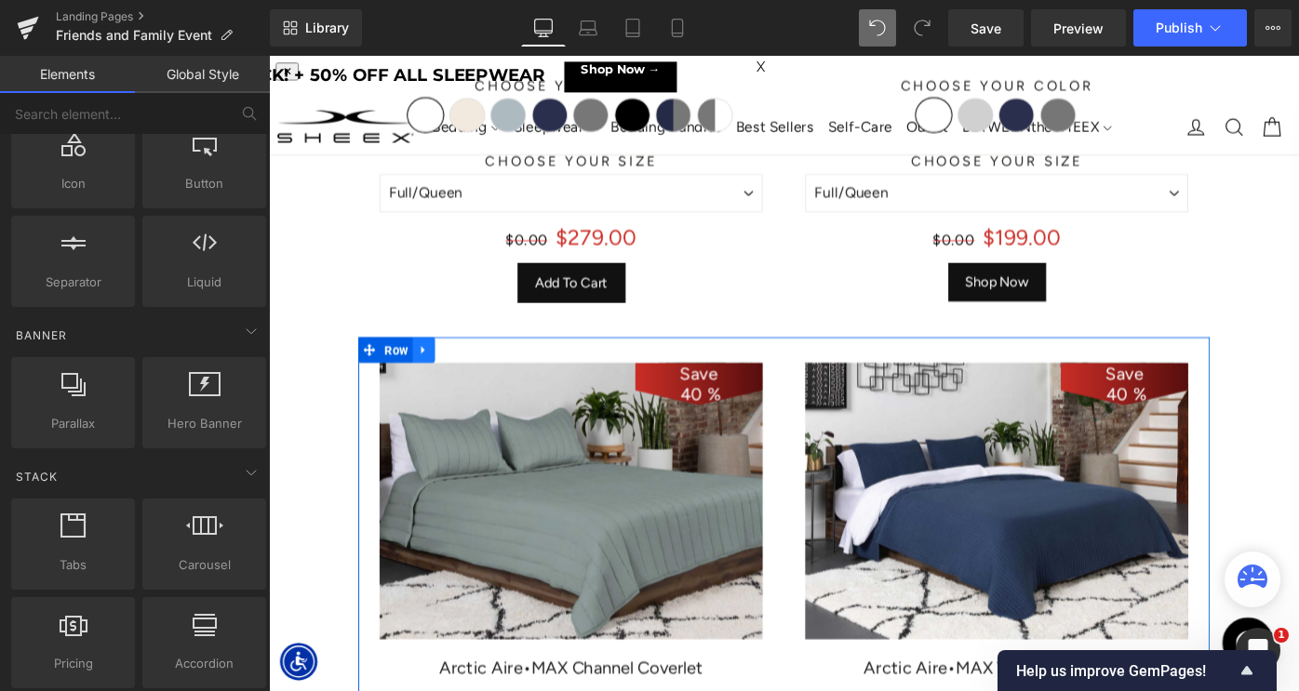
click at [438, 381] on icon at bounding box center [438, 377] width 13 height 14
click at [437, 377] on icon at bounding box center [438, 377] width 13 height 13
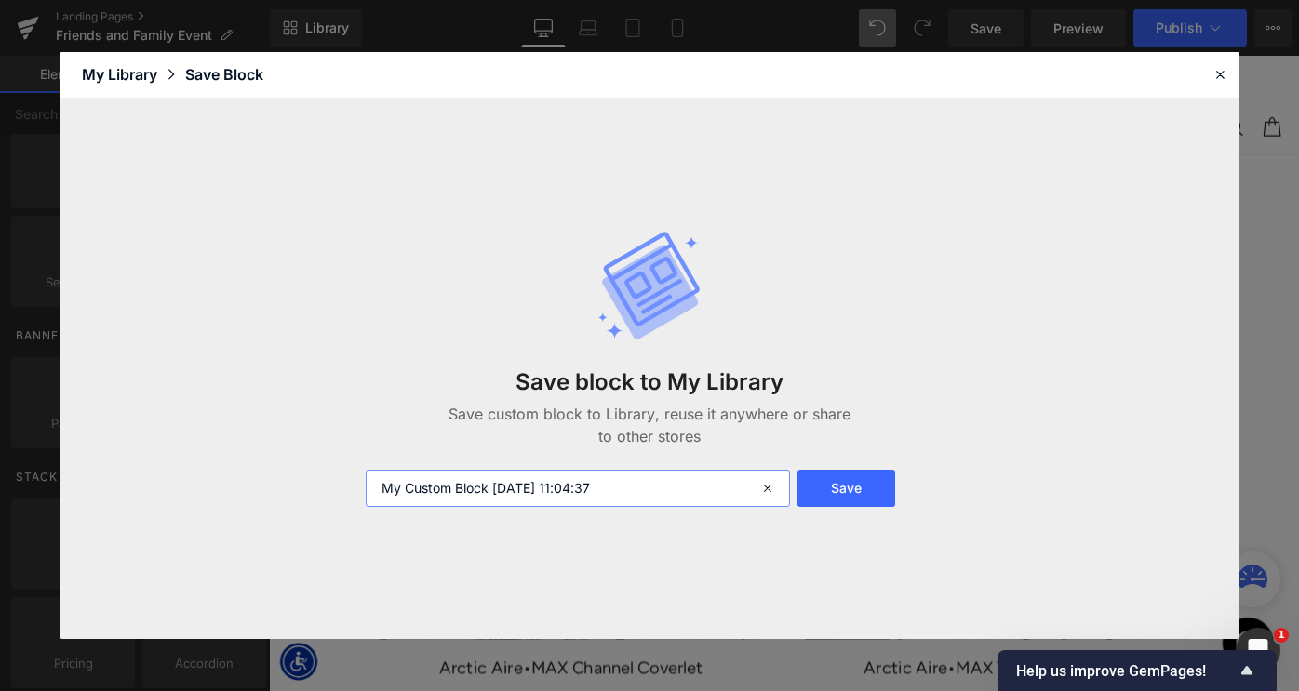
click at [494, 501] on input "My Custom Block 2025-09-29 11:04:37" at bounding box center [578, 488] width 424 height 37
paste input "Sitewide - Best Sellers 1"
type input "Sitewide - Best Sellers 2"
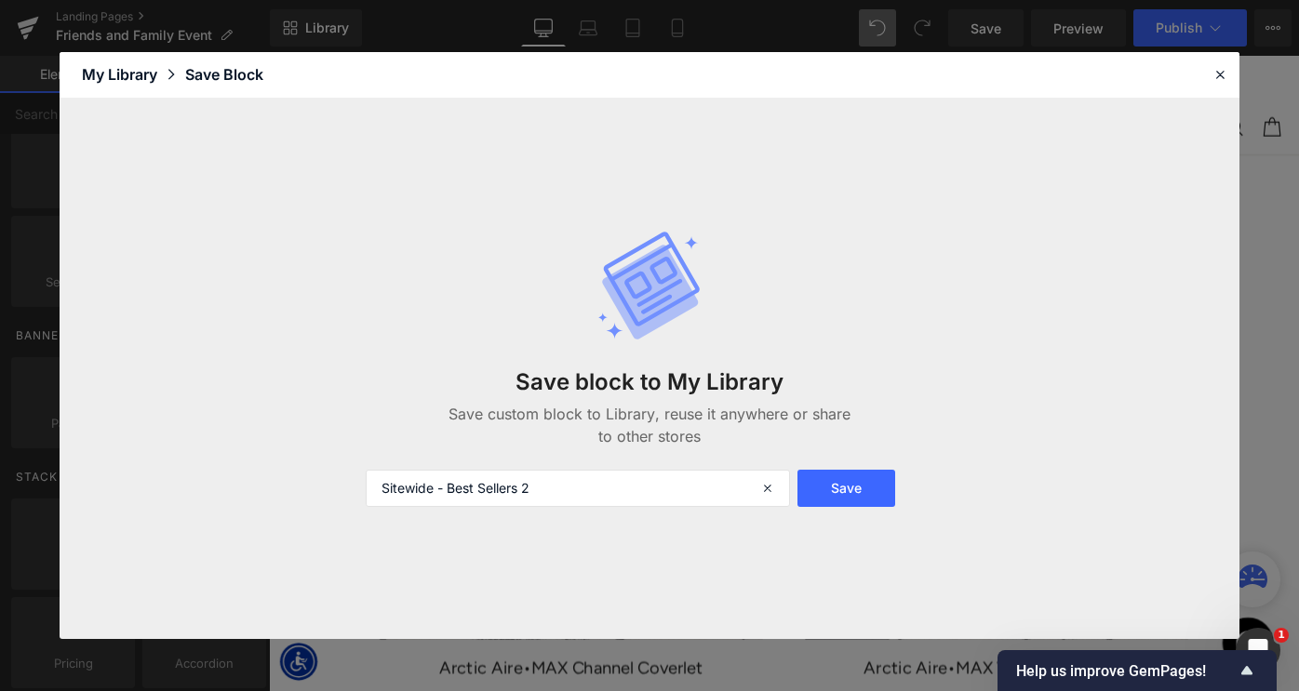
drag, startPoint x: 850, startPoint y: 486, endPoint x: 989, endPoint y: 281, distance: 247.8
click at [850, 486] on button "Save" at bounding box center [847, 488] width 99 height 37
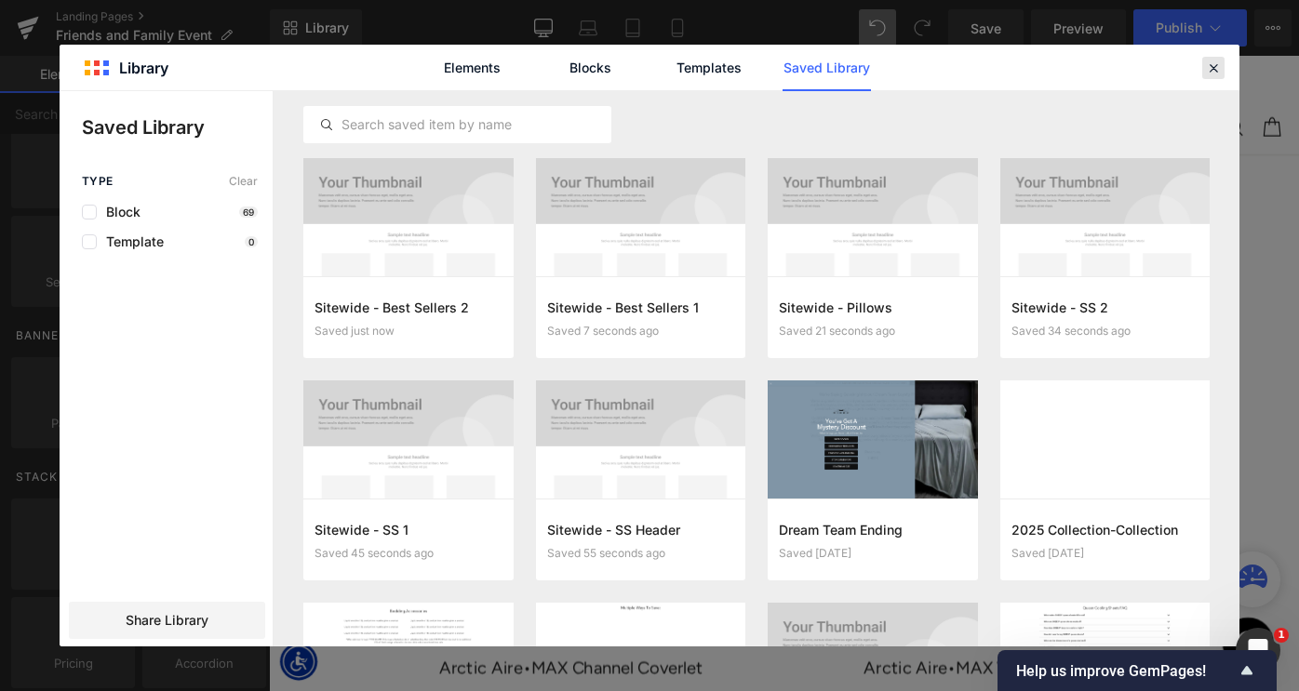
click at [1215, 69] on icon at bounding box center [1213, 68] width 17 height 17
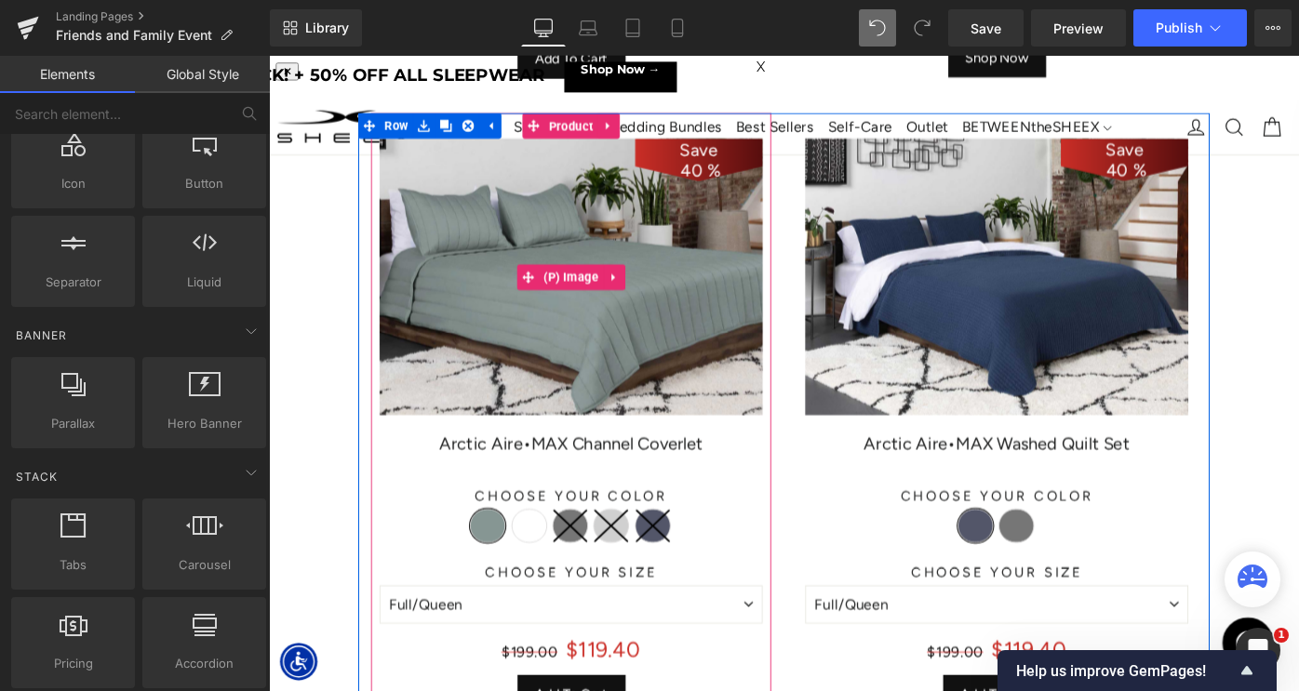
scroll to position [4439, 0]
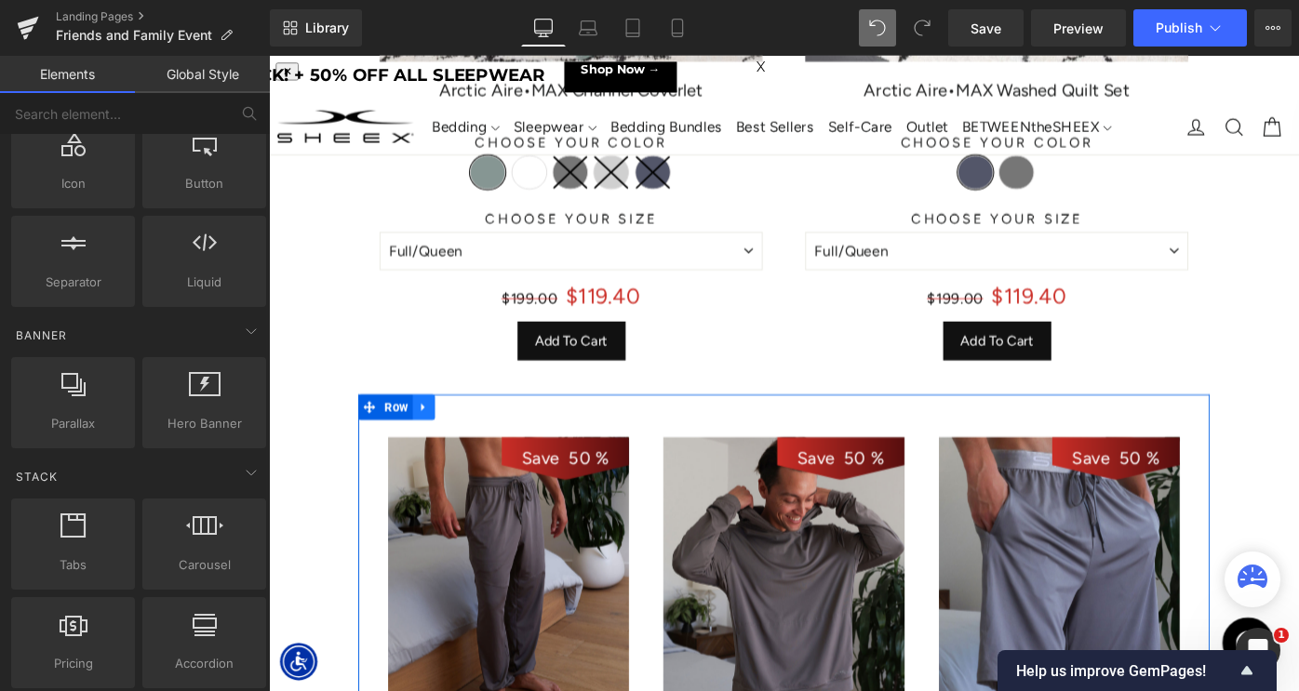
click at [439, 442] on icon at bounding box center [438, 441] width 13 height 14
click at [436, 442] on icon at bounding box center [438, 441] width 13 height 14
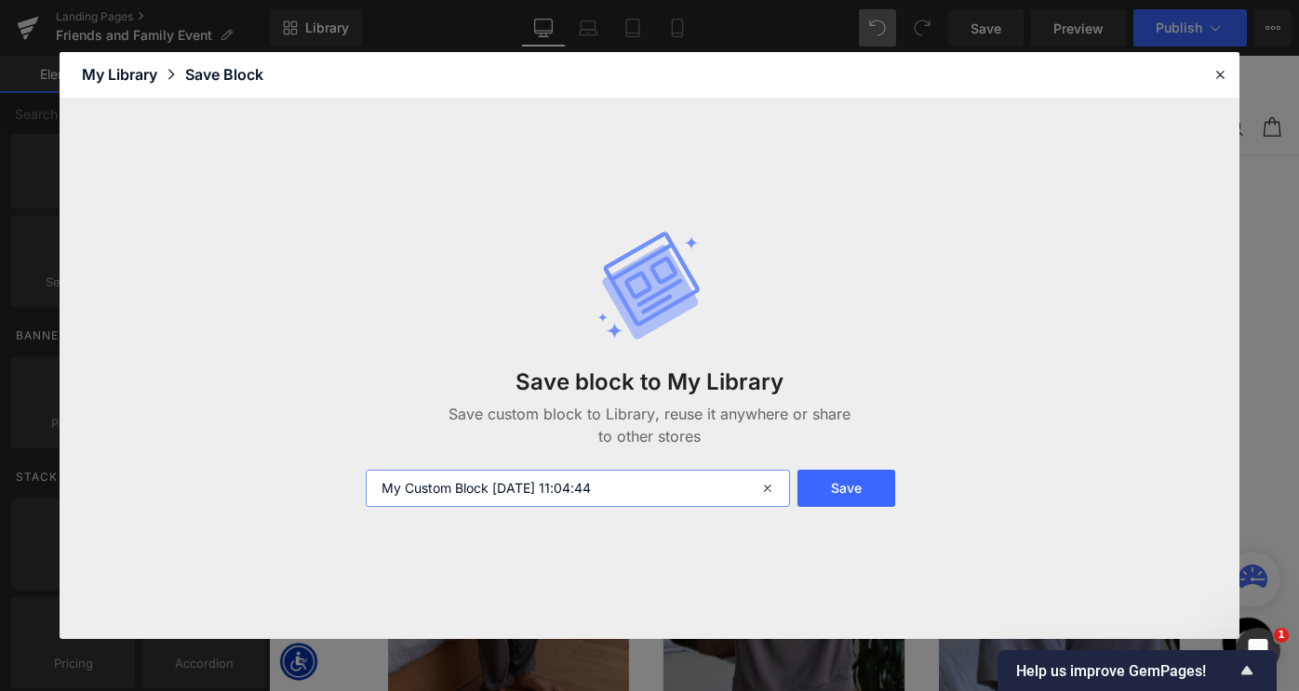
click at [552, 486] on input "My Custom Block 2025-09-29 11:04:44" at bounding box center [578, 488] width 424 height 37
paste input "Sitewide - Best Sellers 1"
type input "Sitewide - Best Sellers 3 Sleepwear"
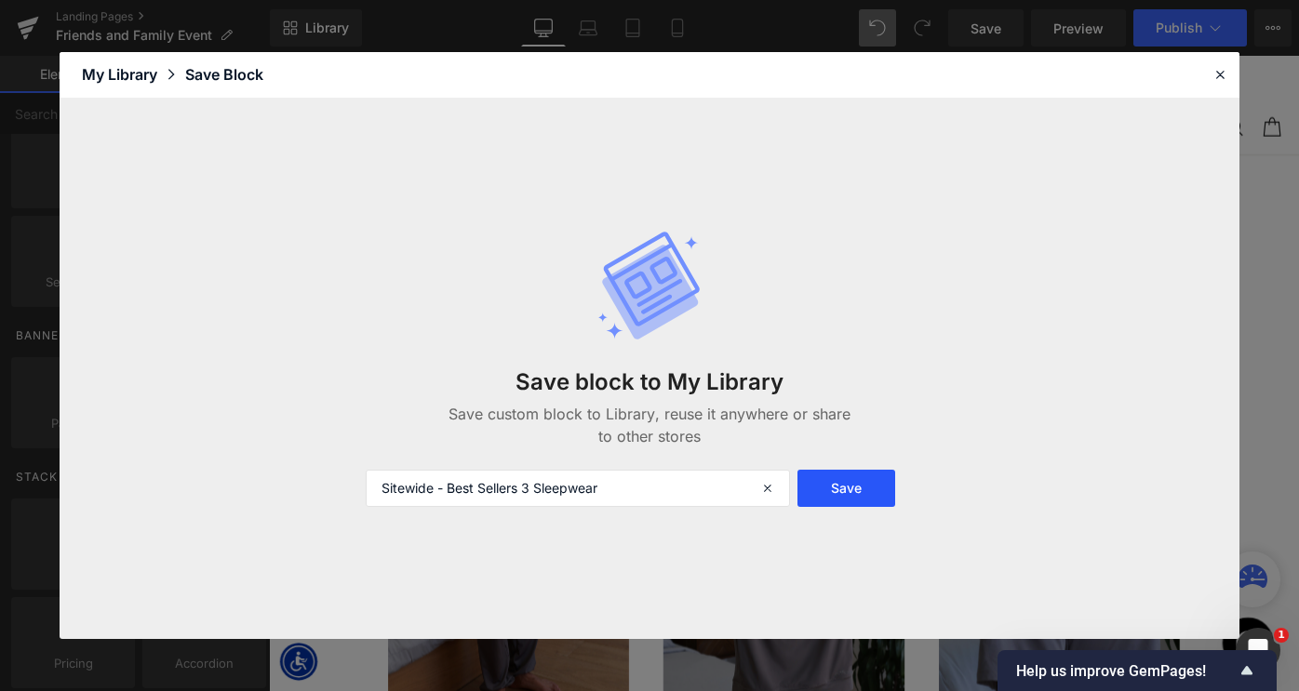
click at [832, 490] on button "Save" at bounding box center [847, 488] width 99 height 37
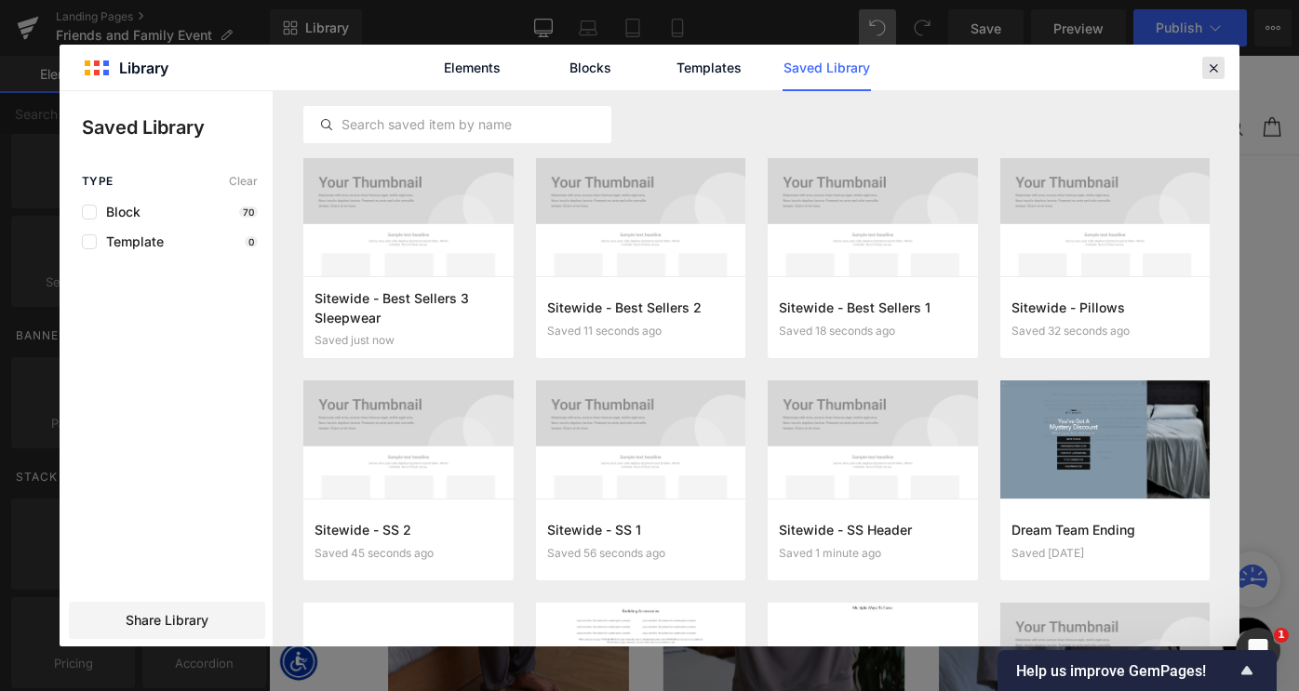
drag, startPoint x: 1213, startPoint y: 69, endPoint x: 1004, endPoint y: 52, distance: 209.1
click at [1213, 69] on icon at bounding box center [1213, 68] width 17 height 17
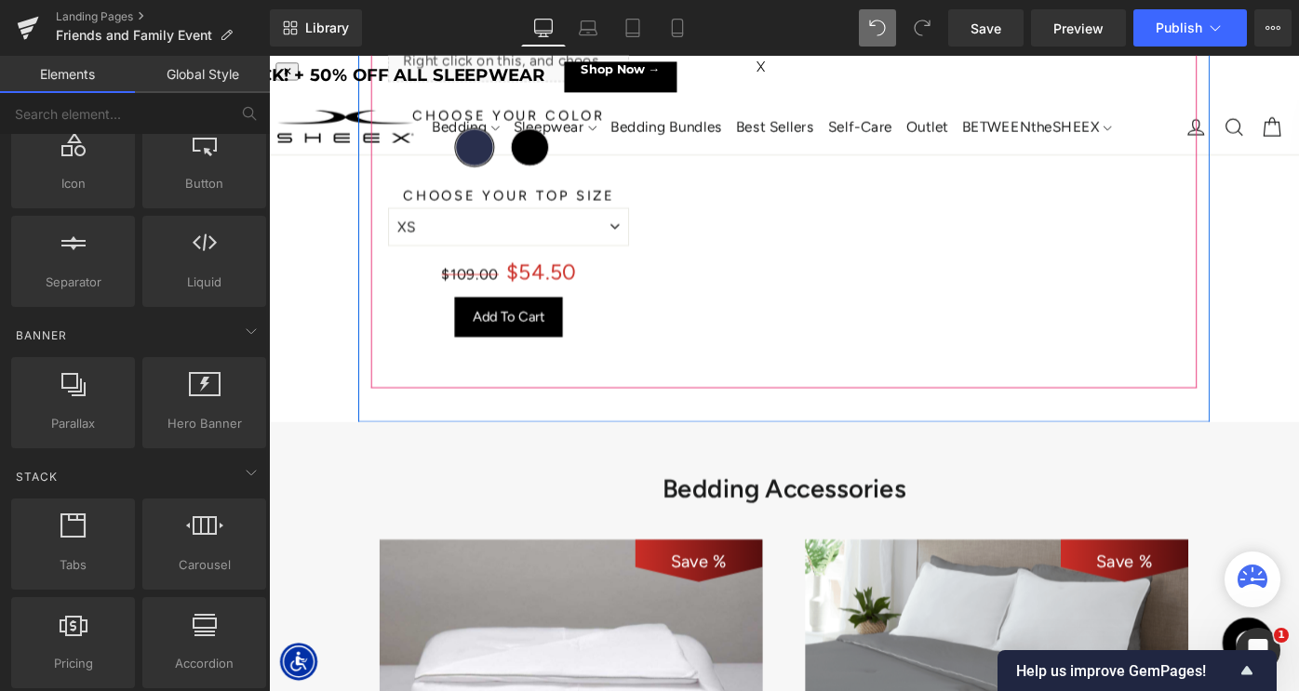
scroll to position [6817, 0]
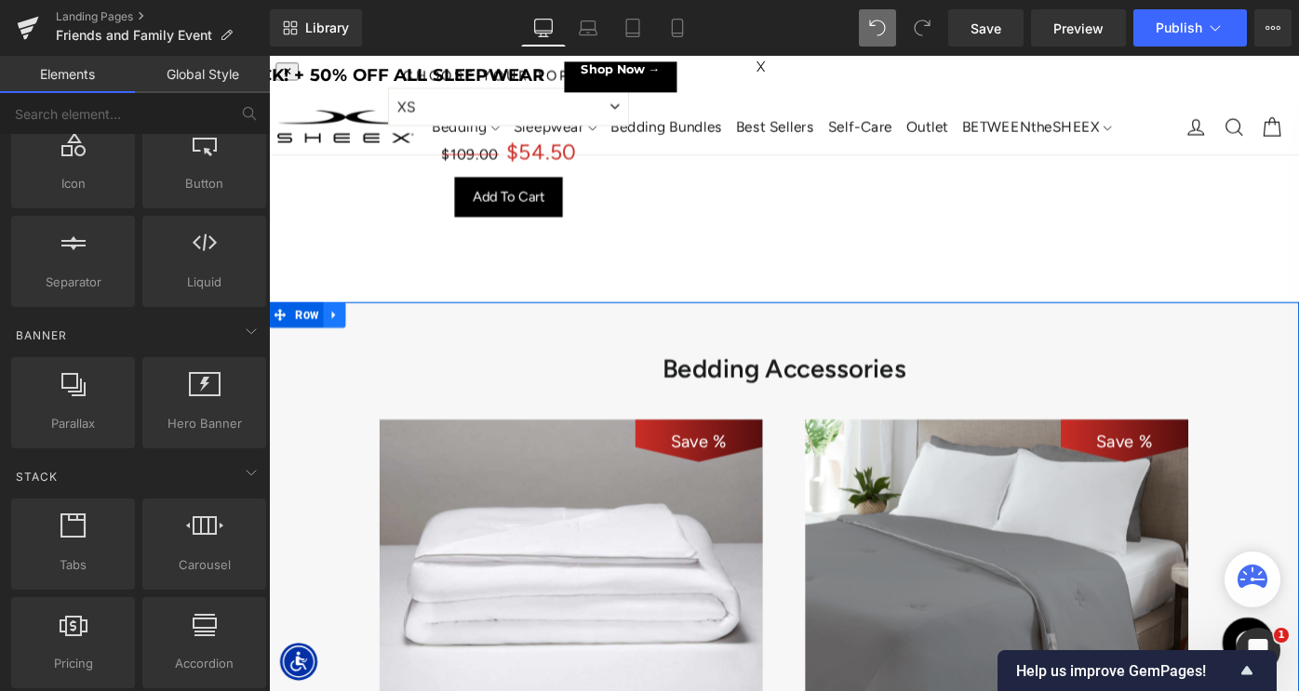
click at [341, 337] on icon at bounding box center [340, 338] width 13 height 14
click at [340, 332] on icon at bounding box center [340, 338] width 13 height 13
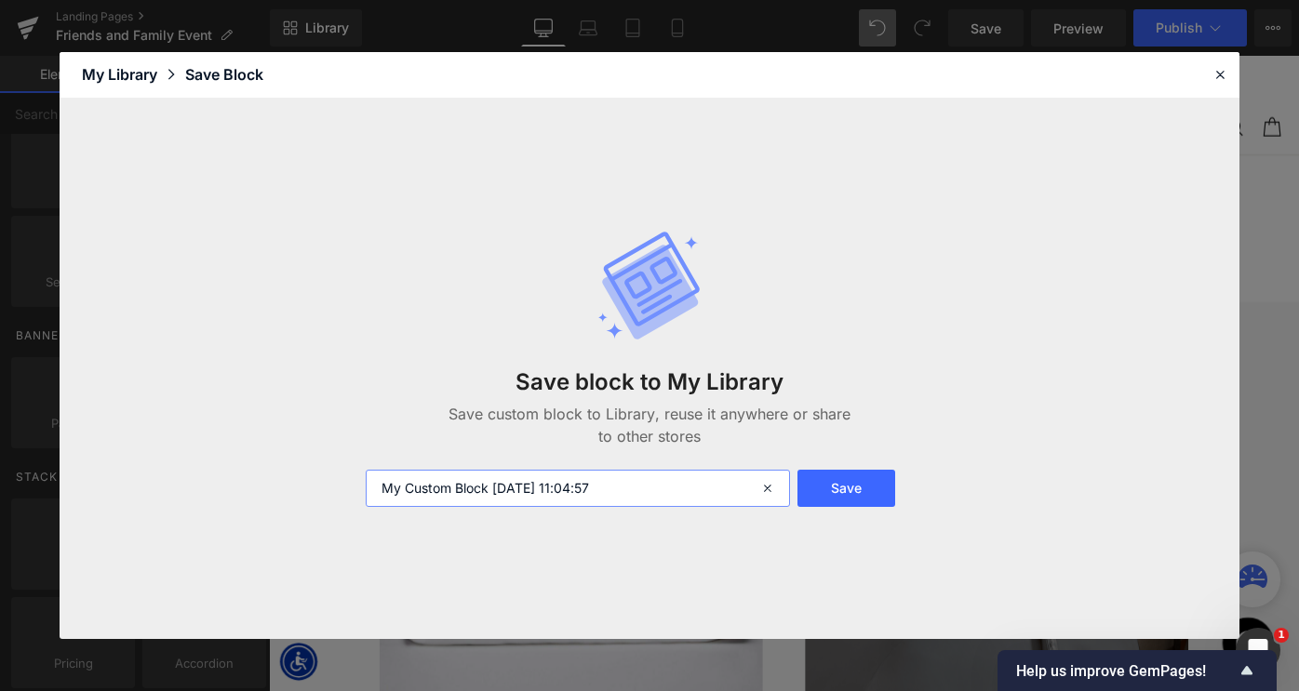
click at [597, 489] on input "My Custom Block 2025-09-29 11:04:57" at bounding box center [578, 488] width 424 height 37
paste input "Sitewide - Best Sellers 1"
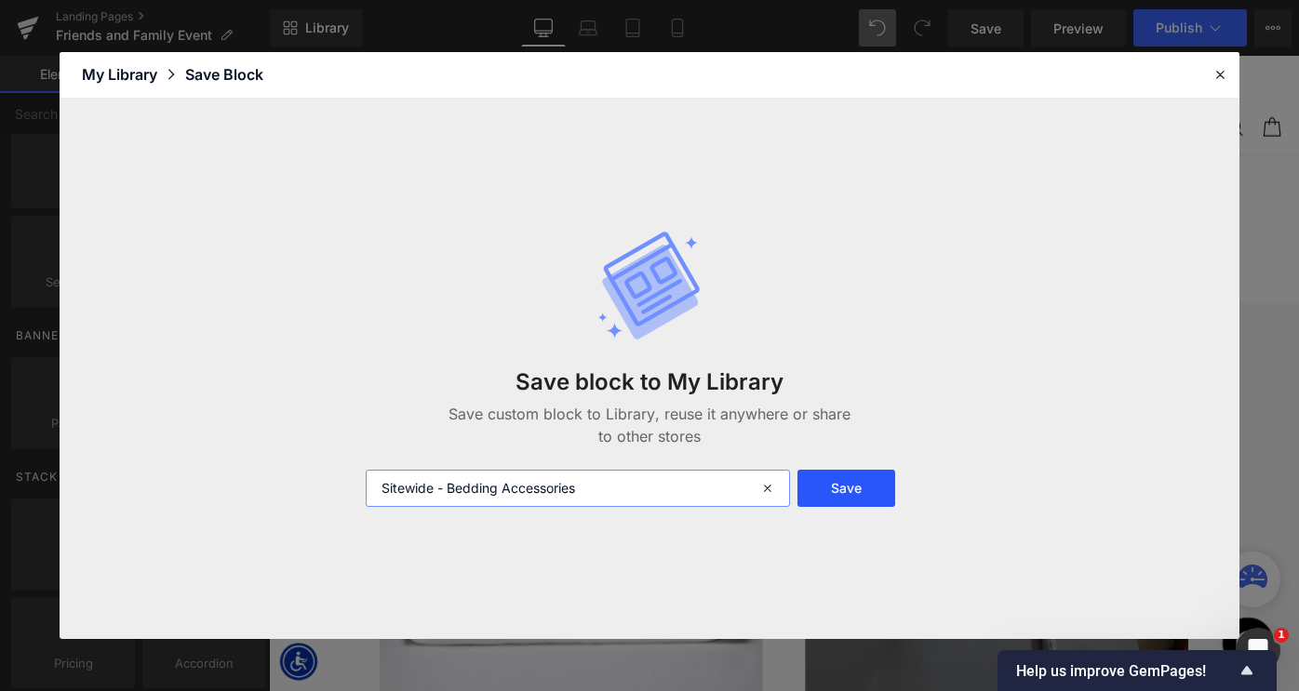
type input "Sitewide - Bedding Accessories"
click at [860, 483] on button "Save" at bounding box center [847, 488] width 99 height 37
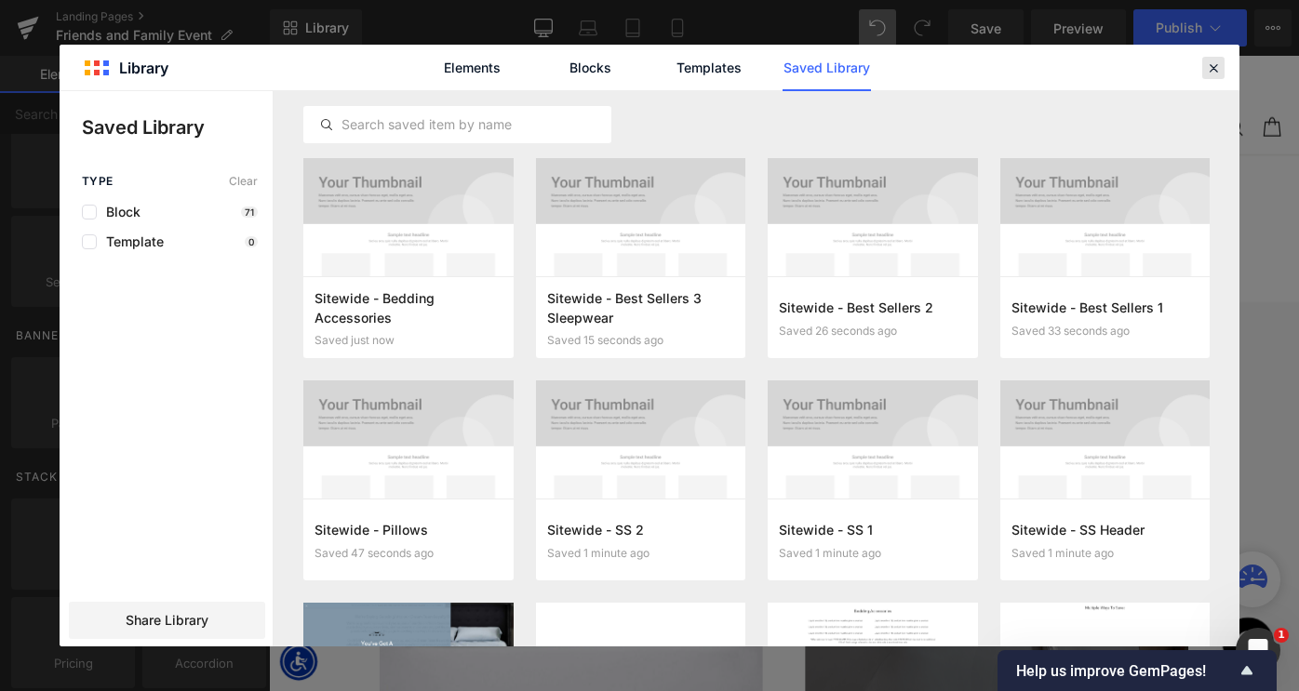
click at [1212, 66] on icon at bounding box center [1213, 68] width 17 height 17
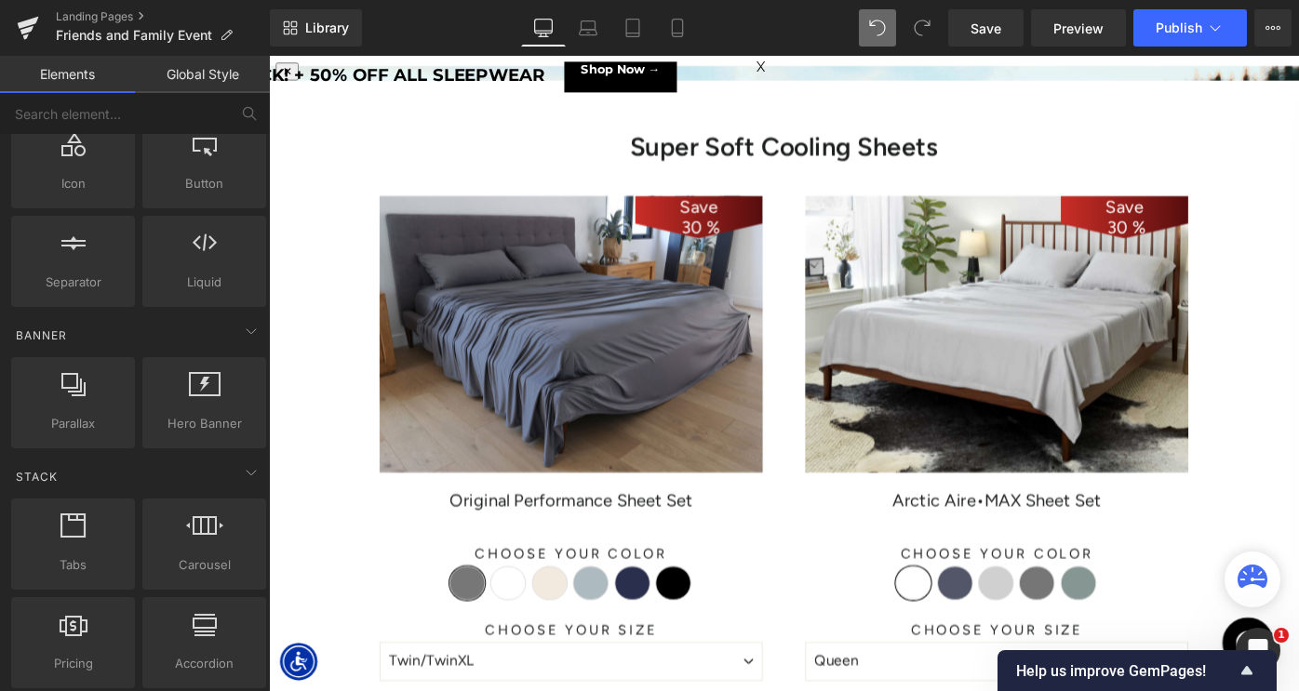
scroll to position [10580, 1126]
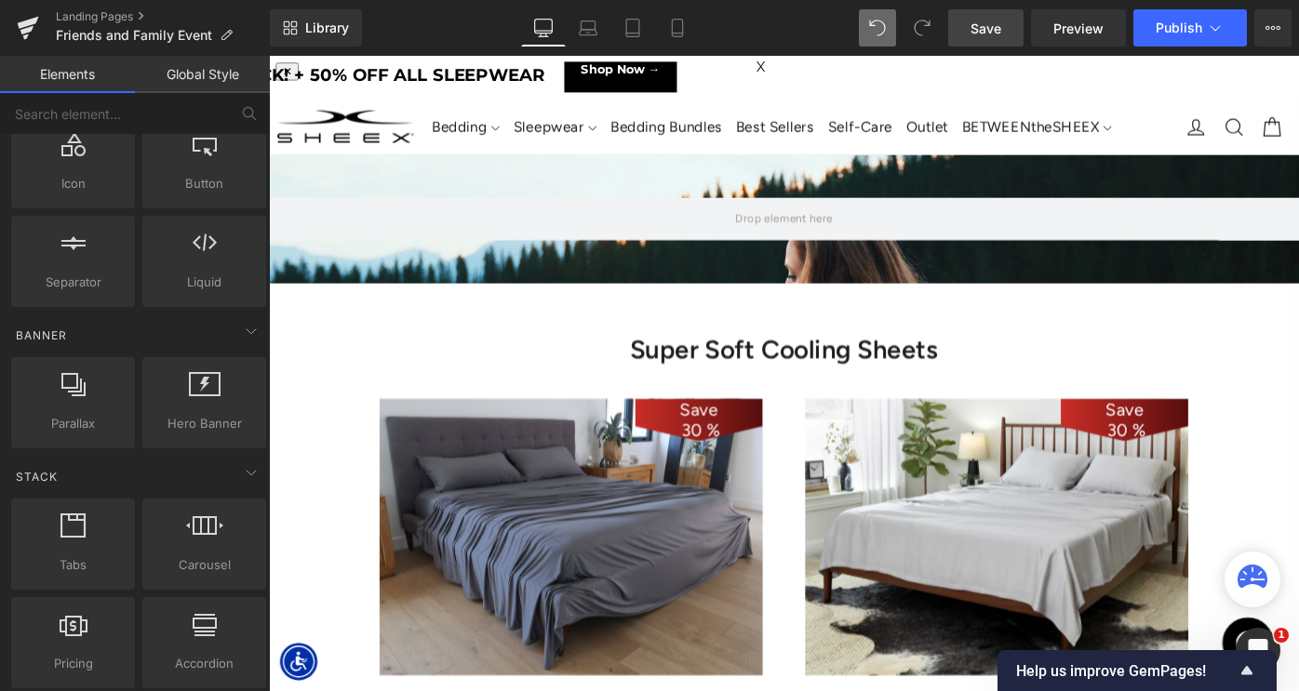
click at [986, 22] on span "Save" at bounding box center [986, 29] width 31 height 20
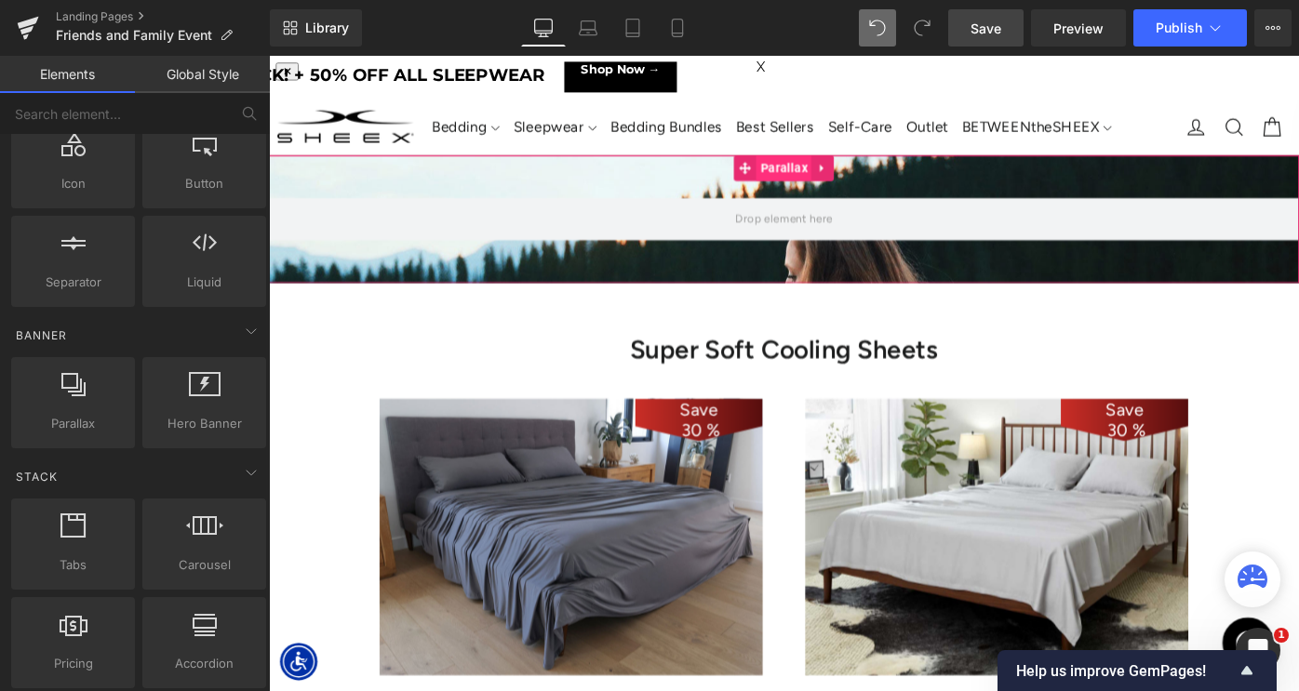
click at [830, 184] on span "Parallax" at bounding box center [831, 179] width 60 height 28
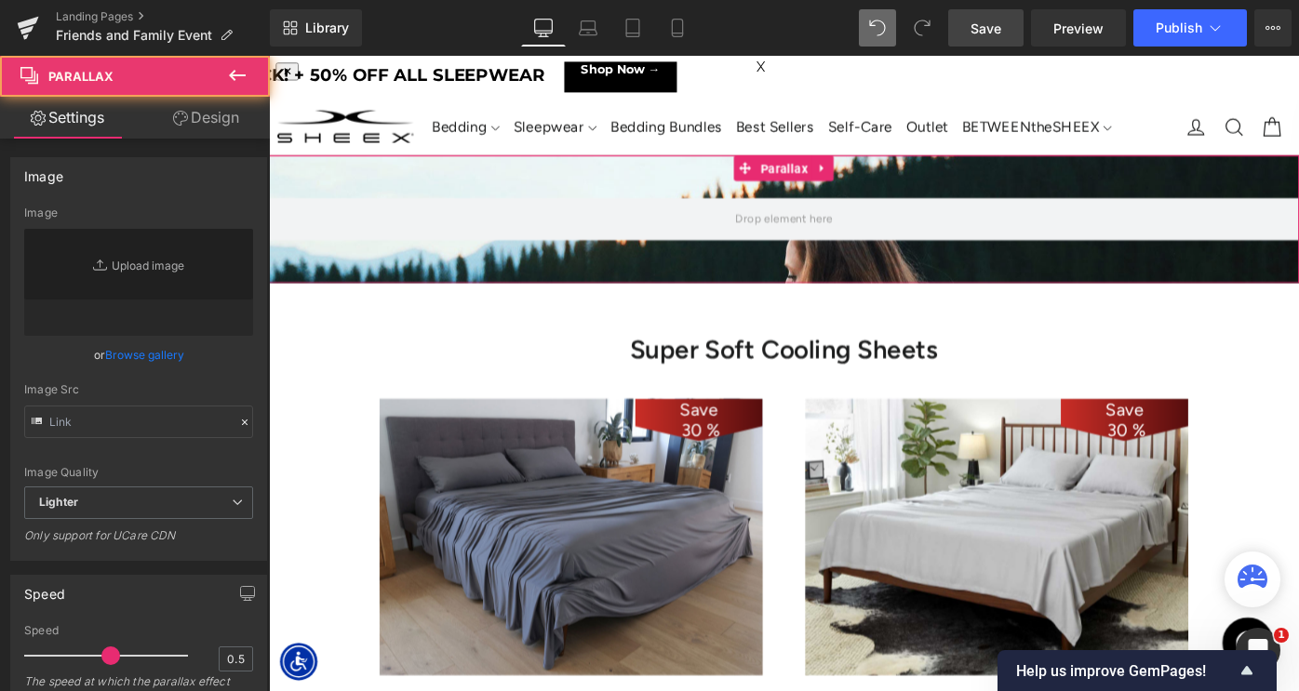
type input "https://cdn.shopify.com/s/files/1/0657/0813/files/slide-girl_2048x.jpg"
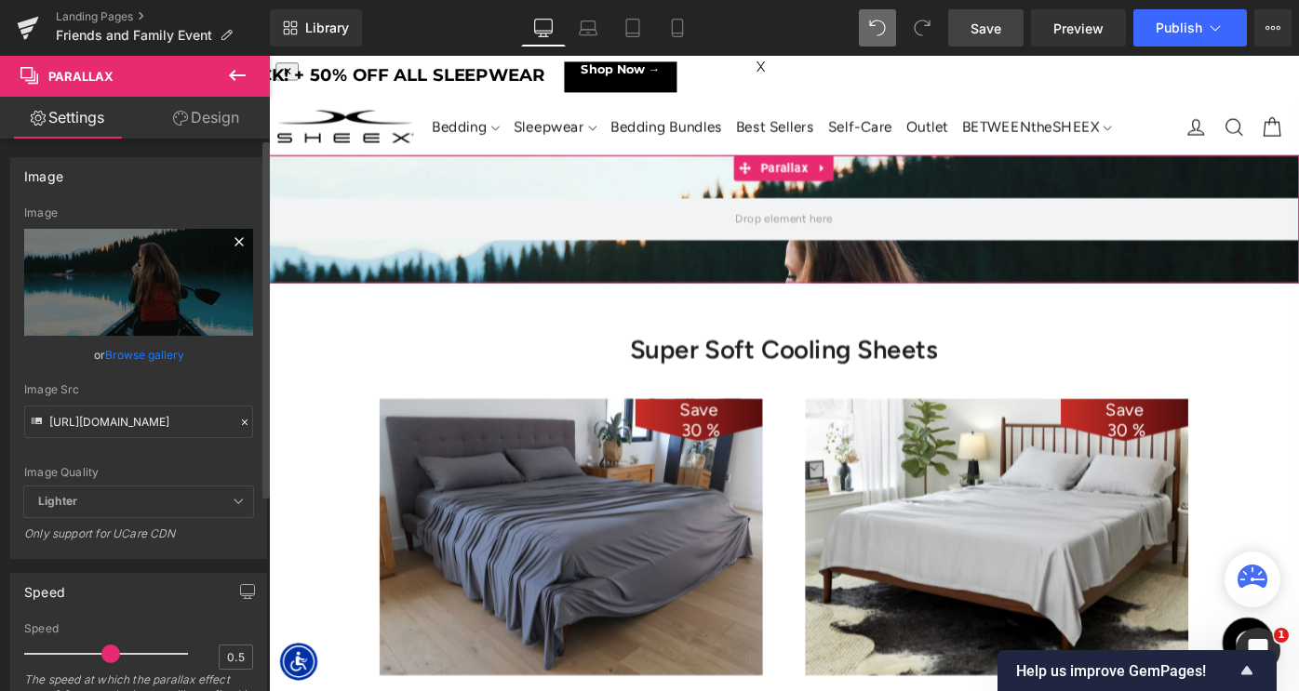
click at [235, 244] on icon at bounding box center [239, 242] width 22 height 22
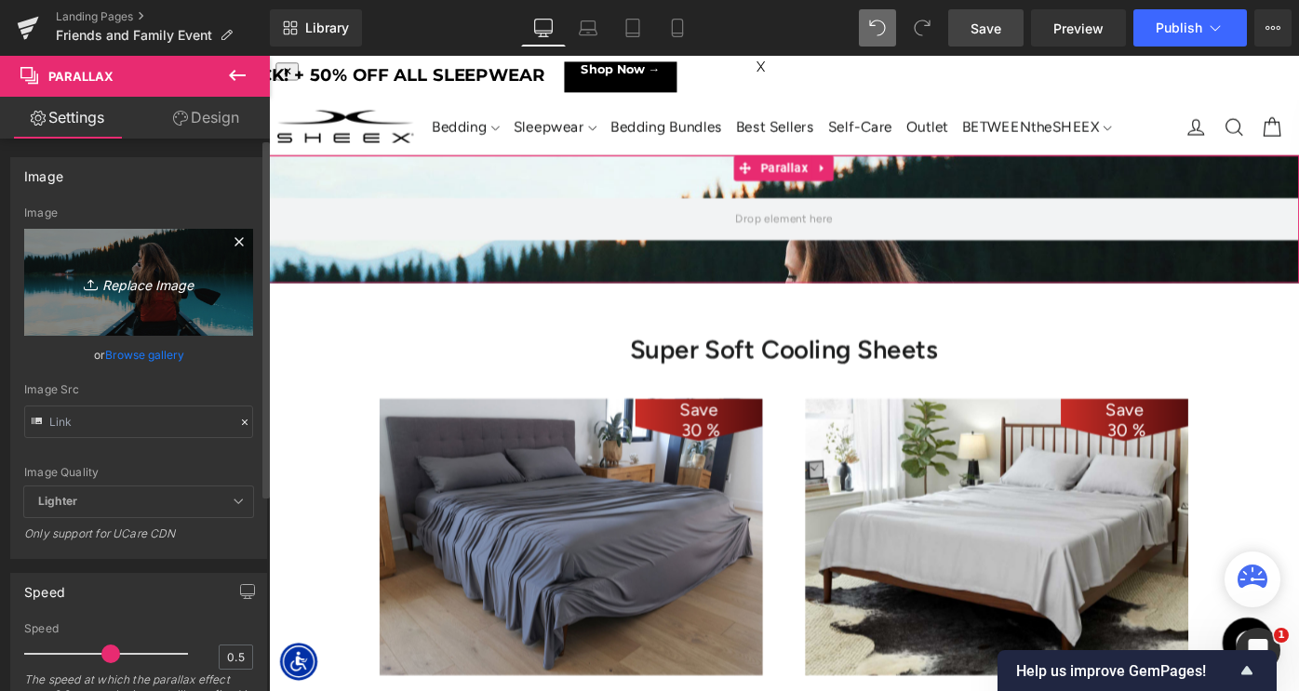
click at [157, 264] on link "Replace Image" at bounding box center [138, 282] width 229 height 107
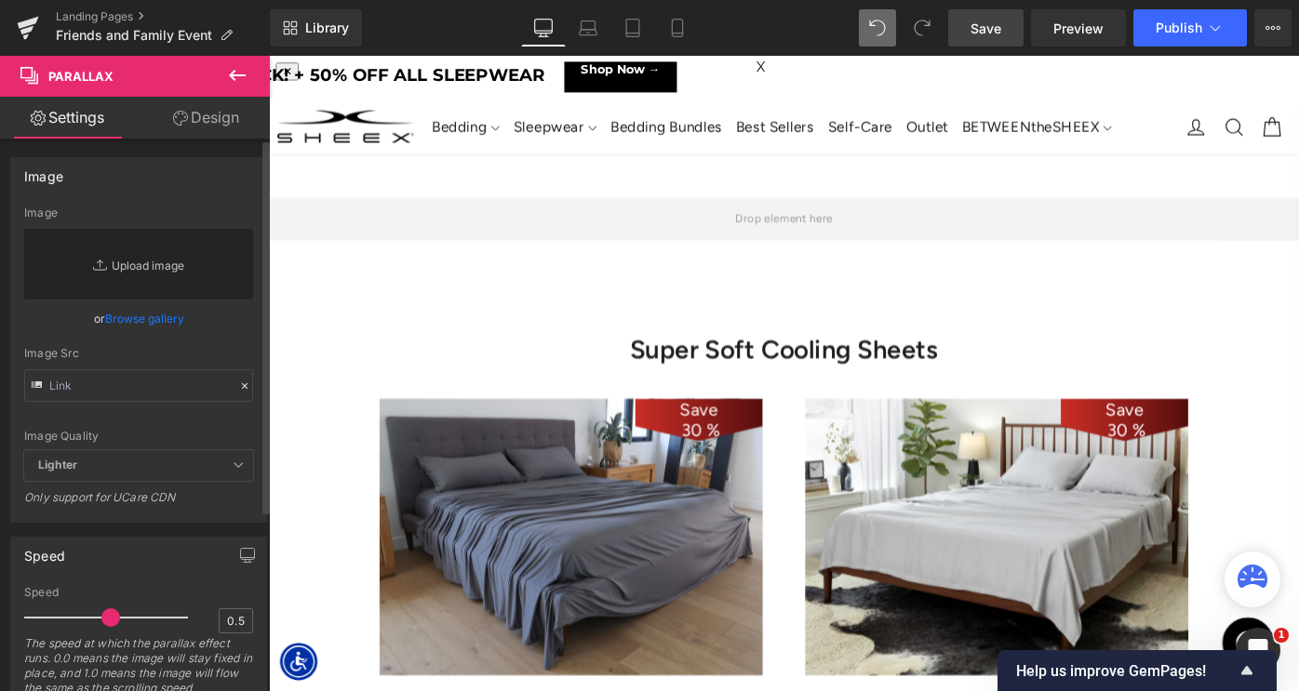
type input "C:\fakepath\LP-FriendsFamily-HeroBG.jpg"
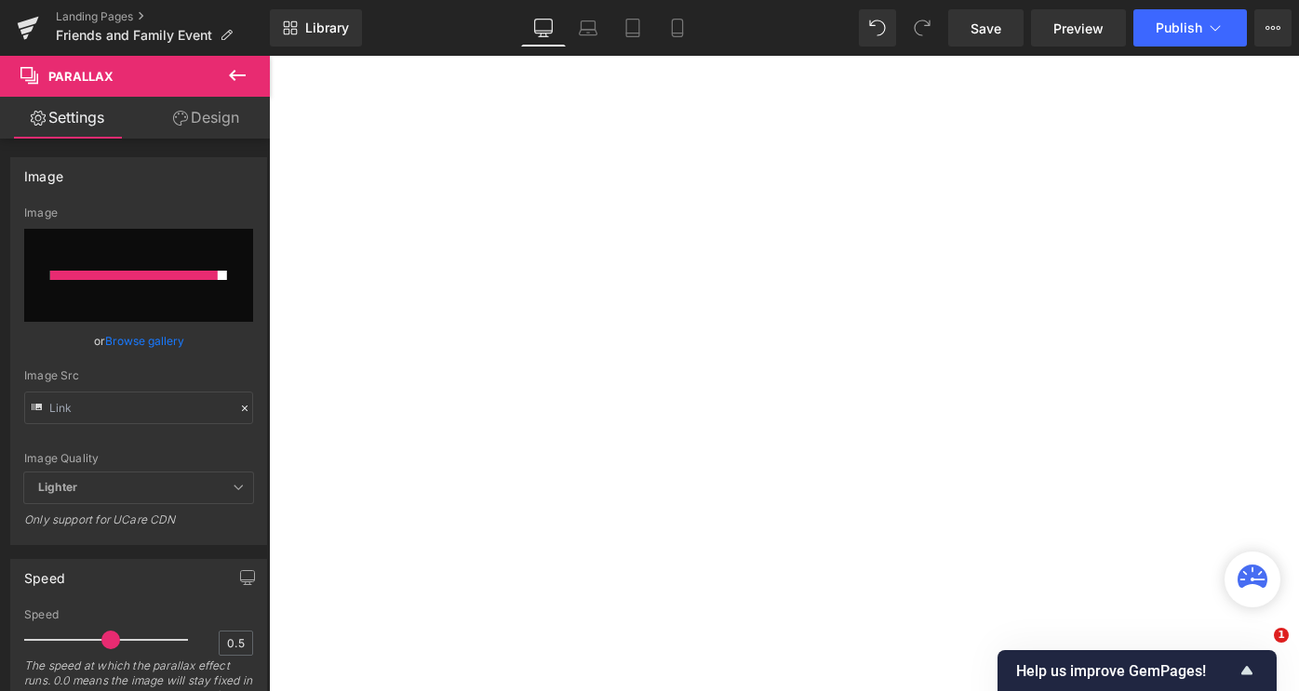
select select "King/[PERSON_NAME]"
select select "XL"
select select "M"
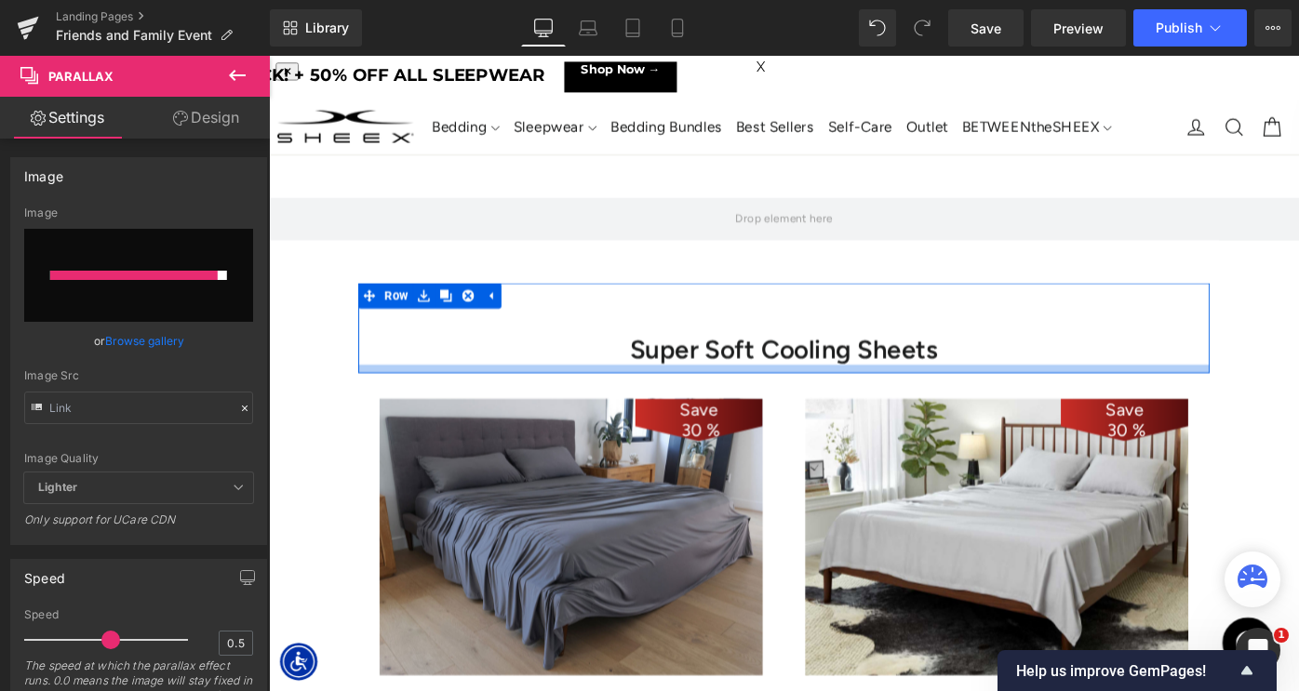
scroll to position [10580, 1126]
